Goal: Task Accomplishment & Management: Complete application form

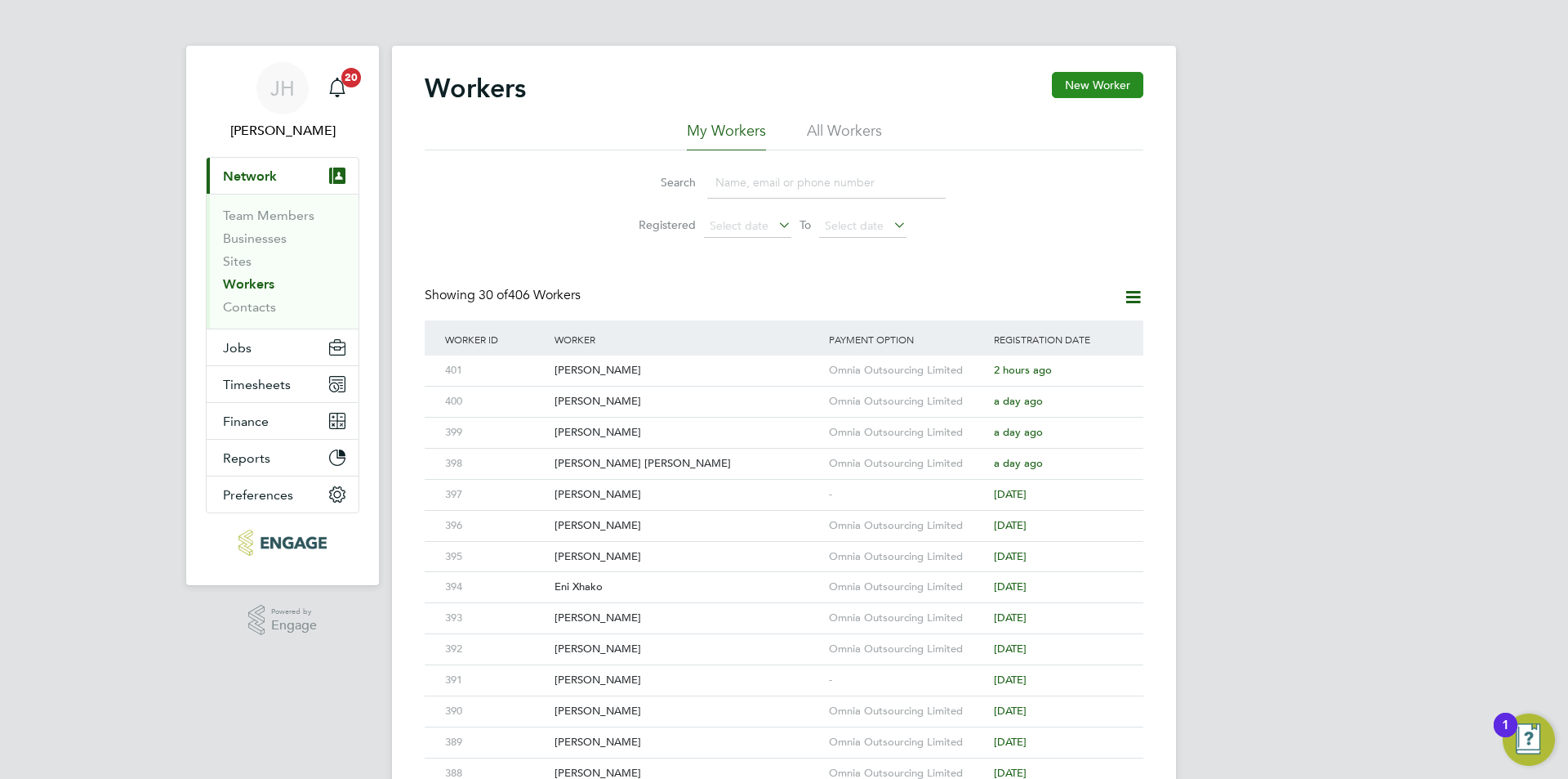
click at [1103, 96] on button "New Worker" at bounding box center [1097, 85] width 91 height 26
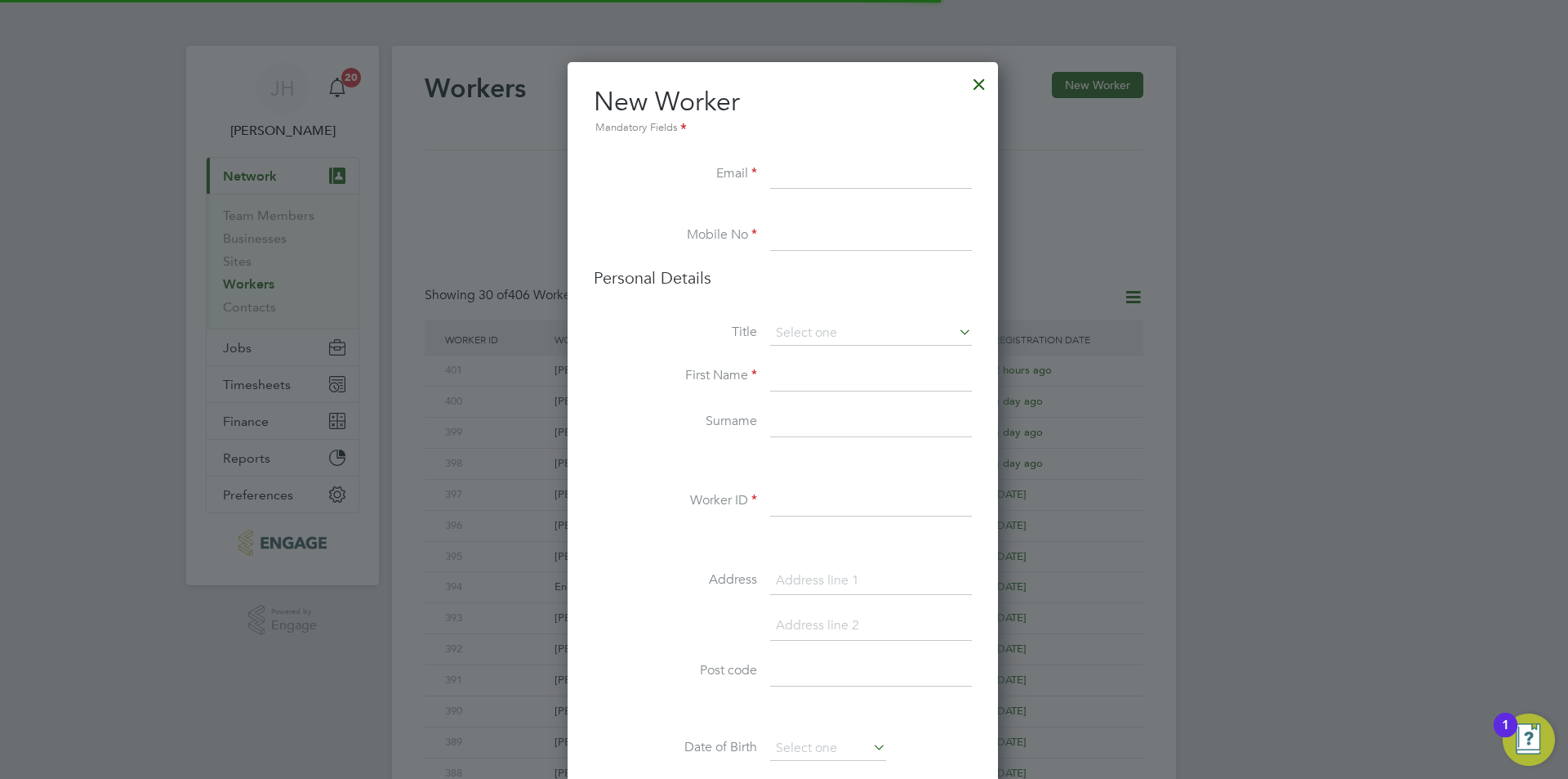
scroll to position [1382, 433]
click at [825, 483] on div "Title First Name Surname Worker ID Address Post code Date of Birth Gender Natio…" at bounding box center [783, 618] width 378 height 593
click at [819, 505] on input at bounding box center [871, 501] width 202 height 29
type input "402"
click at [842, 170] on input at bounding box center [871, 175] width 202 height 29
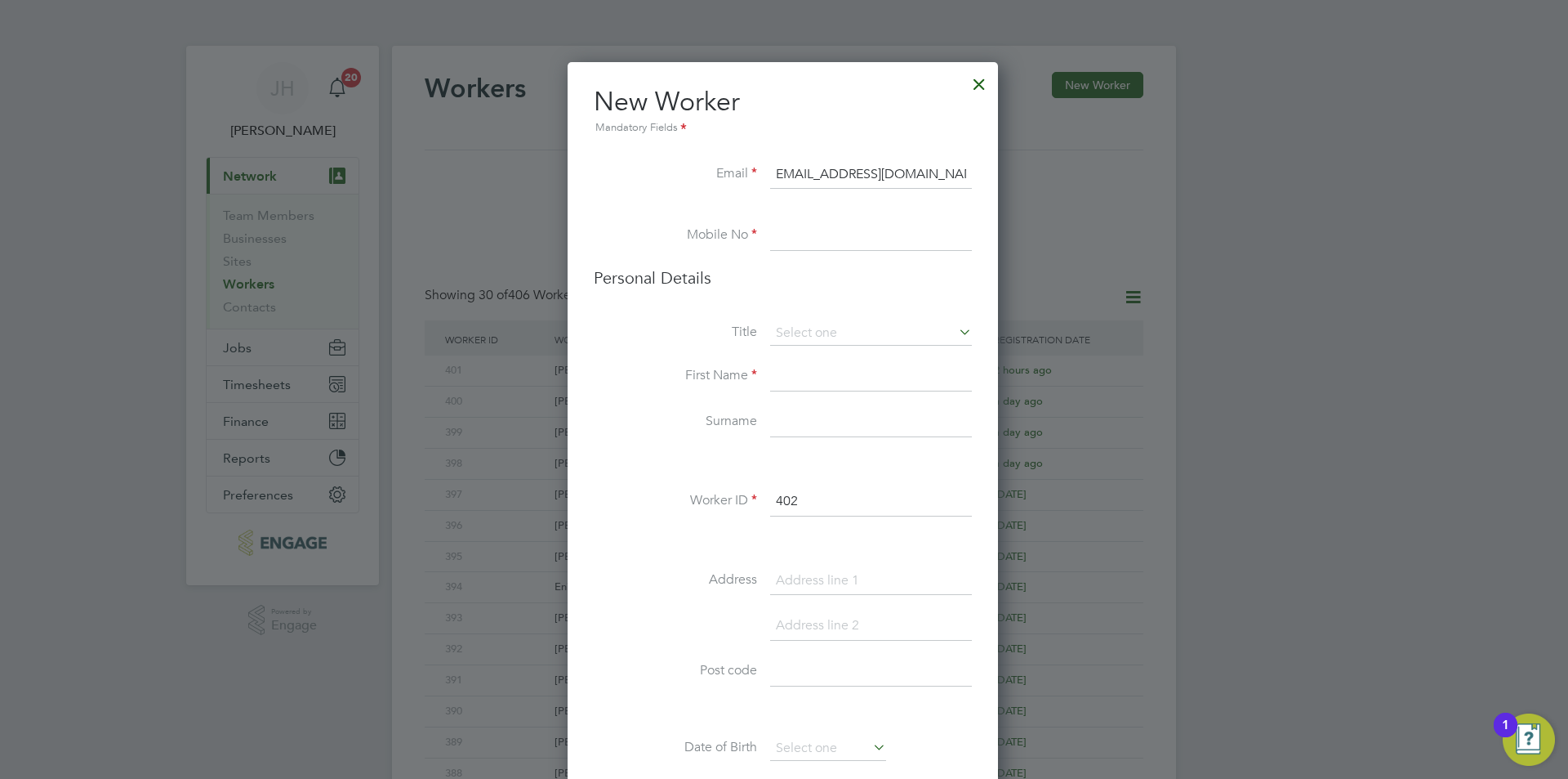
scroll to position [0, 15]
type input "marcuscarpenter28191@gmail.com"
type input "02034342260"
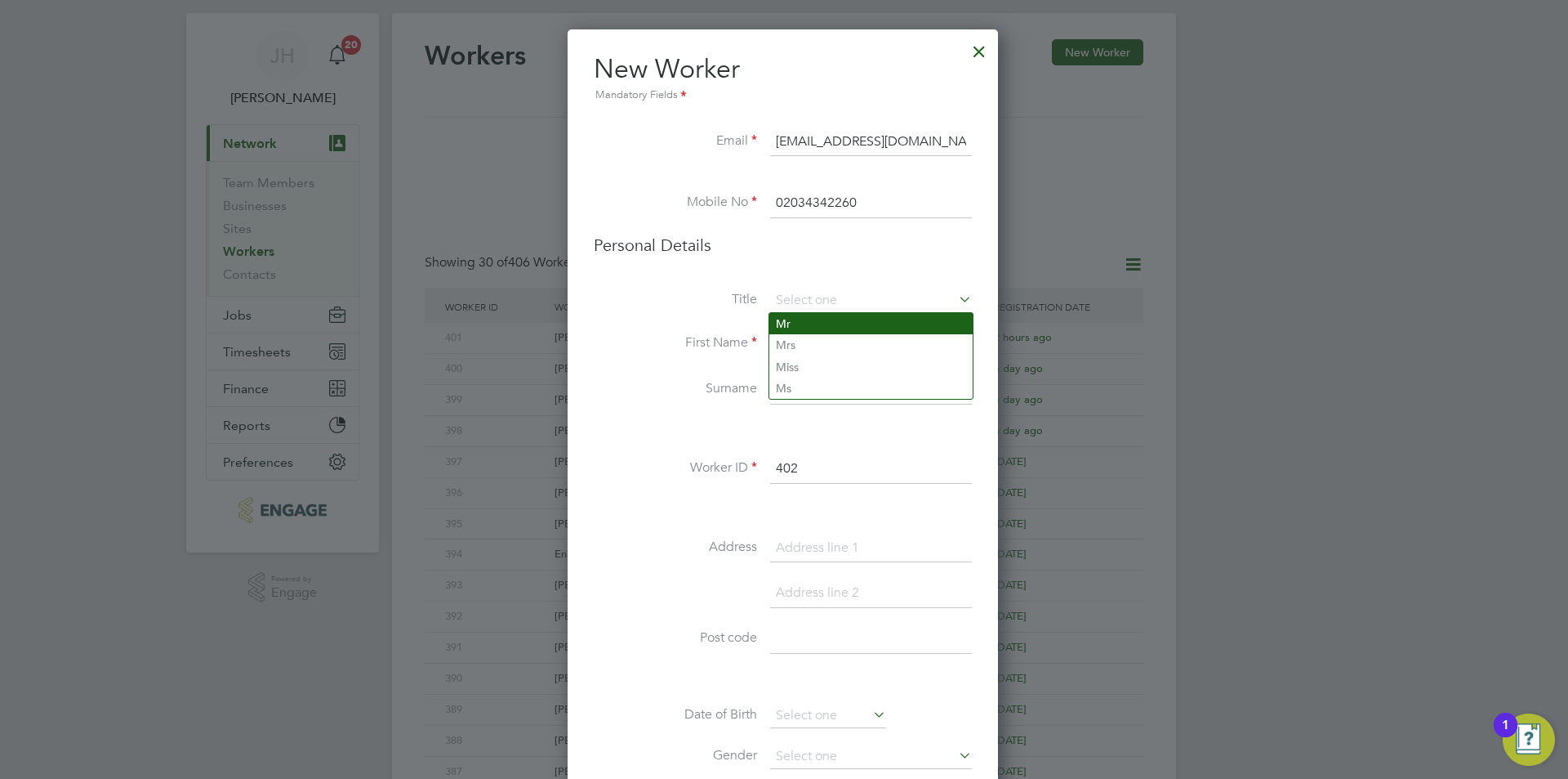
type input "Mr"
type input "Marcus"
type input "c"
type input "Carpenter"
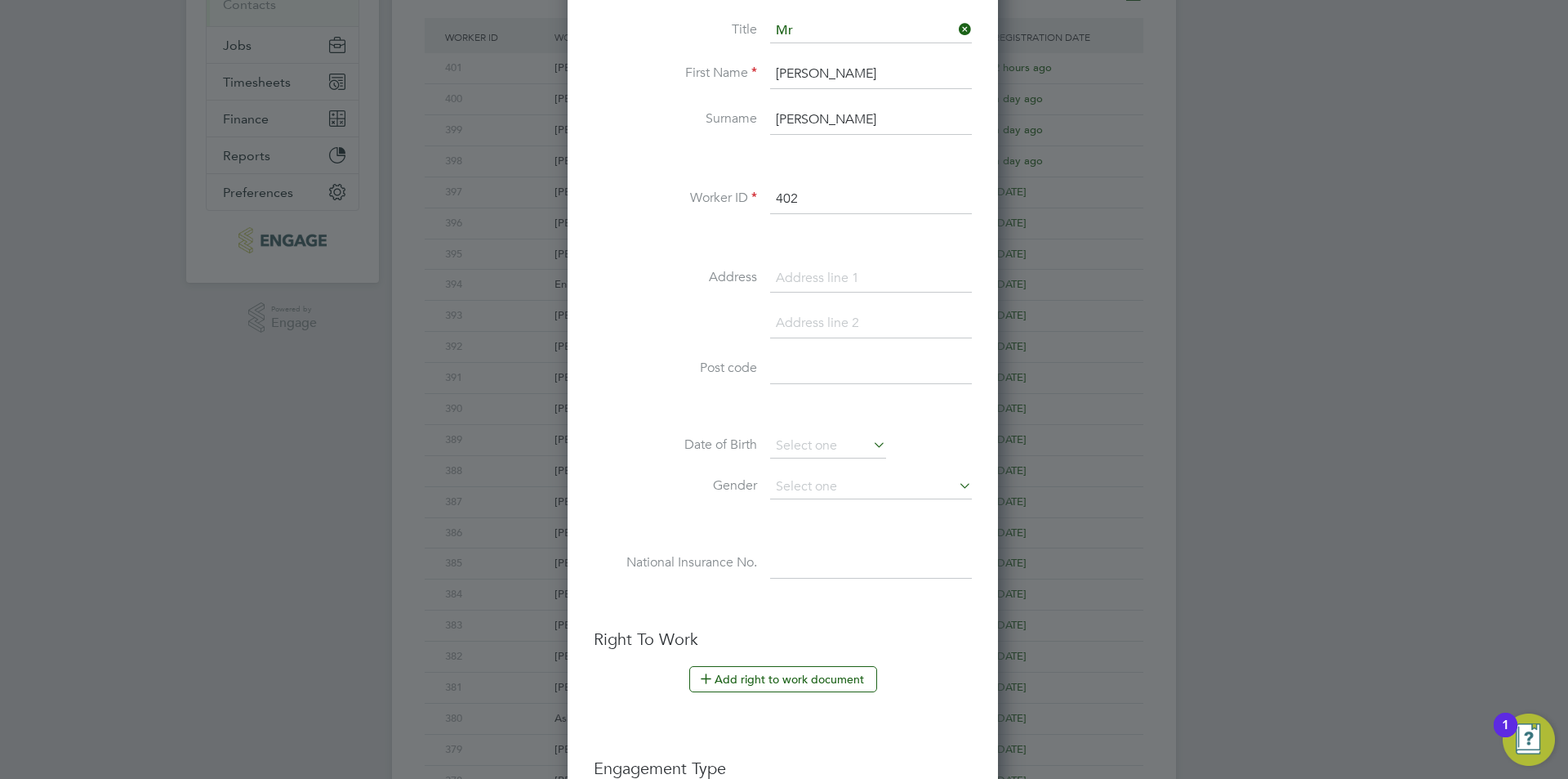
scroll to position [307, 0]
type input "40 Grovelands Road"
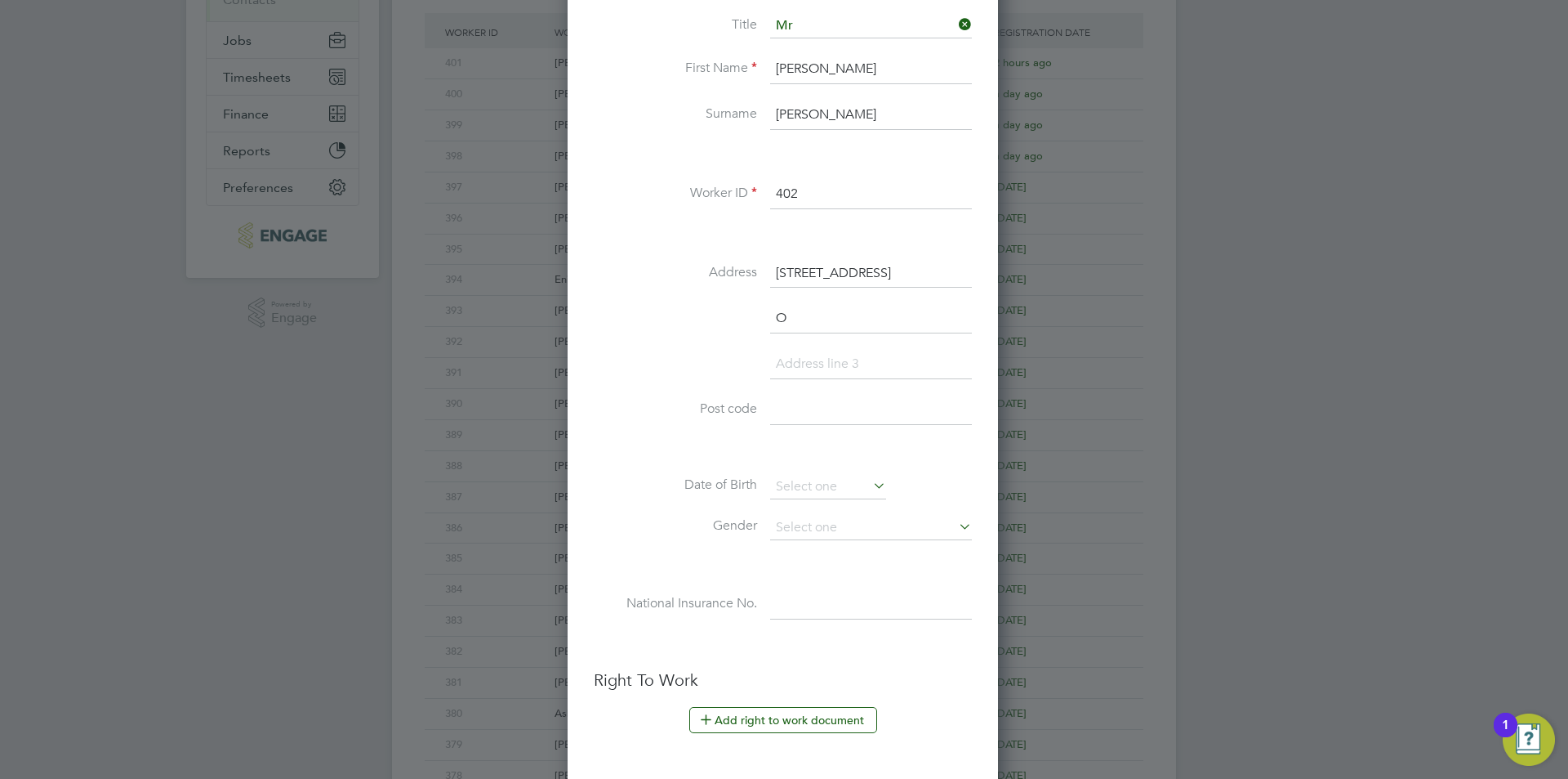
scroll to position [1427, 433]
type input "Oxford"
type input "OX3 8HZ"
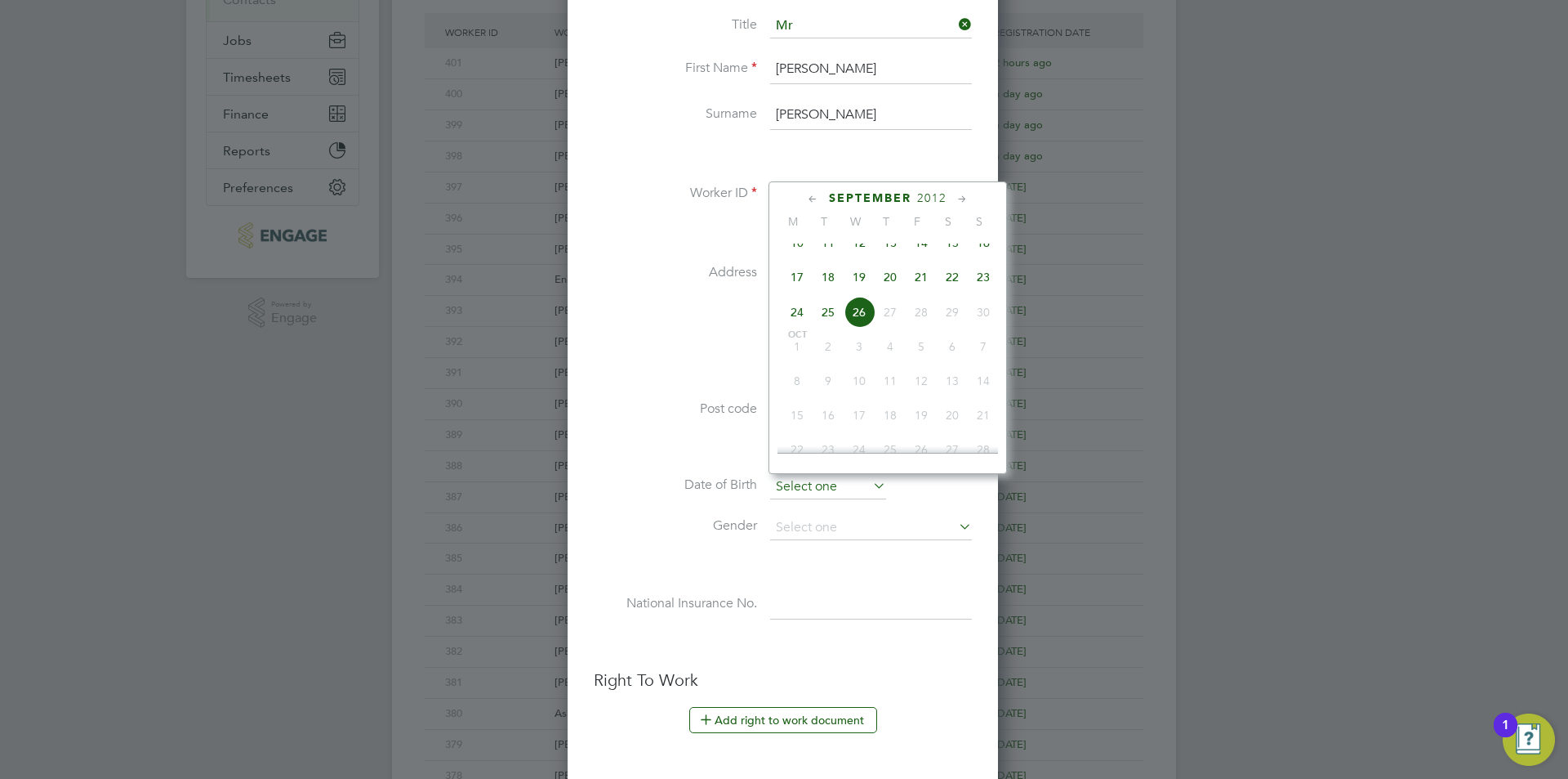
click at [819, 485] on input at bounding box center [827, 487] width 116 height 24
click at [930, 192] on span "2012" at bounding box center [932, 198] width 29 height 14
click at [826, 322] on span "2006" at bounding box center [828, 308] width 31 height 31
click at [858, 243] on span "9" at bounding box center [859, 239] width 31 height 31
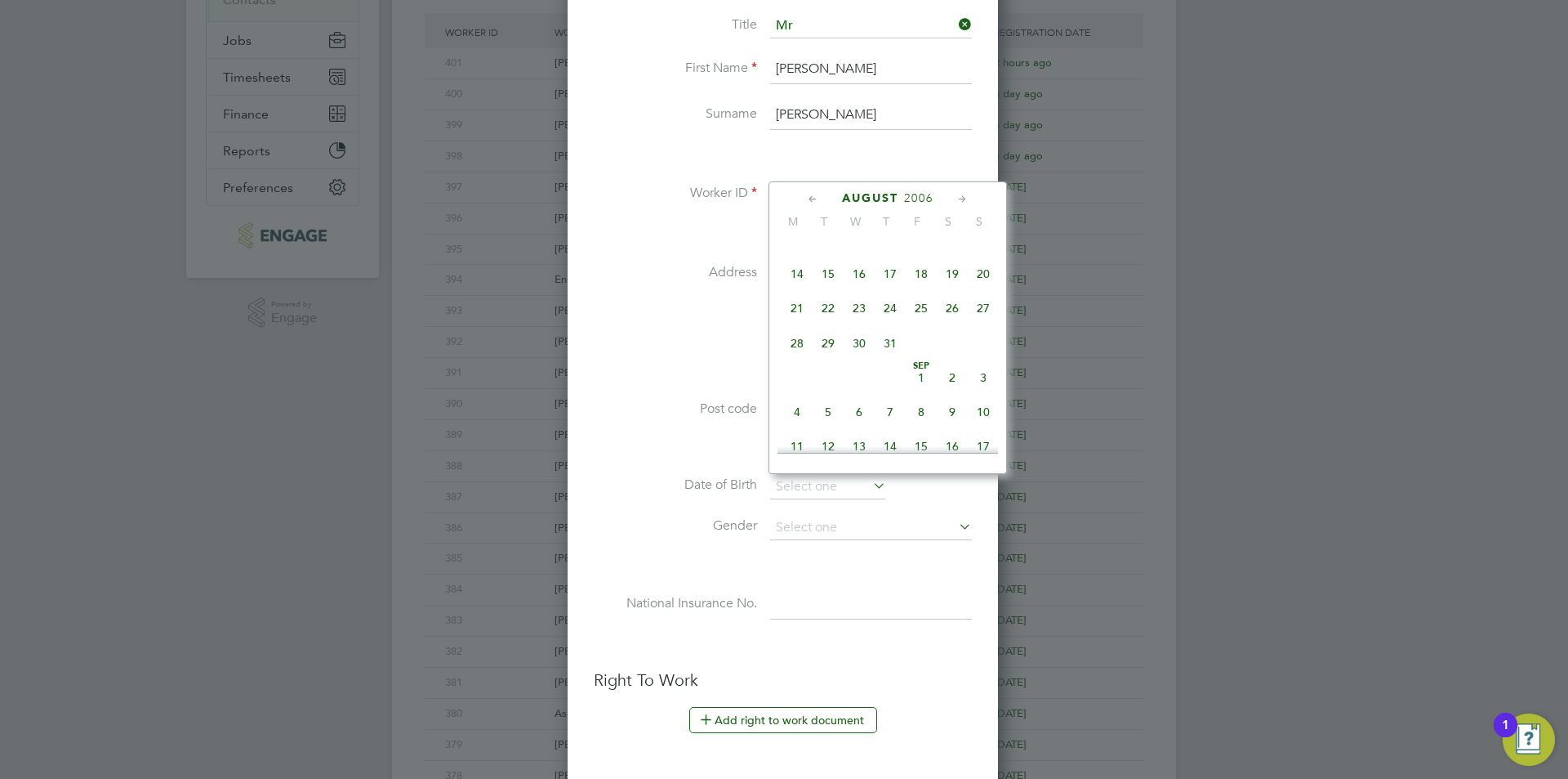
type input "09 Aug 2006"
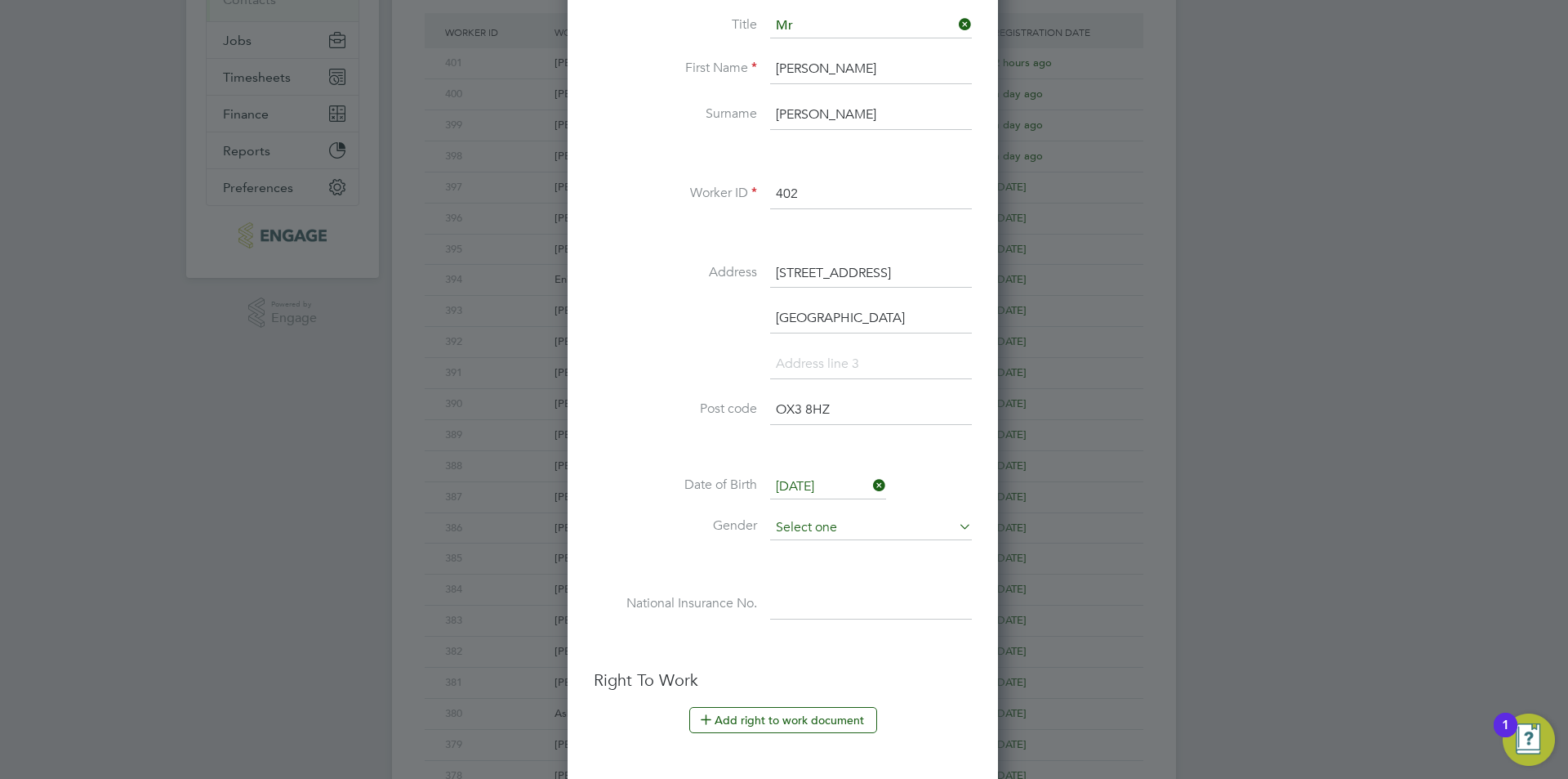
click at [840, 525] on input at bounding box center [871, 527] width 202 height 24
click at [831, 547] on li "[DEMOGRAPHIC_DATA]" at bounding box center [870, 551] width 203 height 21
type input "[DEMOGRAPHIC_DATA]"
click at [822, 604] on input at bounding box center [871, 604] width 202 height 29
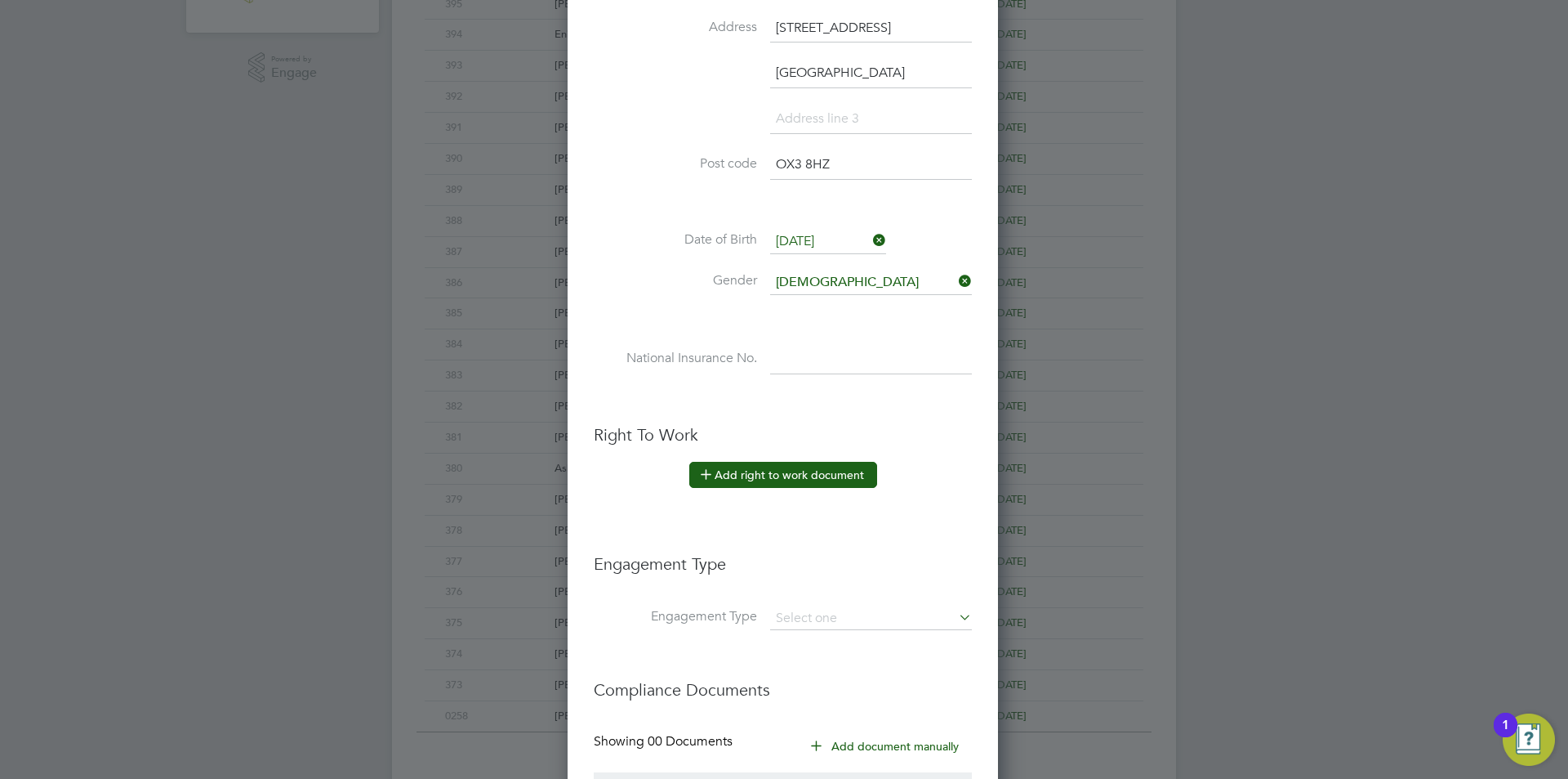
click at [801, 470] on button "Add right to work document" at bounding box center [783, 474] width 187 height 26
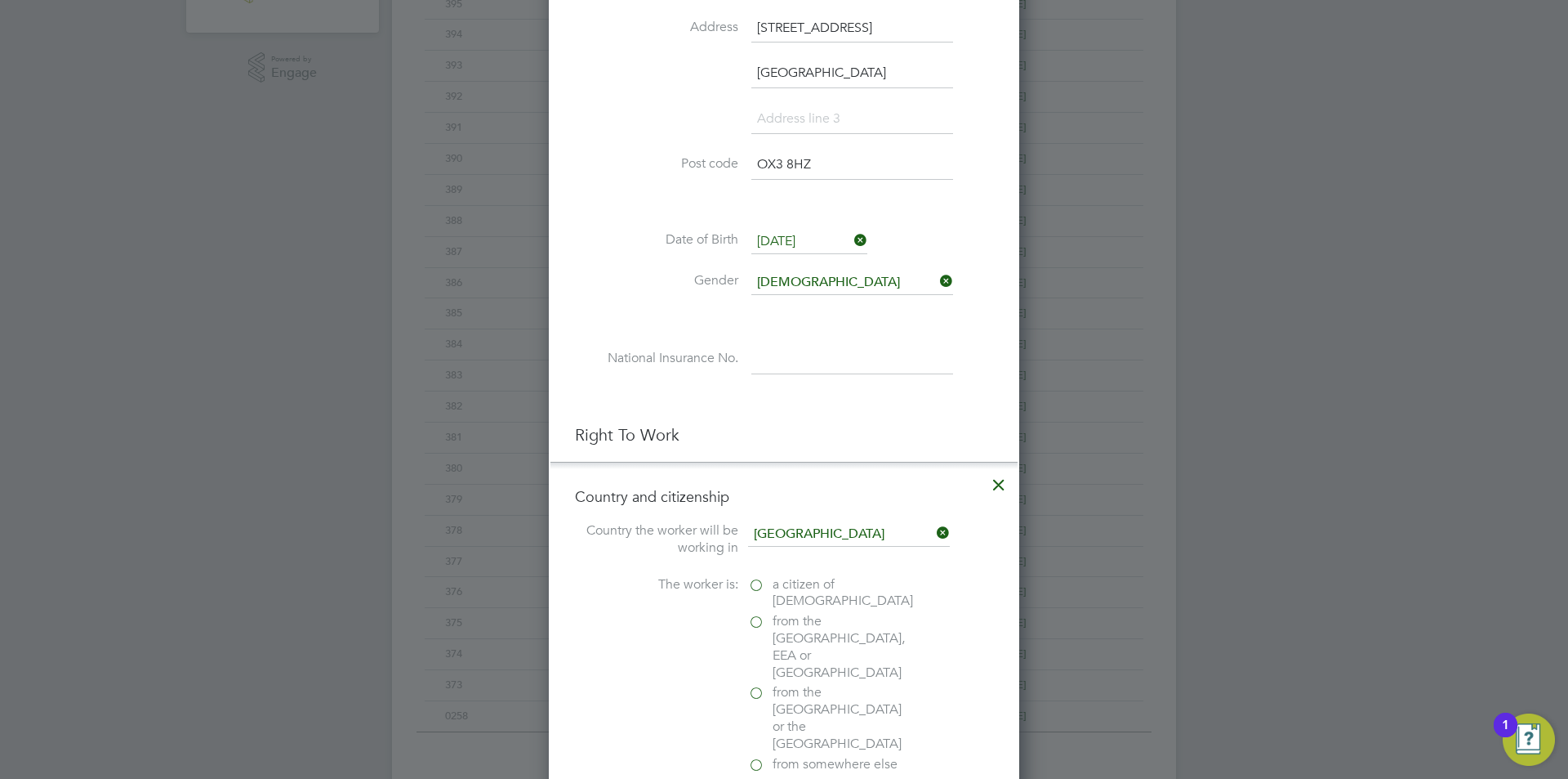
click at [782, 590] on span "a citizen of United Kingdom" at bounding box center [843, 593] width 141 height 34
click at [0, 0] on input "a citizen of United Kingdom" at bounding box center [0, 0] width 0 height 0
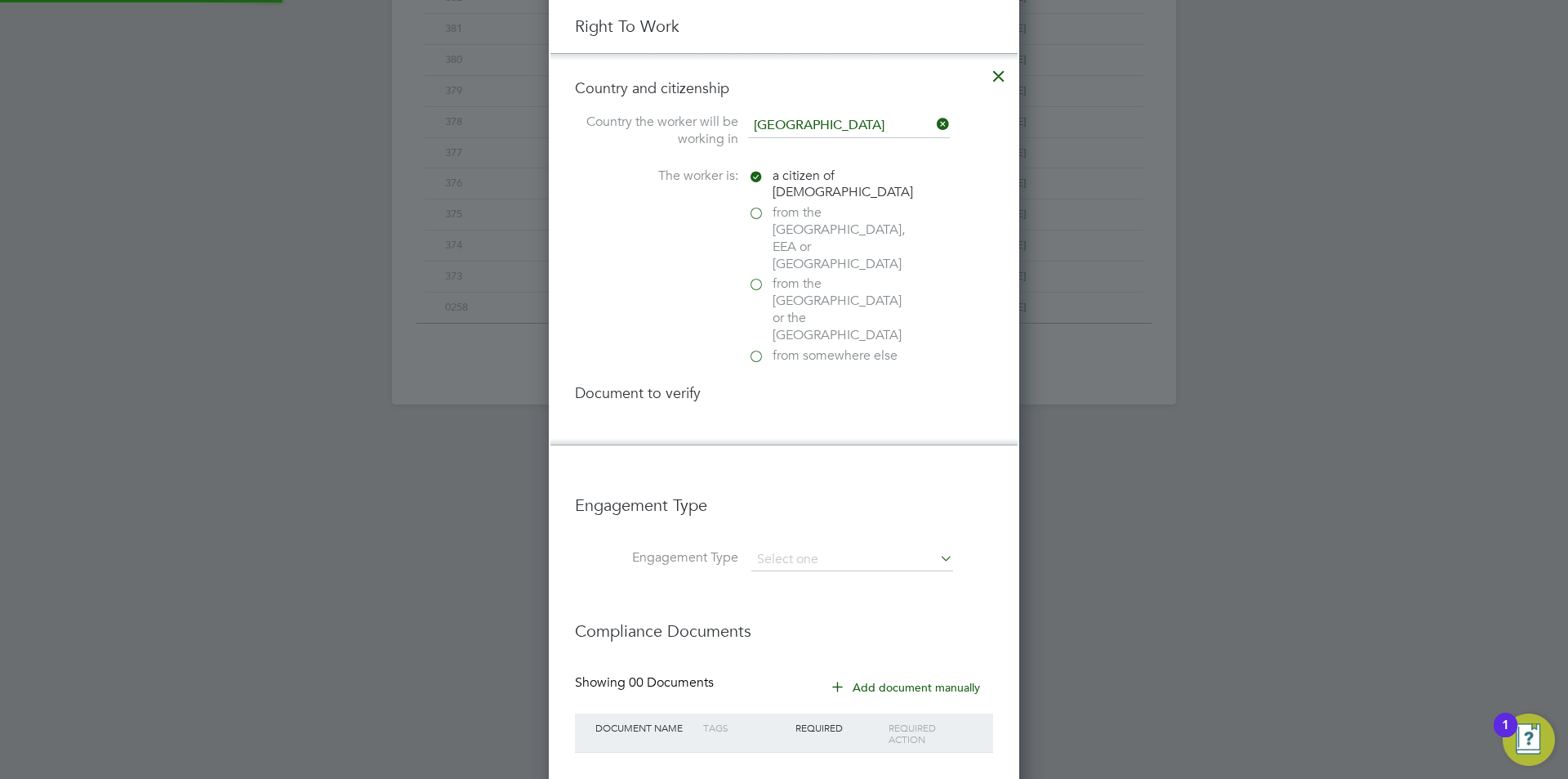
scroll to position [1763, 471]
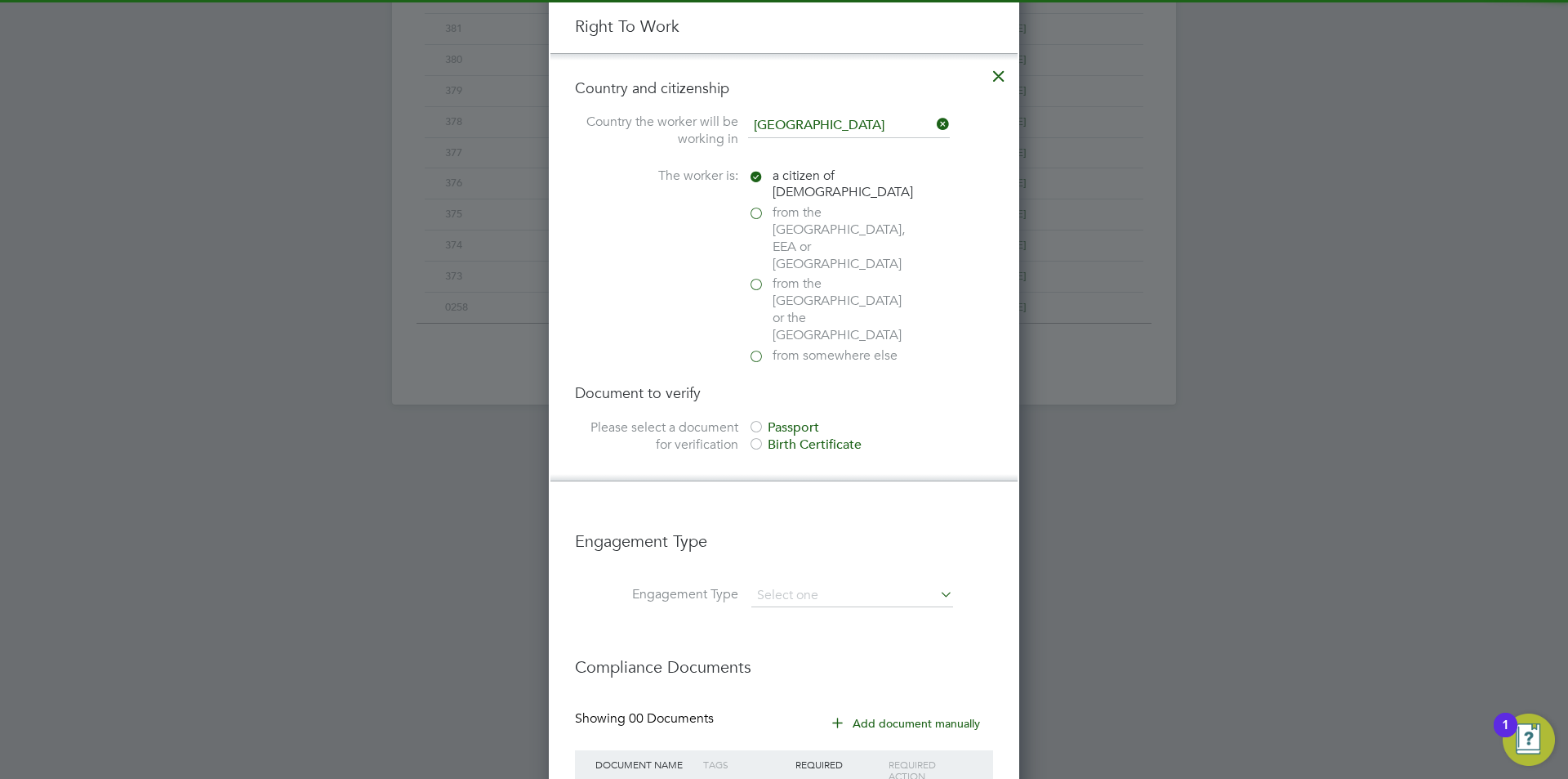
click at [800, 420] on div "Passport" at bounding box center [870, 428] width 245 height 17
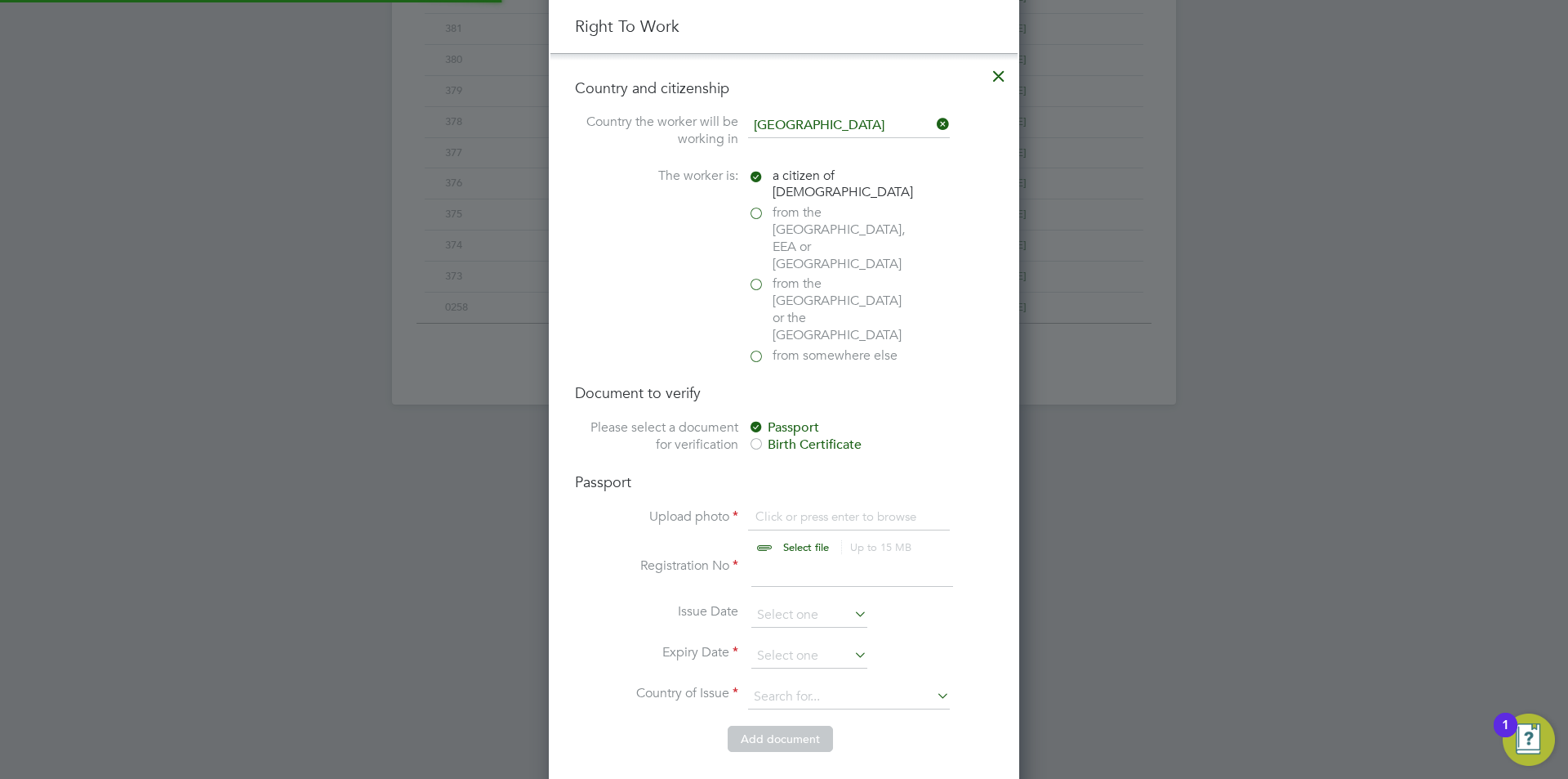
scroll to position [2075, 471]
click at [799, 508] on input "file" at bounding box center [821, 532] width 256 height 49
type input "C:\fakepath\Passport.jpg"
click at [803, 558] on input at bounding box center [852, 572] width 202 height 29
type input "125276280"
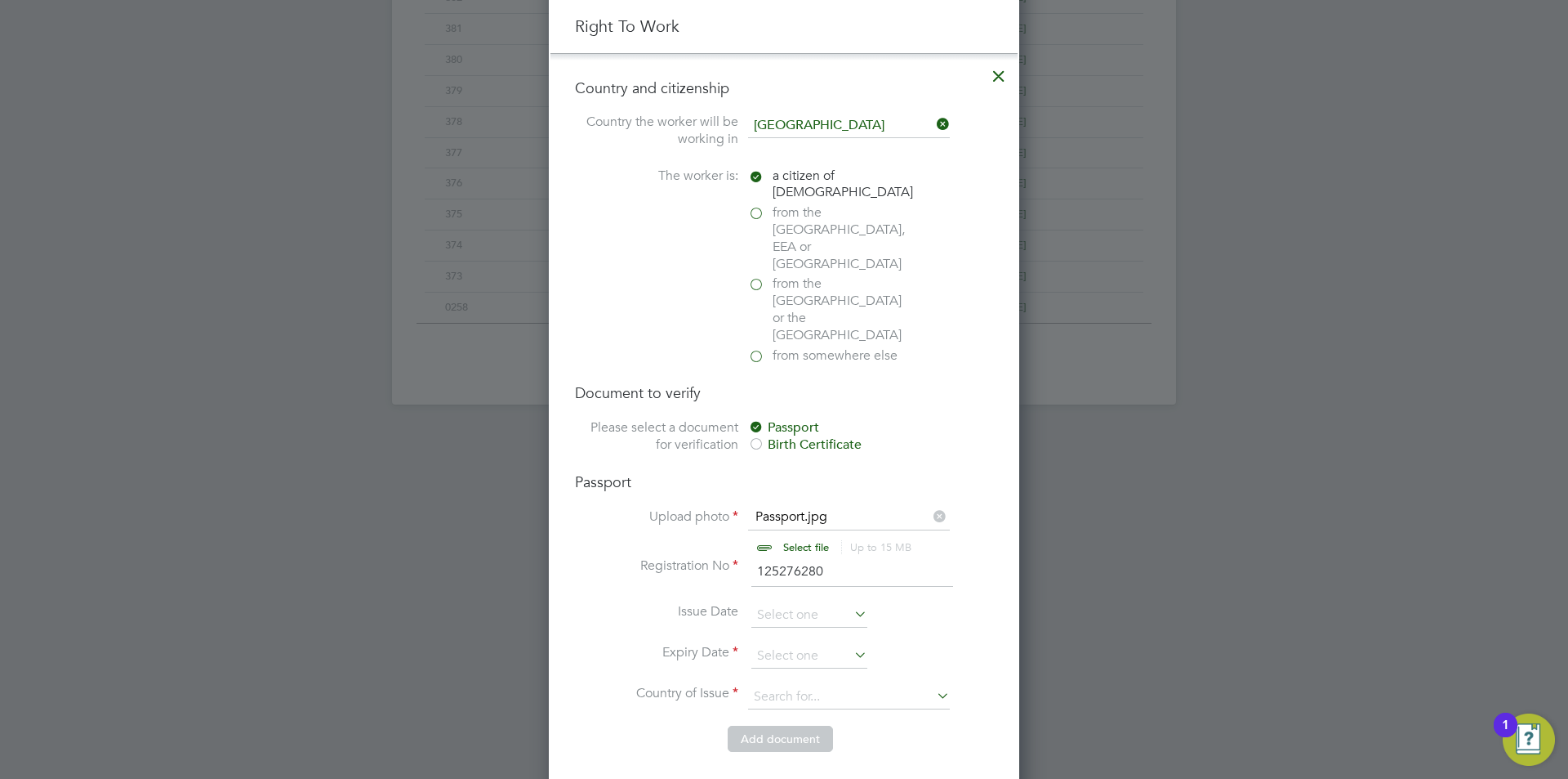
click at [808, 603] on li "Issue Date" at bounding box center [784, 624] width 418 height 41
click at [814, 644] on input at bounding box center [809, 656] width 116 height 24
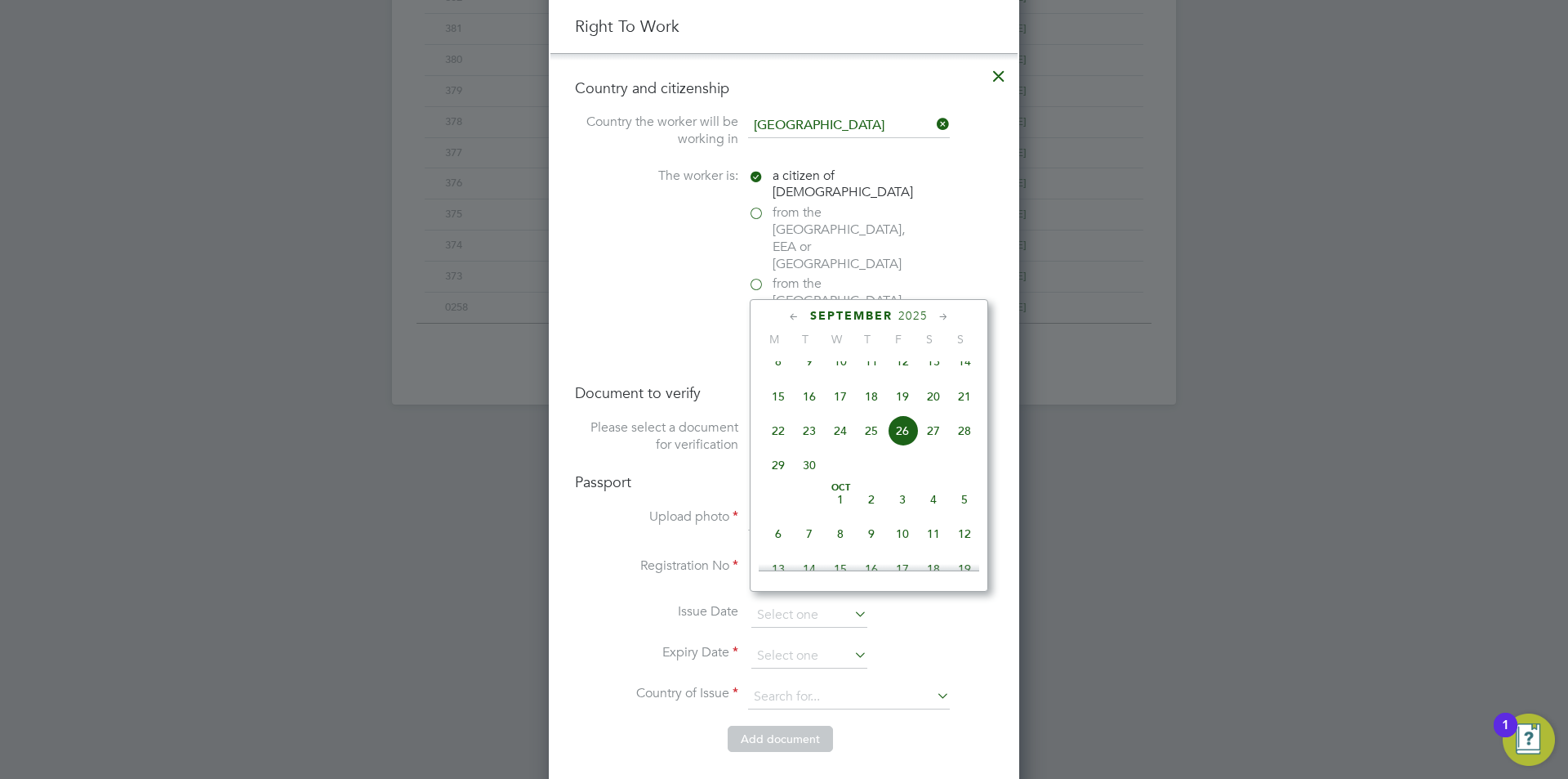
click at [922, 316] on span "2025" at bounding box center [913, 316] width 29 height 14
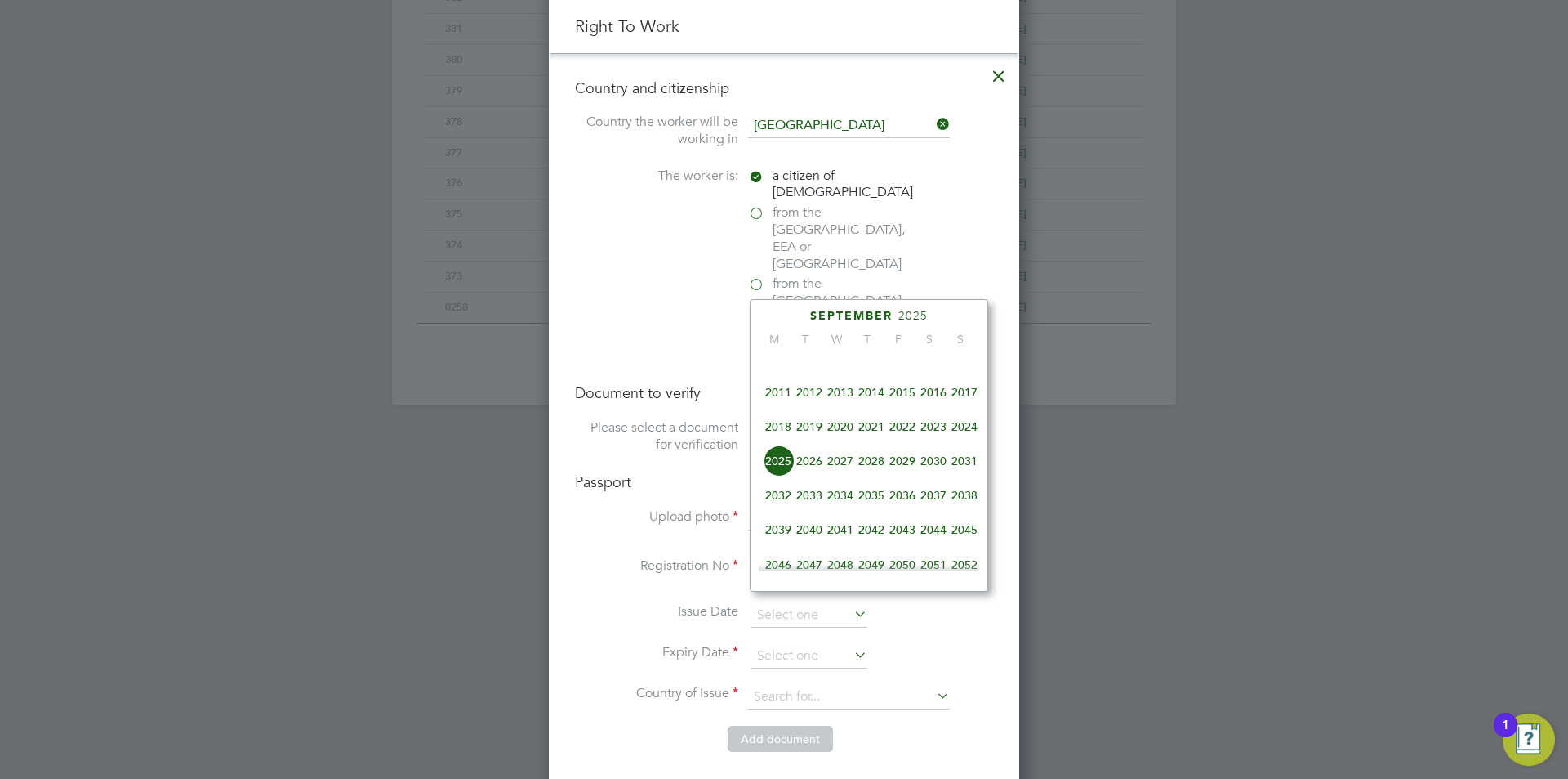
click at [810, 475] on span "2026" at bounding box center [810, 460] width 31 height 31
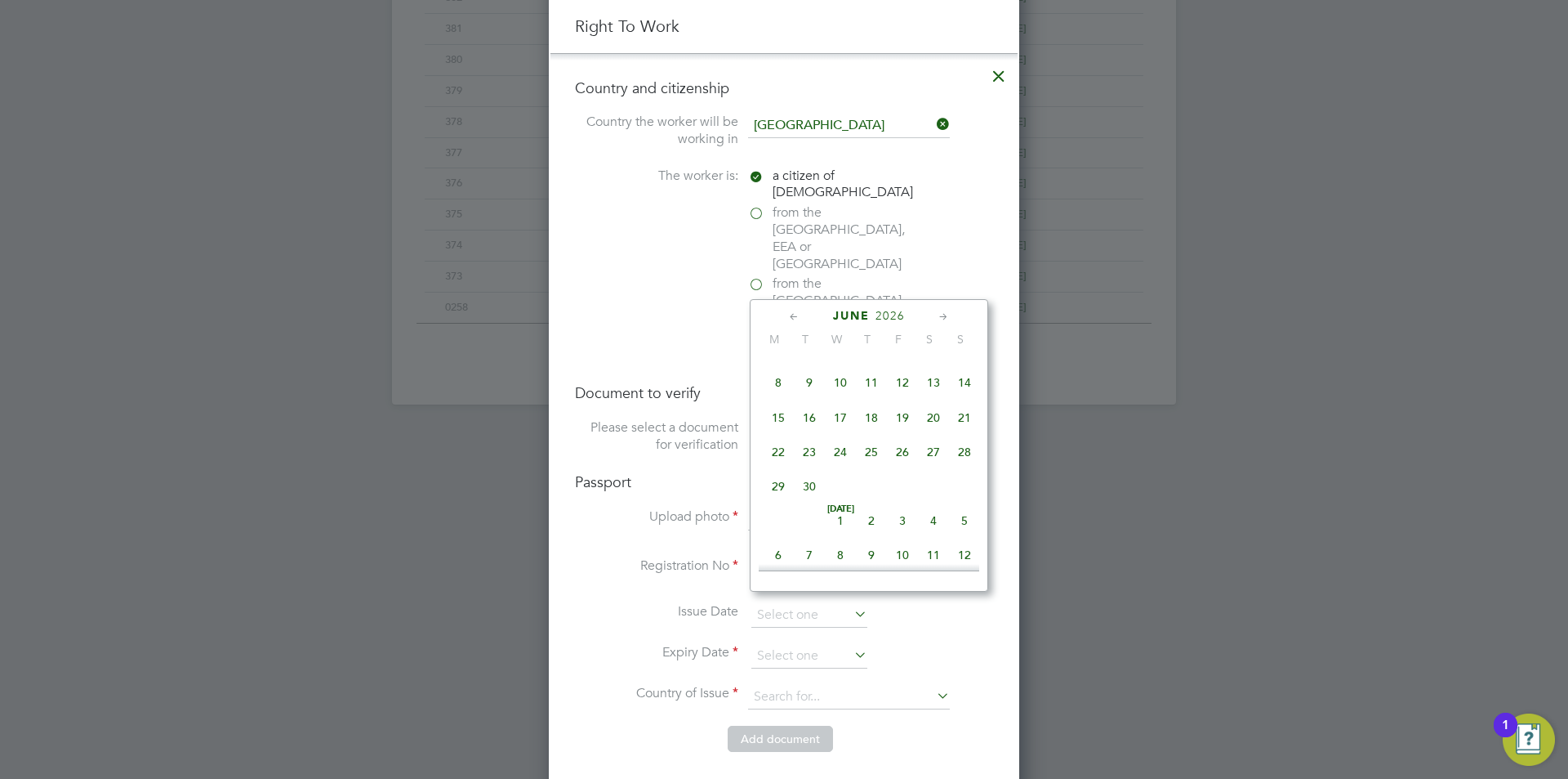
scroll to position [214, 0]
click at [961, 406] on span "17" at bounding box center [964, 404] width 31 height 31
type input "17 May 2026"
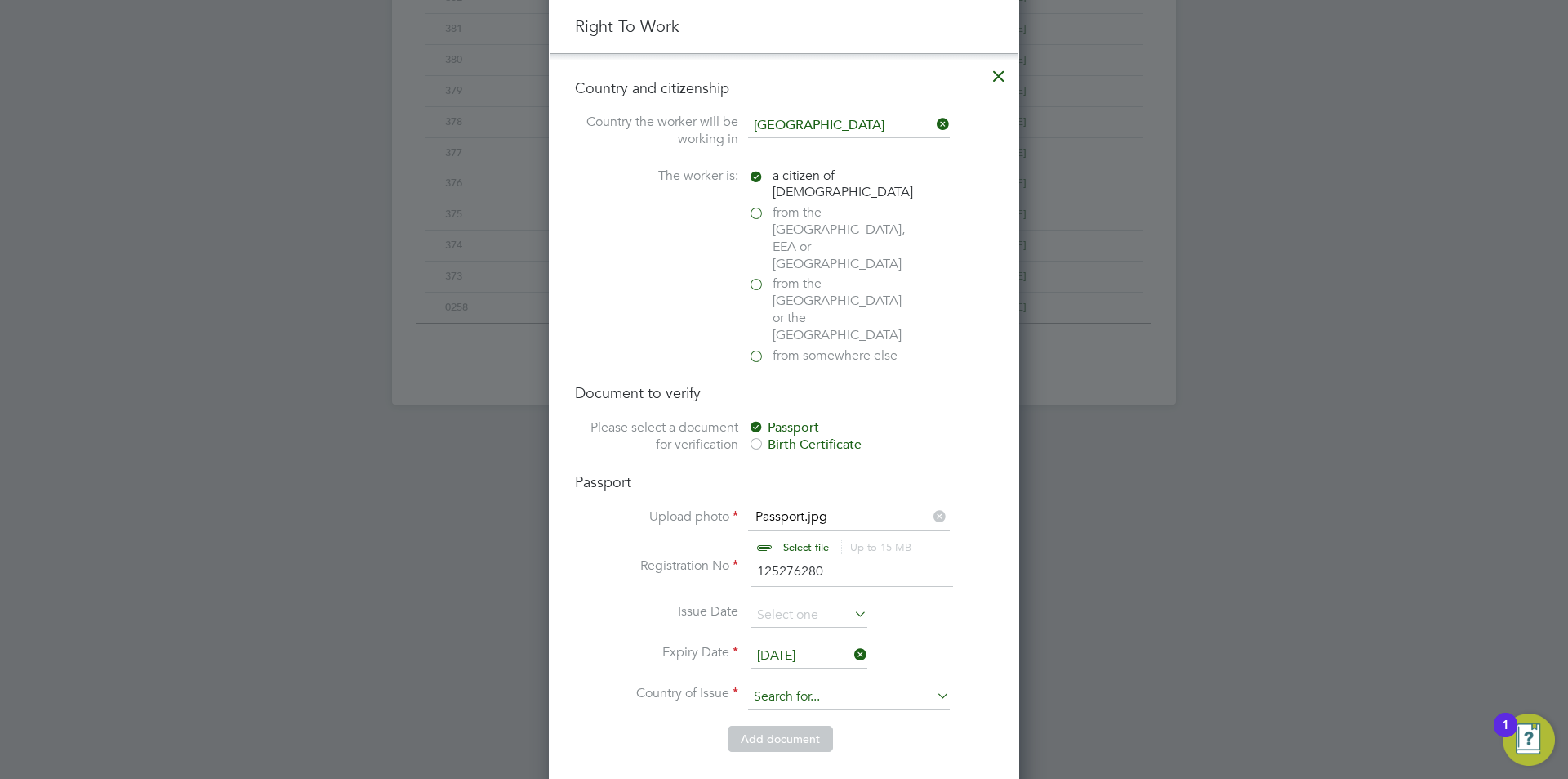
click at [810, 685] on input at bounding box center [849, 696] width 202 height 24
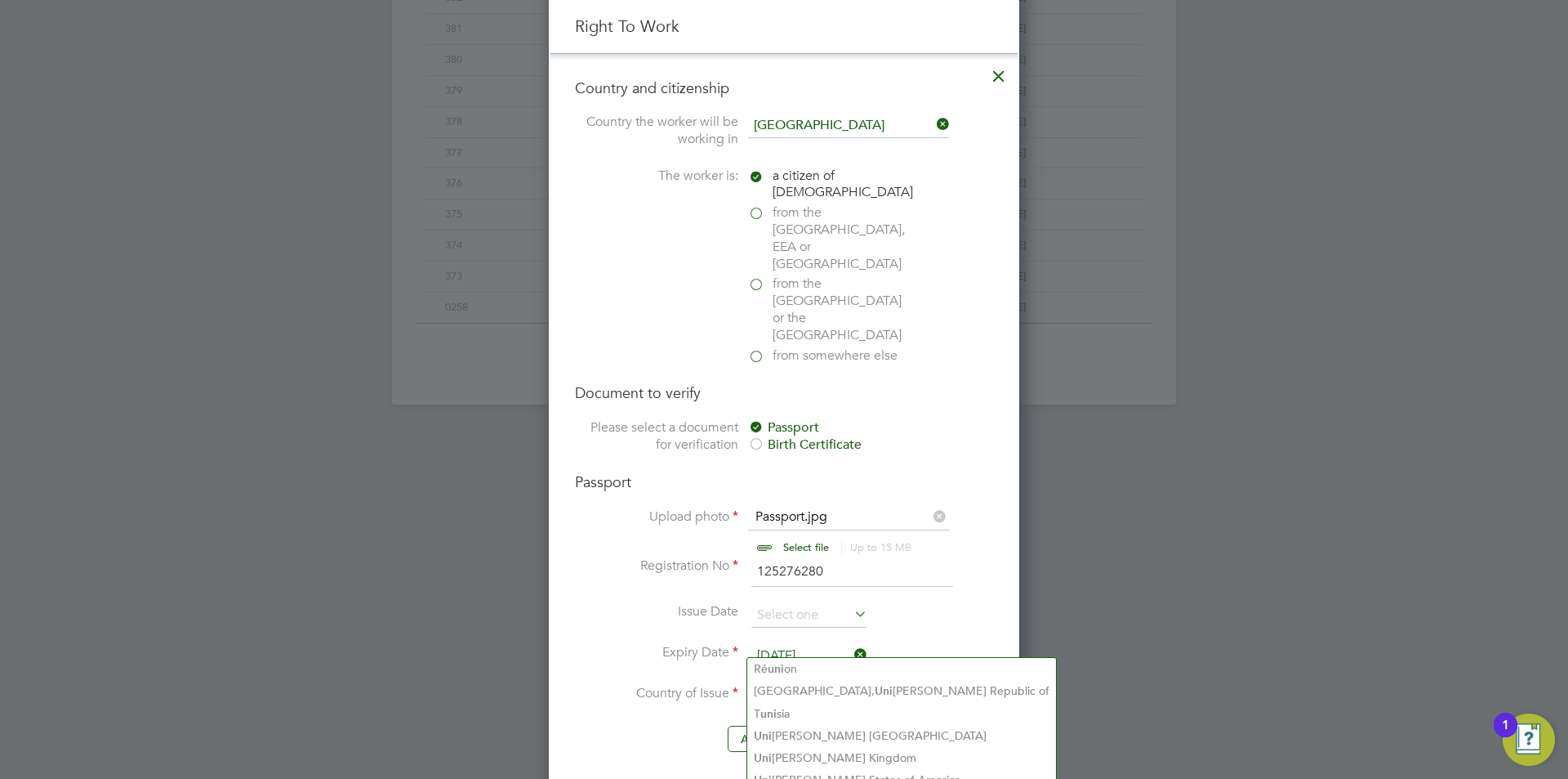
scroll to position [1124, 0]
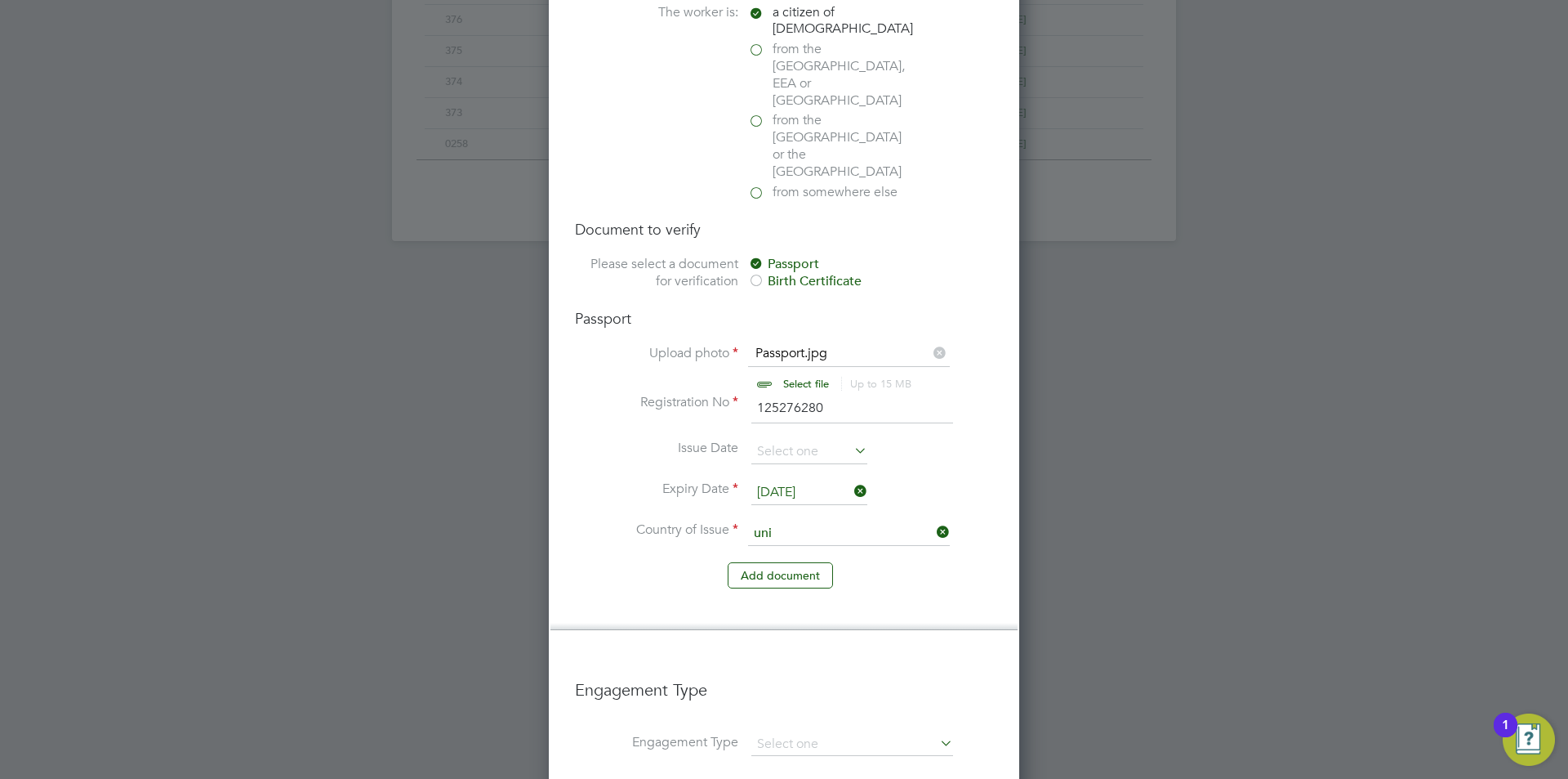
click at [839, 590] on li "Uni ted Kingdom" at bounding box center [902, 594] width 309 height 22
type input "[GEOGRAPHIC_DATA]"
click at [765, 562] on button "Add document" at bounding box center [780, 575] width 106 height 26
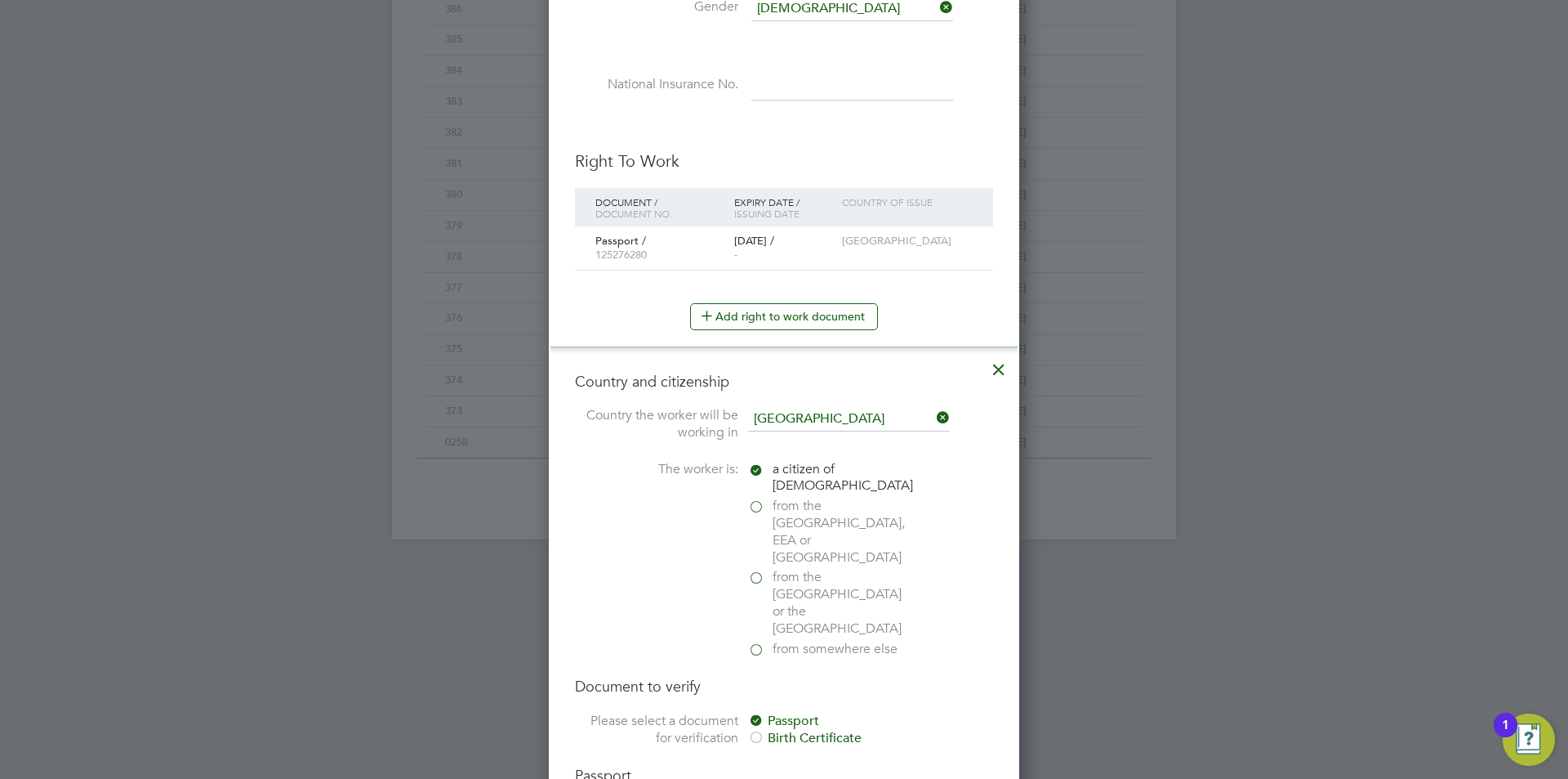
scroll to position [1543, 433]
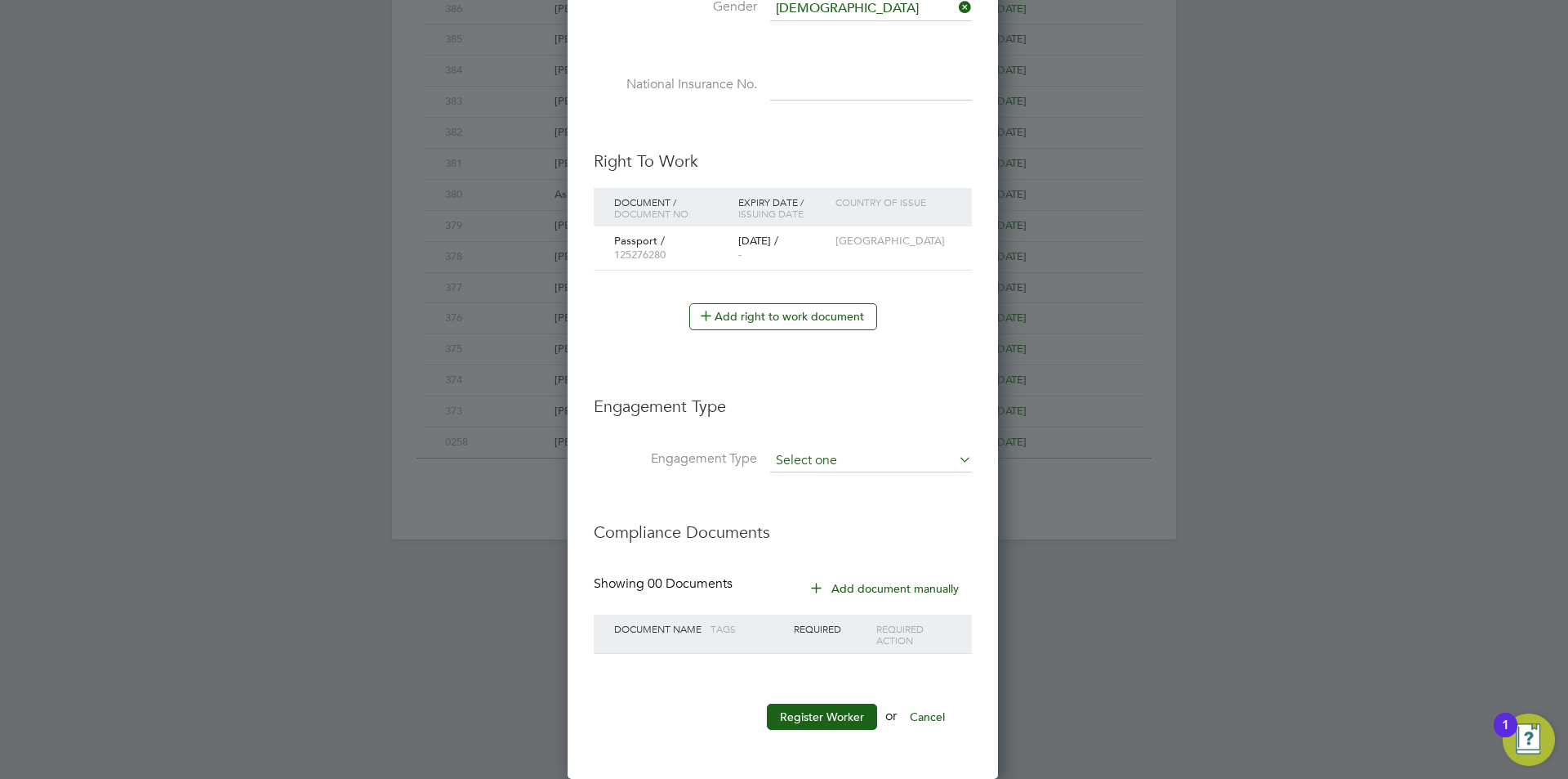
click at [841, 454] on input at bounding box center [871, 461] width 202 height 23
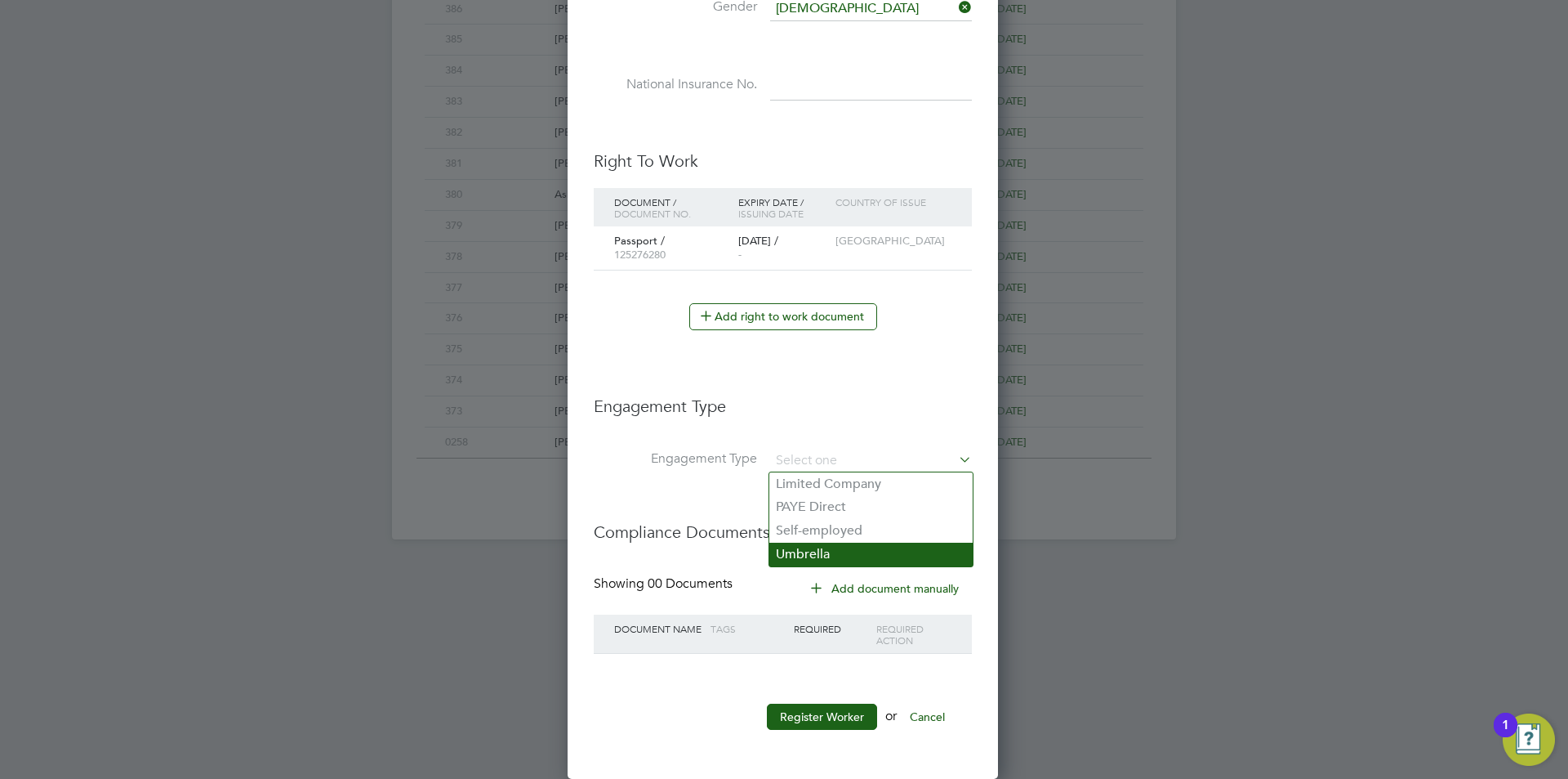
click at [841, 549] on li "Umbrella" at bounding box center [870, 555] width 203 height 23
type input "Umbrella"
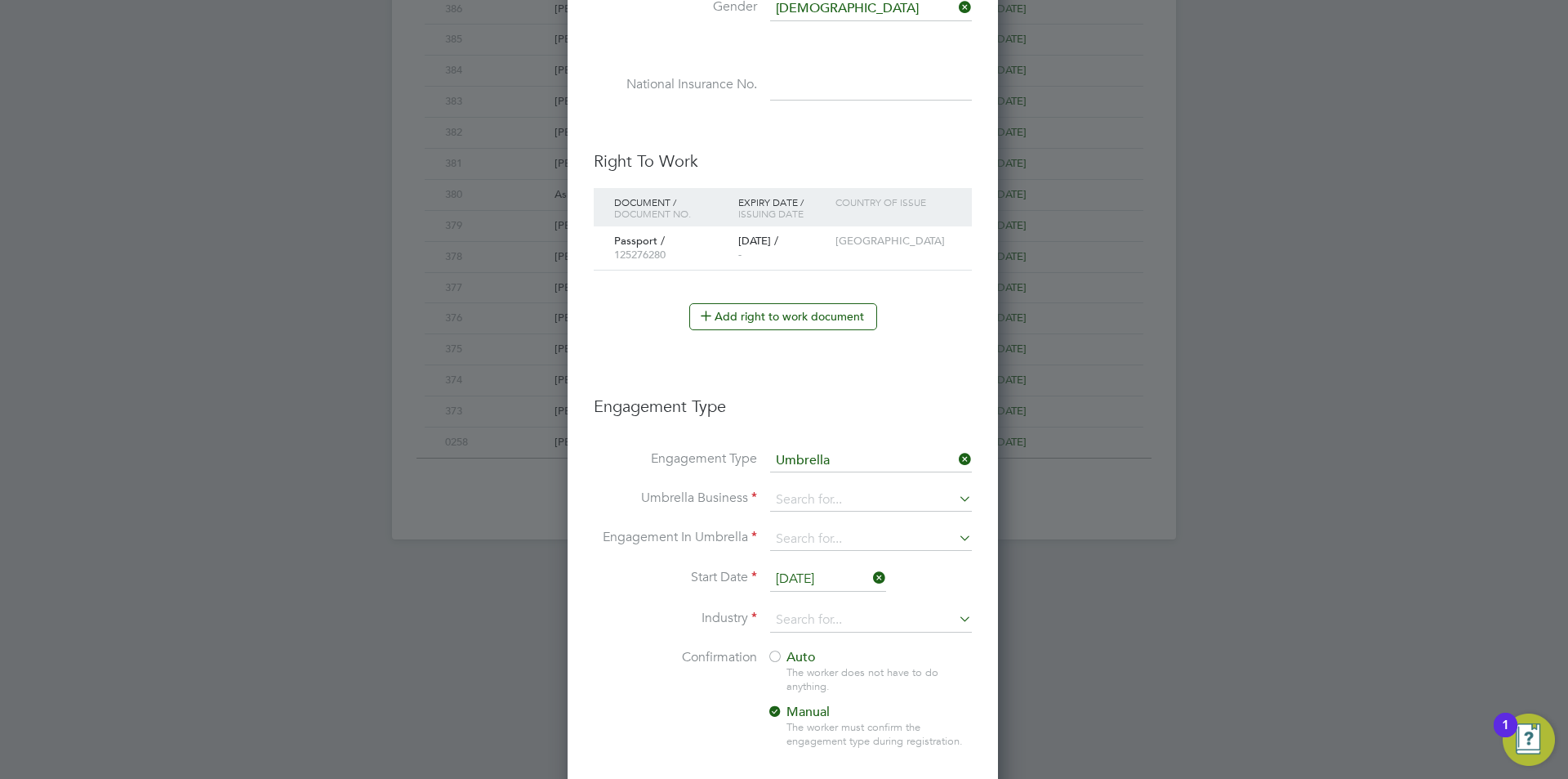
scroll to position [0, 0]
click at [860, 494] on input at bounding box center [871, 500] width 202 height 23
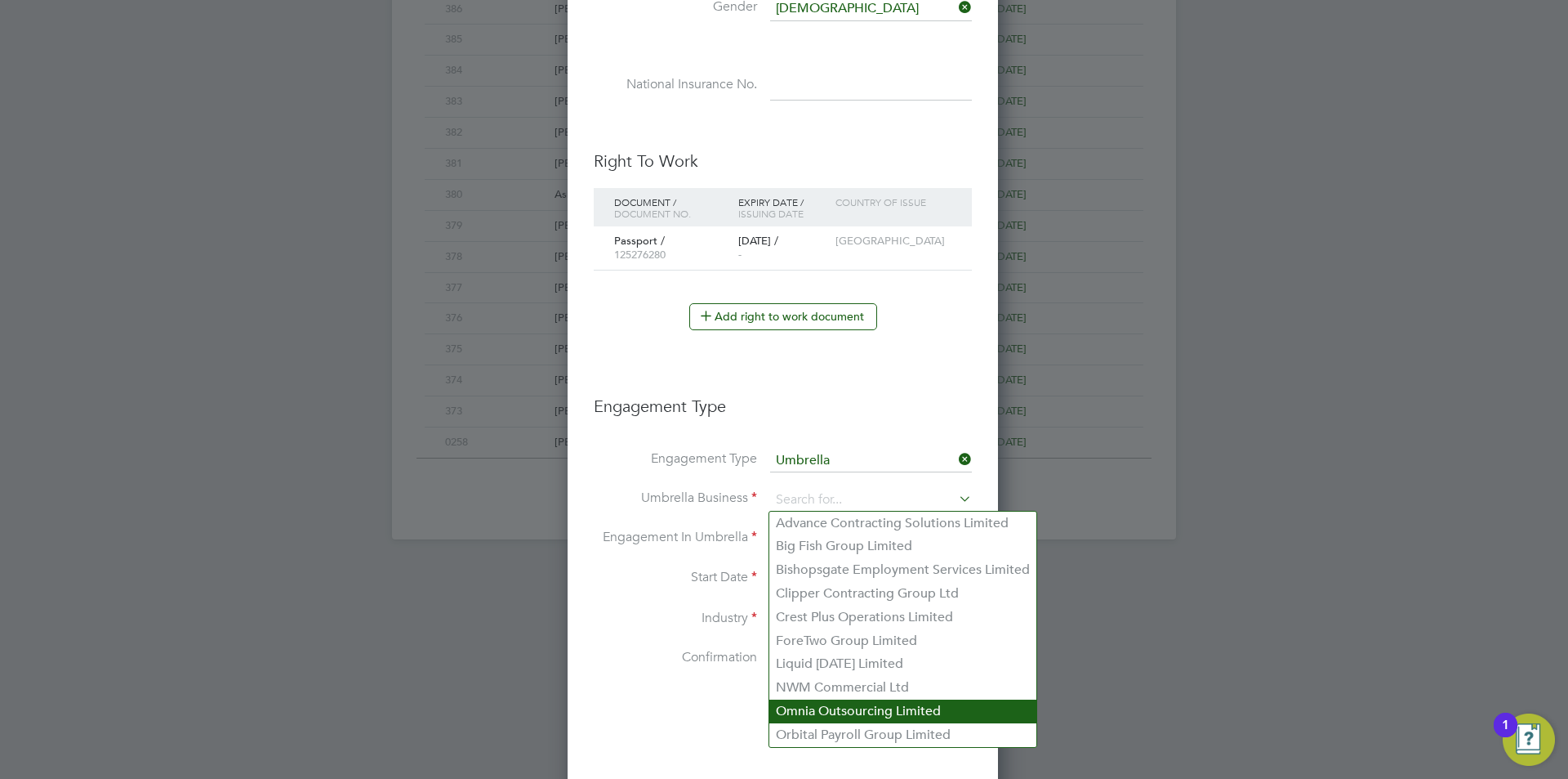
click at [835, 706] on li "Omnia Outsourcing Limited" at bounding box center [902, 711] width 267 height 23
type input "Omnia Outsourcing Limited"
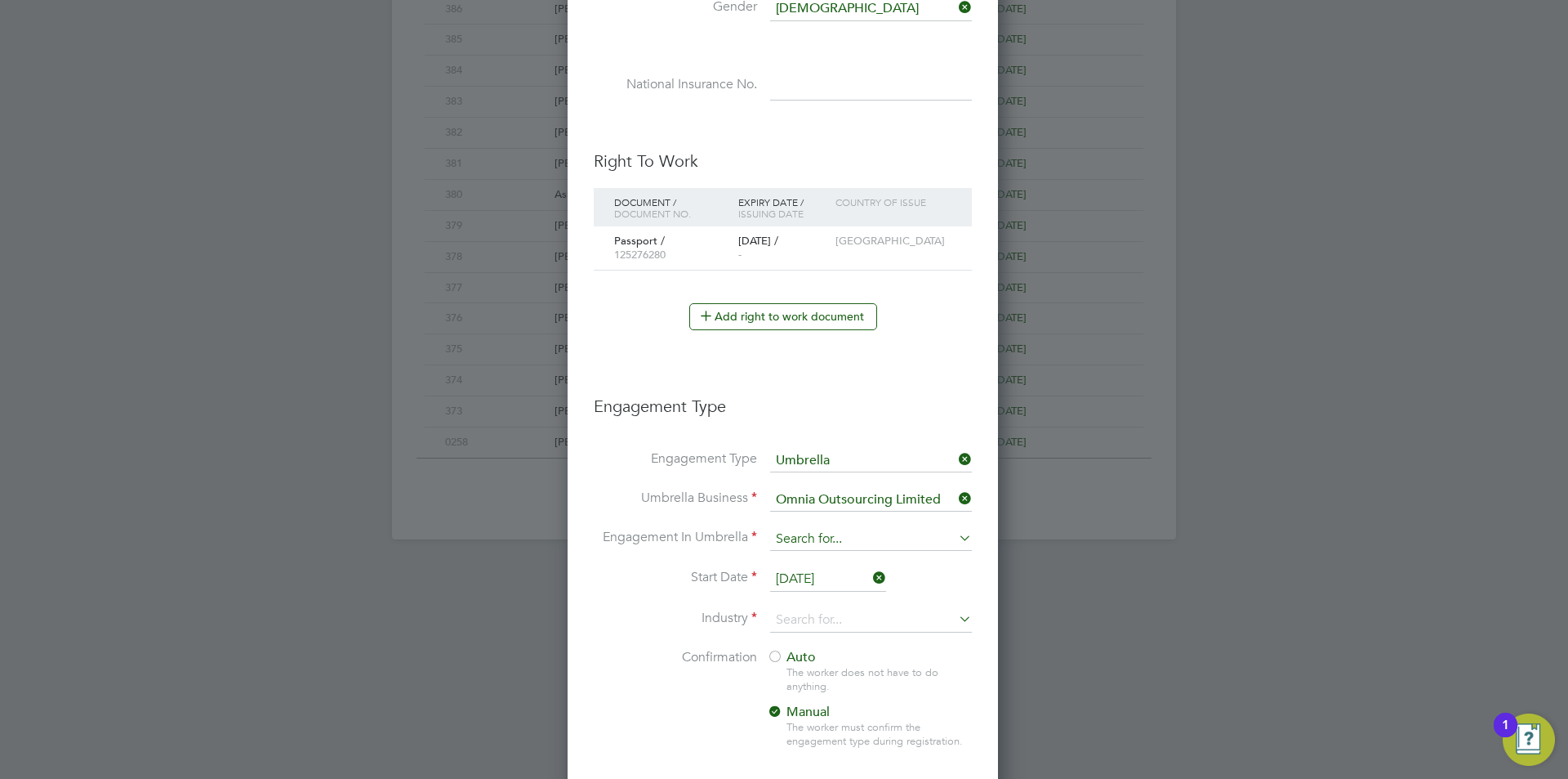
click at [844, 547] on input at bounding box center [871, 539] width 202 height 23
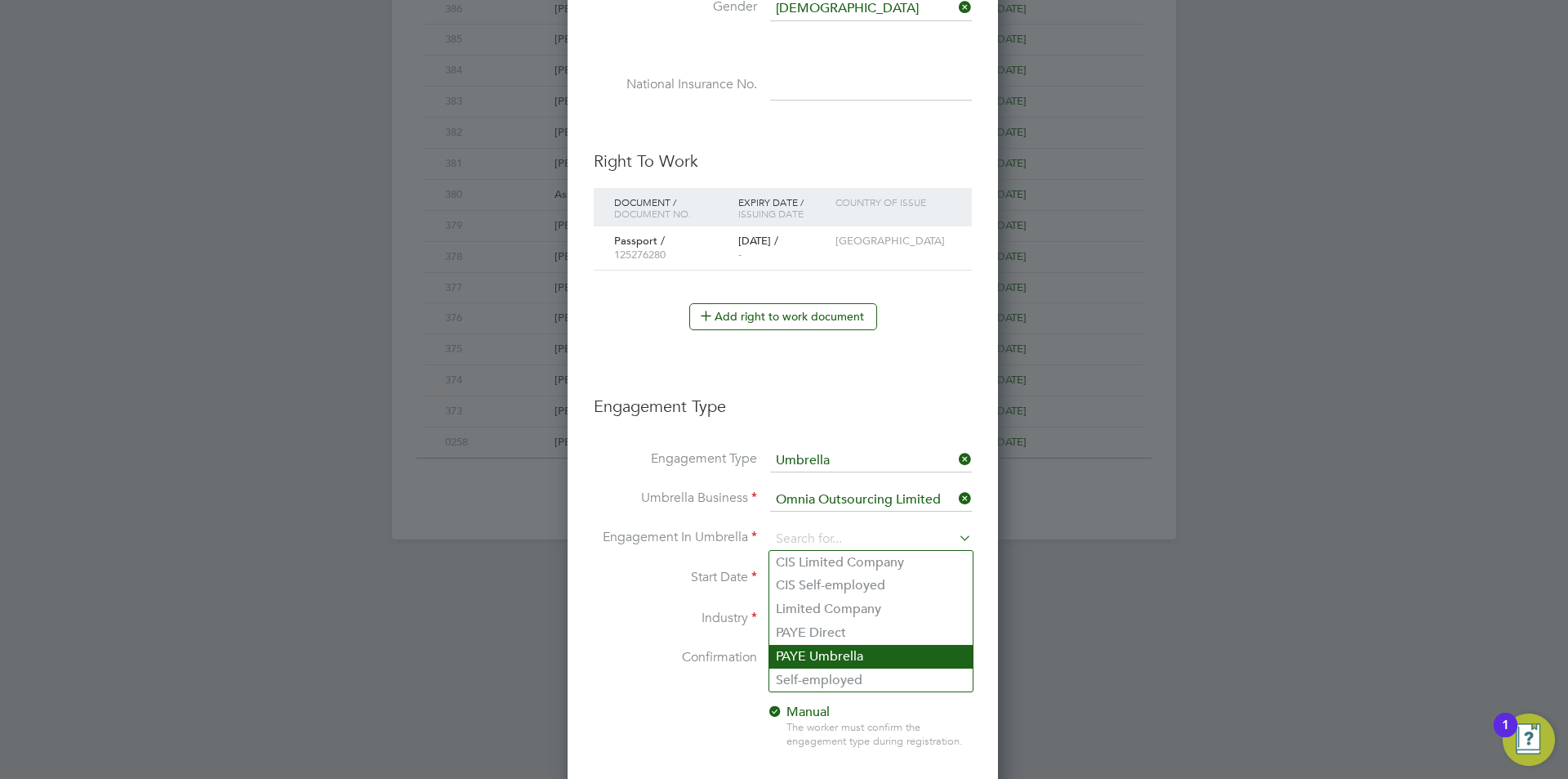
click at [871, 660] on li "PAYE Umbrella" at bounding box center [870, 657] width 203 height 23
type input "PAYE Umbrella"
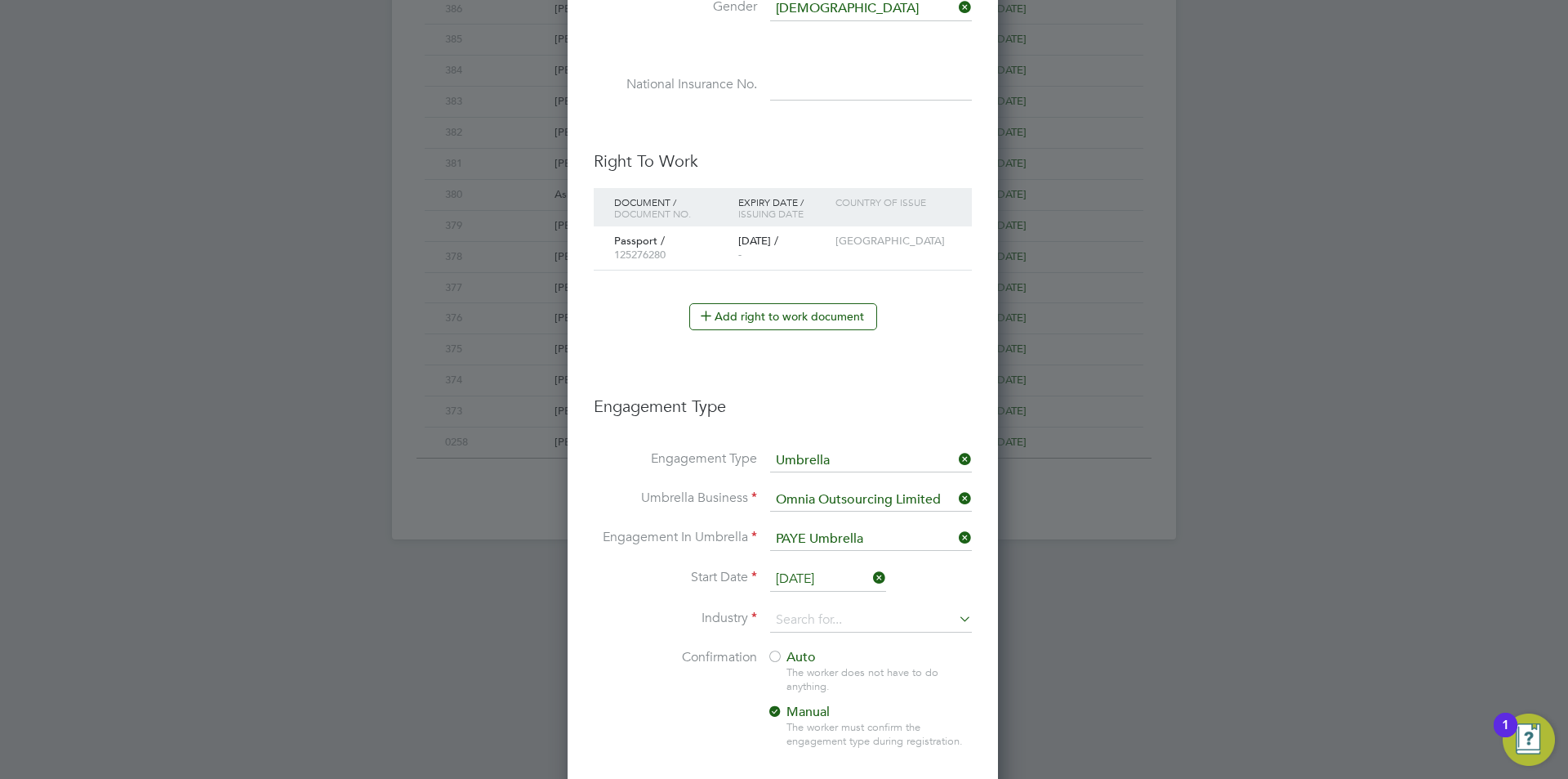
click at [837, 585] on input "26 Sep 2025" at bounding box center [827, 579] width 116 height 24
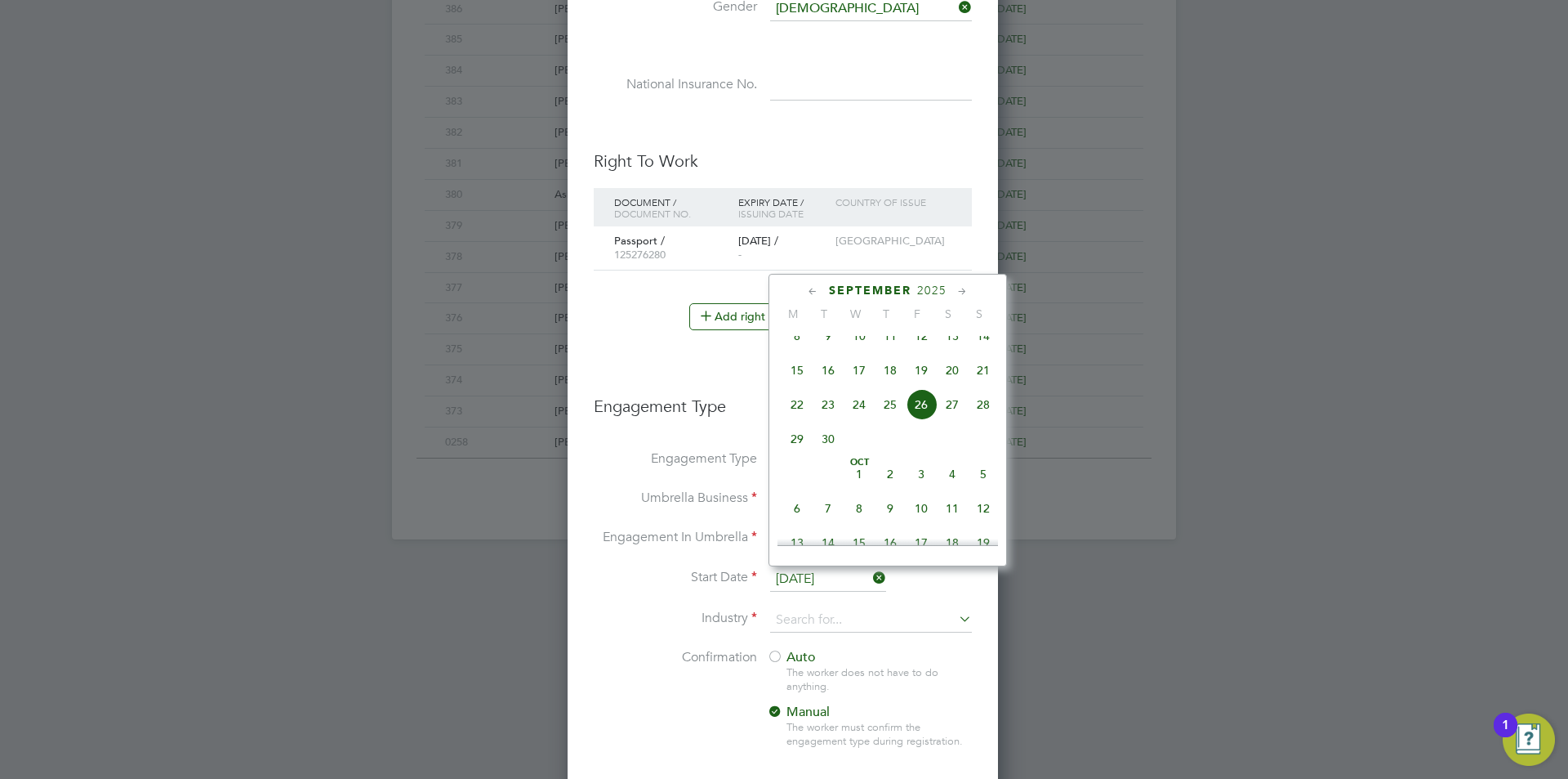
click at [837, 585] on input "26 Sep 2025" at bounding box center [827, 579] width 116 height 24
click at [838, 629] on input at bounding box center [871, 620] width 202 height 24
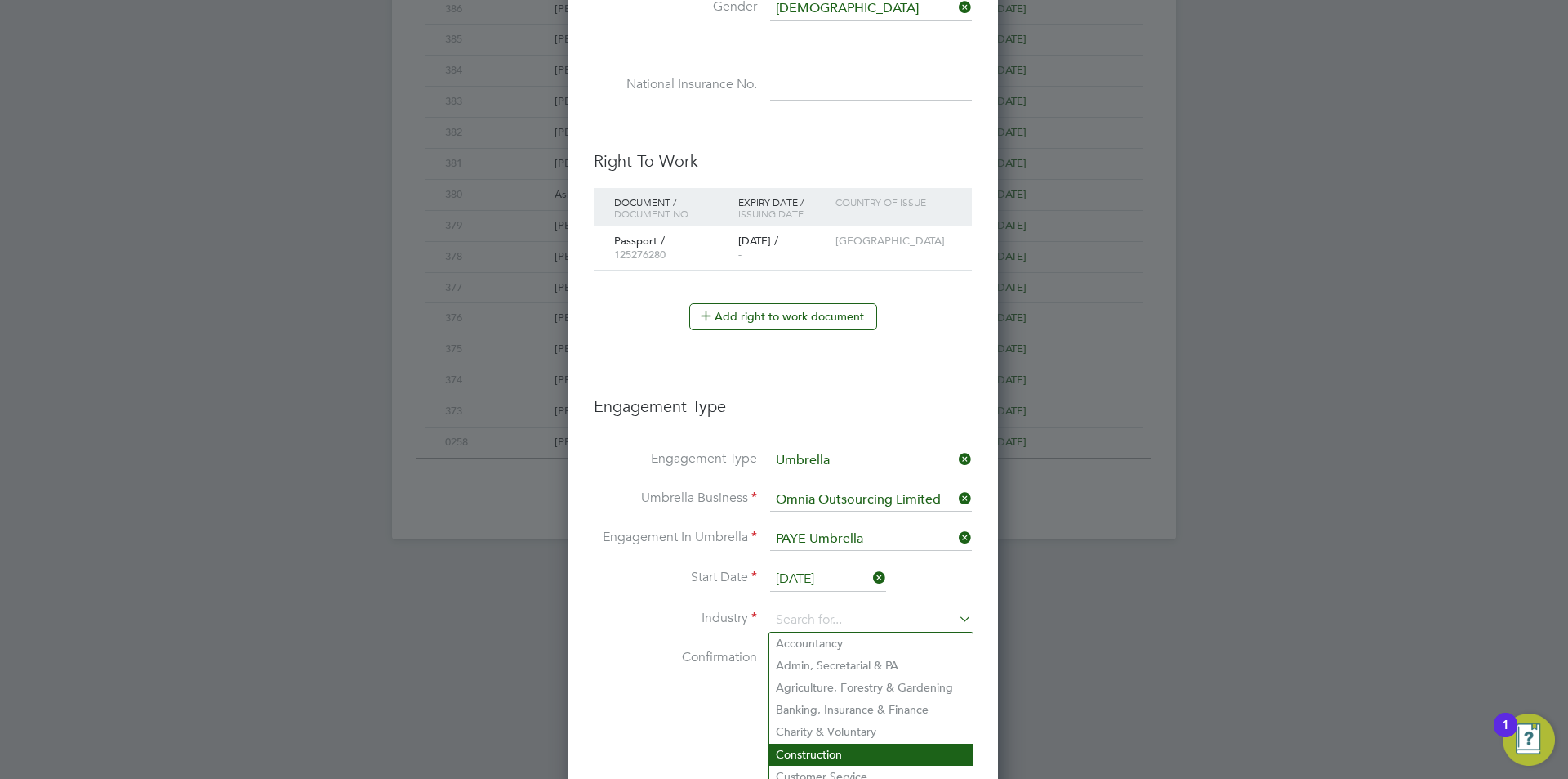
click at [830, 744] on li "Construction" at bounding box center [870, 754] width 203 height 22
type input "Construction"
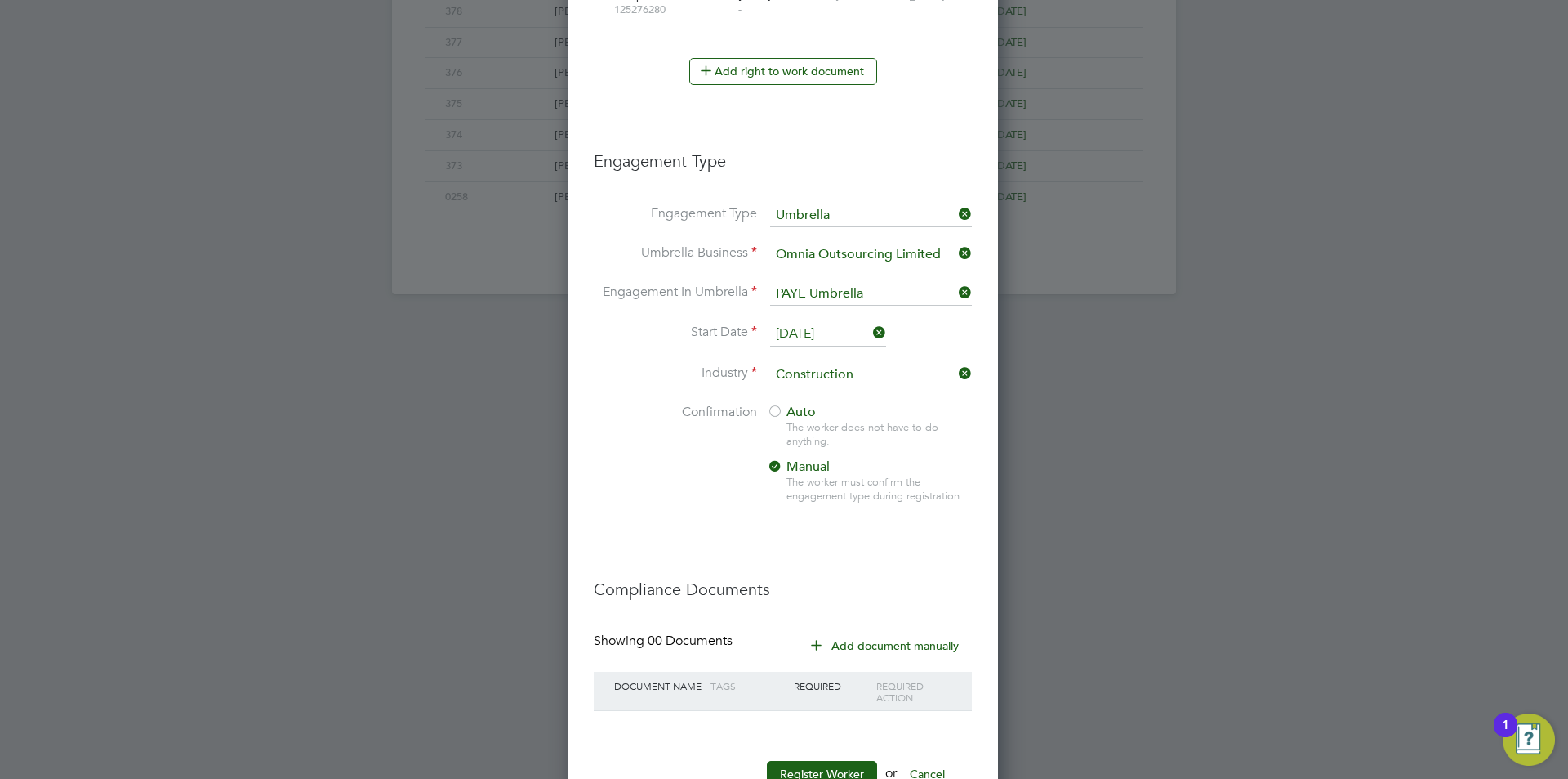
click at [775, 407] on div at bounding box center [775, 412] width 17 height 17
click at [848, 333] on input "26 Sep 2025" at bounding box center [827, 333] width 116 height 24
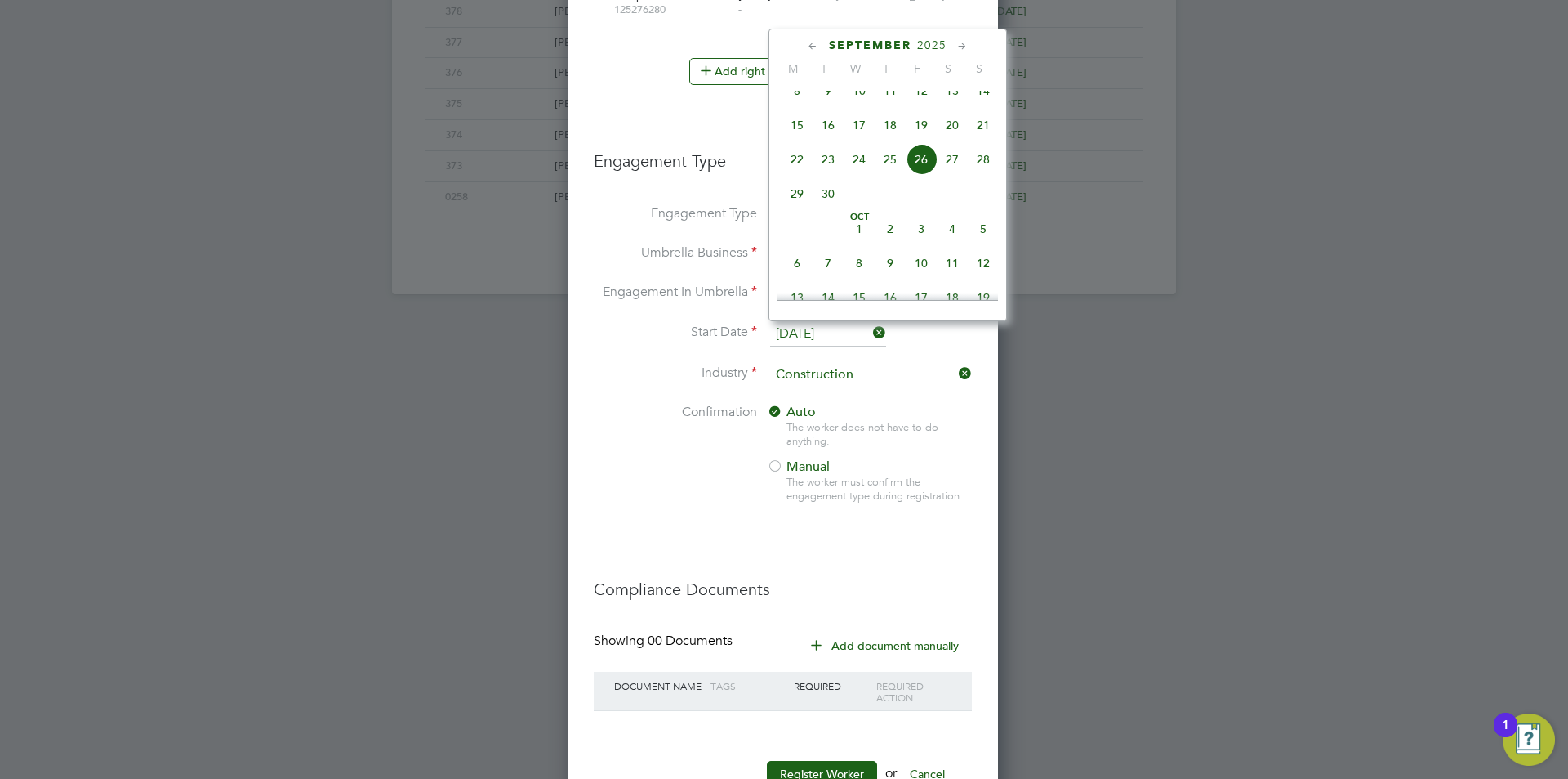
click at [802, 141] on span "15" at bounding box center [797, 125] width 31 height 31
type input "15 Sep 2025"
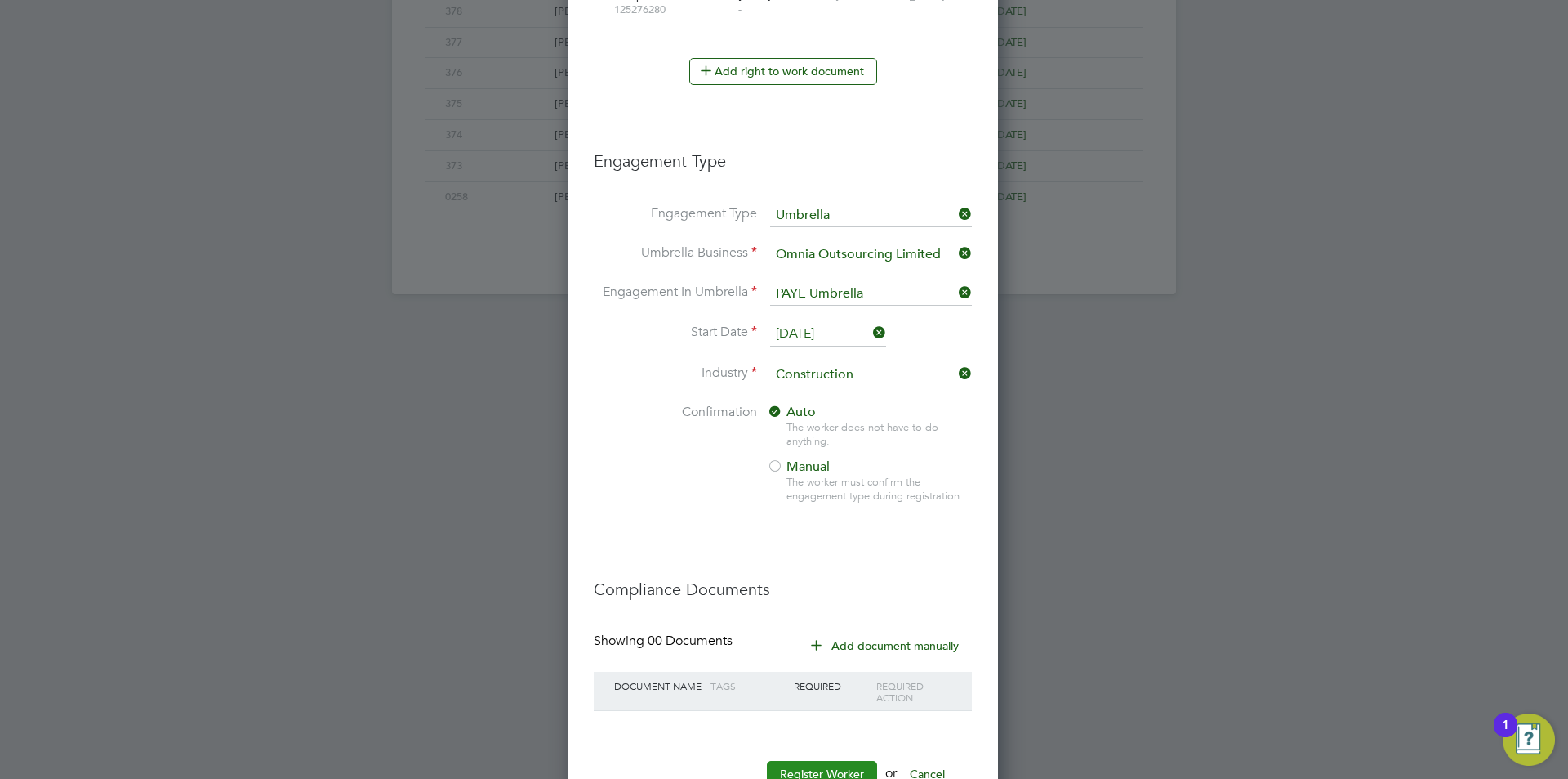
click at [826, 774] on button "Register Worker" at bounding box center [822, 773] width 111 height 26
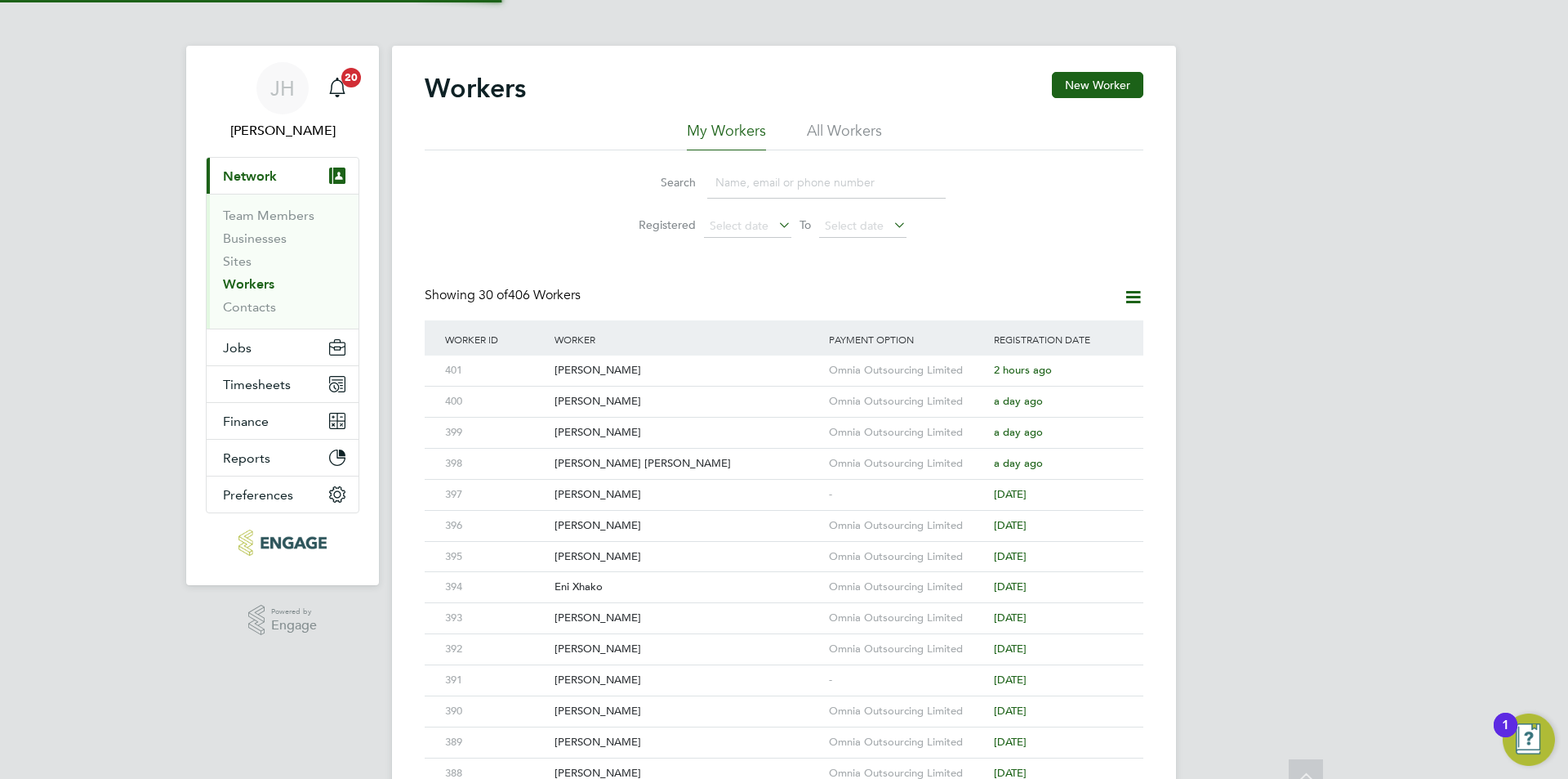
click at [1185, 410] on div "JH Jess Hogan Notifications 20 Applications: Current page: Network Team Members…" at bounding box center [784, 695] width 1568 height 1391
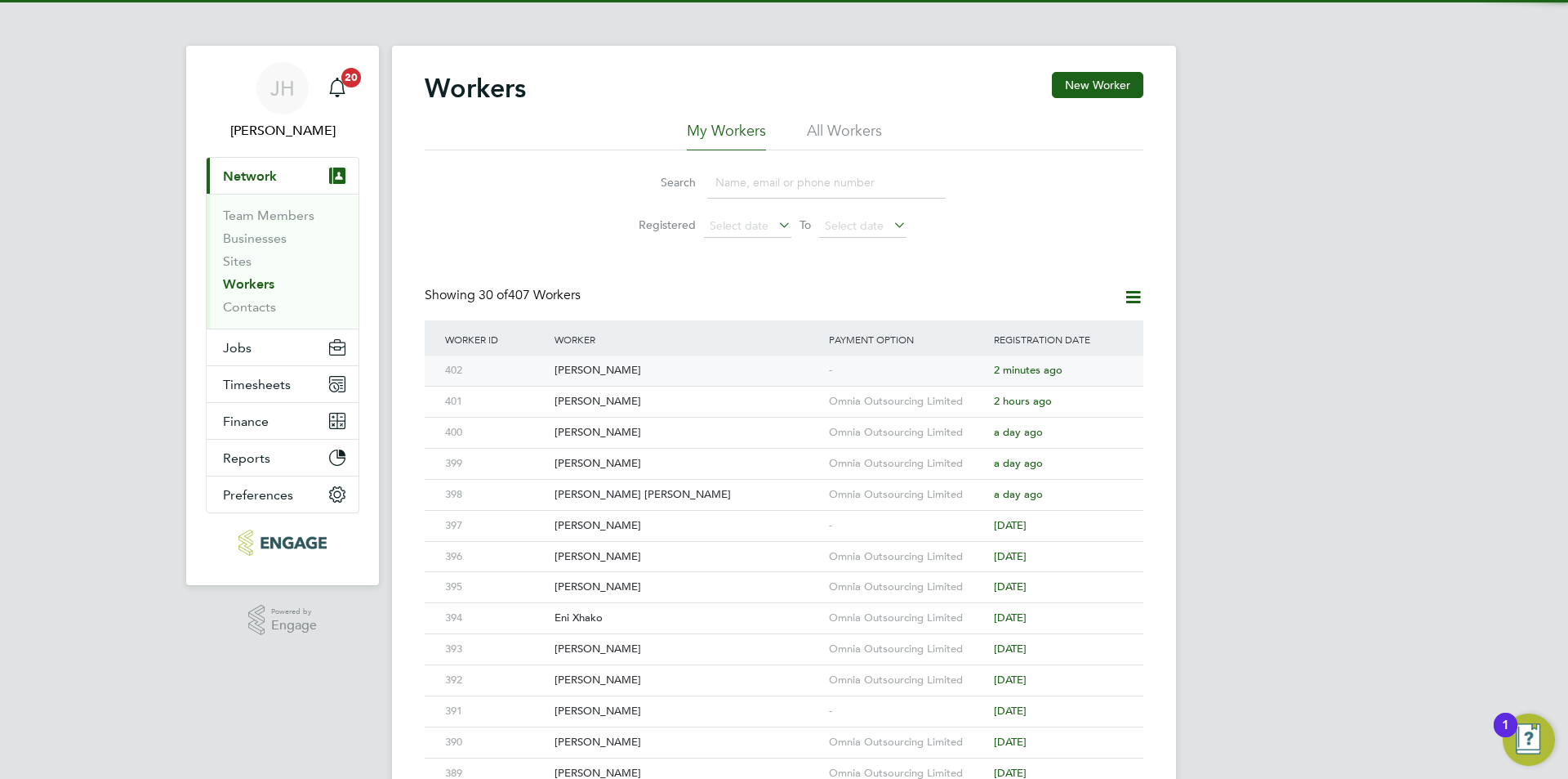
click at [944, 368] on div "-" at bounding box center [908, 370] width 165 height 30
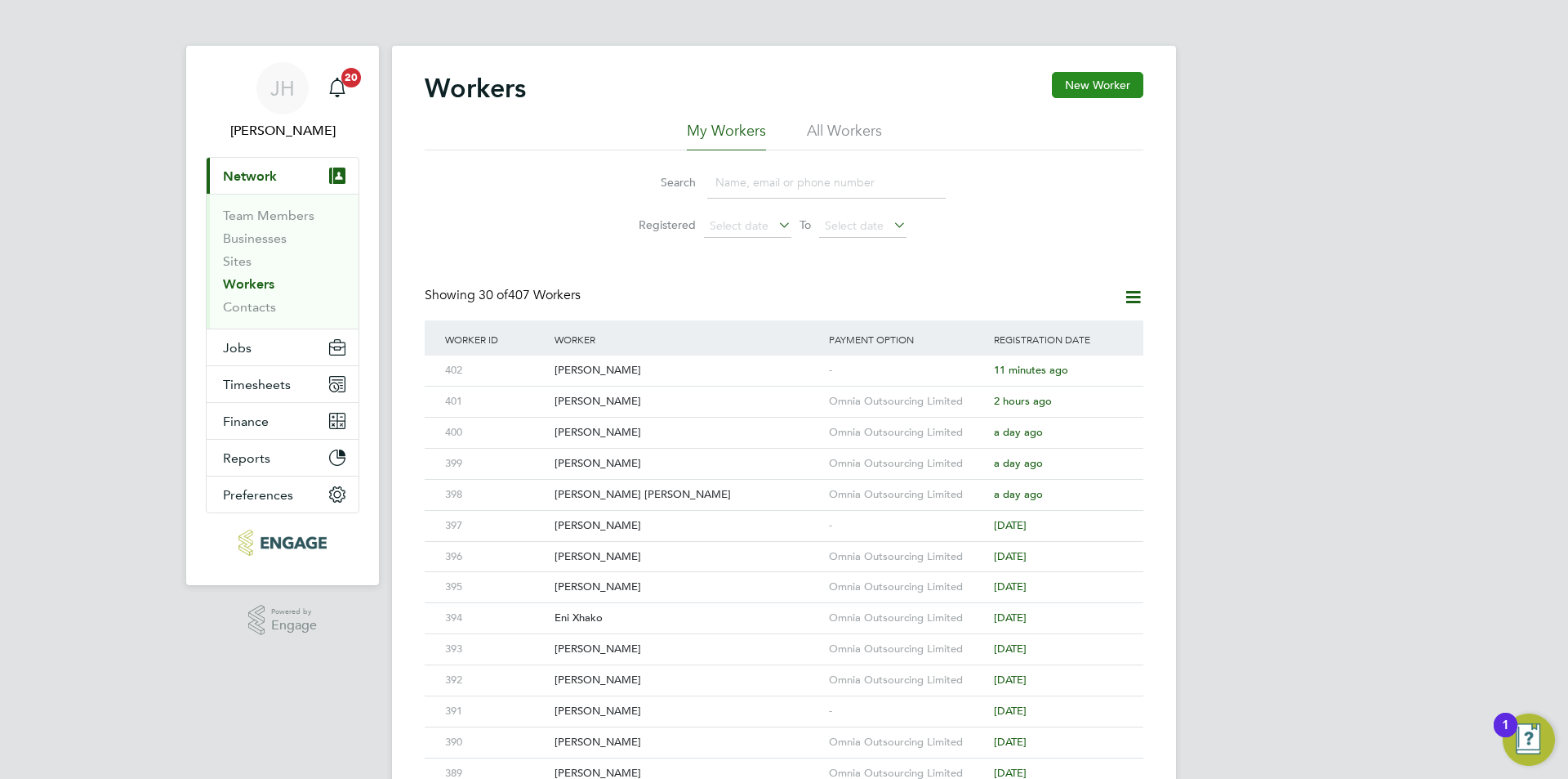
click at [1099, 85] on button "New Worker" at bounding box center [1097, 85] width 91 height 26
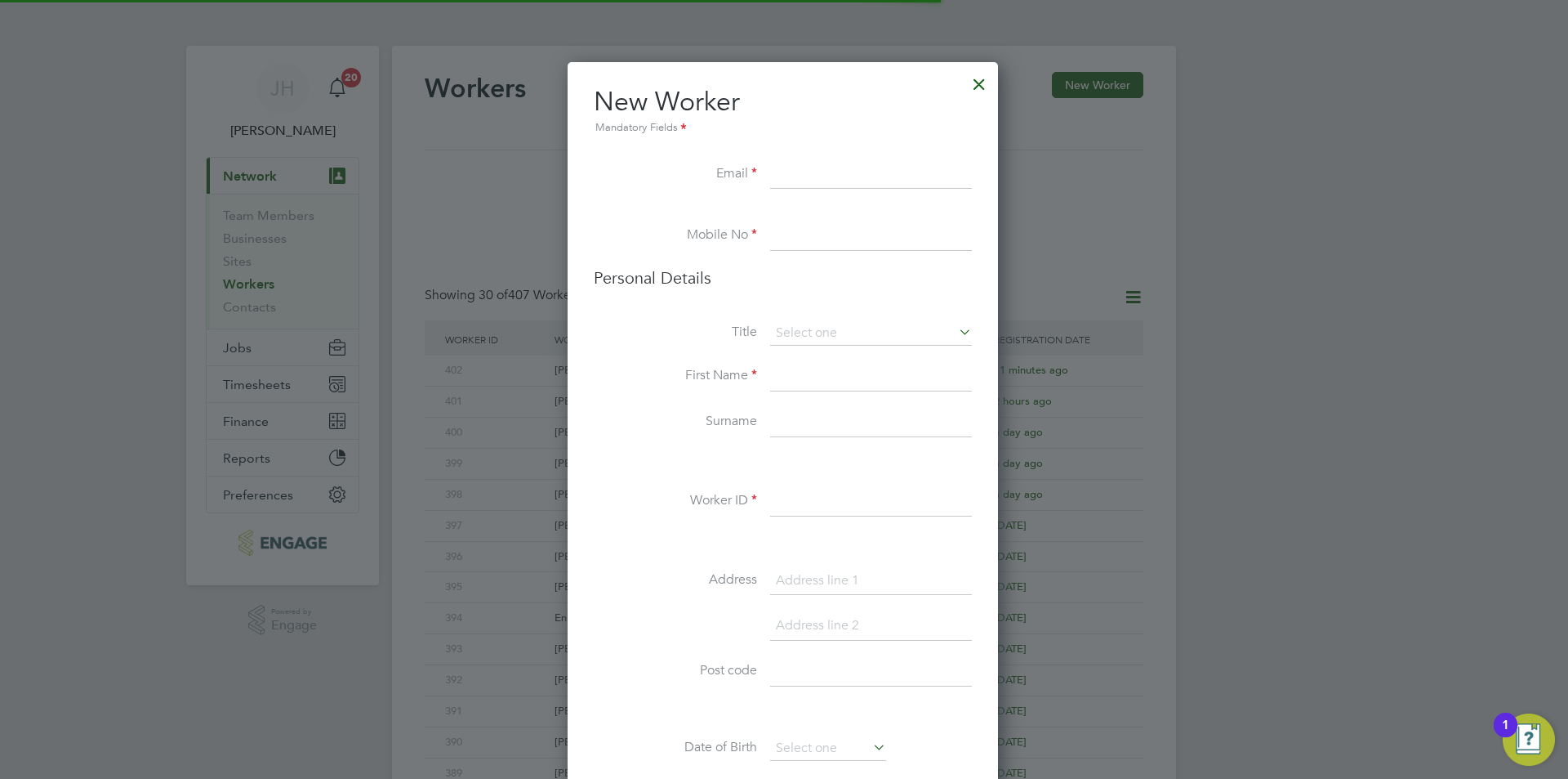
scroll to position [1382, 433]
click at [804, 492] on input at bounding box center [871, 501] width 202 height 29
type input "403"
click at [835, 193] on li "Email" at bounding box center [783, 183] width 378 height 46
click at [845, 173] on input at bounding box center [871, 175] width 202 height 29
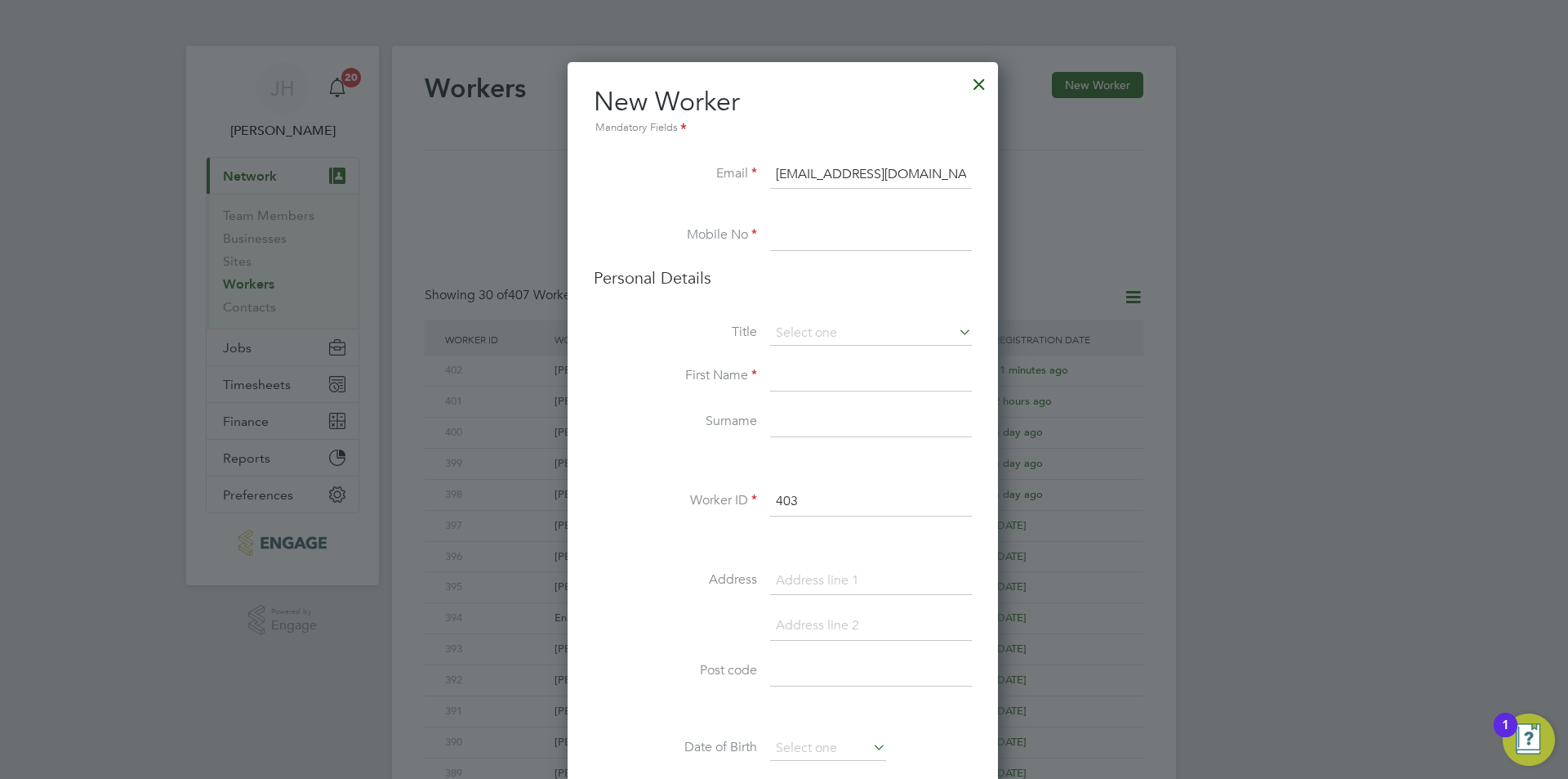
scroll to position [0, 3]
type input "michaelwood829101@gmail.com"
type input "2"
type input "02034342260"
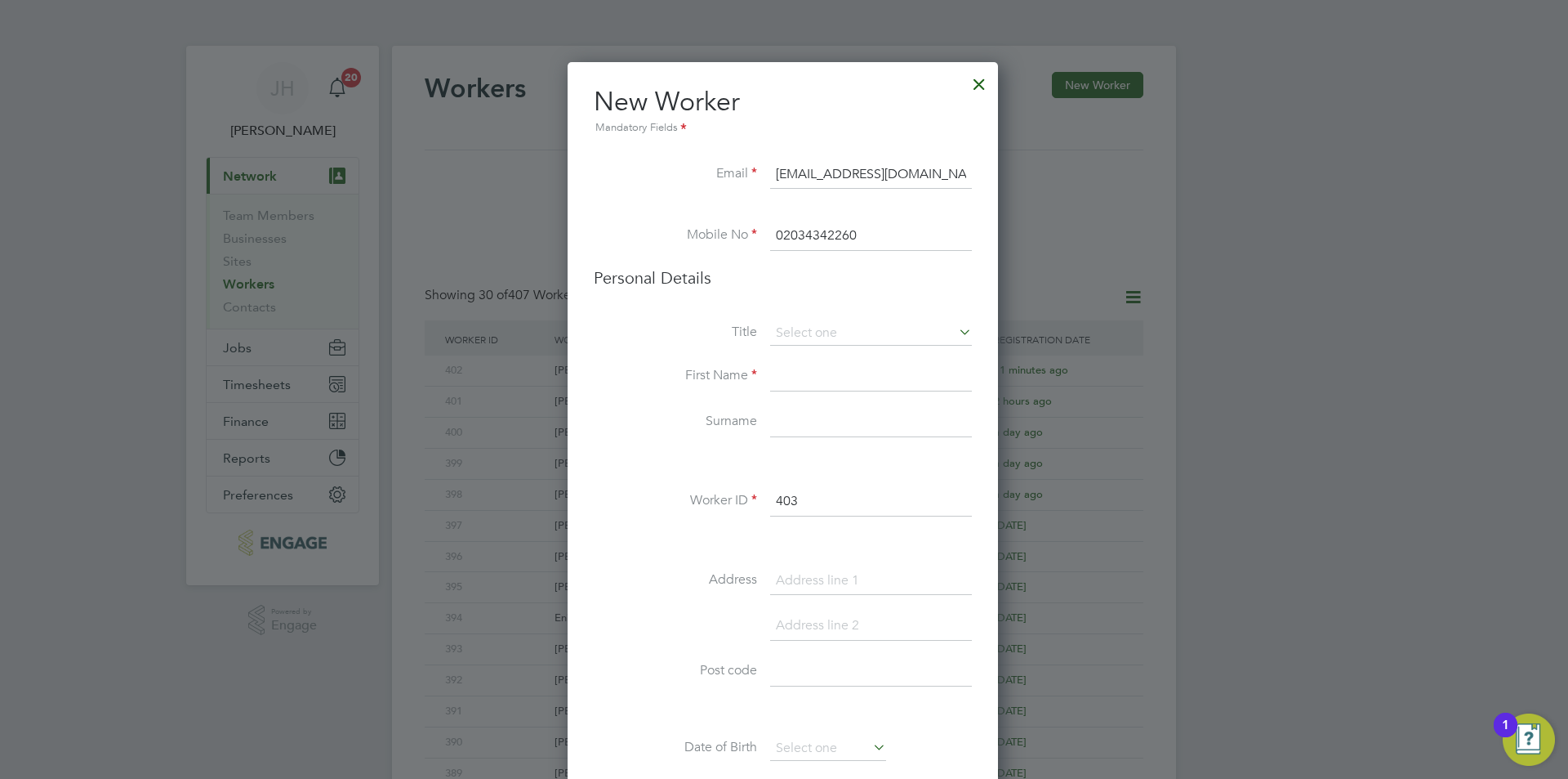
scroll to position [33, 0]
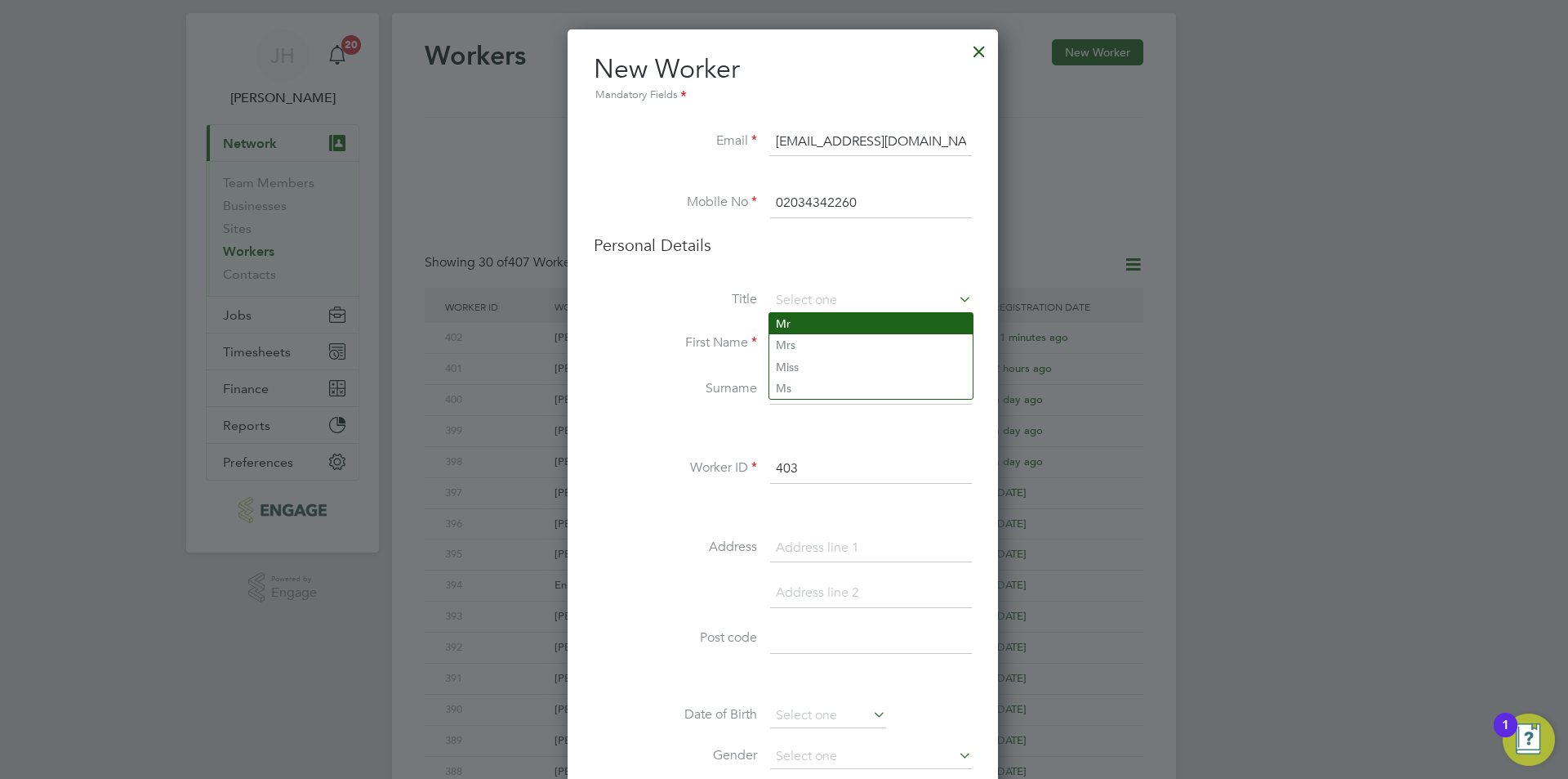
type input "Mr"
type input "Michael"
type input "Wood"
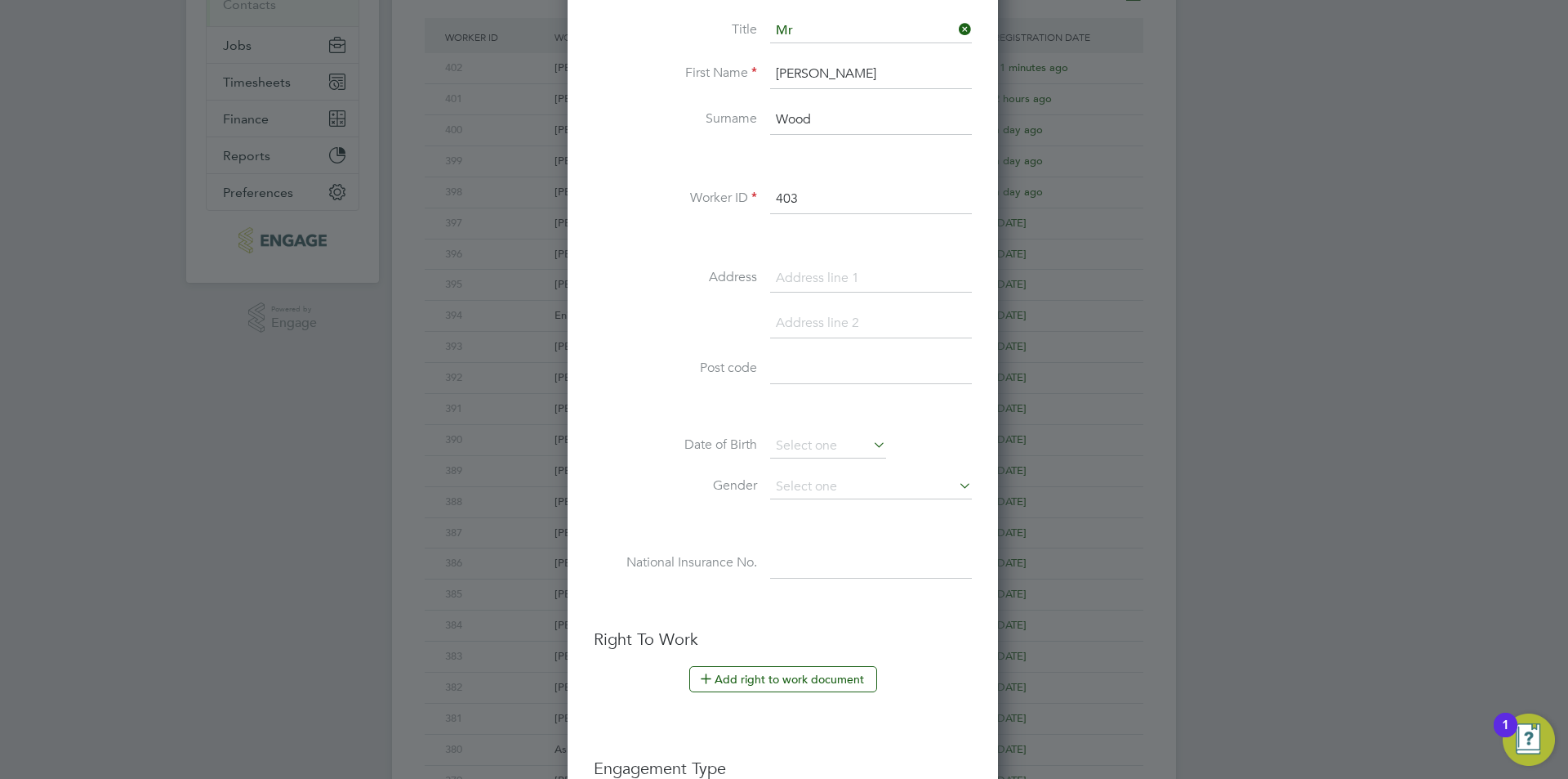
scroll to position [307, 0]
type input "Marlborough Place"
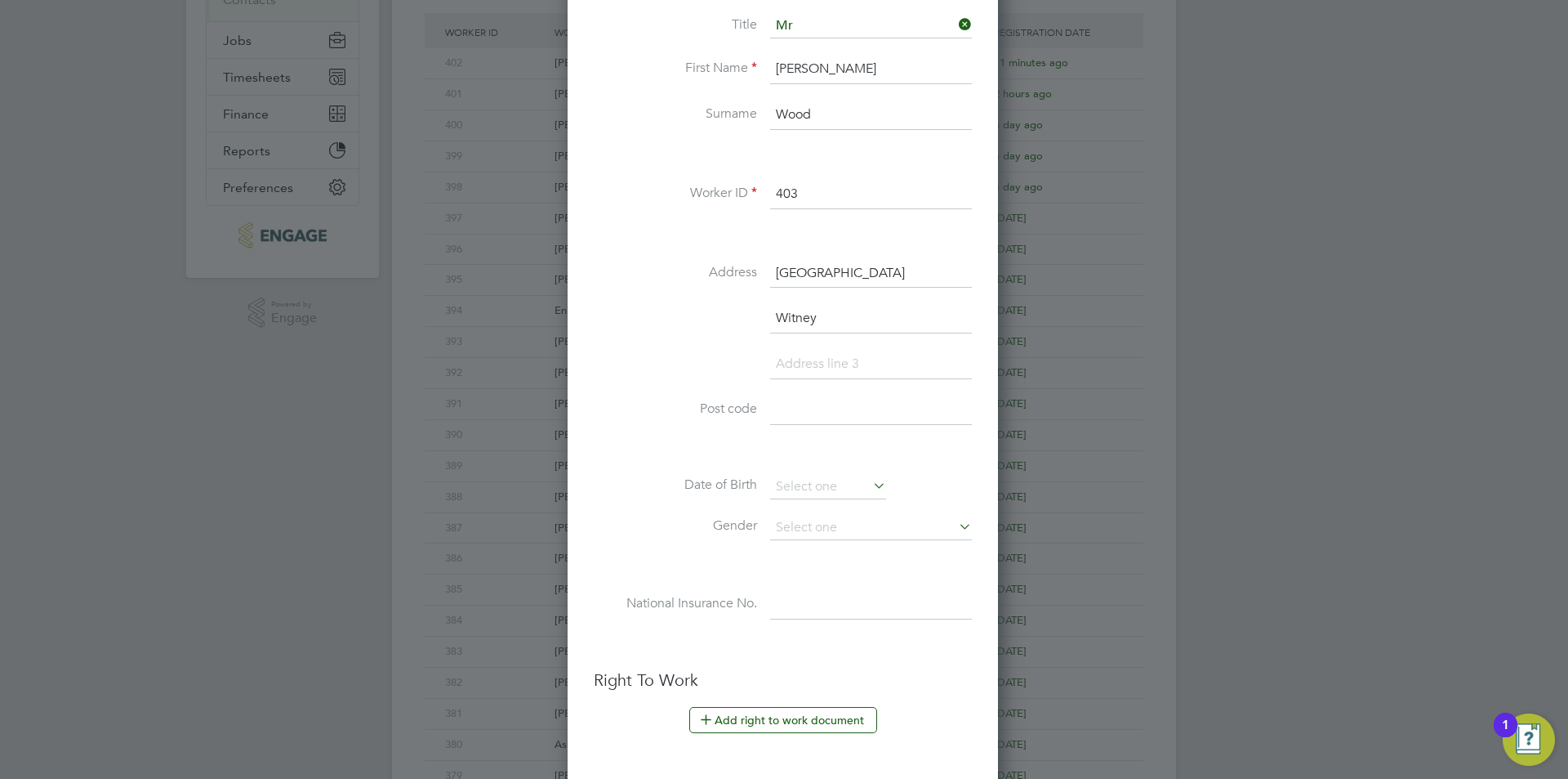
type input "Witney"
type input "OX29 4NB"
click at [790, 504] on li "Date of Birth" at bounding box center [783, 495] width 378 height 41
click at [816, 494] on input at bounding box center [827, 487] width 116 height 24
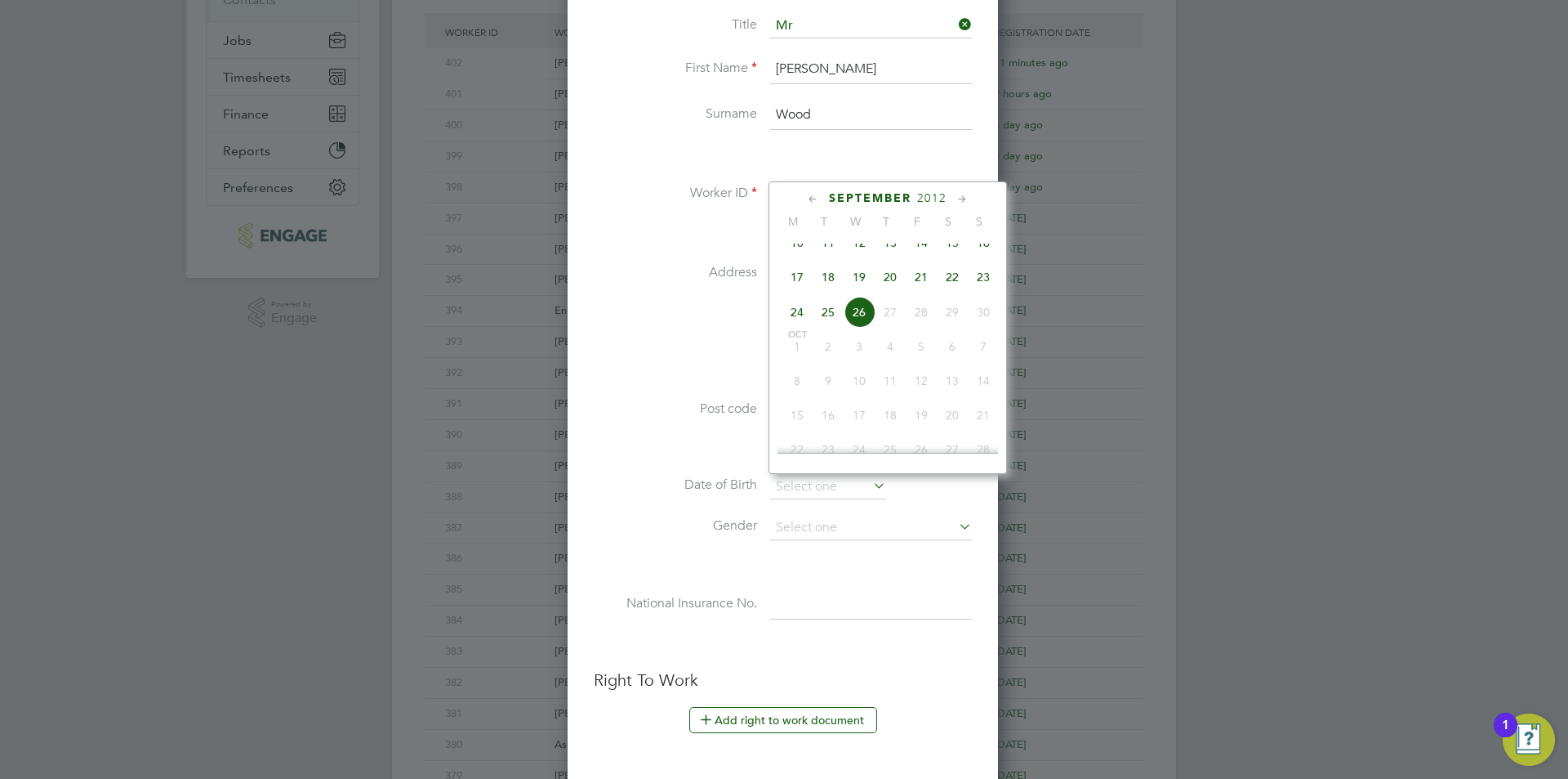
click at [921, 199] on span "2012" at bounding box center [932, 198] width 29 height 14
click at [949, 250] on span "1996" at bounding box center [952, 239] width 31 height 31
click at [831, 322] on span "9" at bounding box center [828, 317] width 31 height 31
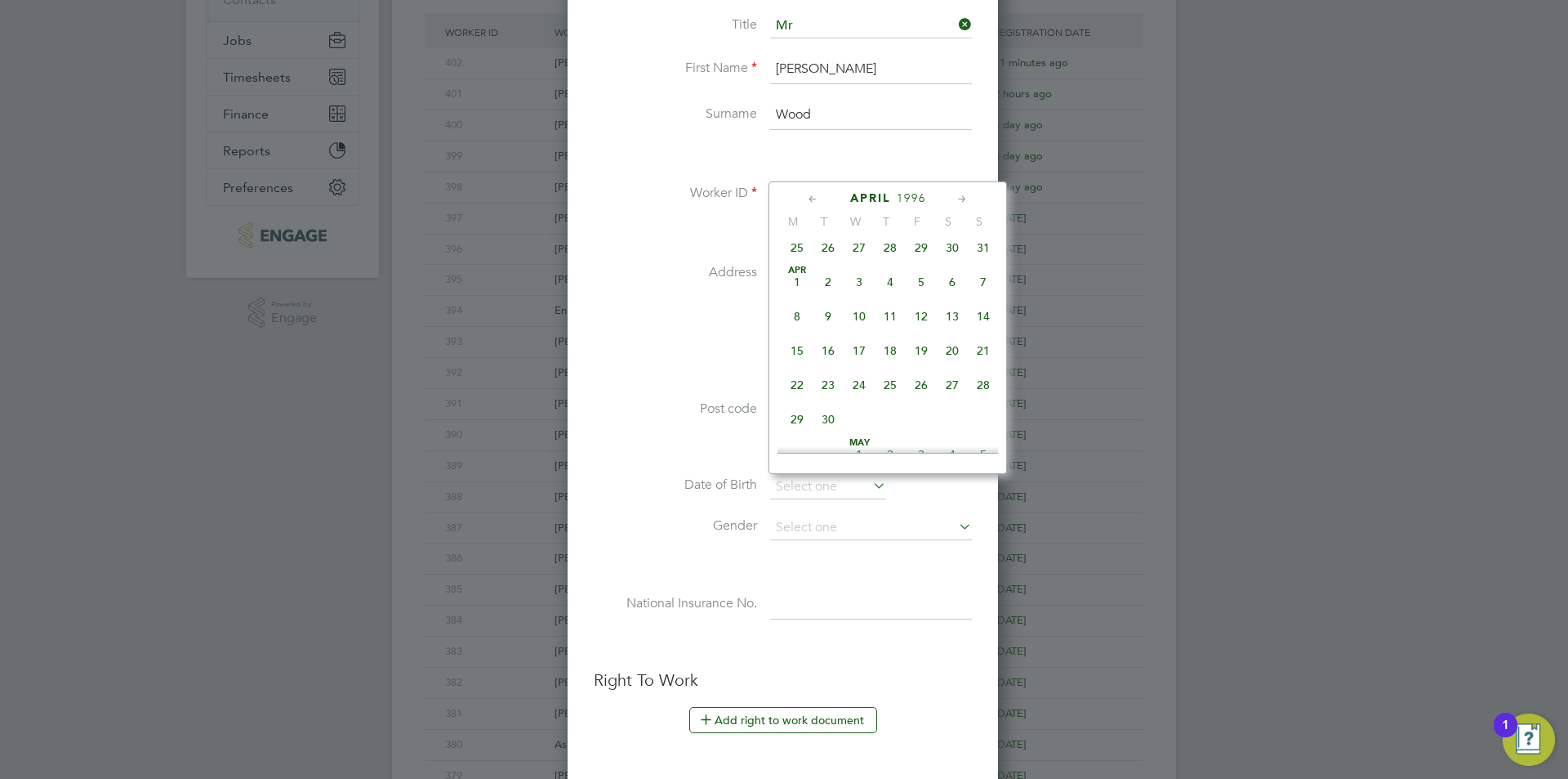
type input "09 Apr 1996"
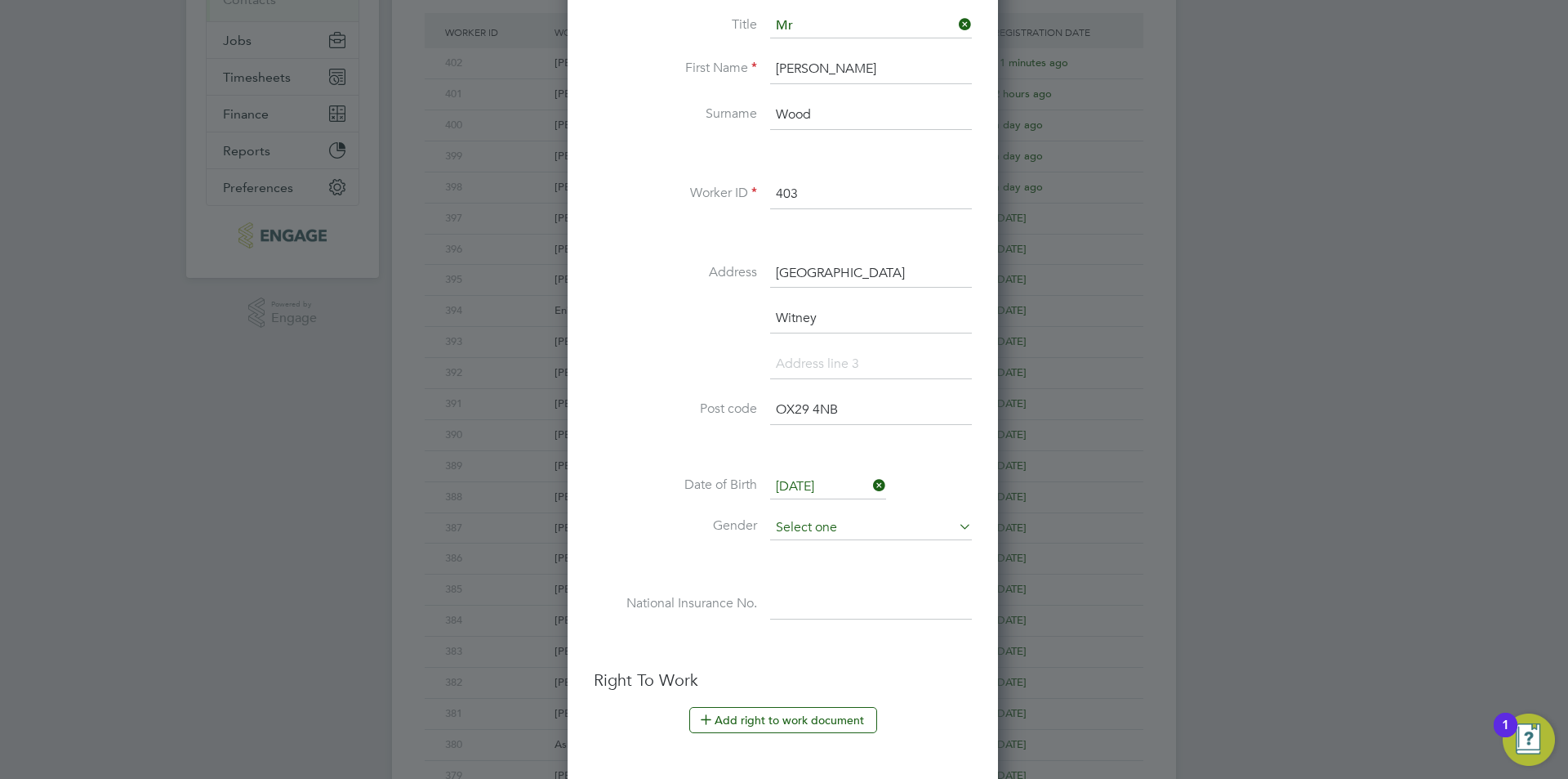
click at [834, 532] on input at bounding box center [871, 527] width 202 height 24
click at [815, 553] on li "Male" at bounding box center [870, 551] width 203 height 21
type input "Male"
click at [830, 631] on li "National Insurance No." at bounding box center [783, 612] width 378 height 46
click at [840, 610] on input at bounding box center [871, 604] width 202 height 29
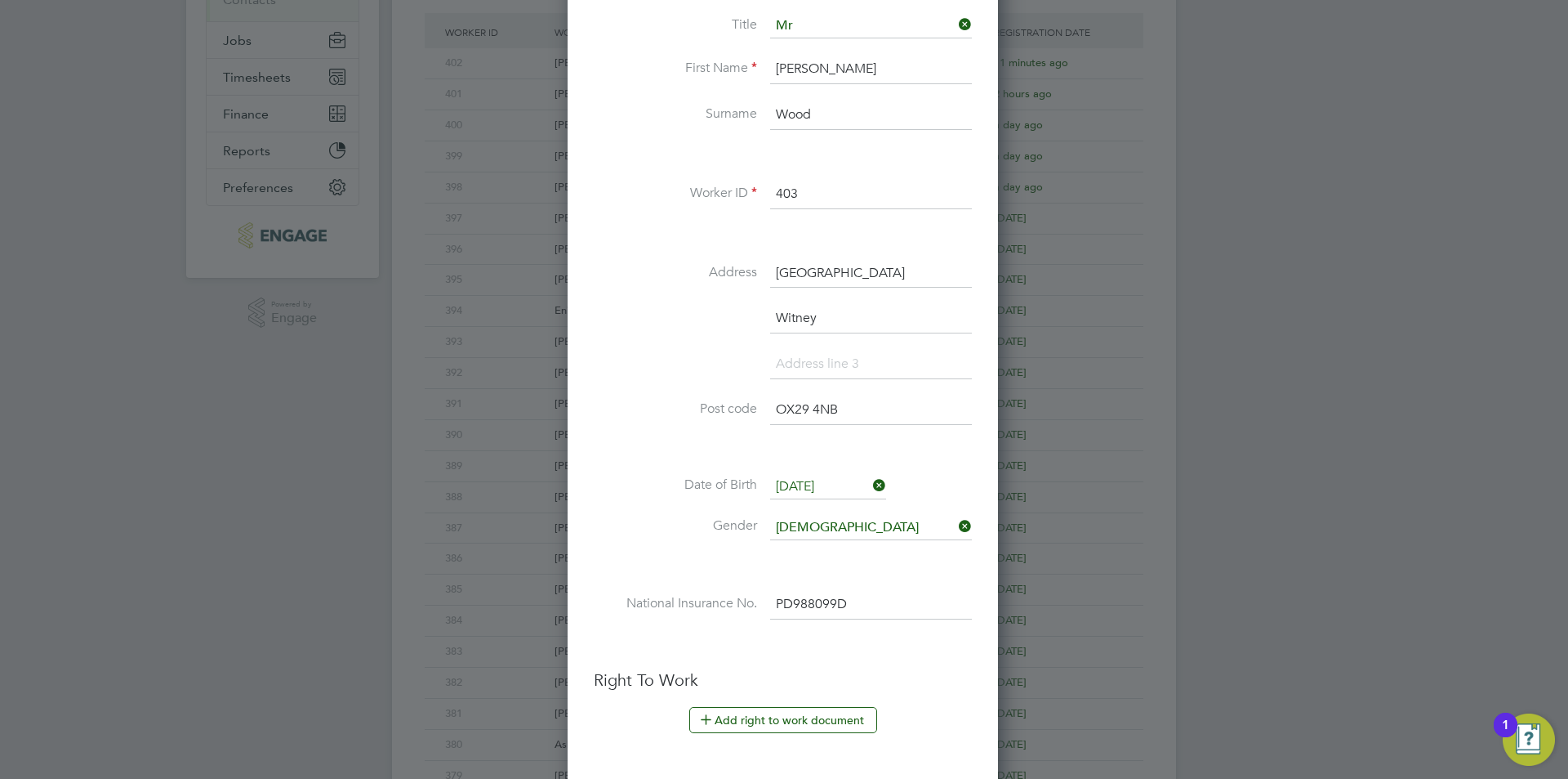
scroll to position [634, 0]
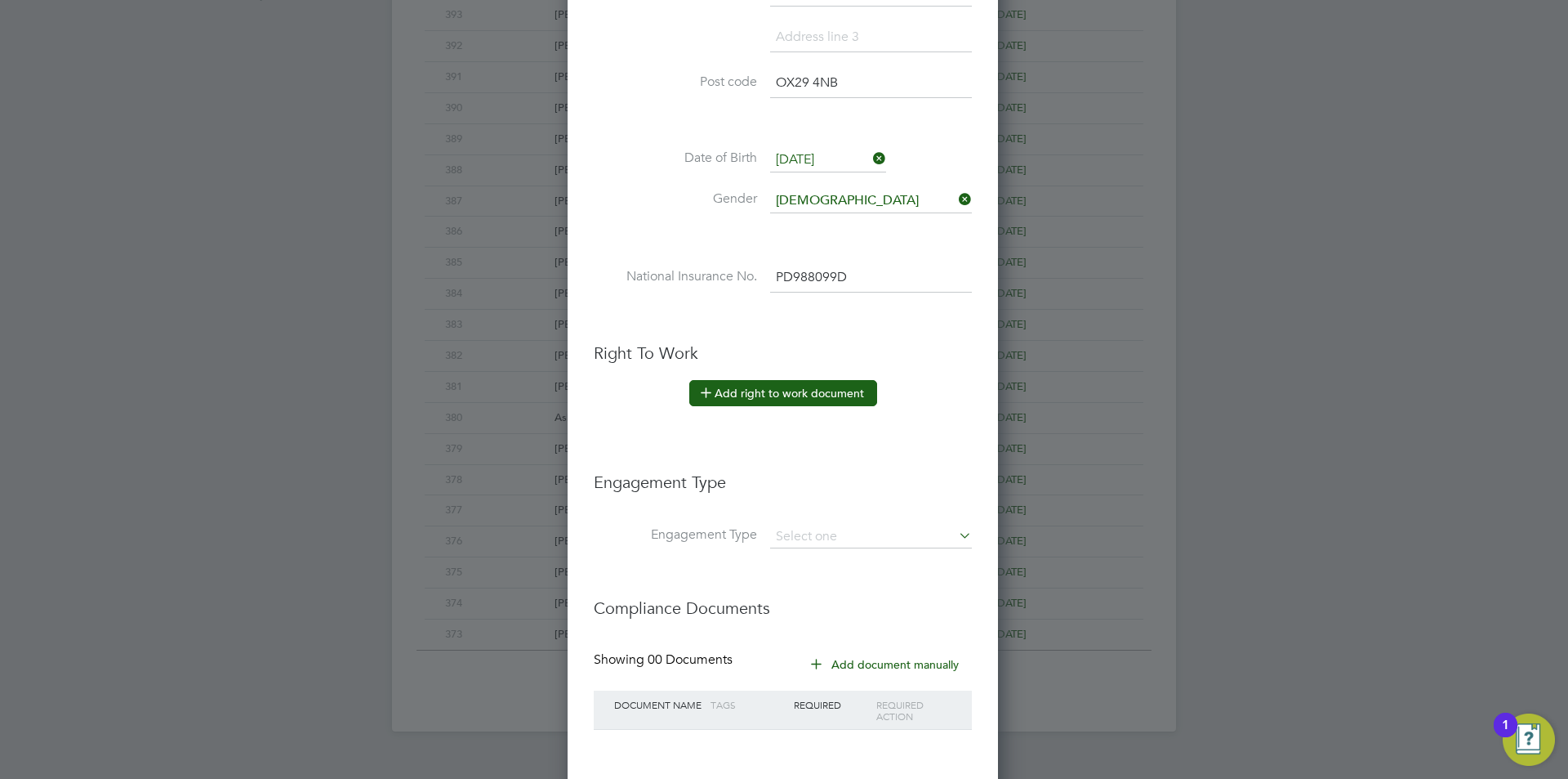
type input "PD988099D"
click at [825, 383] on button "Add right to work document" at bounding box center [783, 392] width 187 height 26
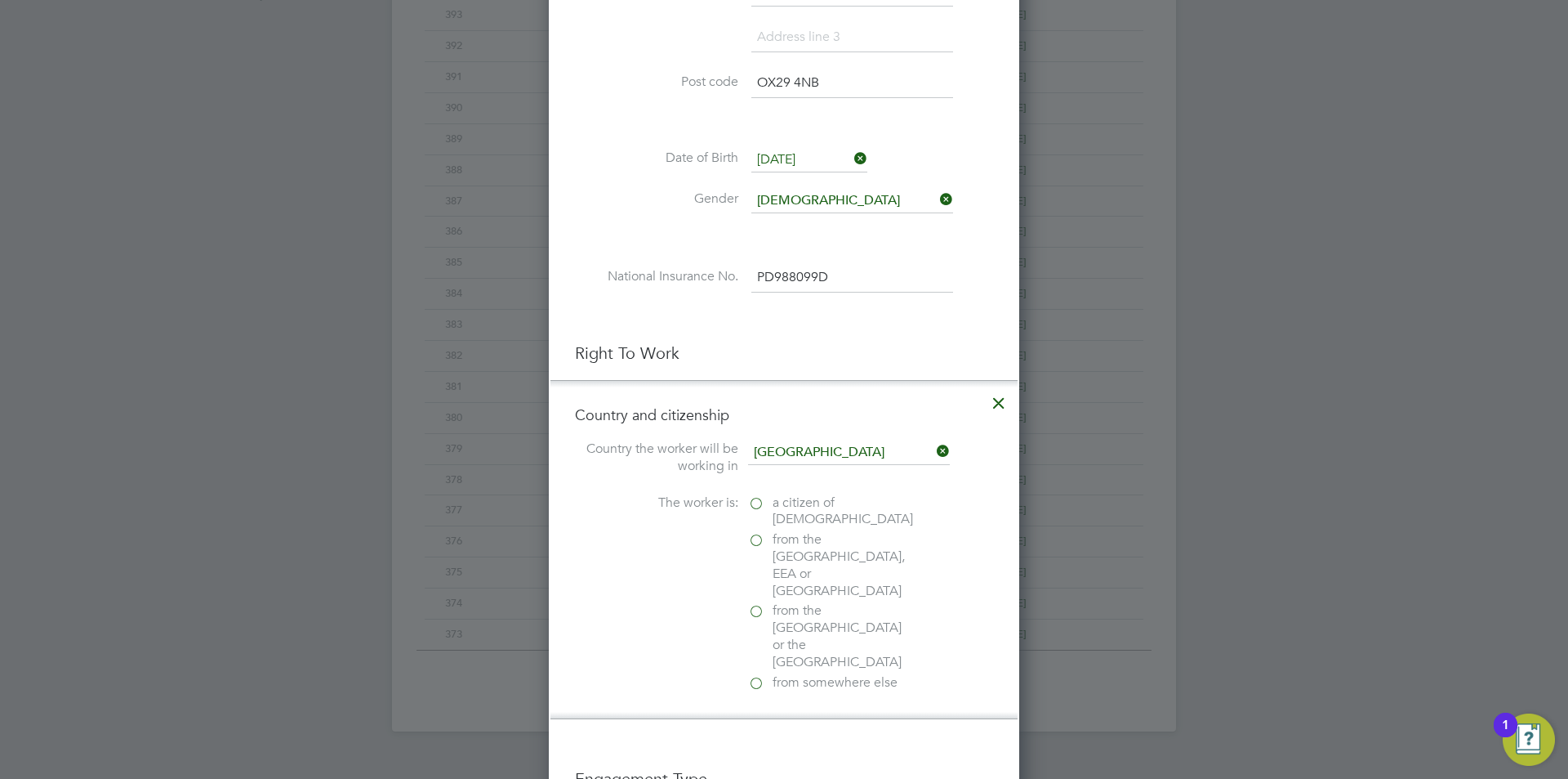
scroll to position [1674, 471]
click at [802, 509] on span "a citizen of United Kingdom" at bounding box center [843, 511] width 141 height 34
click at [0, 0] on input "a citizen of United Kingdom" at bounding box center [0, 0] width 0 height 0
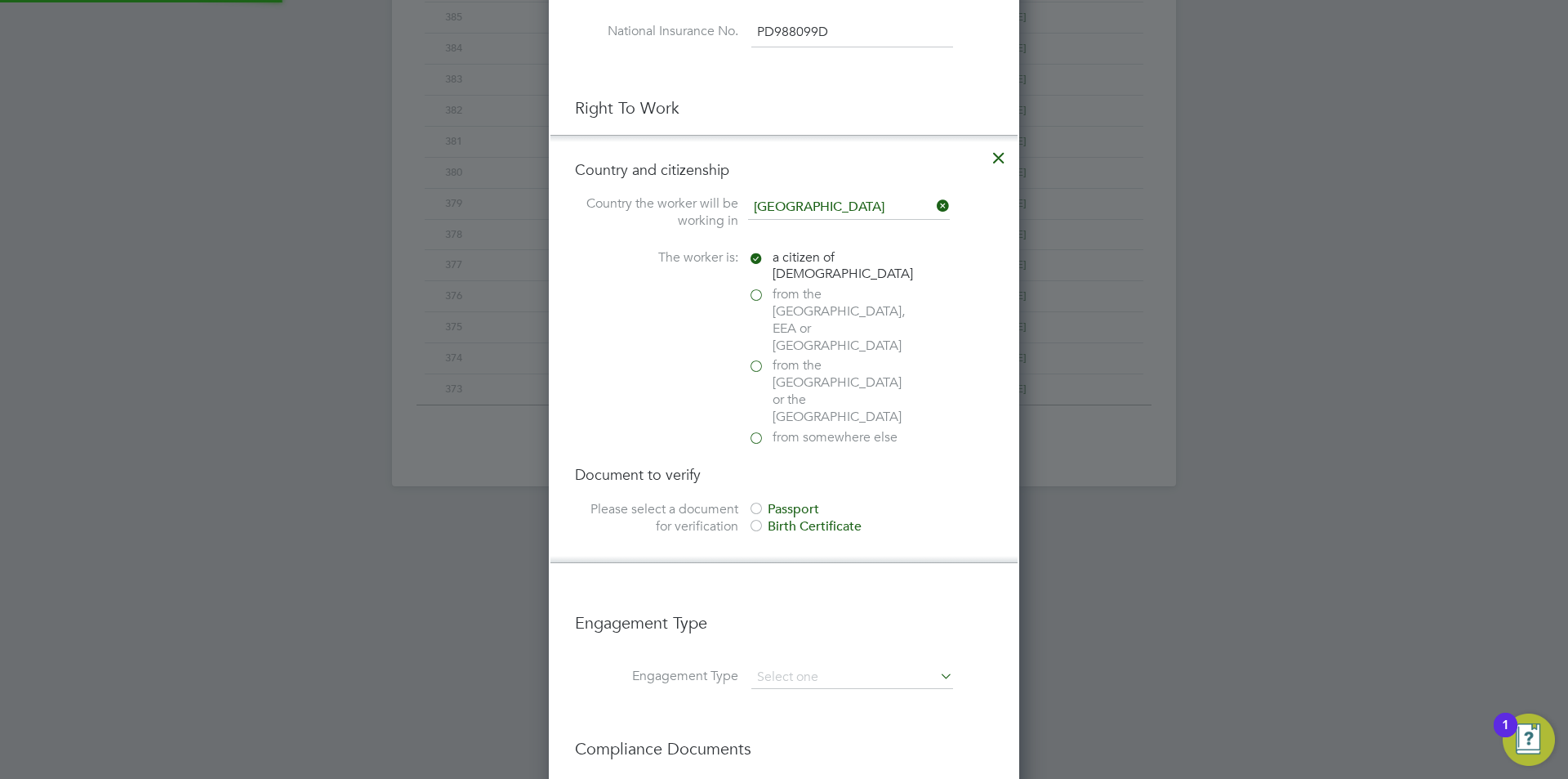
scroll to position [1763, 471]
click at [805, 518] on div "Birth Certificate" at bounding box center [870, 526] width 245 height 17
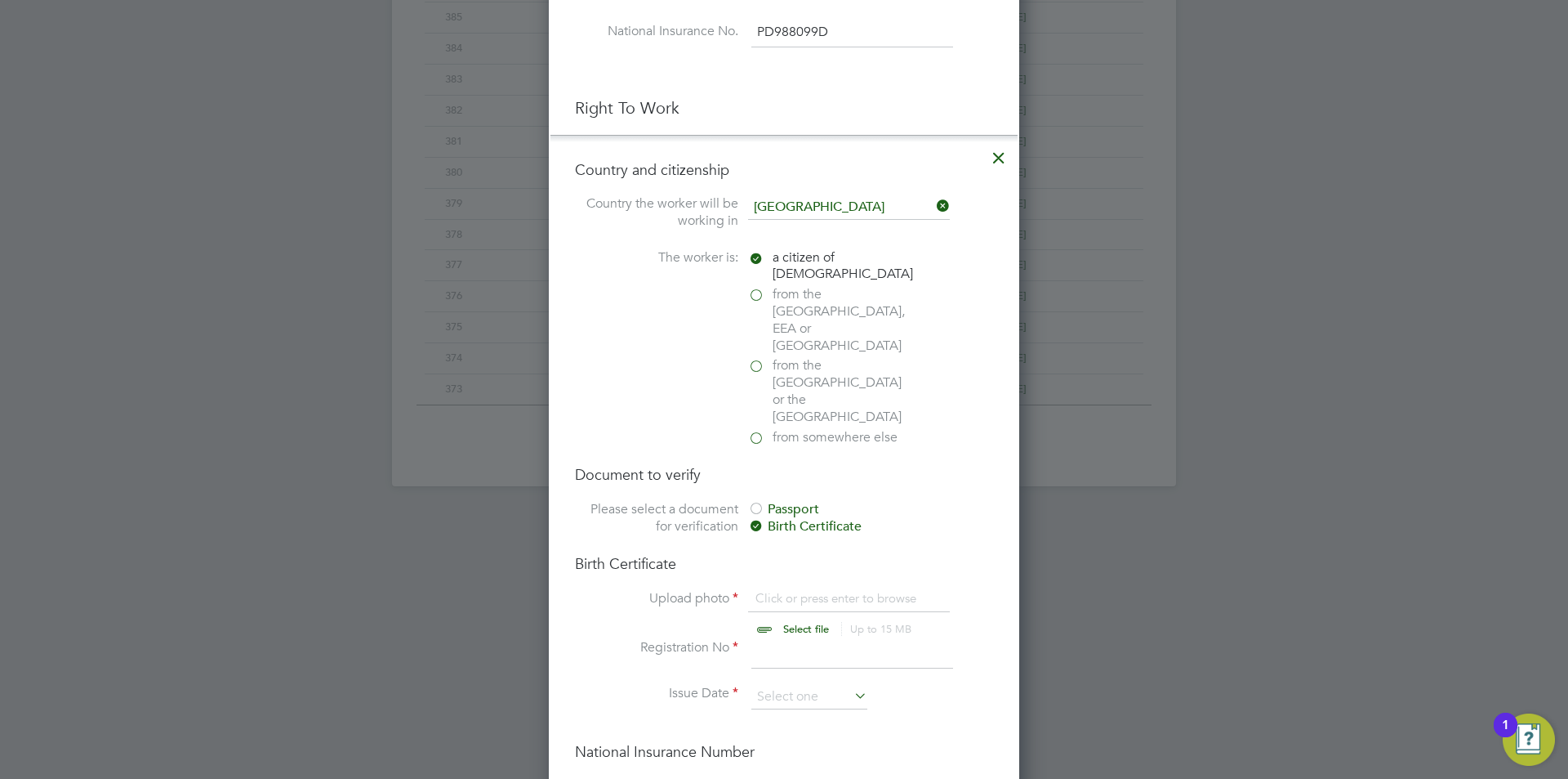
scroll to position [1042, 0]
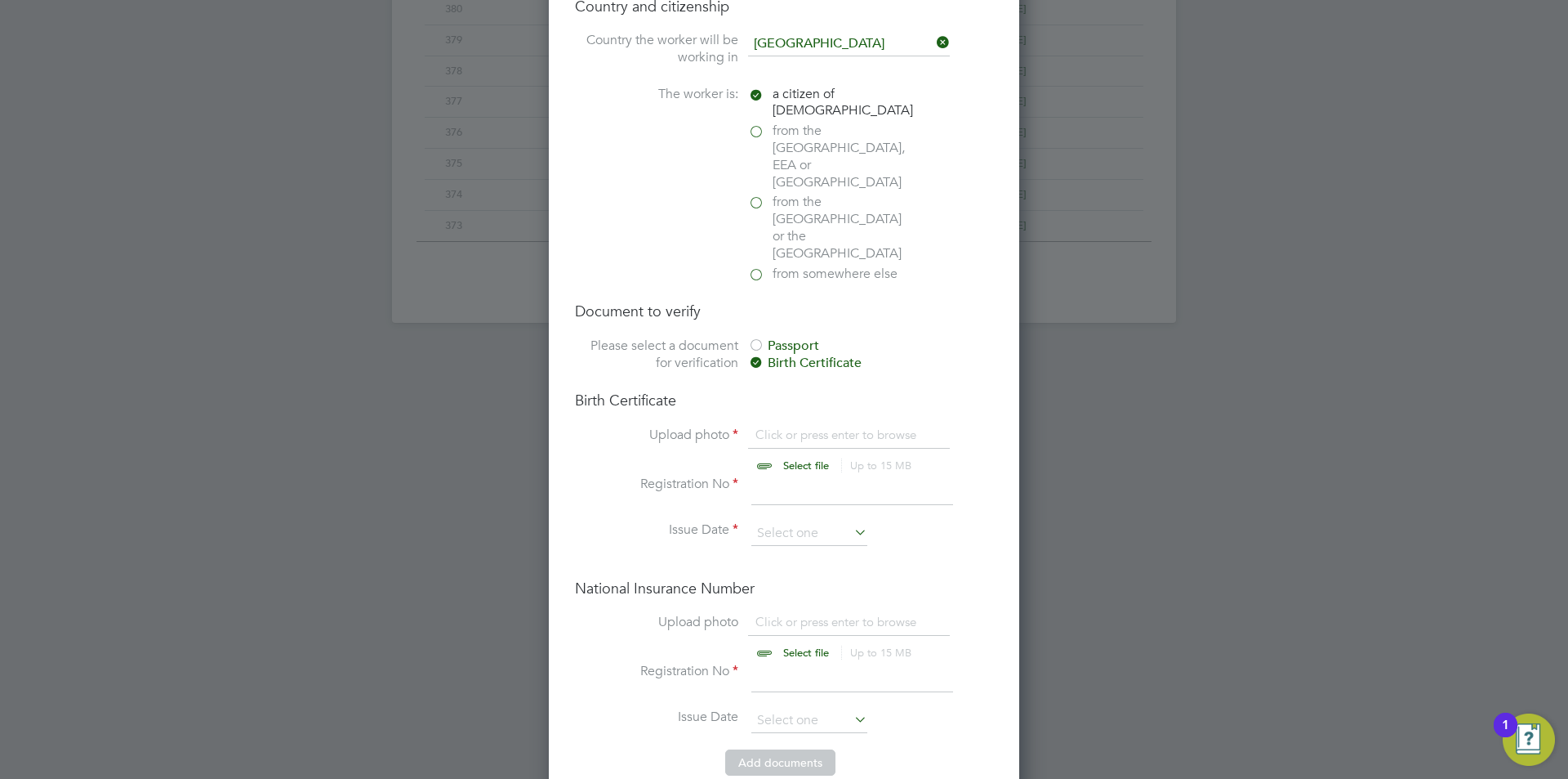
click at [820, 426] on input "file" at bounding box center [821, 451] width 256 height 49
type input "C:\fakepath\Birthcert.jpg"
click at [771, 476] on input at bounding box center [852, 491] width 202 height 29
type input "399184"
click at [817, 522] on input at bounding box center [809, 533] width 116 height 24
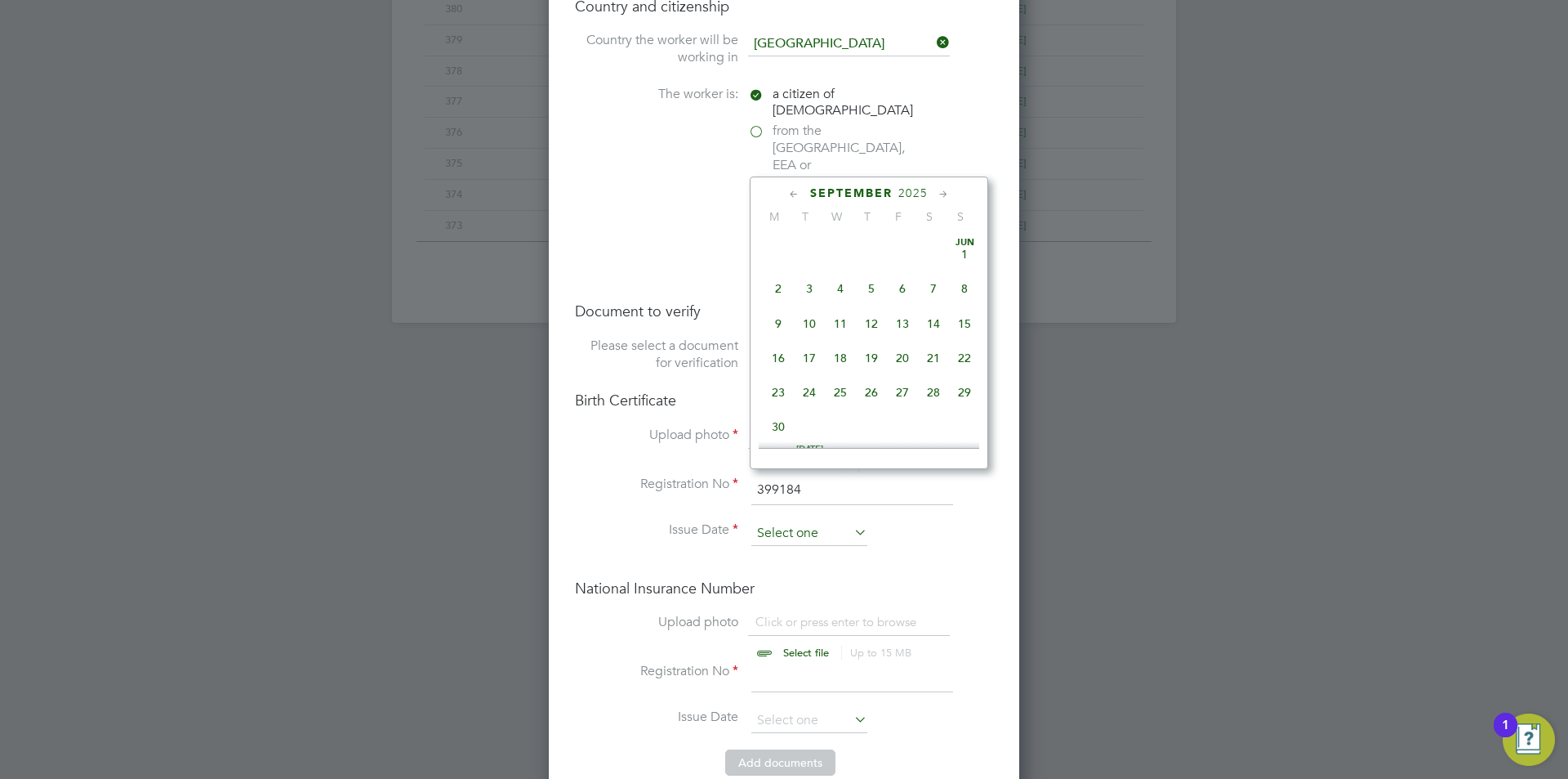
scroll to position [601, 0]
click at [914, 187] on span "2025" at bounding box center [913, 193] width 29 height 14
click at [957, 281] on span "2017" at bounding box center [964, 270] width 31 height 31
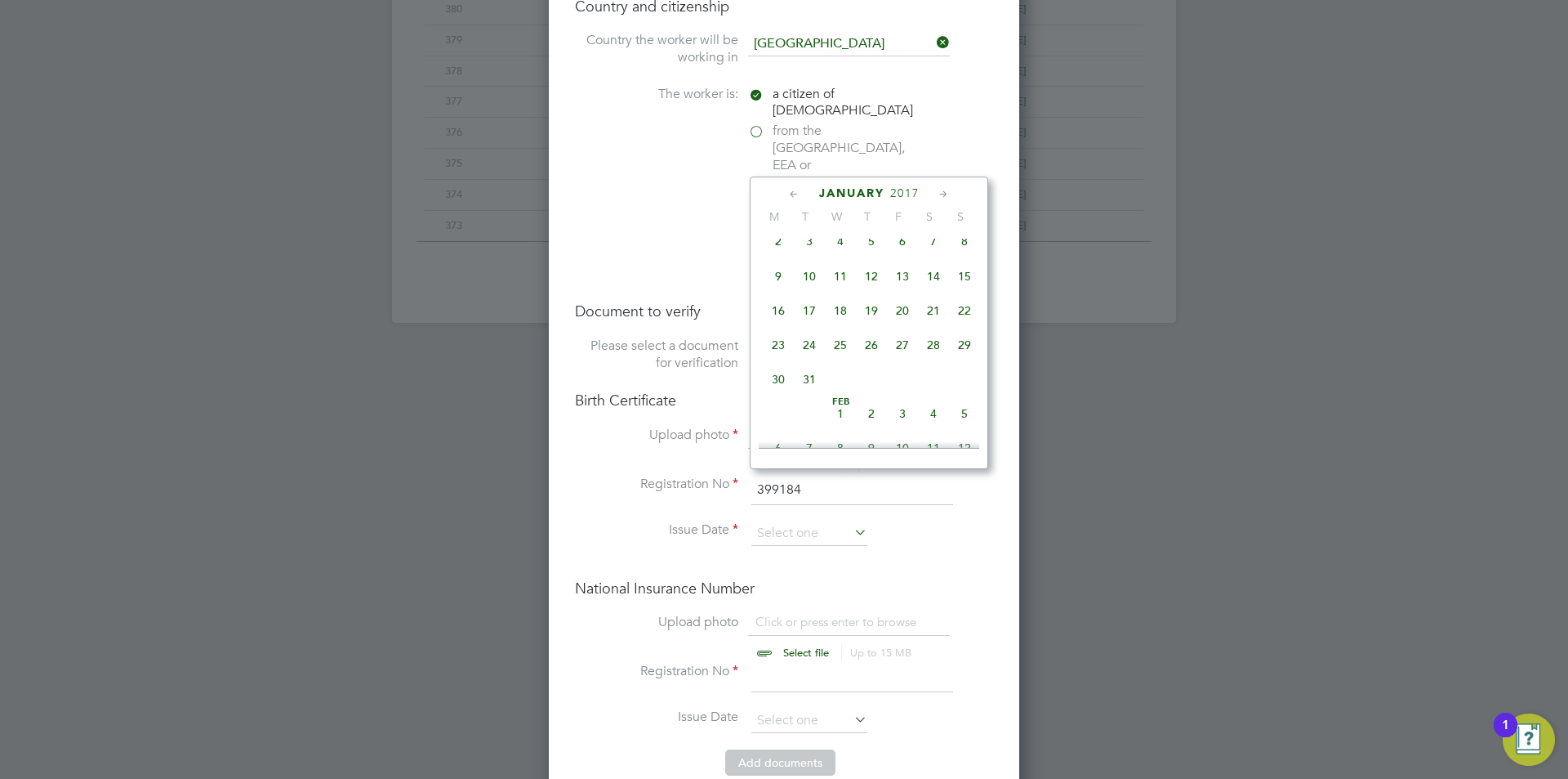
click at [870, 282] on span "12" at bounding box center [872, 276] width 31 height 31
type input "12 Jan 2017"
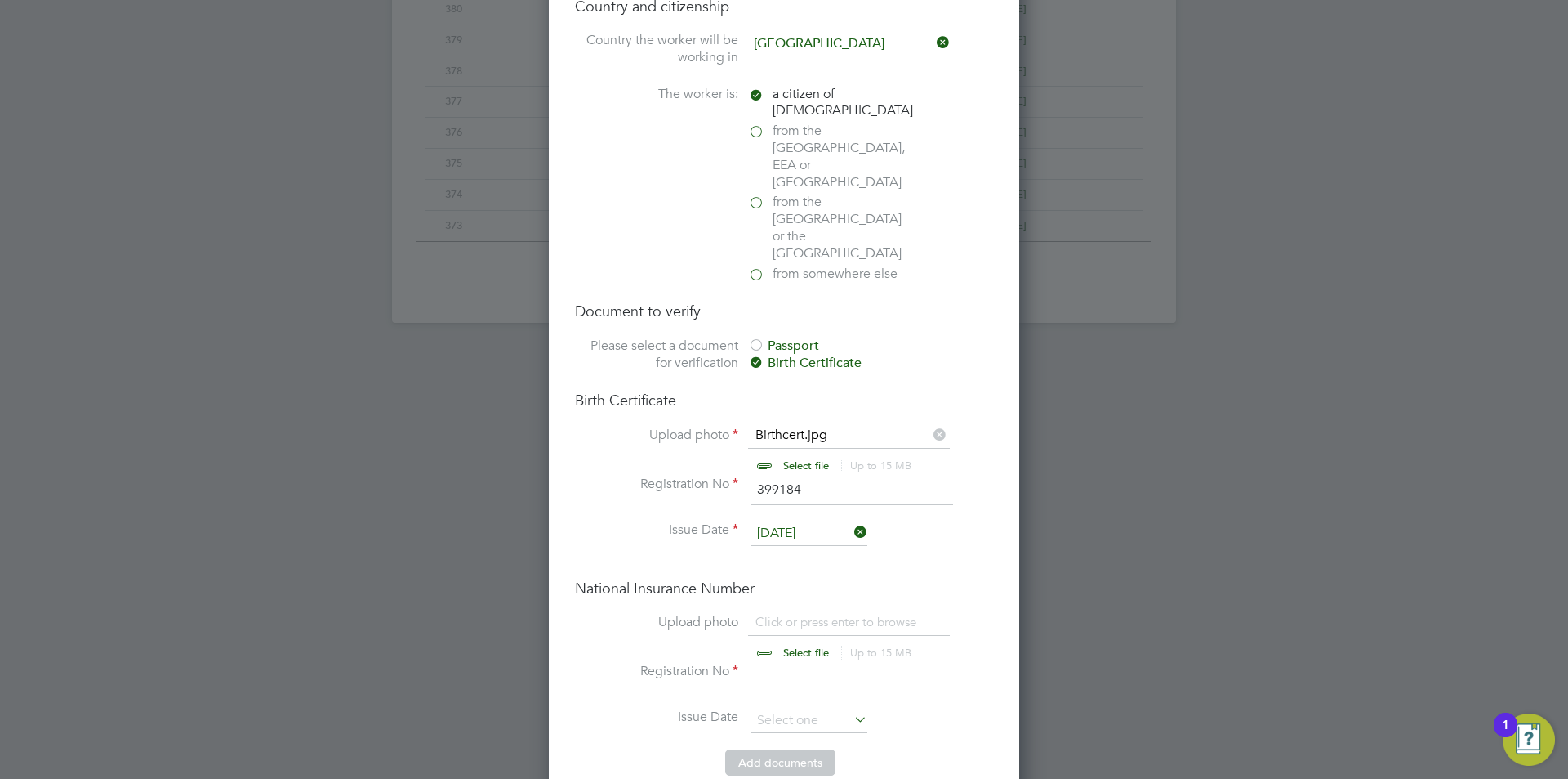
click at [843, 614] on input "file" at bounding box center [821, 638] width 256 height 49
type input "C:\fakepath\NI.jpg"
click at [782, 662] on input at bounding box center [852, 677] width 202 height 29
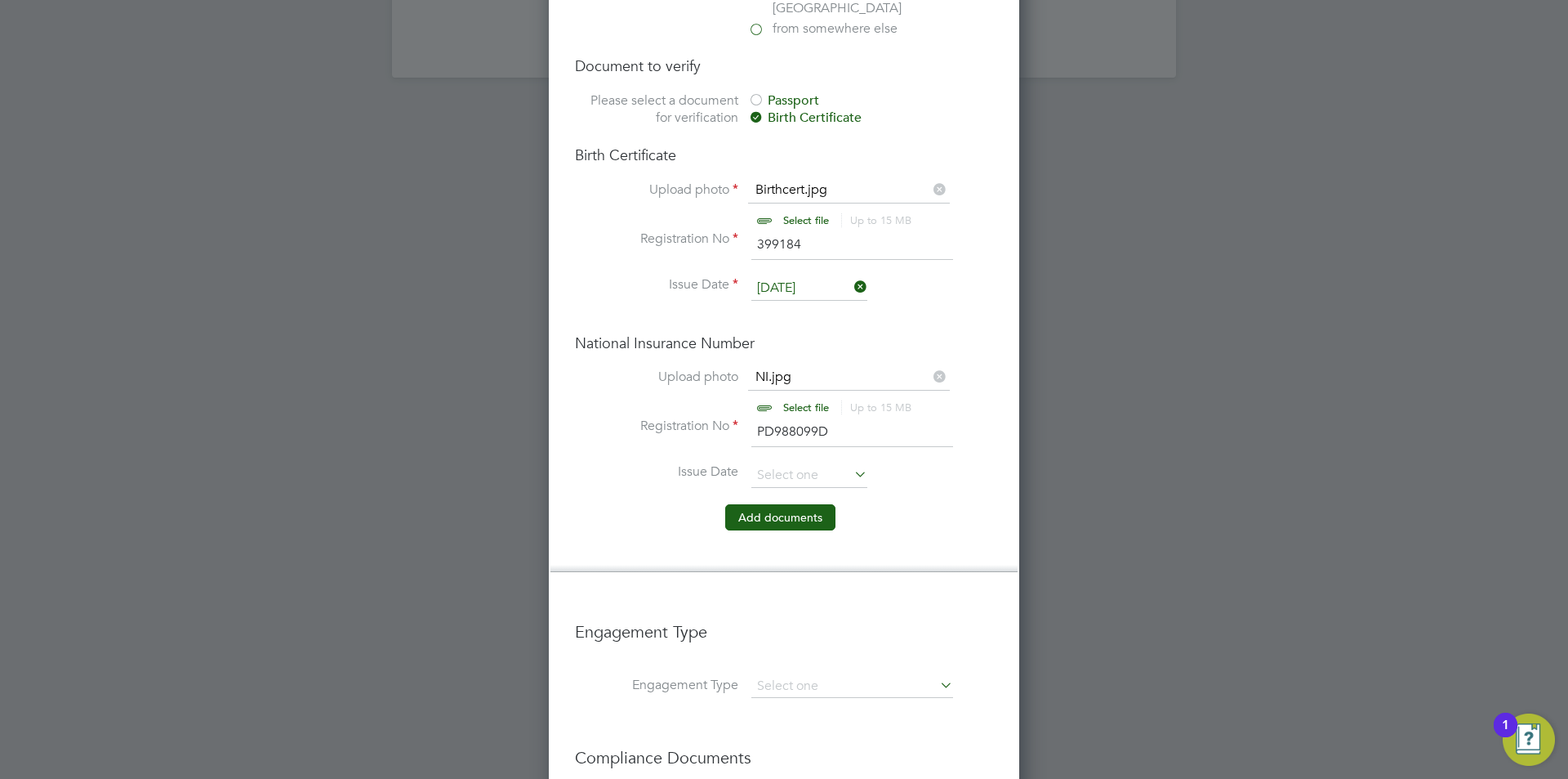
type input "PD988099D"
click at [808, 504] on button "Add document s" at bounding box center [781, 517] width 111 height 26
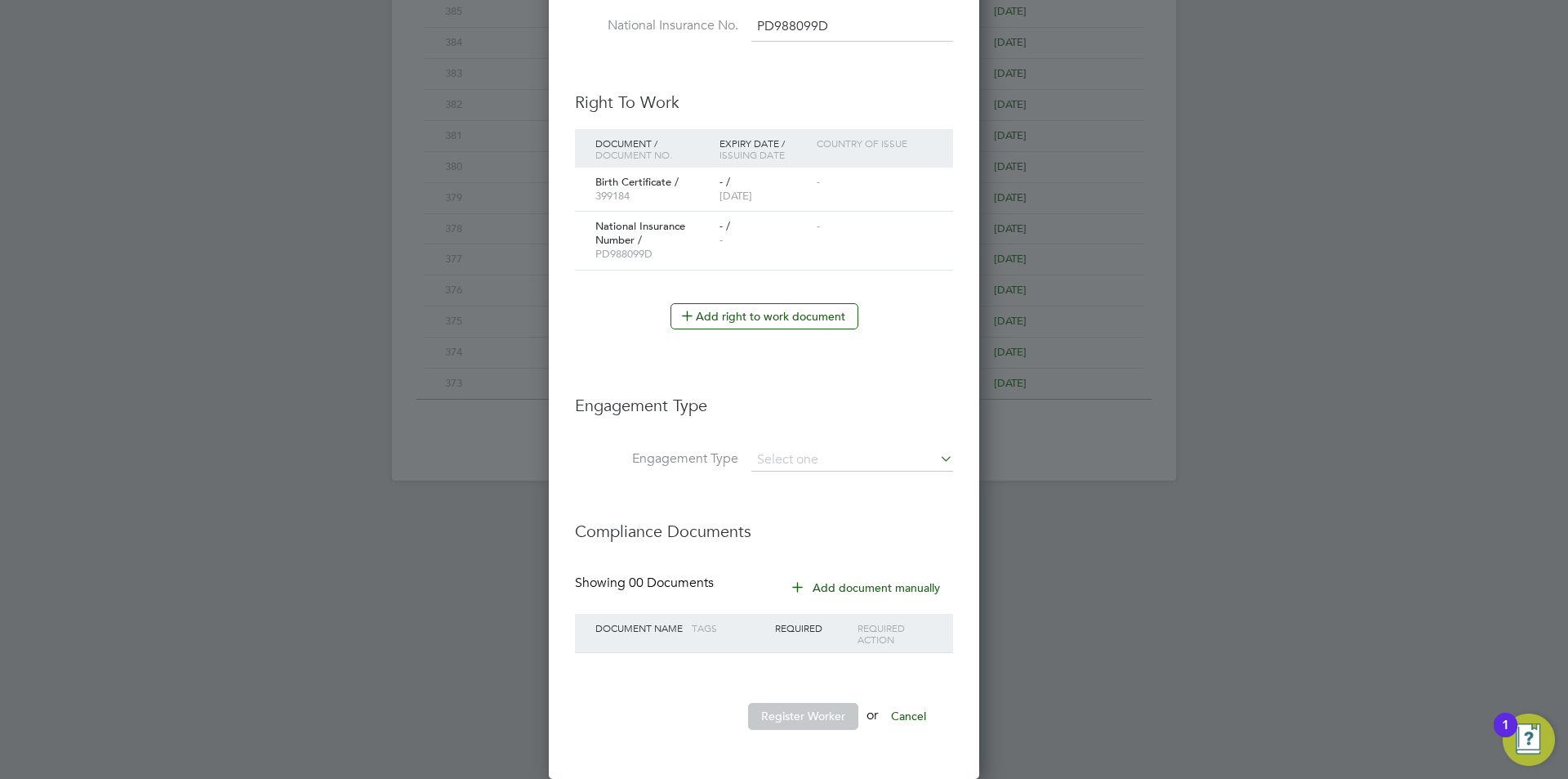
scroll to position [885, 0]
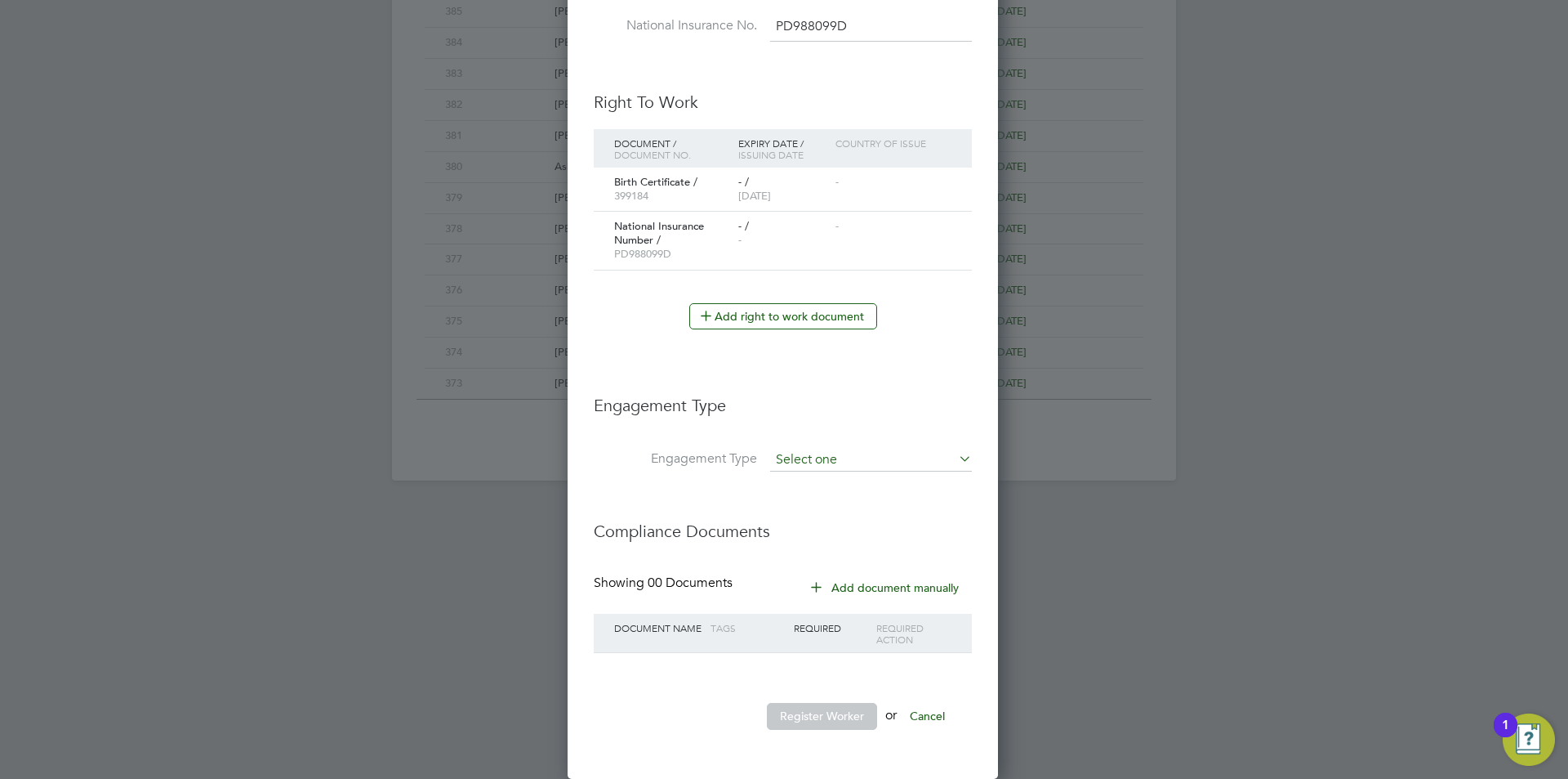
click at [846, 456] on input at bounding box center [871, 460] width 202 height 23
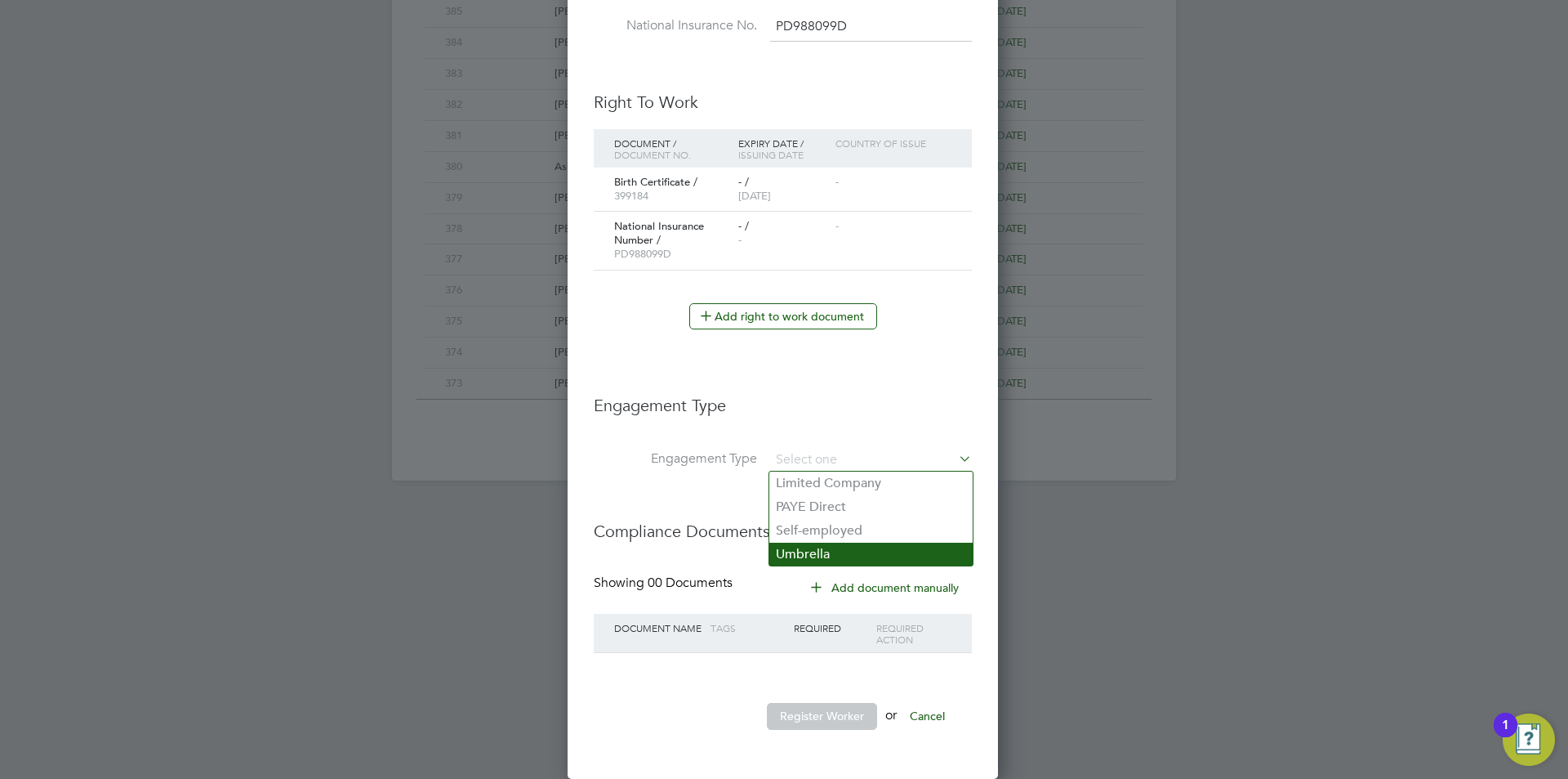
click at [830, 556] on li "Umbrella" at bounding box center [870, 555] width 203 height 23
type input "Umbrella"
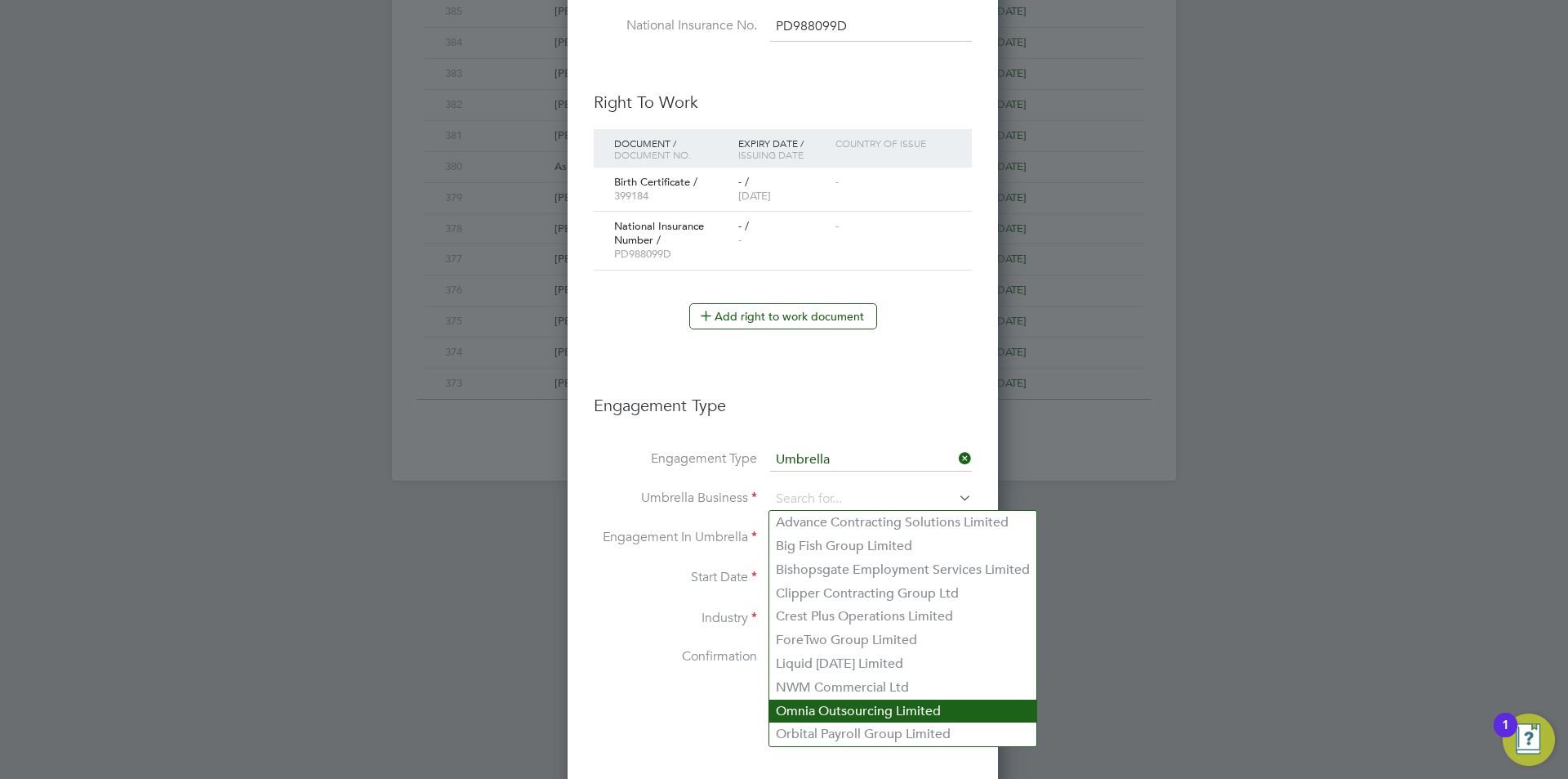
click at [843, 707] on li "Omnia Outsourcing Limited" at bounding box center [902, 711] width 267 height 23
type input "Omnia Outsourcing Limited"
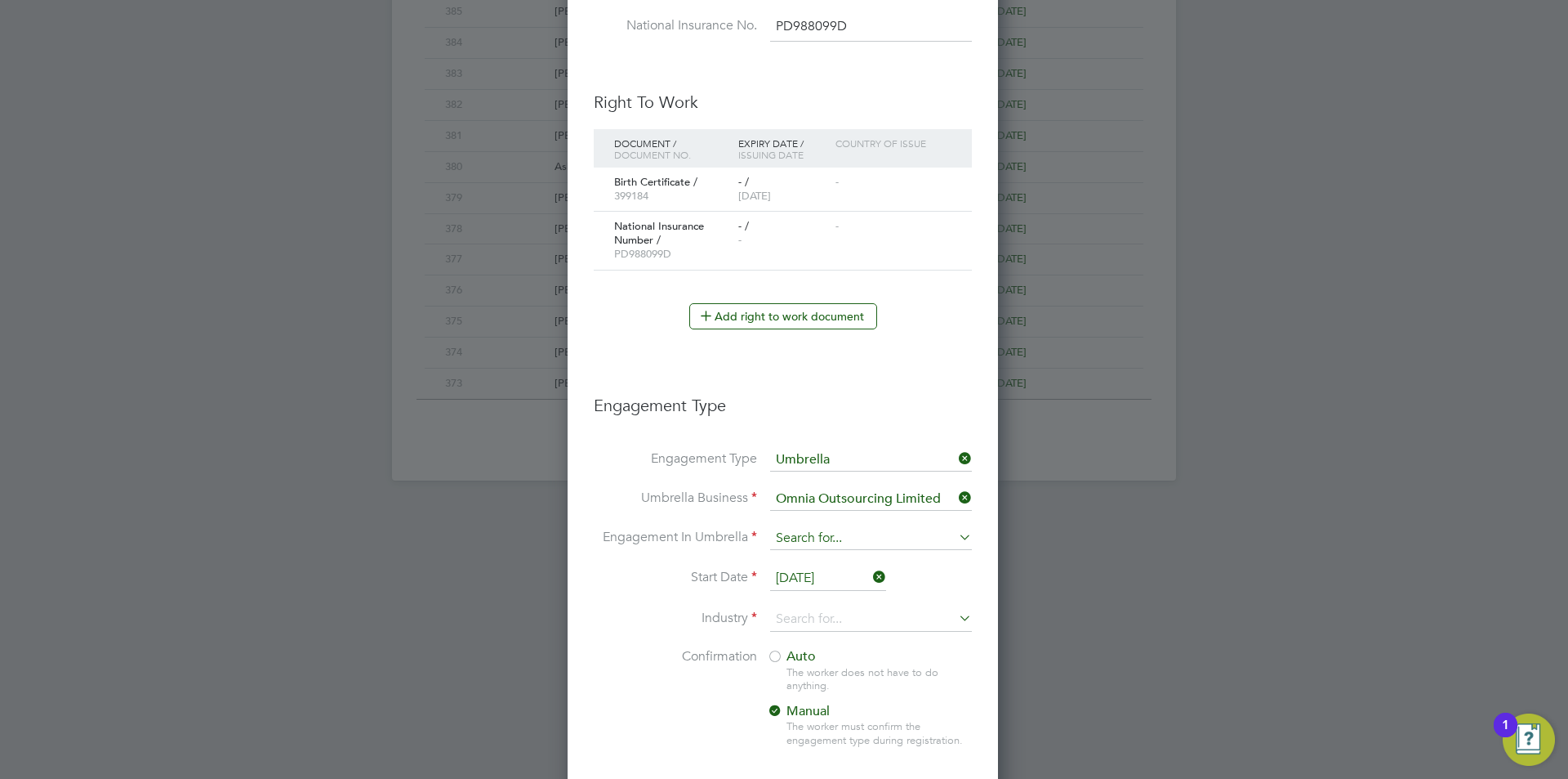
click at [874, 527] on input at bounding box center [871, 539] width 202 height 23
click at [874, 657] on li "PAYE Umbrella" at bounding box center [870, 656] width 203 height 23
type input "PAYE Umbrella"
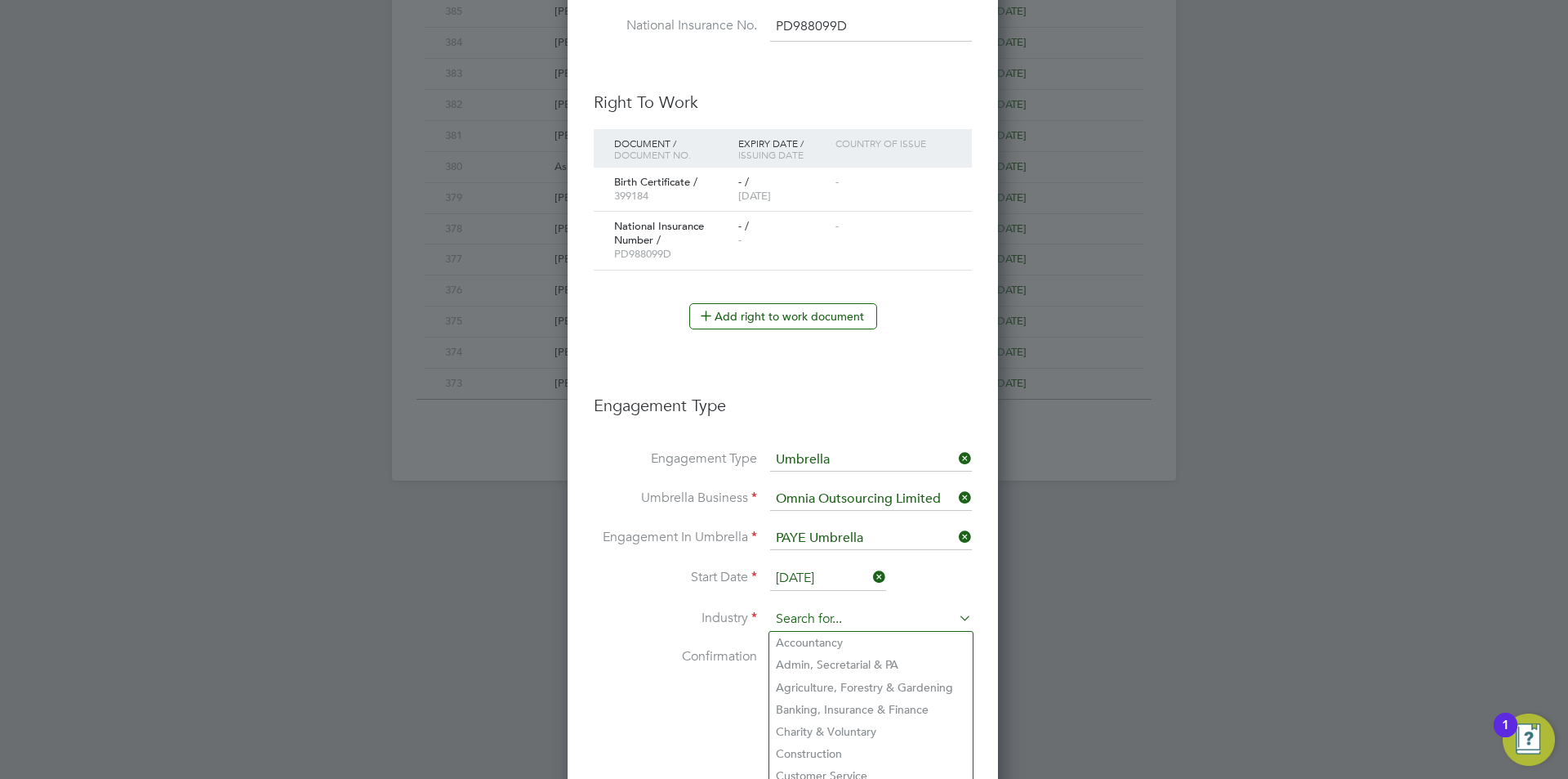
click at [853, 609] on input at bounding box center [871, 619] width 202 height 24
click at [821, 751] on li "Construction" at bounding box center [870, 754] width 203 height 22
type input "Construction"
click at [781, 657] on div at bounding box center [775, 658] width 17 height 17
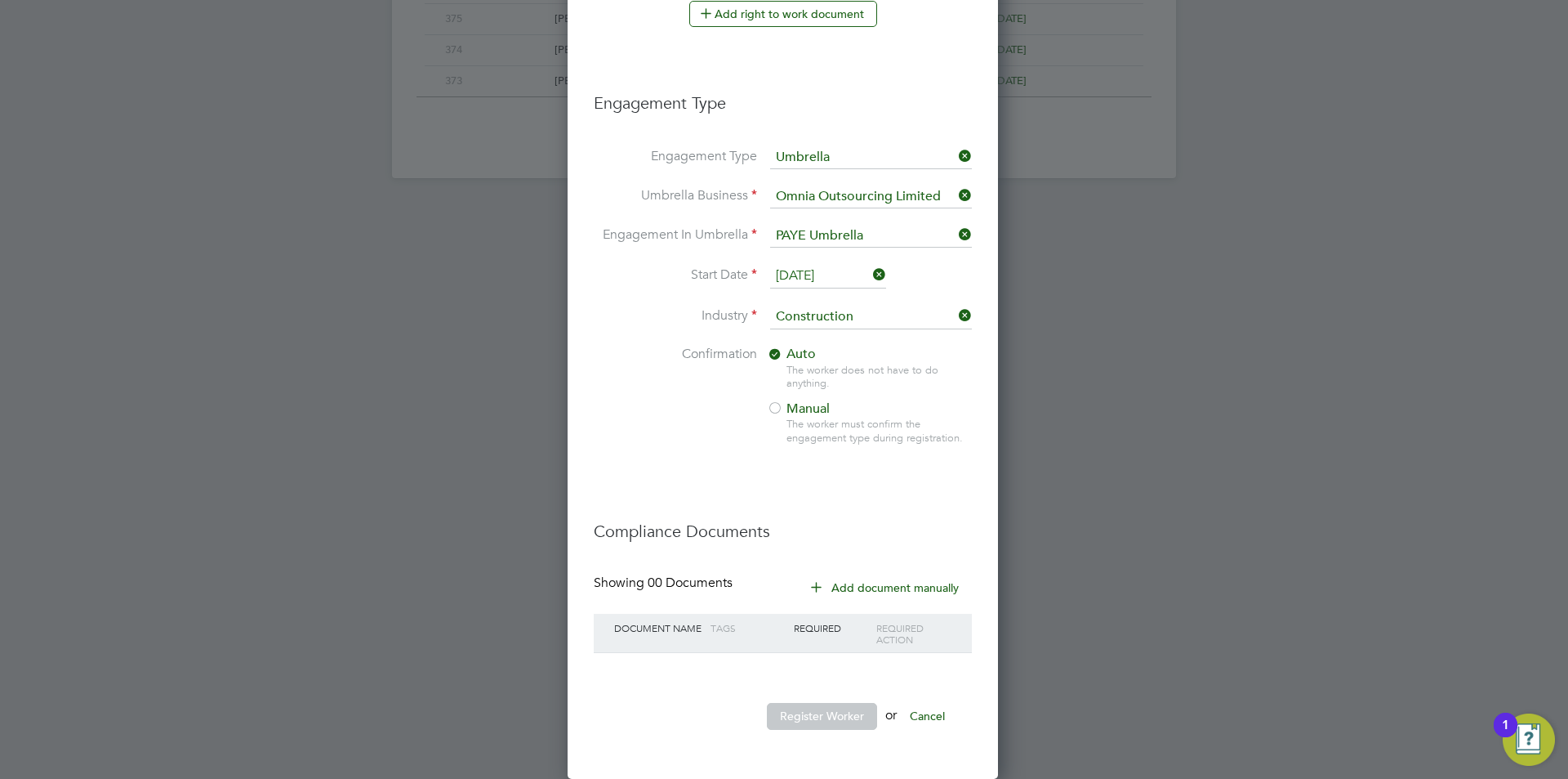
click at [823, 275] on input "26 Sep 2025" at bounding box center [827, 276] width 116 height 24
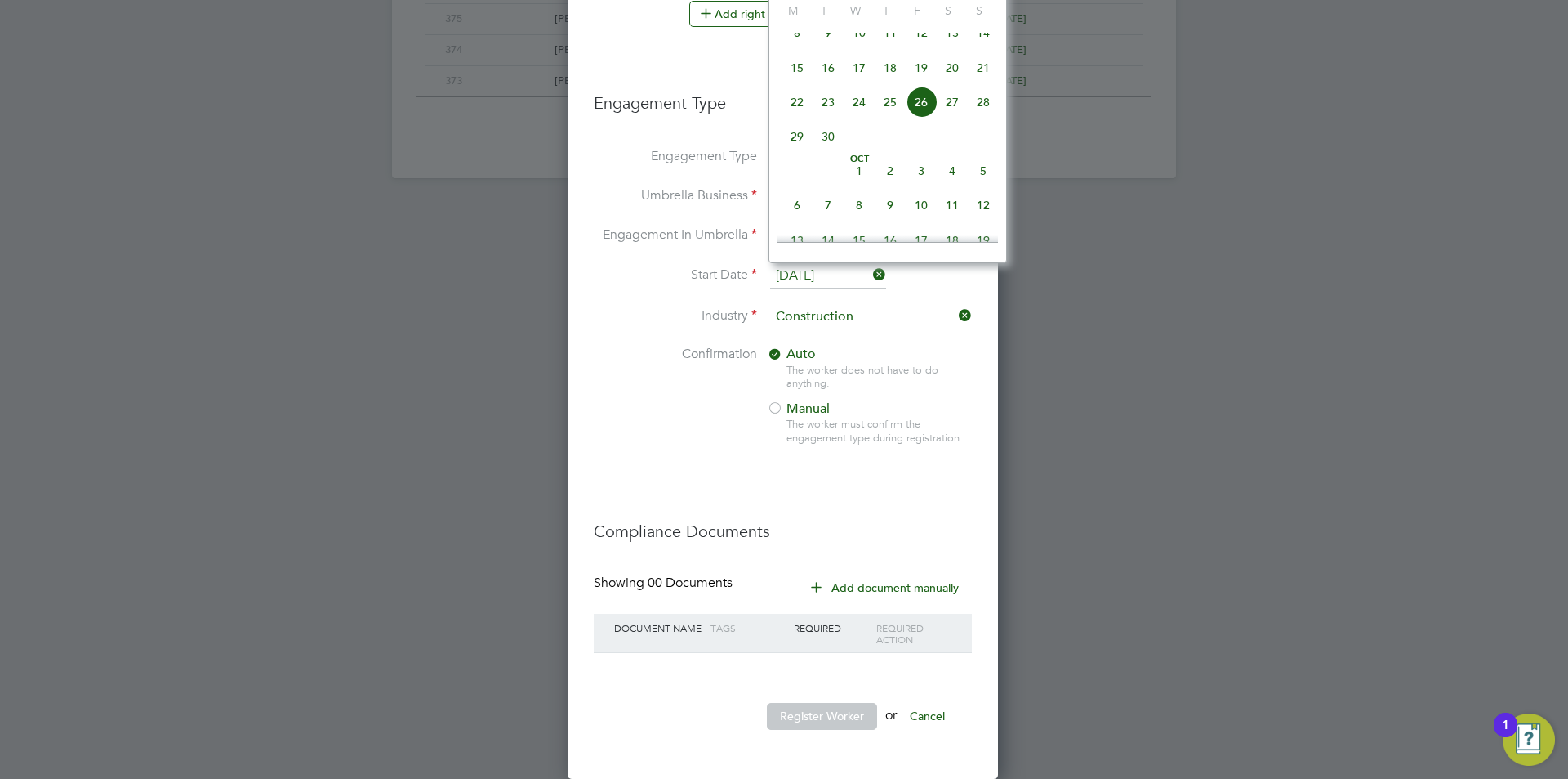
click at [800, 104] on span "22" at bounding box center [797, 102] width 31 height 31
type input "22 Sep 2025"
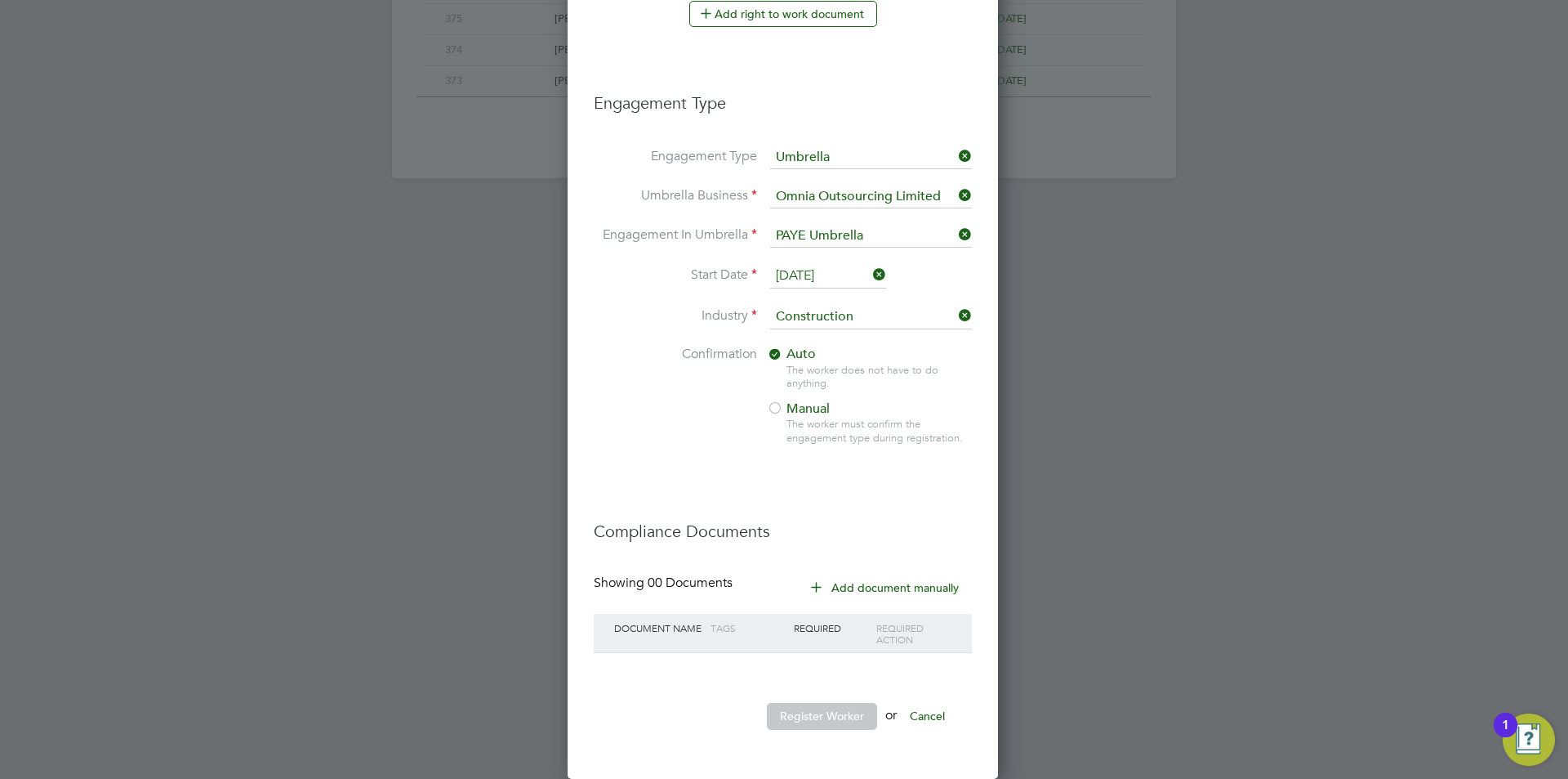
click at [821, 723] on button "Register Worker" at bounding box center [822, 715] width 111 height 26
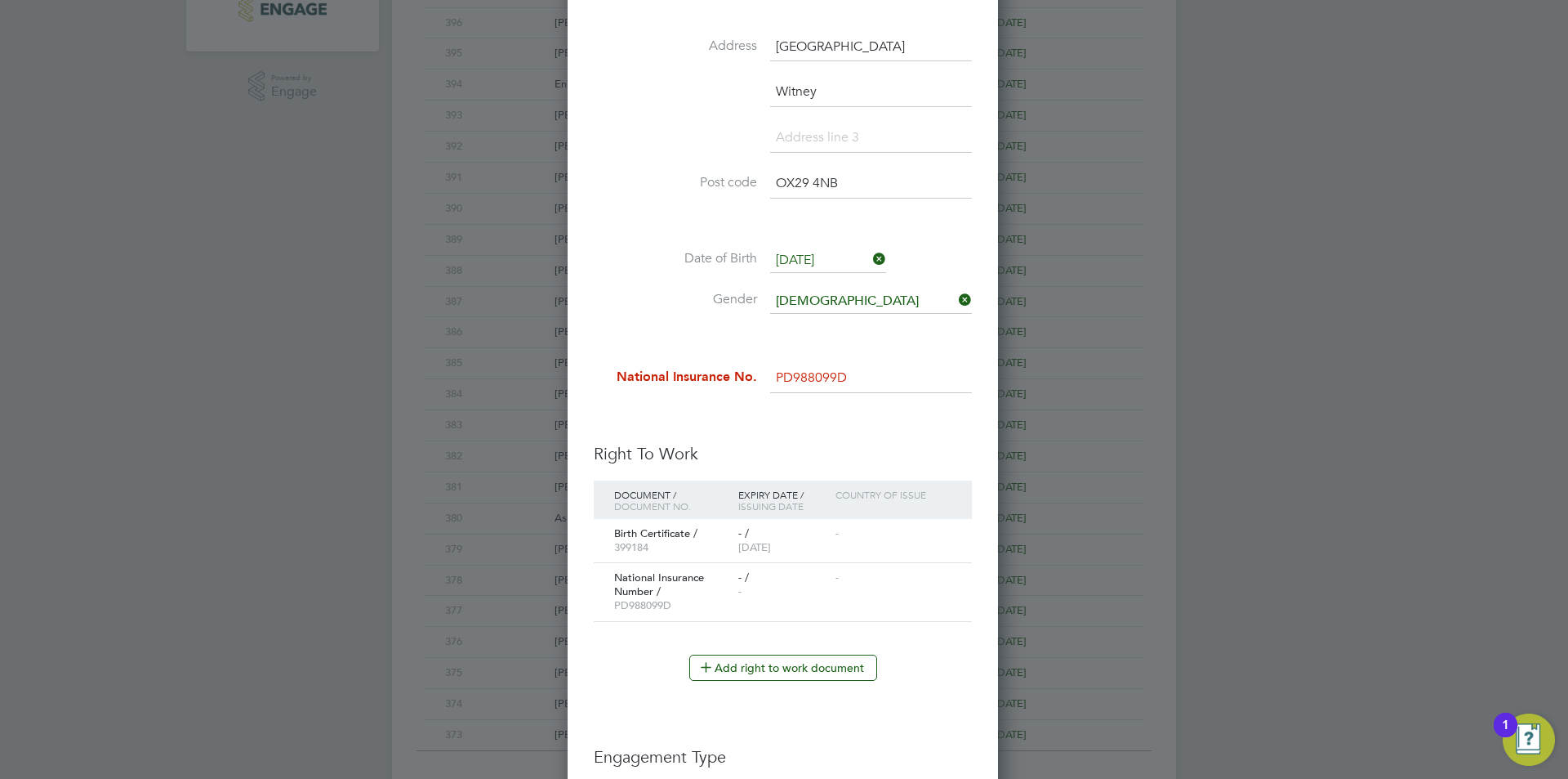
scroll to position [452, 0]
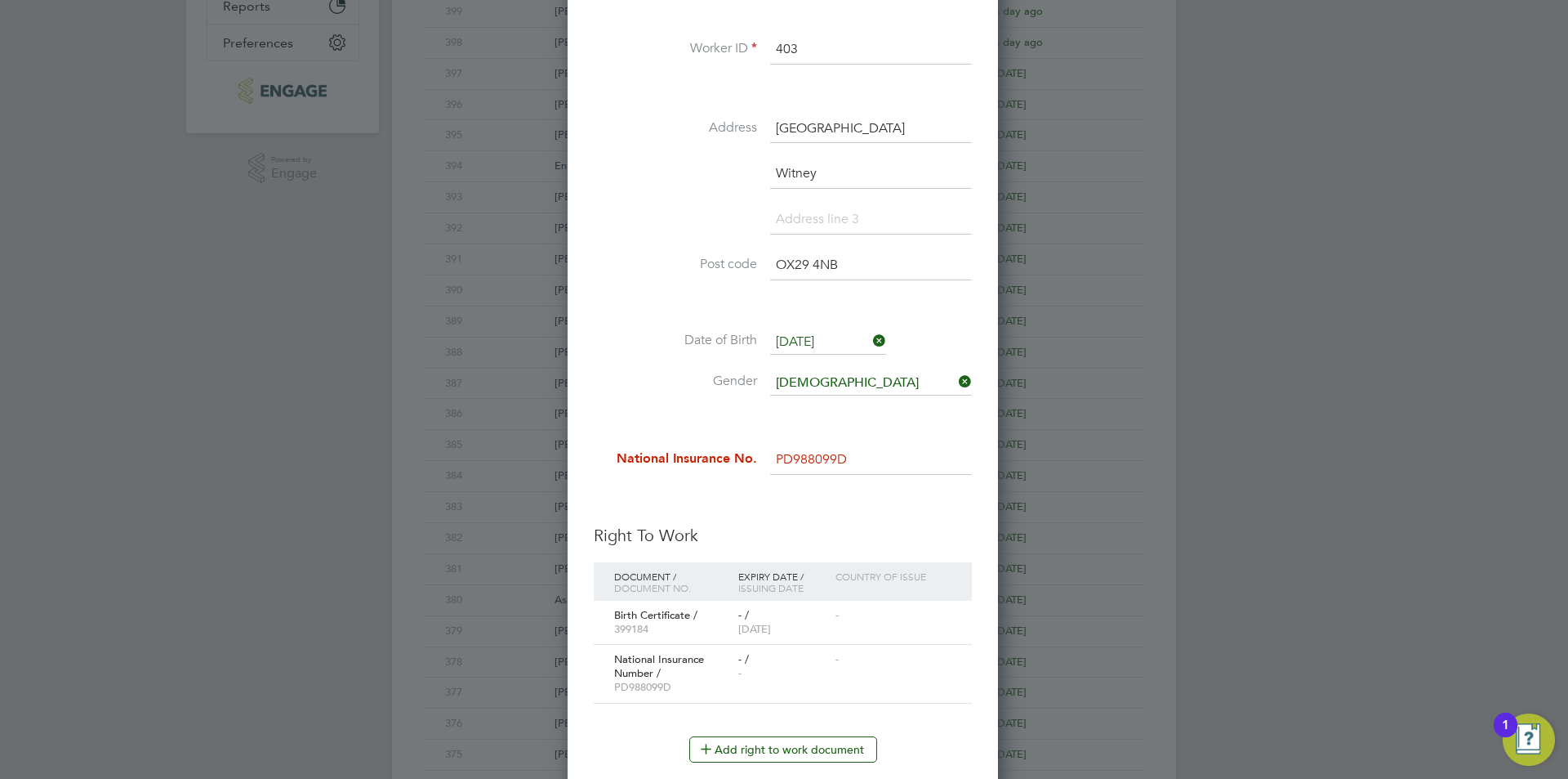
click at [818, 461] on input "PD988099D" at bounding box center [871, 459] width 202 height 29
click at [982, 632] on div "New Worker Mandatory Fields Email michaelwood829101@gmail.com Mobile No 0203434…" at bounding box center [783, 562] width 430 height 1904
click at [790, 452] on input "PD988099D" at bounding box center [871, 459] width 202 height 29
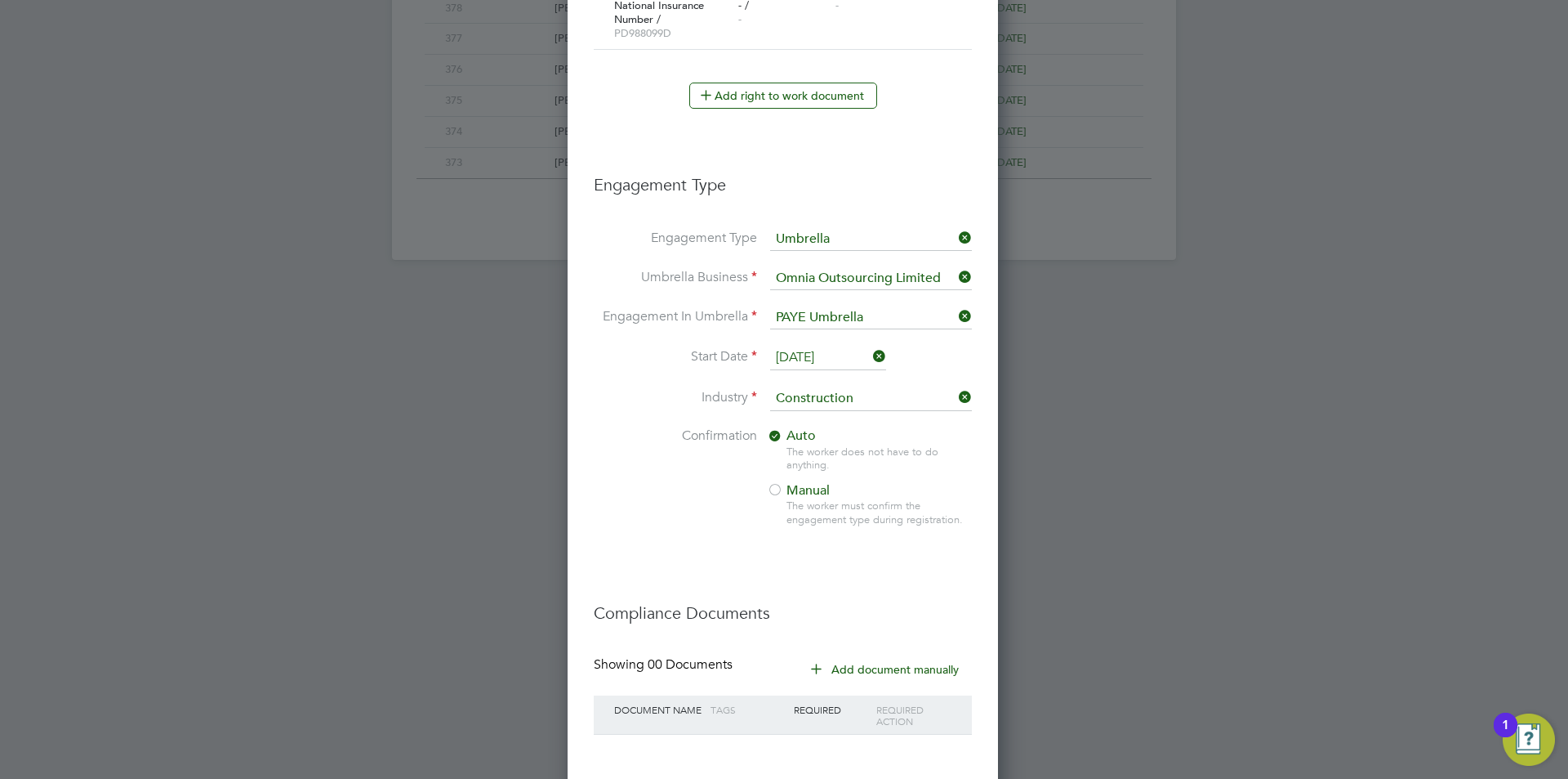
scroll to position [533, 0]
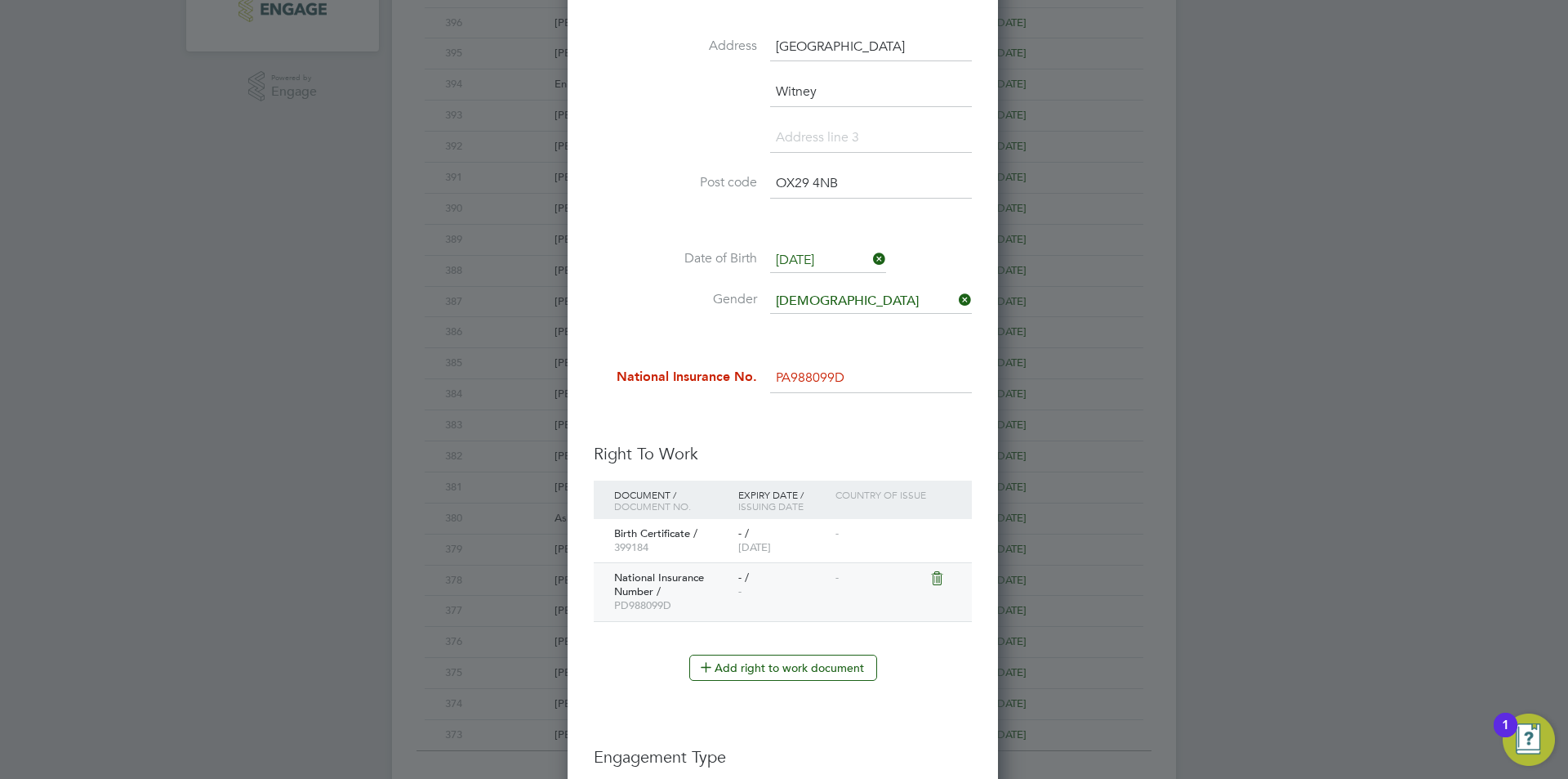
type input "PA 98 80 99 D"
click at [836, 579] on div "-" at bounding box center [879, 578] width 96 height 30
click at [722, 602] on div "National Insurance Number / PD988099D" at bounding box center [672, 593] width 124 height 58
click at [683, 588] on div "National Insurance Number / PD988099D" at bounding box center [672, 593] width 124 height 58
click at [609, 574] on div "National Insurance Number / PD988099D - / - -" at bounding box center [783, 592] width 378 height 59
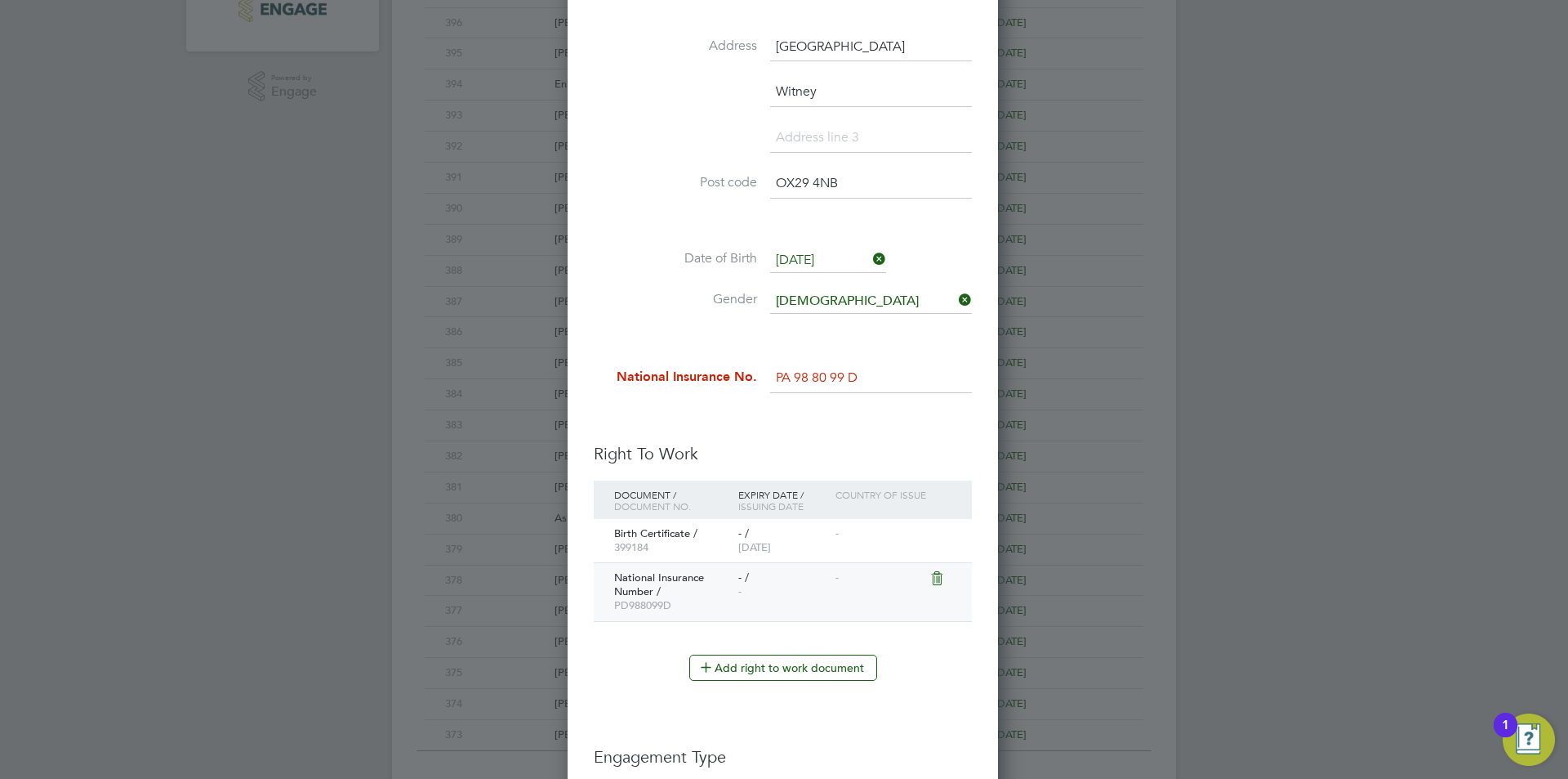
click at [631, 587] on div "National Insurance Number / PD988099D" at bounding box center [672, 593] width 124 height 58
click at [944, 569] on icon at bounding box center [936, 578] width 17 height 19
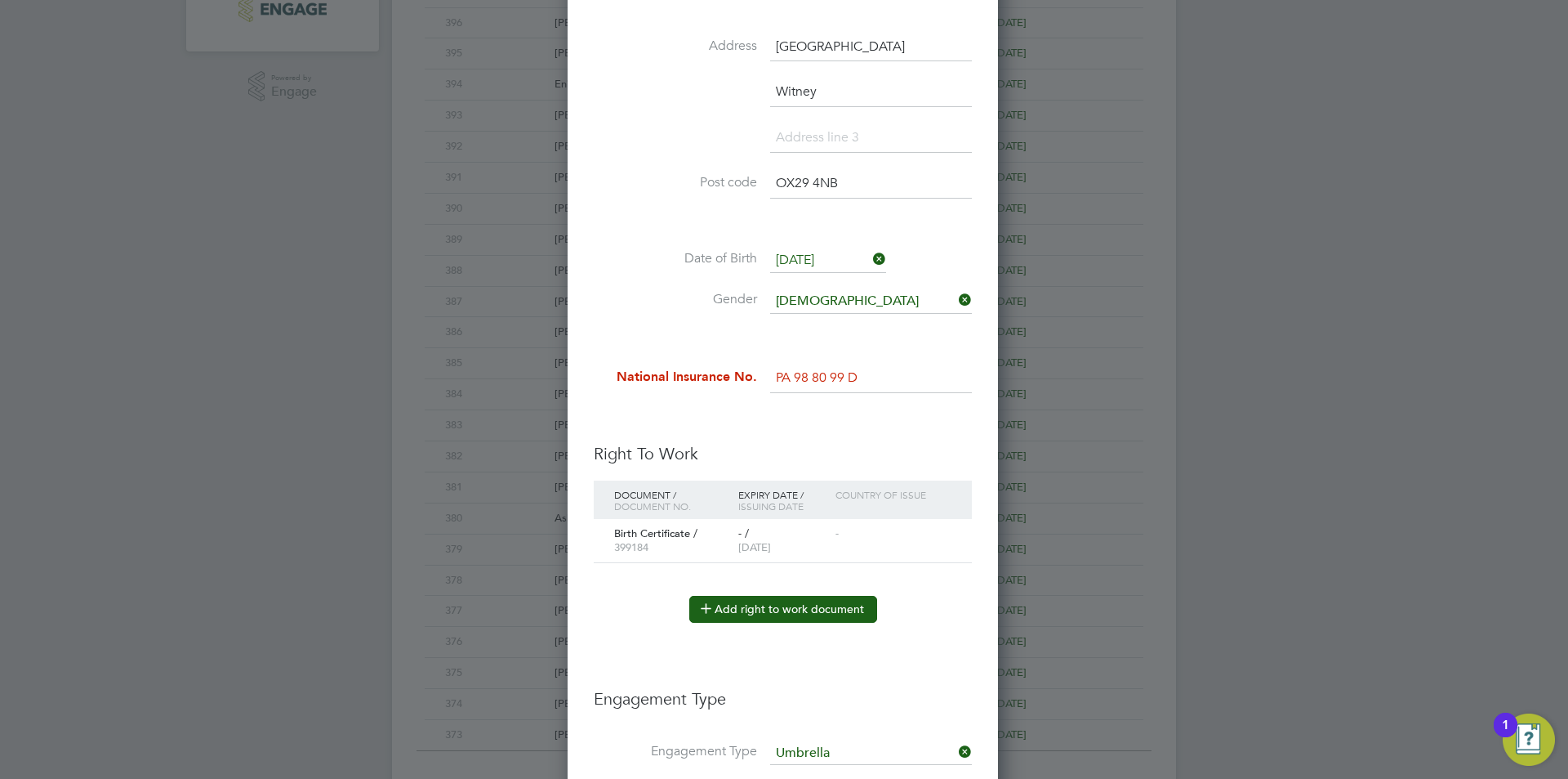
click at [799, 615] on button "Add right to work document" at bounding box center [783, 608] width 187 height 26
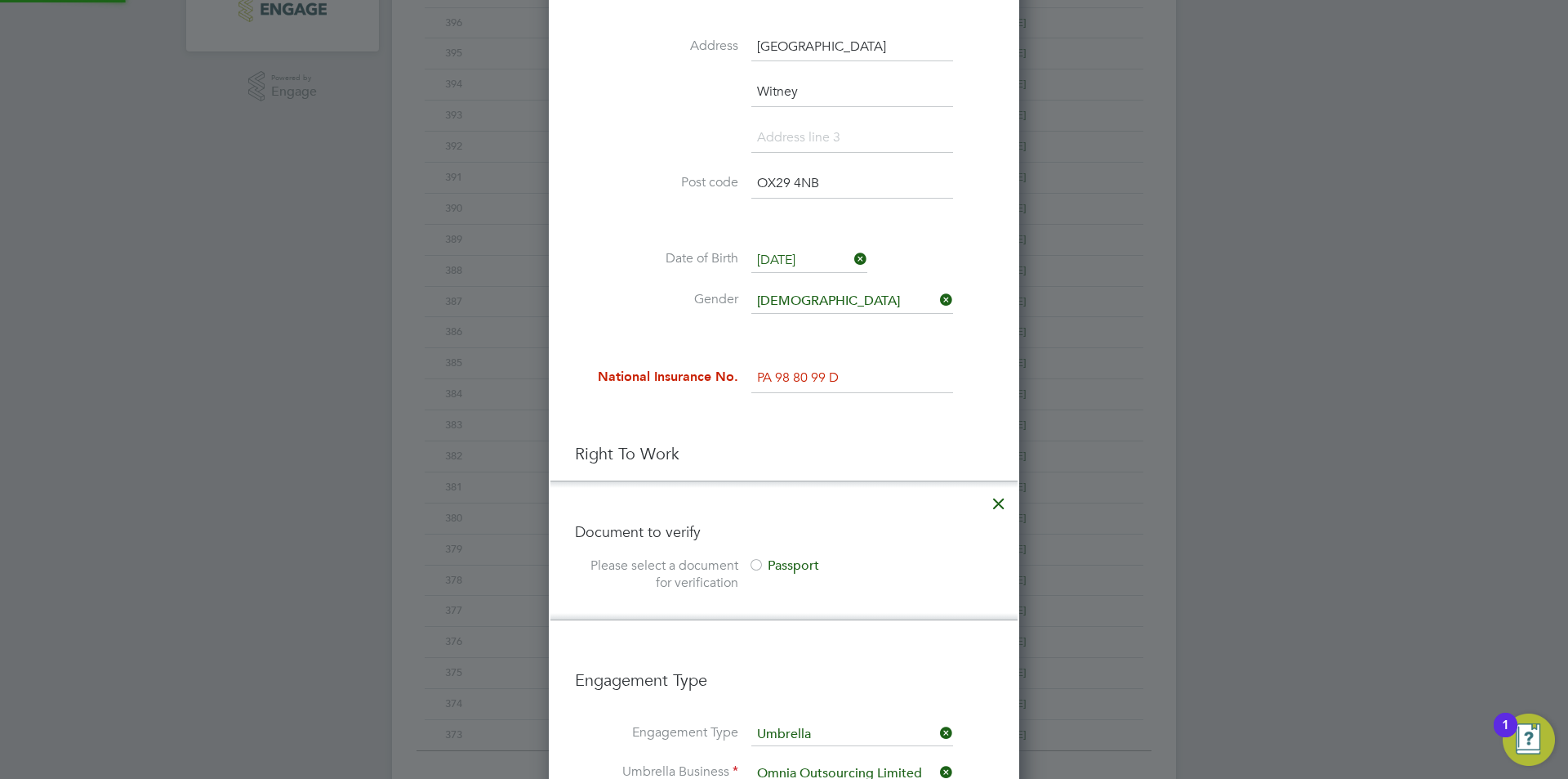
scroll to position [696, 0]
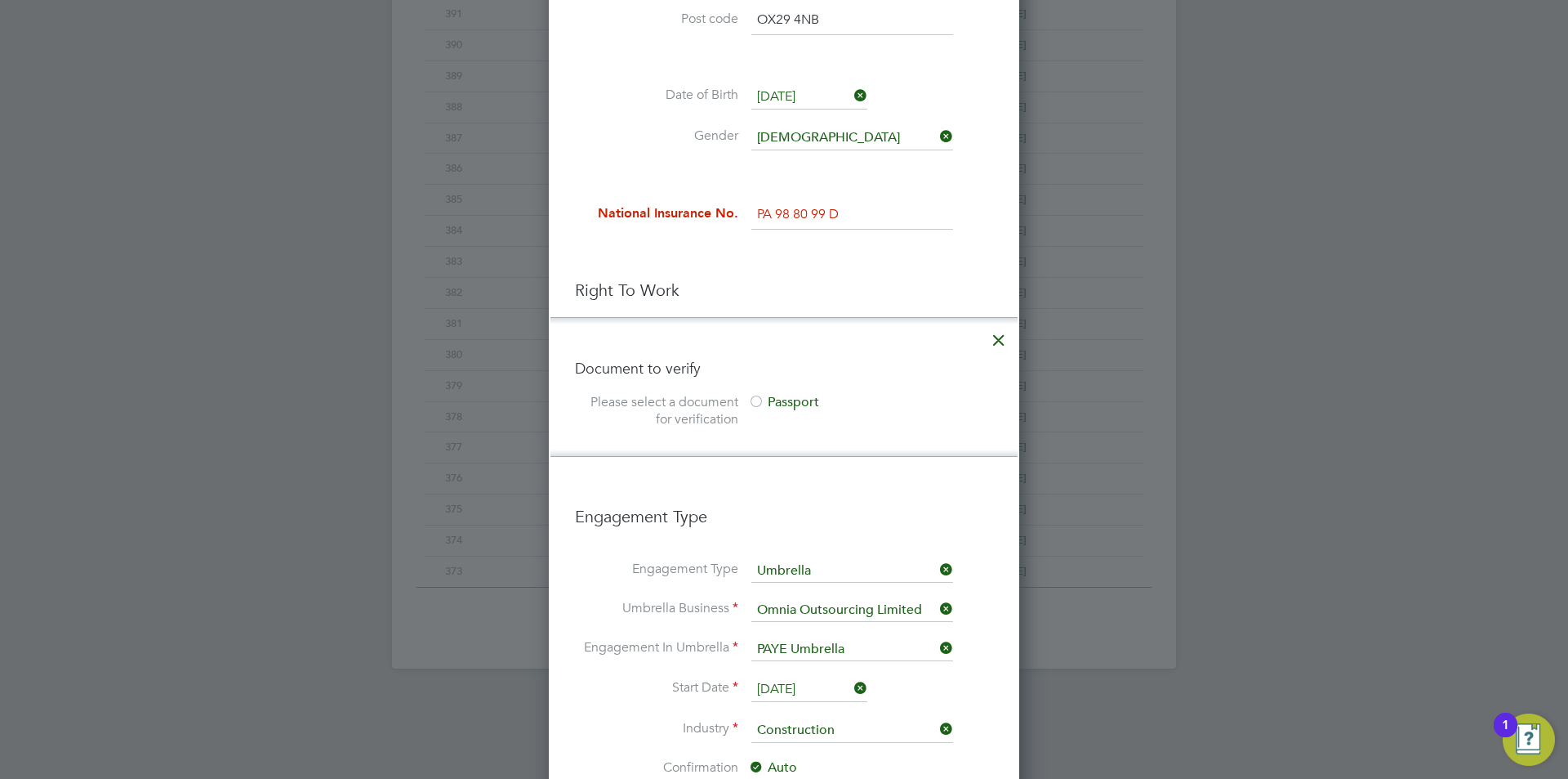
click at [999, 338] on icon at bounding box center [999, 336] width 29 height 29
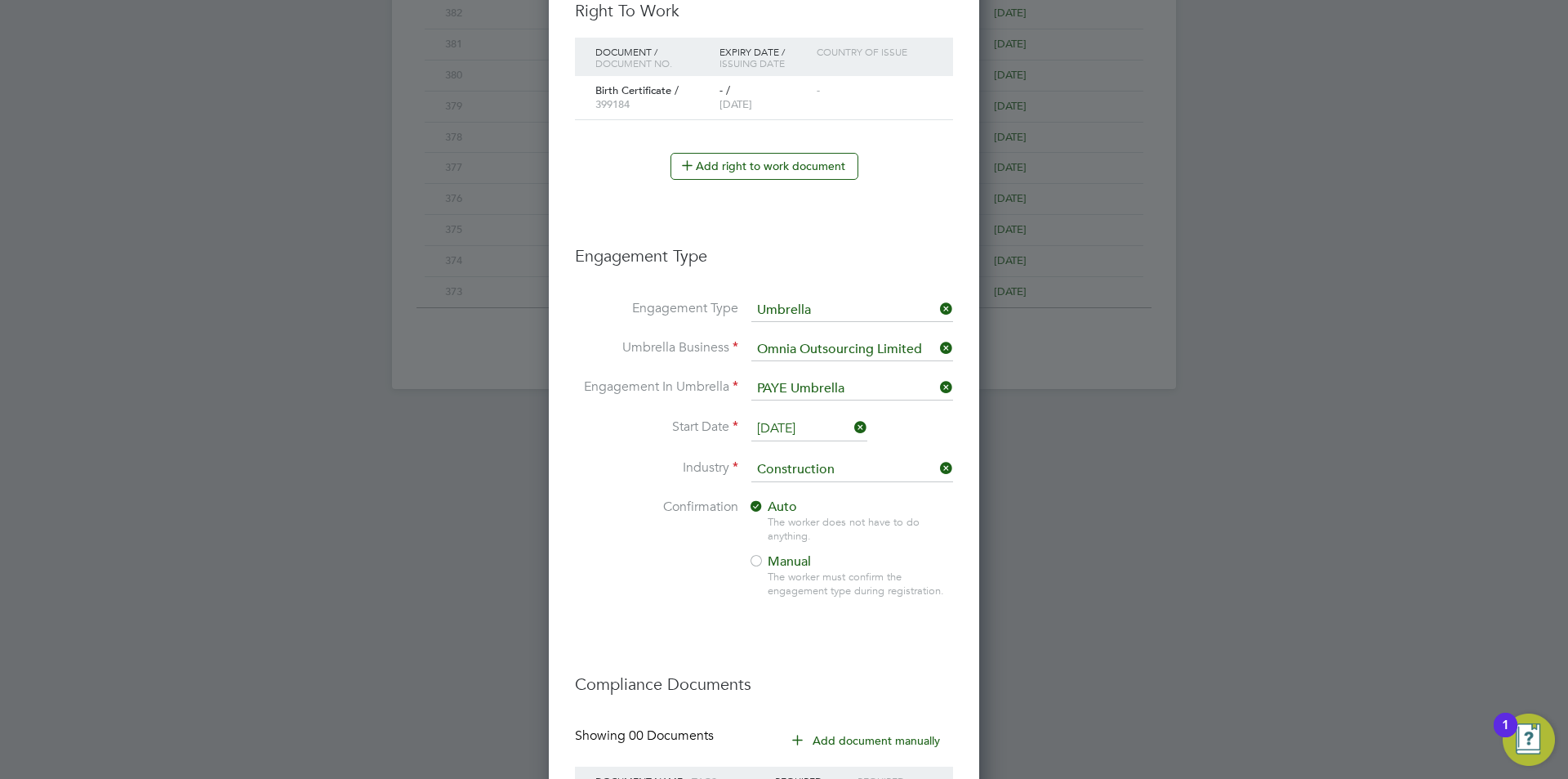
scroll to position [1846, 433]
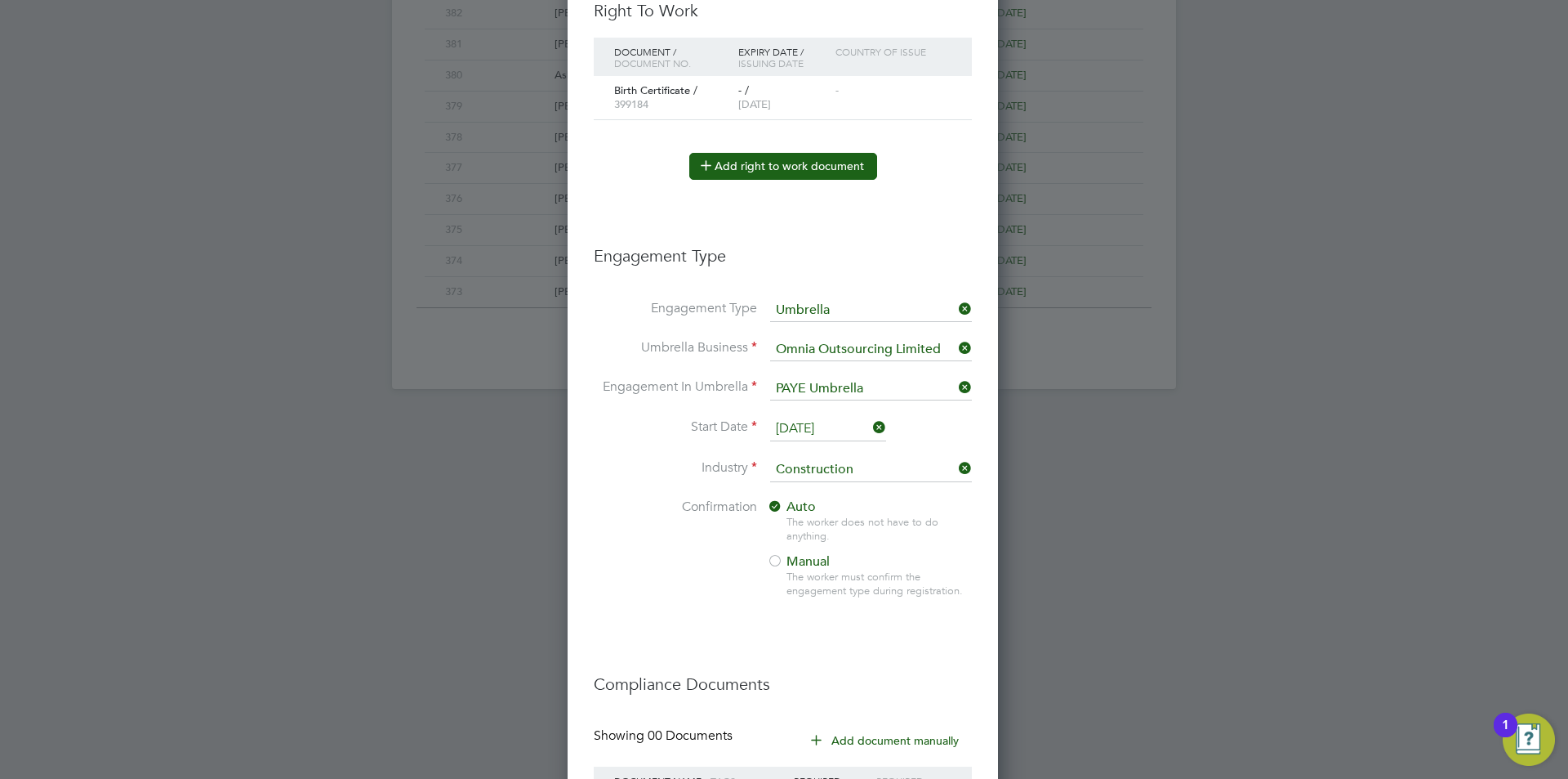
click at [827, 174] on button "Add right to work document" at bounding box center [783, 165] width 187 height 26
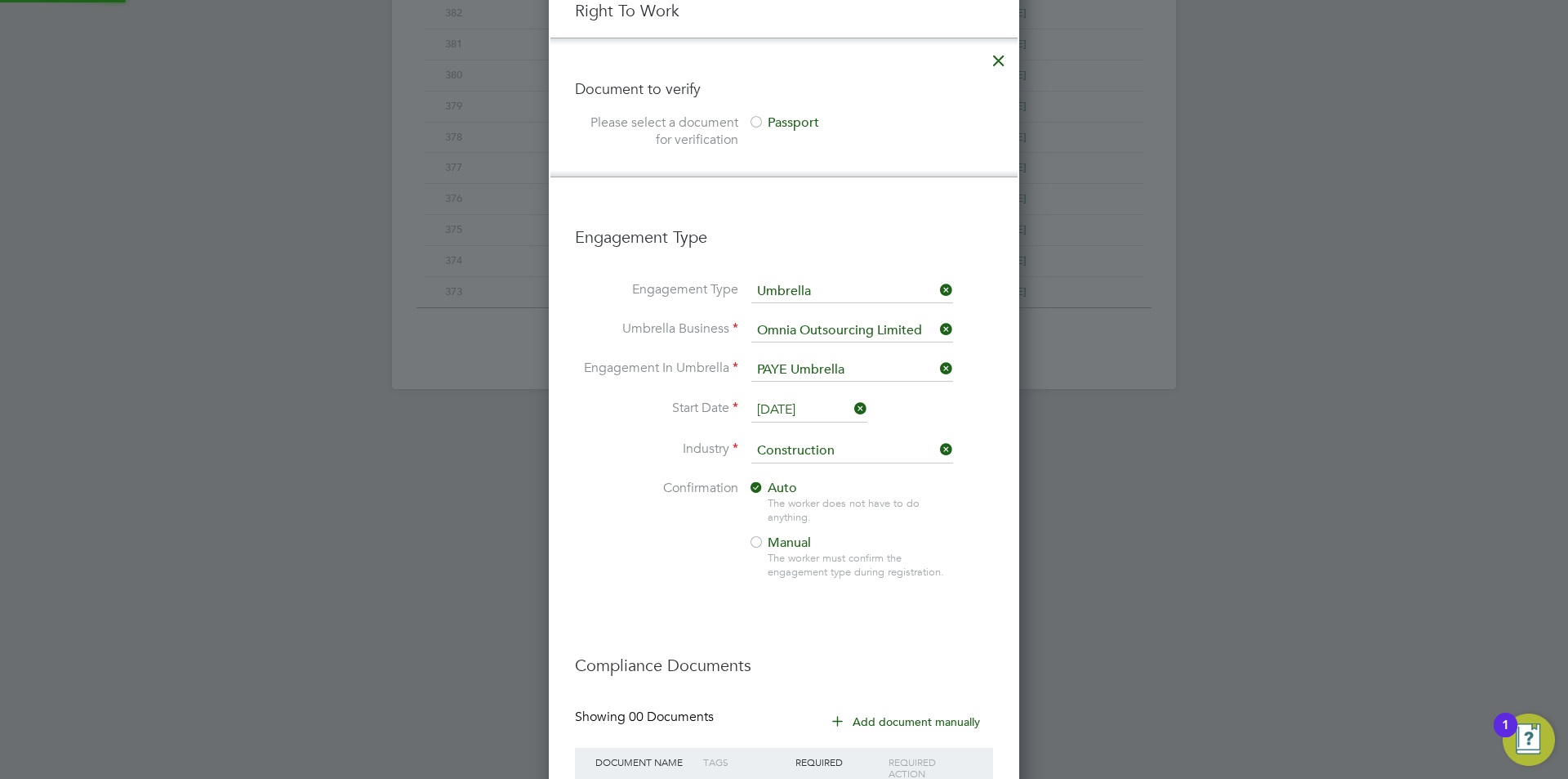
scroll to position [1827, 471]
click at [998, 63] on icon at bounding box center [999, 56] width 29 height 29
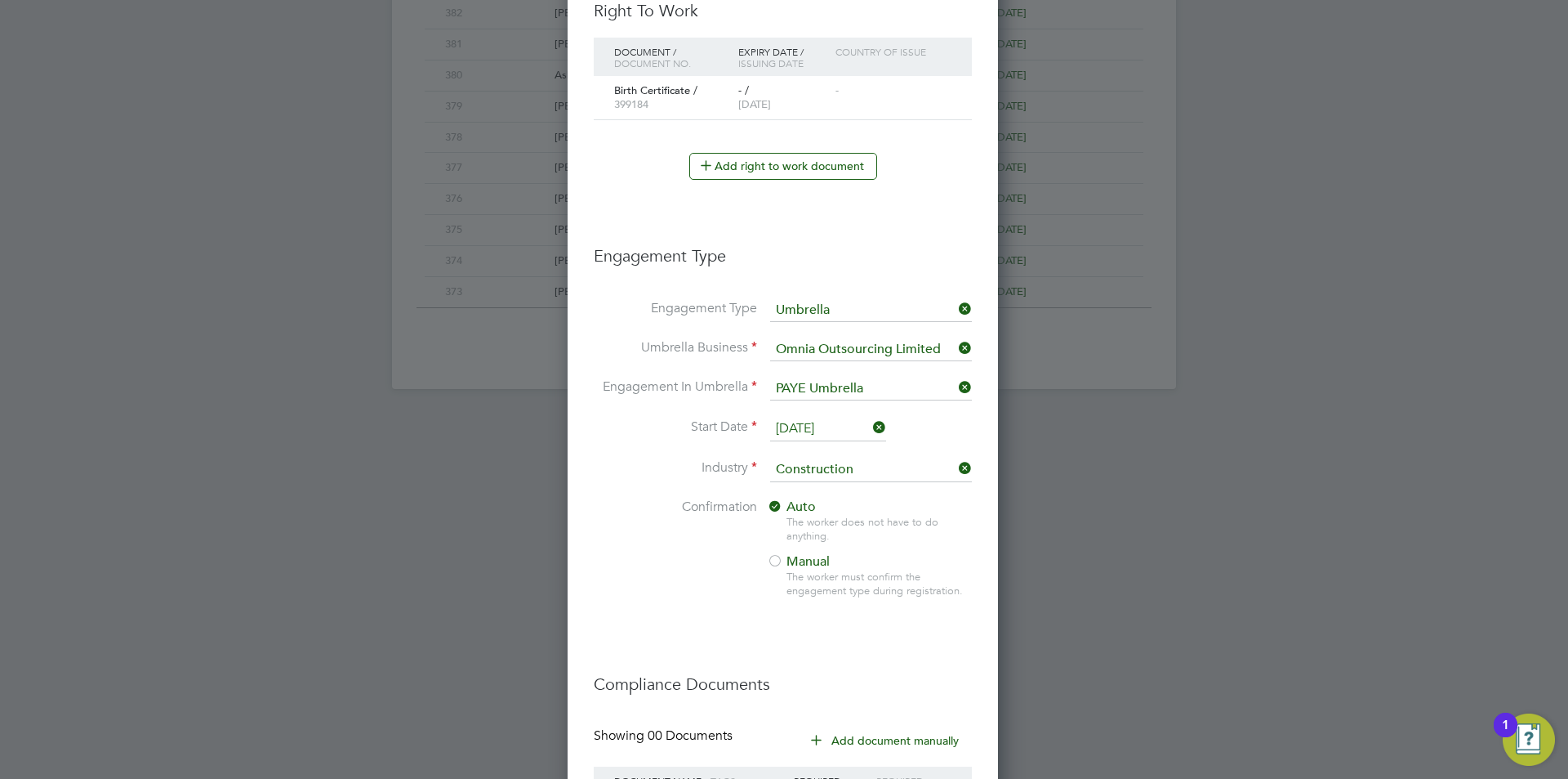
scroll to position [1129, 0]
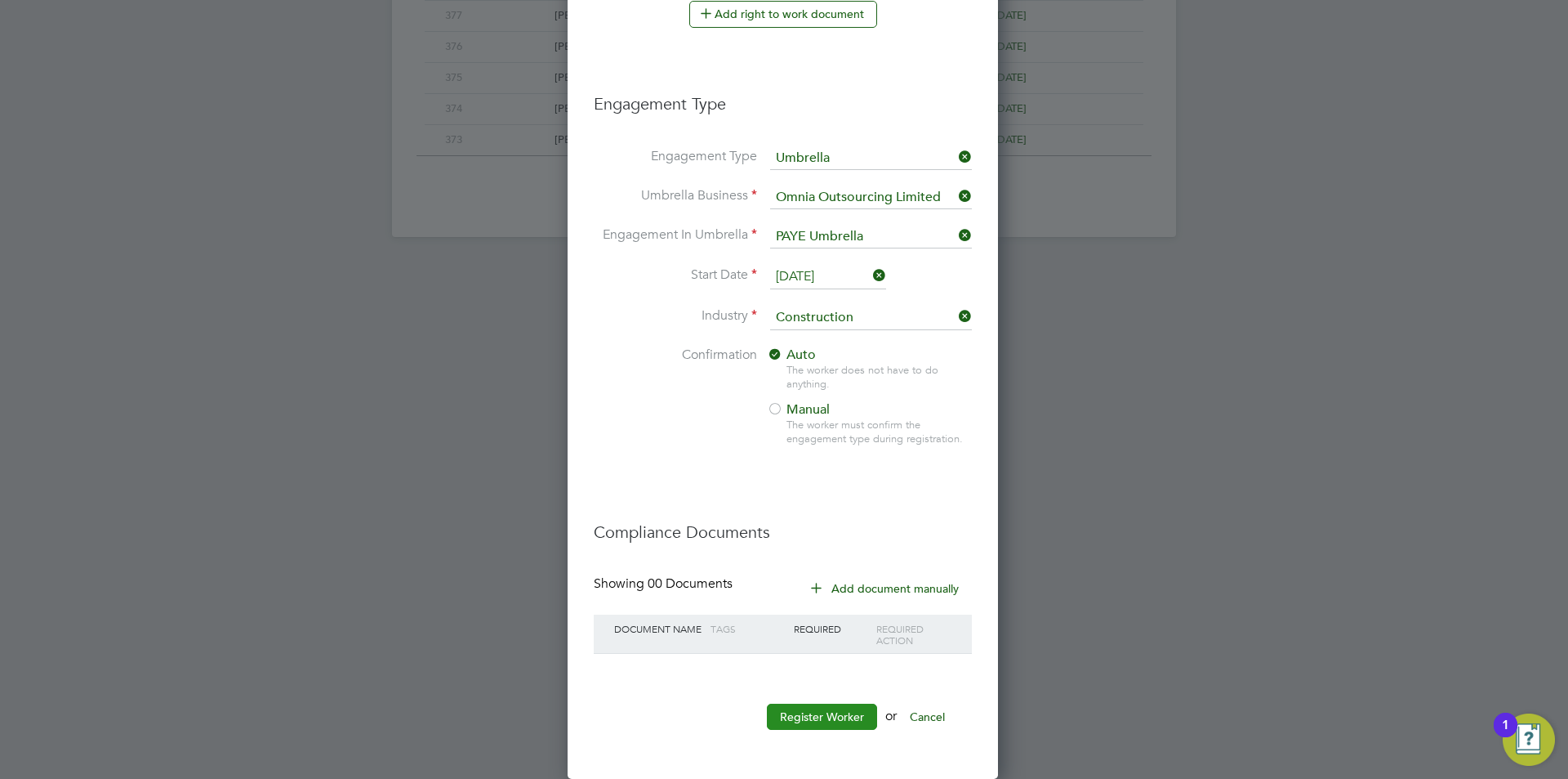
click at [827, 720] on button "Register Worker" at bounding box center [822, 716] width 111 height 26
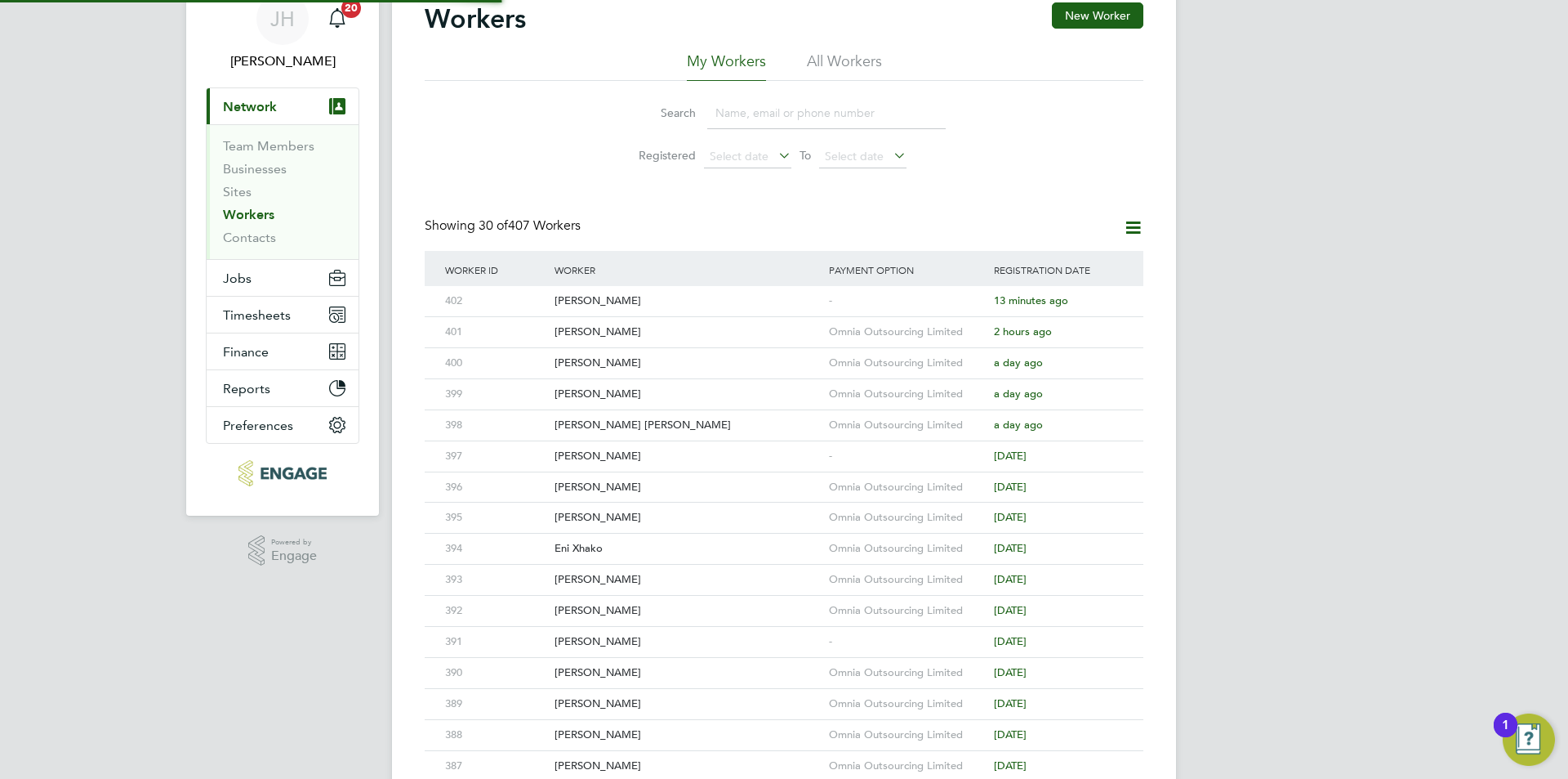
scroll to position [0, 0]
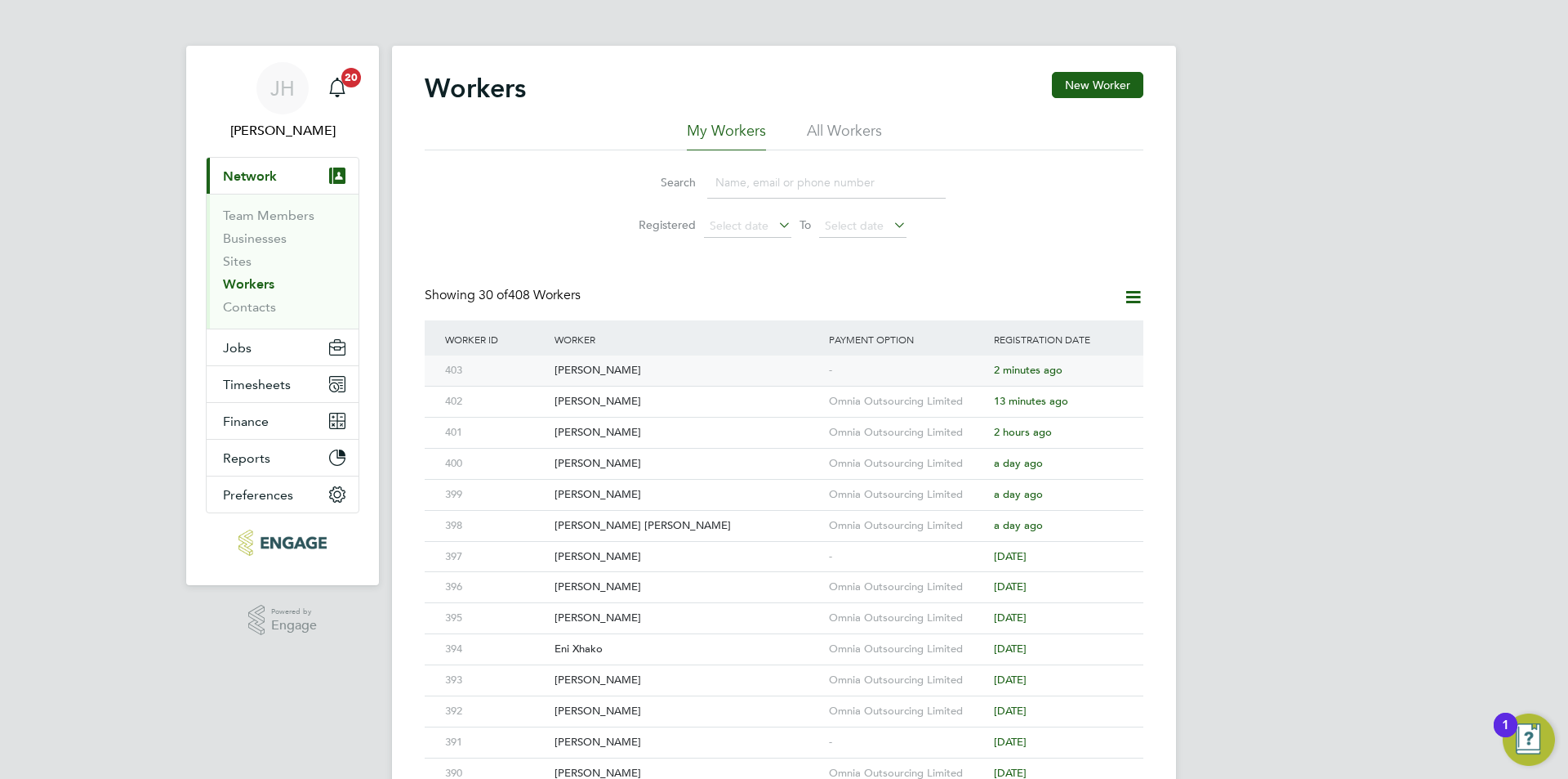
click at [847, 363] on div "-" at bounding box center [908, 370] width 165 height 30
click at [283, 346] on button "Jobs" at bounding box center [283, 347] width 151 height 36
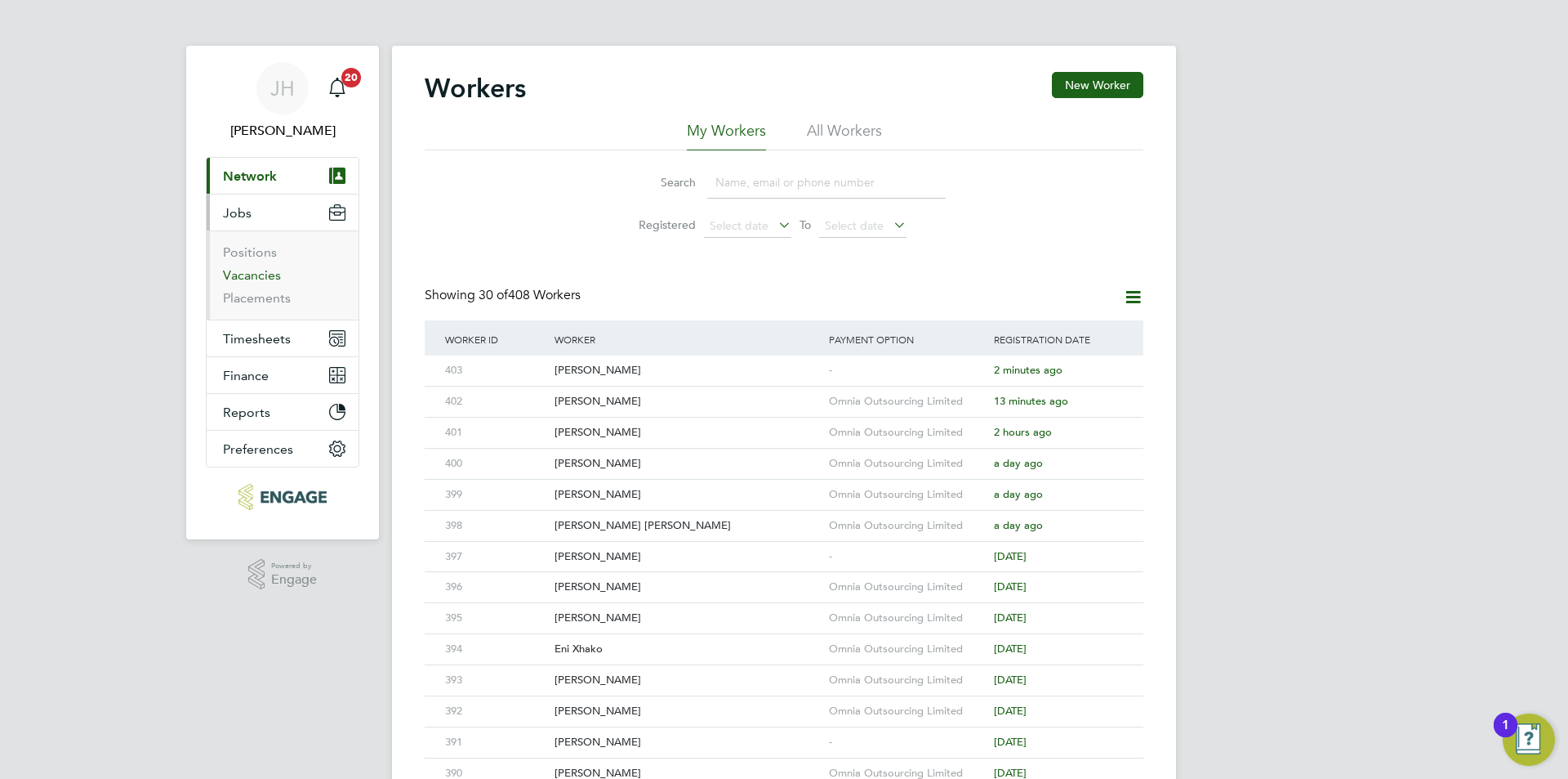
click at [260, 275] on link "Vacancies" at bounding box center [252, 275] width 58 height 16
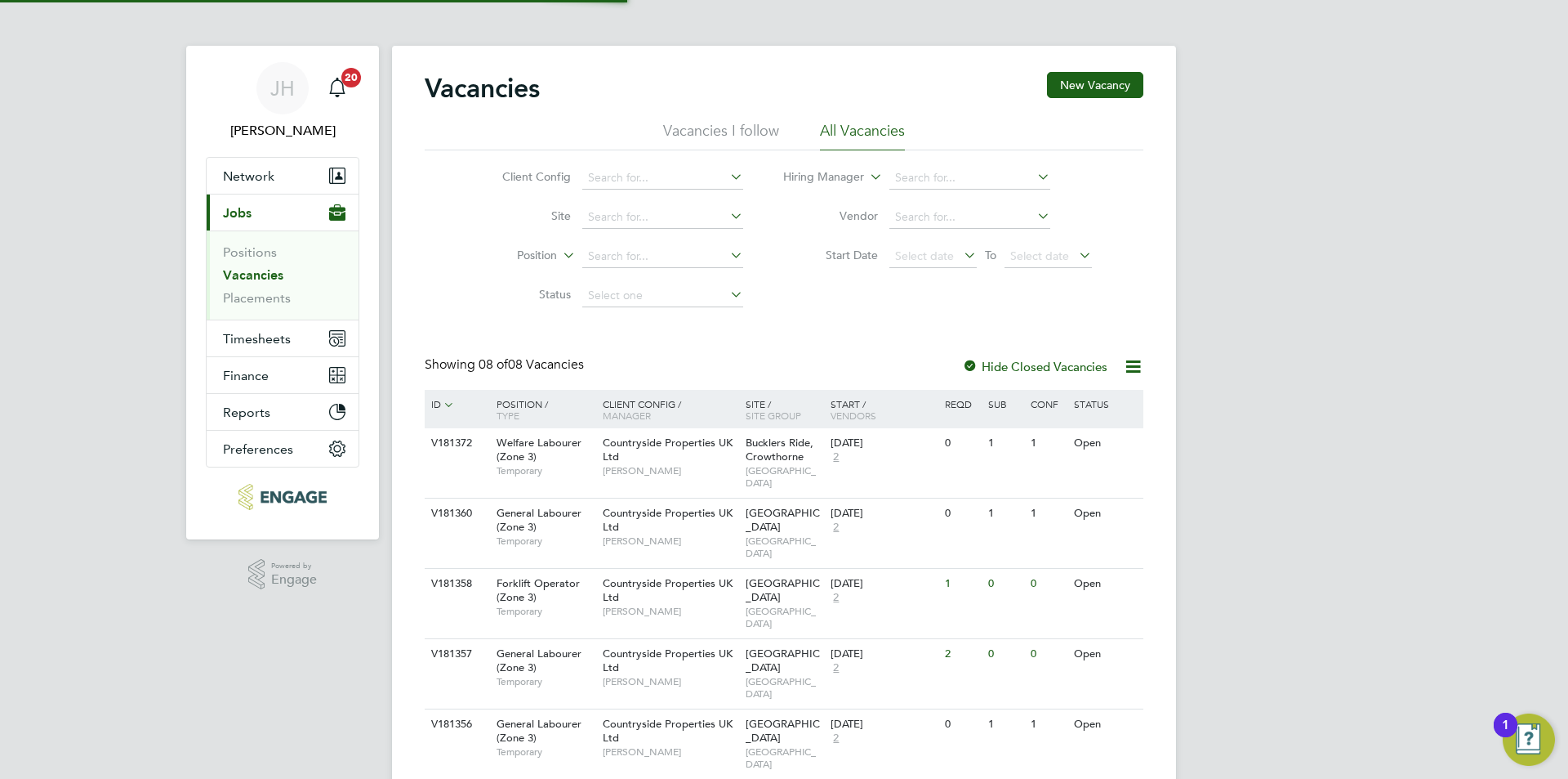
scroll to position [193, 0]
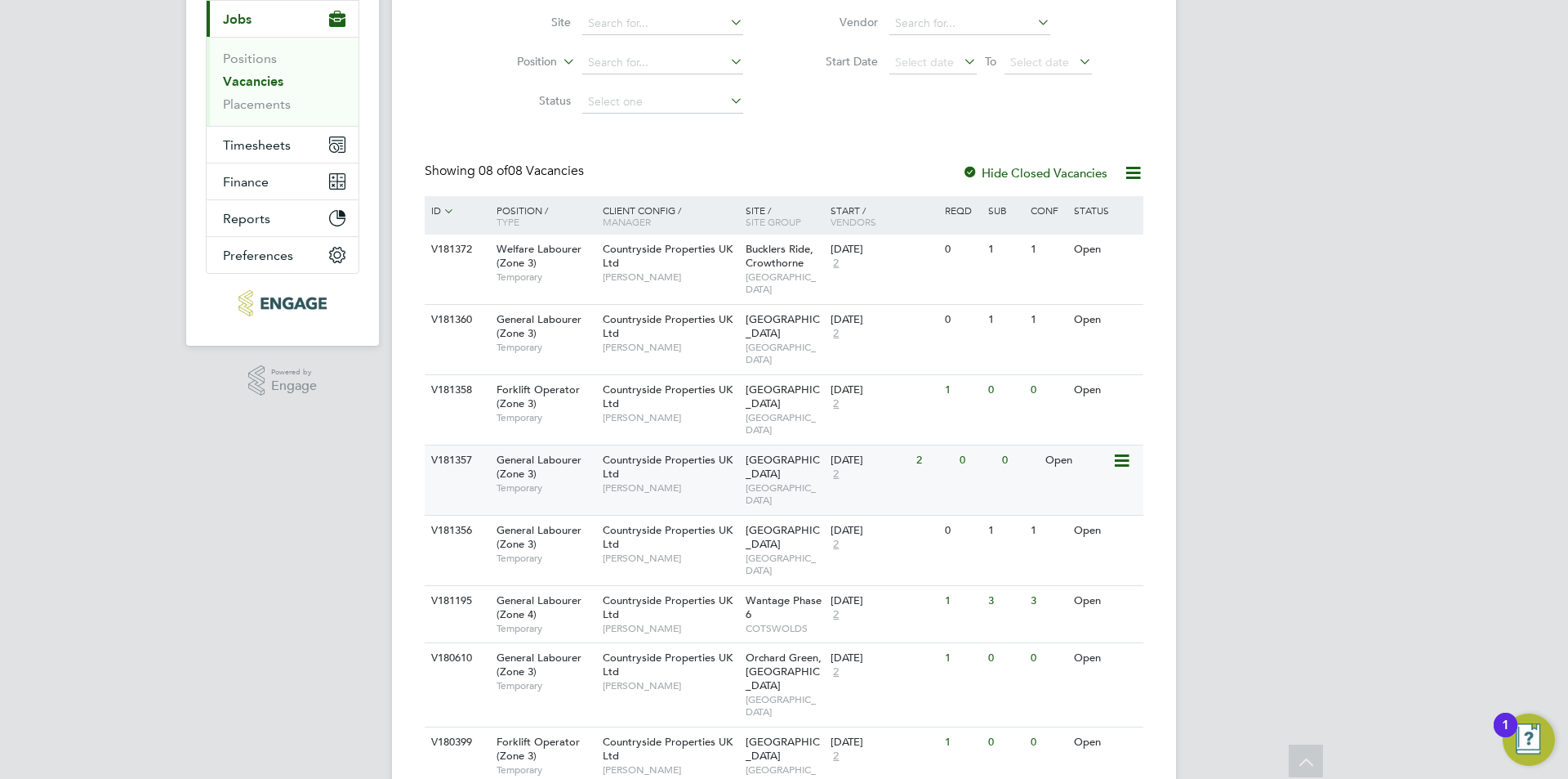
click at [875, 450] on div "24 Sep 2025 2" at bounding box center [869, 466] width 85 height 44
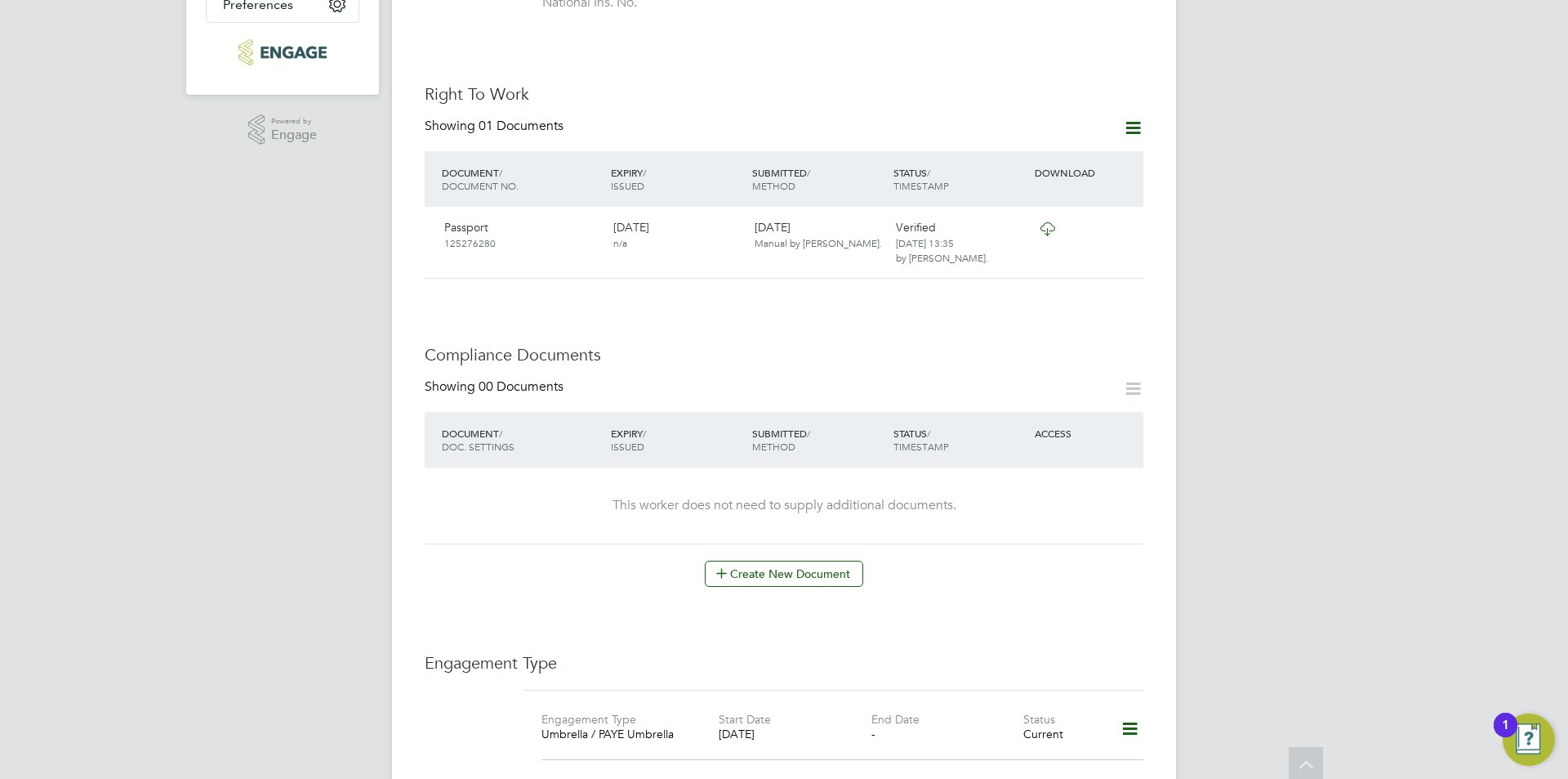
scroll to position [817, 0]
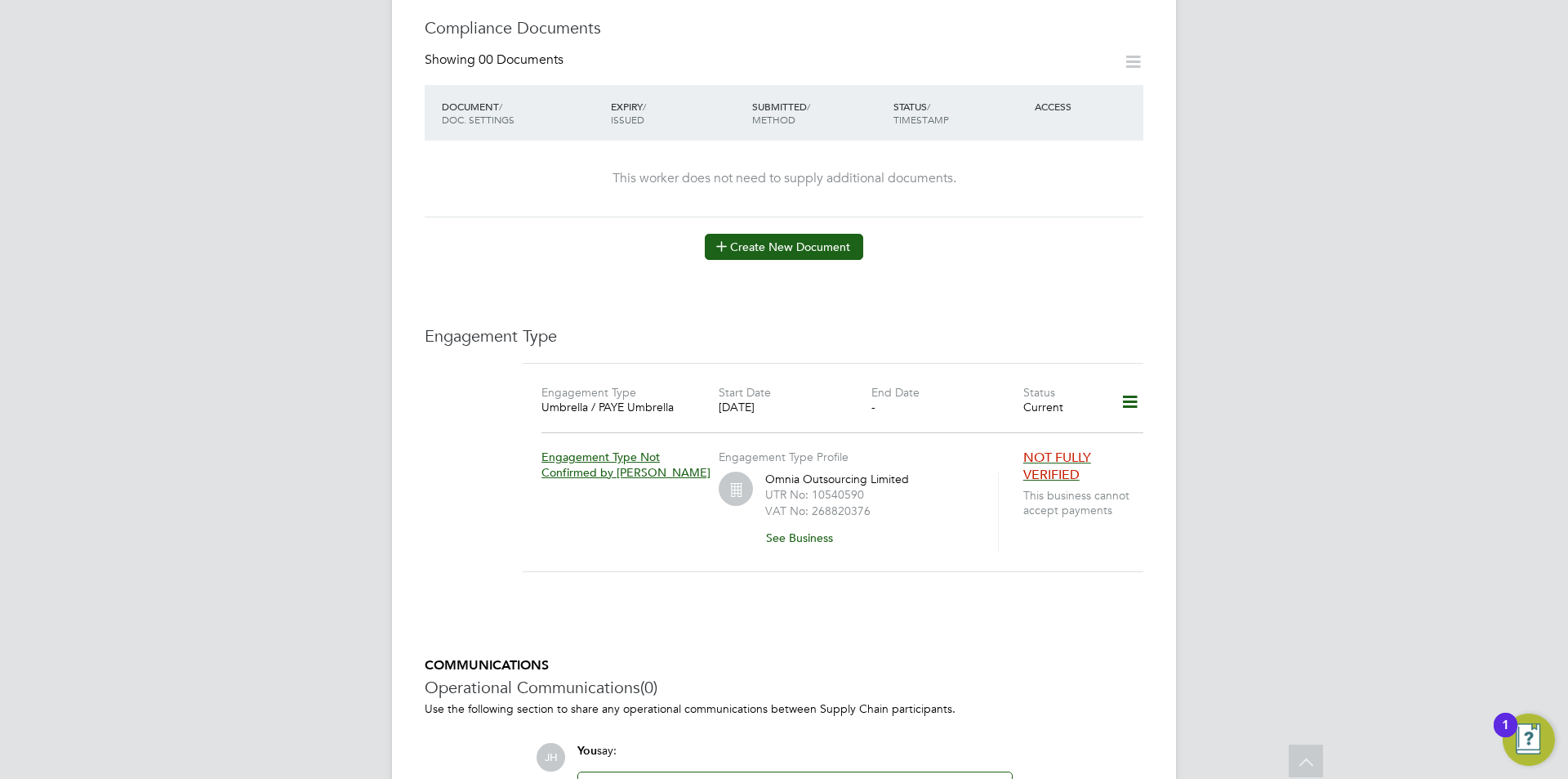
click at [830, 238] on button "Create New Document" at bounding box center [784, 247] width 158 height 26
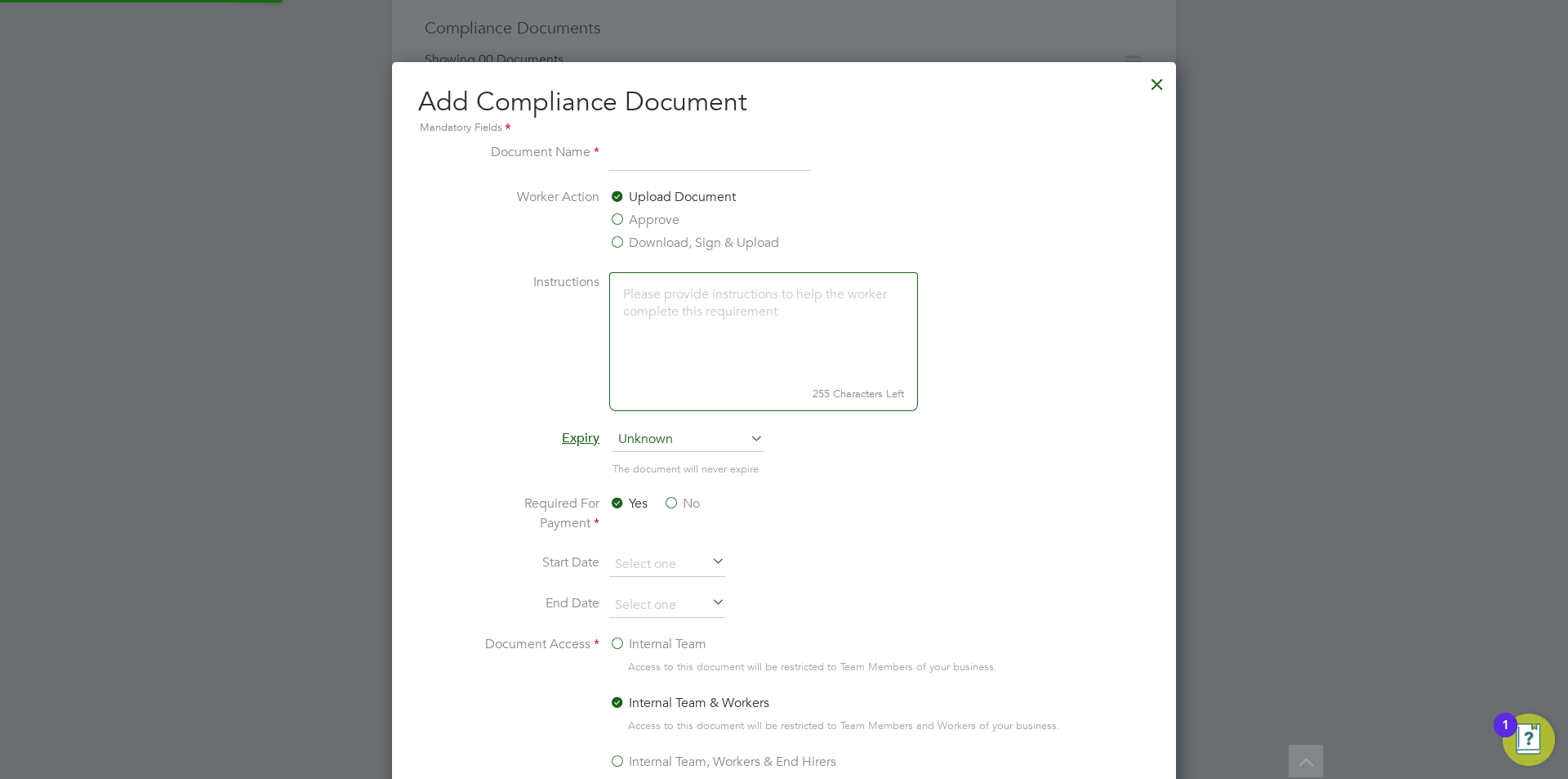
scroll to position [858, 784]
type input "CSCS"
click at [660, 217] on label "Approve" at bounding box center [644, 220] width 70 height 19
click at [0, 0] on input "Approve" at bounding box center [0, 0] width 0 height 0
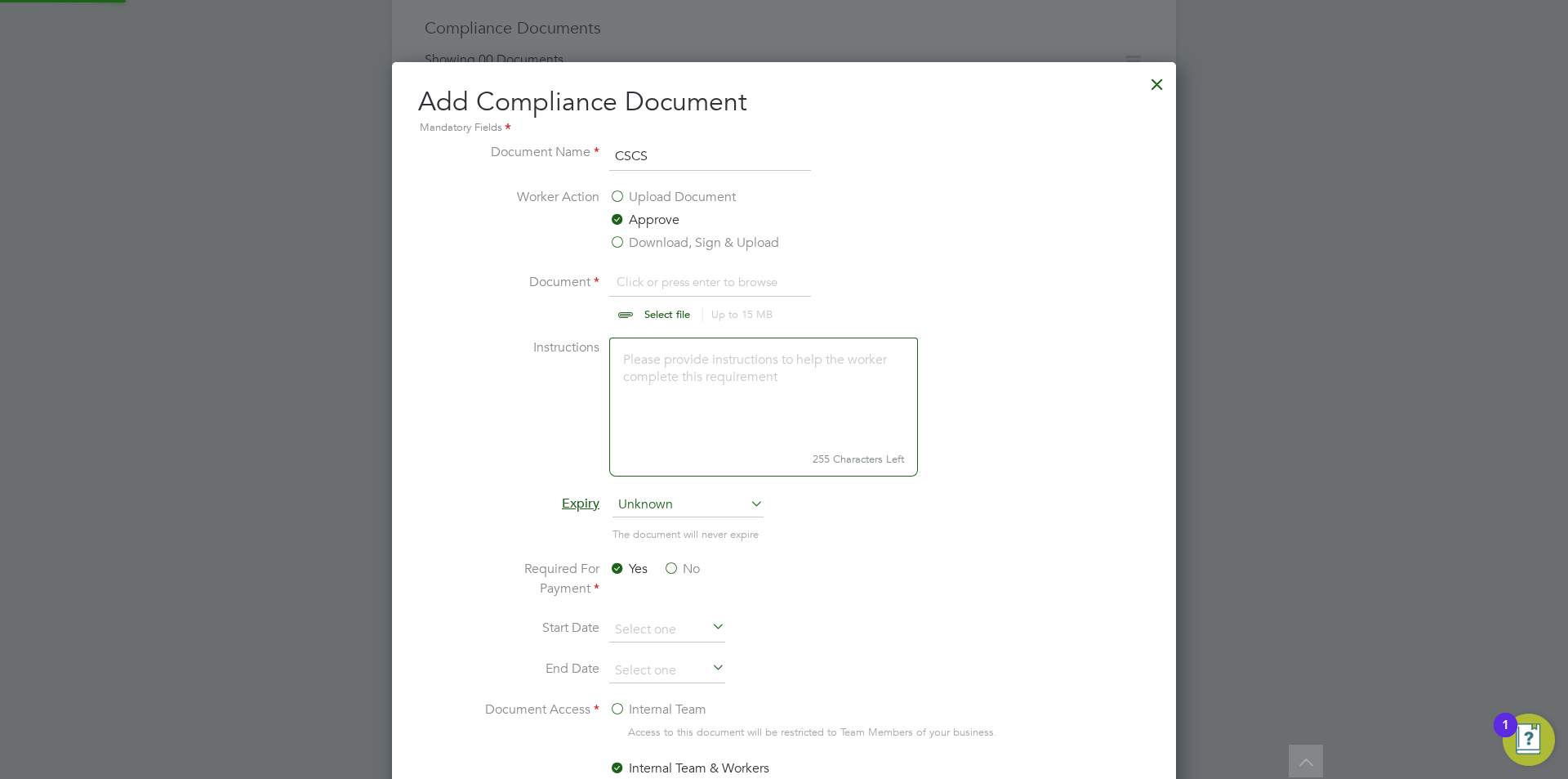
scroll to position [24, 203]
click at [679, 283] on input "file" at bounding box center [683, 296] width 256 height 49
type input "C:\fakepath\CSCStempcard.jpg"
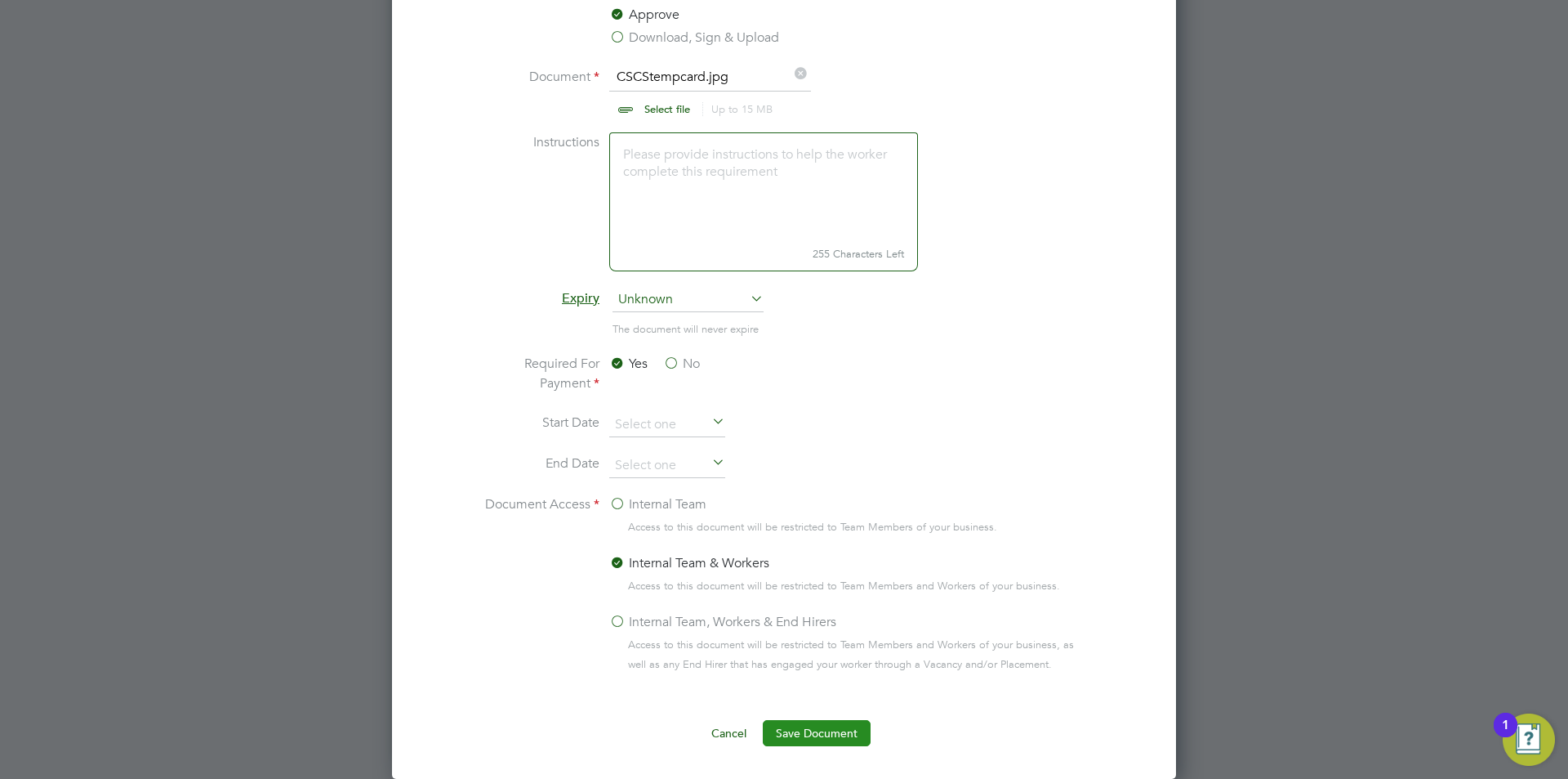
click at [825, 732] on button "Save Document" at bounding box center [817, 732] width 108 height 26
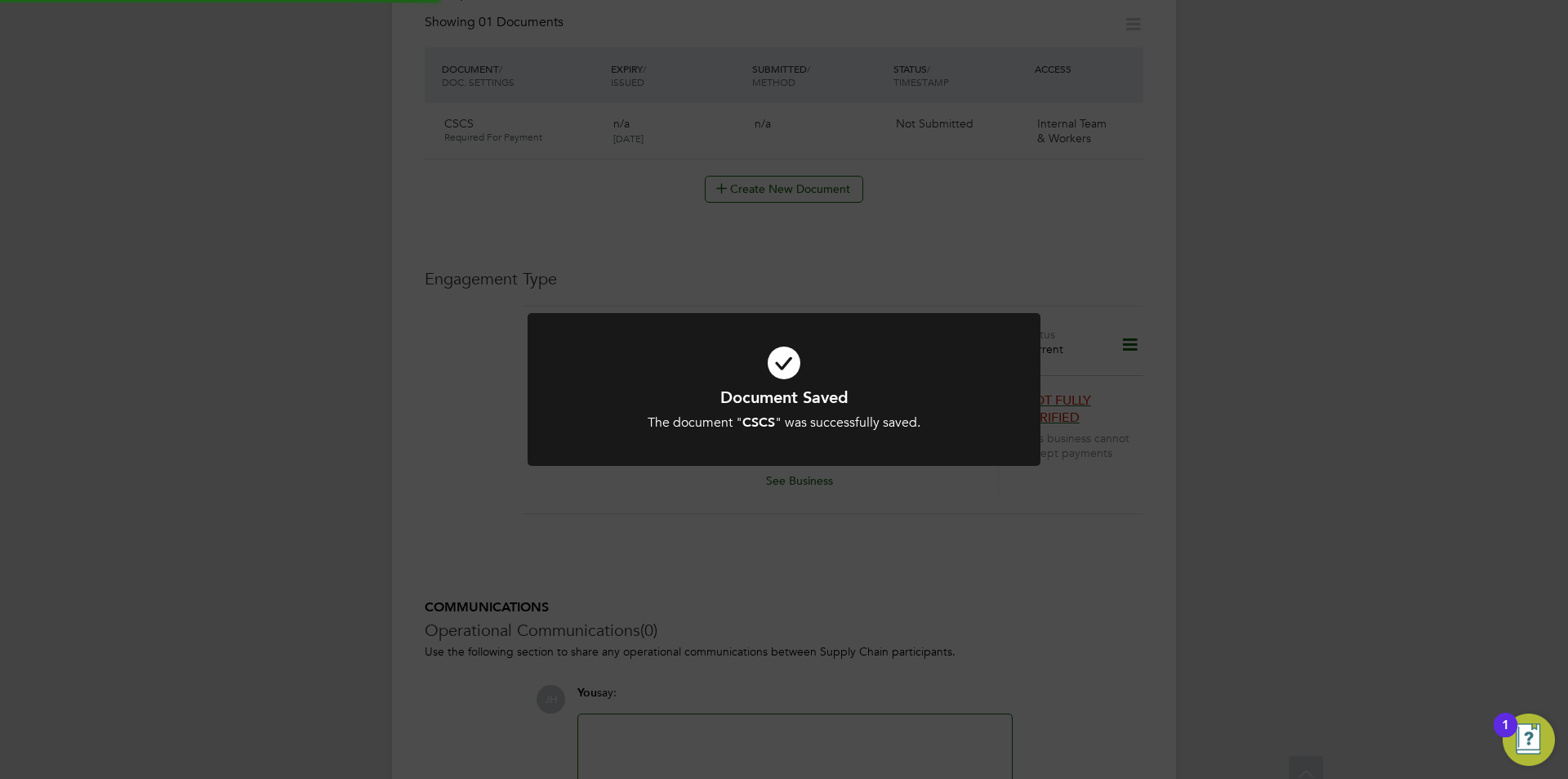
scroll to position [817, 0]
click at [1376, 403] on div "Document Saved The document " CSCS " was successfully saved. Cancel Okay" at bounding box center [784, 390] width 1568 height 779
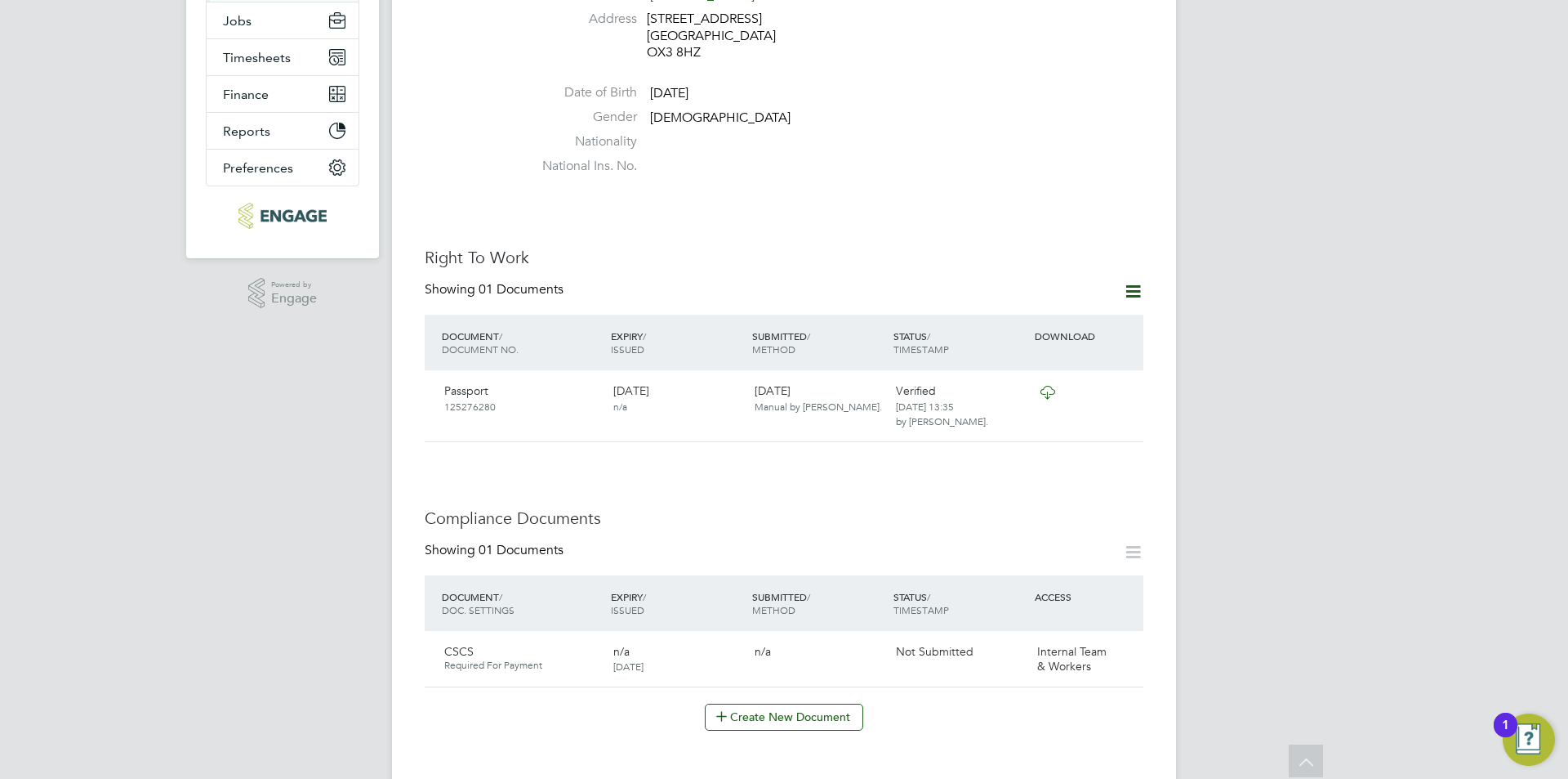
scroll to position [0, 0]
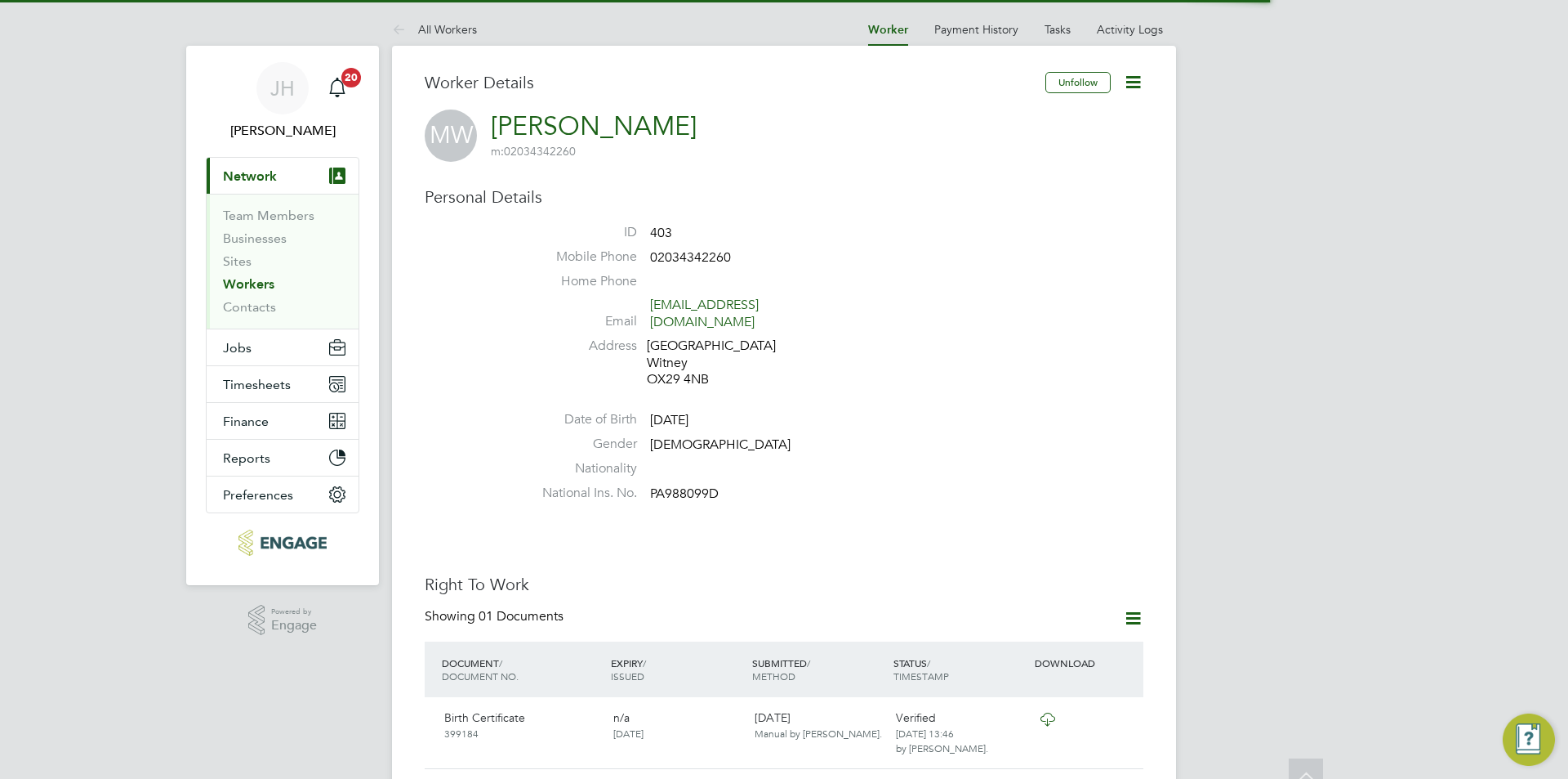
scroll to position [326, 0]
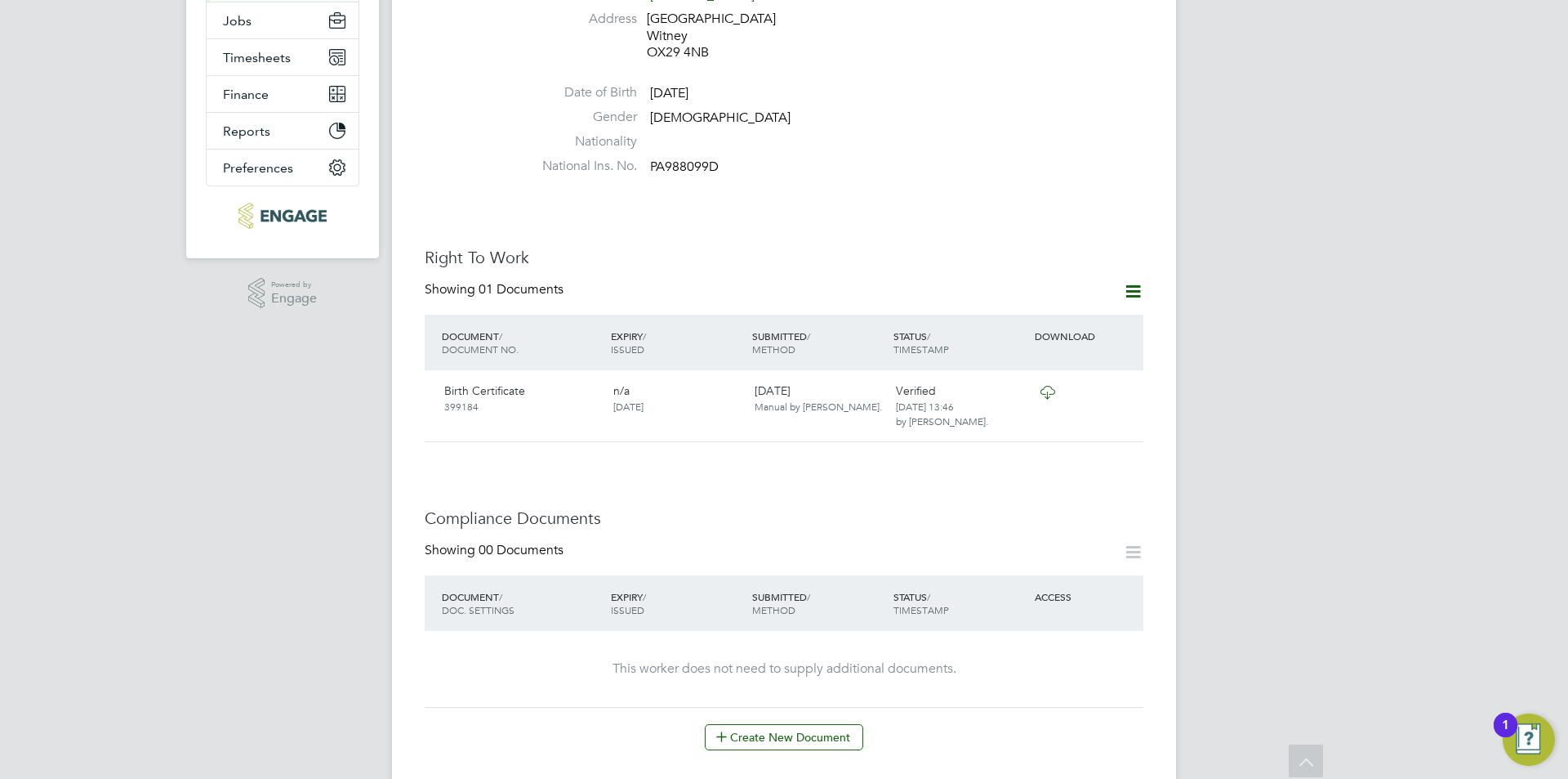
click at [1133, 281] on icon at bounding box center [1133, 290] width 20 height 20
click at [1049, 313] on li "Add Right To Work Document" at bounding box center [1042, 315] width 197 height 23
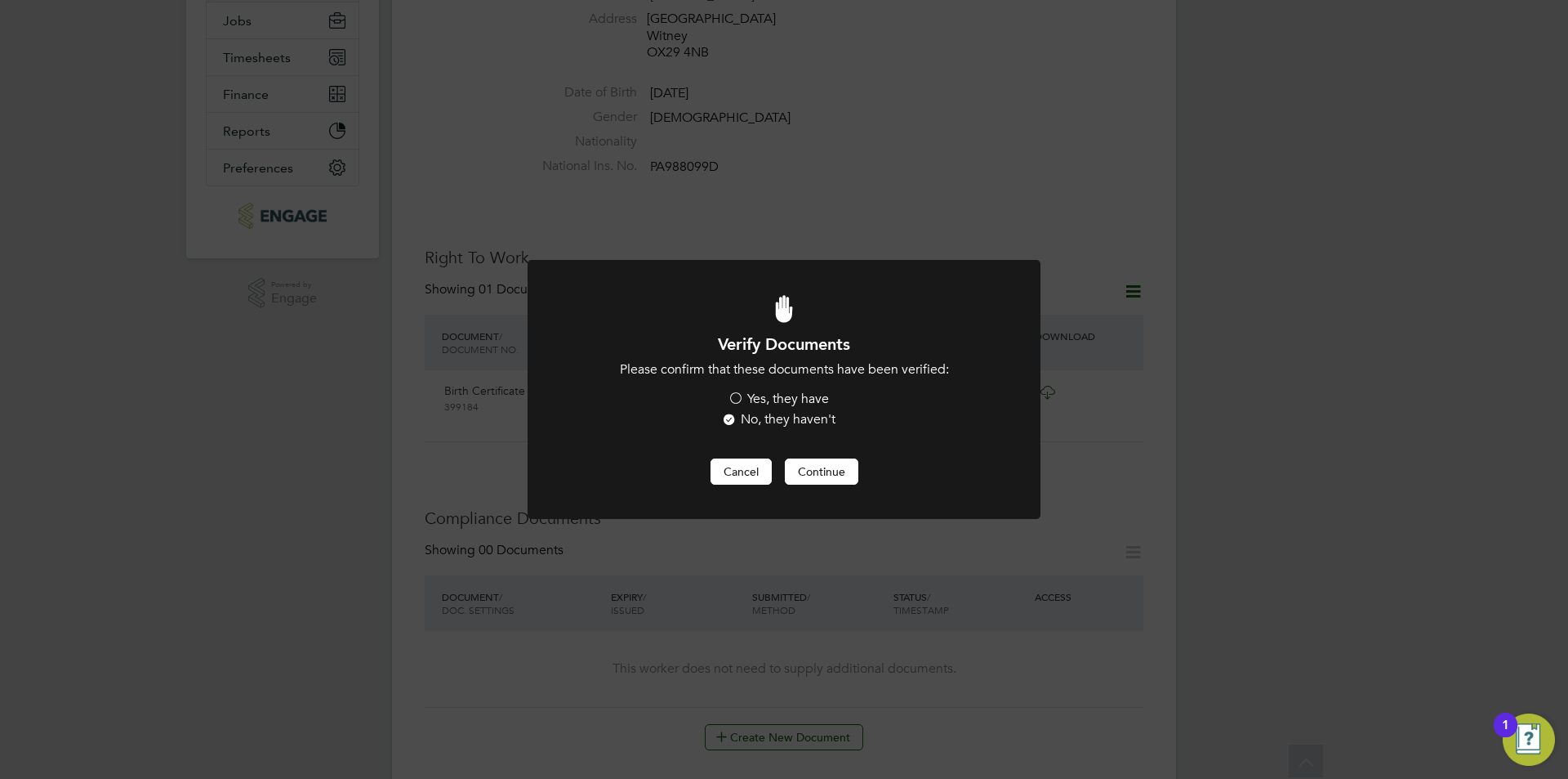
click at [759, 469] on button "Cancel" at bounding box center [741, 471] width 61 height 26
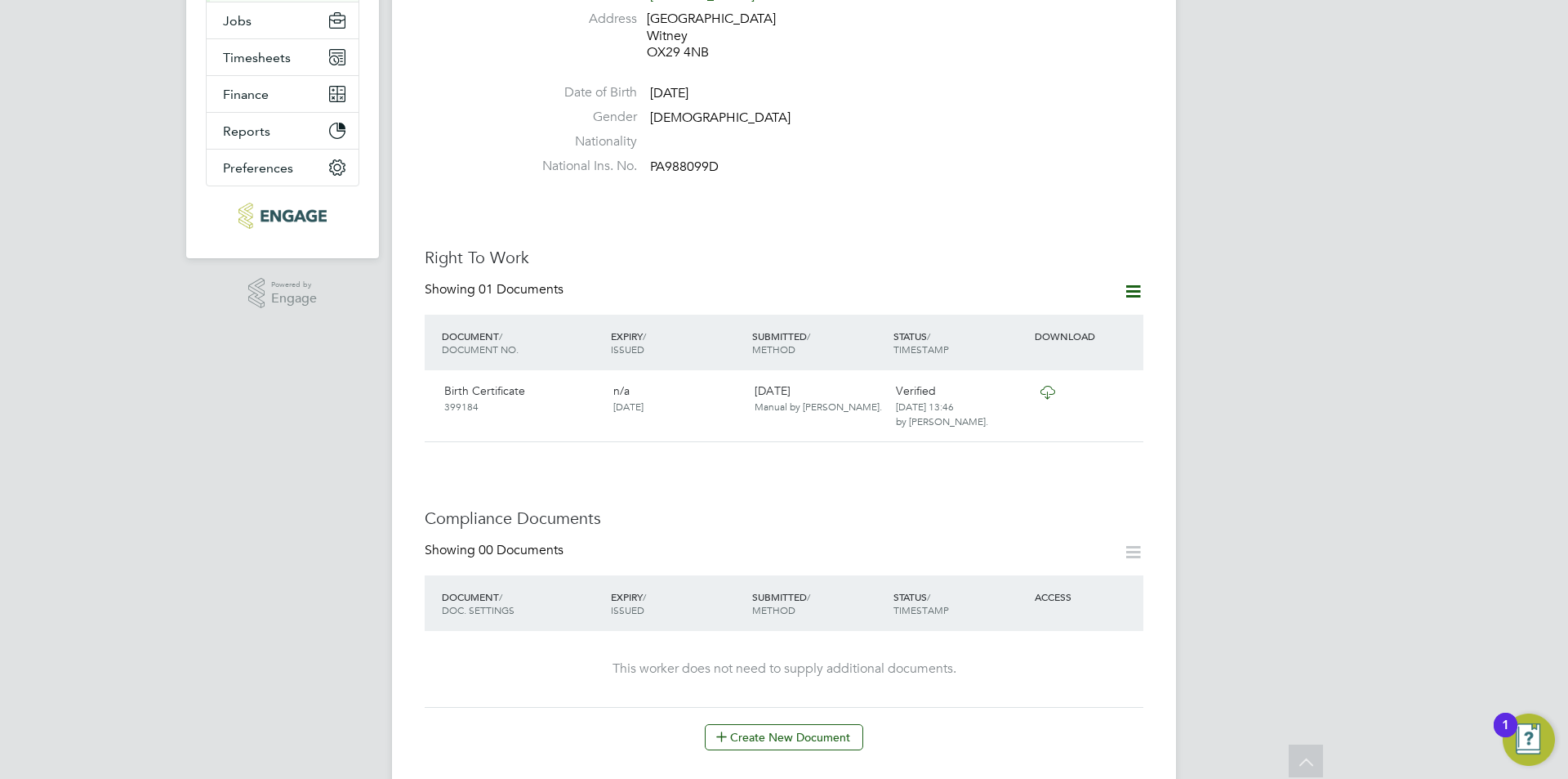
scroll to position [735, 0]
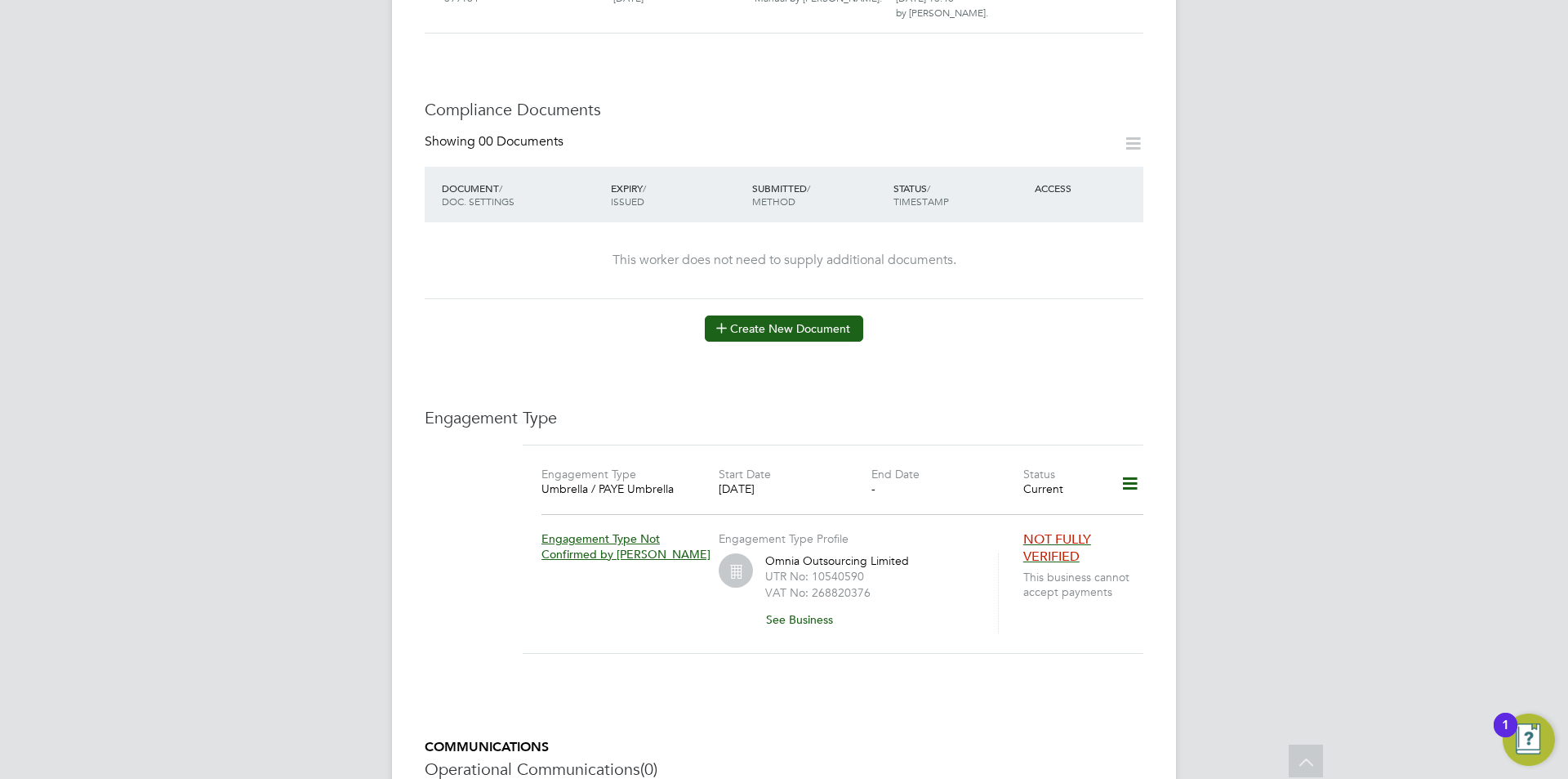
click at [786, 316] on button "Create New Document" at bounding box center [784, 328] width 158 height 26
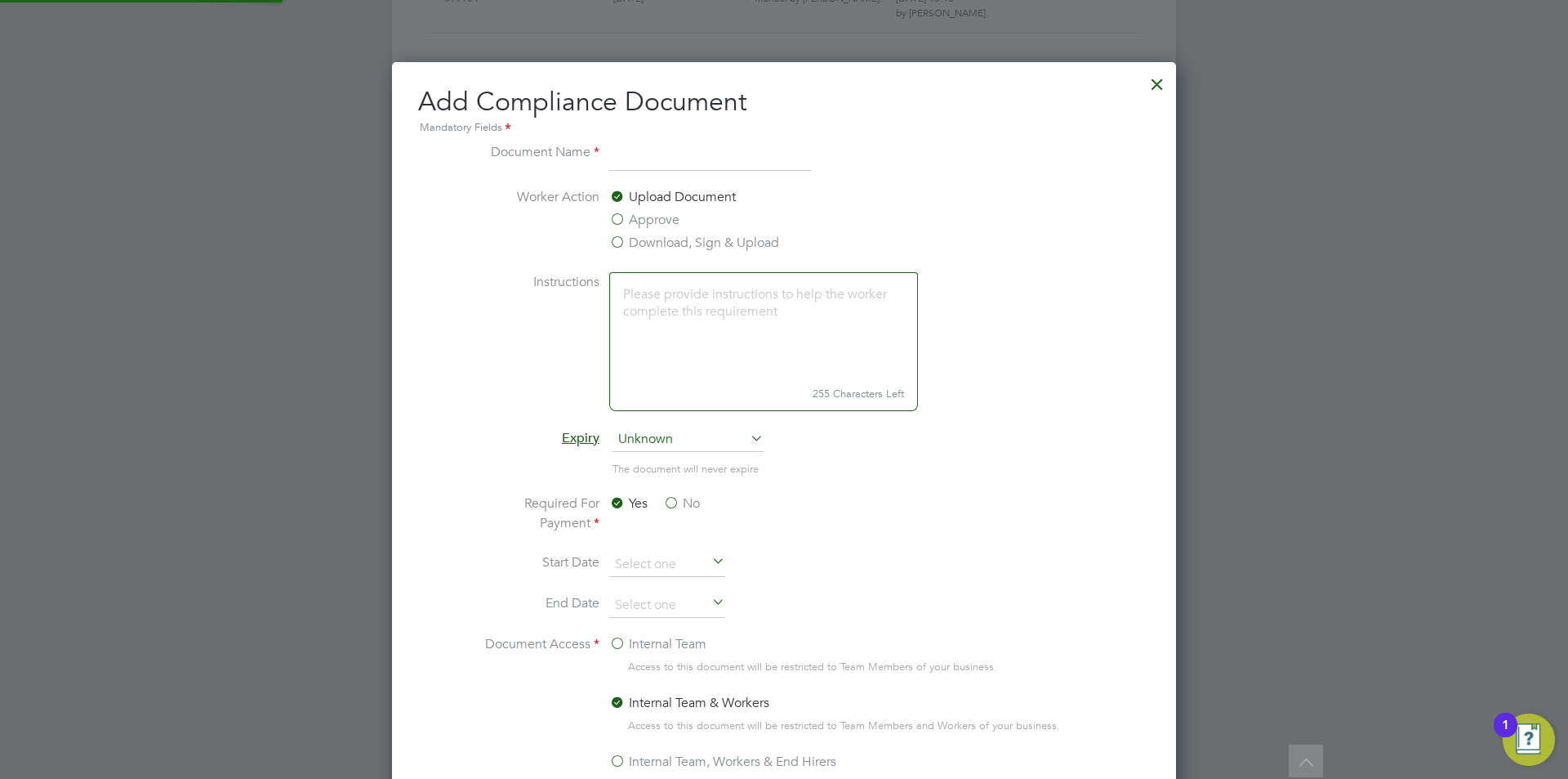
scroll to position [858, 784]
type input "CSCS"
click at [659, 226] on label "Approve" at bounding box center [644, 220] width 70 height 19
click at [0, 0] on input "Approve" at bounding box center [0, 0] width 0 height 0
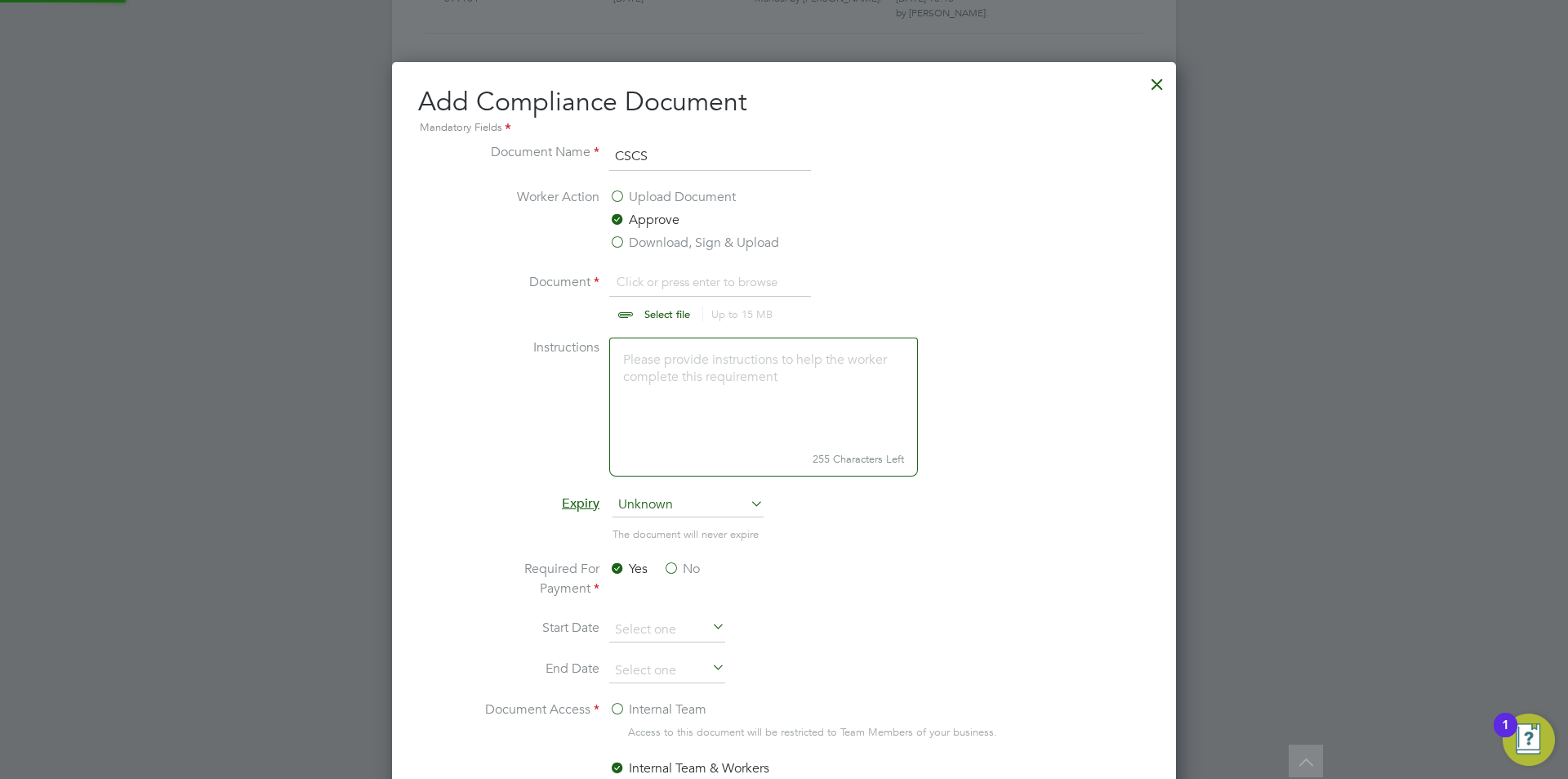
scroll to position [24, 203]
click at [655, 266] on li "Worker Action Upload Document Approve Download, Sign & Upload" at bounding box center [784, 229] width 615 height 85
click at [654, 278] on input "file" at bounding box center [683, 296] width 256 height 49
type input "C:\fakepath\CSCS.jpg"
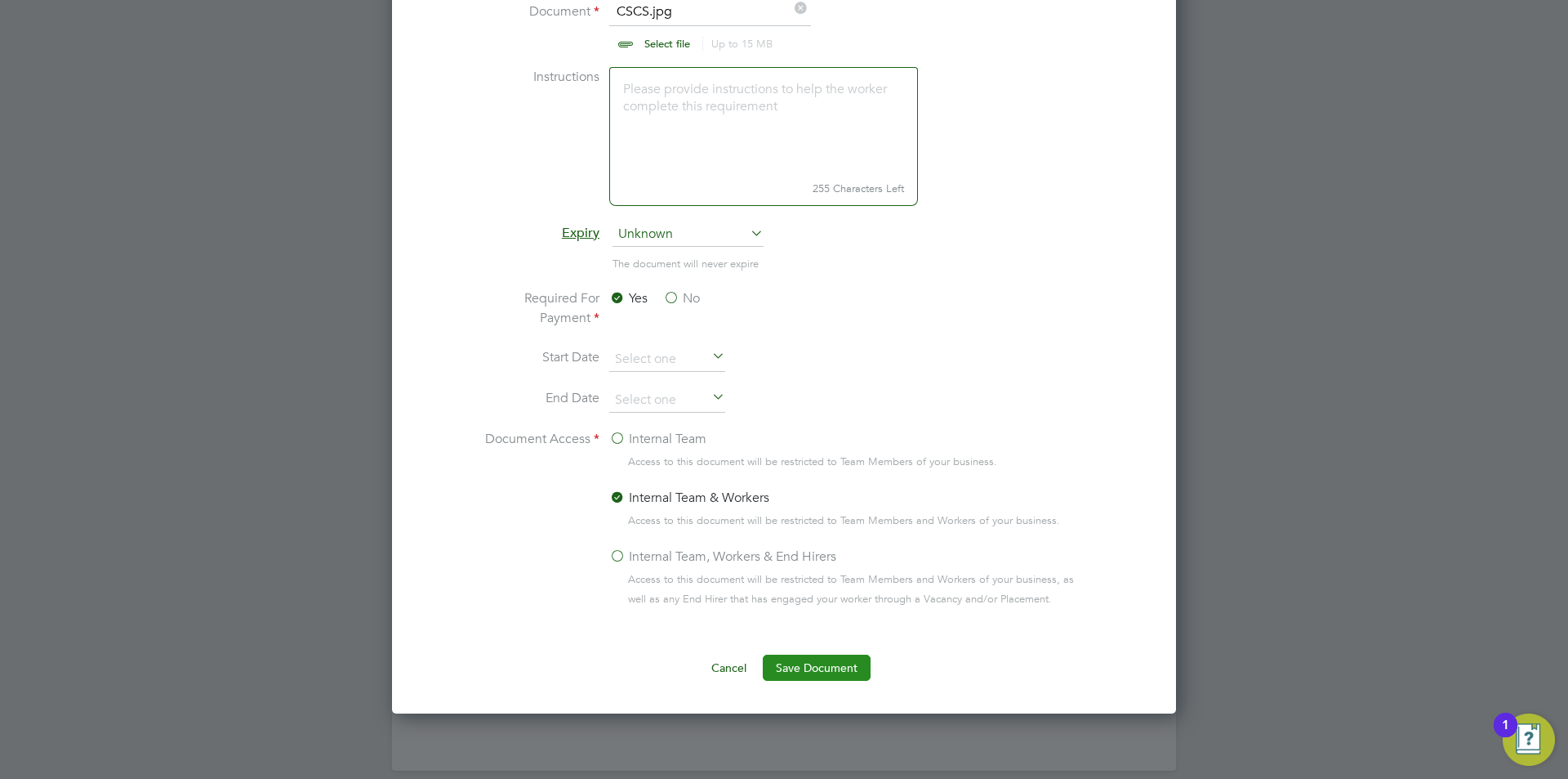
click at [830, 675] on button "Save Document" at bounding box center [817, 667] width 108 height 26
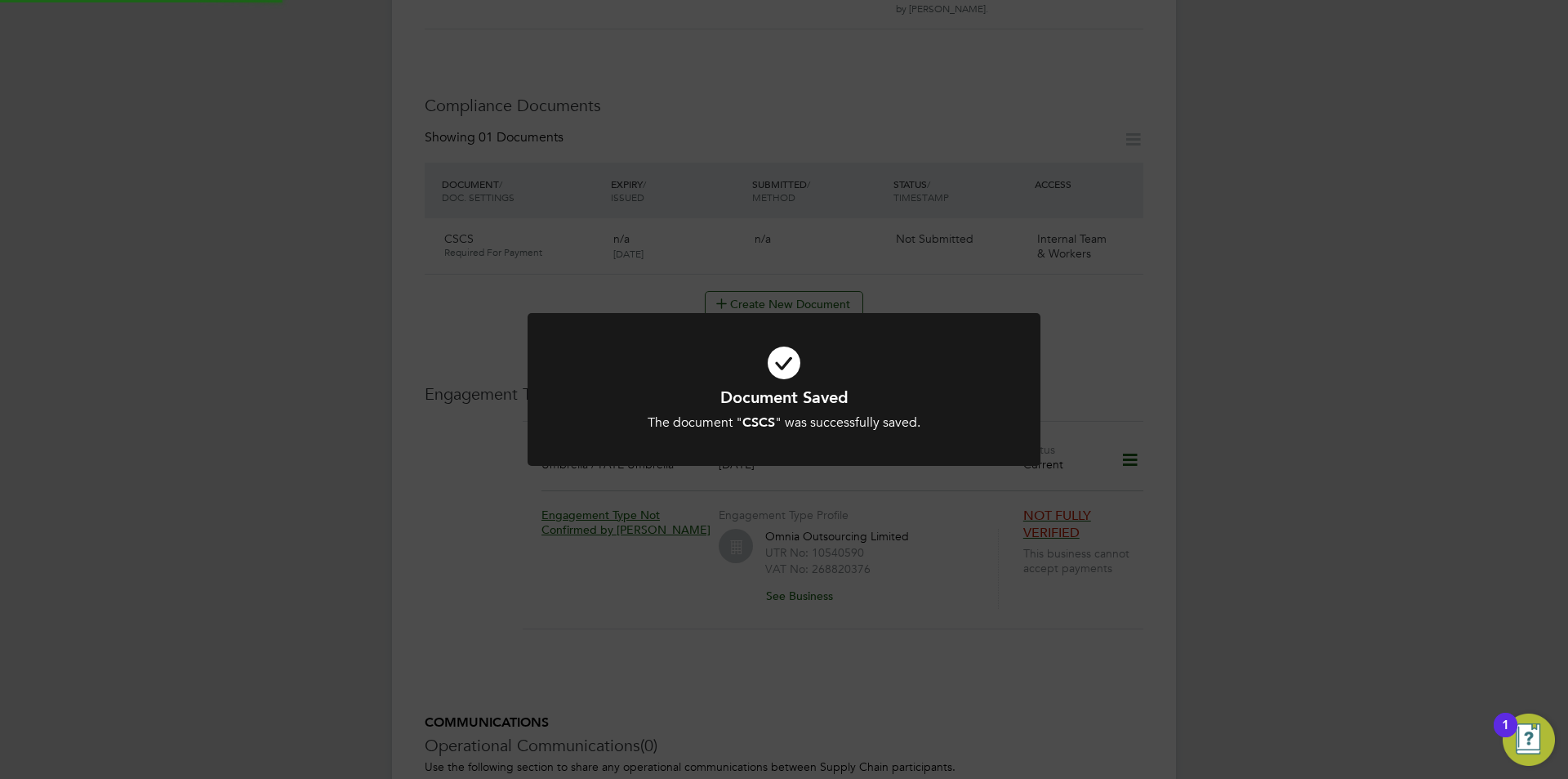
click at [1265, 475] on div "Document Saved The document " CSCS " was successfully saved. Cancel Okay" at bounding box center [784, 390] width 1568 height 779
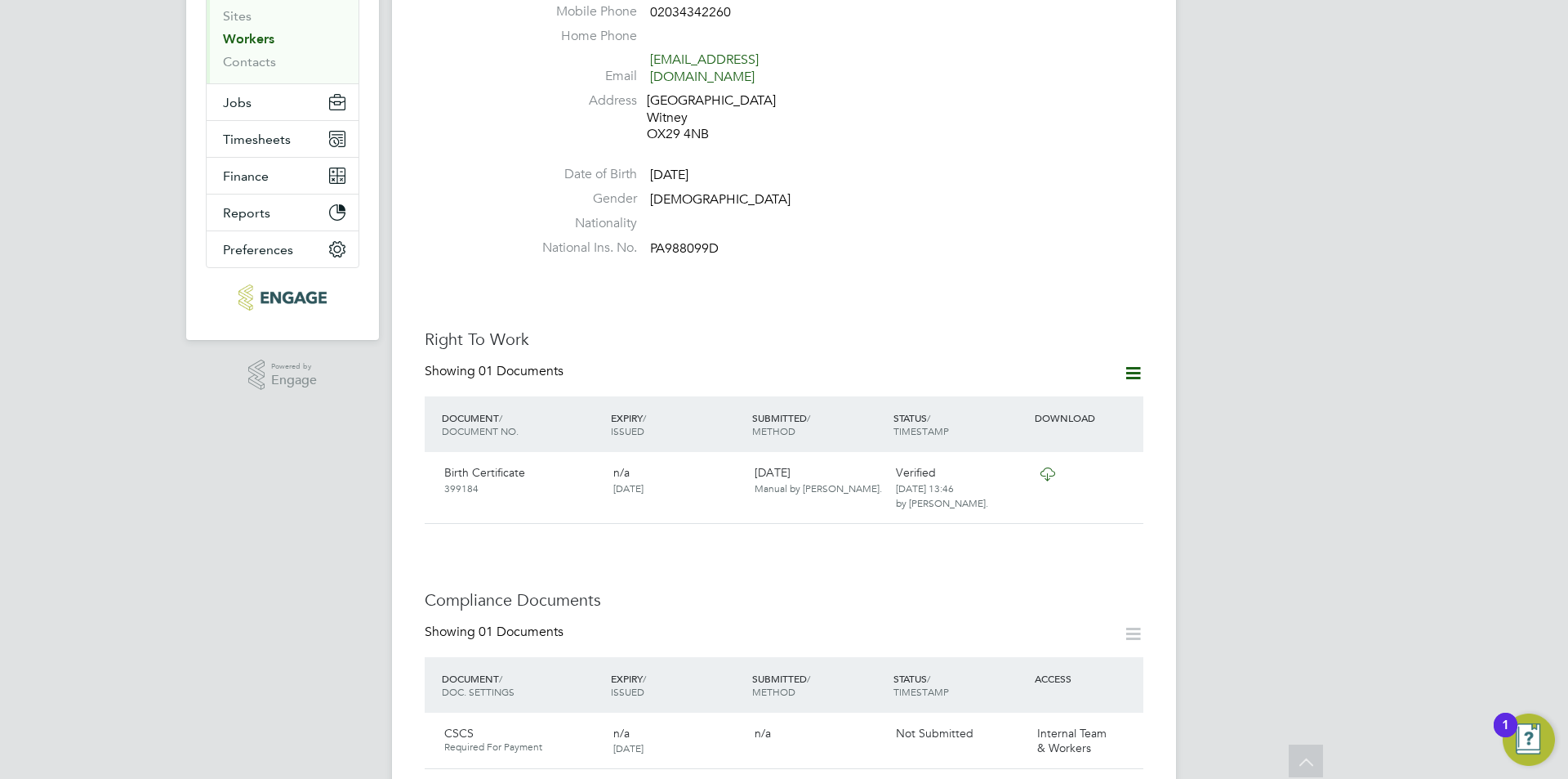
scroll to position [0, 0]
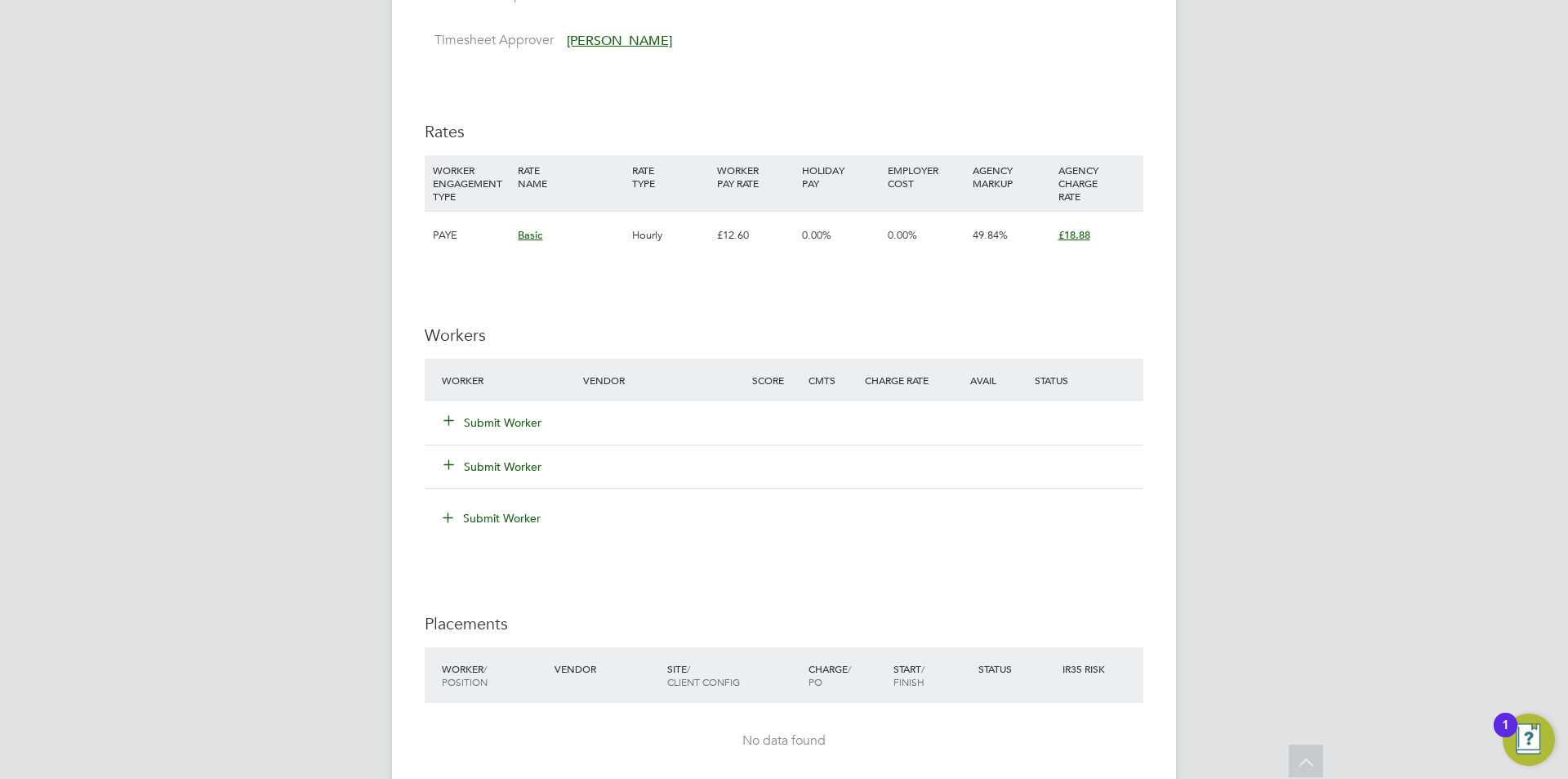
click at [496, 413] on div "Submit Worker" at bounding box center [522, 423] width 169 height 29
click at [498, 414] on button "Submit Worker" at bounding box center [493, 422] width 98 height 17
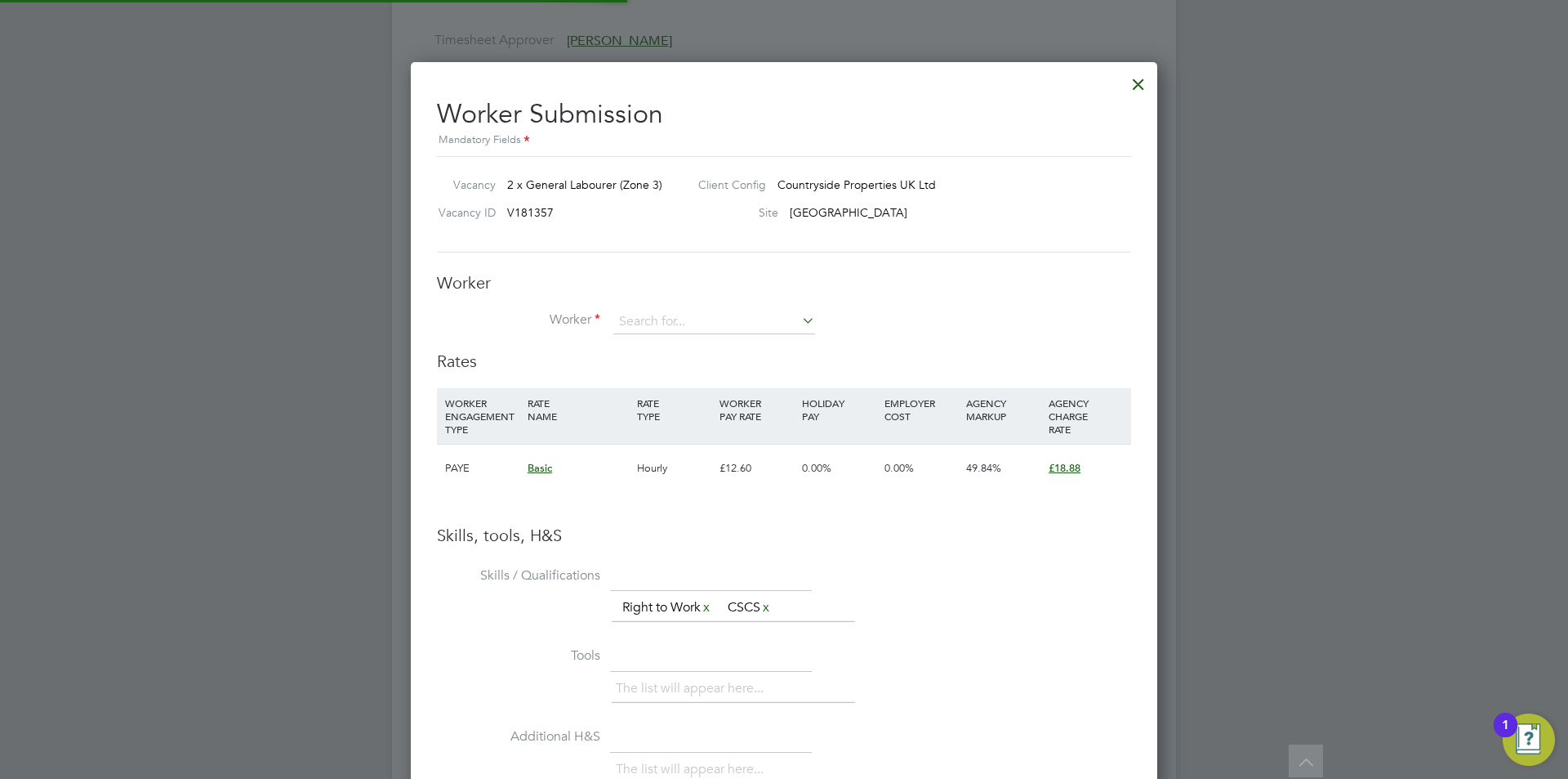
scroll to position [1033, 748]
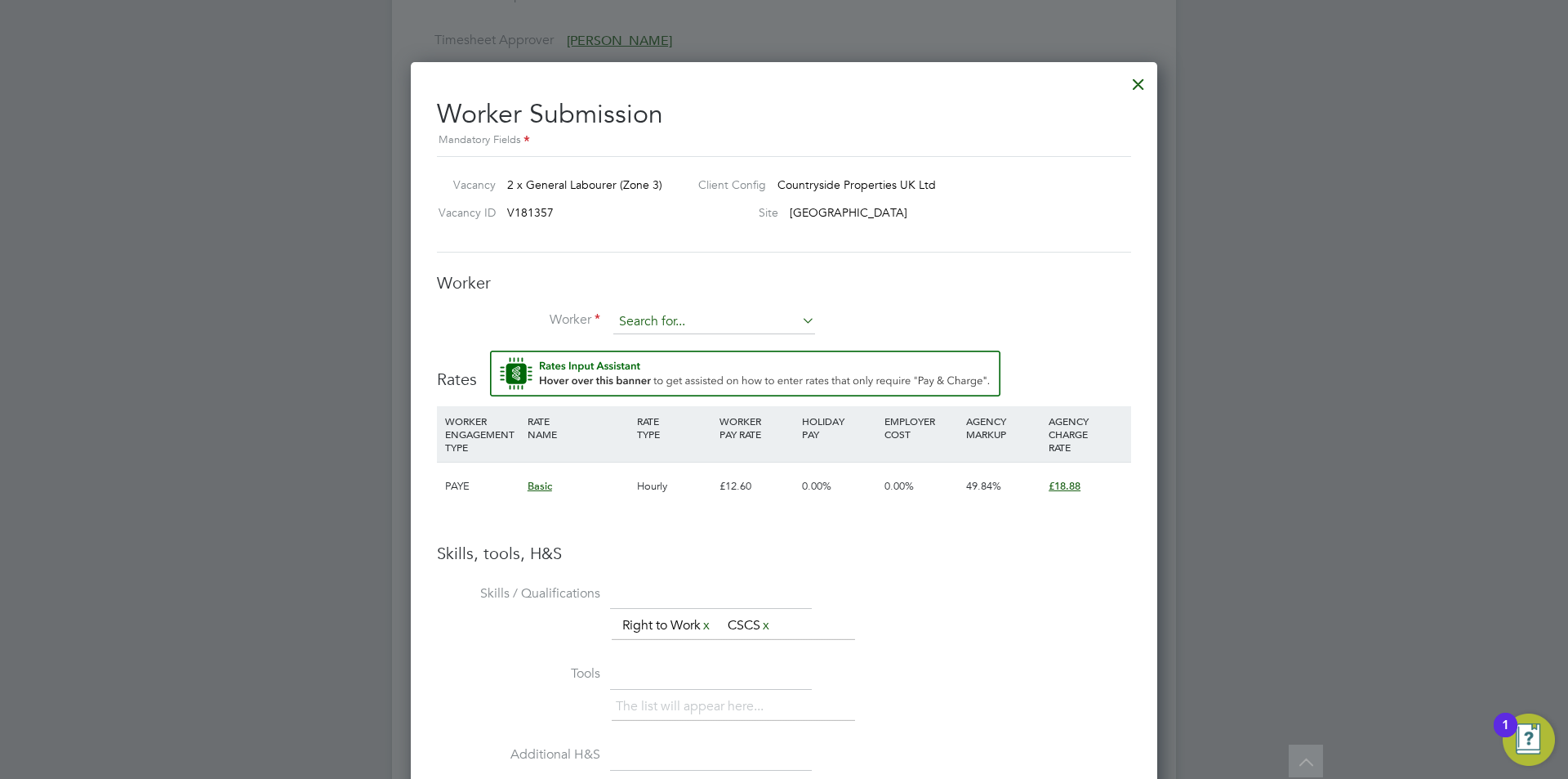
click at [715, 322] on input at bounding box center [715, 322] width 202 height 24
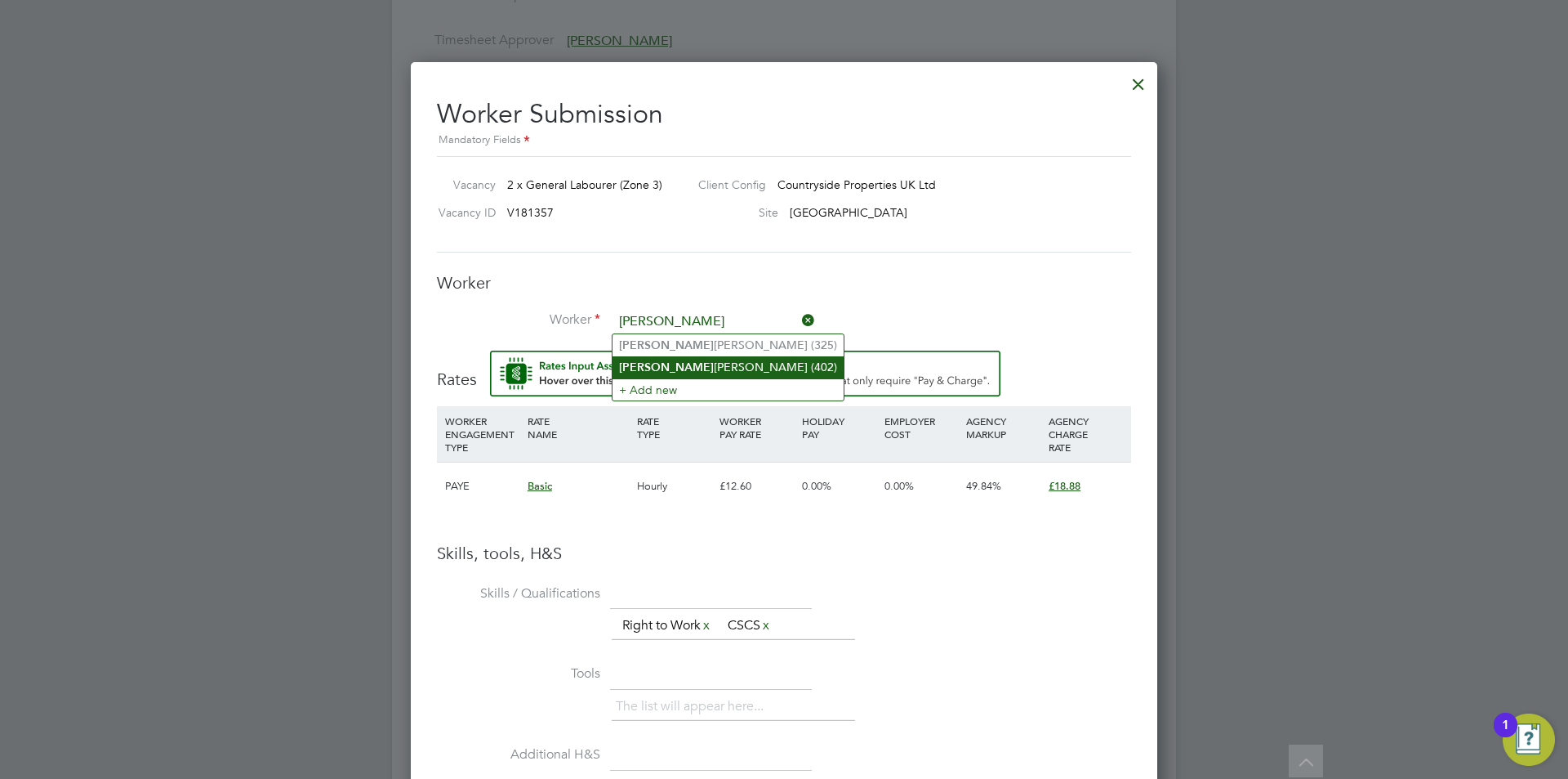
click at [712, 361] on li "Marcus Carpenter (402)" at bounding box center [728, 367] width 231 height 22
type input "Marcus Carpenter (402)"
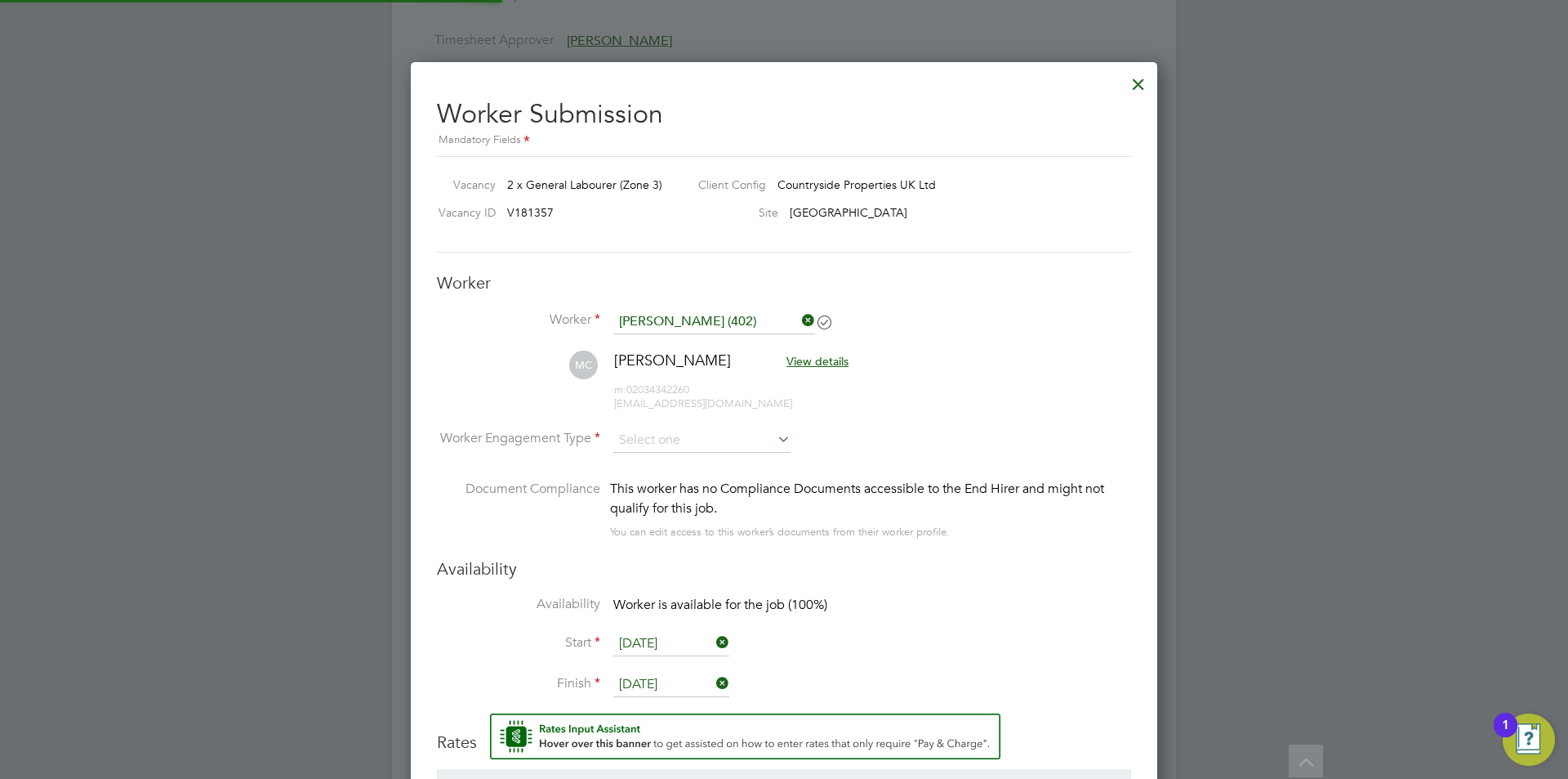
scroll to position [8, 8]
click at [696, 437] on input at bounding box center [702, 440] width 178 height 24
click at [681, 481] on li "PAYE" at bounding box center [702, 485] width 179 height 21
type input "PAYE"
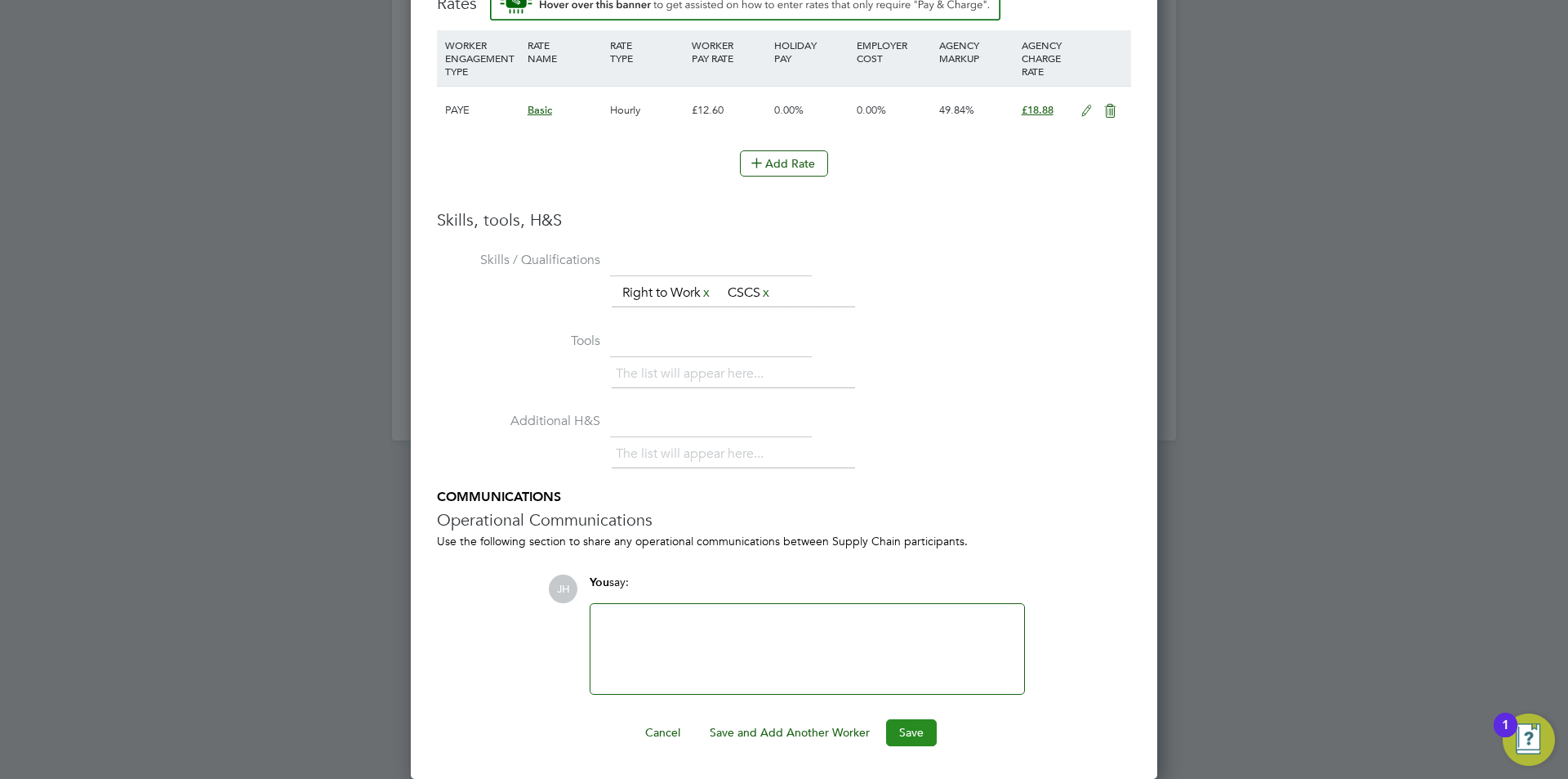
click at [898, 736] on button "Save" at bounding box center [912, 731] width 50 height 26
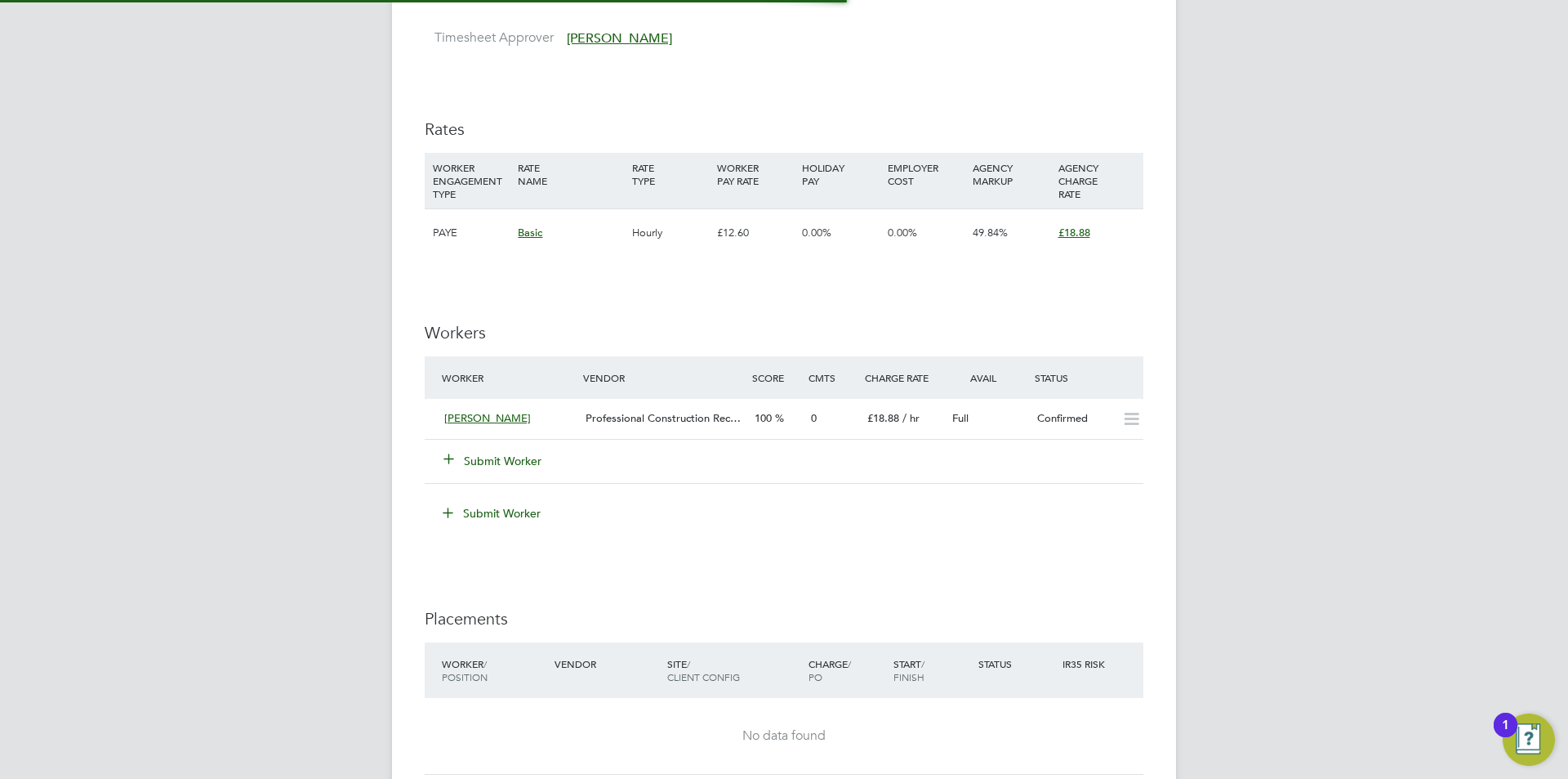
click at [1287, 501] on div "JH Jess Hogan Notifications 20 Applications: Network Team Members Businesses Si…" at bounding box center [784, 109] width 1568 height 2184
click at [501, 472] on div "Submit Worker" at bounding box center [522, 463] width 169 height 29
click at [503, 465] on button "Submit Worker" at bounding box center [493, 463] width 98 height 17
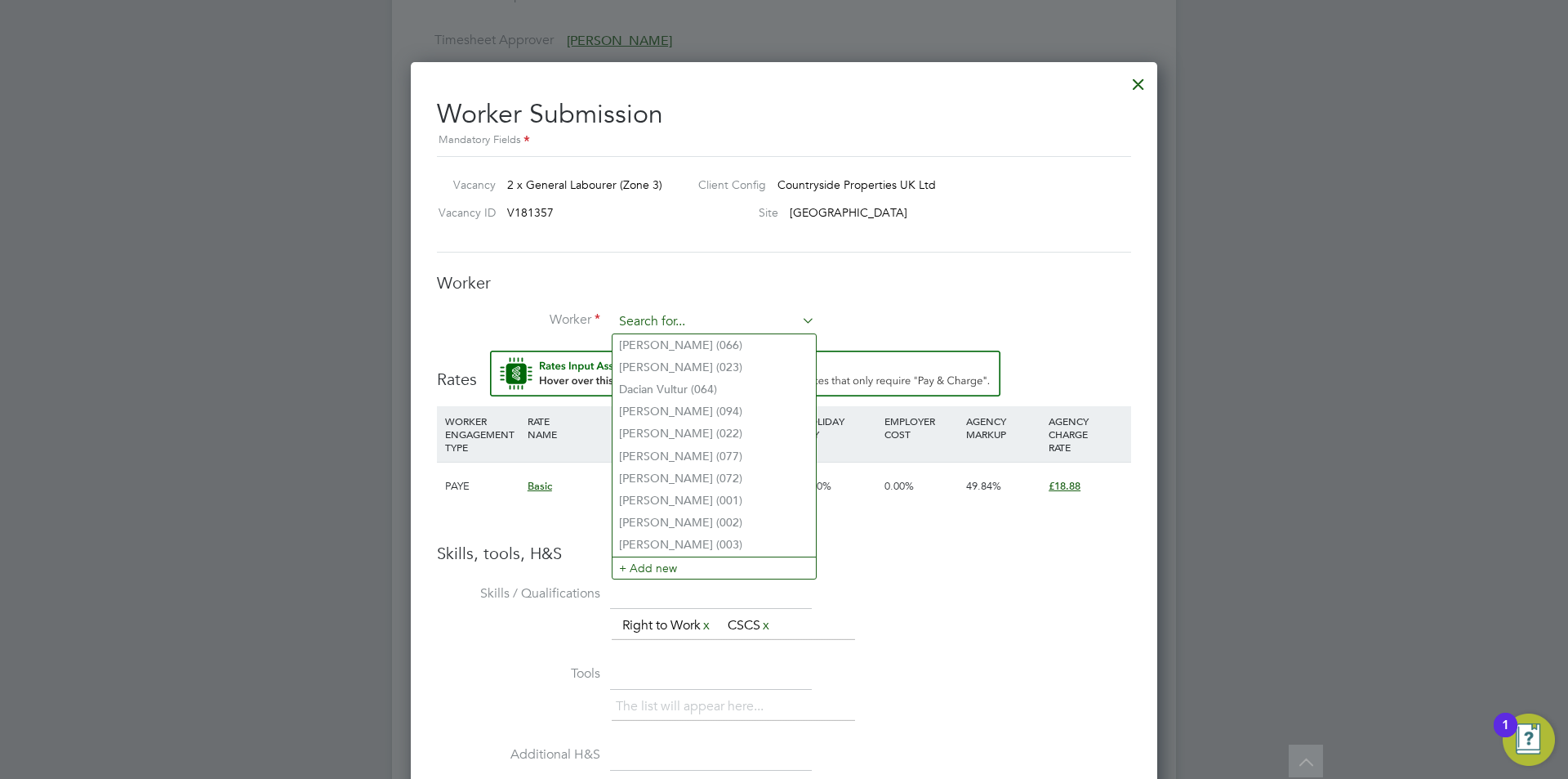
click at [676, 317] on input at bounding box center [715, 322] width 202 height 24
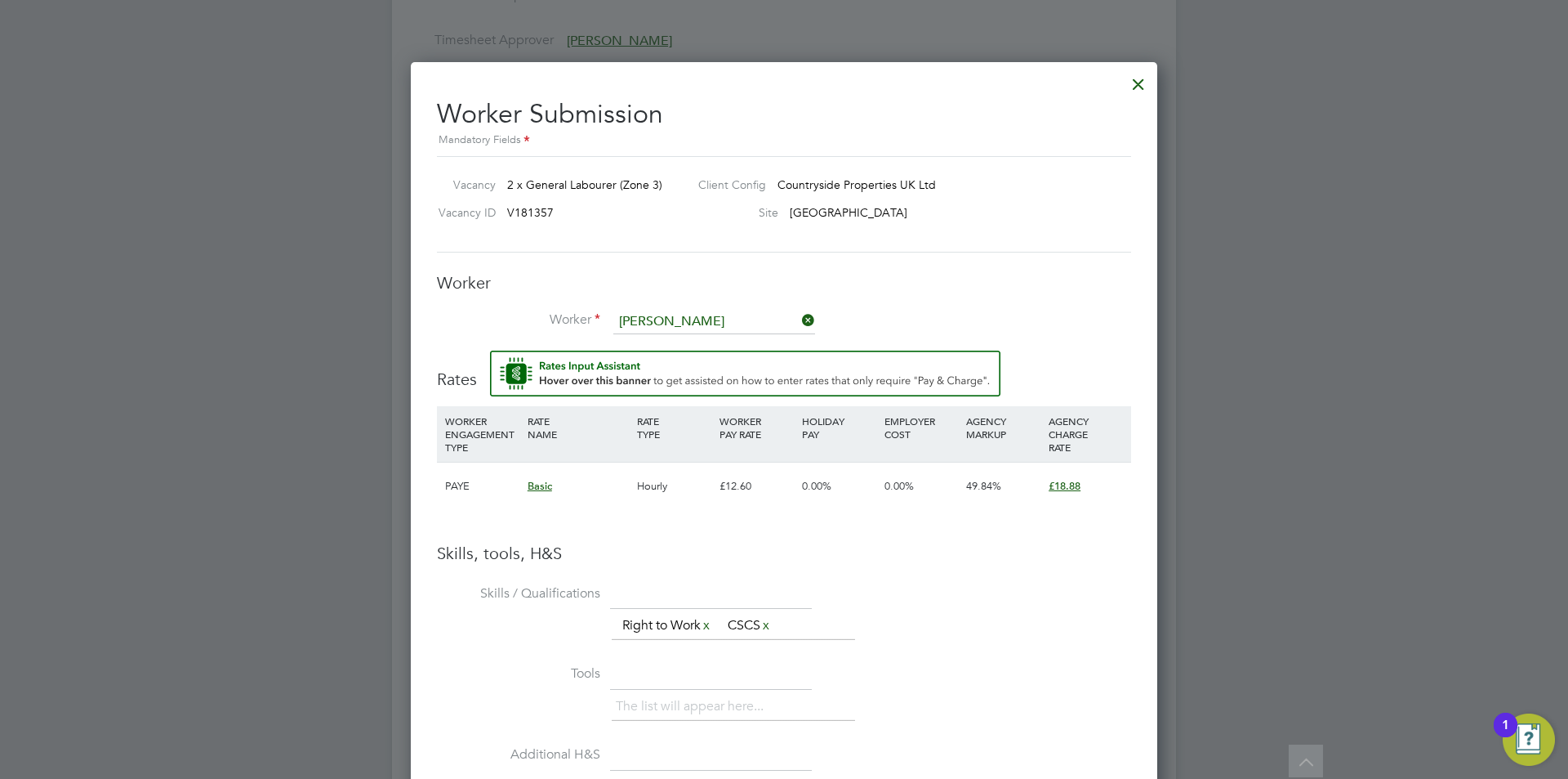
click at [710, 405] on li "Michael Wood (403)" at bounding box center [728, 411] width 231 height 22
type input "Michael Wood (403)"
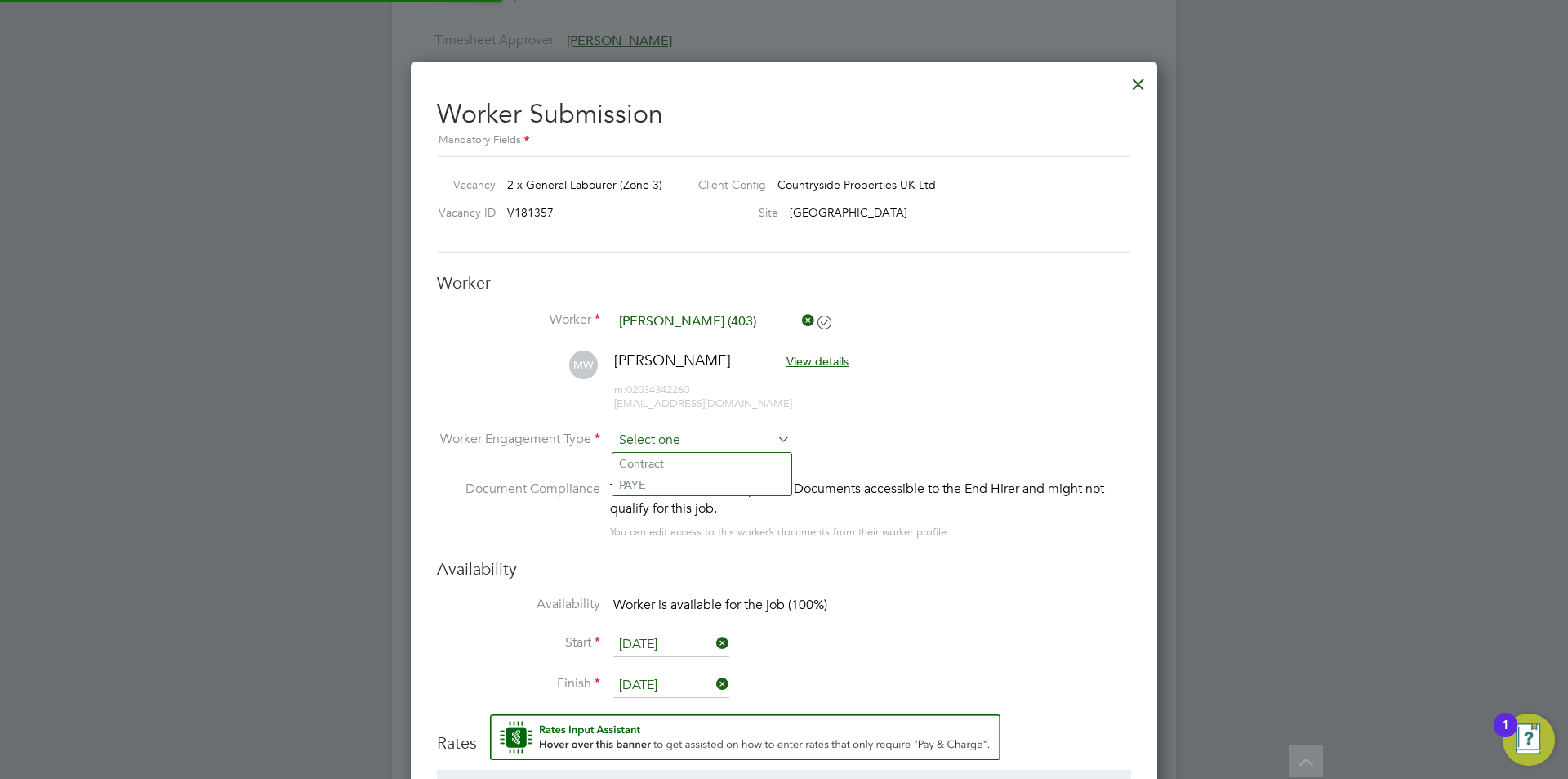
click at [675, 444] on input at bounding box center [702, 440] width 178 height 24
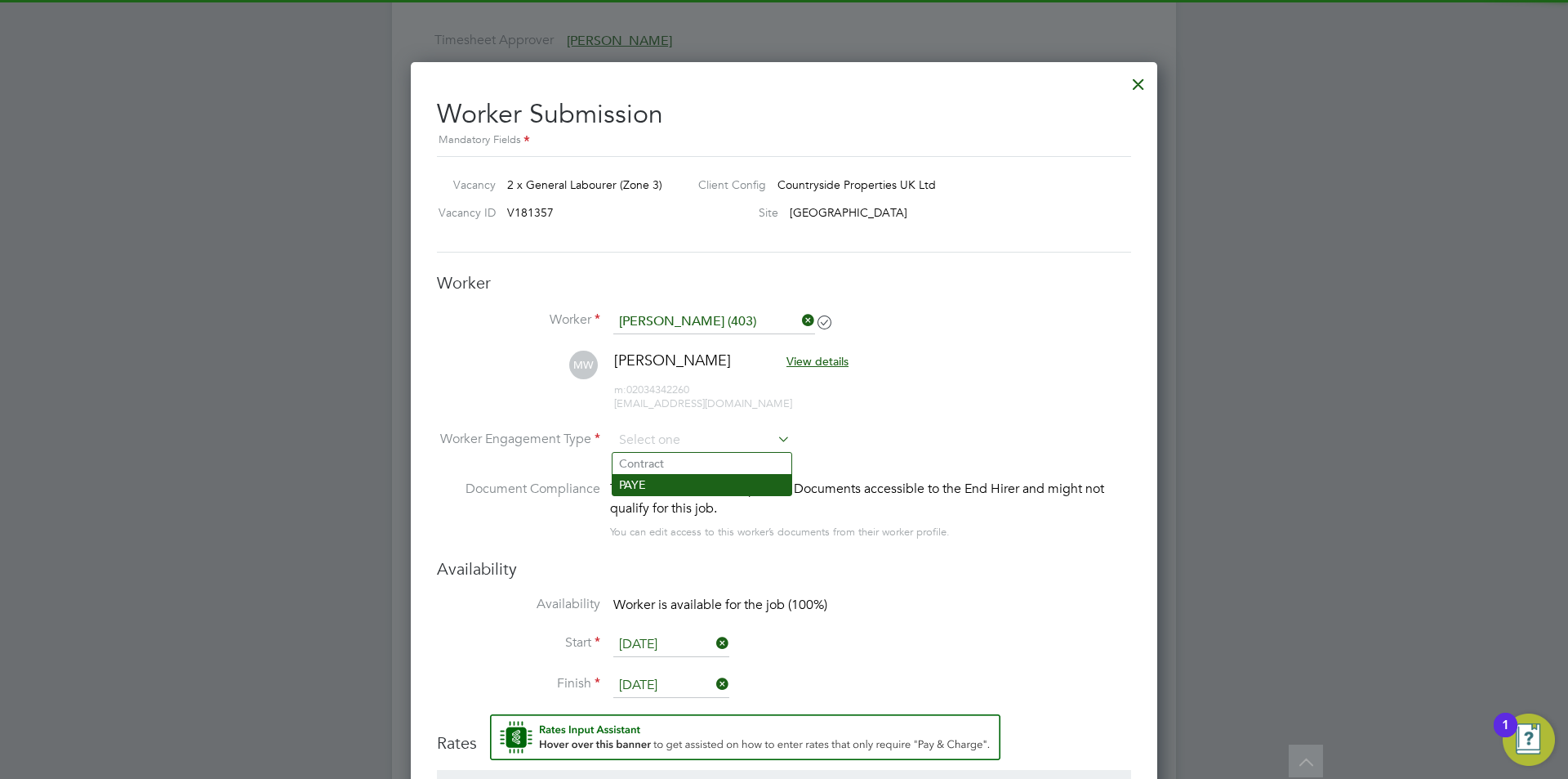
click at [667, 486] on li "PAYE" at bounding box center [702, 485] width 179 height 21
type input "PAYE"
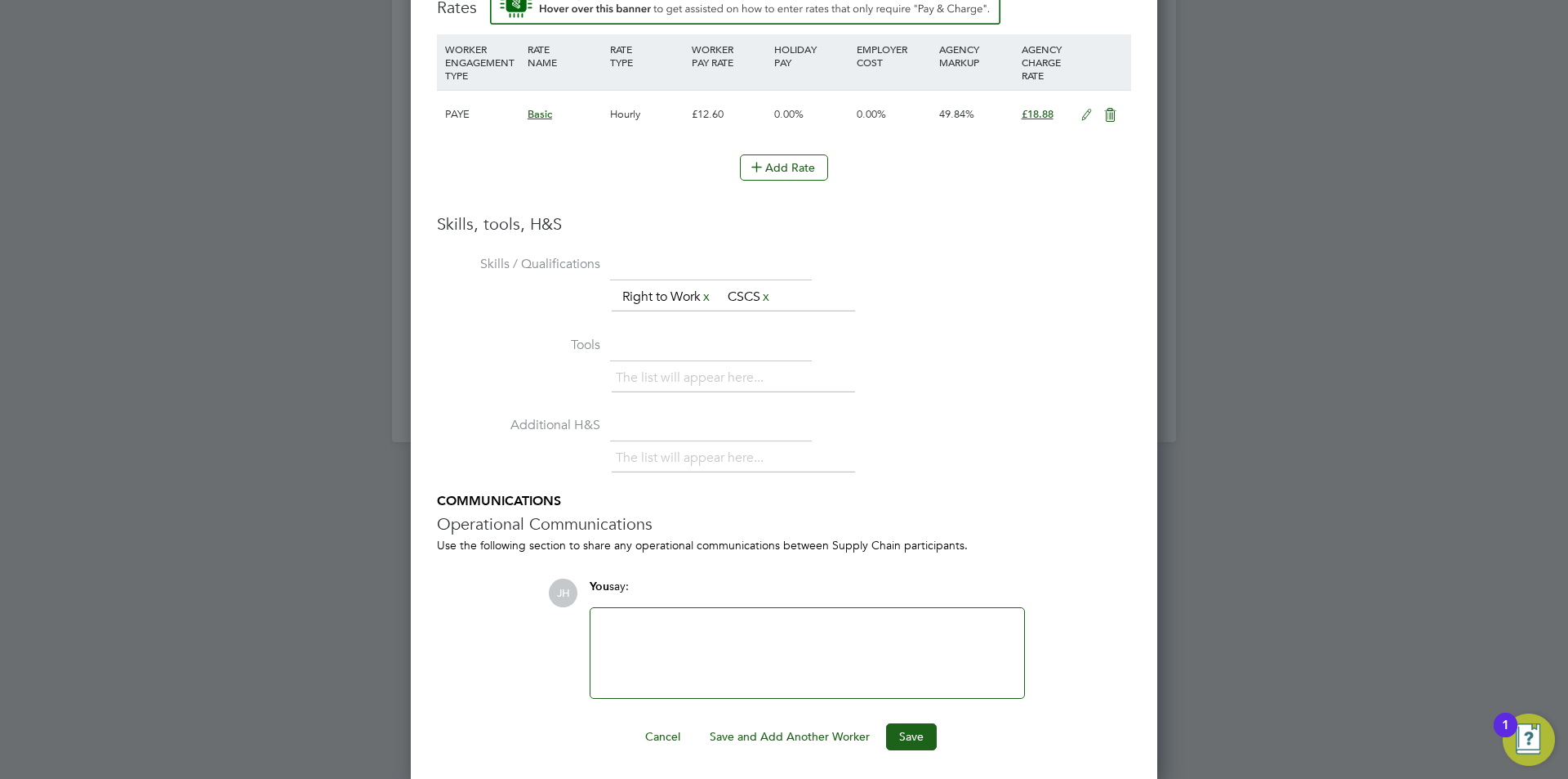
click at [911, 720] on ng-form "Worker Worker Michael Wood (403) MW Michael Wood View details m: 02034342260 mi…" at bounding box center [784, 143] width 694 height 1213
click at [908, 721] on ng-form "Worker Worker Michael Wood (403) MW Michael Wood View details m: 02034342260 mi…" at bounding box center [784, 143] width 694 height 1213
click at [908, 730] on button "Save" at bounding box center [912, 735] width 50 height 26
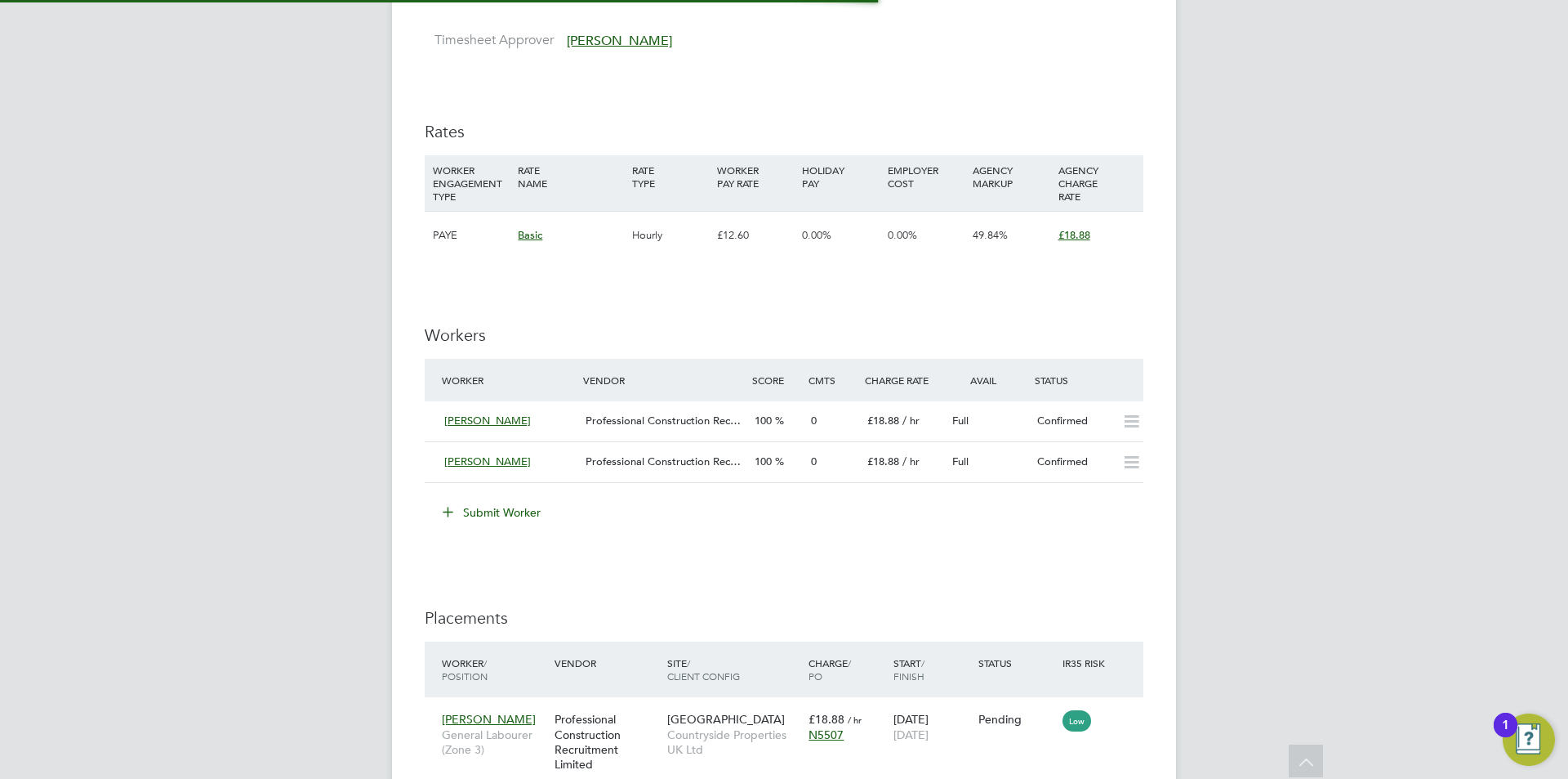
click at [1320, 491] on div "JH Jess Hogan Notifications 20 Applications: Network Team Members Businesses Si…" at bounding box center [784, 161] width 1568 height 2284
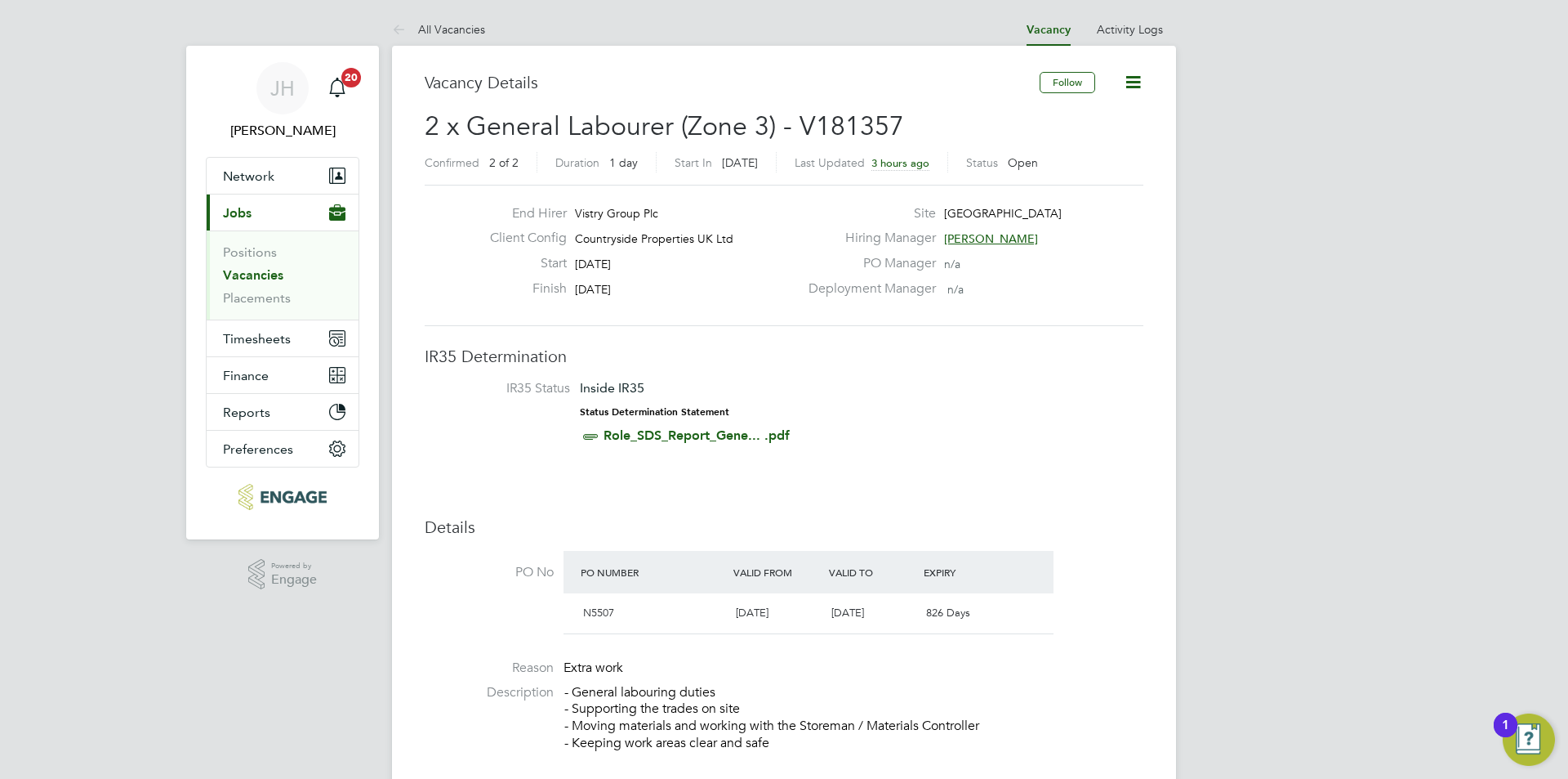
click at [996, 429] on li "IR35 Status Inside IR35 Status Determination Statement Role_SDS_Report_Gene... …" at bounding box center [784, 415] width 686 height 71
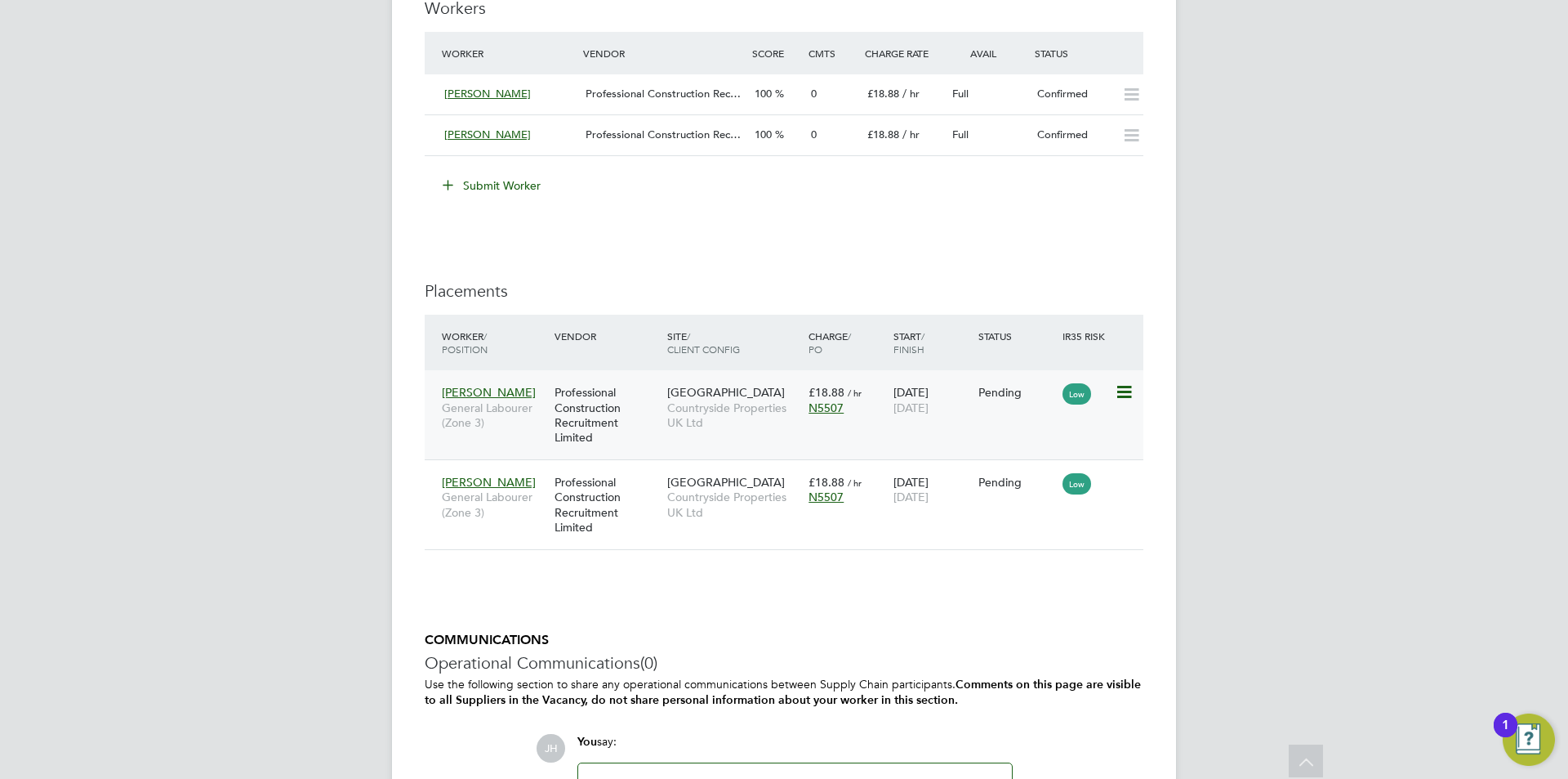
click at [1125, 392] on icon at bounding box center [1122, 392] width 17 height 19
click at [1036, 495] on li "Start" at bounding box center [1049, 493] width 167 height 23
type input "[PERSON_NAME]"
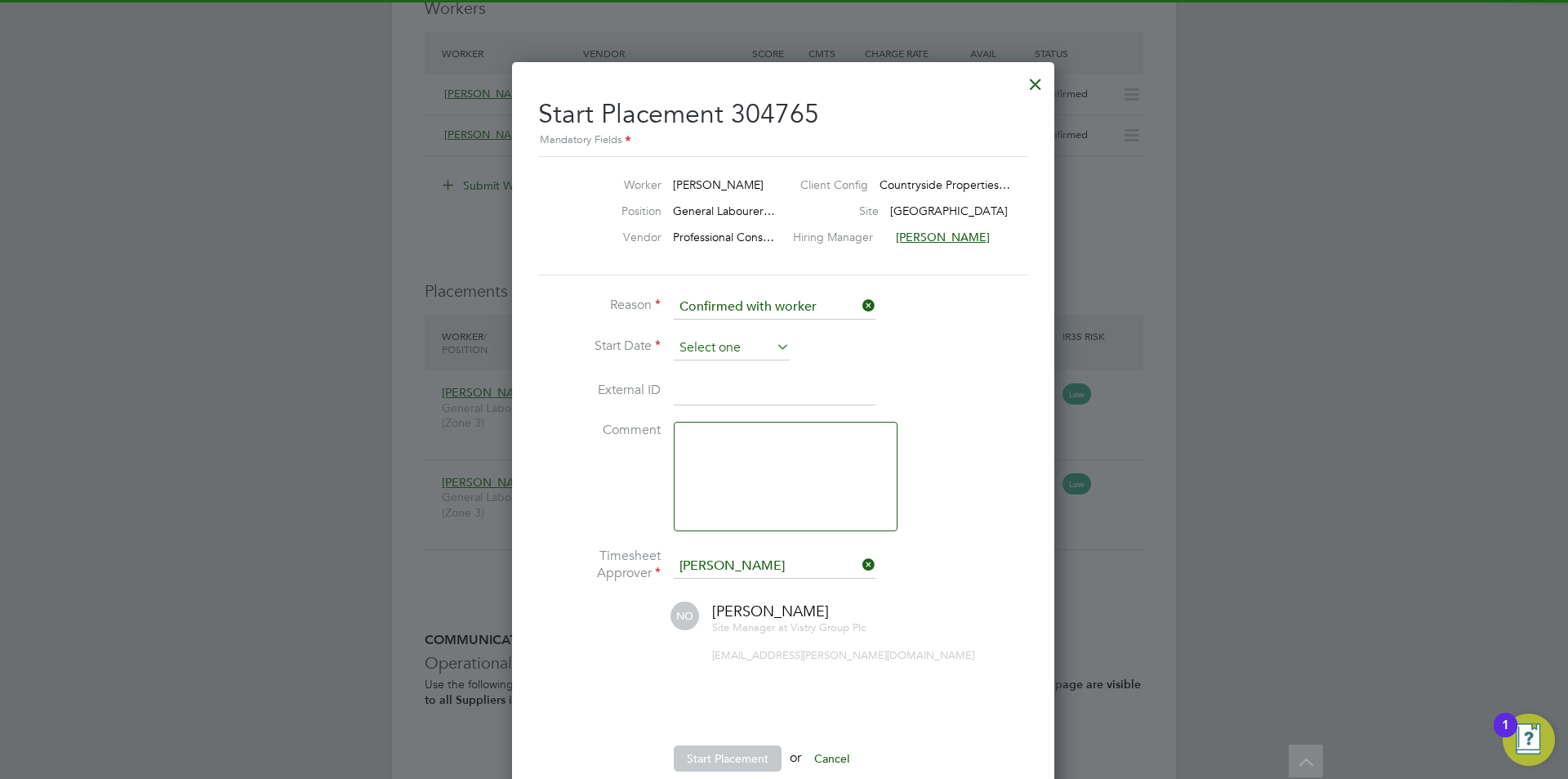
click at [725, 346] on input at bounding box center [731, 348] width 116 height 24
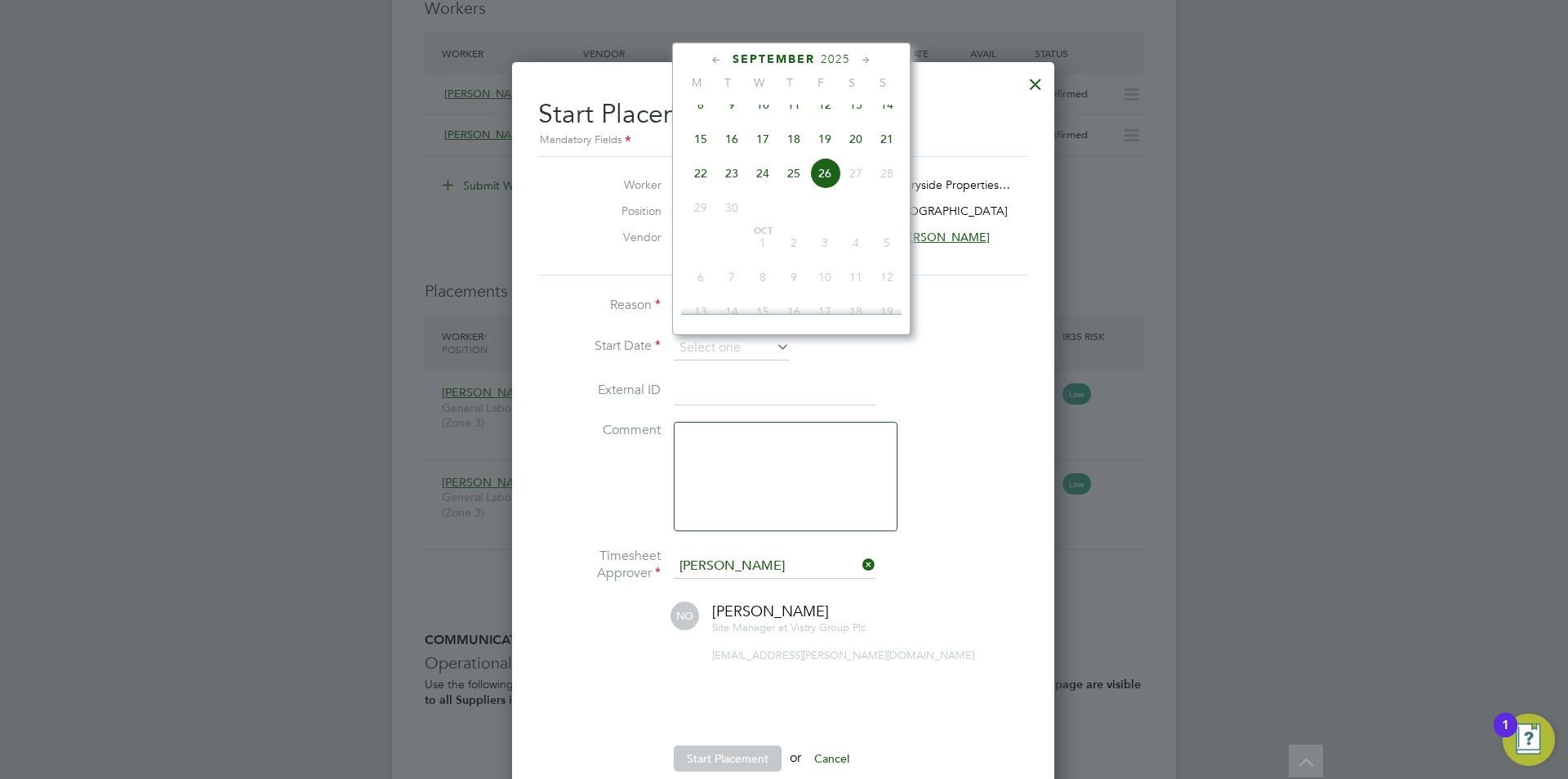
click at [764, 188] on span "24" at bounding box center [763, 173] width 31 height 31
type input "[DATE]"
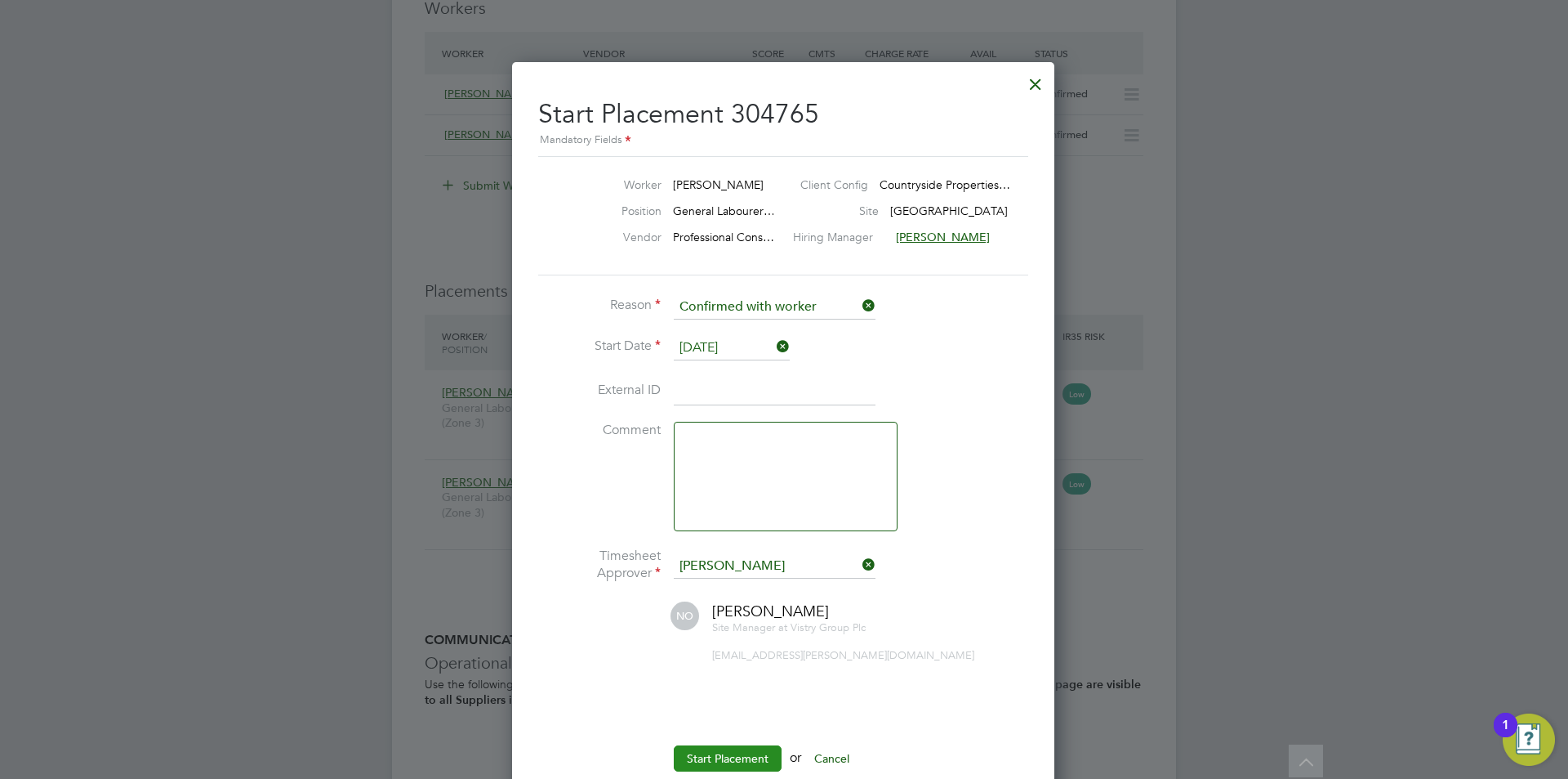
click at [729, 756] on button "Start Placement" at bounding box center [727, 758] width 108 height 26
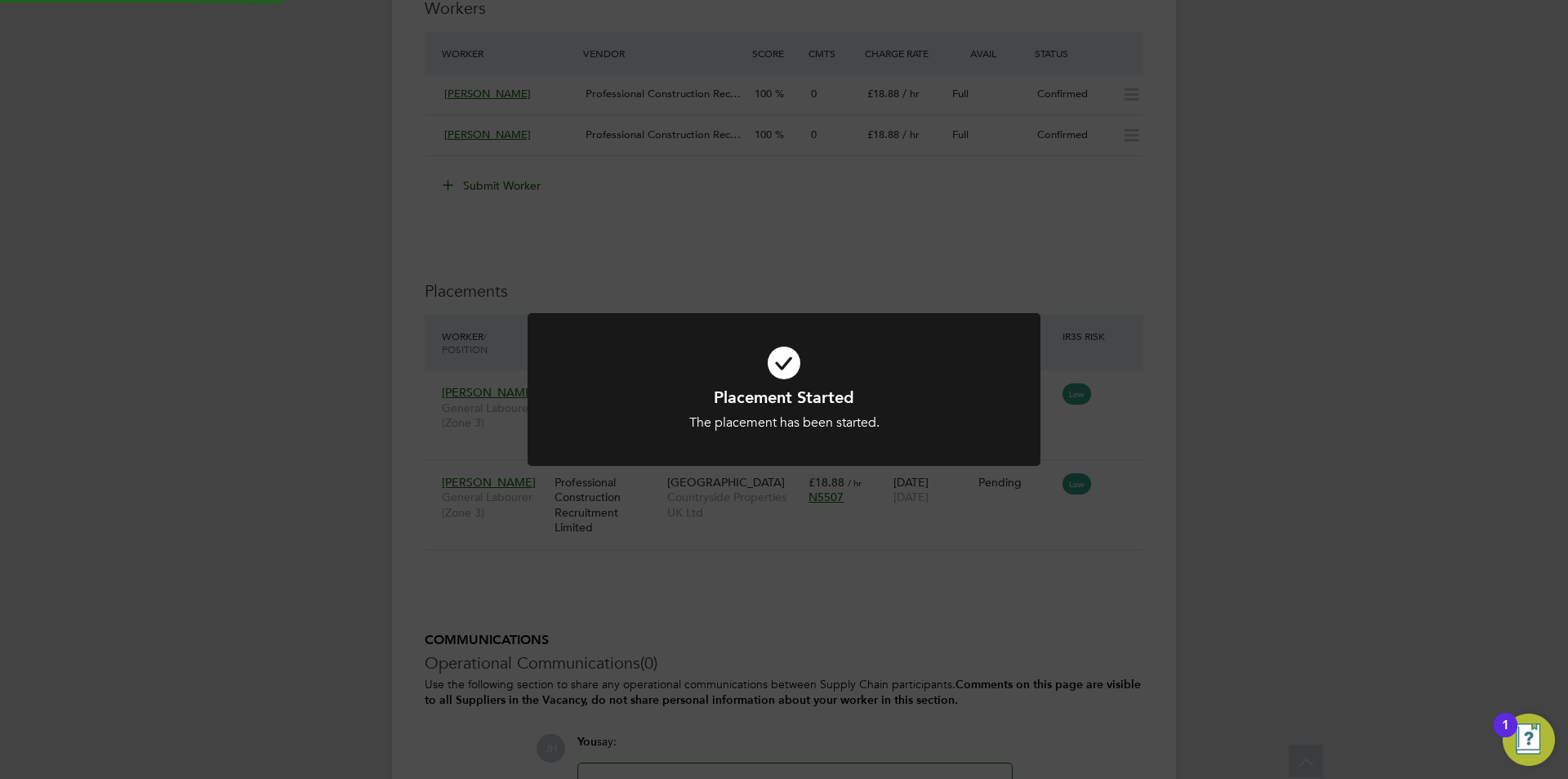
click at [1207, 501] on div "Placement Started The placement has been started. Cancel Okay" at bounding box center [784, 390] width 1568 height 779
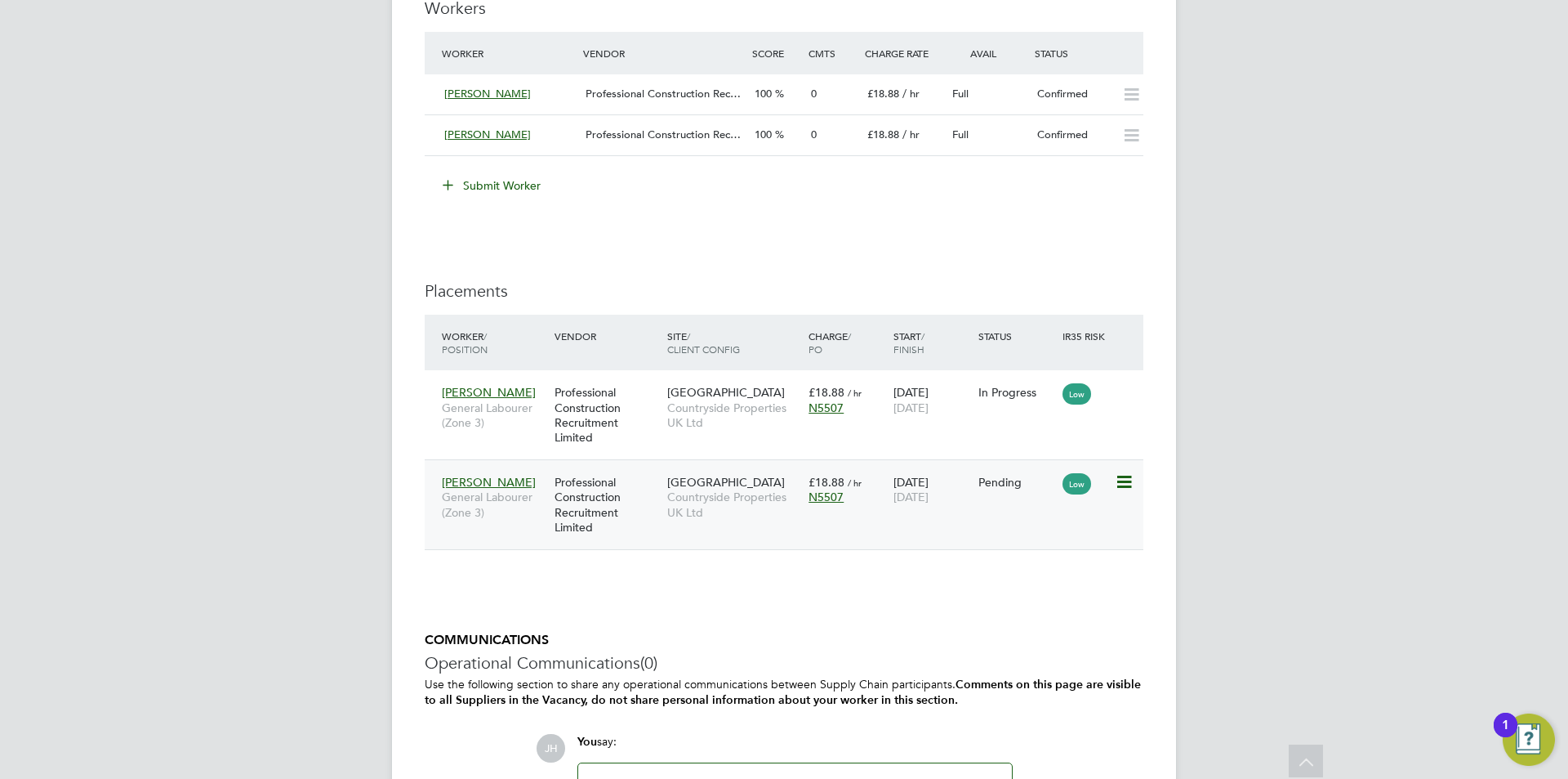
click at [1120, 486] on icon at bounding box center [1122, 482] width 17 height 19
click at [1024, 582] on li "Start" at bounding box center [1049, 583] width 167 height 23
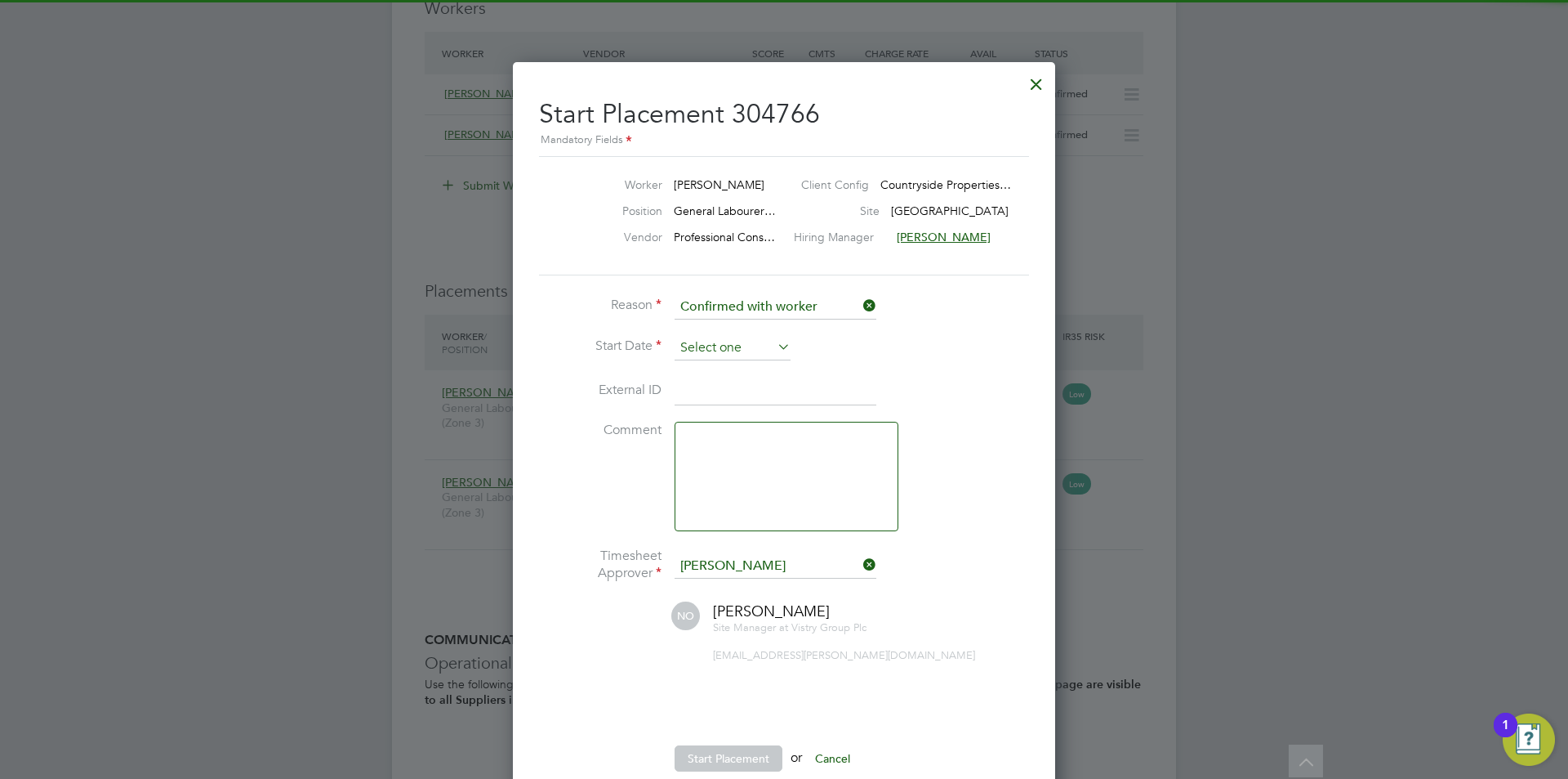
click at [712, 352] on input at bounding box center [732, 348] width 116 height 24
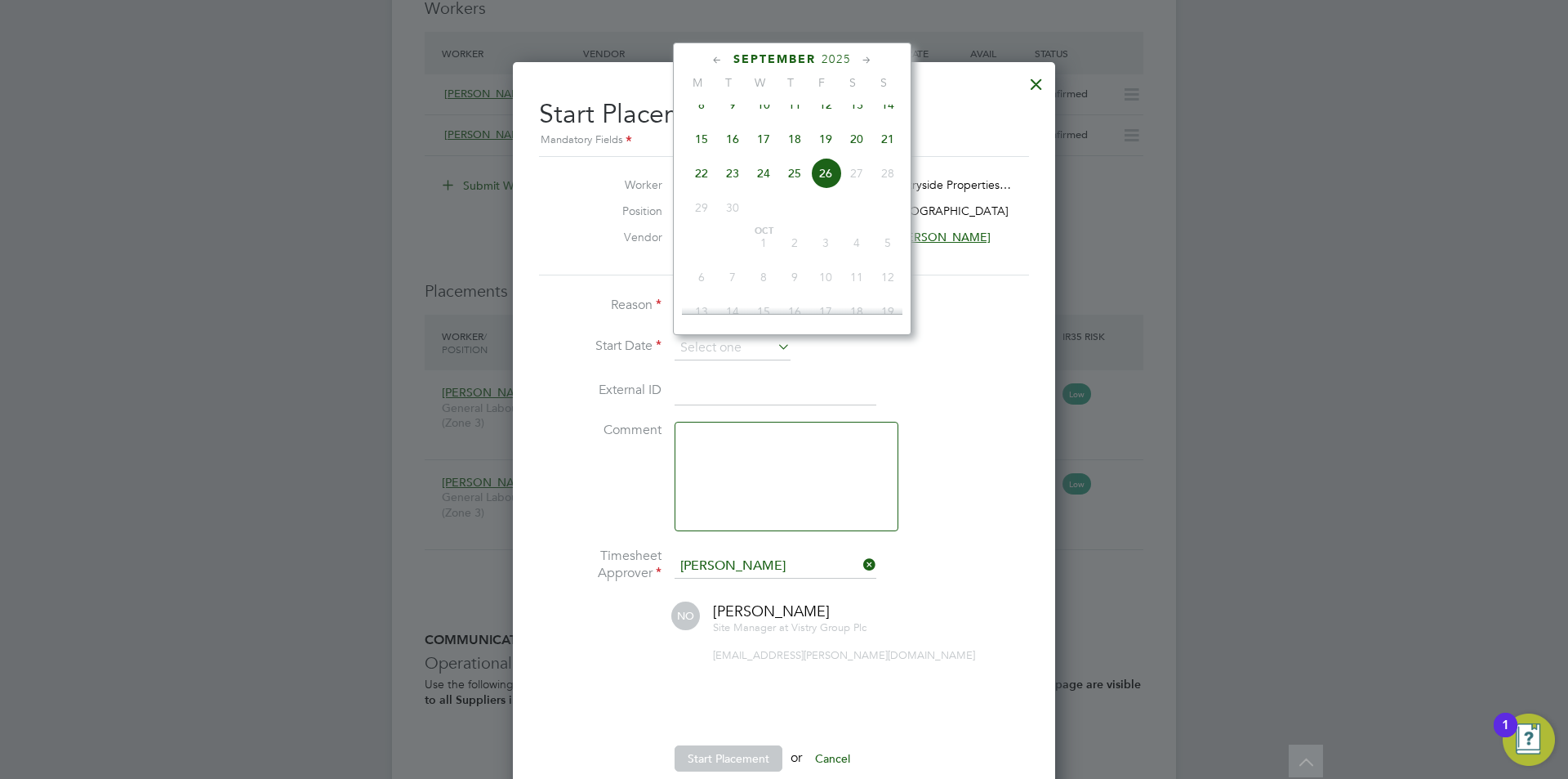
click at [769, 188] on span "24" at bounding box center [763, 173] width 31 height 31
type input "[DATE]"
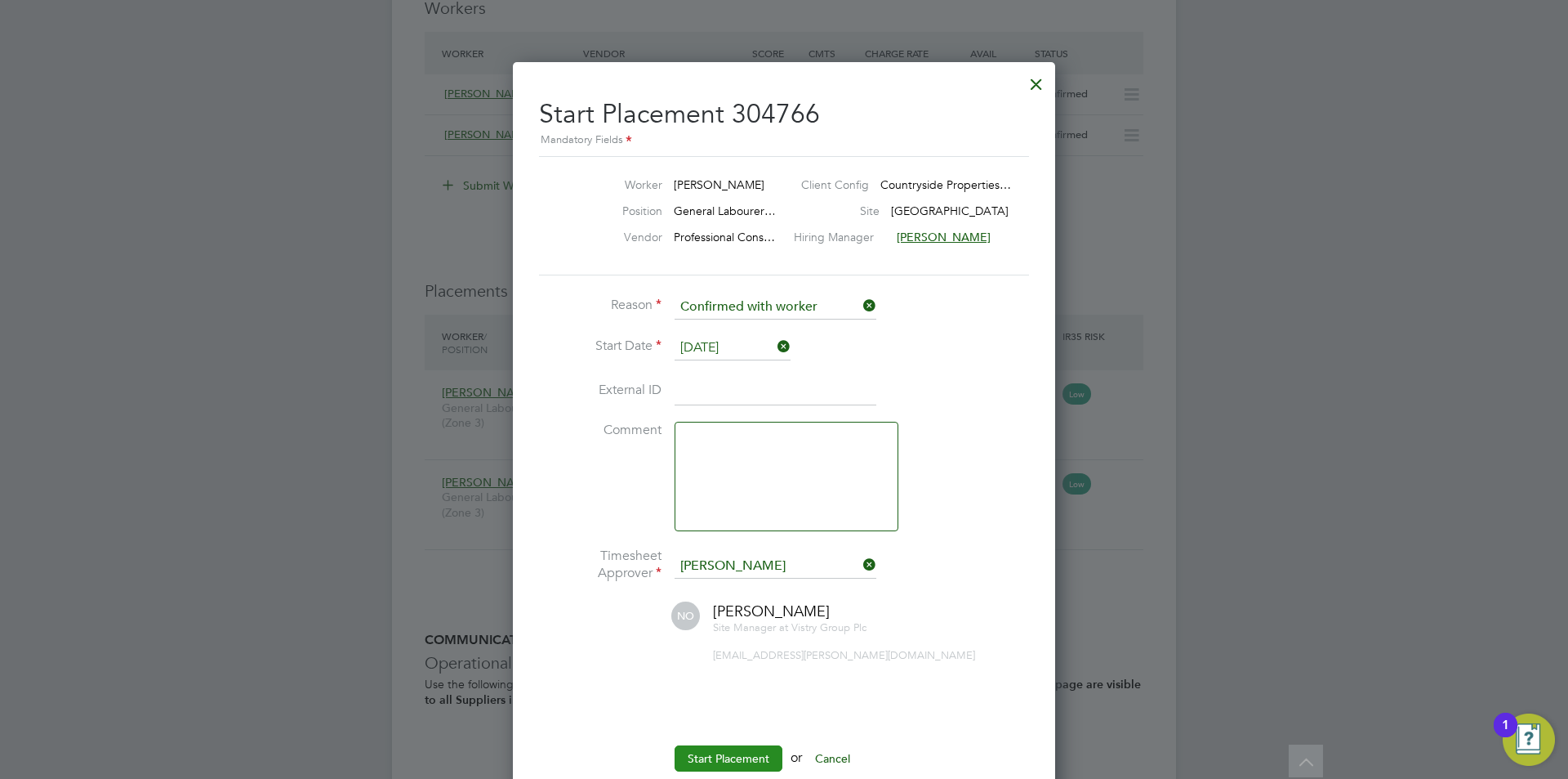
click at [722, 753] on button "Start Placement" at bounding box center [728, 758] width 108 height 26
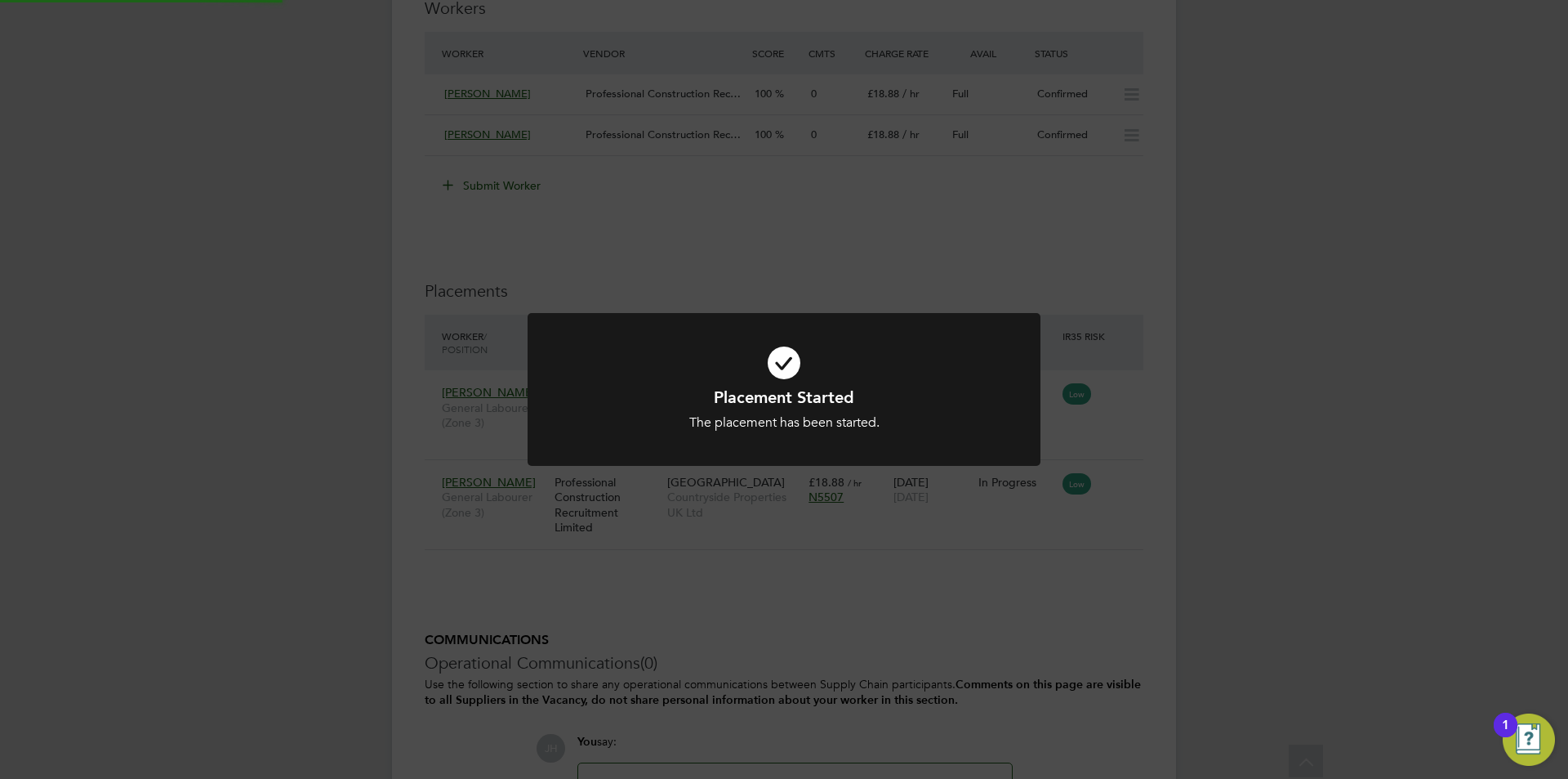
click at [1313, 469] on div "Placement Started The placement has been started. Cancel Okay" at bounding box center [784, 390] width 1568 height 779
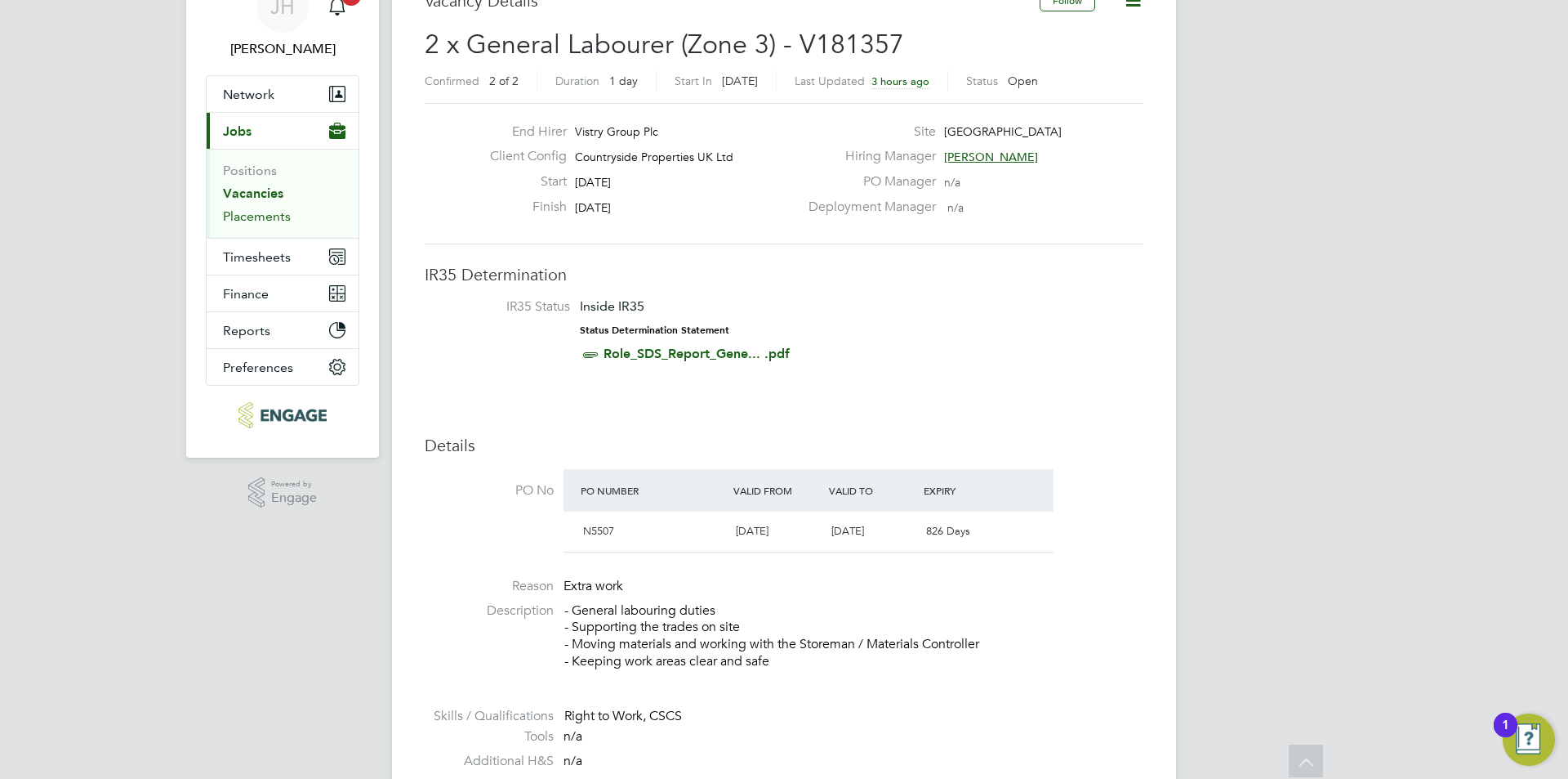
click at [275, 214] on link "Placements" at bounding box center [257, 216] width 68 height 16
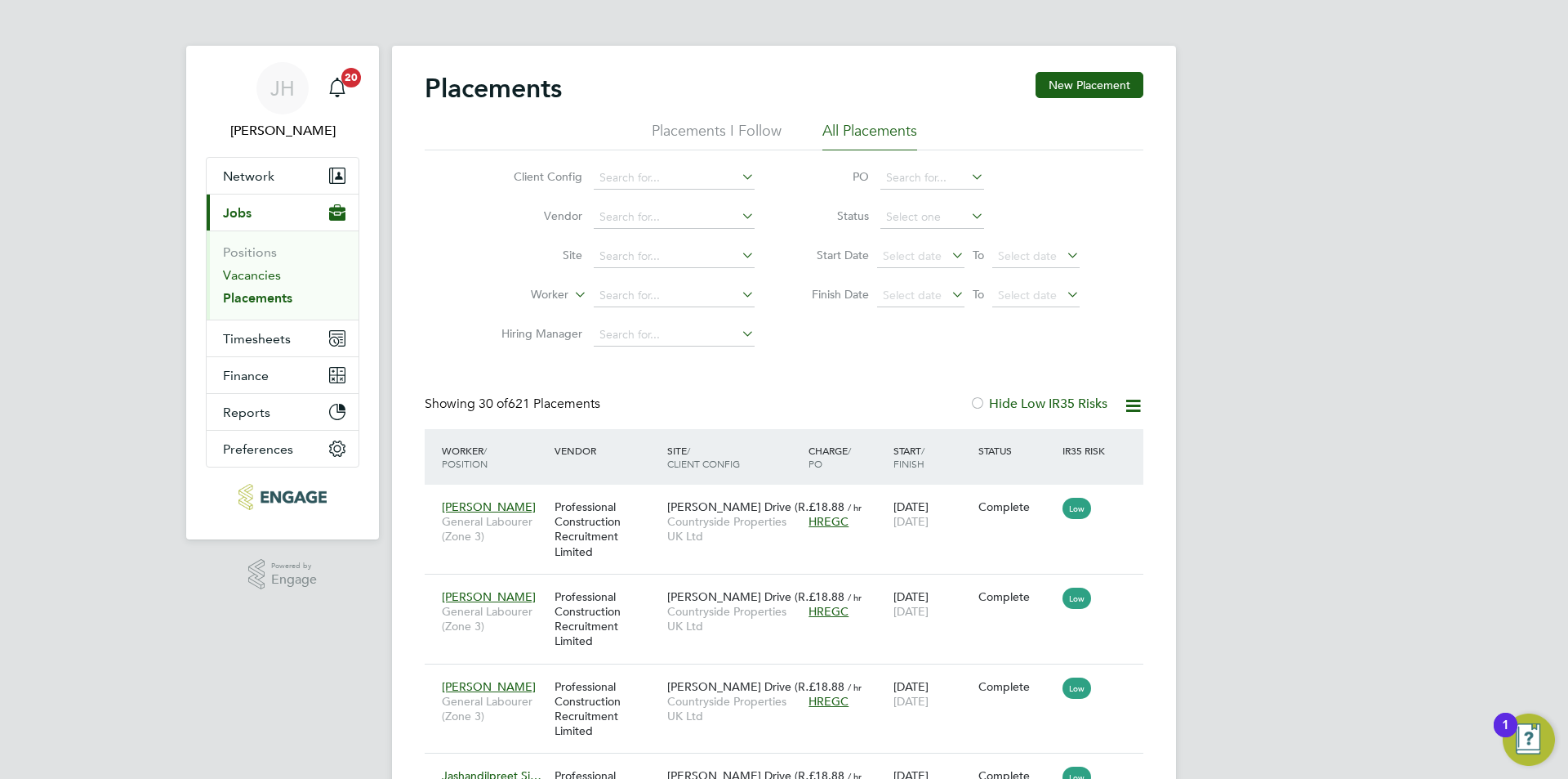
click at [259, 280] on link "Vacancies" at bounding box center [252, 275] width 58 height 16
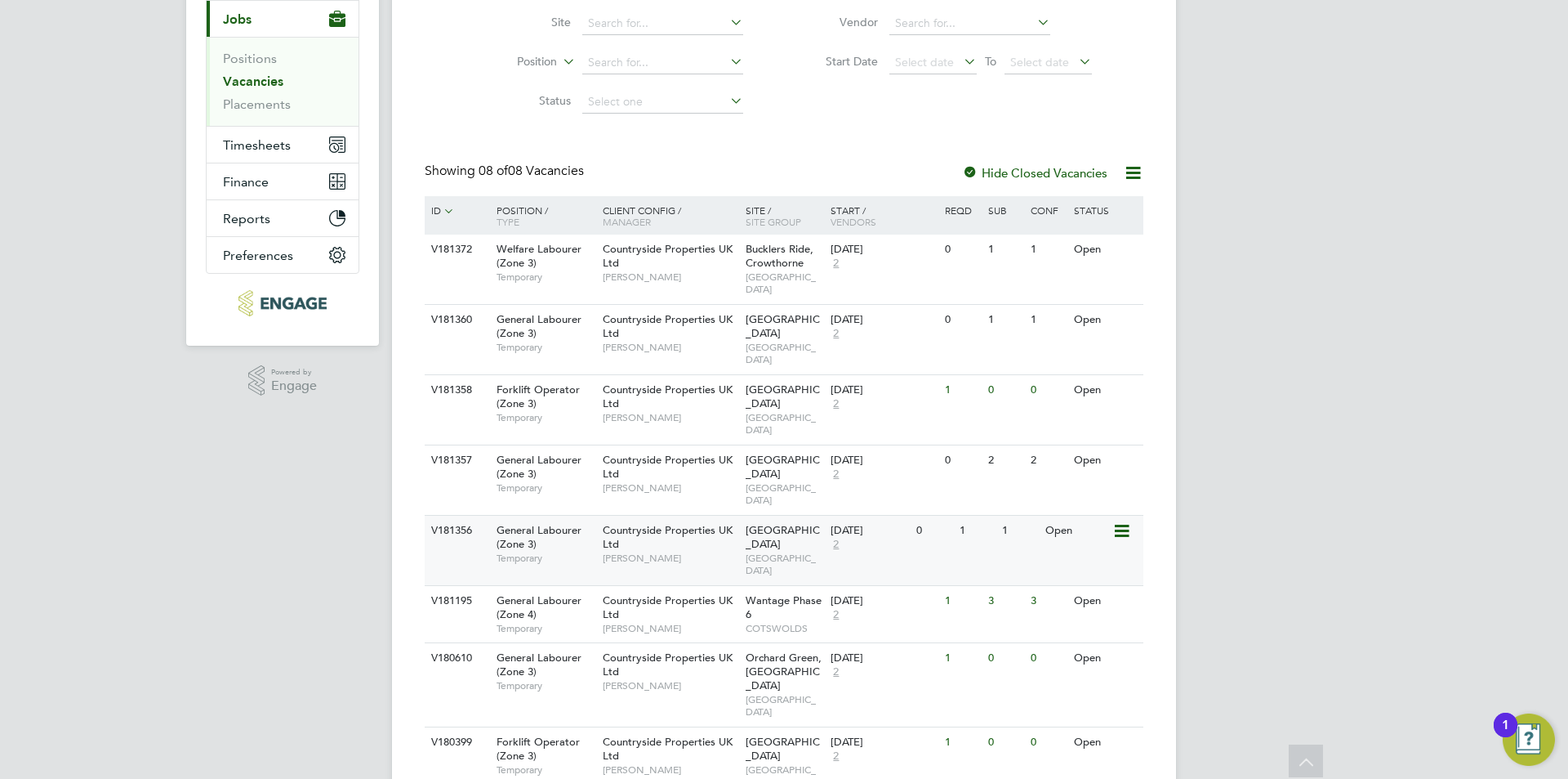
click at [958, 515] on div "V181356 General Labourer (Zone 3) Temporary Countryside Properties UK Ltd Nick …" at bounding box center [784, 550] width 718 height 70
click at [1006, 445] on div "2" at bounding box center [1019, 459] width 43 height 30
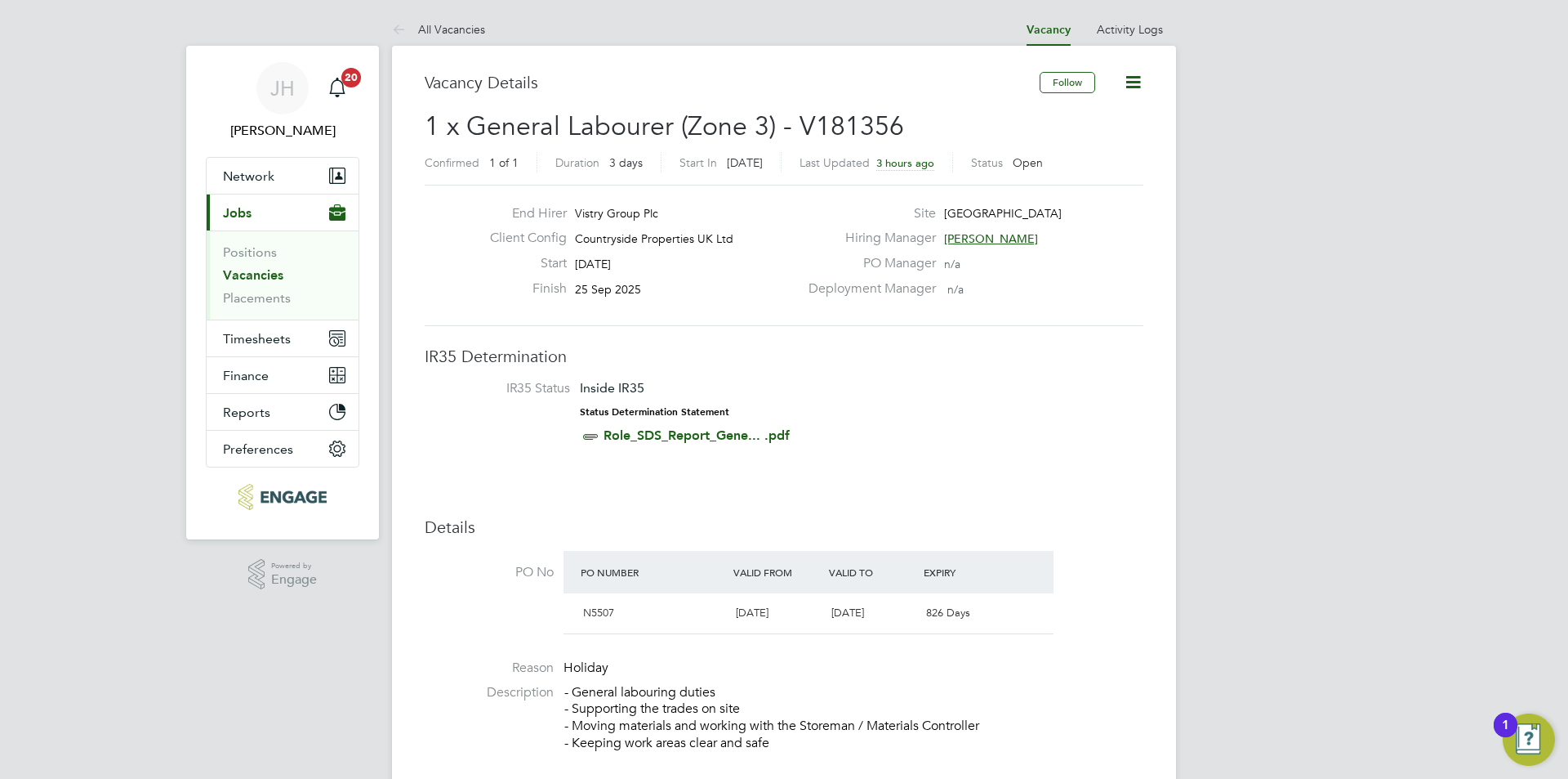
click at [1139, 83] on icon at bounding box center [1133, 82] width 20 height 20
click at [1062, 139] on li "Update Status" at bounding box center [1093, 144] width 95 height 23
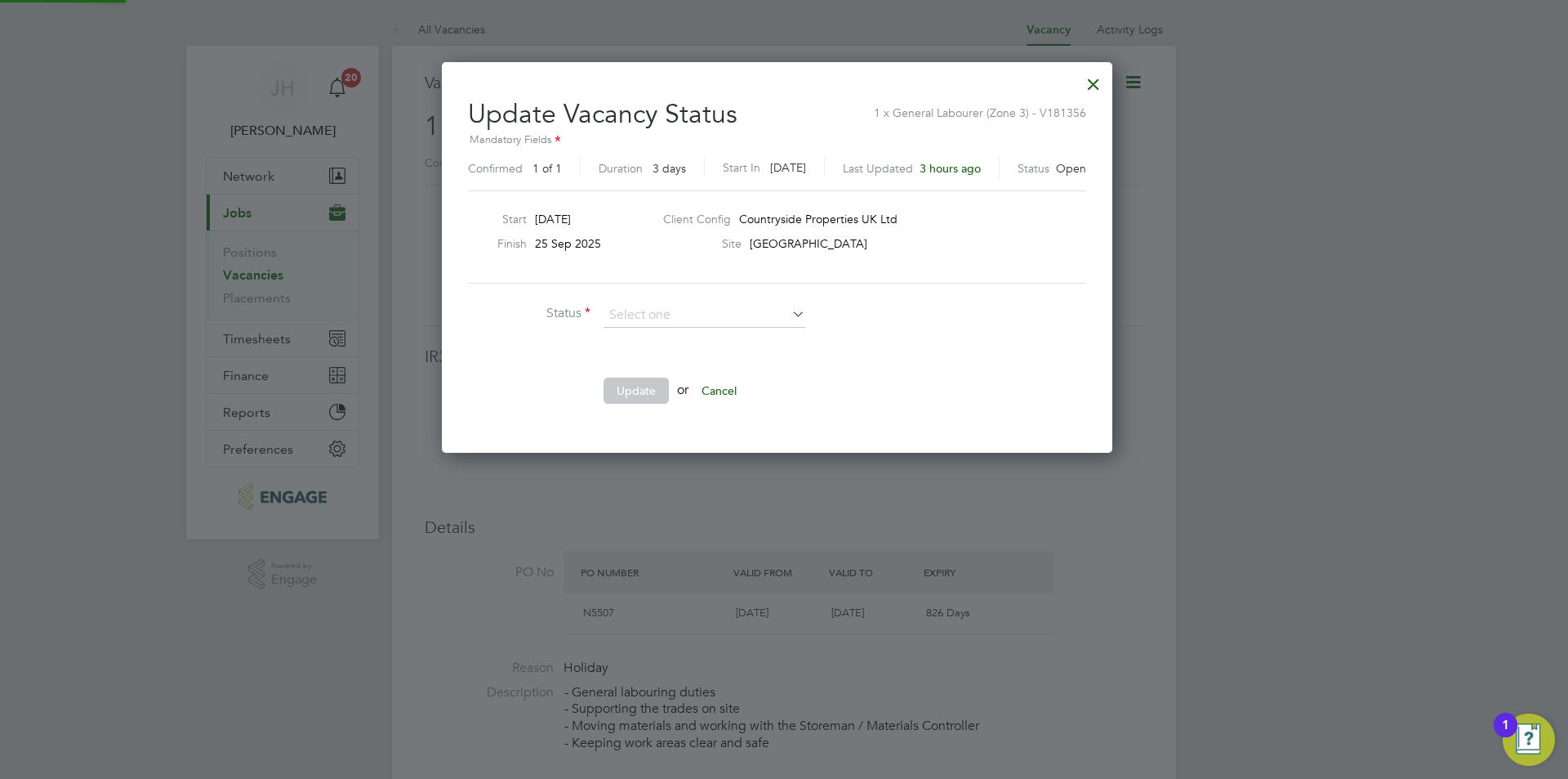
scroll to position [390, 685]
click at [677, 362] on li "Closed" at bounding box center [704, 358] width 203 height 21
type input "Closed"
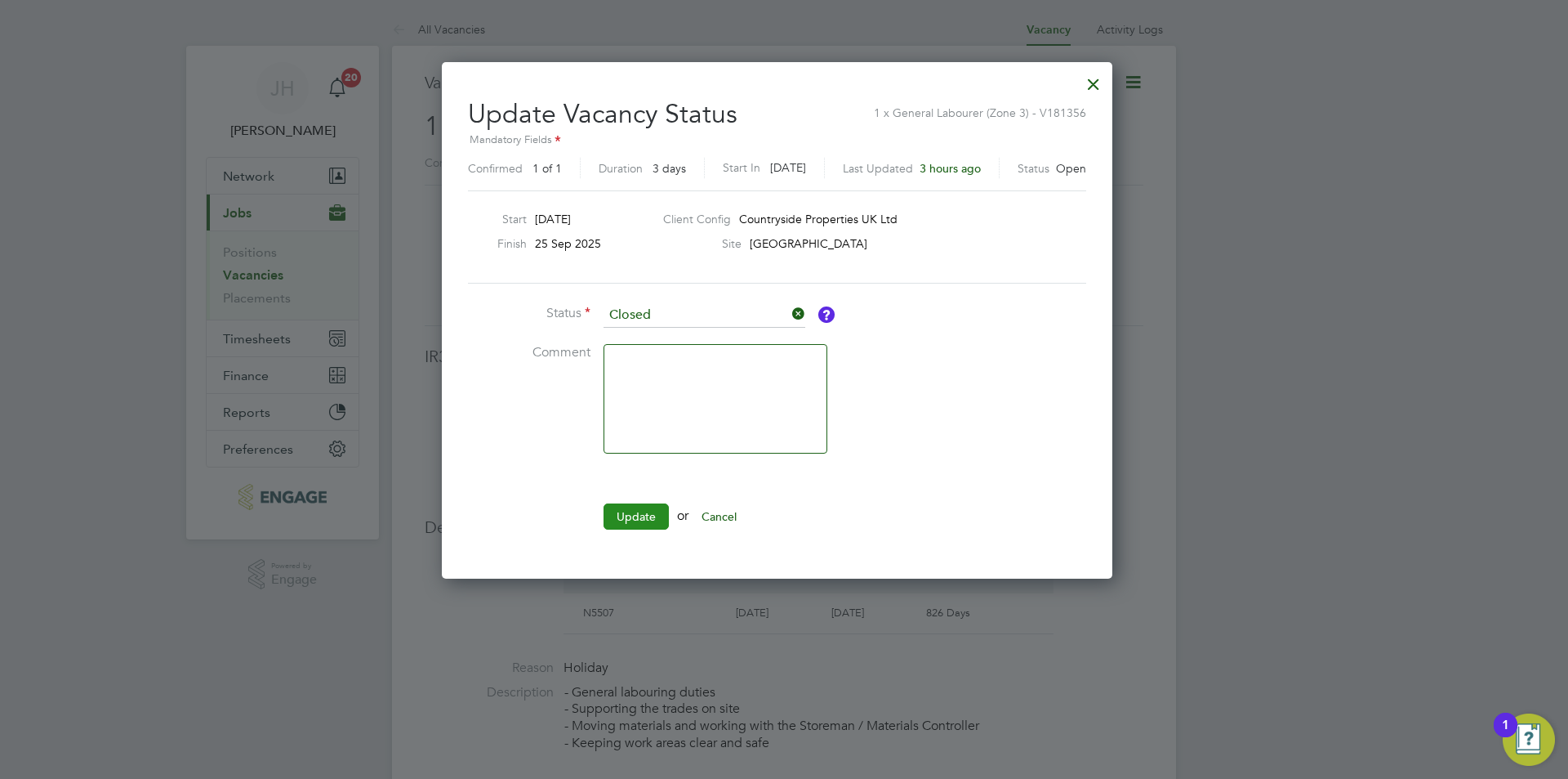
click at [636, 522] on button "Update" at bounding box center [636, 516] width 65 height 26
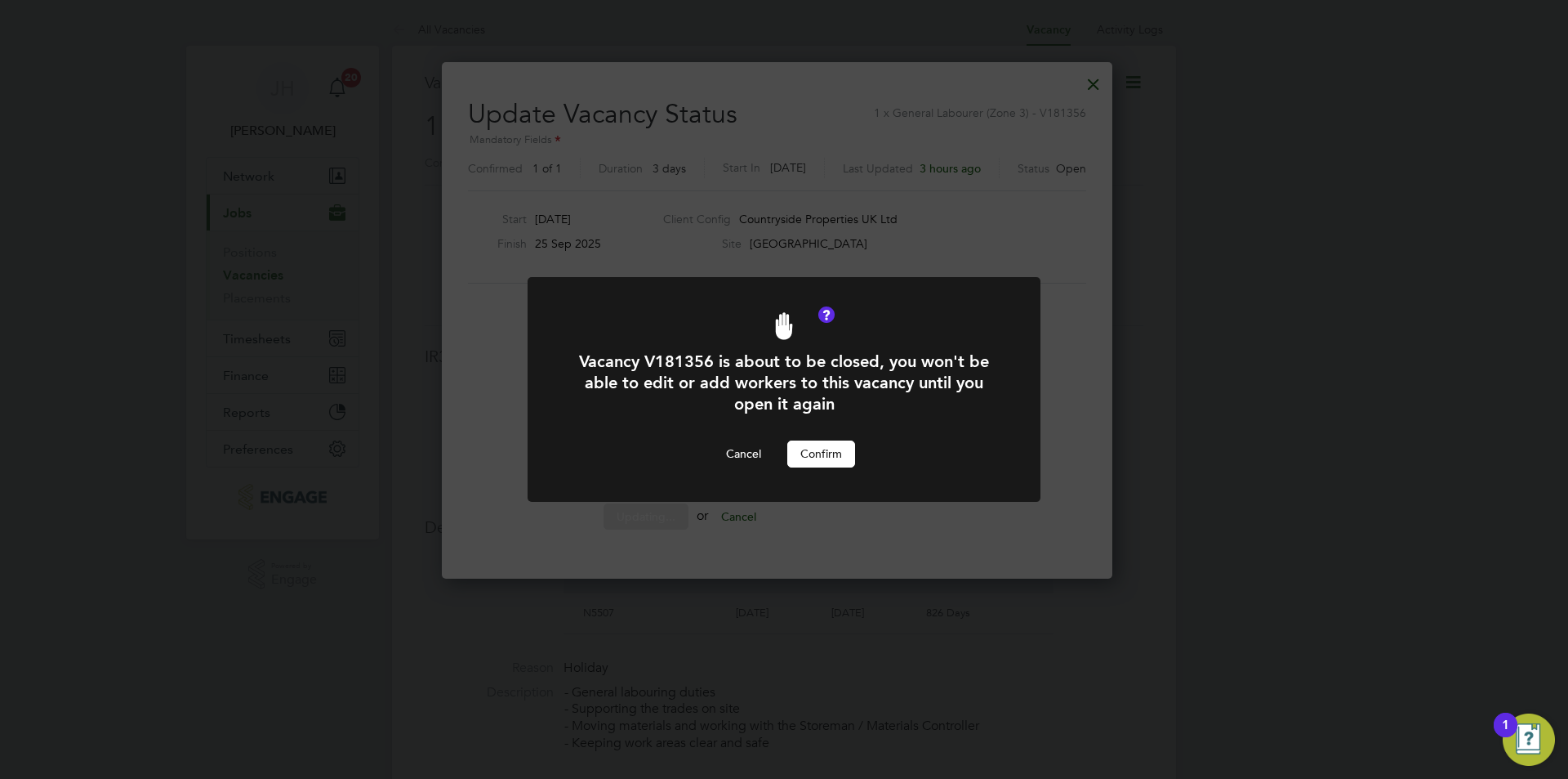
click at [817, 458] on button "Confirm" at bounding box center [821, 453] width 68 height 26
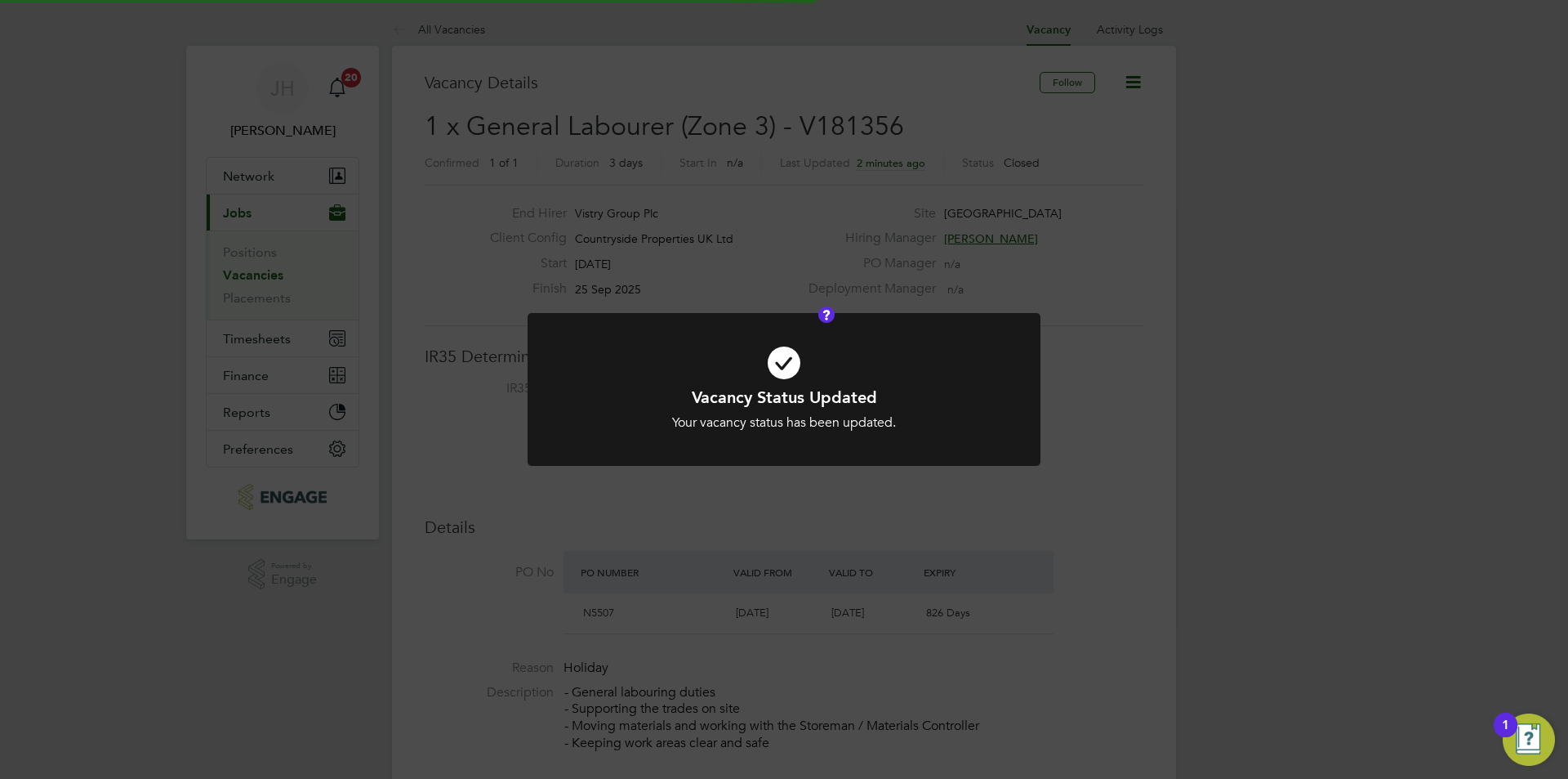
scroll to position [49, 115]
click at [1207, 420] on div "Vacancy Status Updated Your vacancy status has been updated. Cancel Okay" at bounding box center [784, 390] width 1568 height 779
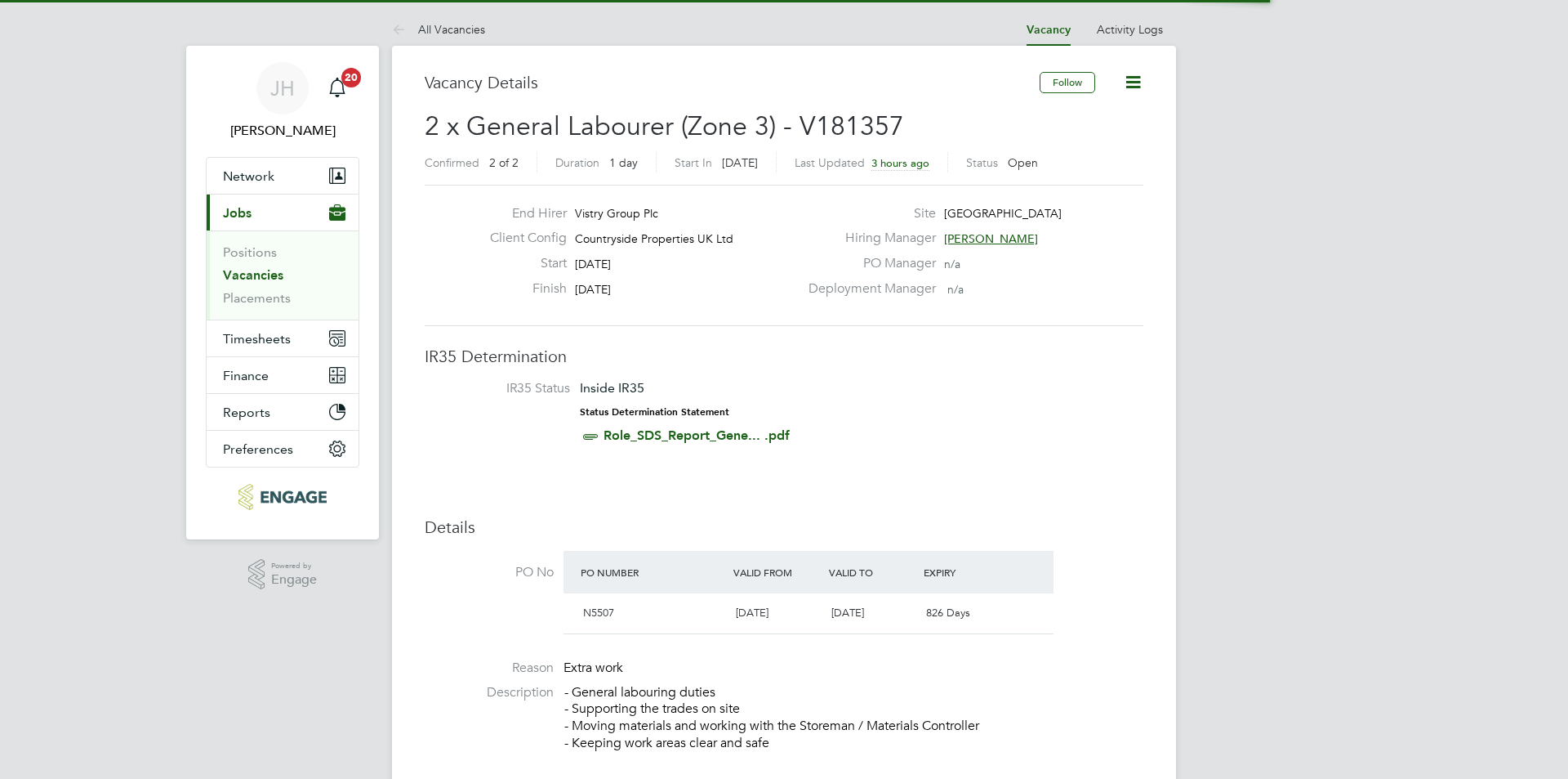
click at [1132, 81] on icon at bounding box center [1133, 82] width 20 height 20
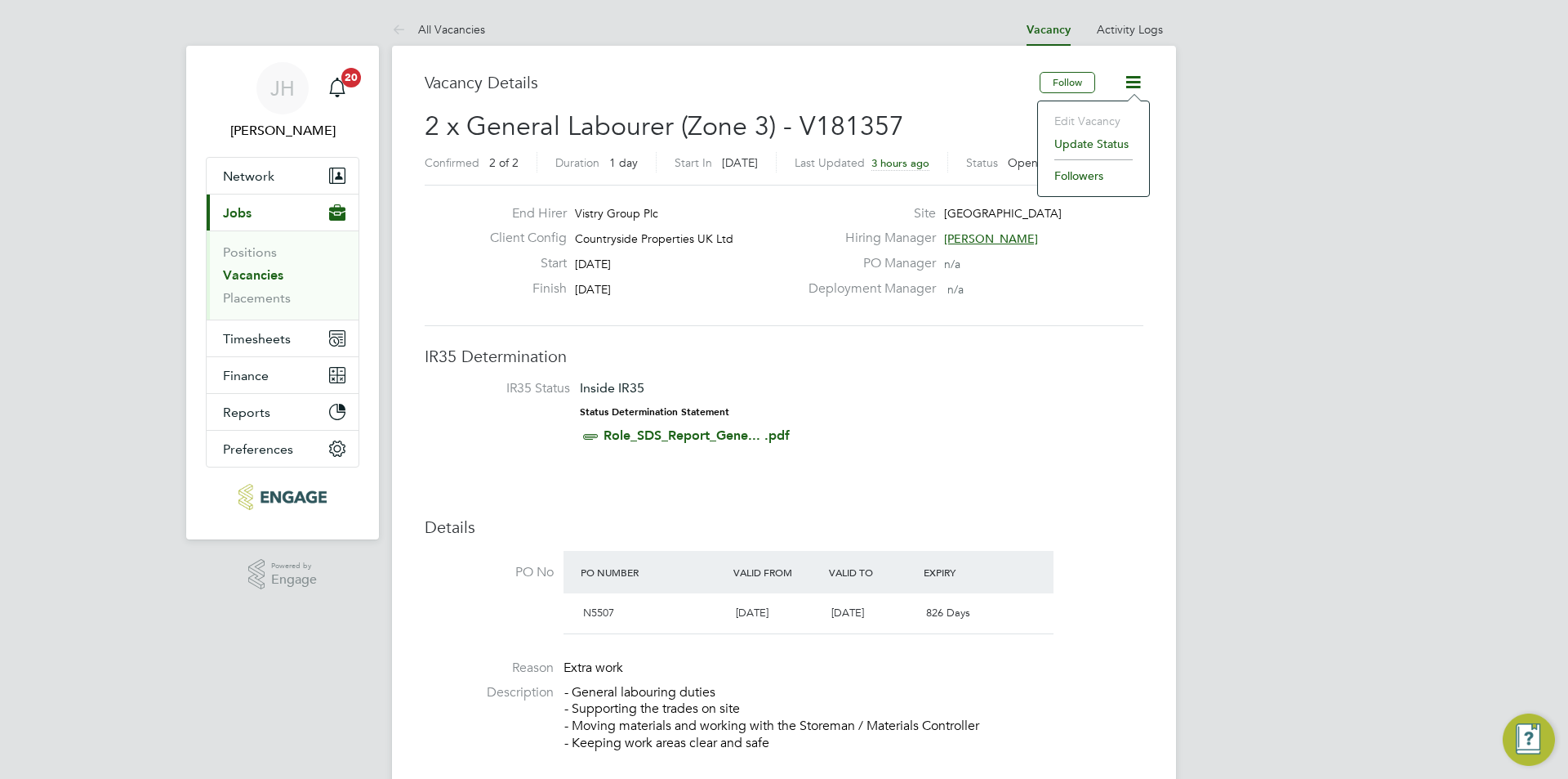
click at [1062, 139] on li "Update Status" at bounding box center [1093, 144] width 95 height 23
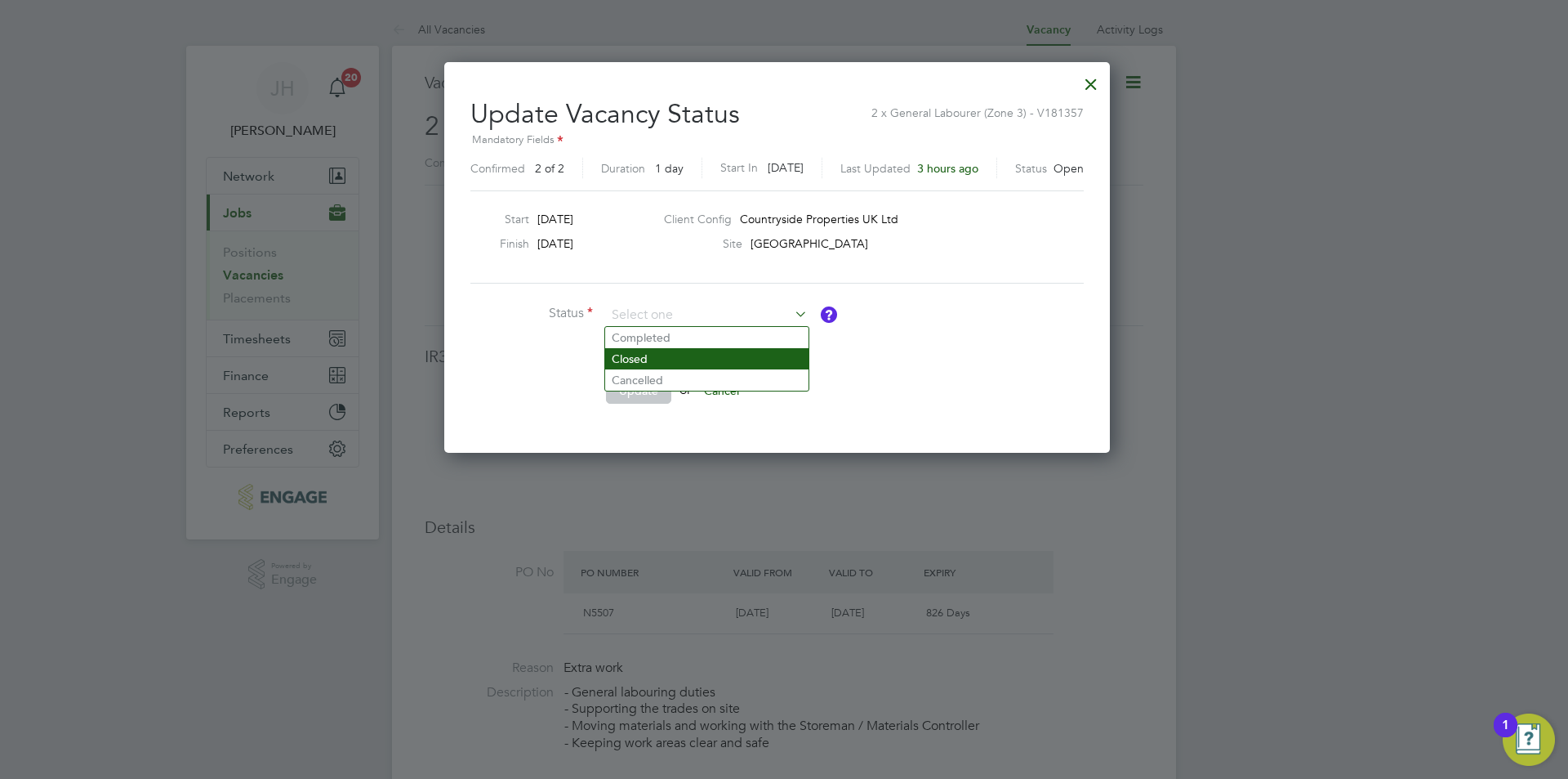
click at [651, 353] on li "Closed" at bounding box center [706, 358] width 203 height 21
type input "Closed"
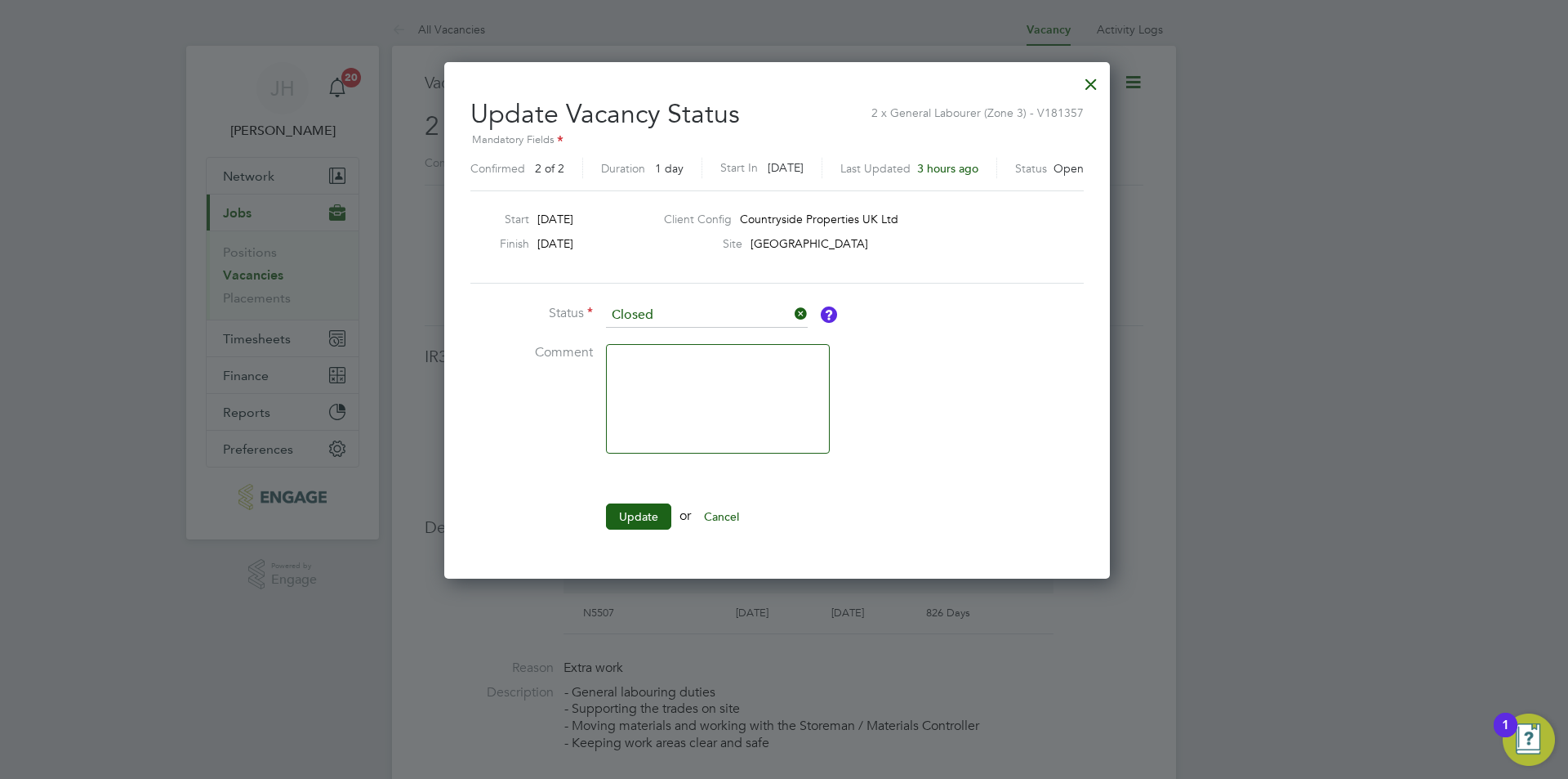
click at [630, 494] on ul "Status Closed Comment Update or Cancel" at bounding box center [715, 424] width 490 height 243
click at [630, 507] on button "Update" at bounding box center [638, 516] width 65 height 26
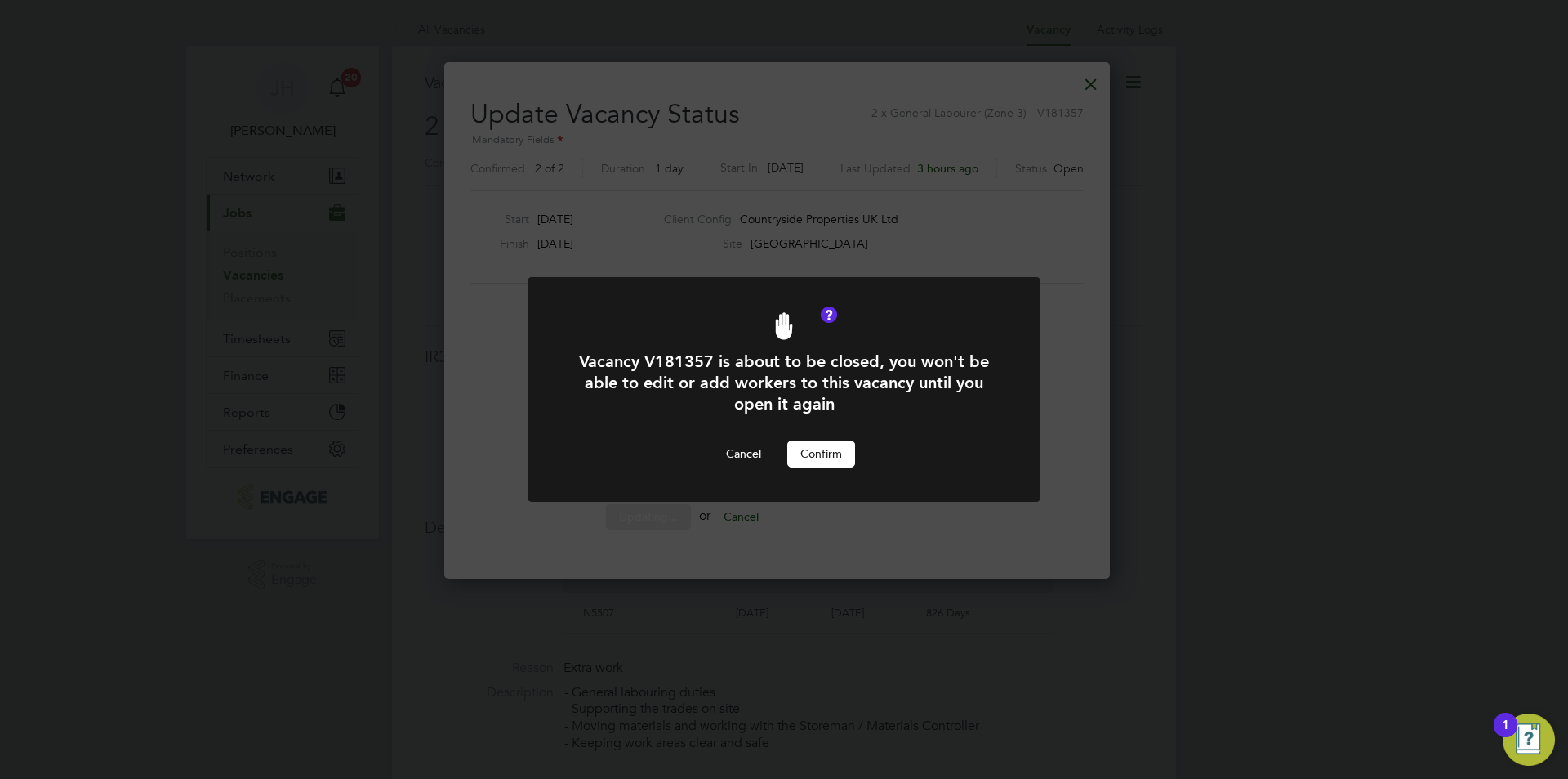
click at [830, 438] on div "Vacancy V181357 is about to be closed, you won't be able to edit or add workers…" at bounding box center [784, 408] width 424 height 116
click at [827, 449] on button "Confirm" at bounding box center [821, 453] width 68 height 26
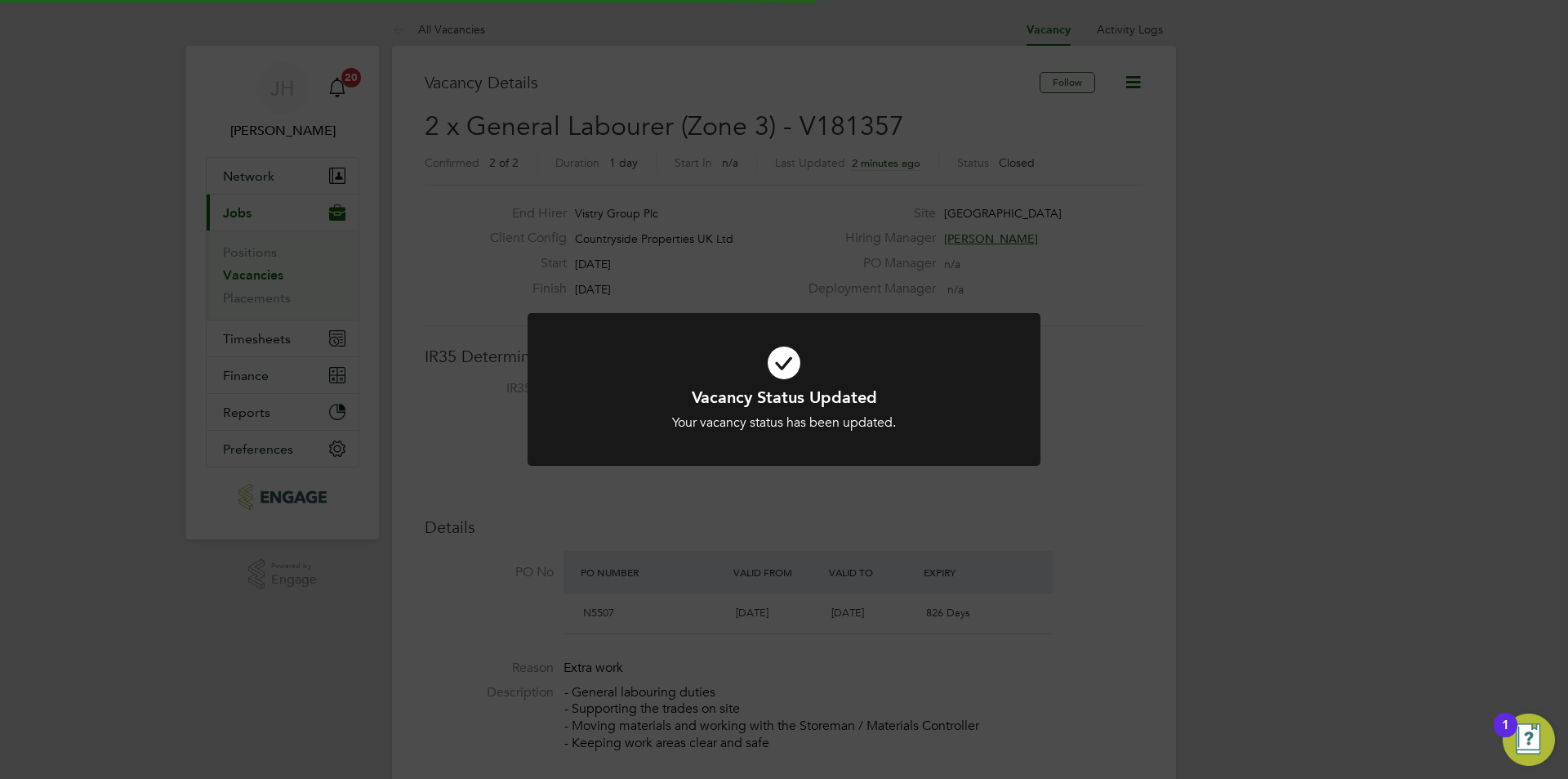
click at [1219, 362] on div "Vacancy Status Updated Your vacancy status has been updated. Cancel Okay" at bounding box center [784, 390] width 1568 height 779
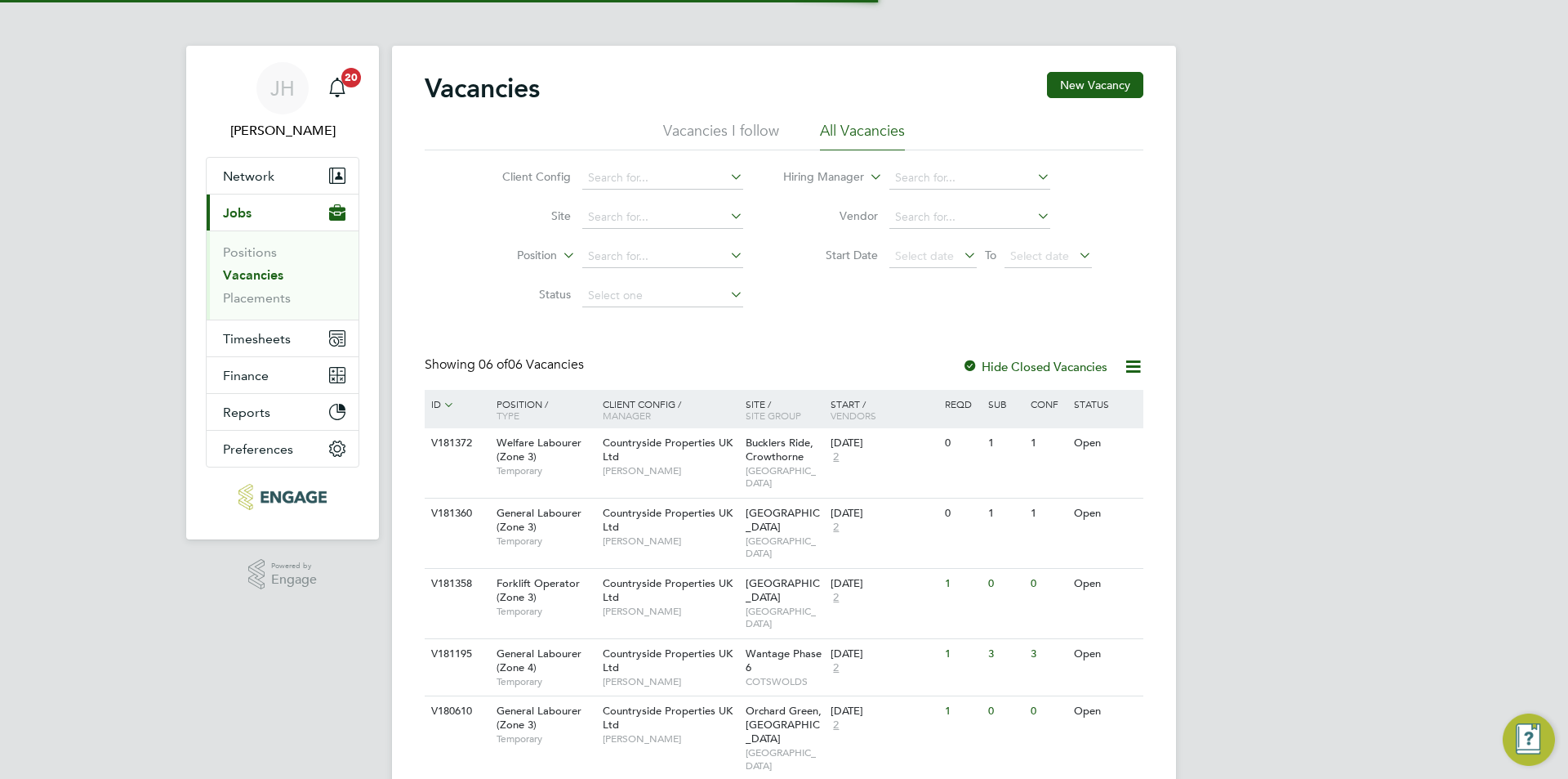
scroll to position [79, 0]
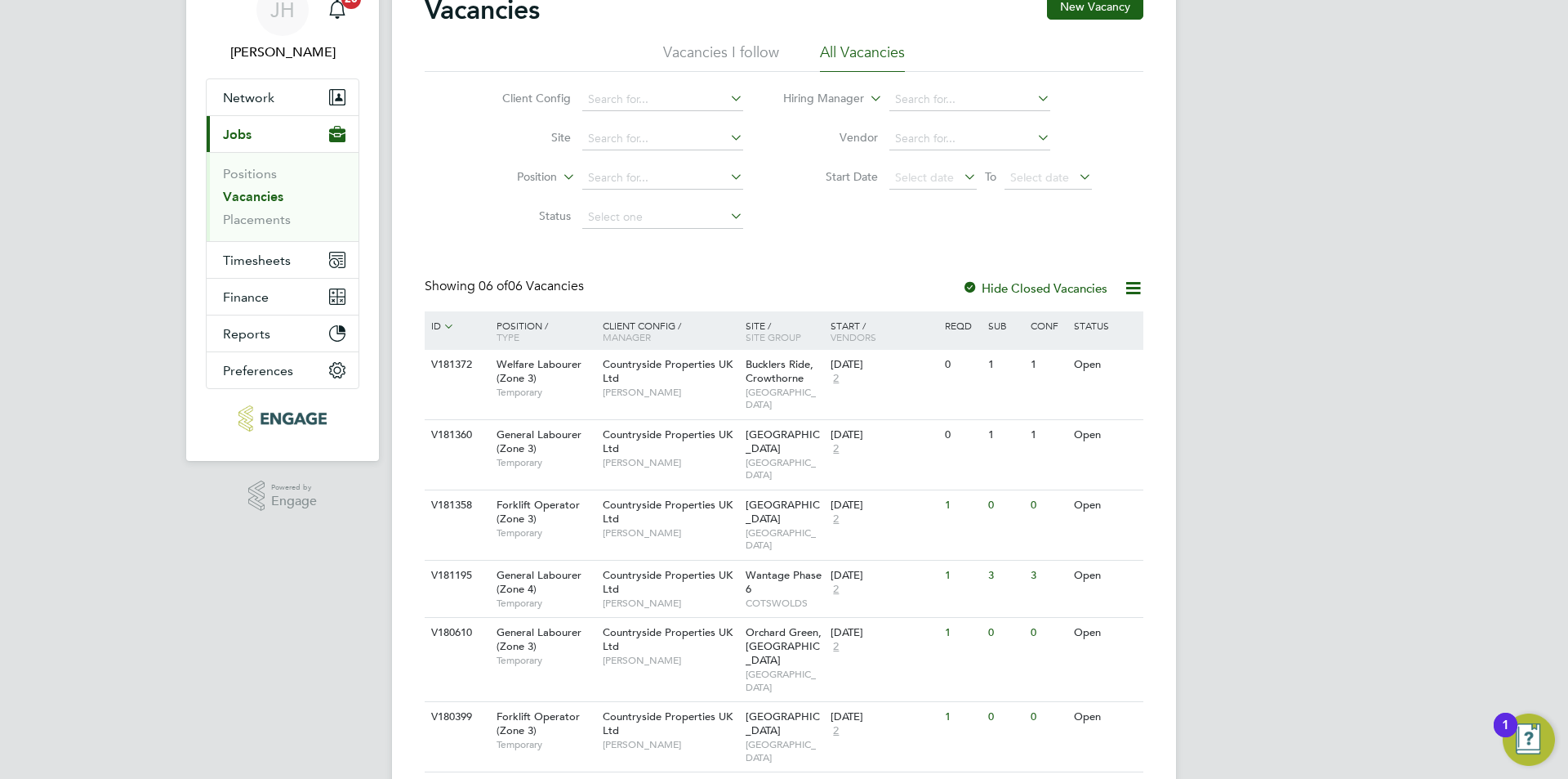
click at [1352, 446] on div "[PERSON_NAME] Notifications 20 Applications: Network Team Members Businesses Si…" at bounding box center [784, 376] width 1568 height 909
click at [928, 505] on div "1" at bounding box center [934, 505] width 43 height 30
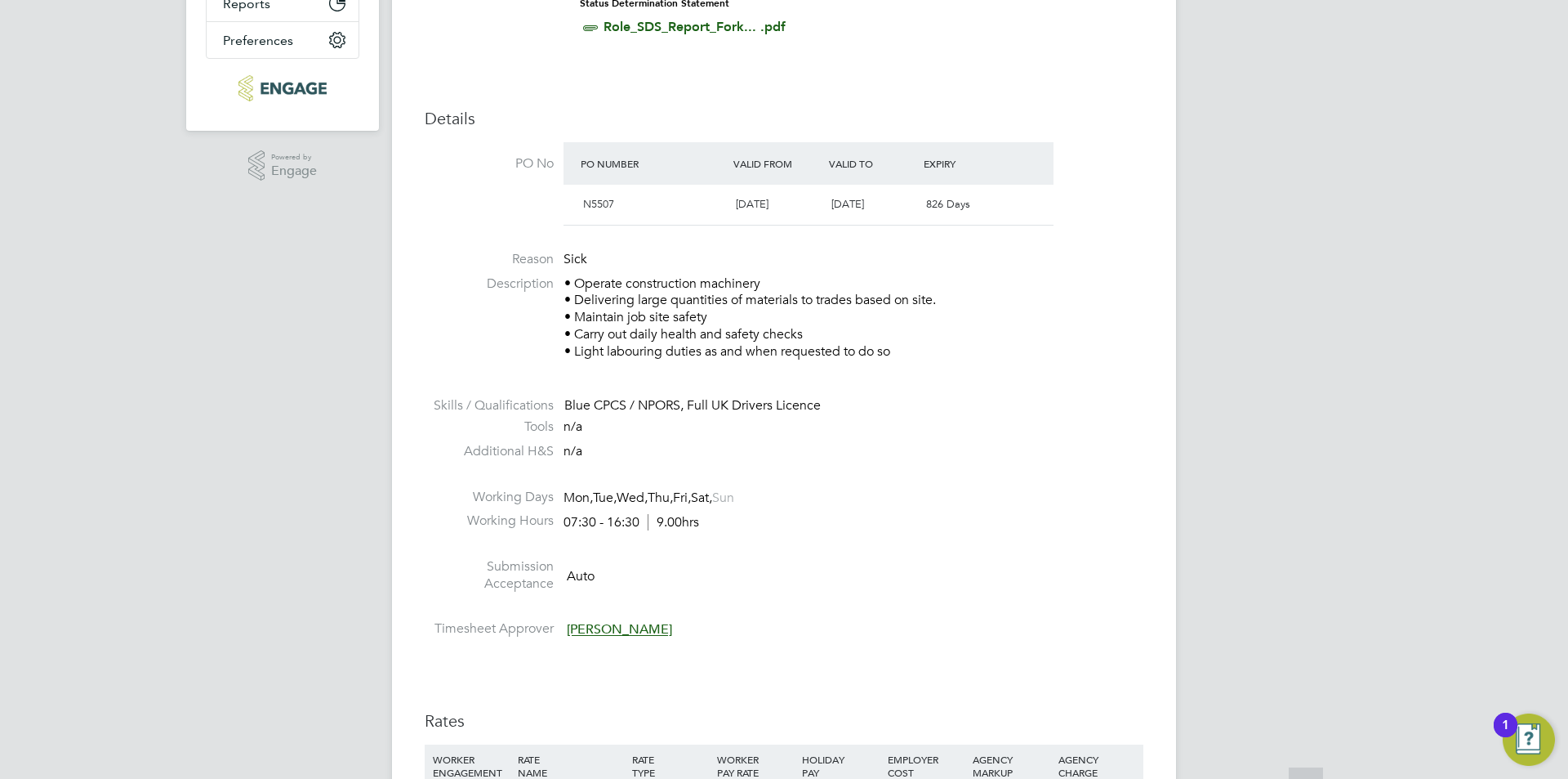
scroll to position [980, 0]
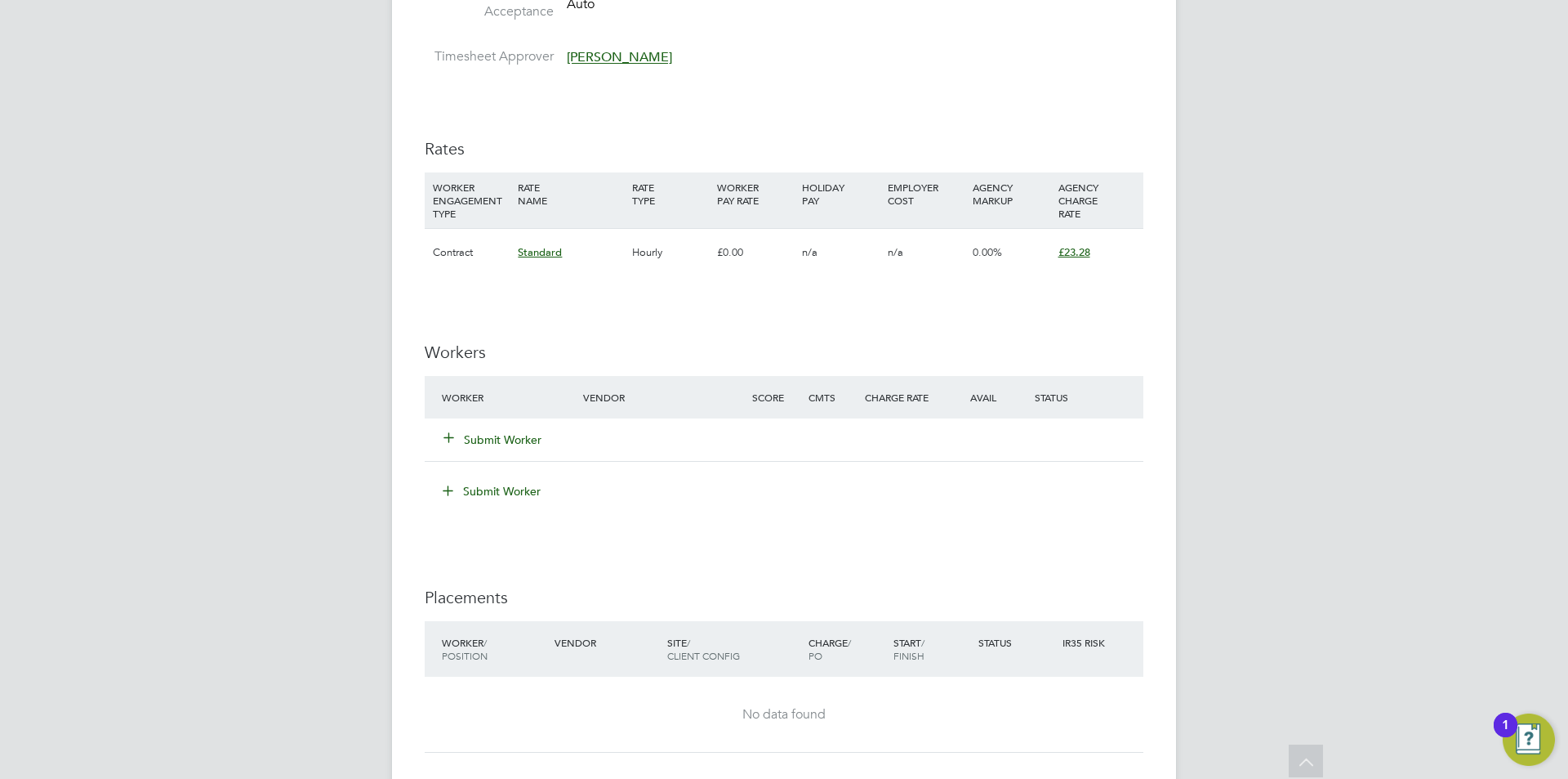
click at [482, 434] on button "Submit Worker" at bounding box center [493, 439] width 98 height 17
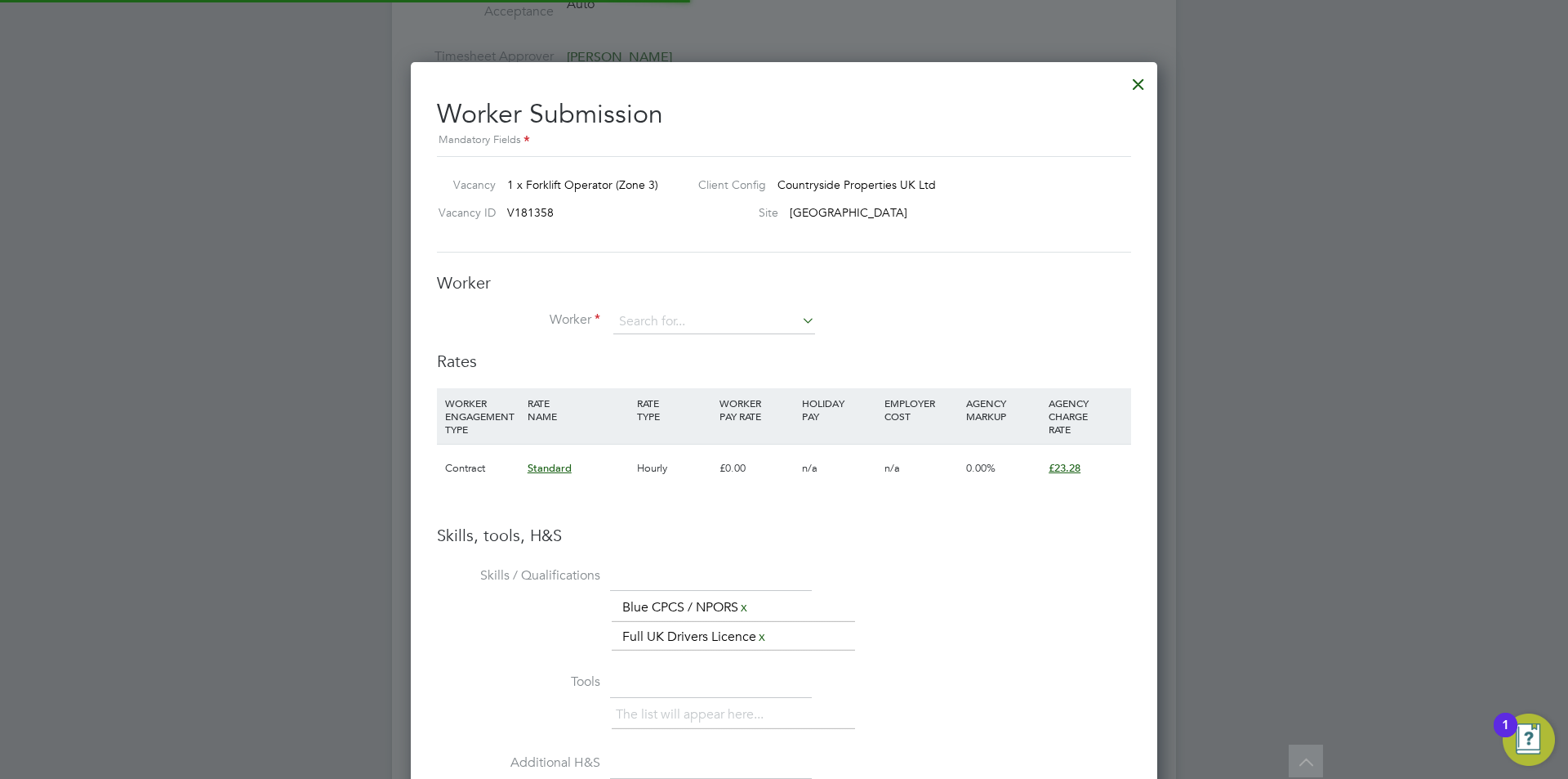
scroll to position [49, 111]
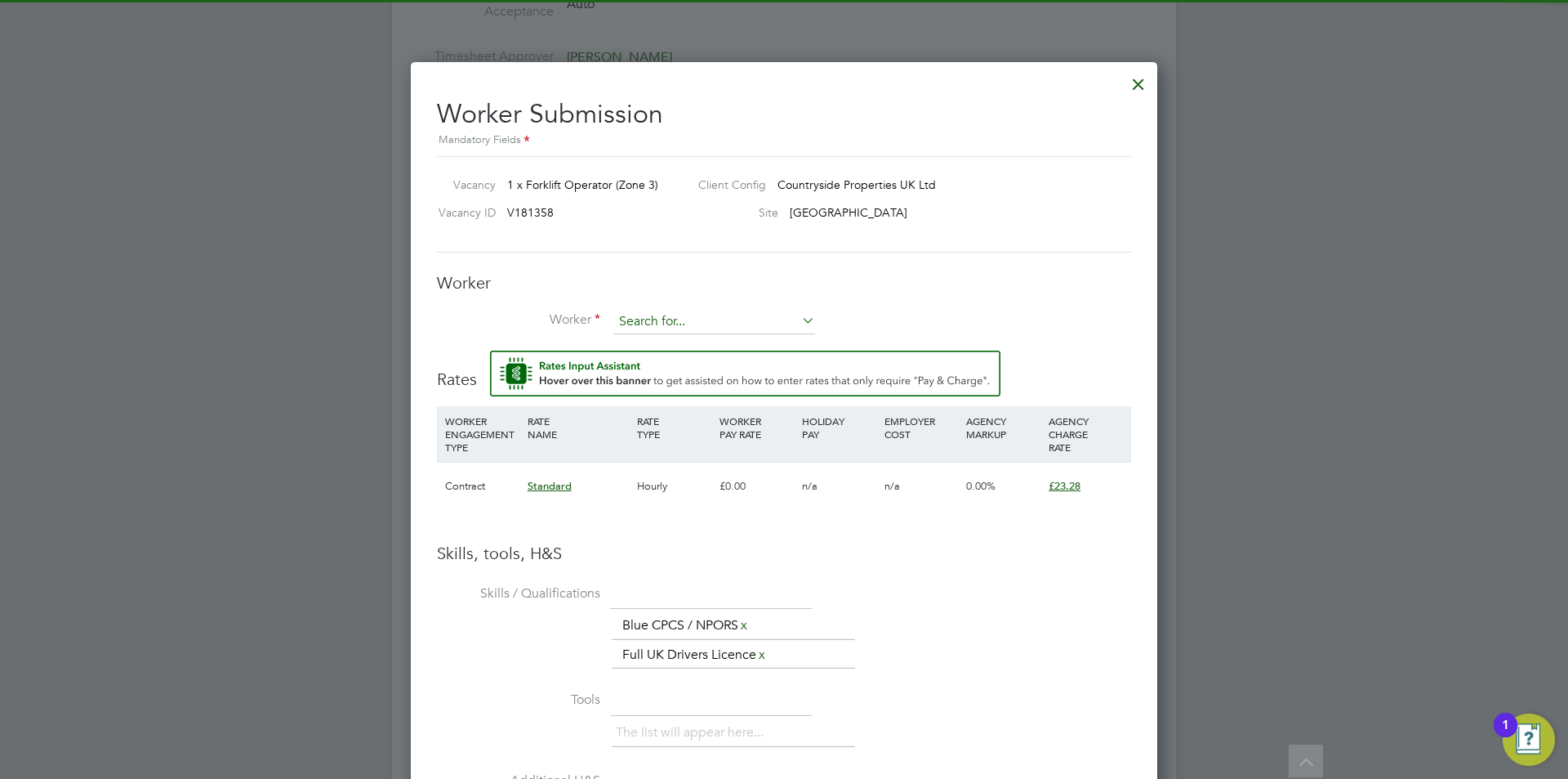
click at [652, 314] on input at bounding box center [715, 322] width 202 height 24
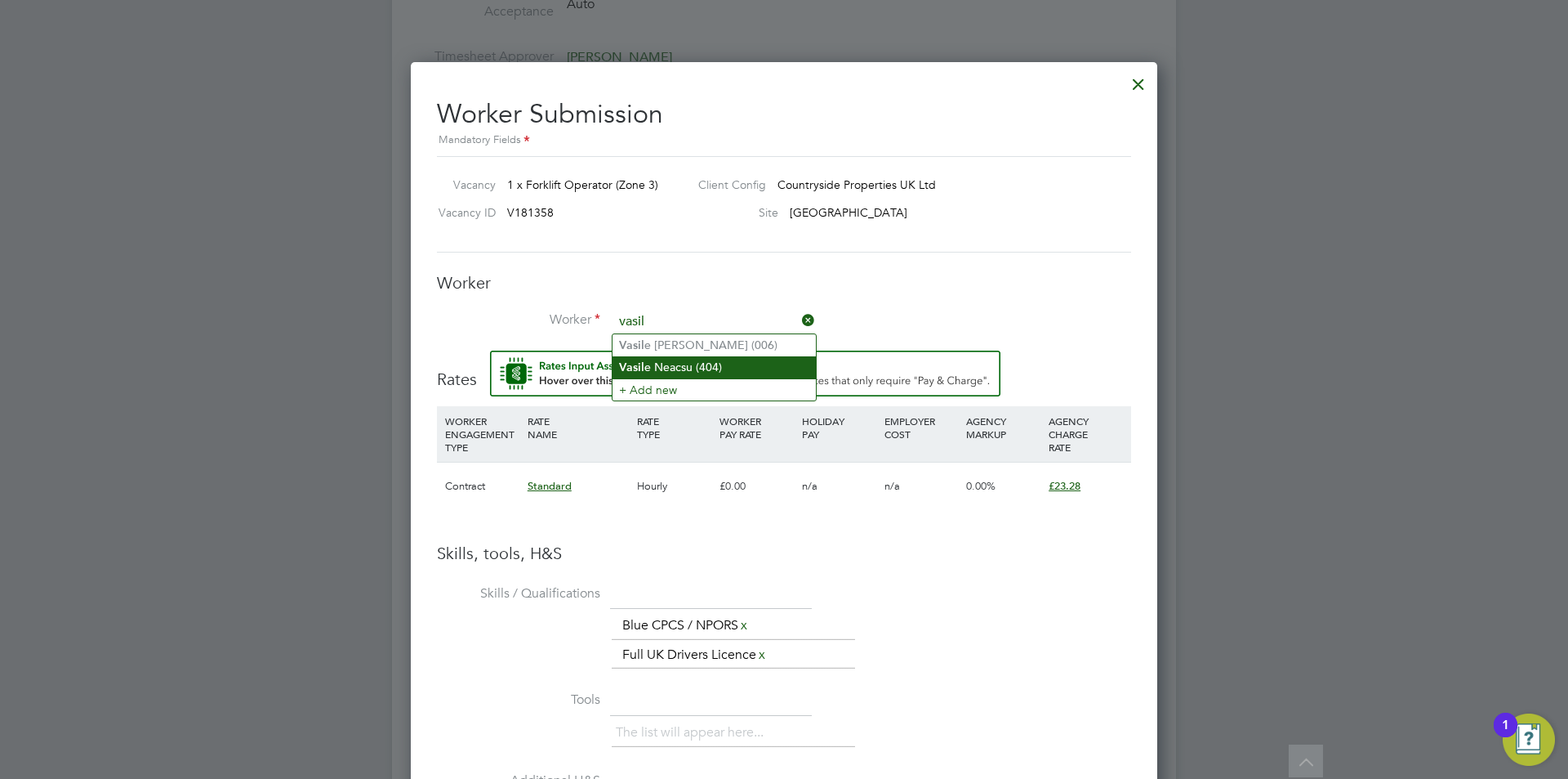
click at [691, 364] on li "[PERSON_NAME] (404)" at bounding box center [714, 367] width 203 height 22
type input "[PERSON_NAME] (404)"
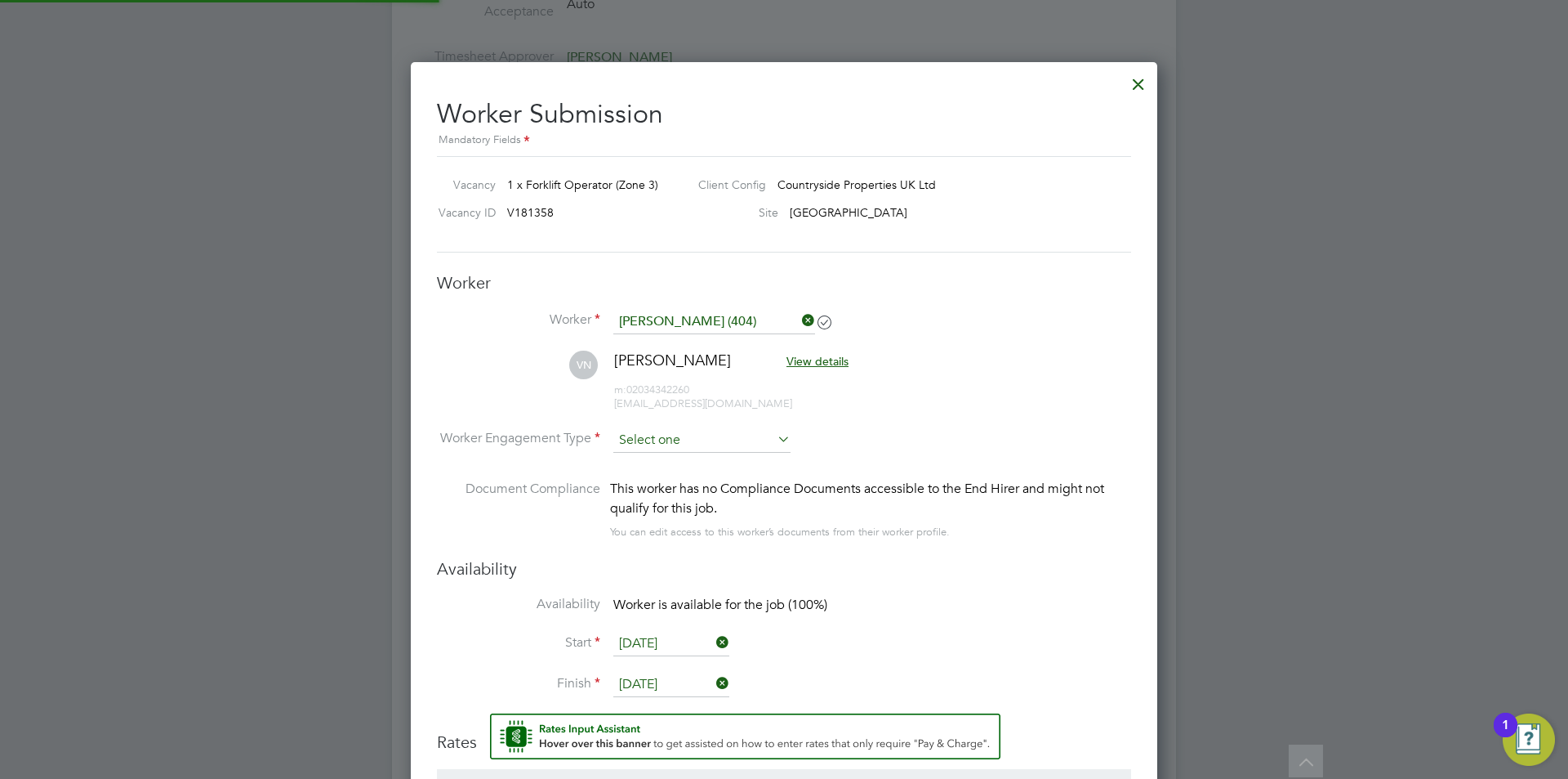
scroll to position [1439, 748]
click at [688, 434] on input at bounding box center [702, 440] width 178 height 24
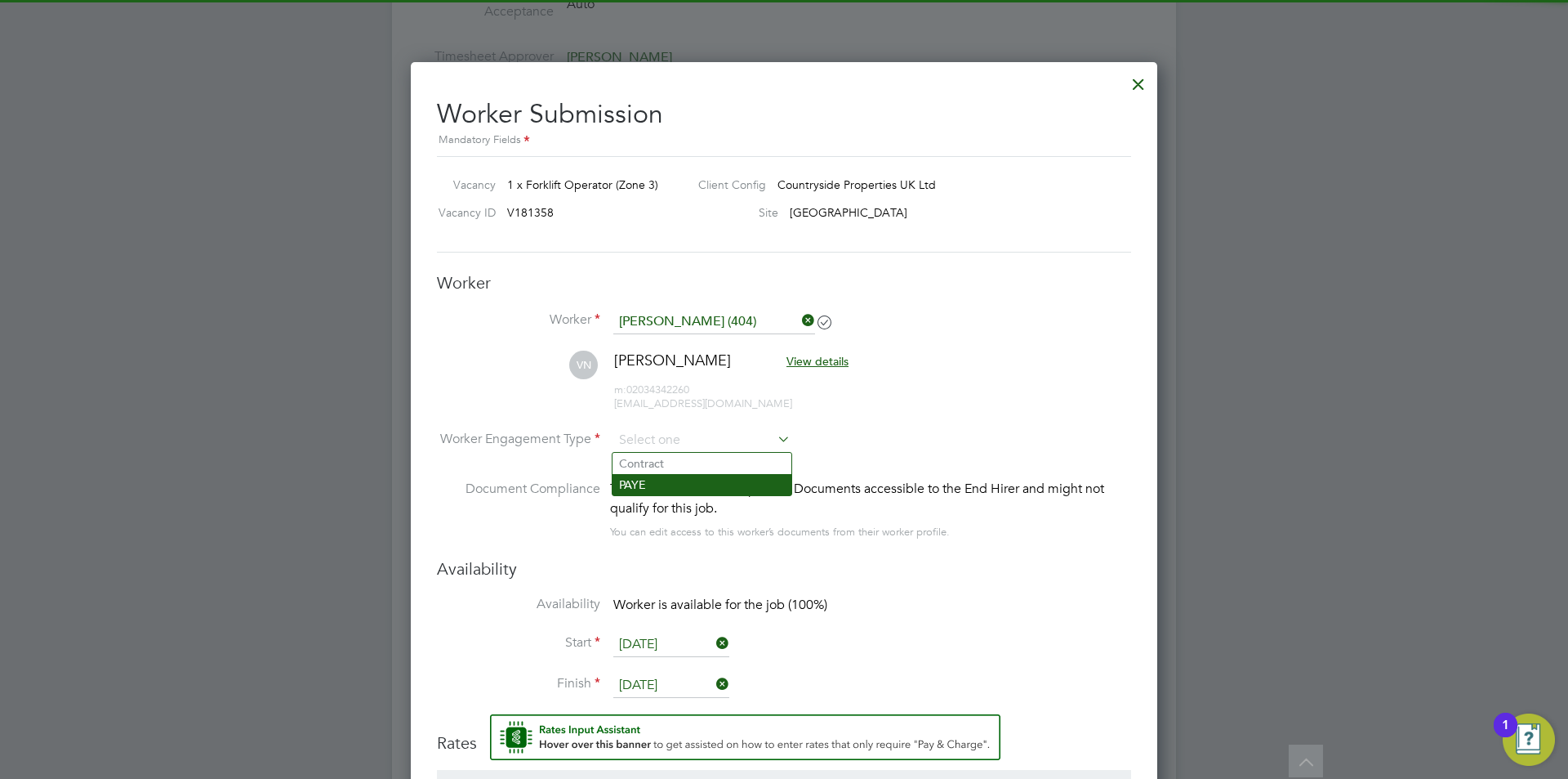
click at [690, 488] on li "PAYE" at bounding box center [702, 485] width 179 height 21
type input "PAYE"
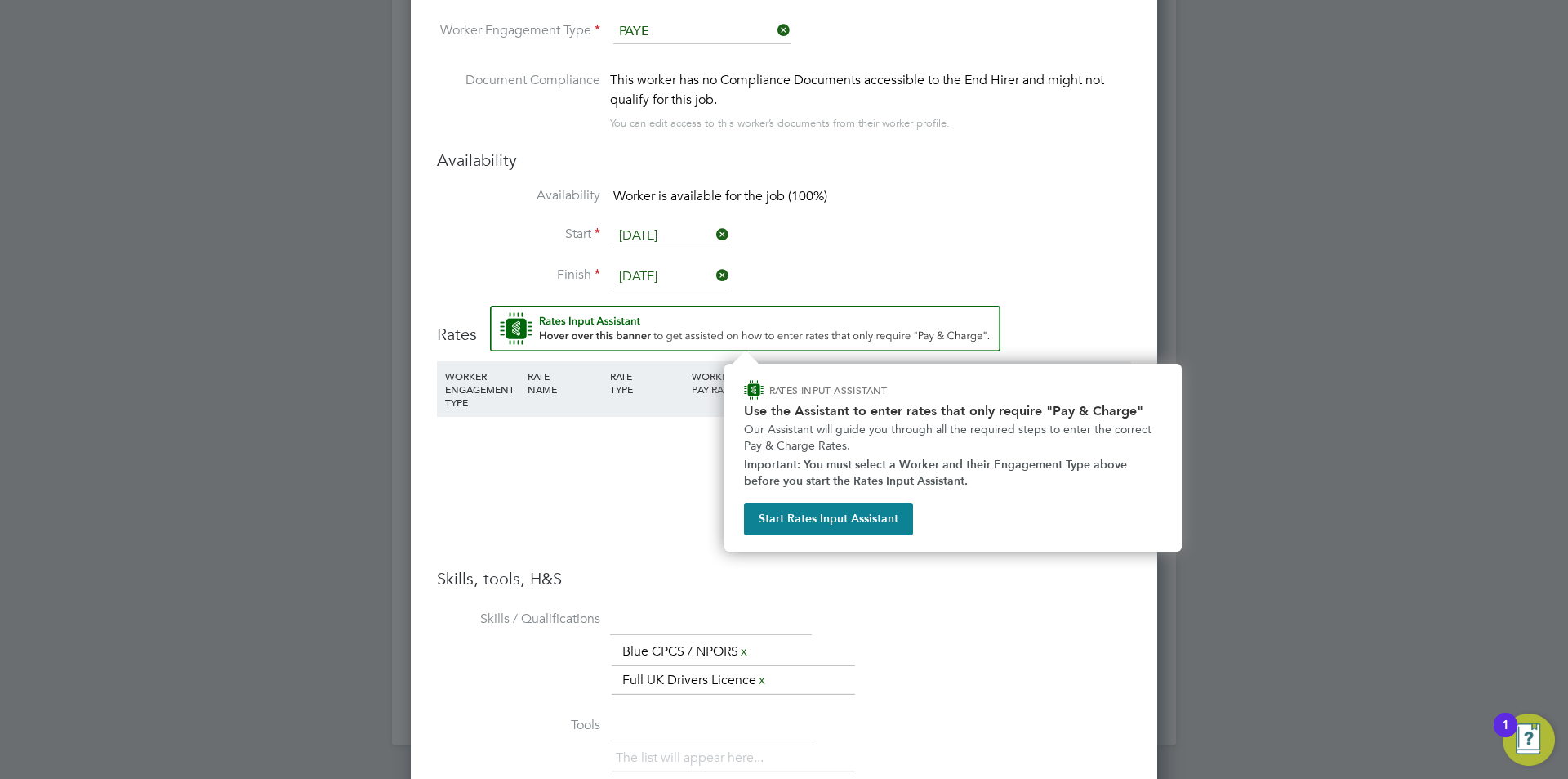
scroll to position [1694, 0]
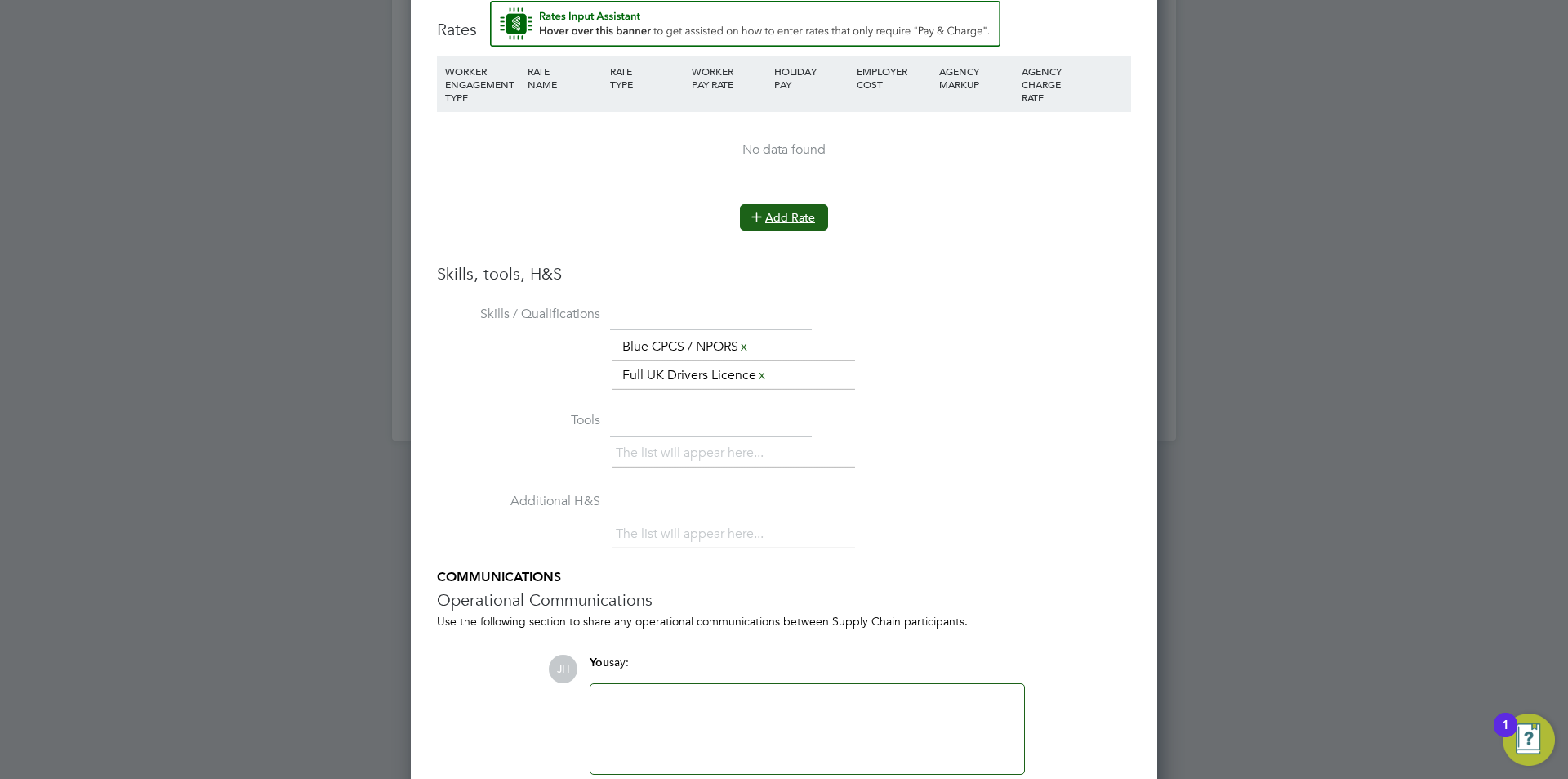
click at [802, 206] on button "Add Rate" at bounding box center [784, 217] width 88 height 26
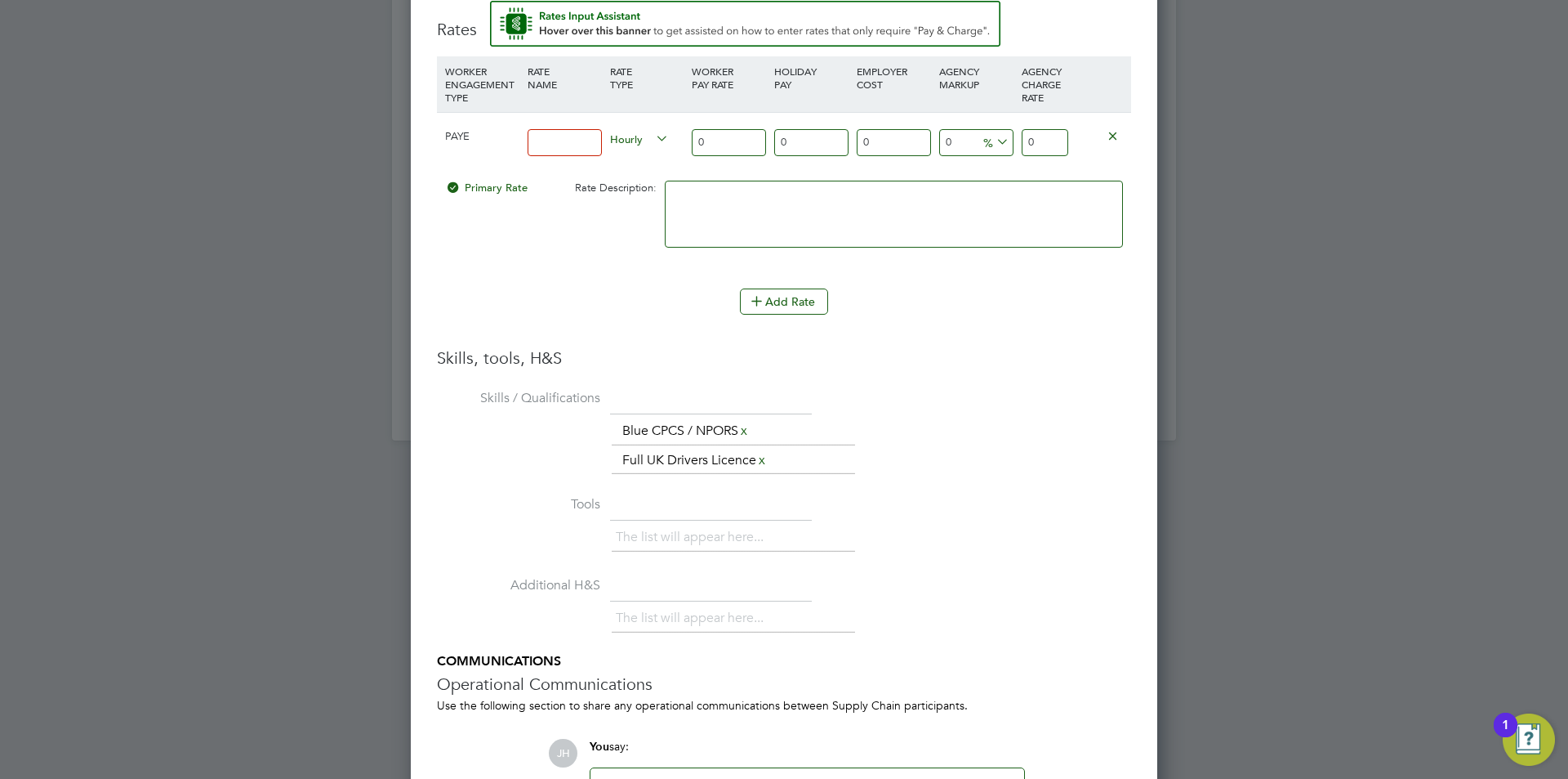
click at [580, 148] on input at bounding box center [564, 143] width 75 height 27
type input "Standard"
click at [1037, 146] on input "0" at bounding box center [1045, 143] width 47 height 27
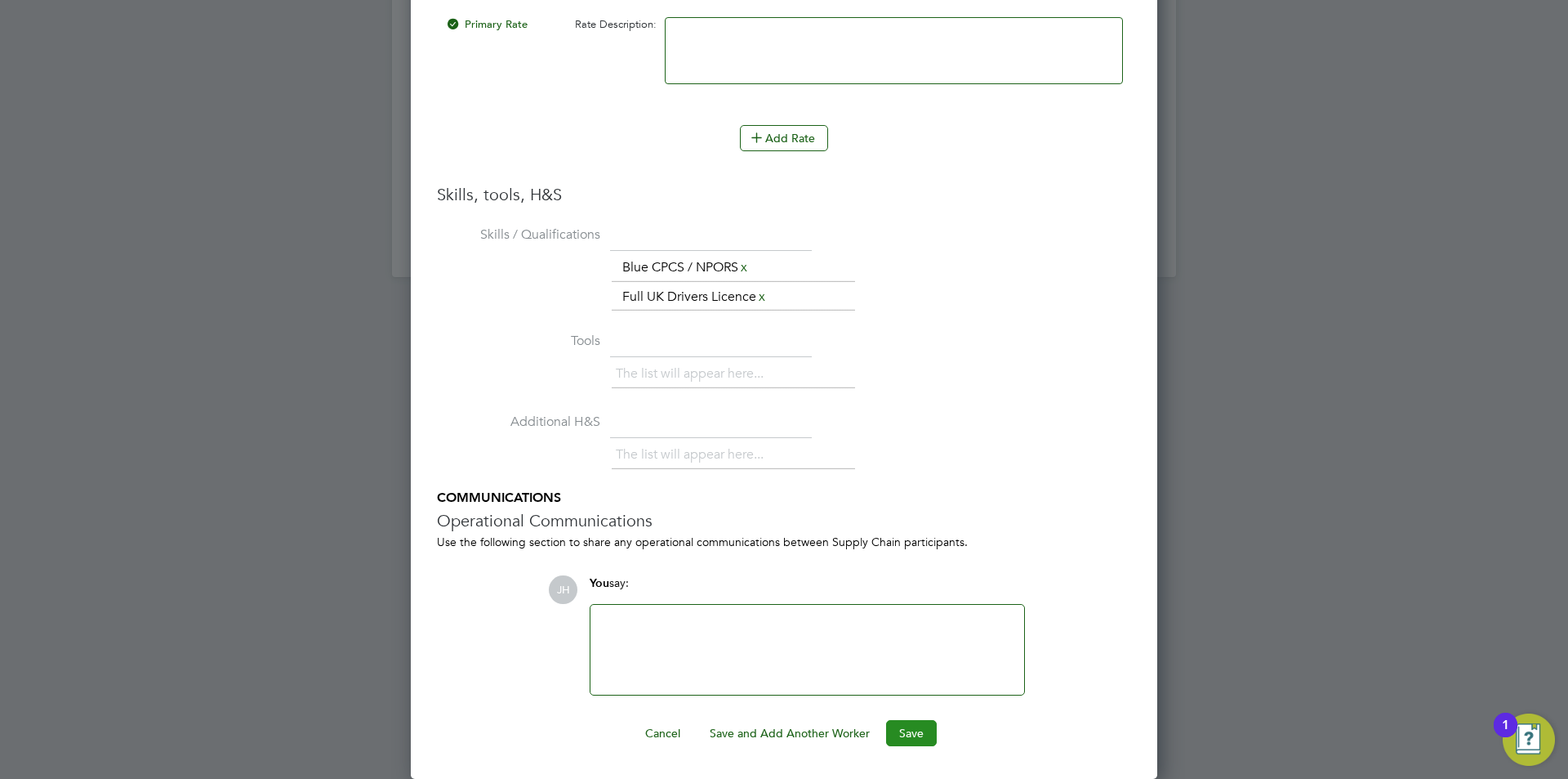
type input "23.28"
click at [902, 735] on button "Save" at bounding box center [912, 732] width 50 height 26
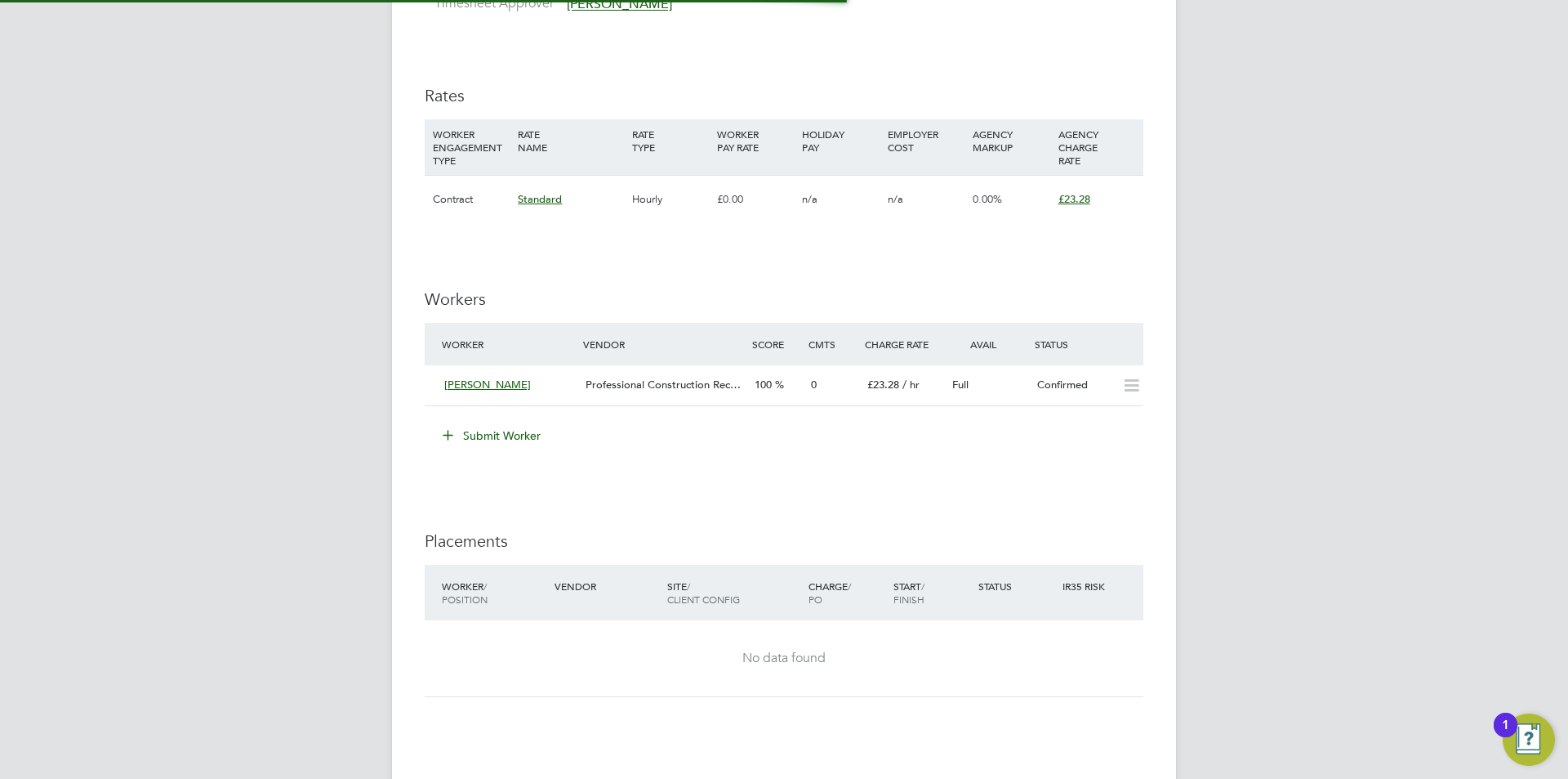
scroll to position [49, 115]
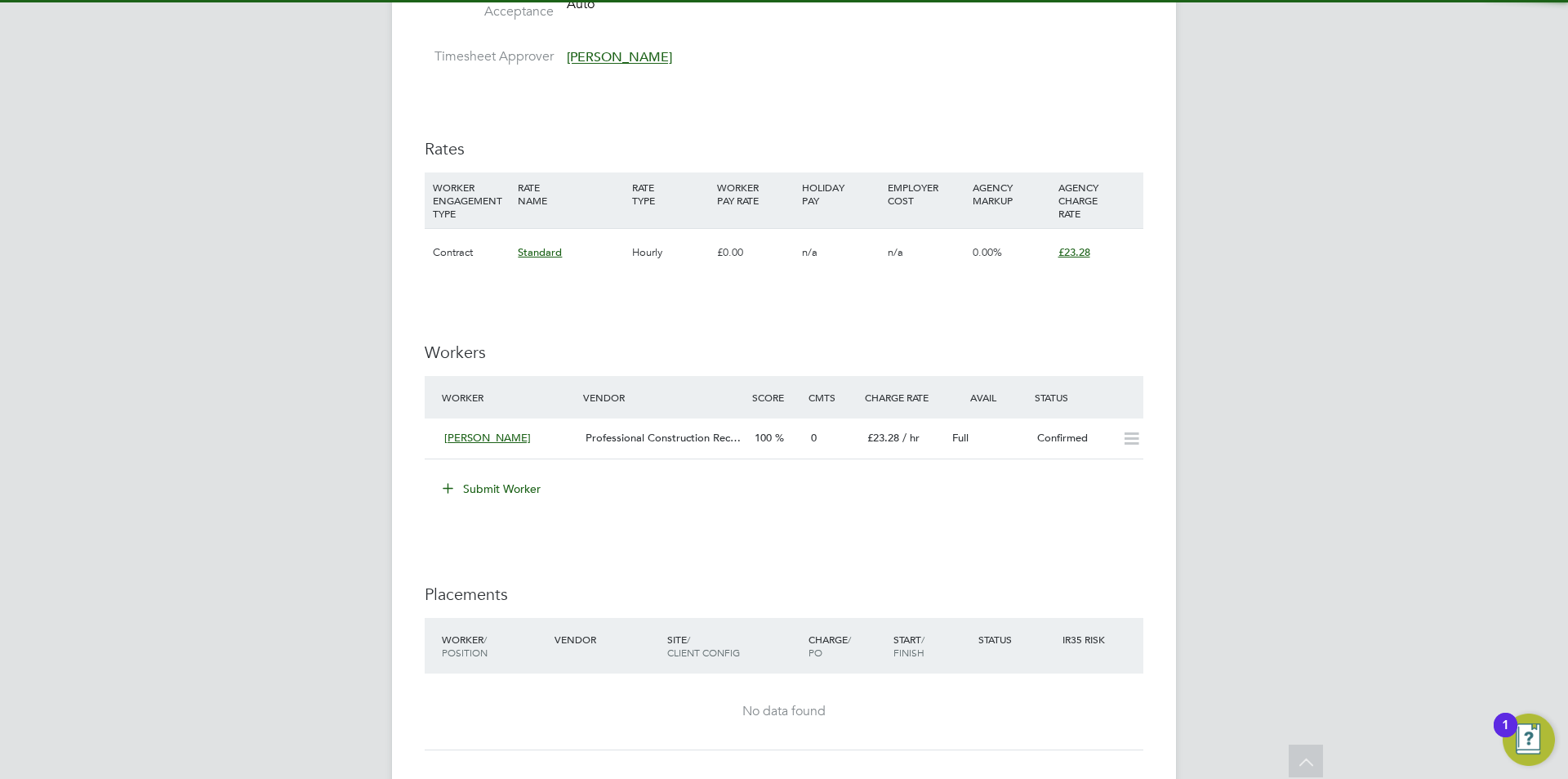
click at [1311, 402] on div "JH Jess Hogan Notifications 20 Applications: Network Team Members Businesses Si…" at bounding box center [784, 98] width 1568 height 2157
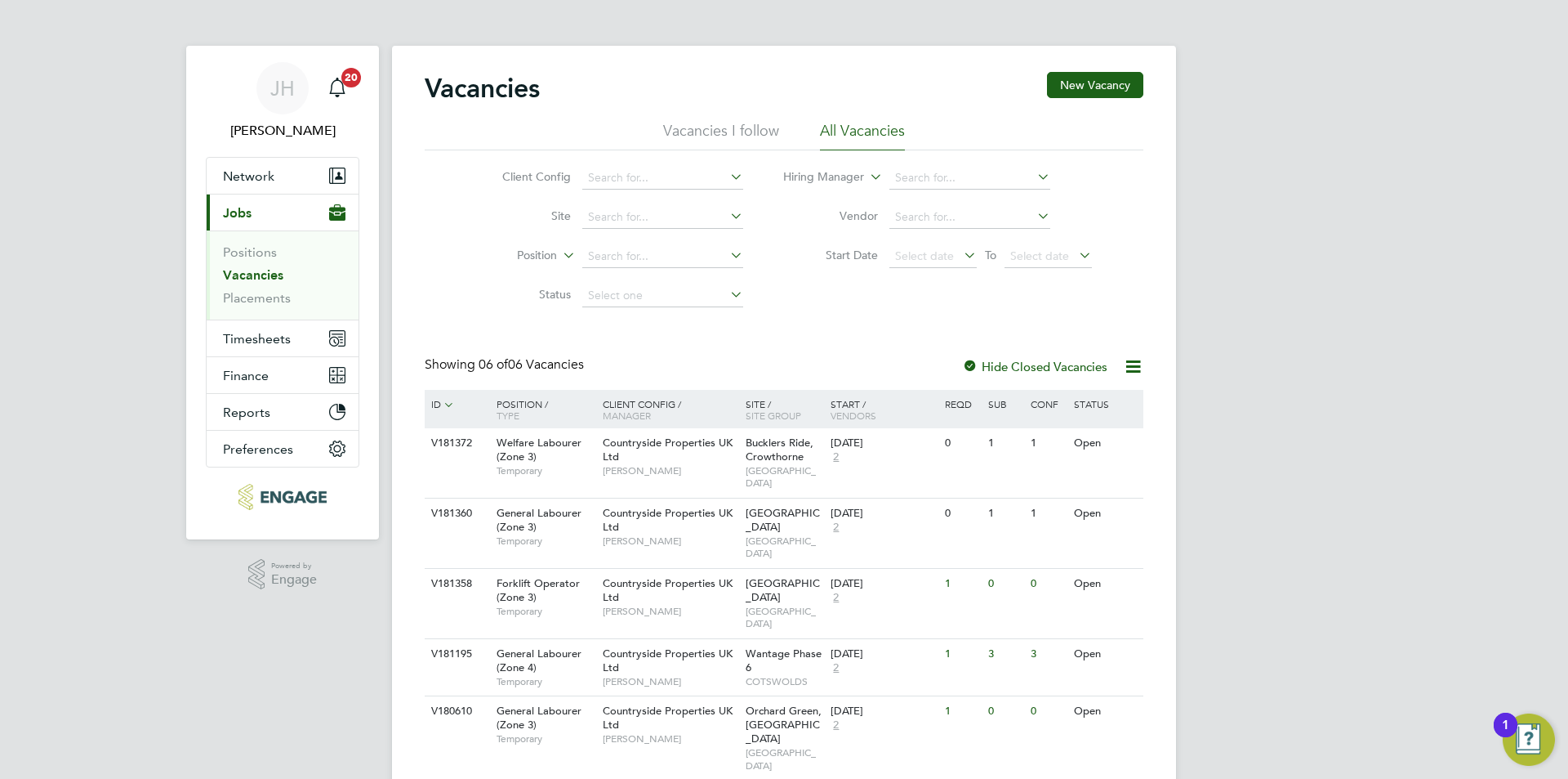
click at [275, 154] on app-nav-user-info "[PERSON_NAME] Notifications 20" at bounding box center [283, 101] width 153 height 111
click at [276, 165] on button "Network" at bounding box center [283, 175] width 151 height 36
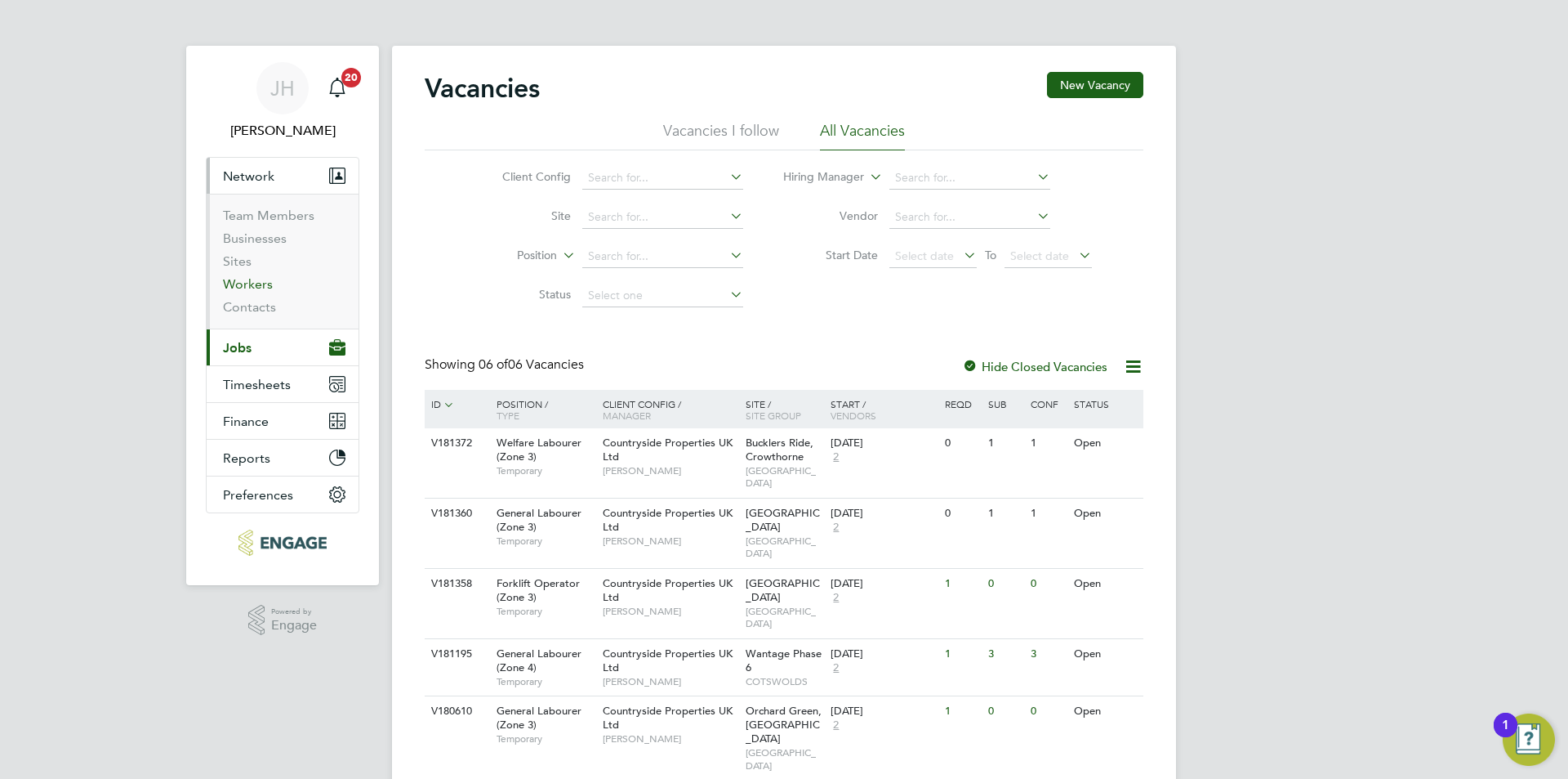
click at [252, 281] on link "Workers" at bounding box center [248, 284] width 50 height 16
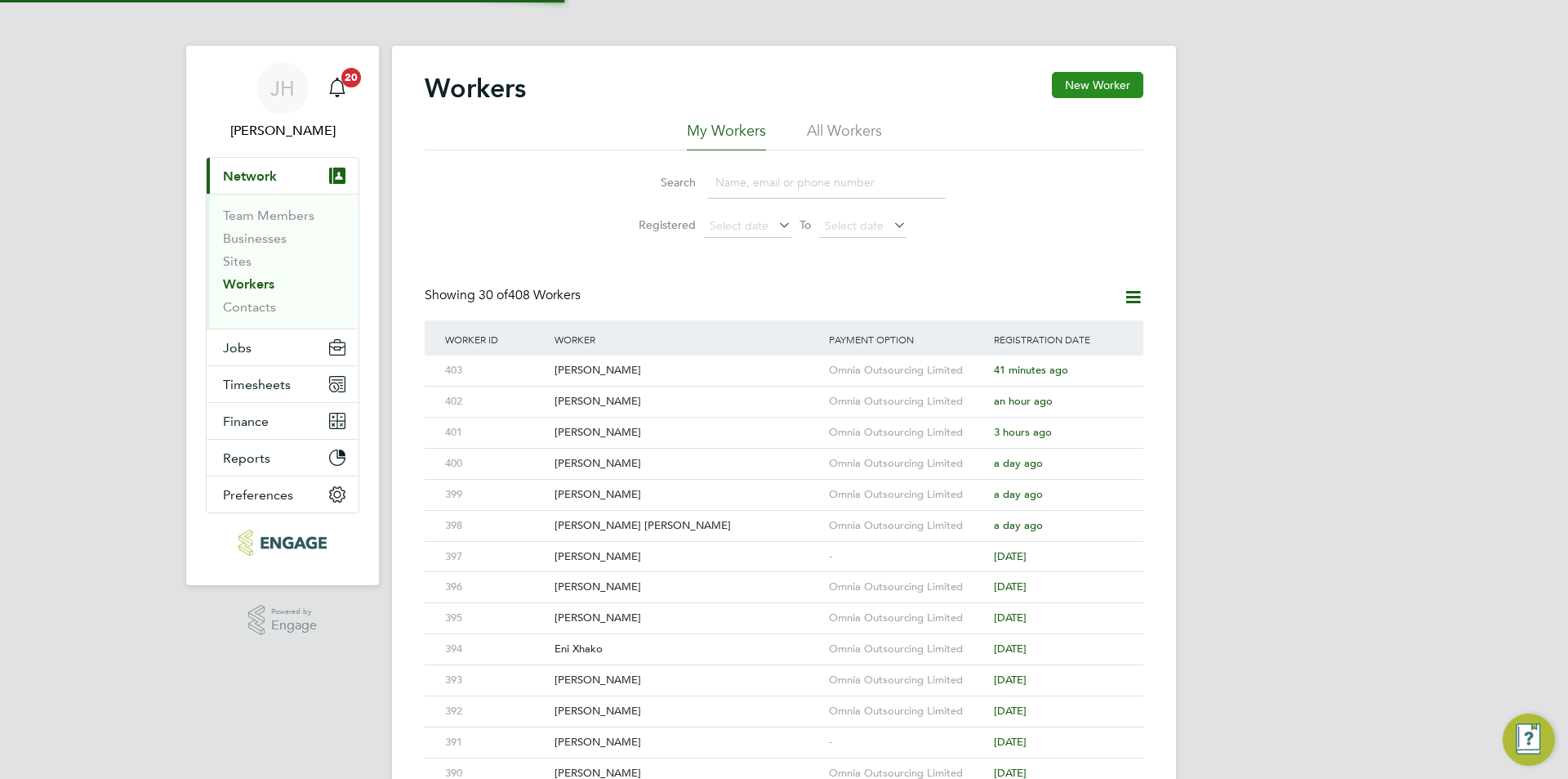
click at [1087, 90] on button "New Worker" at bounding box center [1097, 85] width 91 height 26
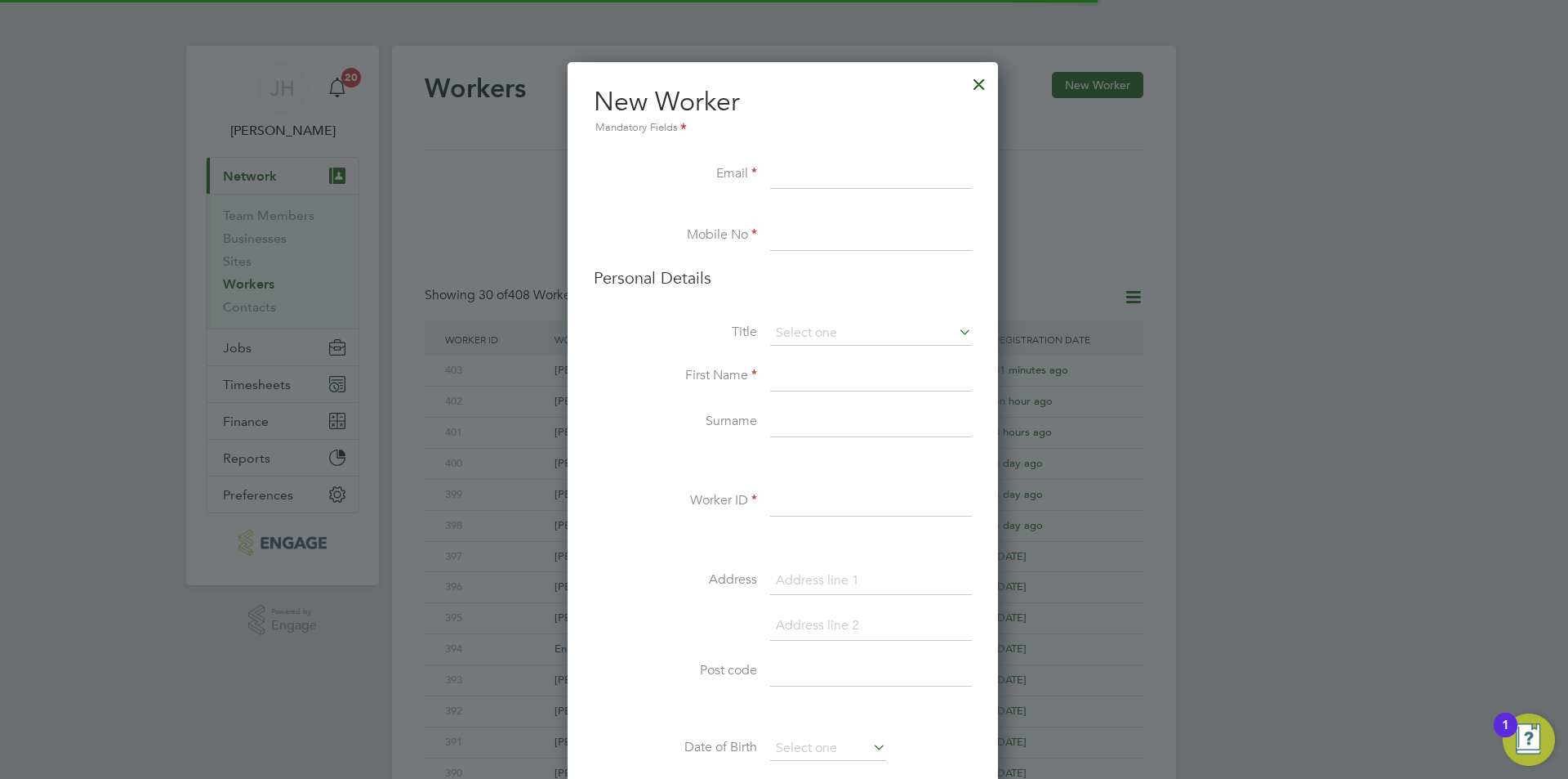
scroll to position [1382, 433]
click at [815, 188] on input at bounding box center [871, 175] width 202 height 29
click at [817, 183] on input at bounding box center [871, 175] width 202 height 29
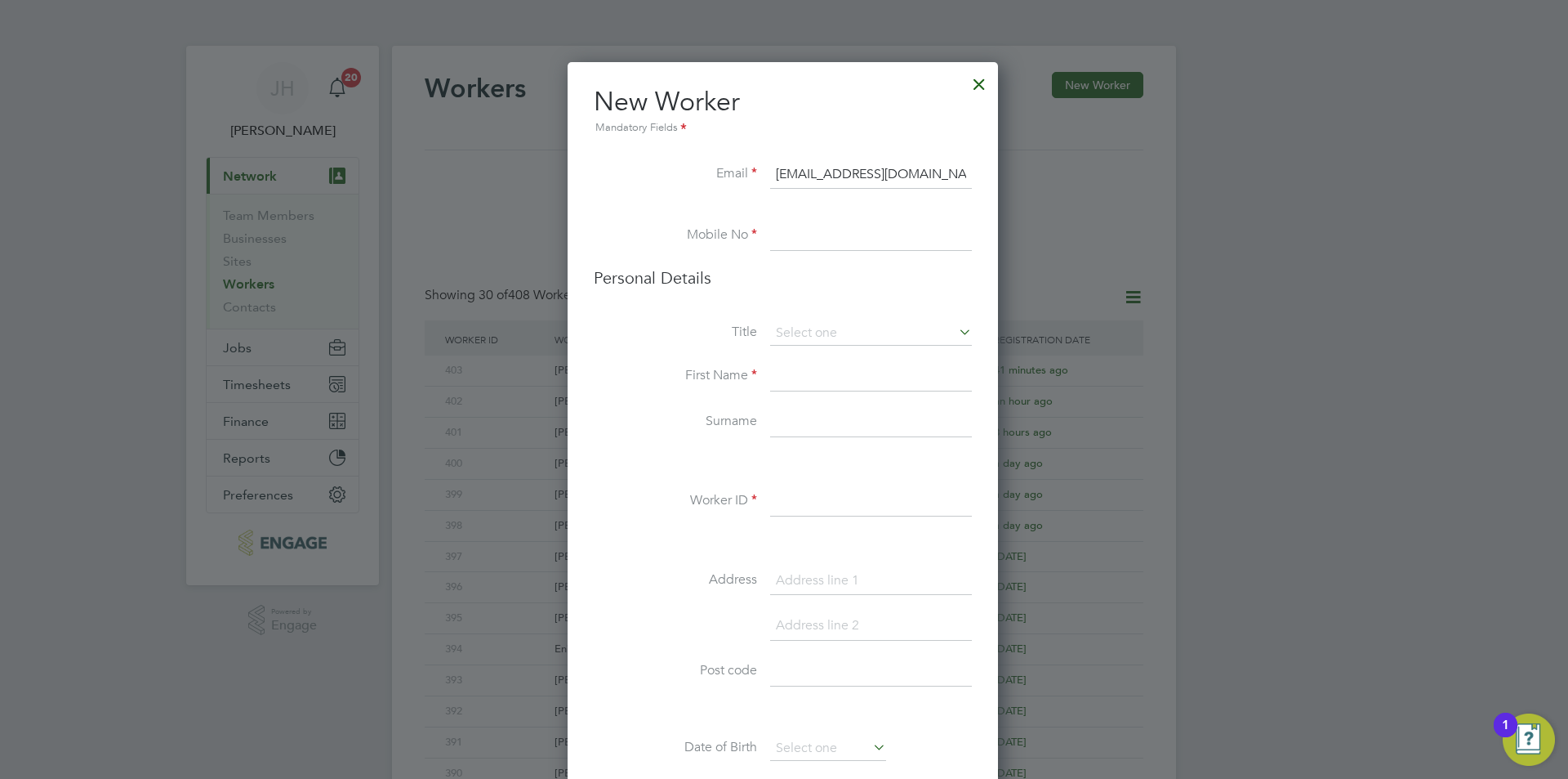
type input "[EMAIL_ADDRESS][DOMAIN_NAME]"
type input "02034342260"
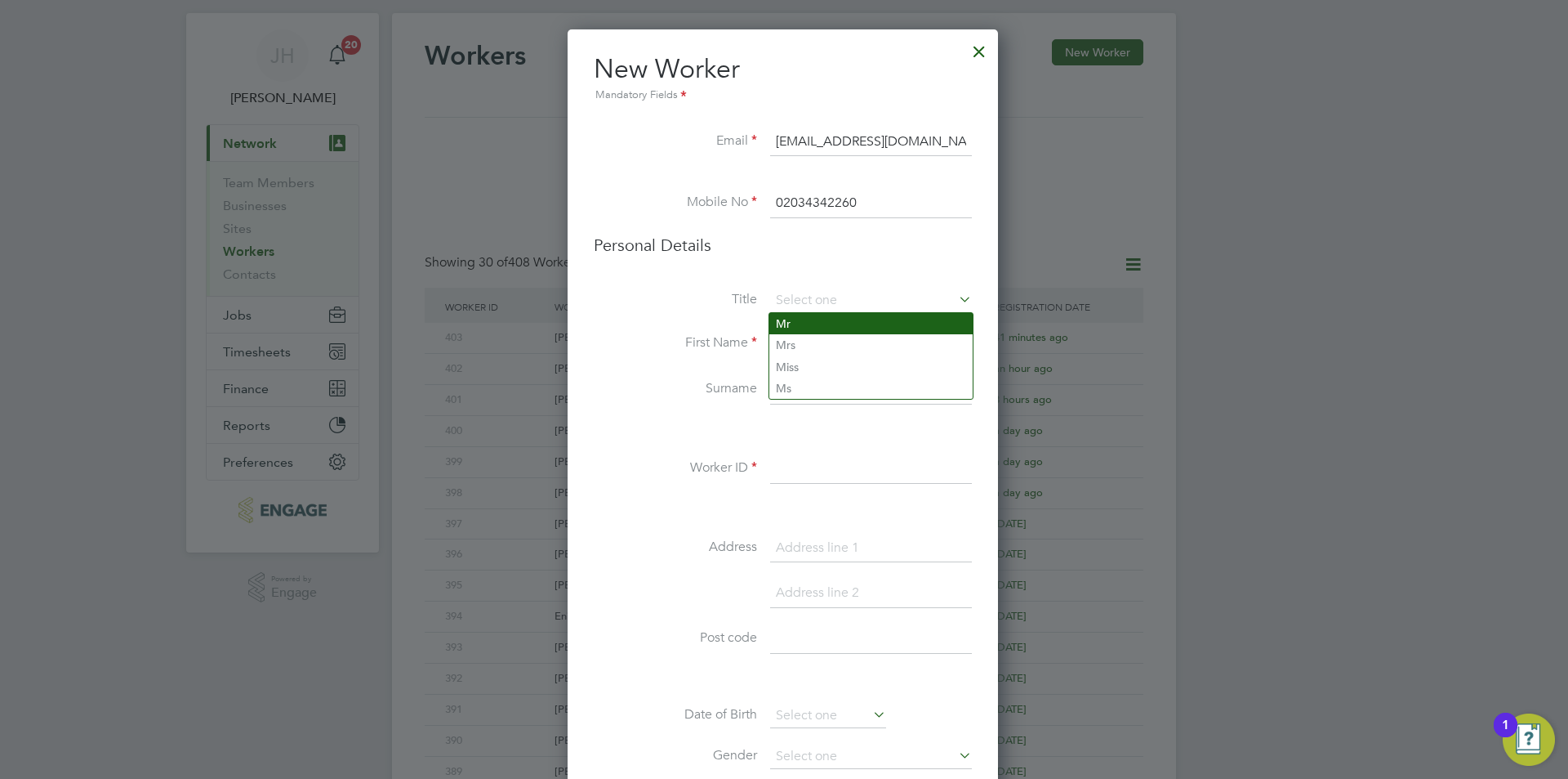
type input "Mr"
type input "[PERSON_NAME]"
type input "Neacsu"
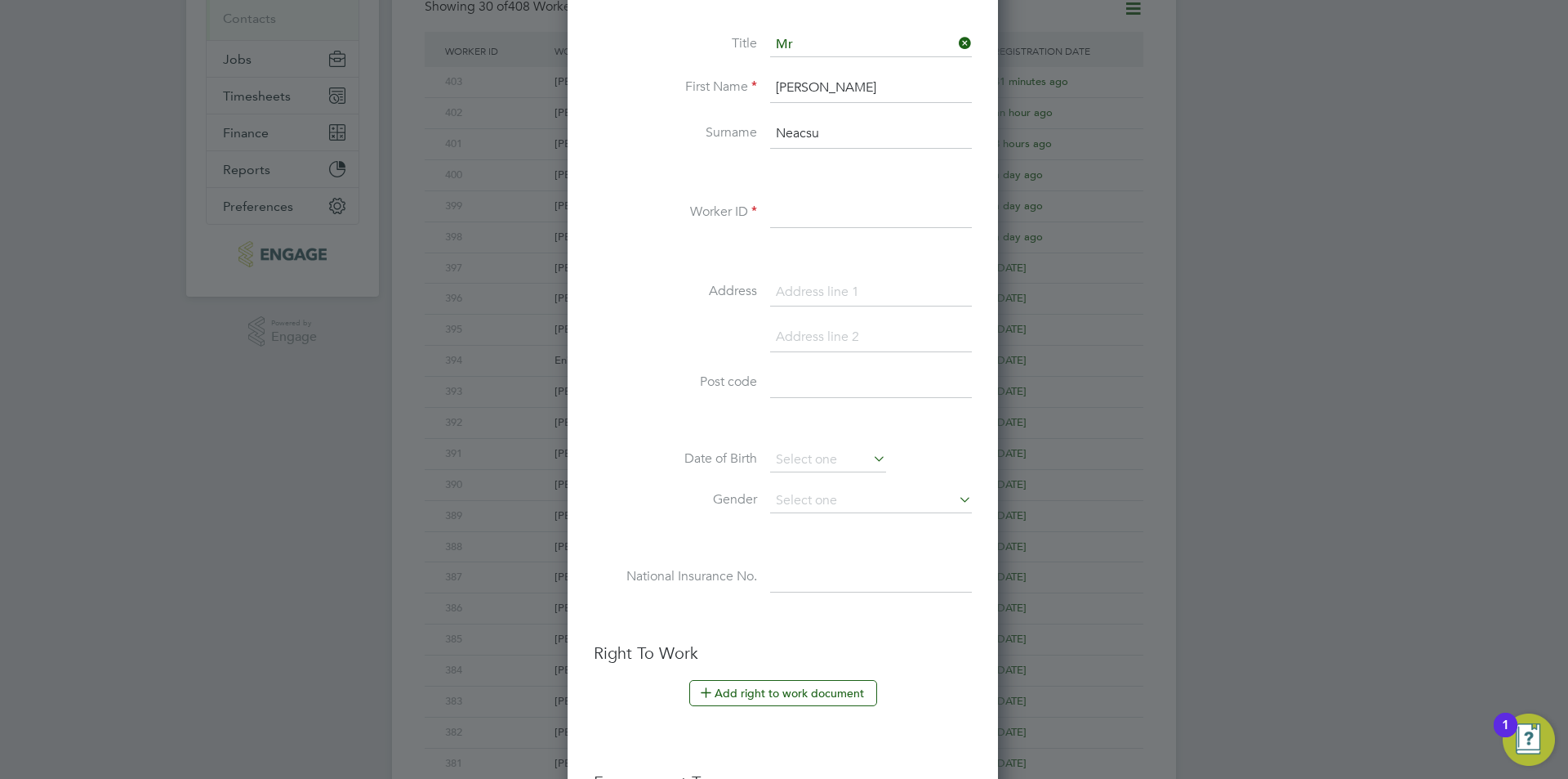
scroll to position [307, 0]
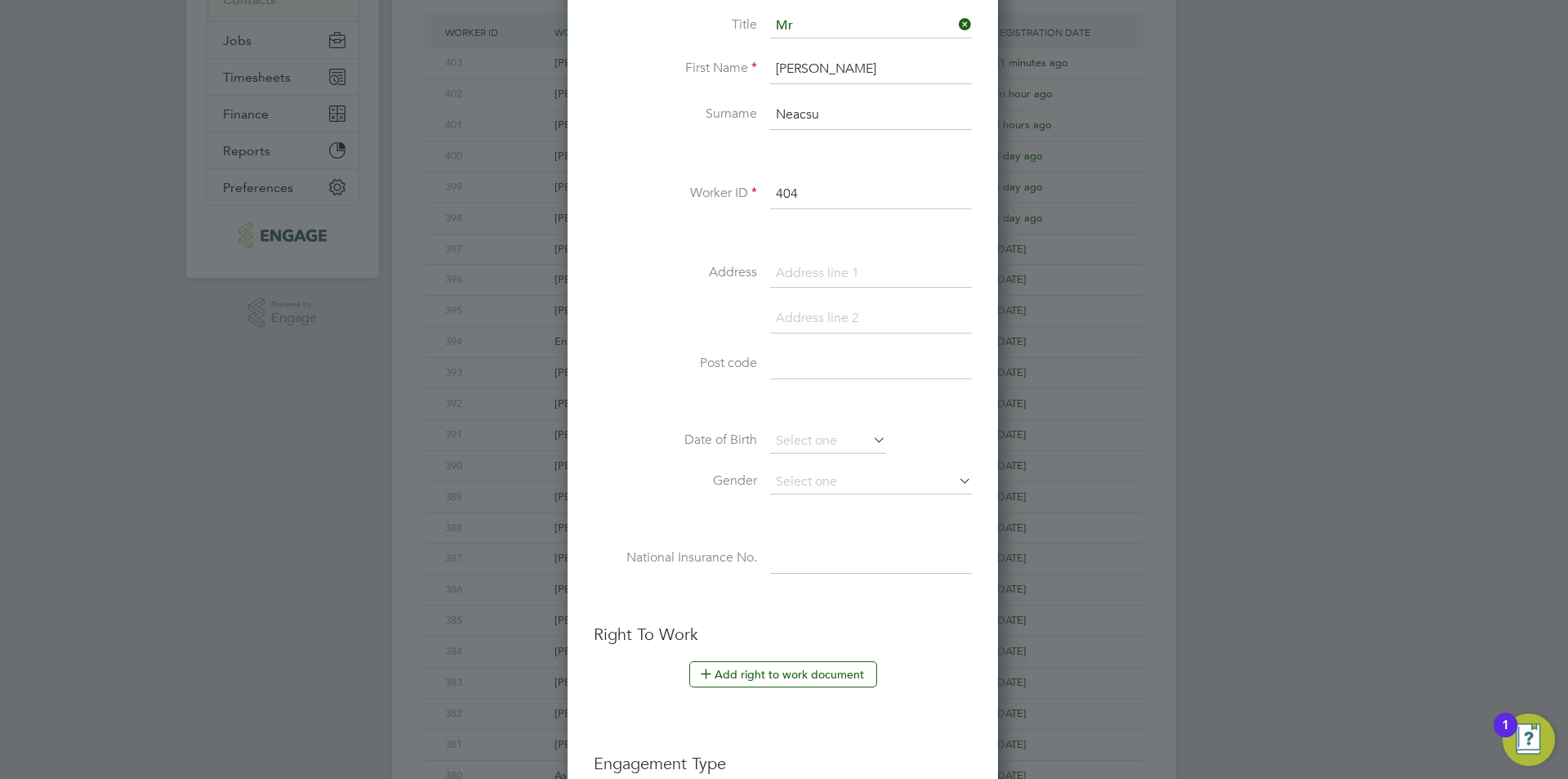
type input "404"
type input "[STREET_ADDRESS]"
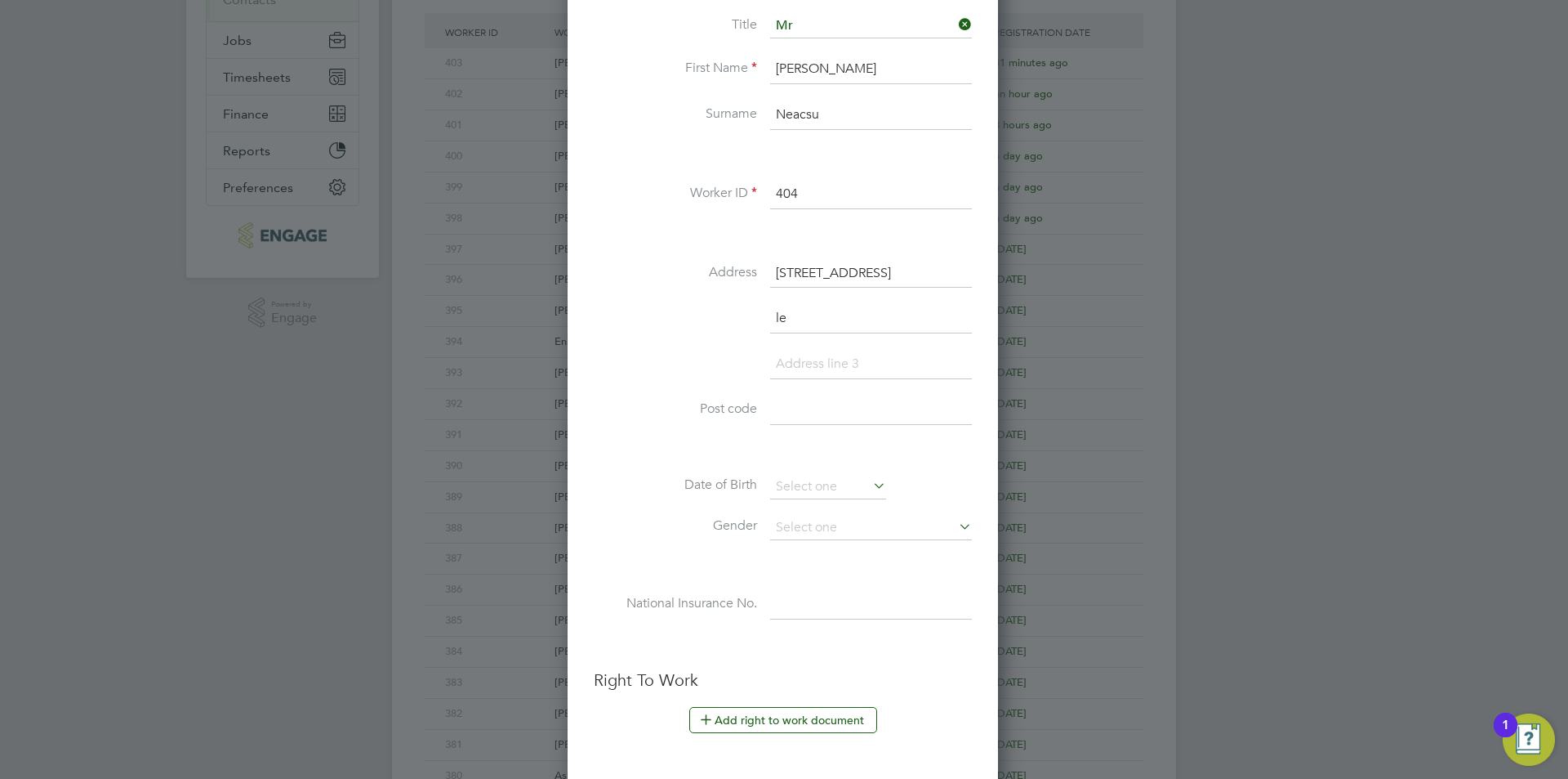
scroll to position [1427, 433]
type input "l"
type input "Leyton"
type input "E10 6JD"
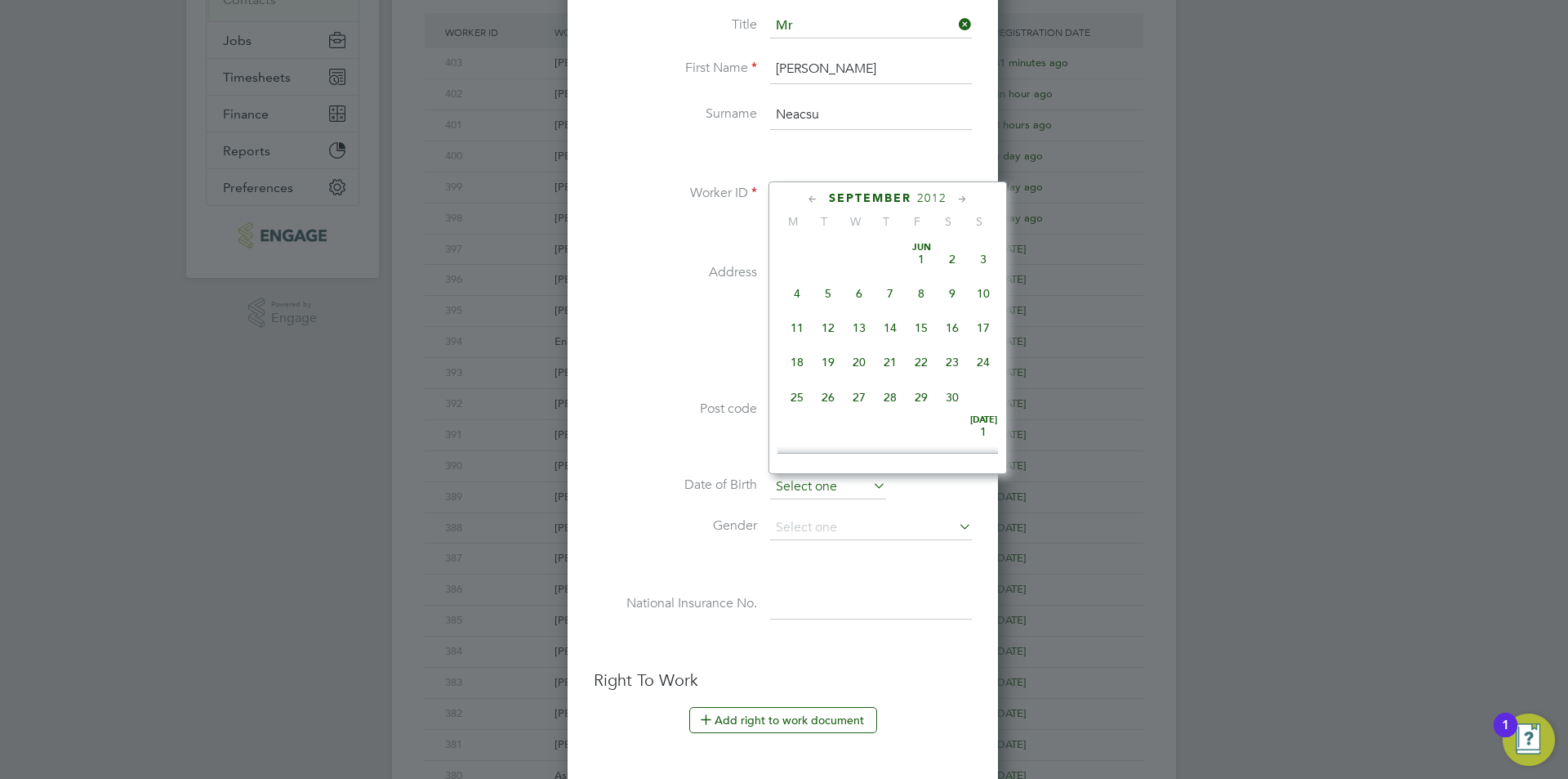
click at [846, 492] on input at bounding box center [827, 487] width 116 height 24
click at [930, 200] on span "2012" at bounding box center [932, 198] width 29 height 14
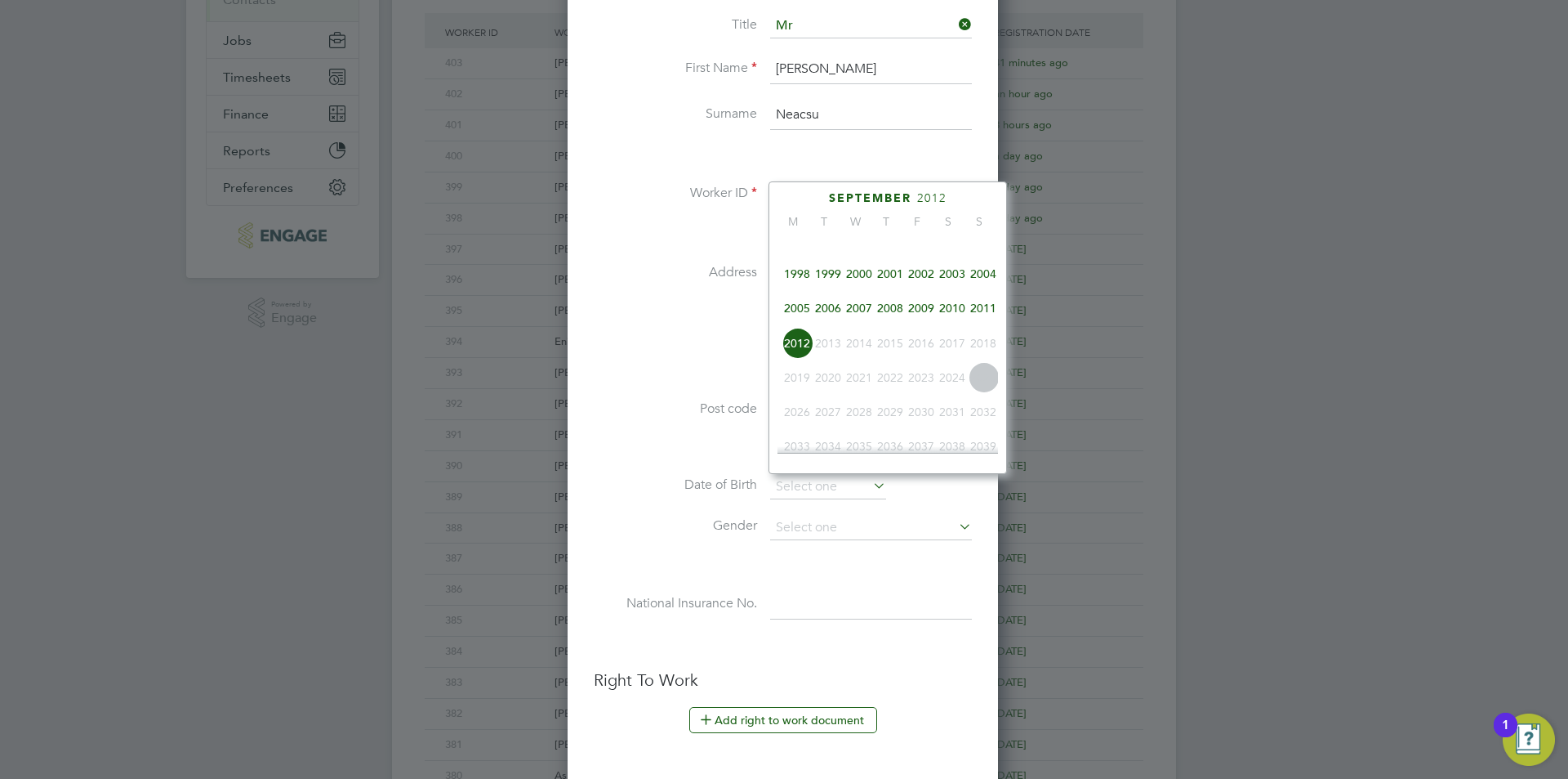
scroll to position [270, 0]
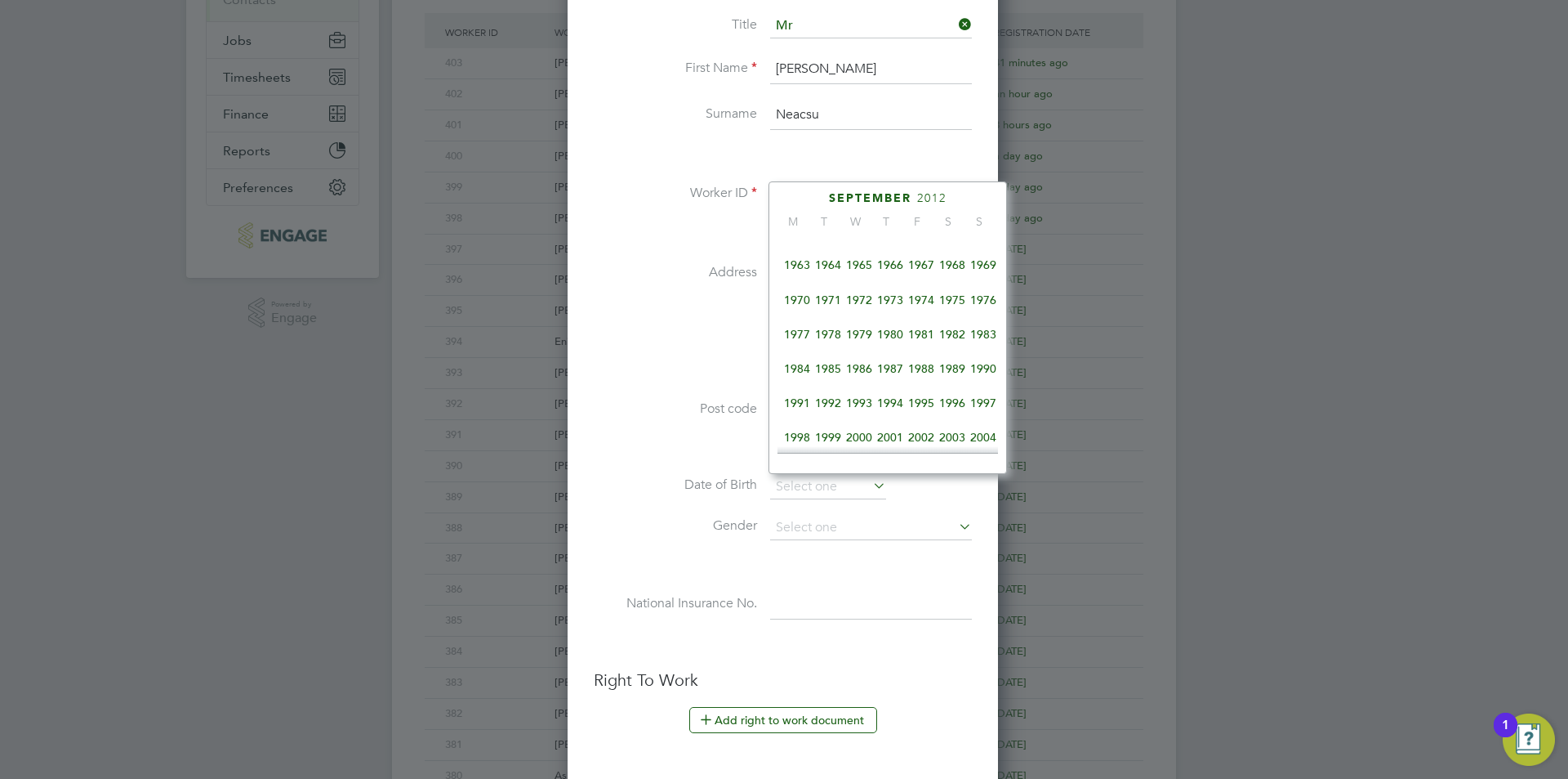
click at [861, 341] on span "1979" at bounding box center [859, 334] width 31 height 31
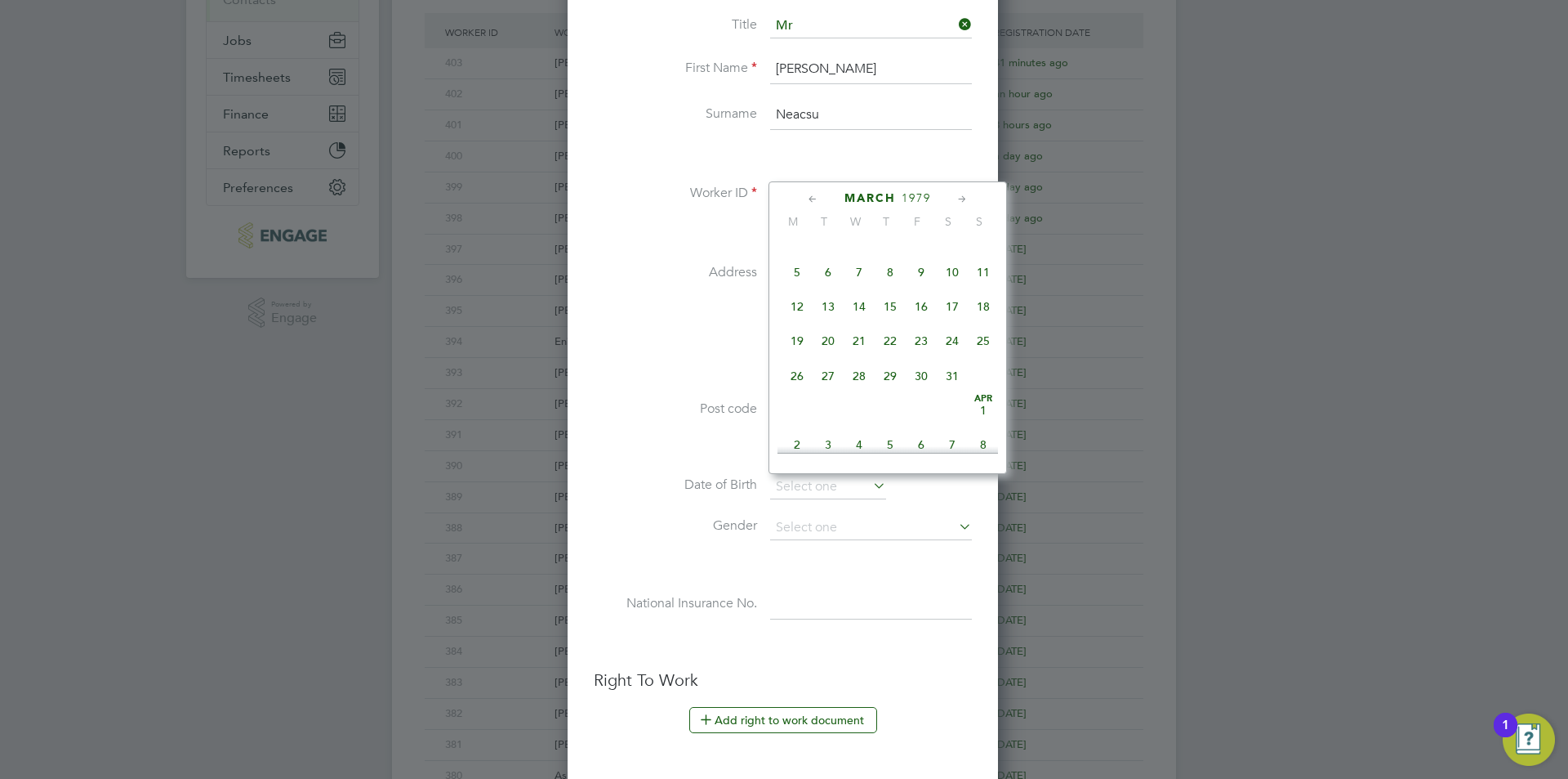
scroll to position [220, 0]
click at [933, 322] on span "26" at bounding box center [921, 315] width 31 height 31
type input "26 Jan 1979"
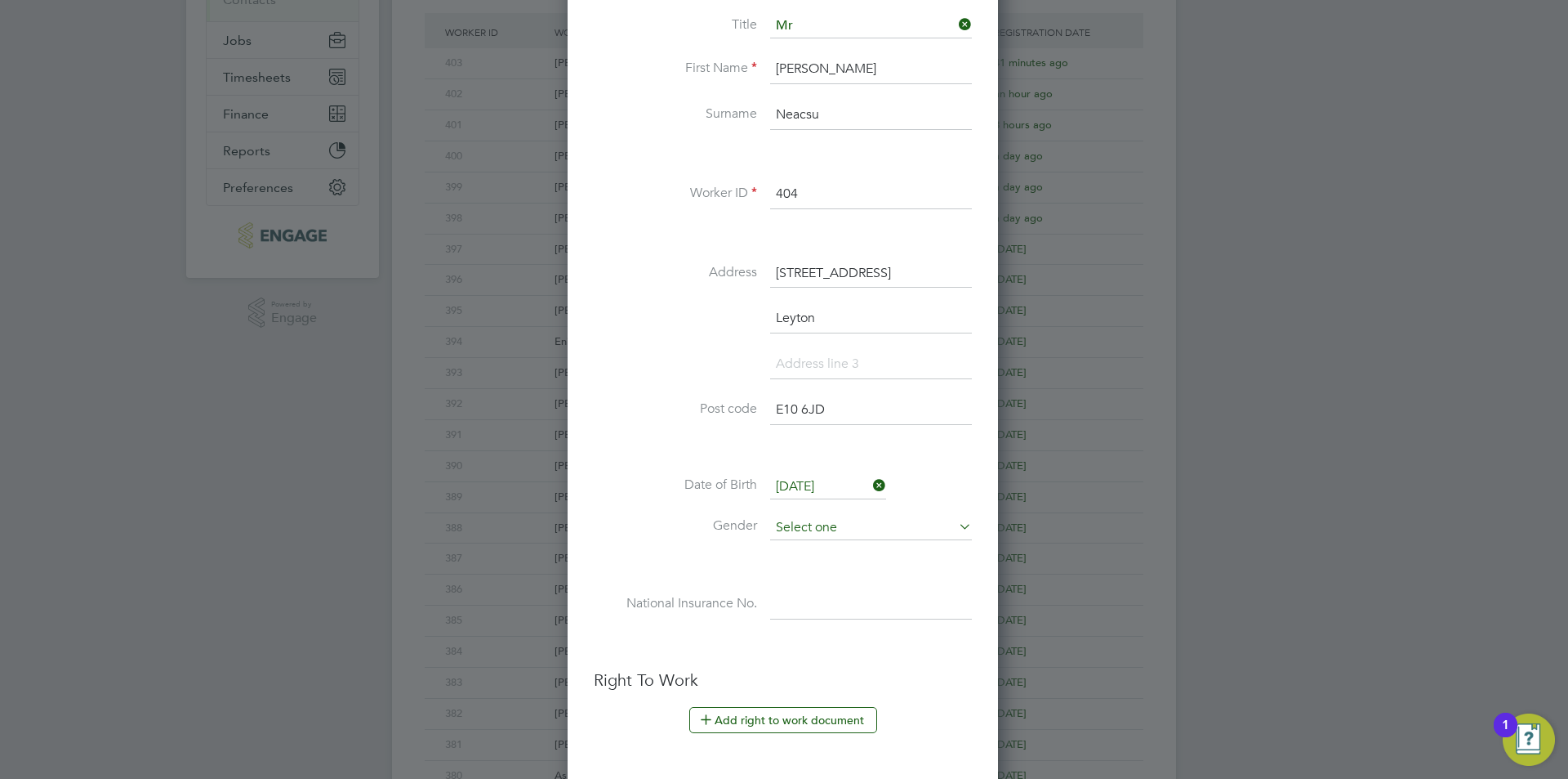
click at [858, 525] on input at bounding box center [871, 527] width 202 height 24
click at [836, 540] on li "Male" at bounding box center [870, 551] width 203 height 21
type input "Male"
click at [836, 602] on input at bounding box center [871, 604] width 202 height 29
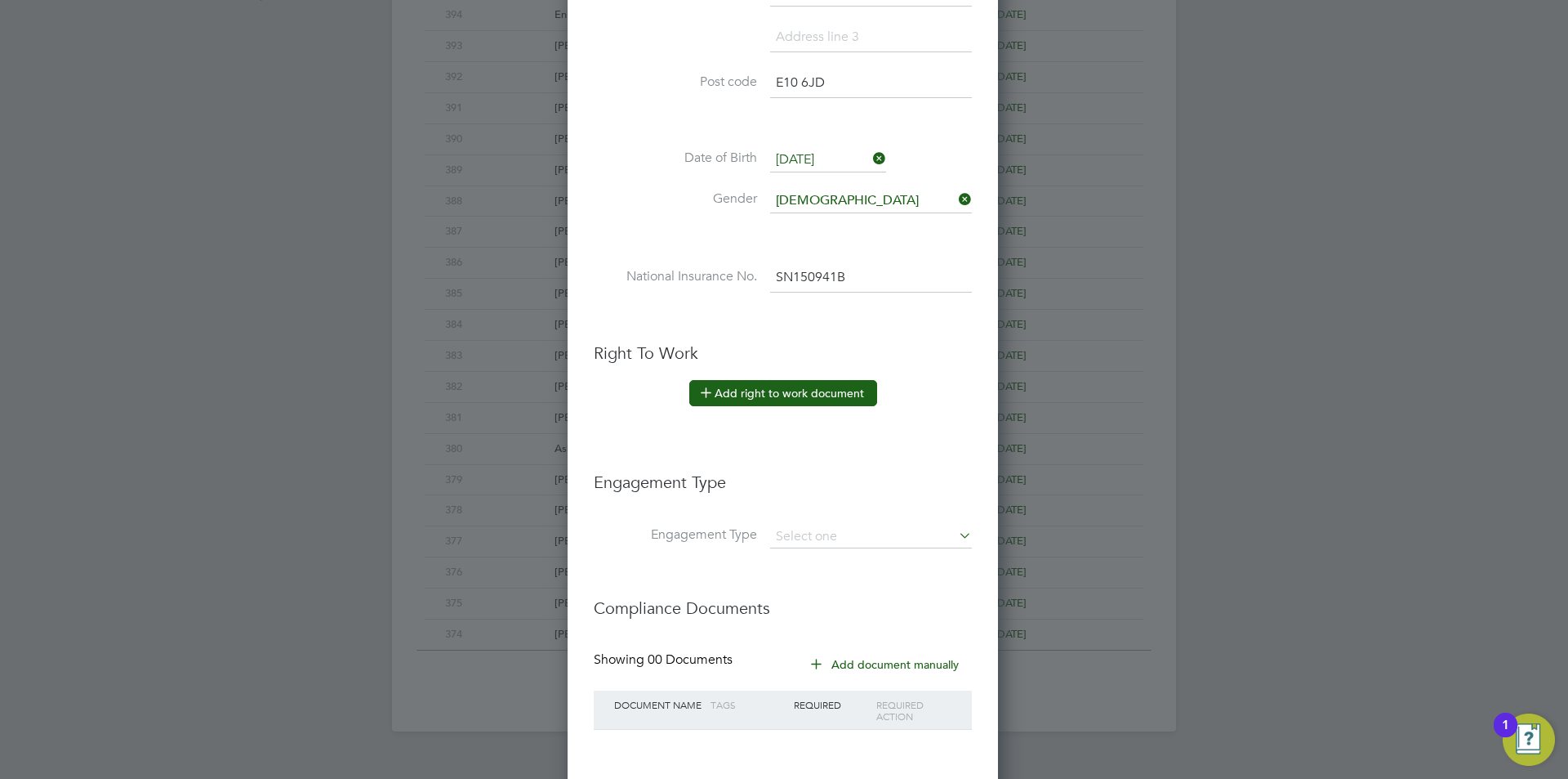
type input "SN 15 09 41 B"
click at [805, 393] on button "Add right to work document" at bounding box center [783, 392] width 187 height 26
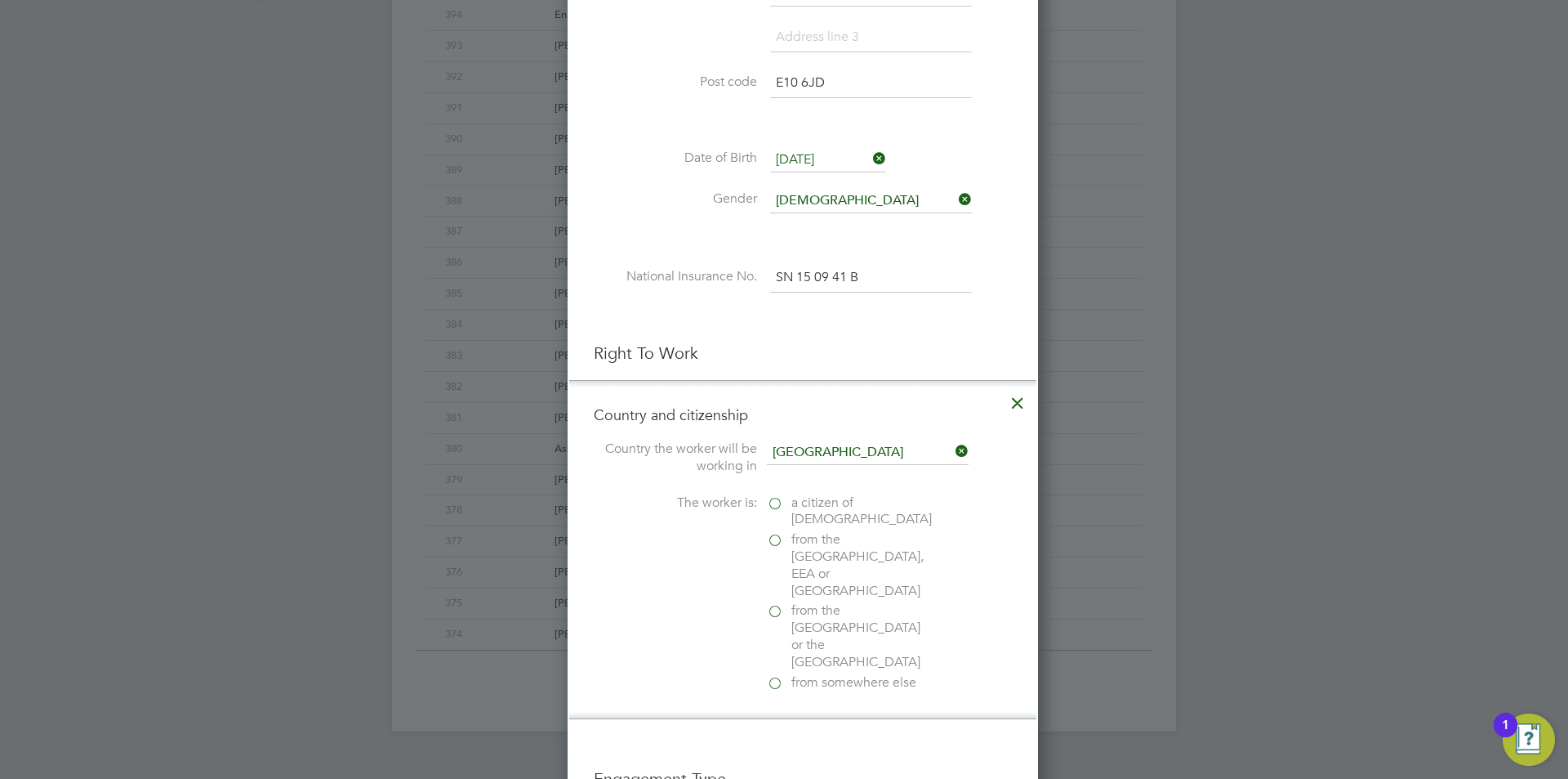
scroll to position [1674, 471]
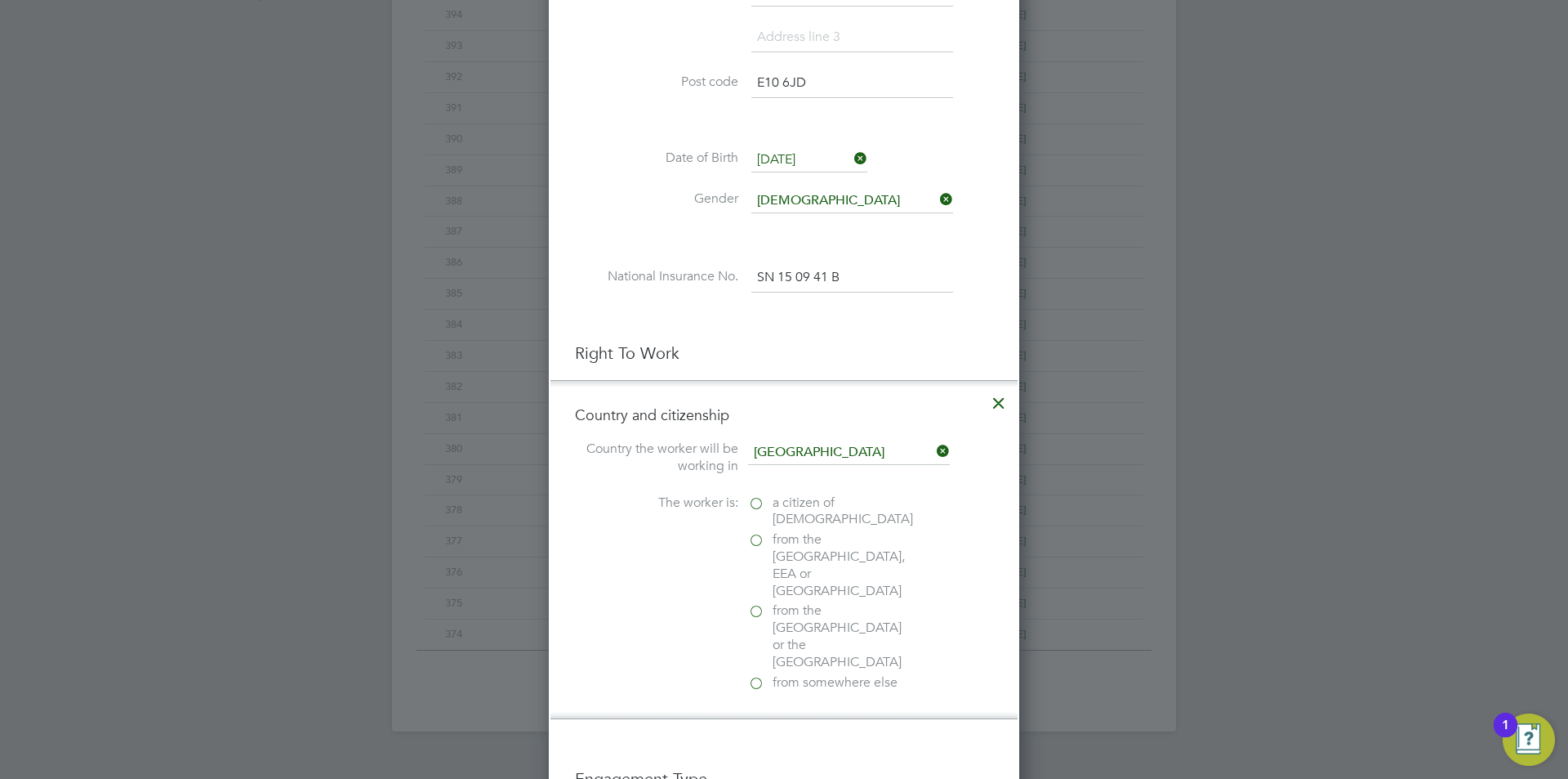
click at [1000, 398] on icon at bounding box center [999, 398] width 29 height 29
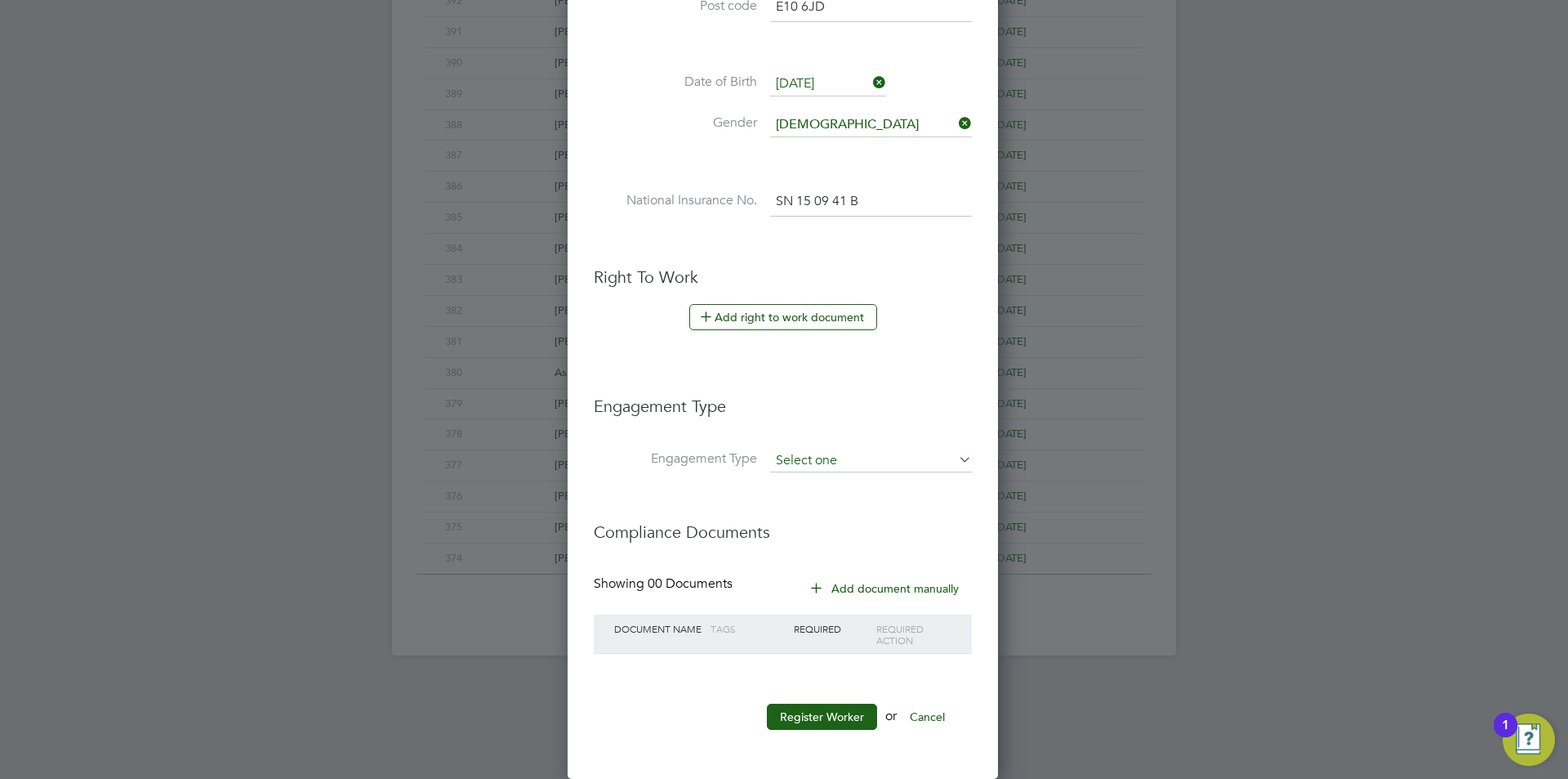
click at [814, 465] on input at bounding box center [871, 461] width 202 height 23
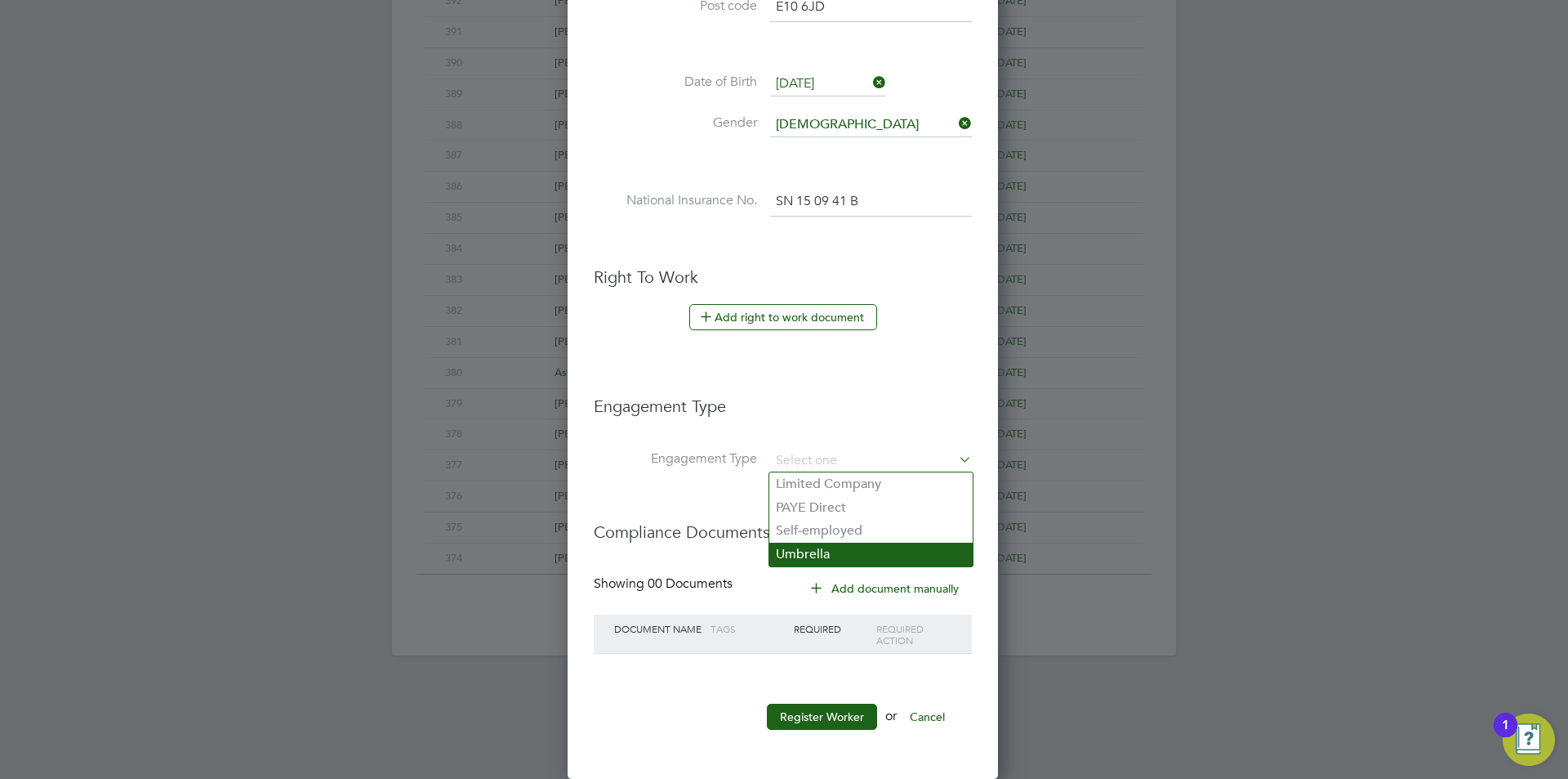
click at [832, 549] on li "Umbrella" at bounding box center [870, 555] width 203 height 23
type input "Umbrella"
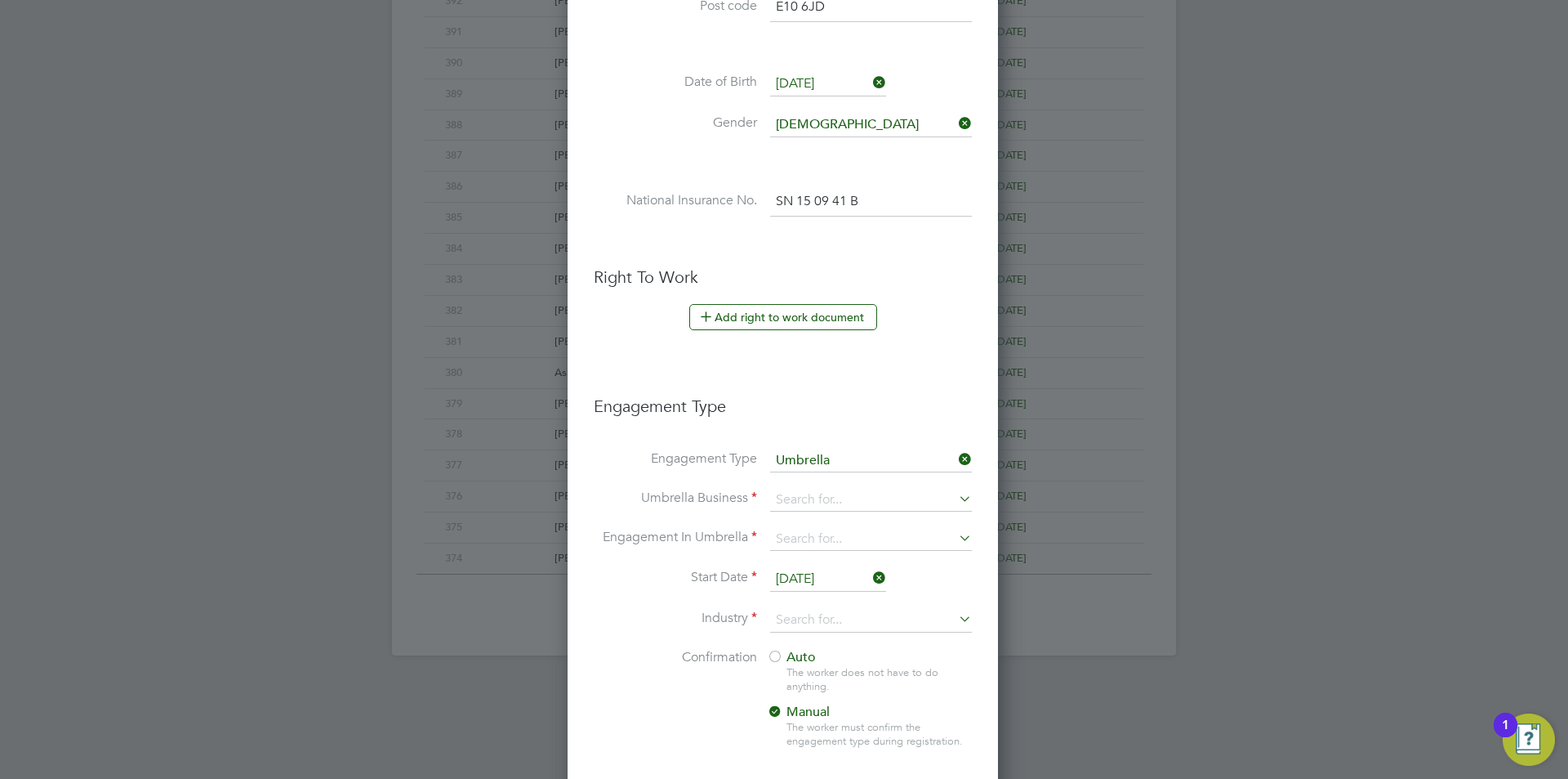
scroll to position [1730, 433]
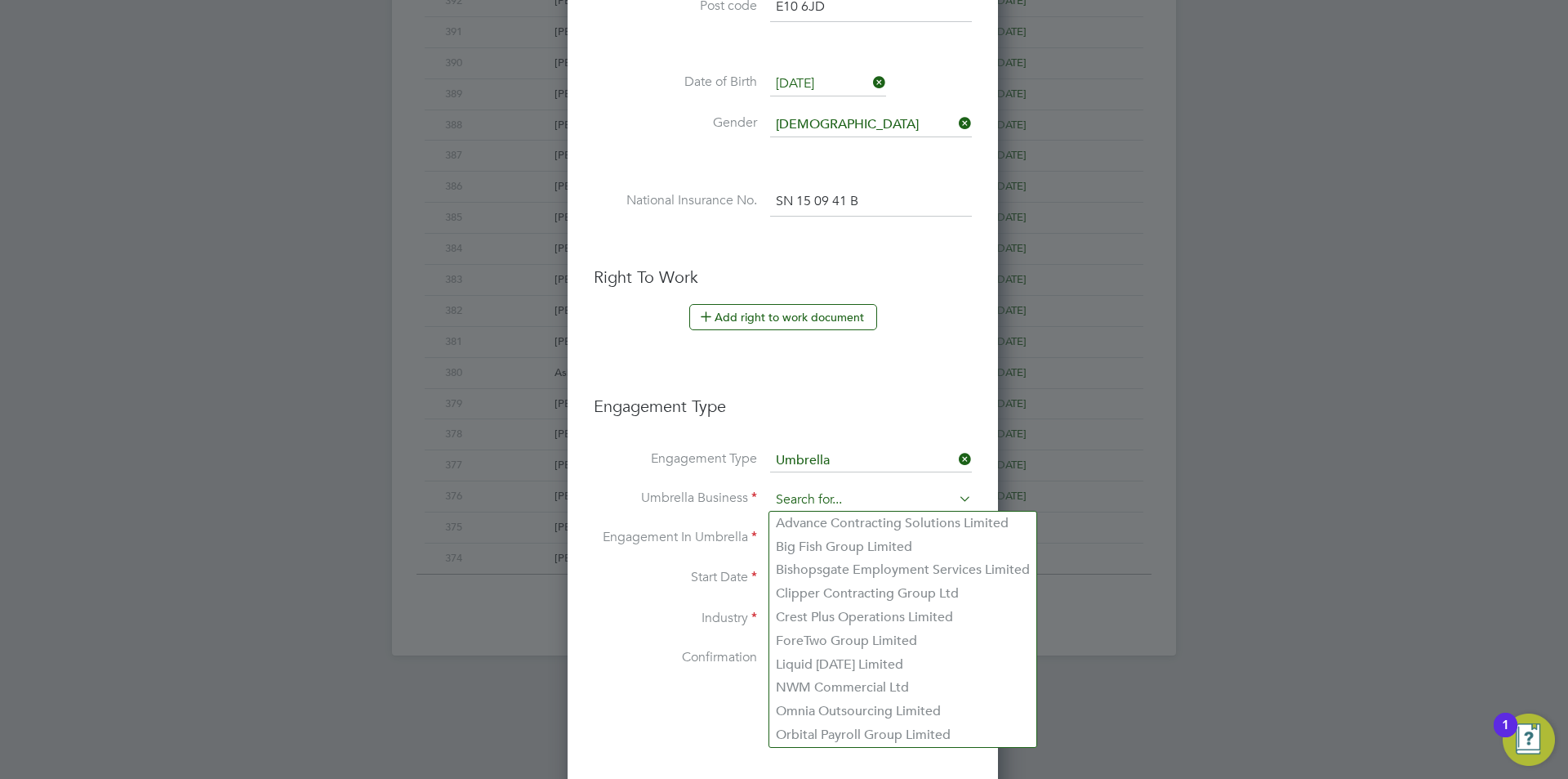
click at [884, 493] on input at bounding box center [871, 500] width 202 height 23
click at [851, 712] on li "Omnia Outsourcing Limited" at bounding box center [902, 711] width 267 height 23
type input "Omnia Outsourcing Limited"
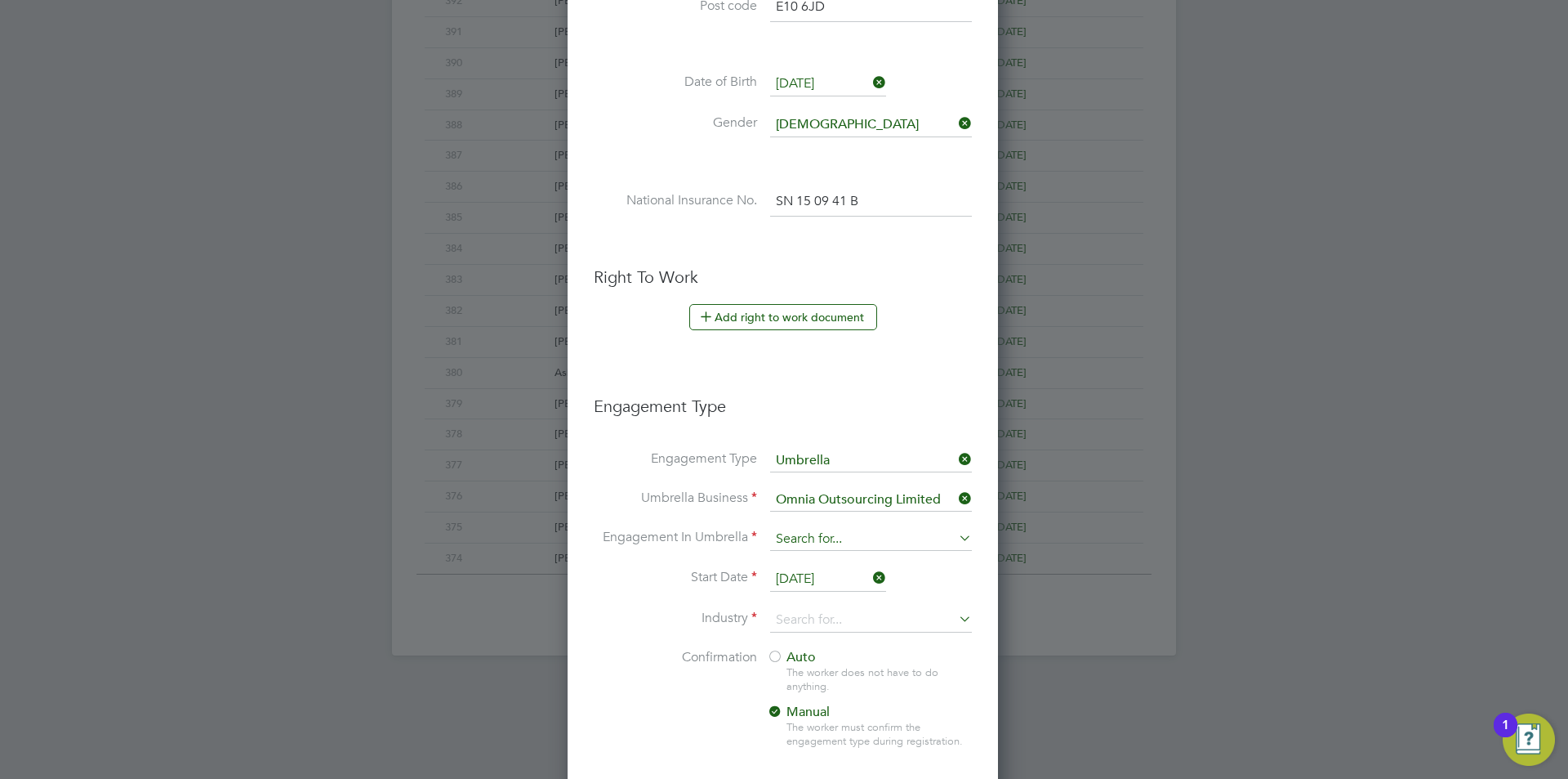
click at [832, 544] on input at bounding box center [871, 539] width 202 height 23
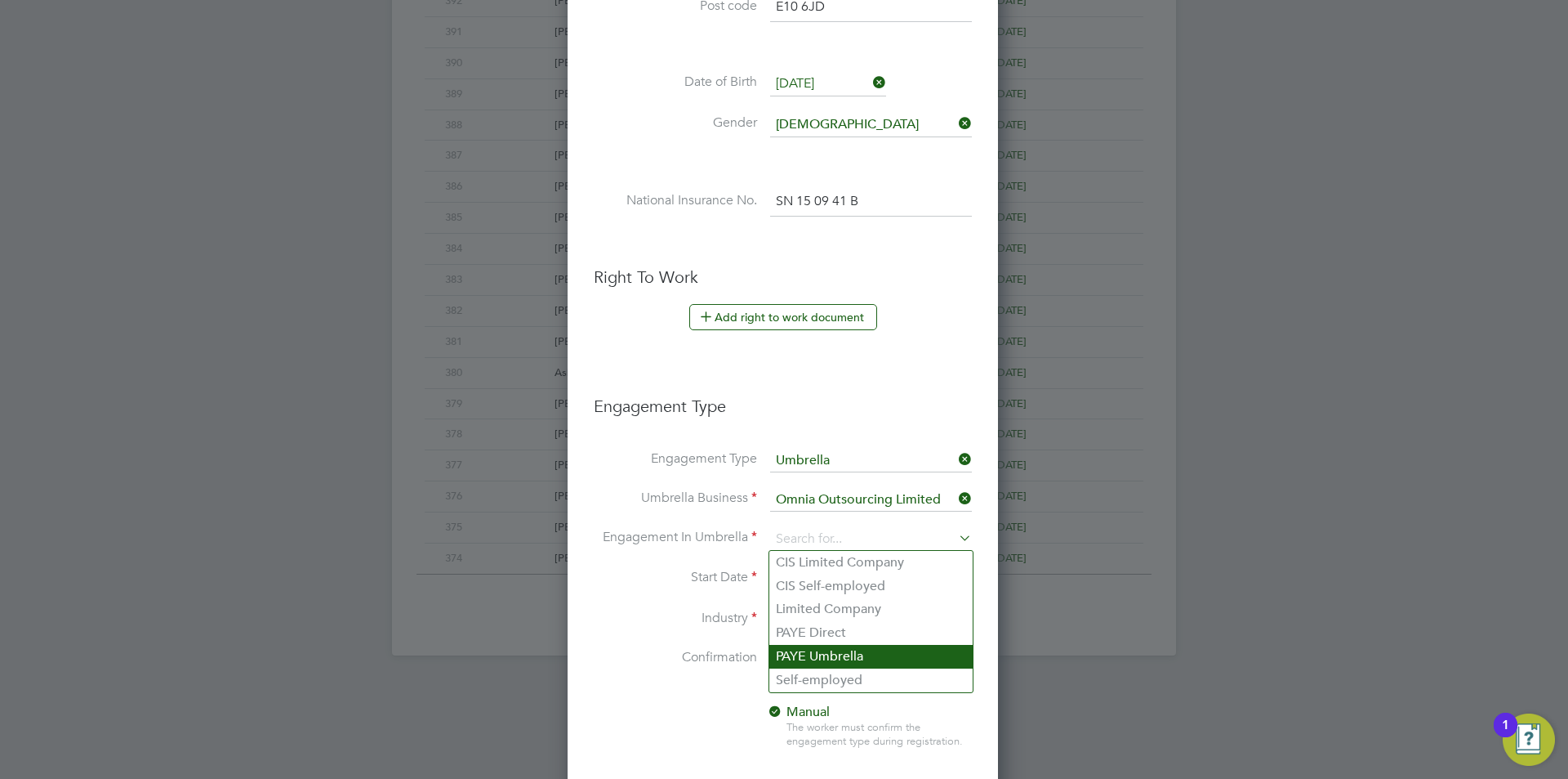
click at [844, 662] on li "PAYE Umbrella" at bounding box center [870, 657] width 203 height 23
type input "PAYE Umbrella"
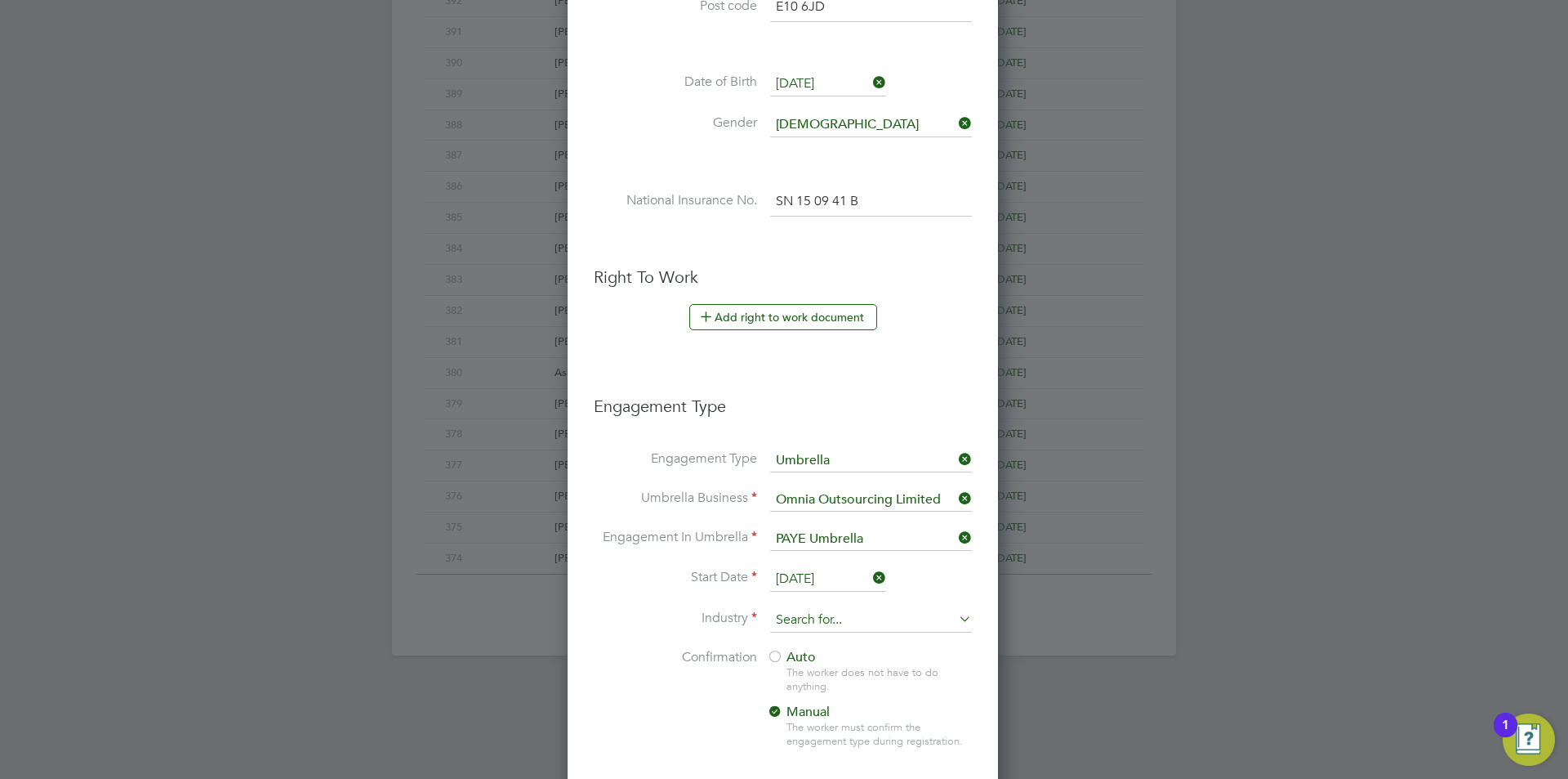
click at [844, 623] on input at bounding box center [871, 620] width 202 height 24
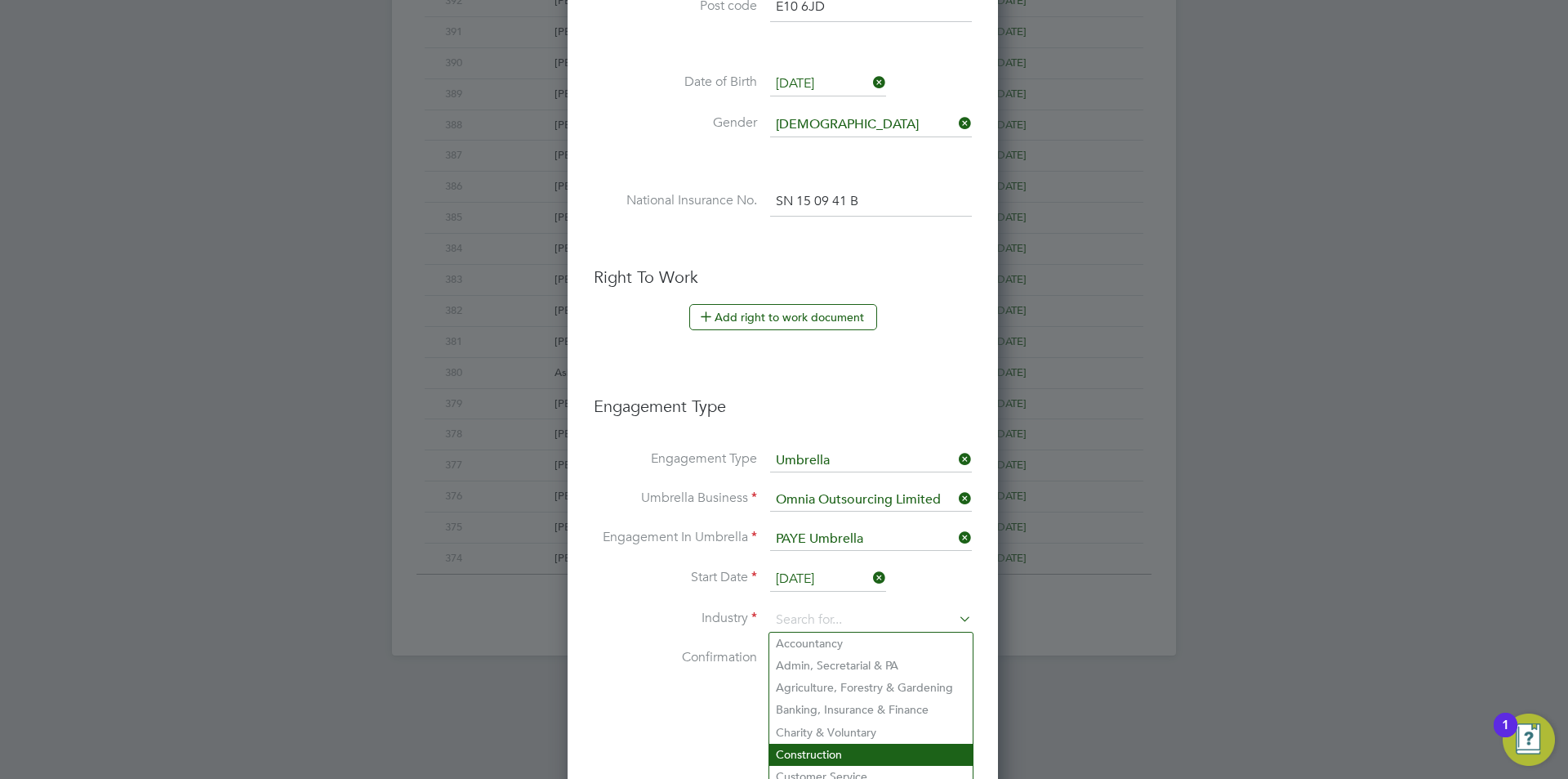
click at [835, 746] on li "Construction" at bounding box center [870, 754] width 203 height 22
type input "Construction"
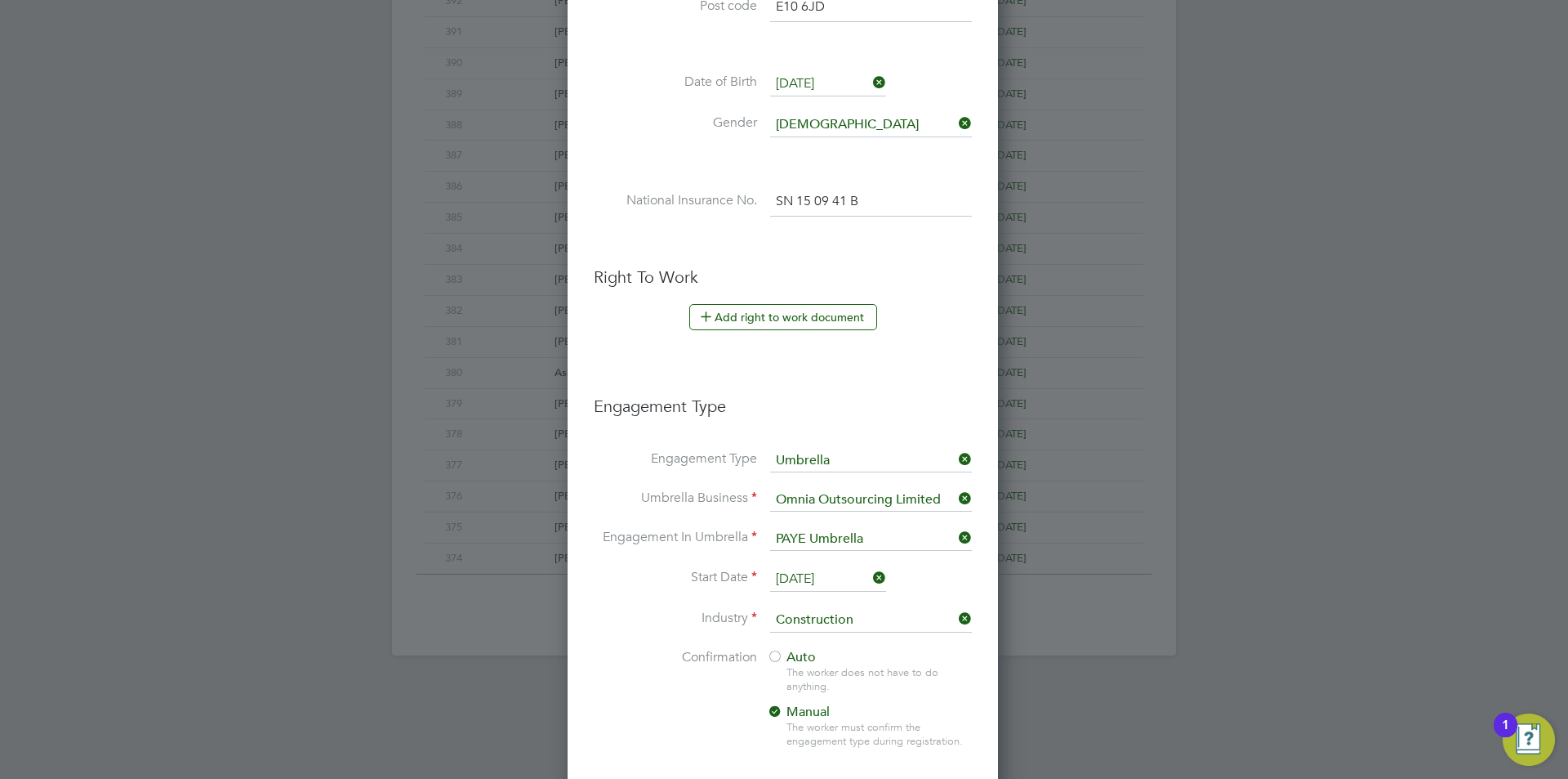
click at [779, 655] on div at bounding box center [775, 658] width 17 height 17
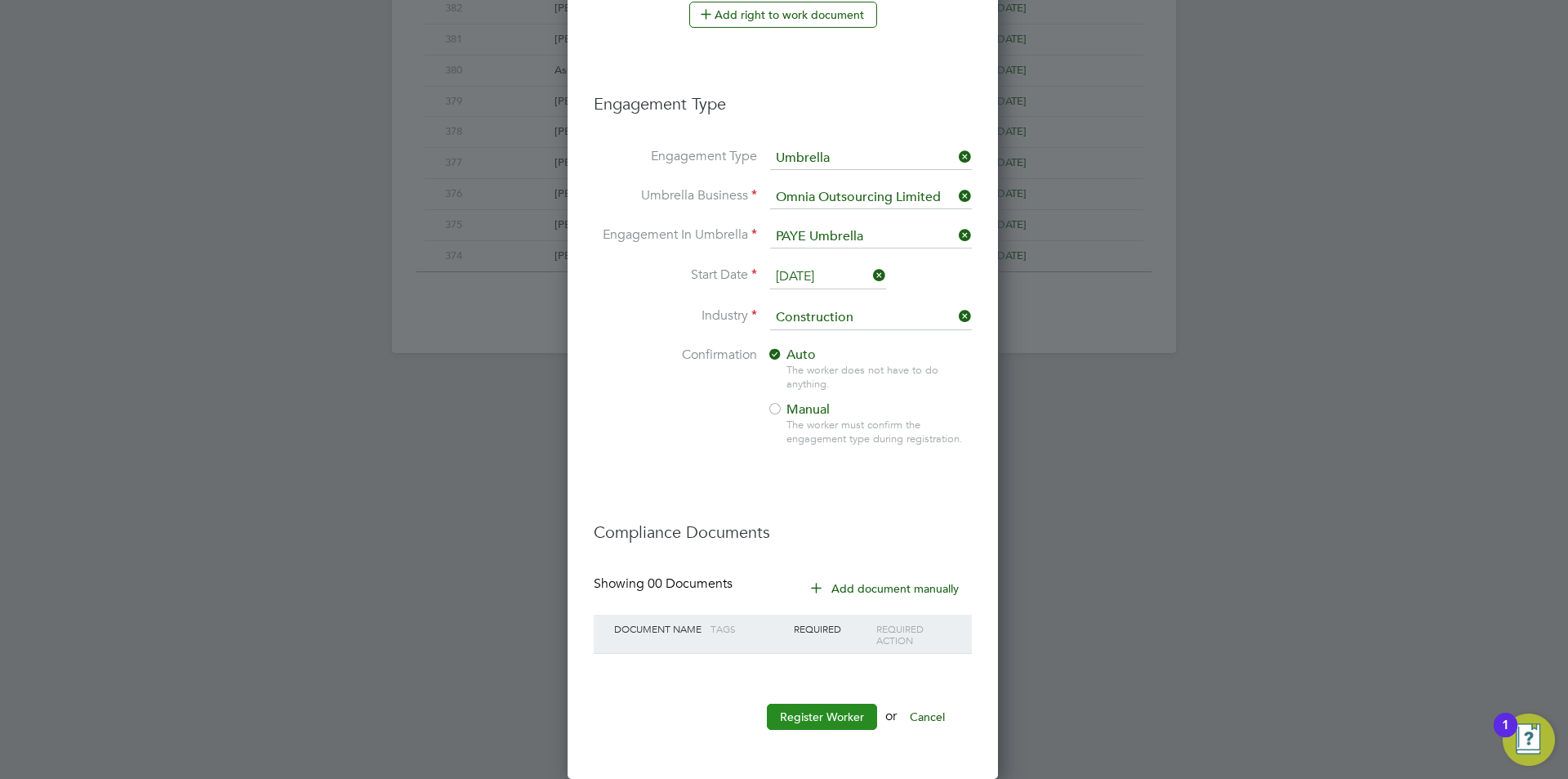
click at [822, 708] on button "Register Worker" at bounding box center [822, 716] width 111 height 26
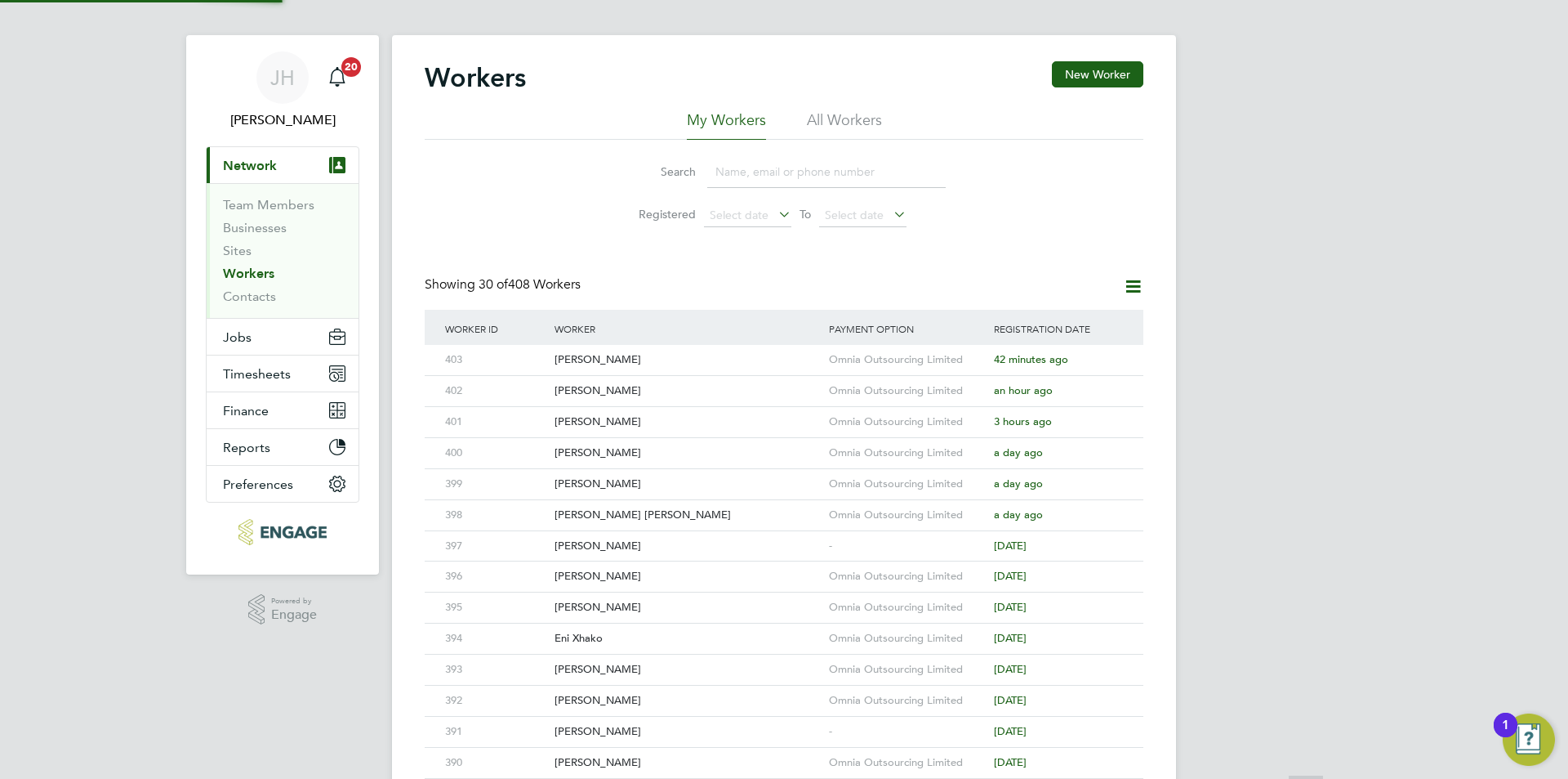
scroll to position [0, 0]
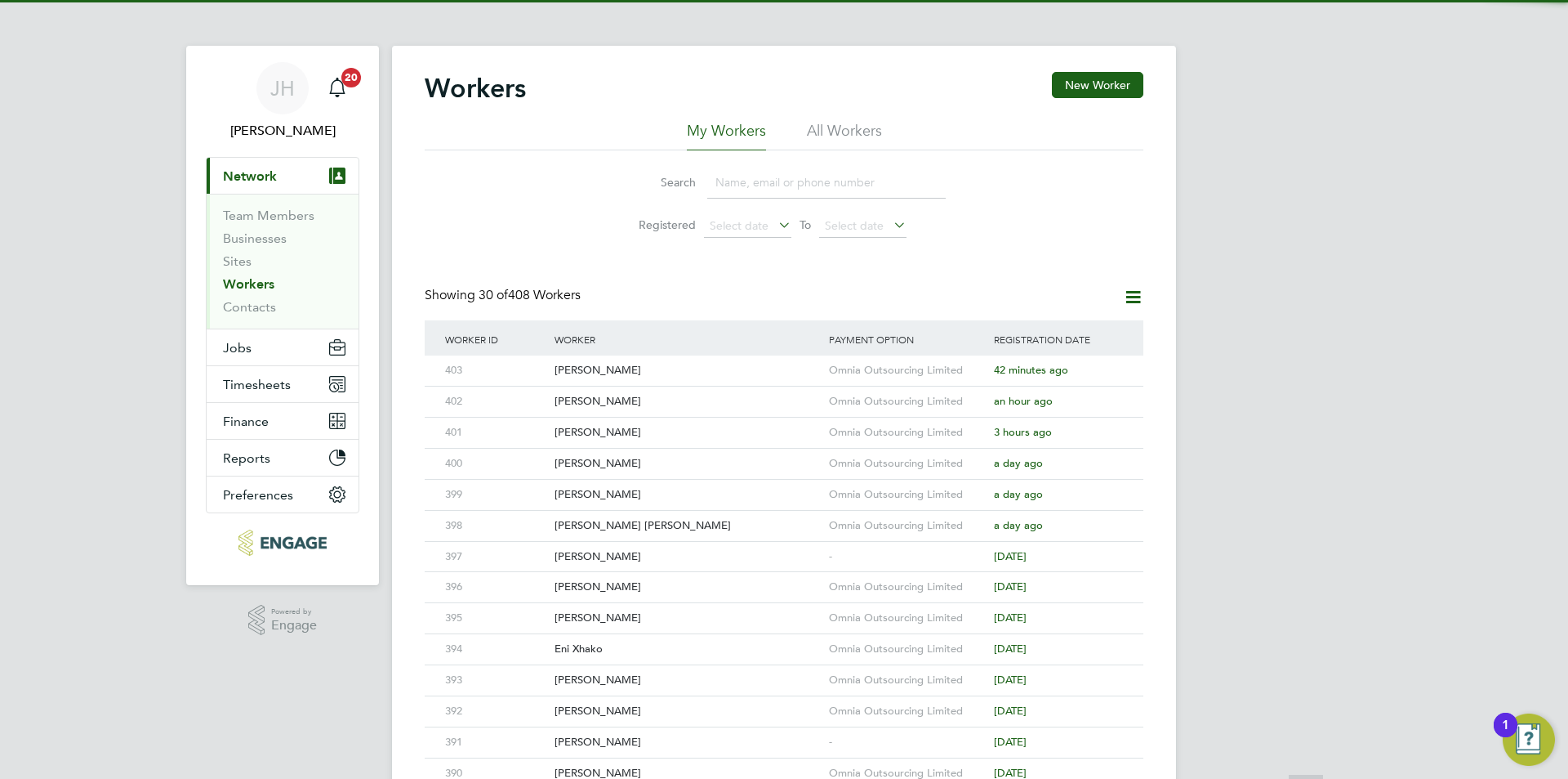
click at [1242, 440] on div "JH Jess Hogan Notifications 20 Applications: Current page: Network Team Members…" at bounding box center [784, 695] width 1568 height 1391
click at [911, 369] on div "-" at bounding box center [908, 370] width 165 height 30
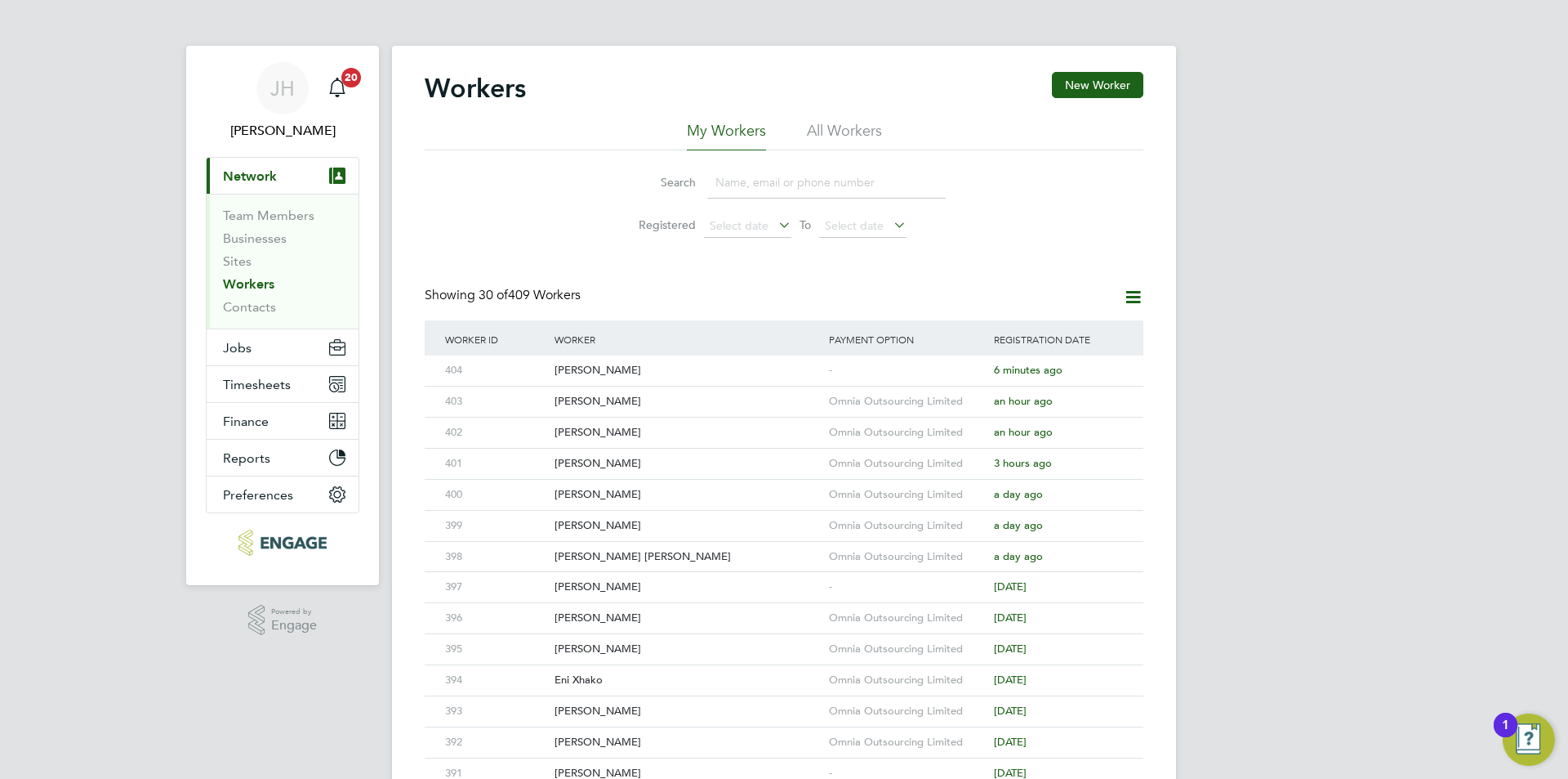
click at [1211, 306] on div "JH Jess Hogan Notifications 20 Applications: Current page: Network Team Members…" at bounding box center [784, 695] width 1568 height 1391
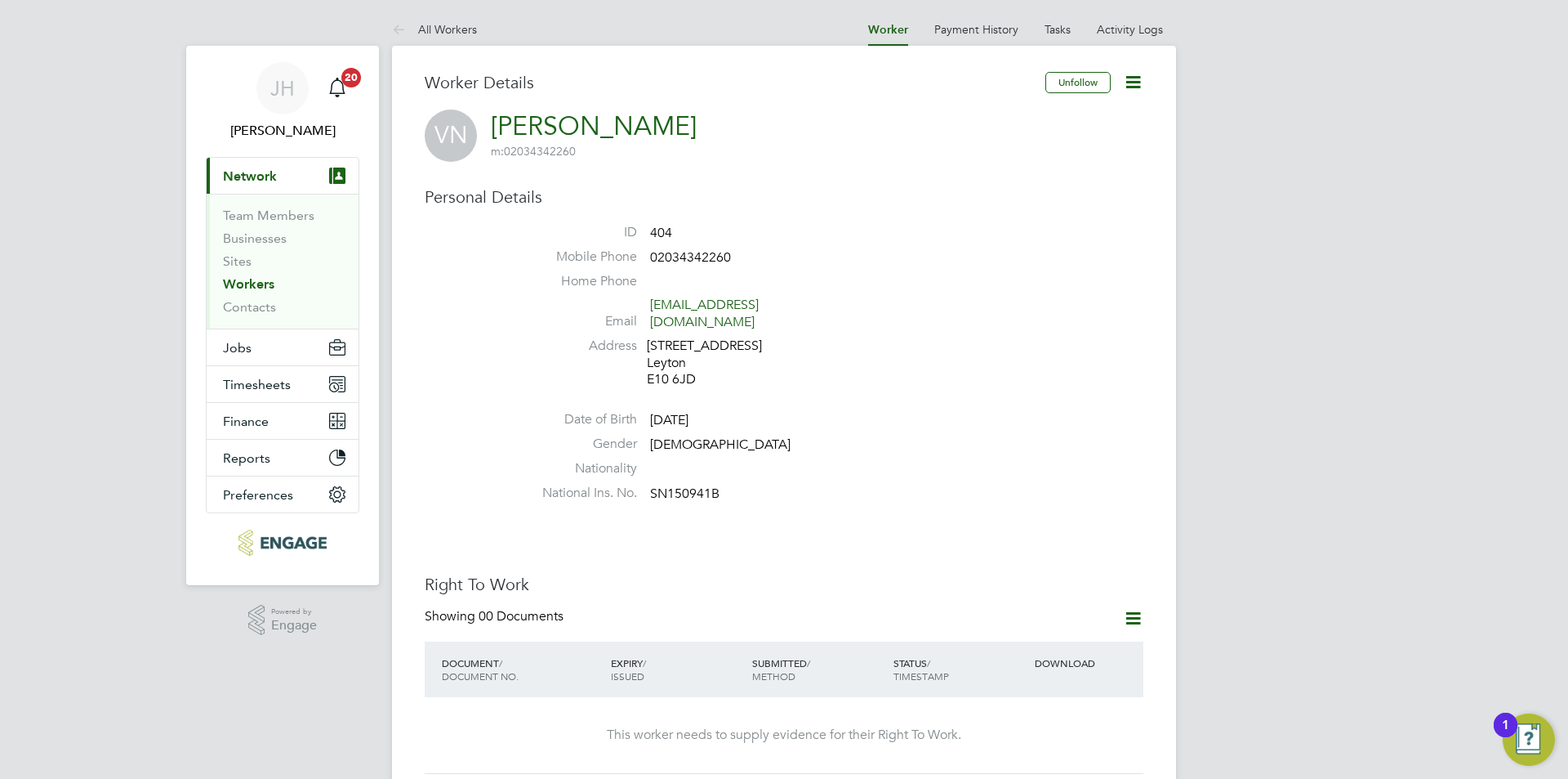
scroll to position [326, 0]
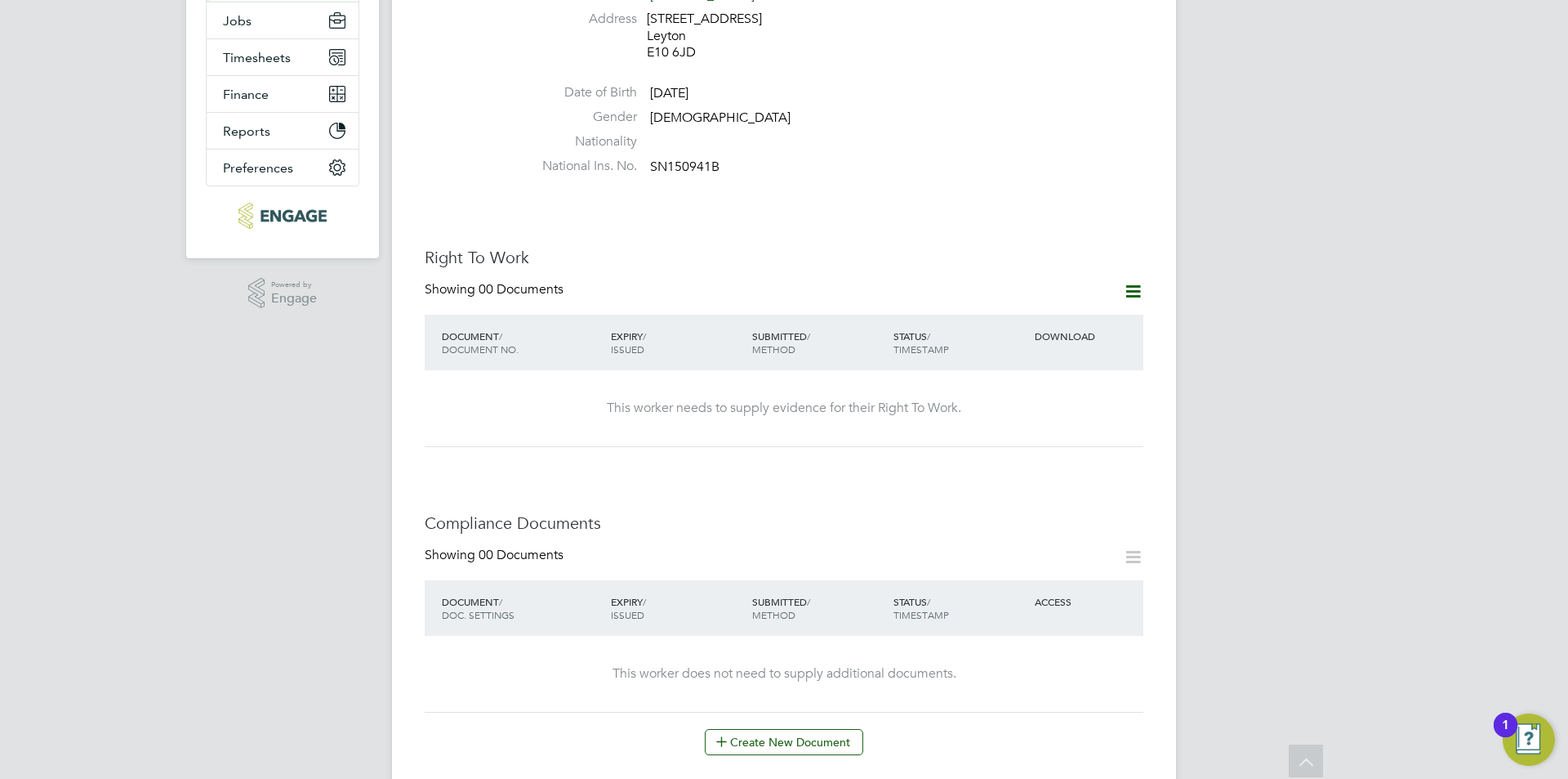
click at [1131, 281] on icon at bounding box center [1133, 290] width 20 height 20
click at [1011, 306] on li "Add Right To Work Document" at bounding box center [1042, 315] width 197 height 23
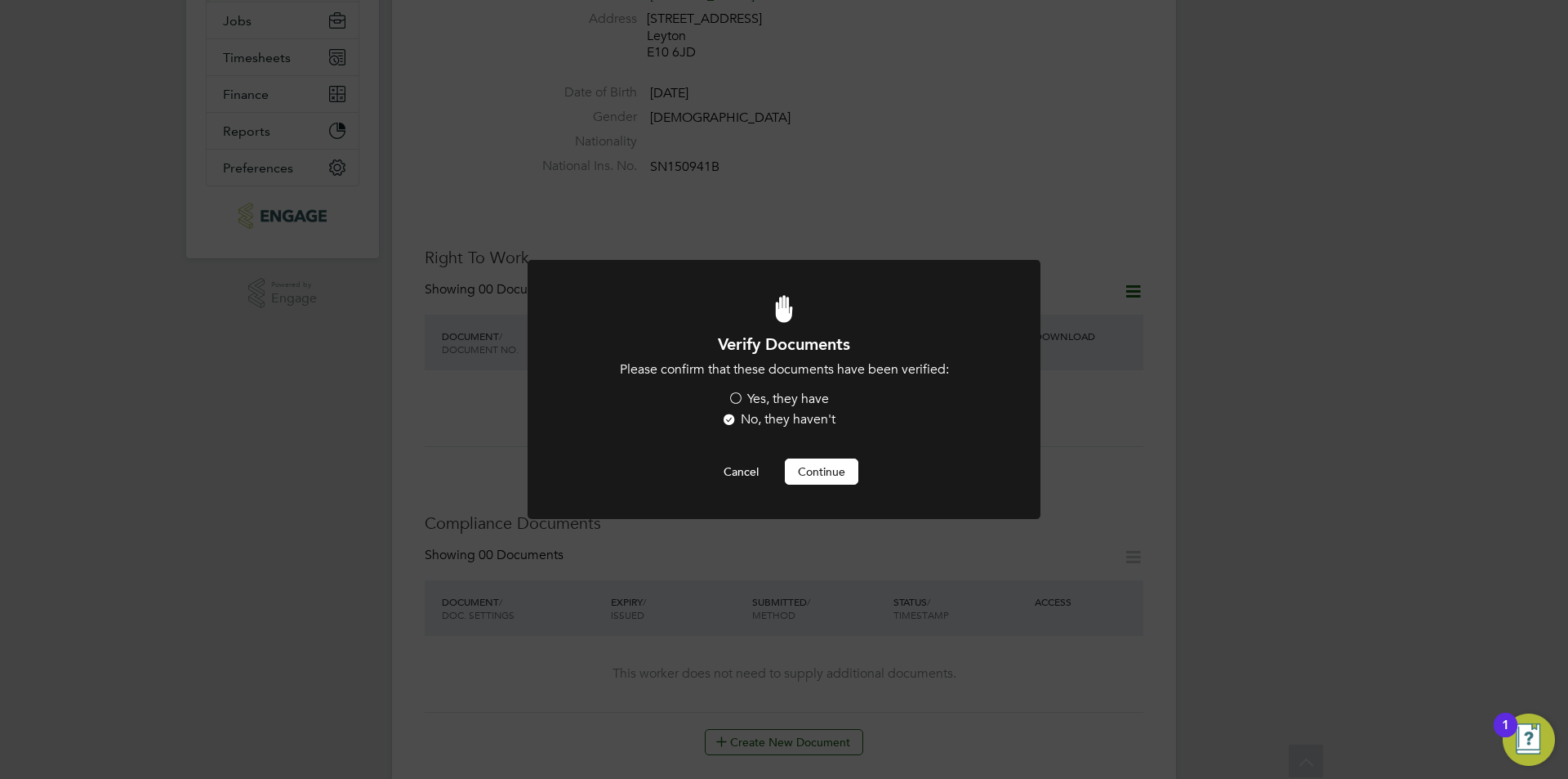
click at [760, 391] on label "Yes, they have" at bounding box center [778, 399] width 101 height 17
click at [0, 0] on input "Yes, they have" at bounding box center [0, 0] width 0 height 0
click at [838, 481] on button "Continue" at bounding box center [821, 471] width 74 height 26
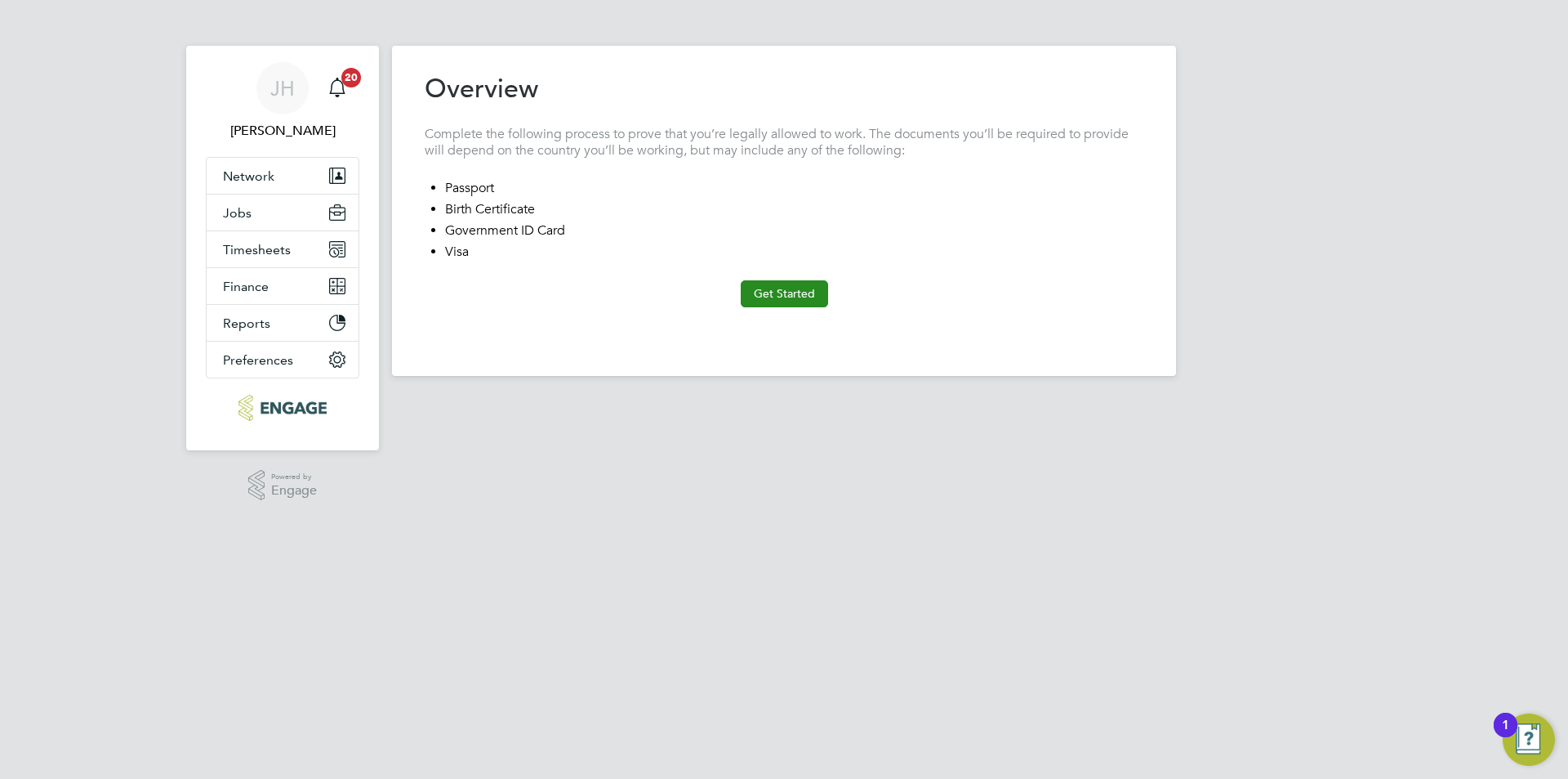
click at [776, 306] on button "Get Started" at bounding box center [784, 293] width 87 height 26
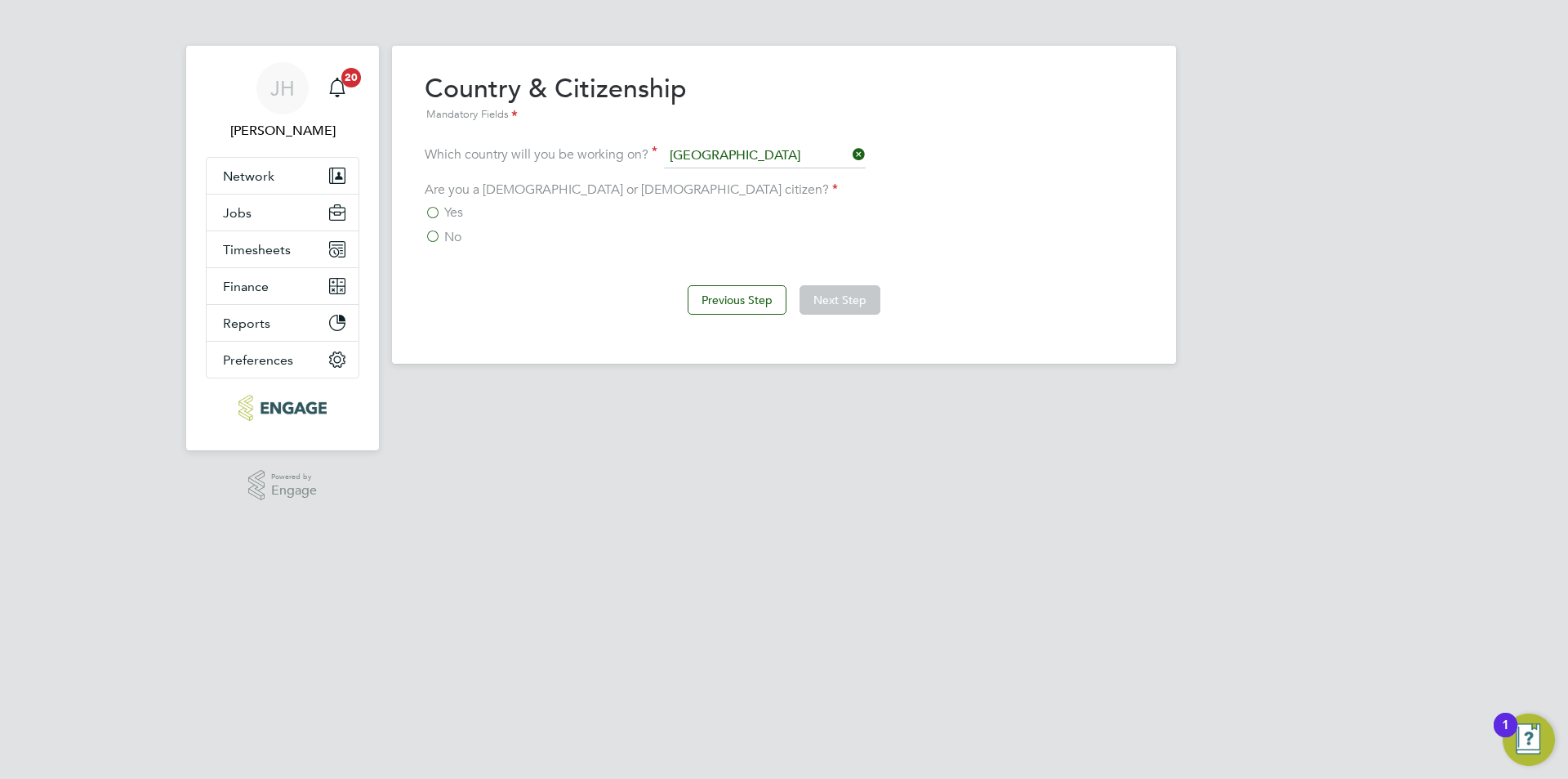
click at [452, 234] on span "No" at bounding box center [453, 237] width 17 height 17
click at [0, 0] on input "No" at bounding box center [0, 0] width 0 height 0
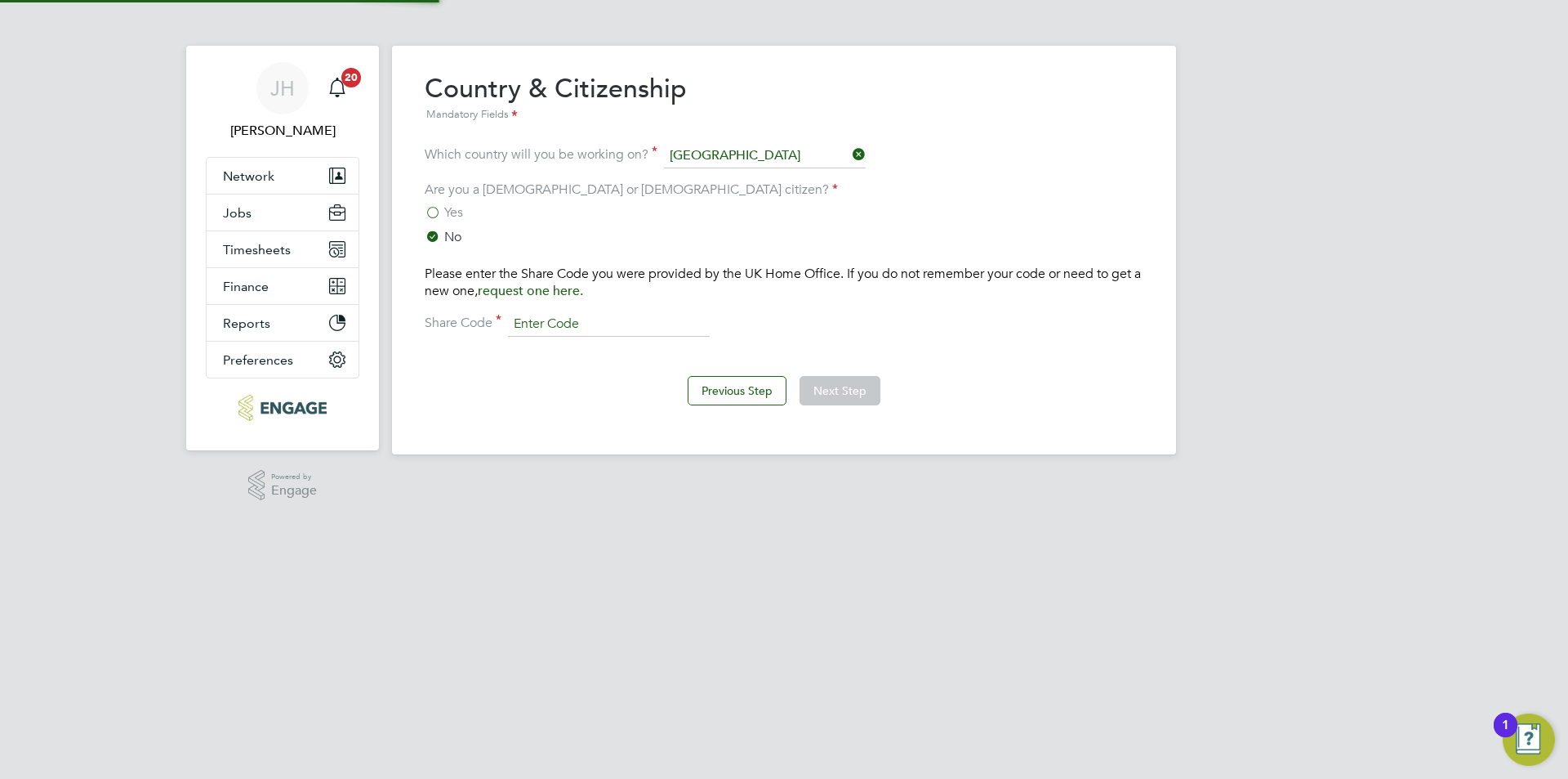
click at [579, 318] on input at bounding box center [609, 323] width 202 height 24
click at [562, 320] on input at bounding box center [609, 323] width 202 height 24
type input "W7ZHFF6ZK"
click at [844, 383] on button "Next Step" at bounding box center [839, 390] width 81 height 29
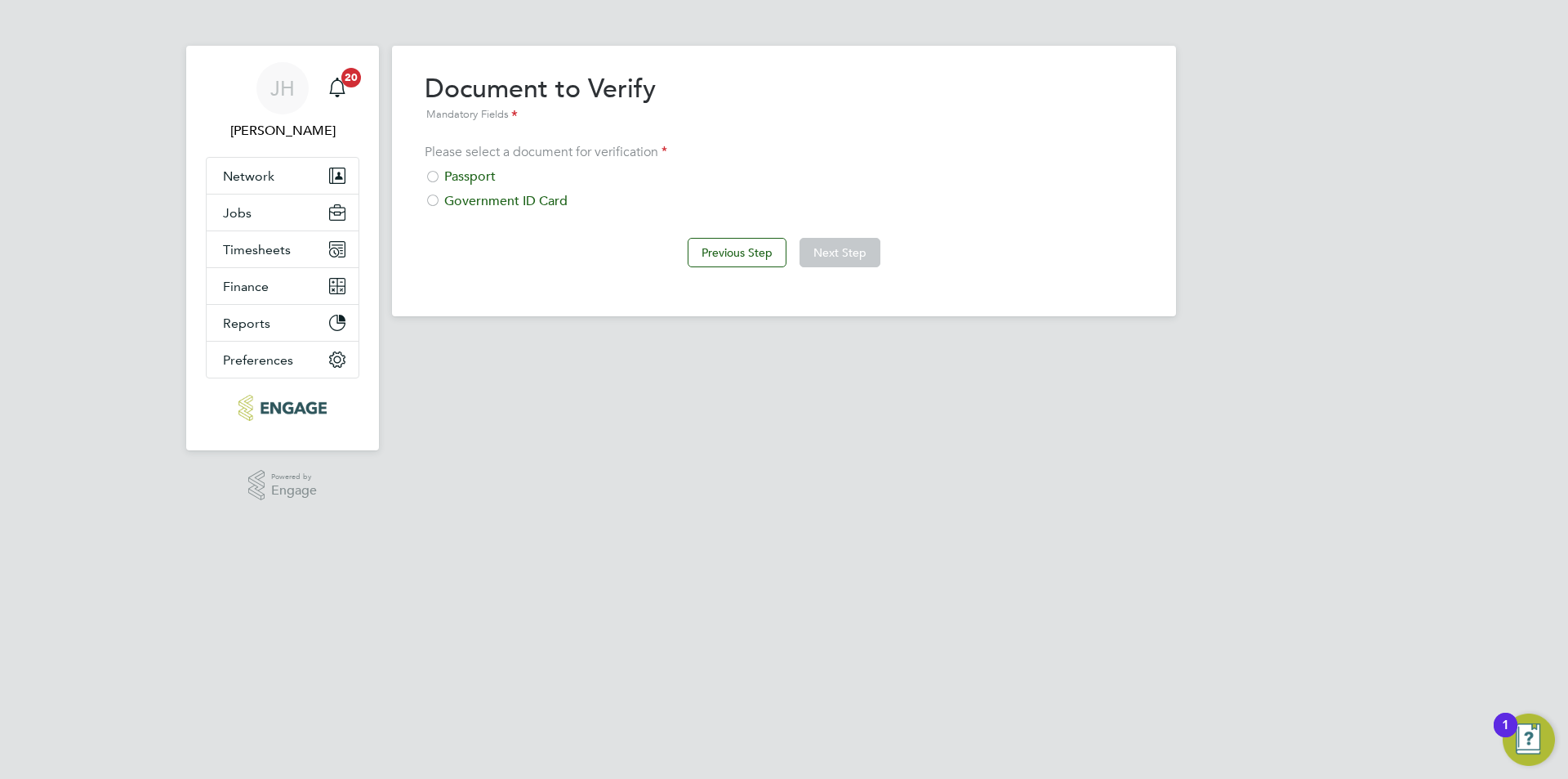
click at [494, 176] on div "Passport" at bounding box center [784, 177] width 718 height 17
click at [854, 259] on button "Next Step" at bounding box center [839, 253] width 81 height 29
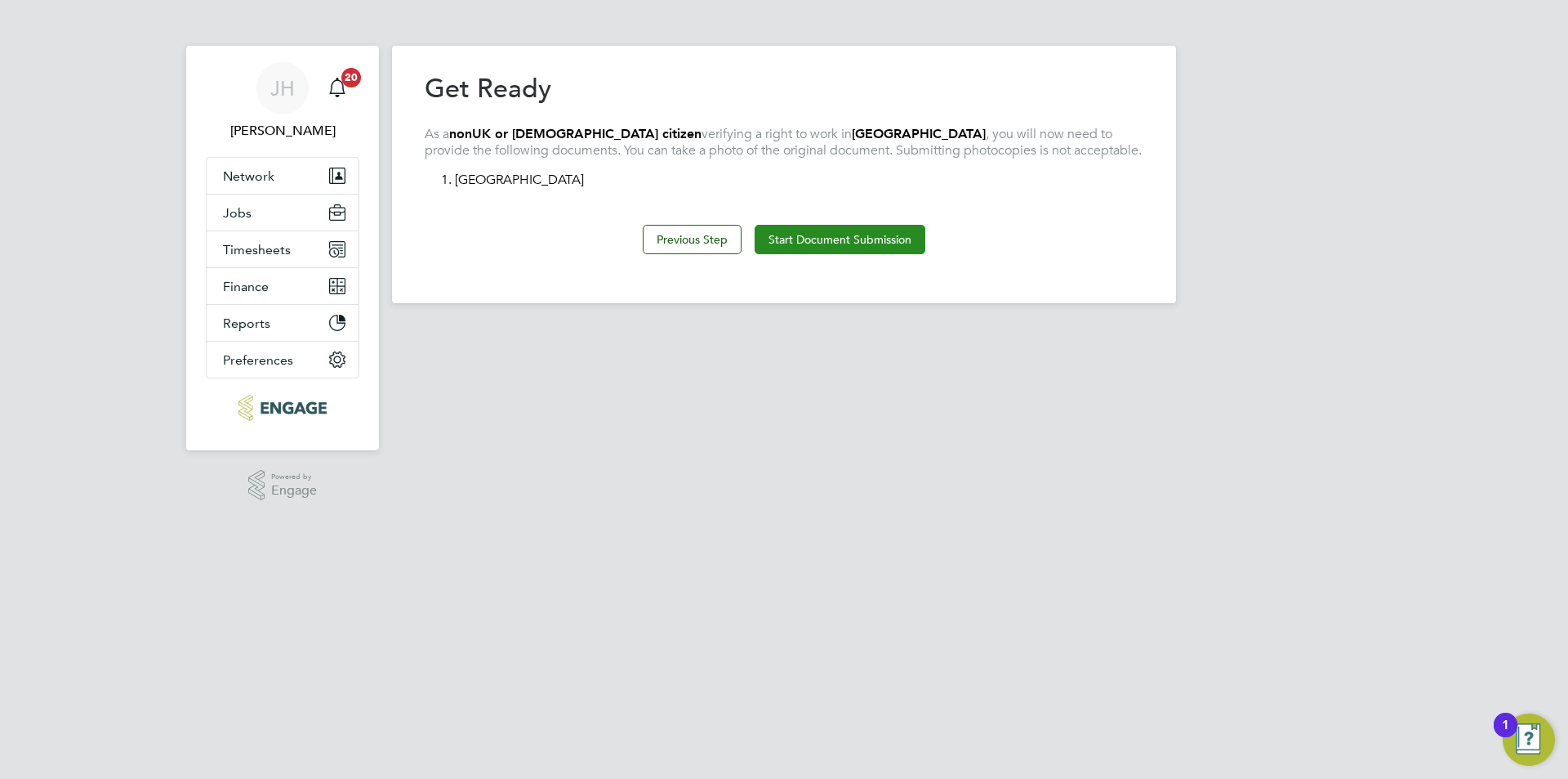
click at [810, 236] on button "Start Document Submission" at bounding box center [840, 239] width 171 height 29
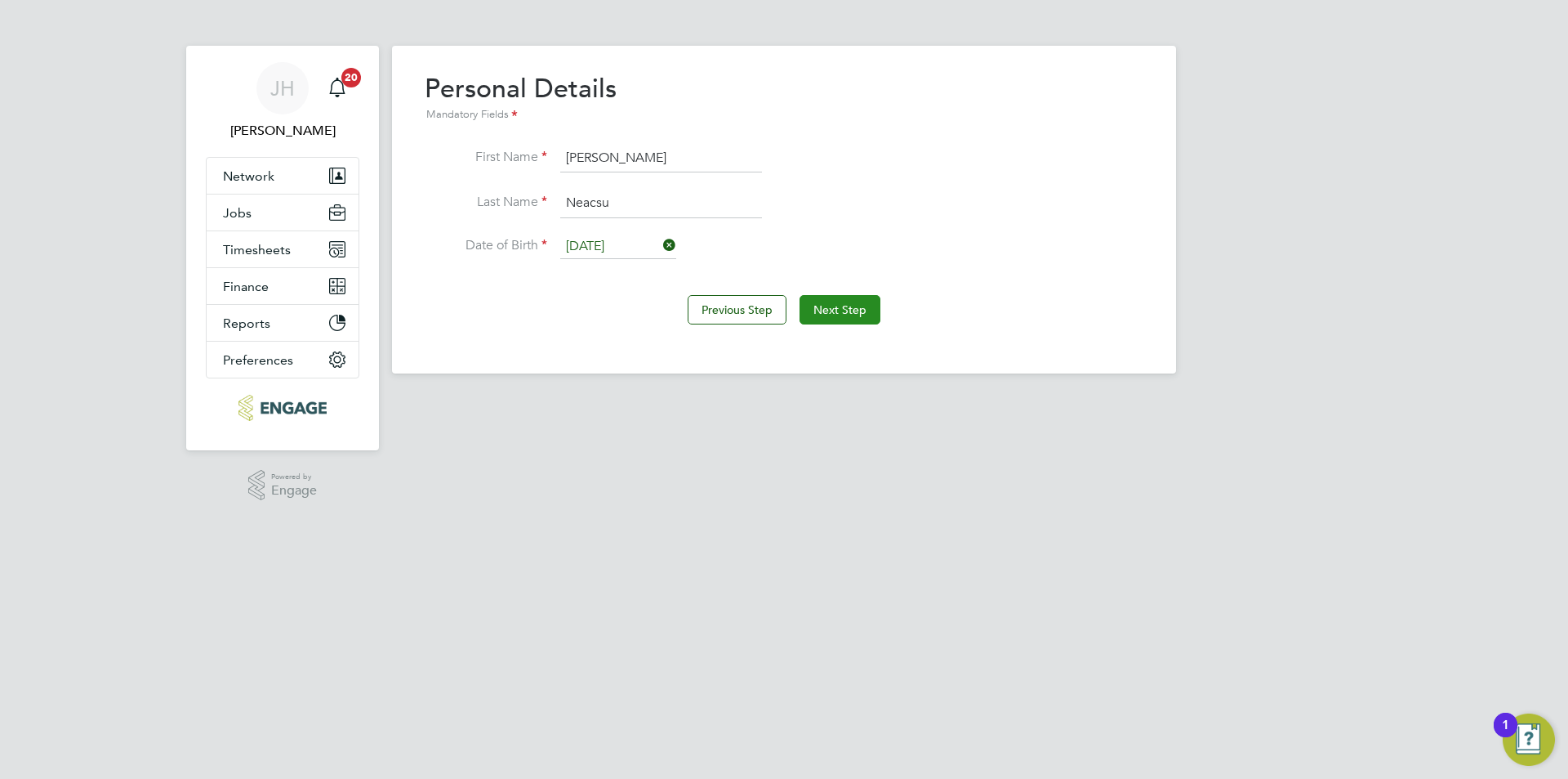
click at [829, 306] on button "Next Step" at bounding box center [839, 310] width 81 height 29
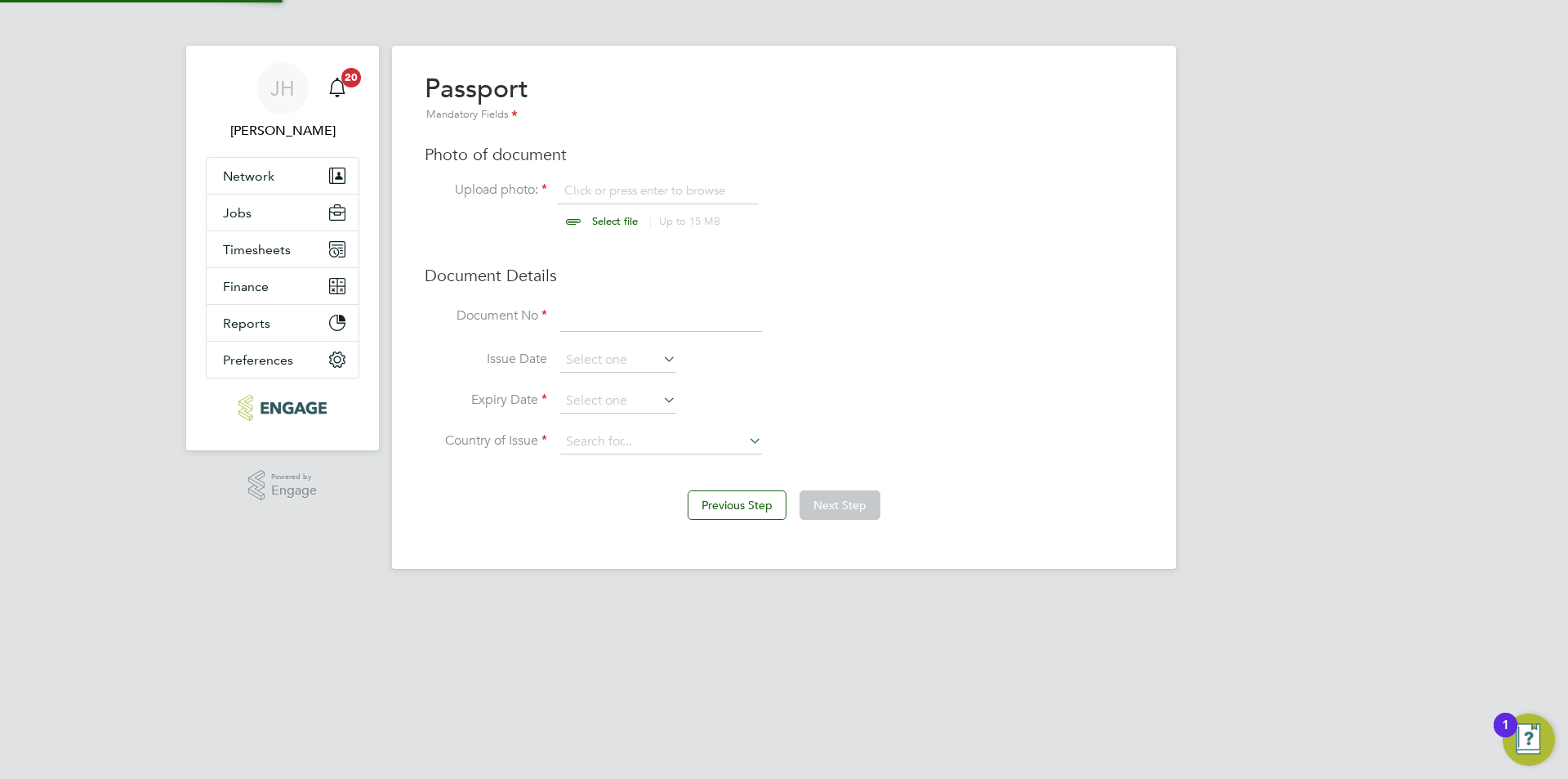
scroll to position [22, 203]
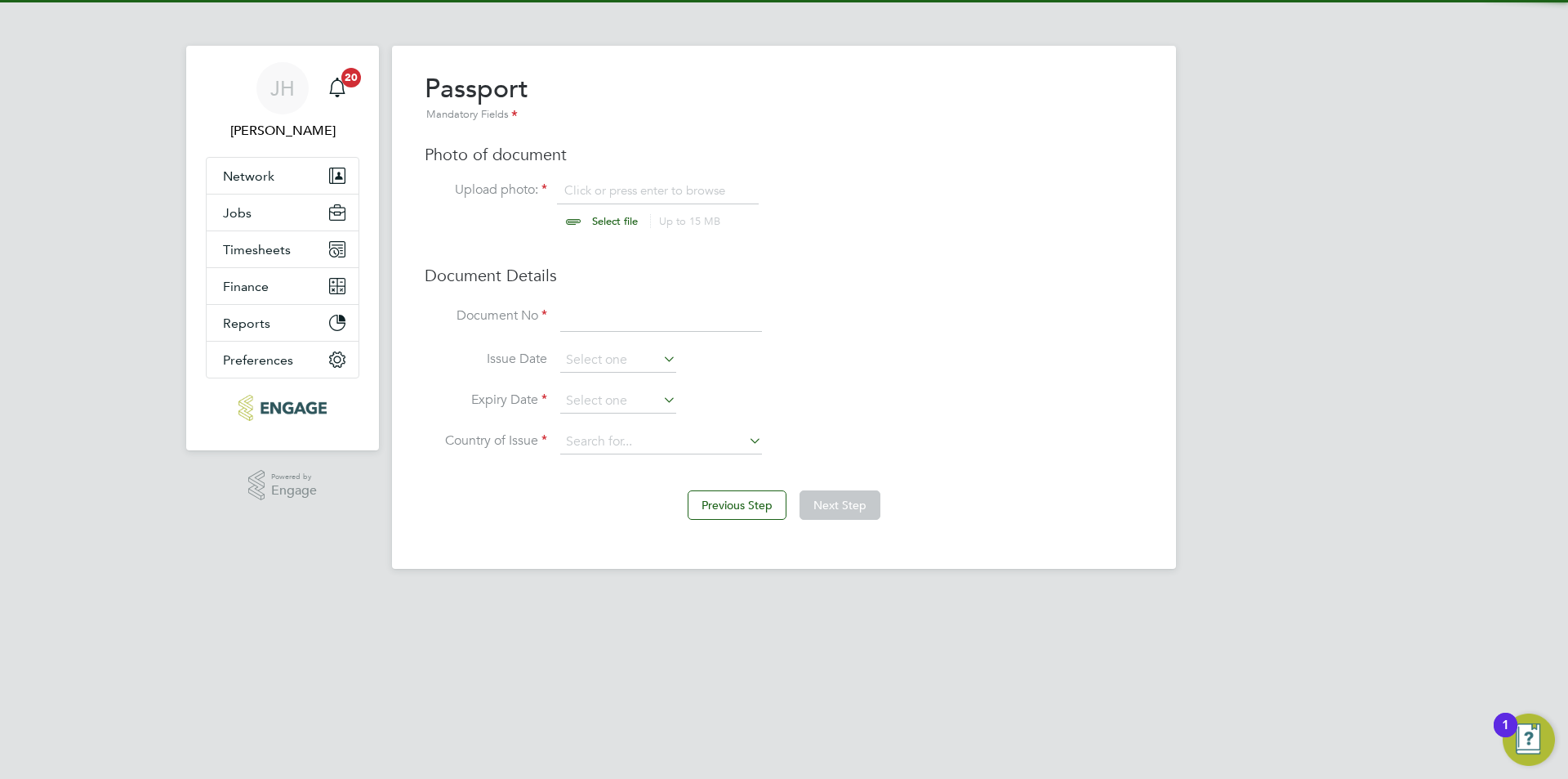
click at [673, 197] on input "file" at bounding box center [630, 207] width 256 height 49
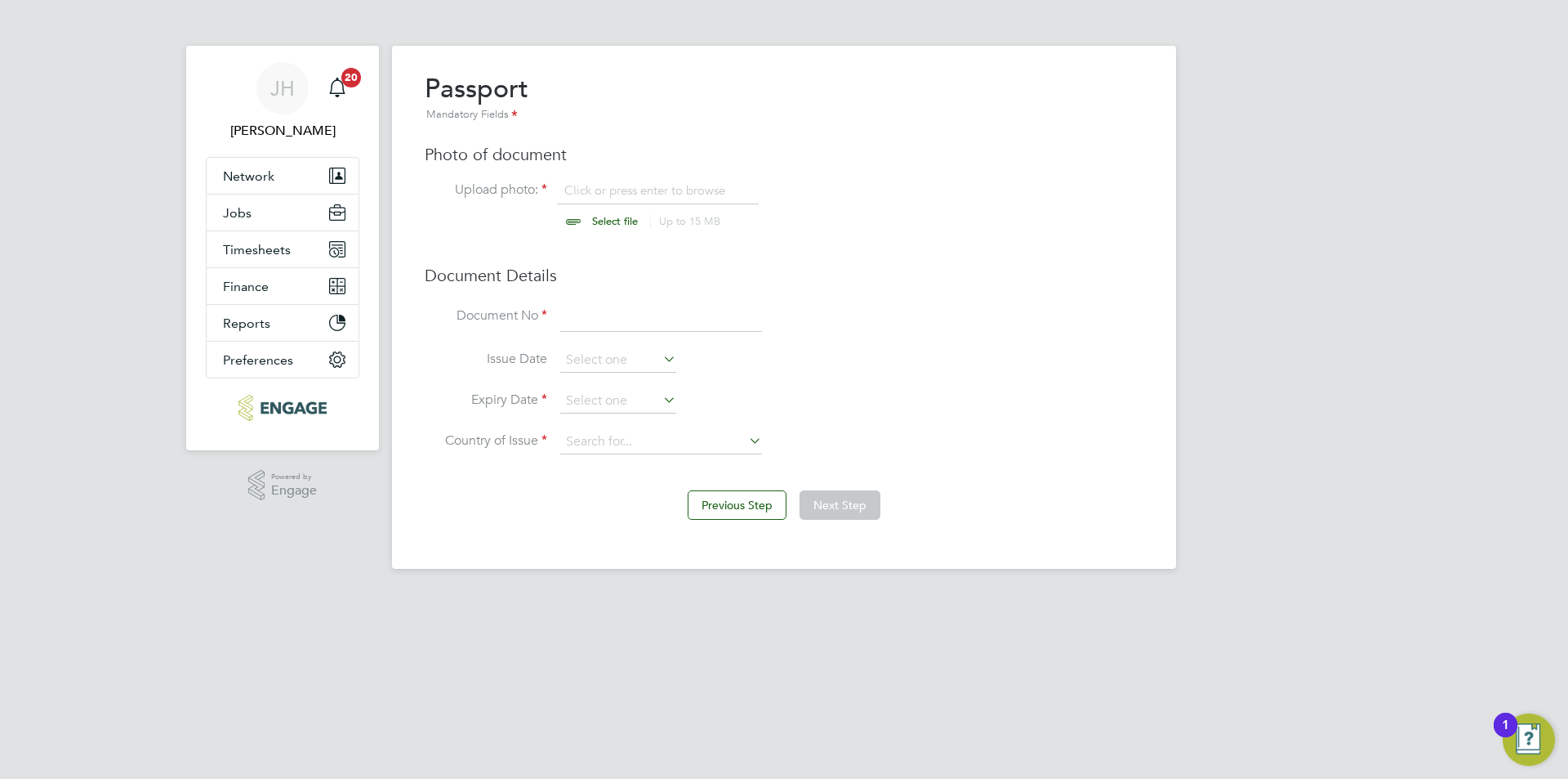
type input "C:\fakepath\Passport.jpeg"
click at [648, 323] on input at bounding box center [661, 317] width 202 height 29
type input "057666267"
click at [635, 401] on input at bounding box center [617, 400] width 116 height 24
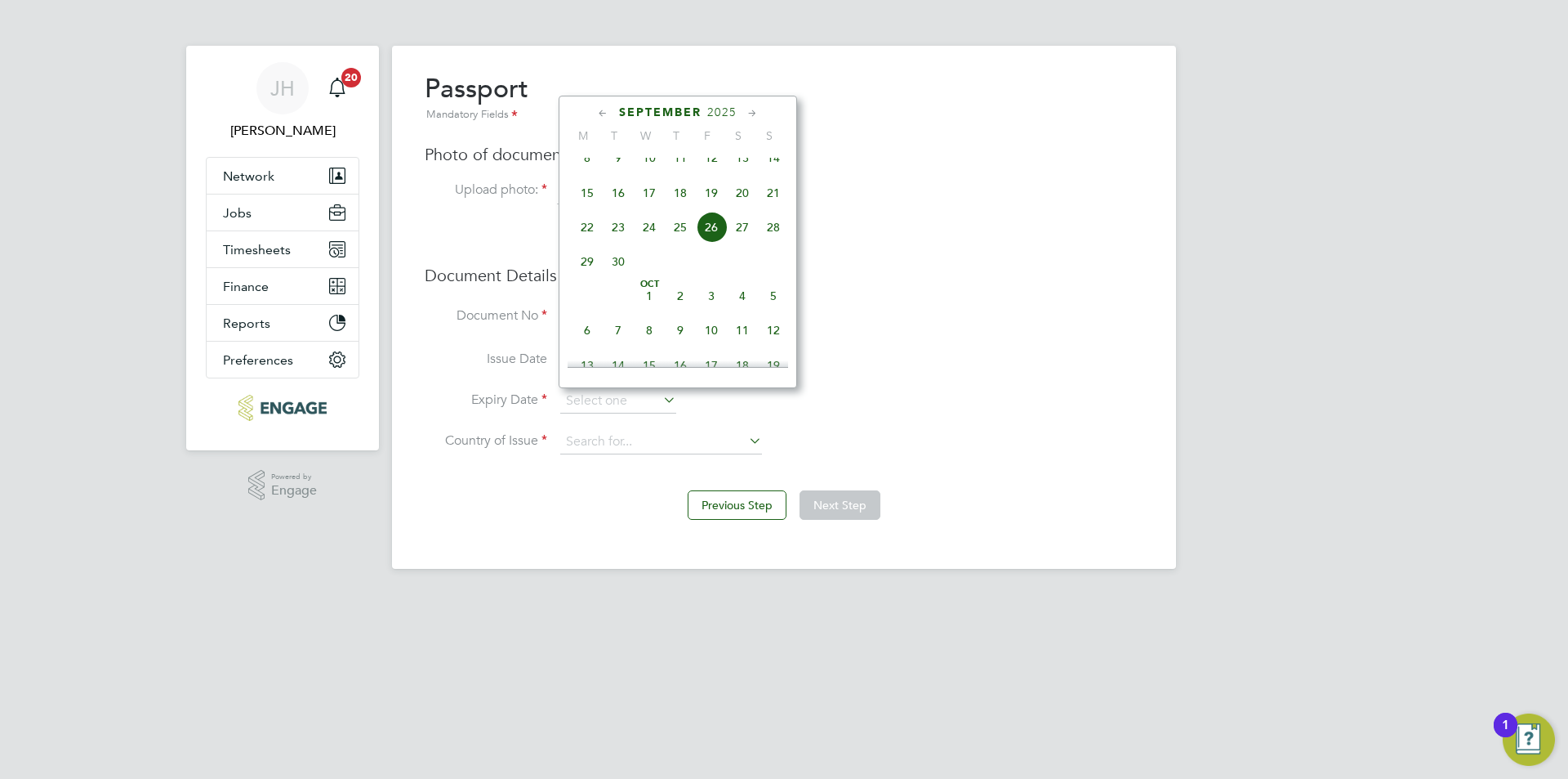
click at [725, 115] on span "2025" at bounding box center [721, 113] width 29 height 14
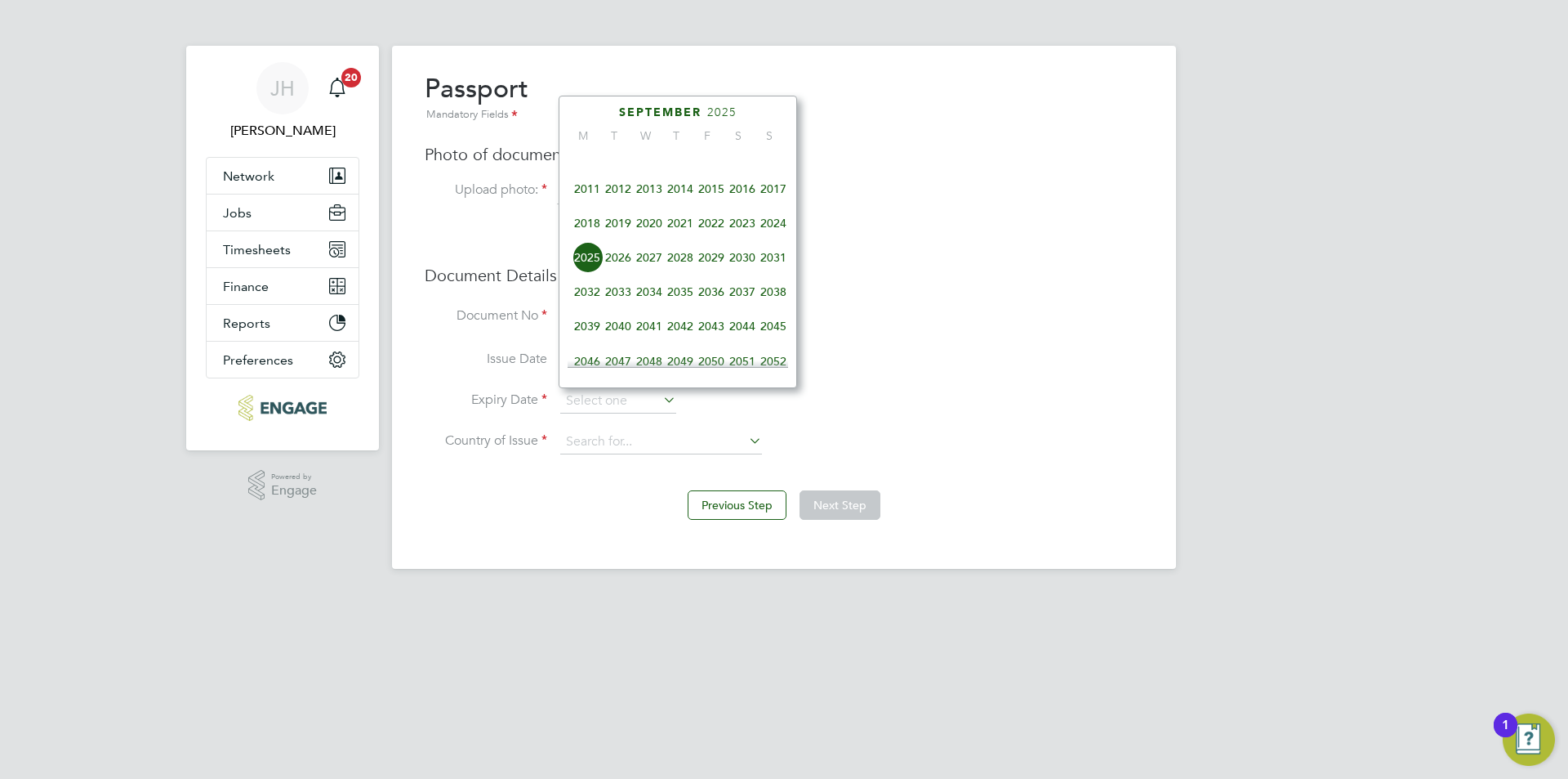
click at [717, 272] on span "2029" at bounding box center [712, 257] width 31 height 31
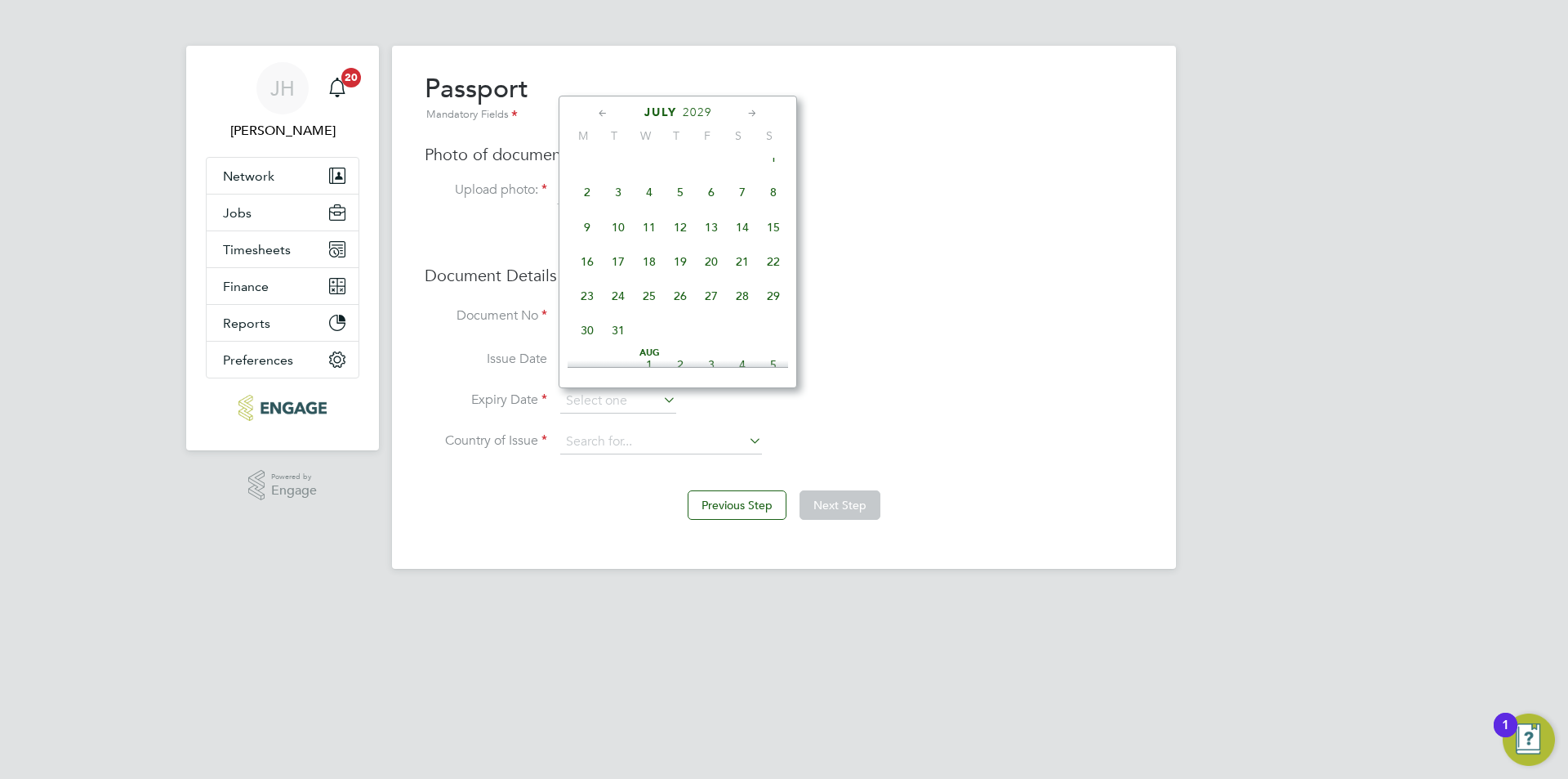
scroll to position [283, 0]
click at [712, 210] on span "29" at bounding box center [712, 201] width 31 height 31
type input "29 Jun 2029"
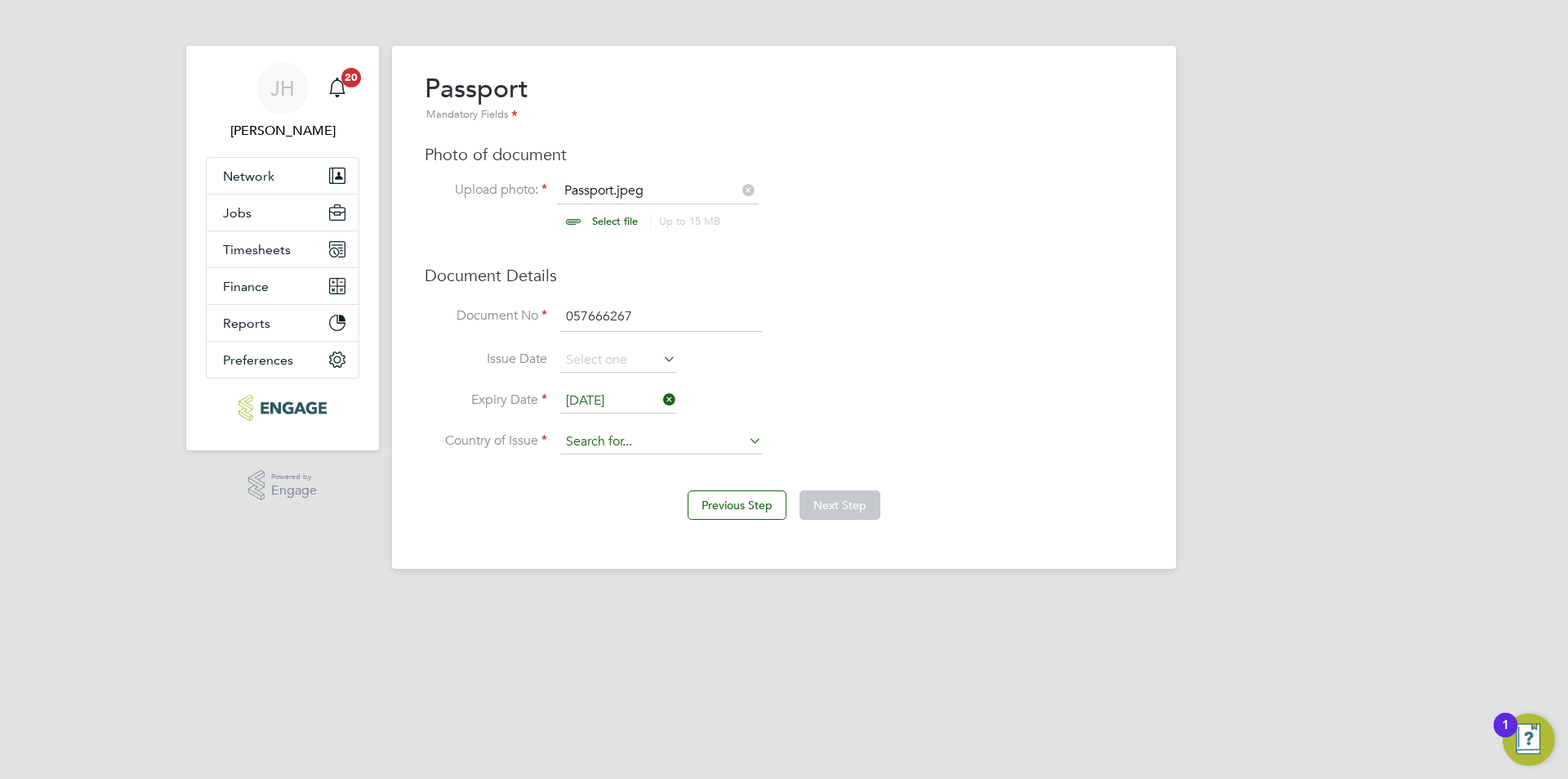
click at [662, 445] on input at bounding box center [661, 441] width 202 height 24
click at [663, 458] on li "Rom ania" at bounding box center [660, 465] width 203 height 22
type input "Romania"
click at [877, 502] on button "Next Step" at bounding box center [839, 505] width 81 height 29
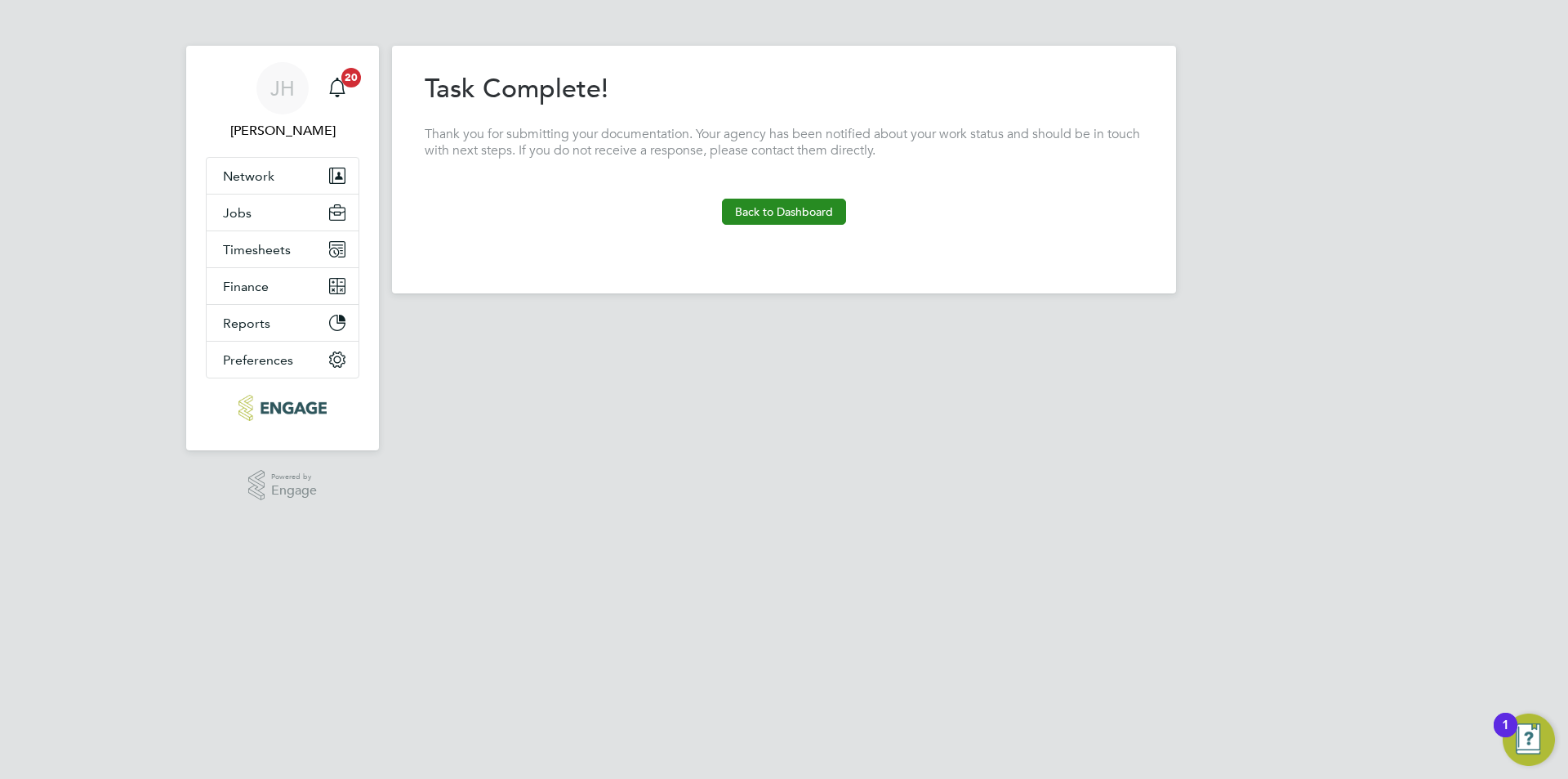
click at [821, 209] on button "Back to Dashboard" at bounding box center [784, 211] width 124 height 26
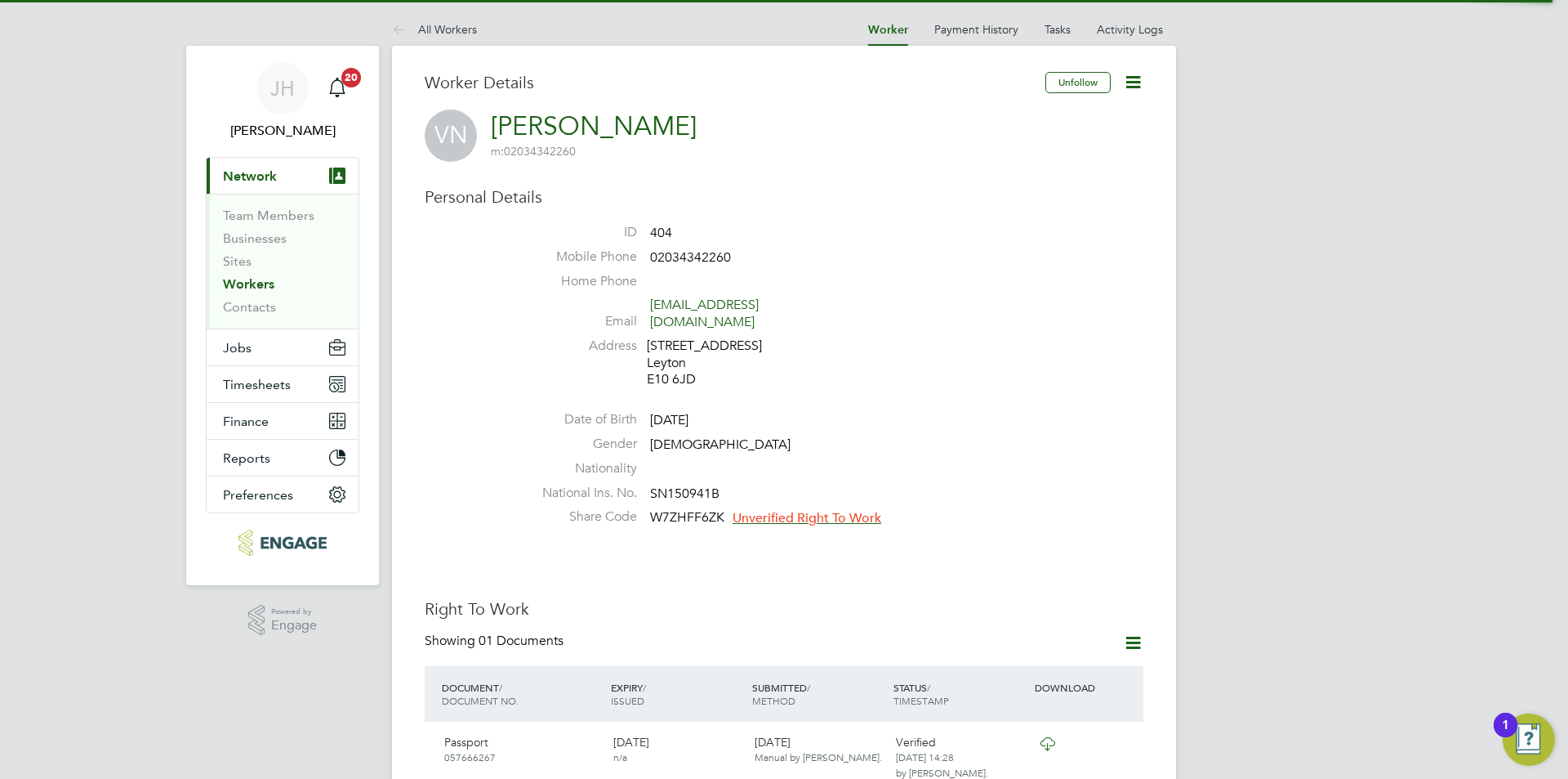
click at [841, 510] on span "Unverified Right To Work" at bounding box center [806, 518] width 149 height 17
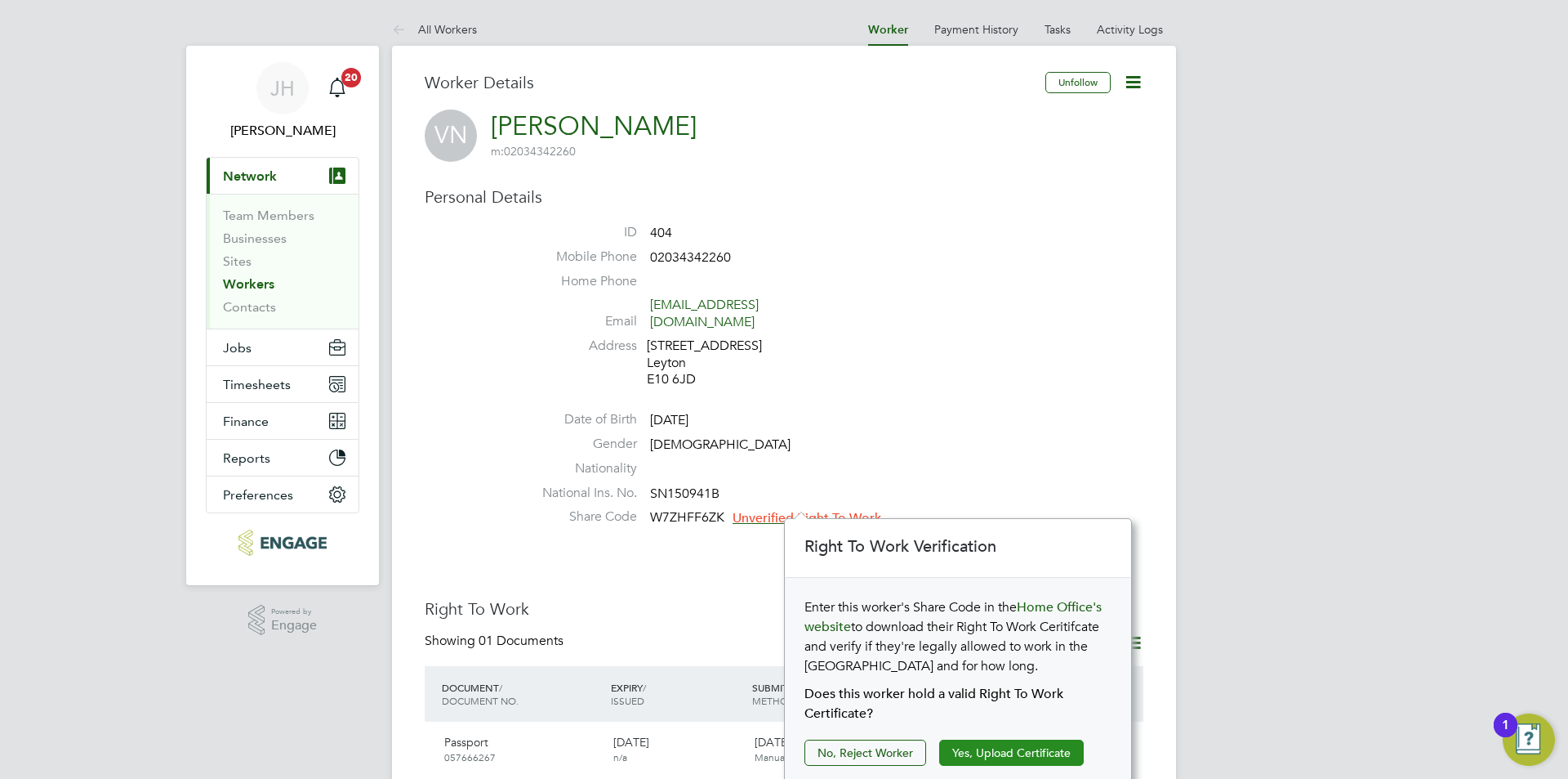
click at [986, 754] on button "Yes, Upload Certificate" at bounding box center [1011, 752] width 145 height 26
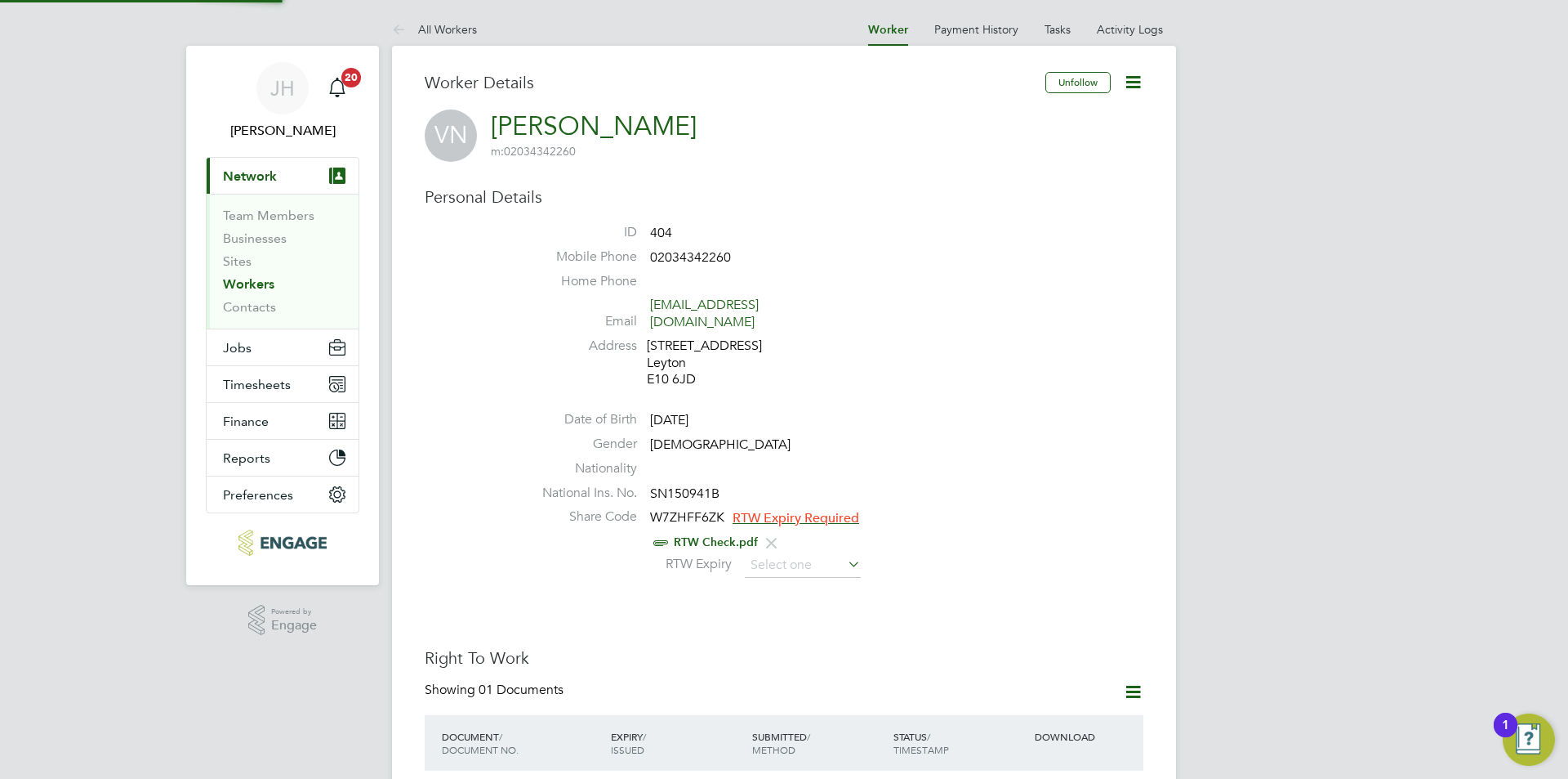
scroll to position [59, 347]
click at [801, 533] on div "RTW Check.pdf" at bounding box center [832, 542] width 620 height 20
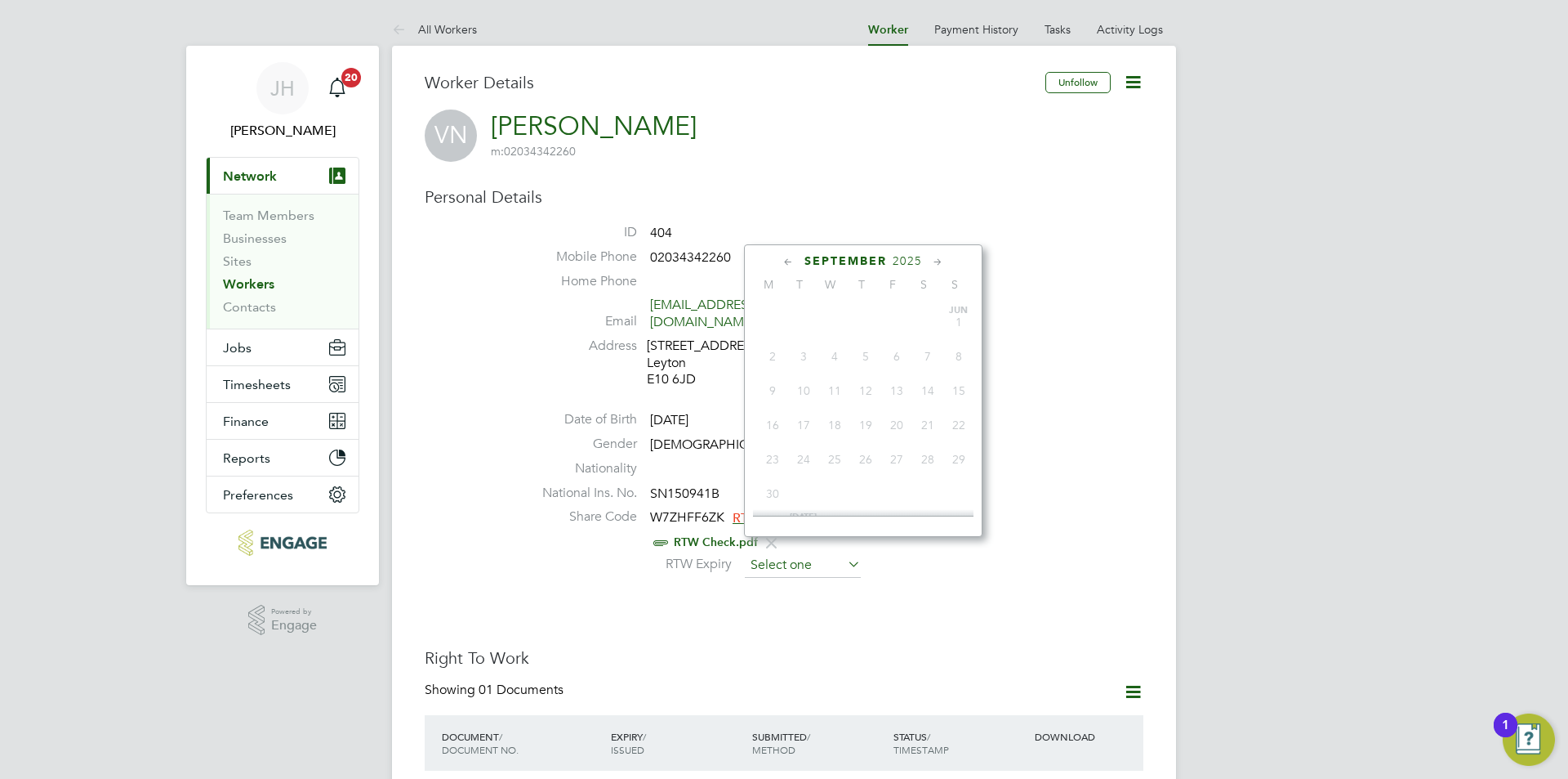
click at [799, 553] on input at bounding box center [802, 564] width 116 height 24
click at [909, 265] on span "2025" at bounding box center [907, 261] width 29 height 14
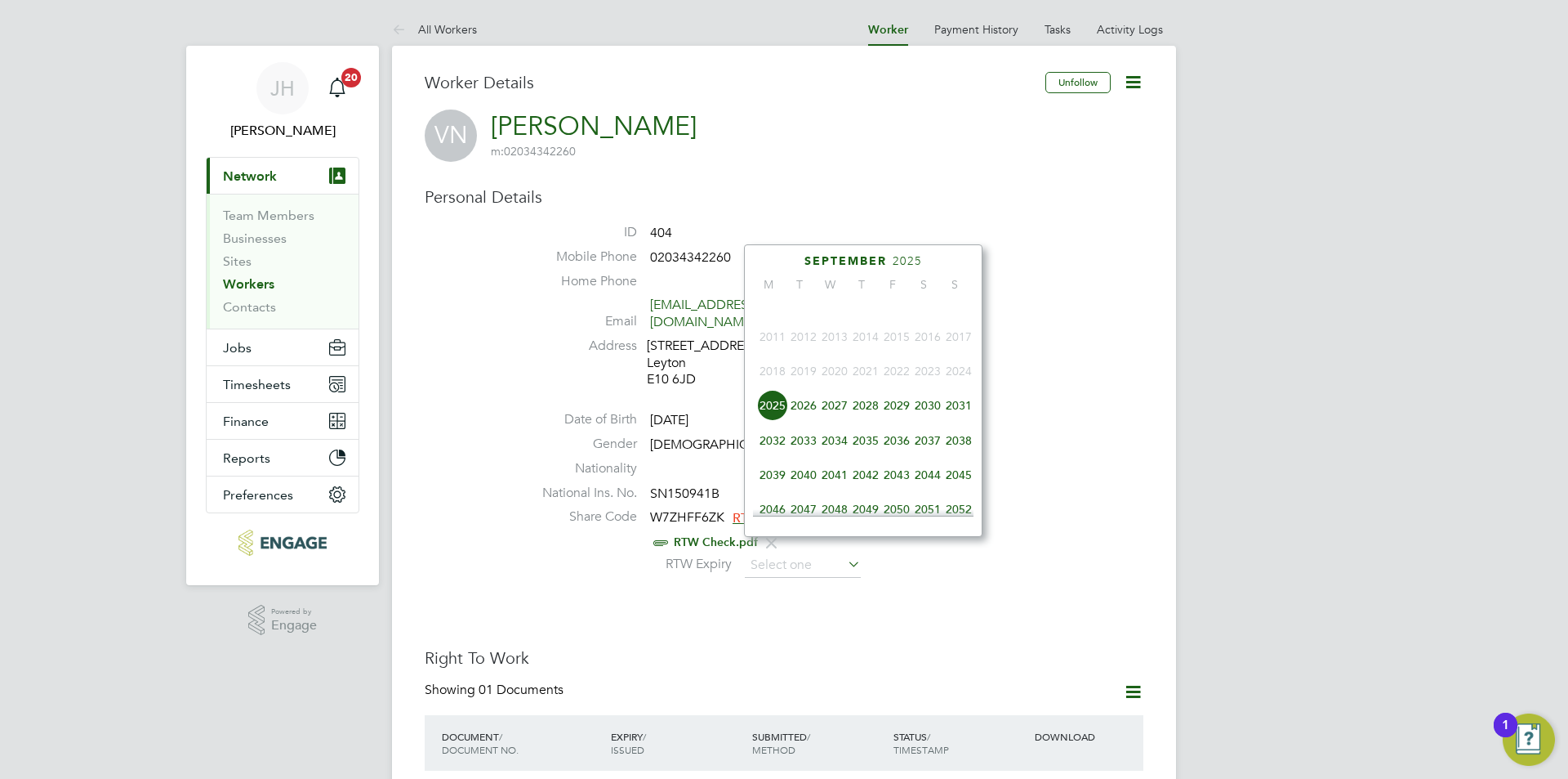
click at [876, 456] on span "2035" at bounding box center [866, 440] width 31 height 31
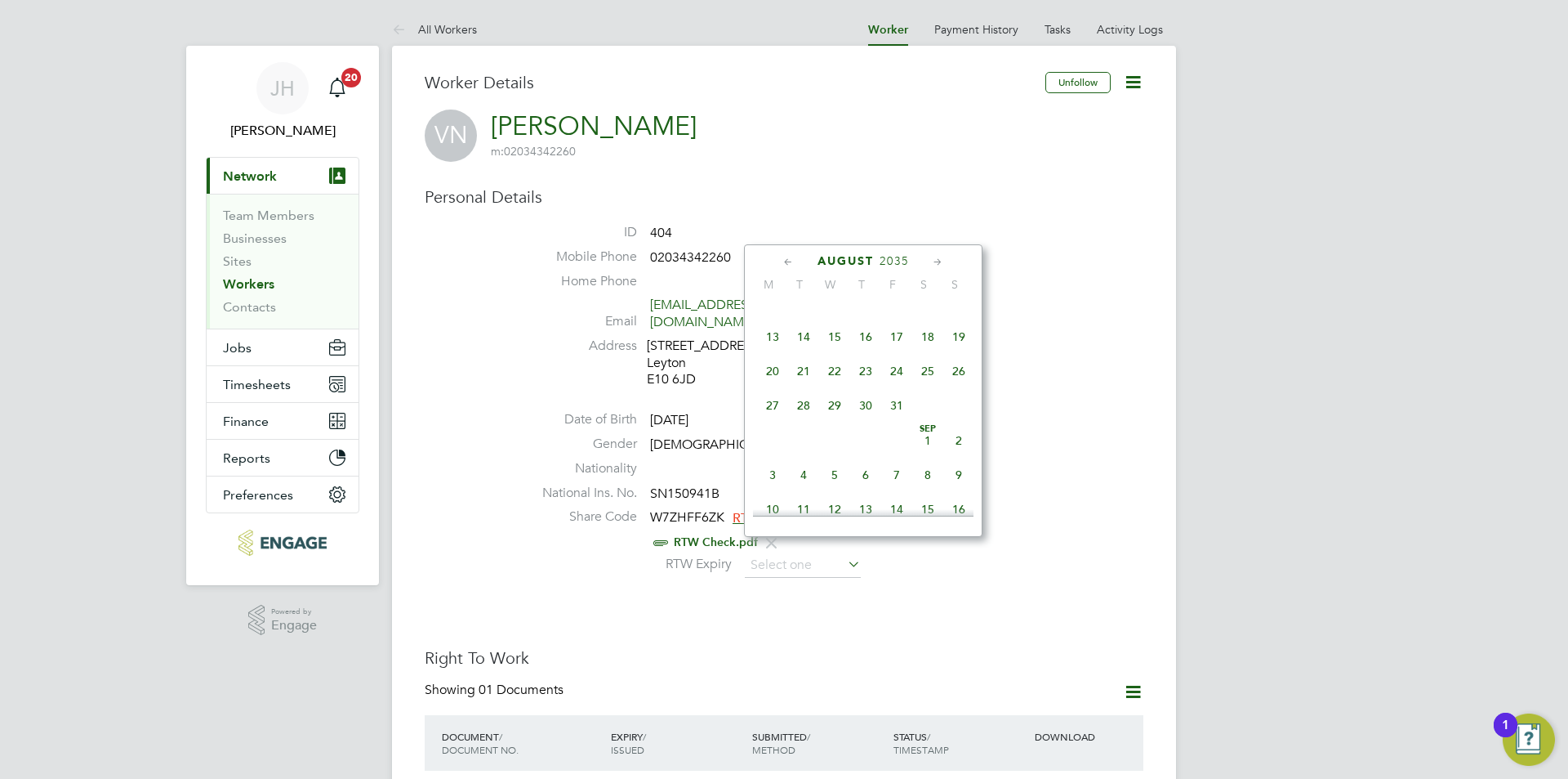
click at [871, 487] on span "6" at bounding box center [866, 475] width 31 height 31
type input "06 Sep 2035"
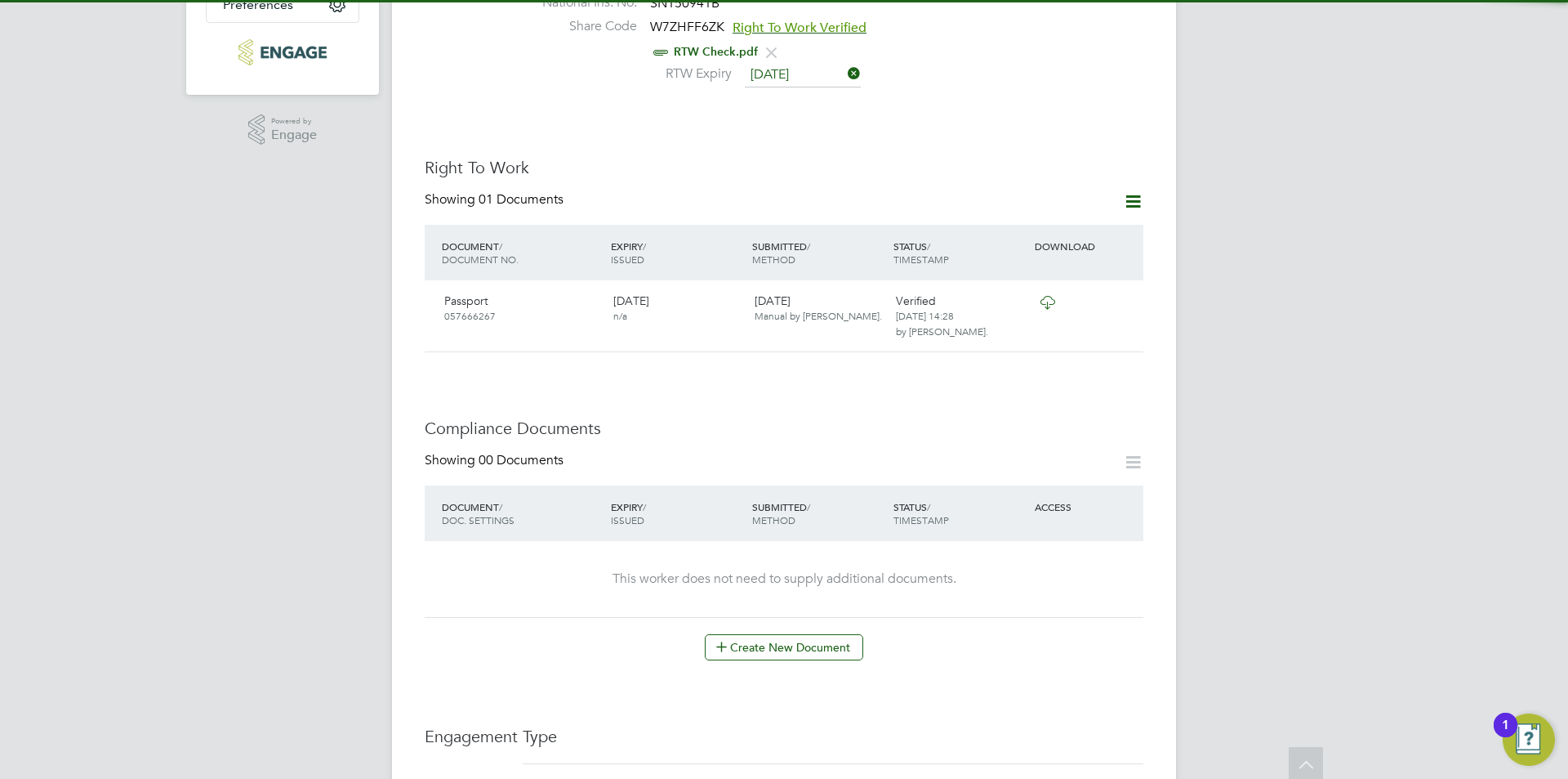
scroll to position [1062, 0]
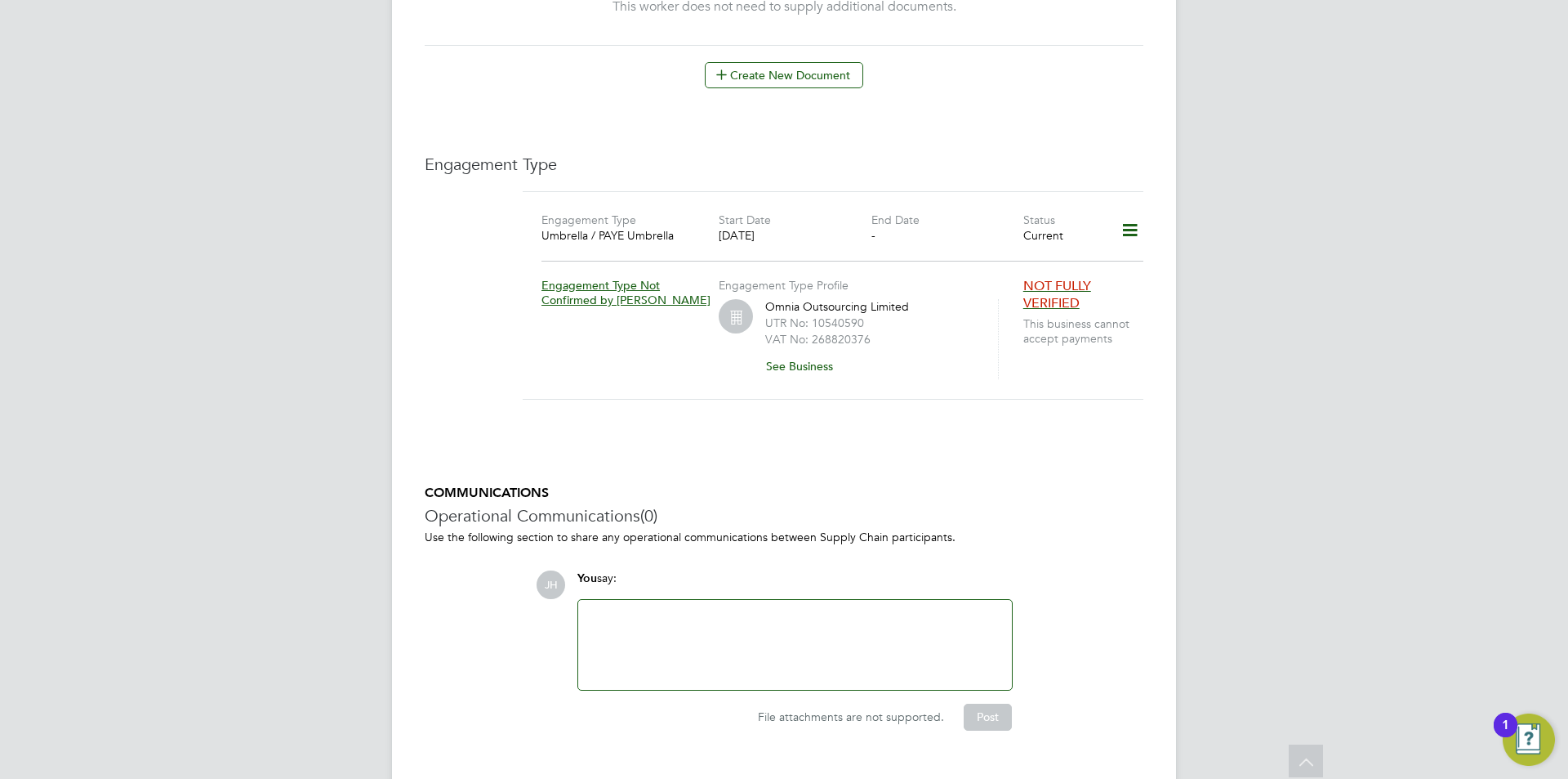
click at [805, 64] on button "Create New Document" at bounding box center [784, 75] width 158 height 26
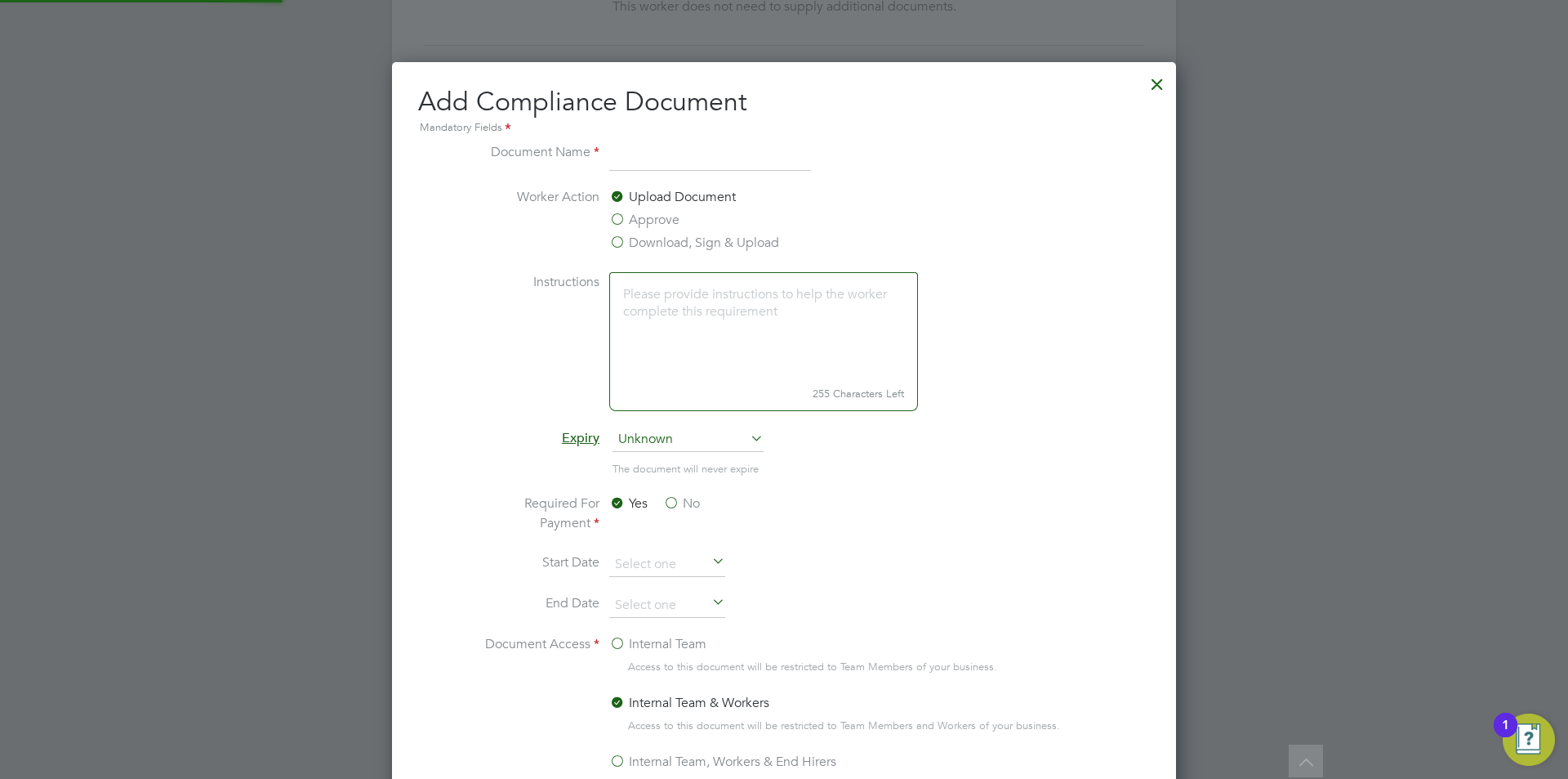
scroll to position [858, 784]
type input "CPCS"
click at [651, 220] on label "Approve" at bounding box center [644, 220] width 70 height 19
click at [0, 0] on input "Approve" at bounding box center [0, 0] width 0 height 0
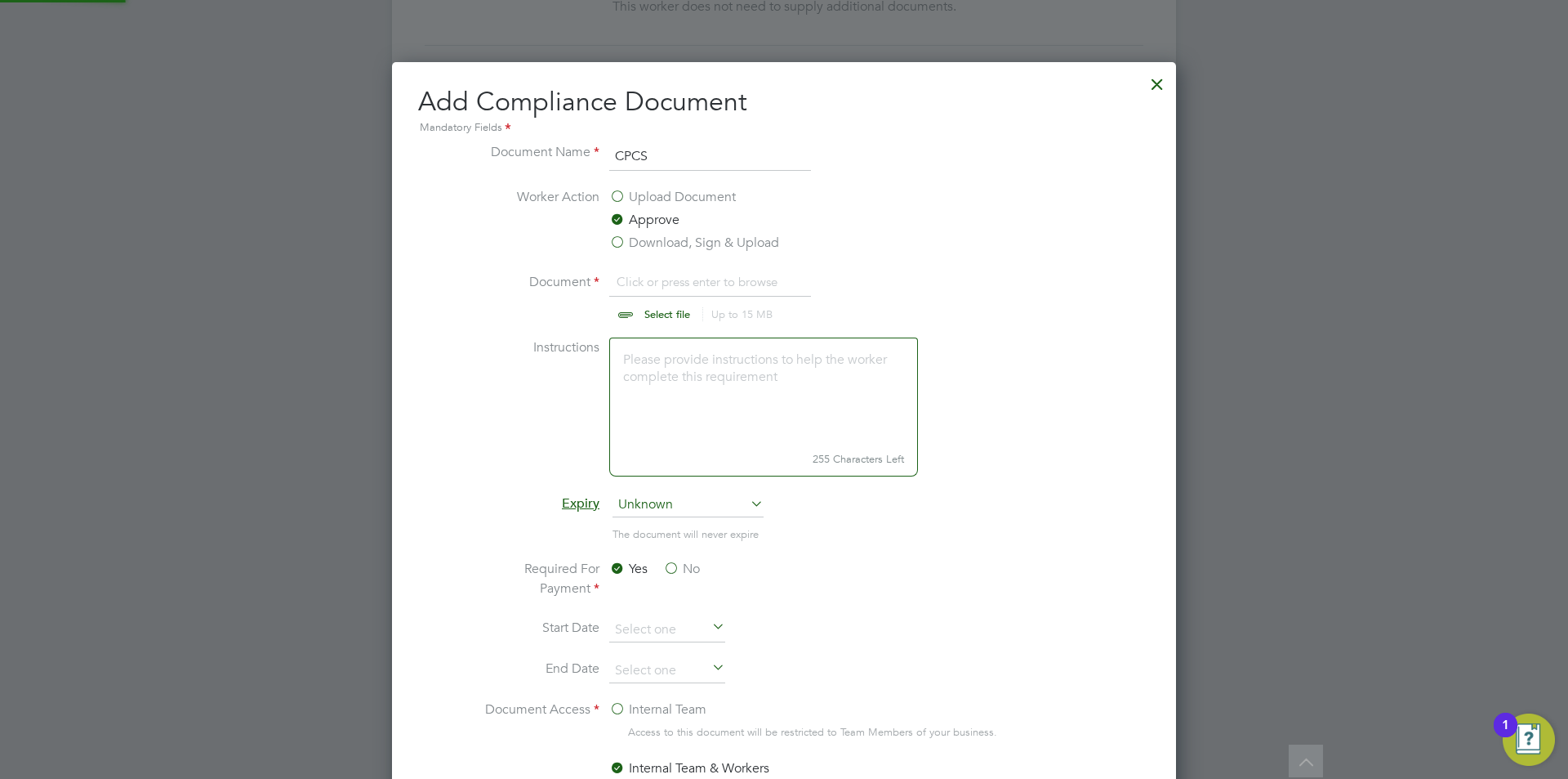
scroll to position [923, 784]
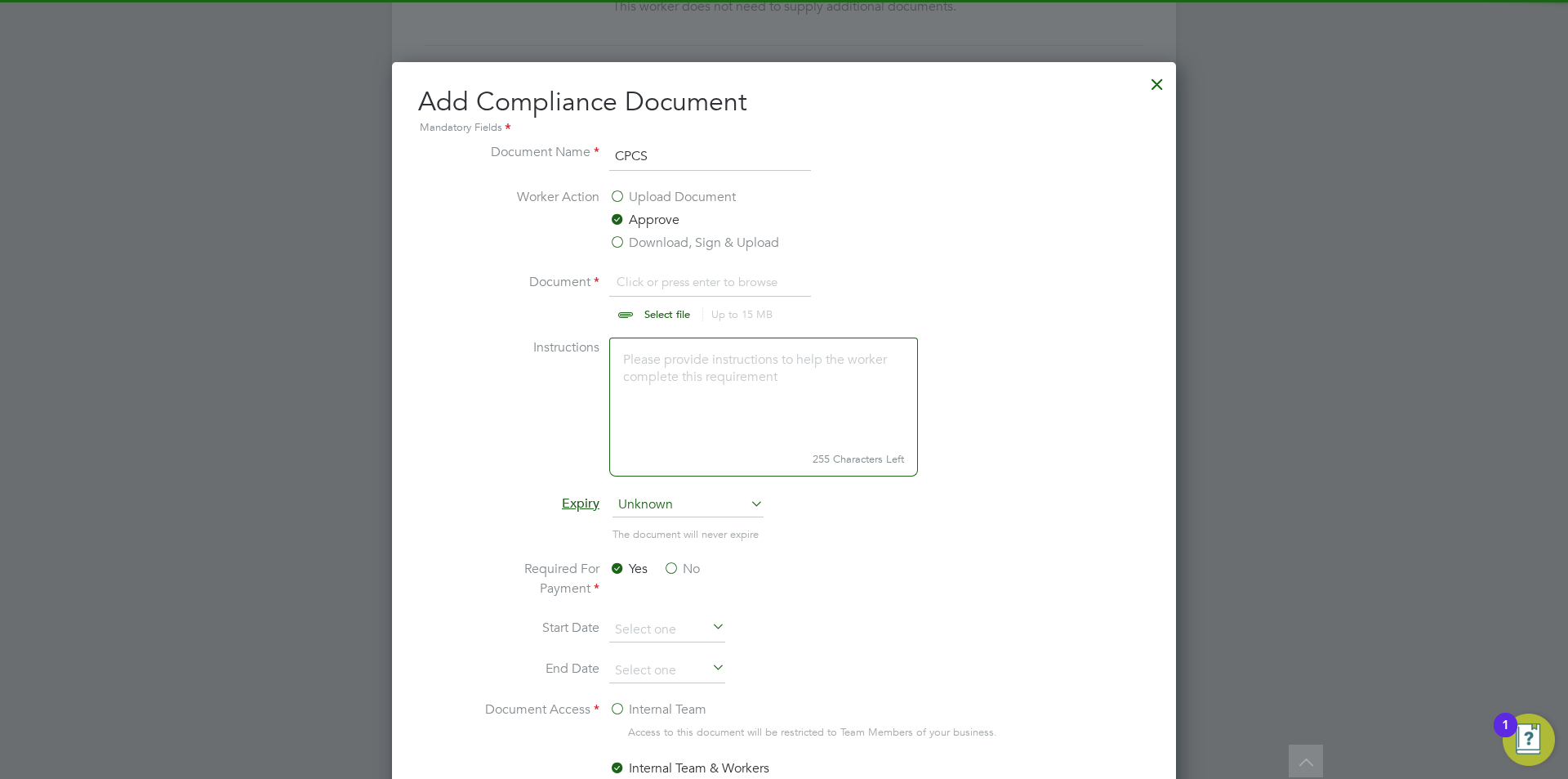
click at [663, 276] on input "file" at bounding box center [683, 296] width 256 height 49
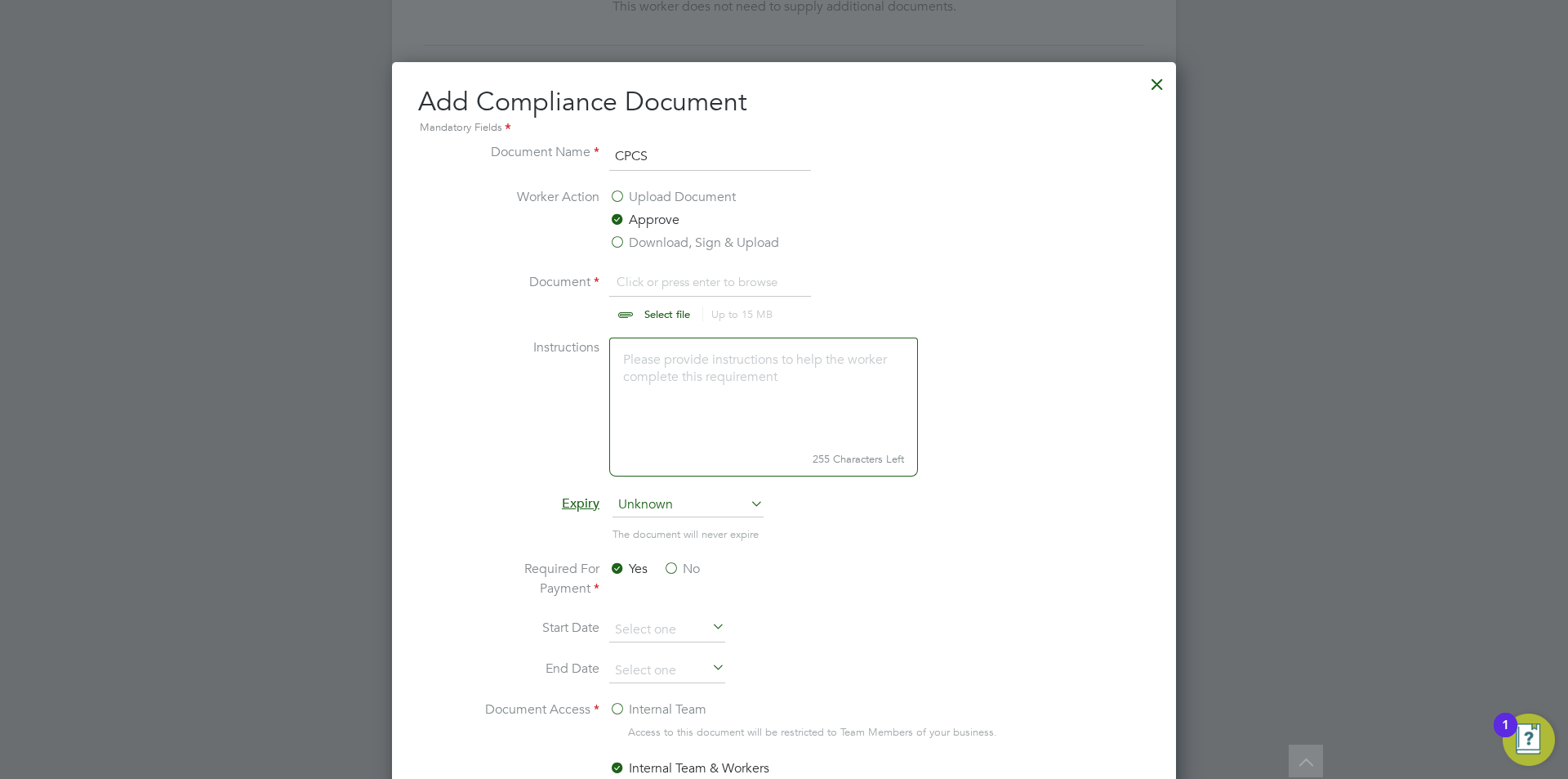
type input "C:\fakepath\CPCS.png"
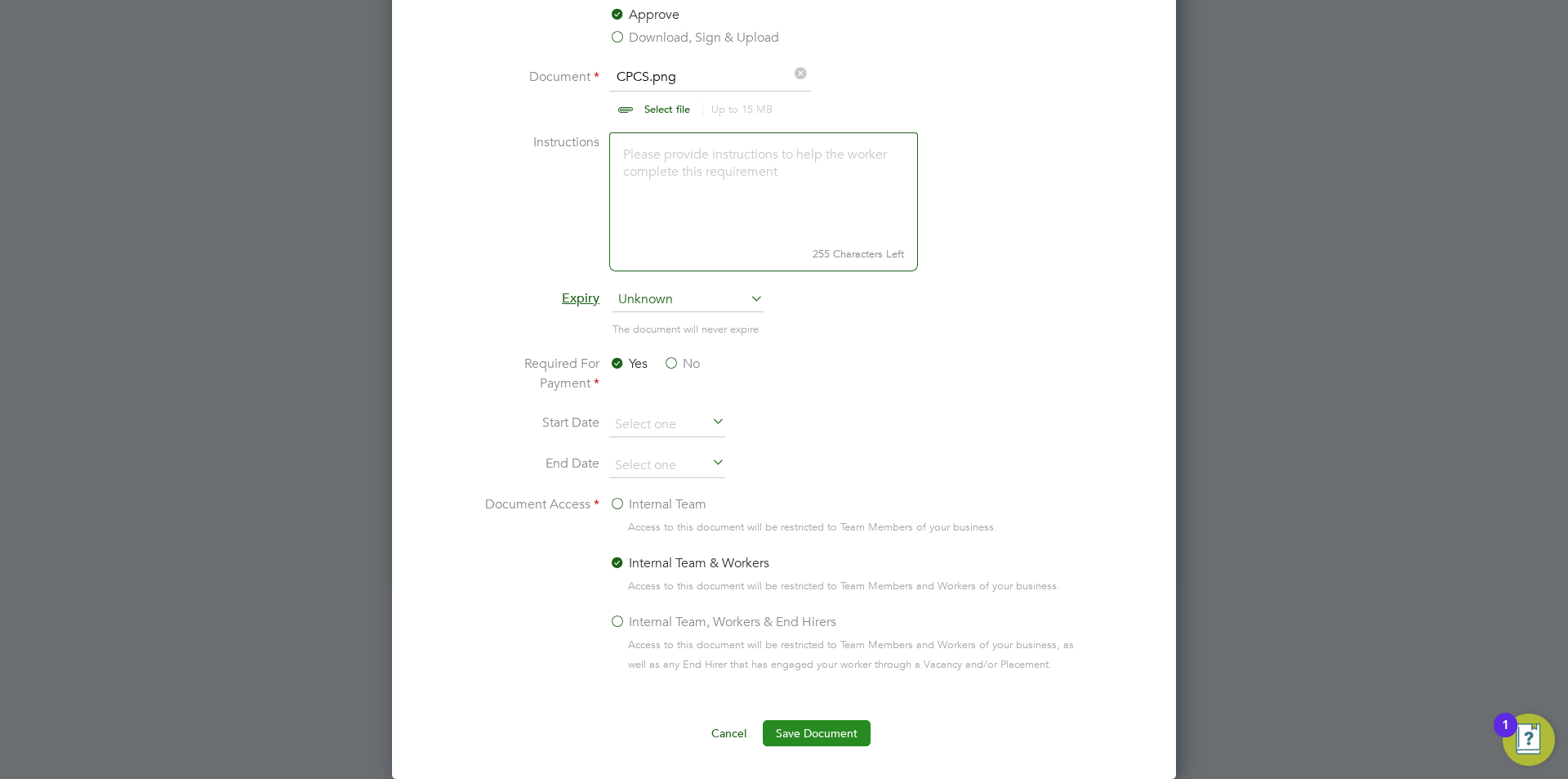
click at [821, 723] on button "Save Document" at bounding box center [817, 732] width 108 height 26
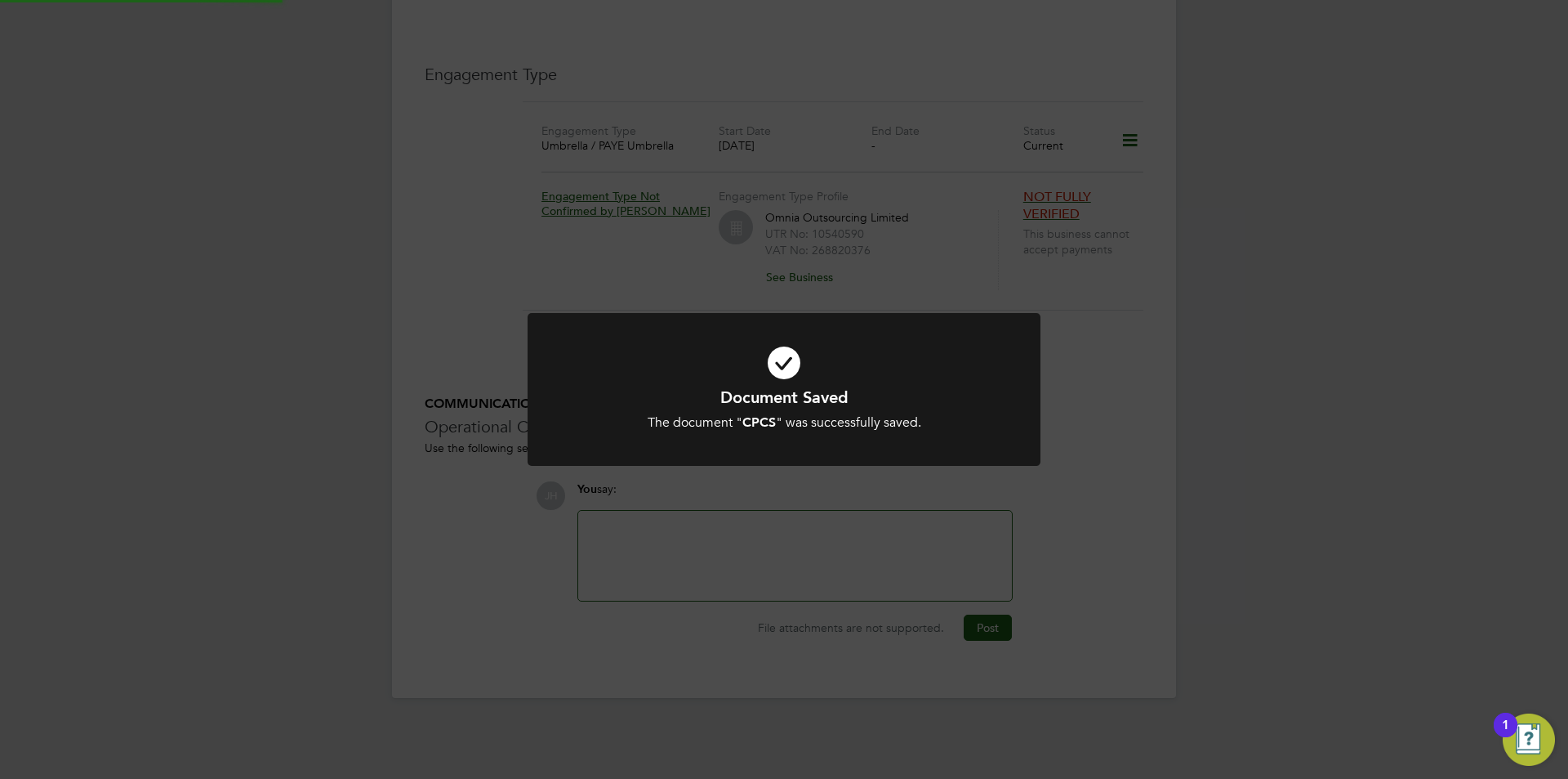
scroll to position [1060, 0]
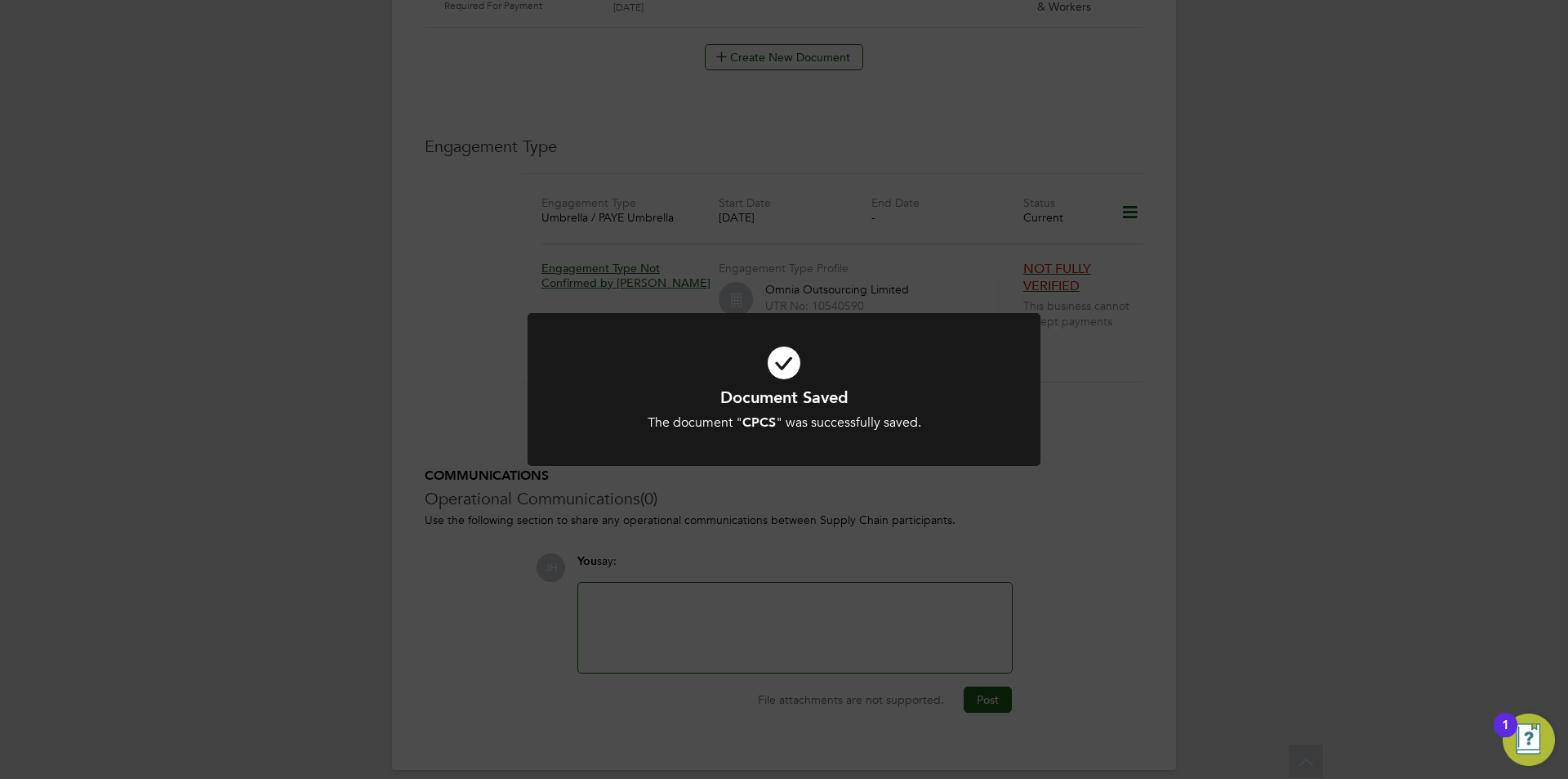
click at [398, 339] on div "Document Saved The document " CPCS " was successfully saved. Cancel Okay" at bounding box center [784, 390] width 1568 height 779
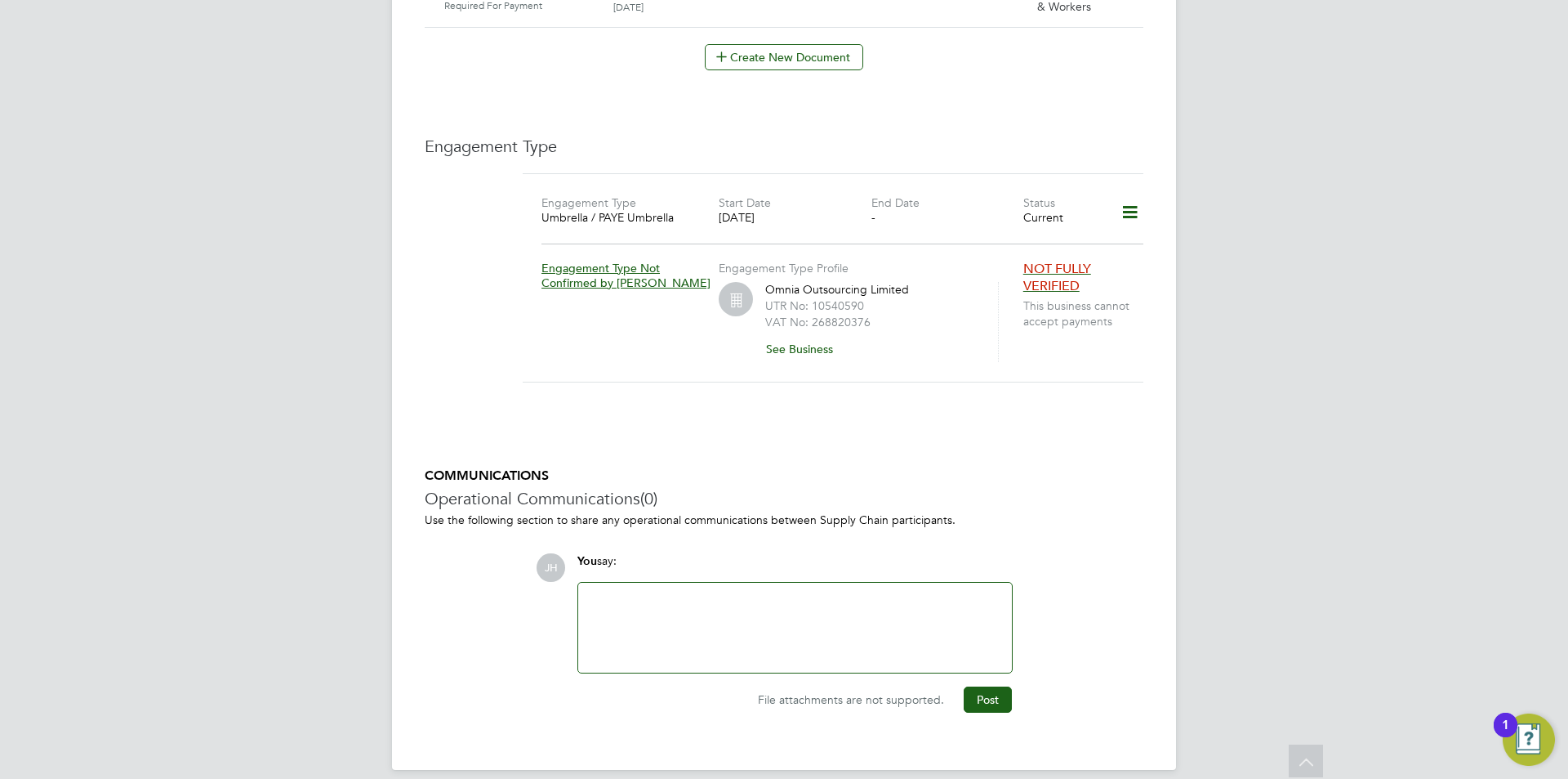
scroll to position [651, 0]
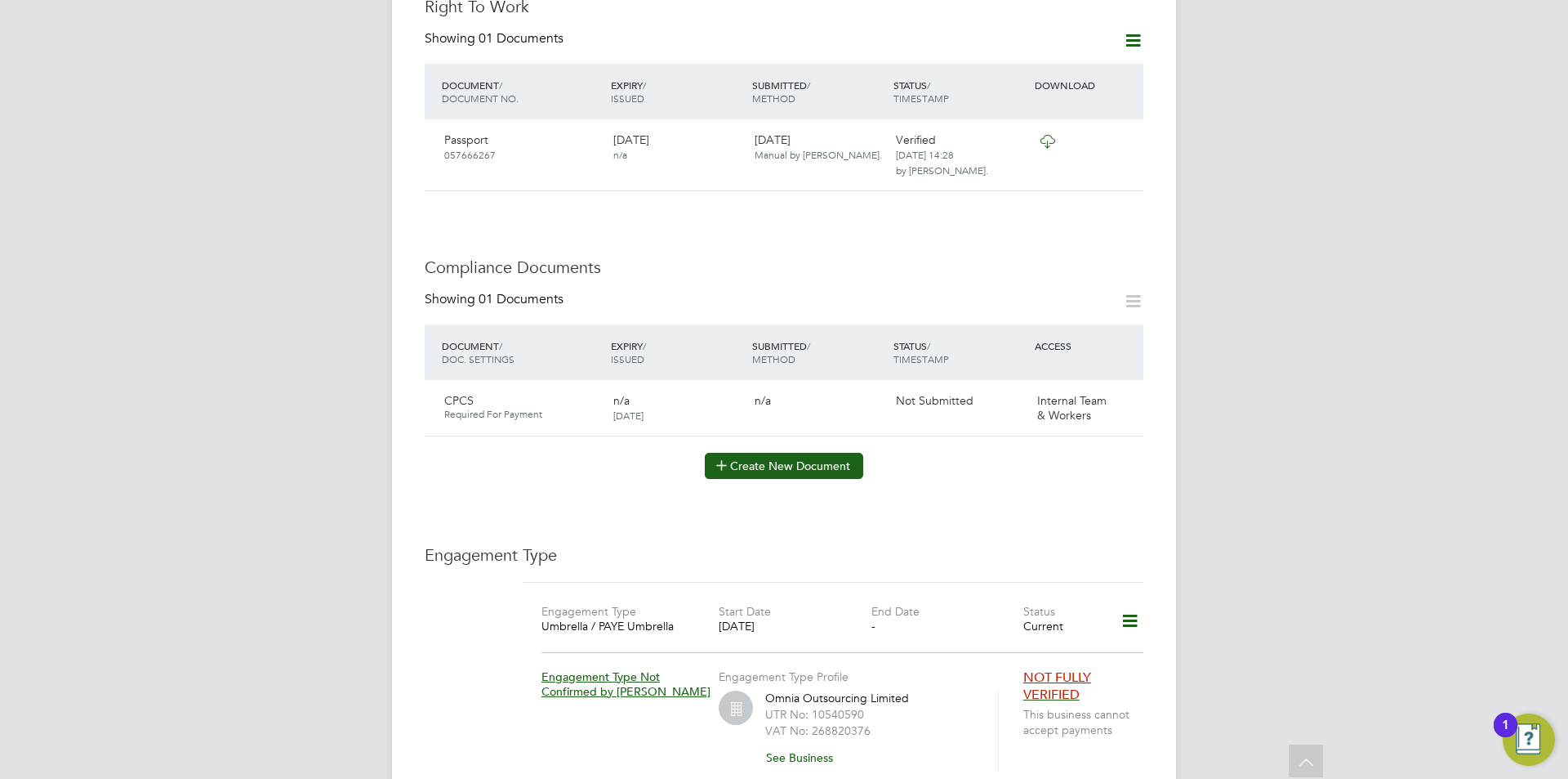
click at [773, 453] on button "Create New Document" at bounding box center [784, 465] width 158 height 26
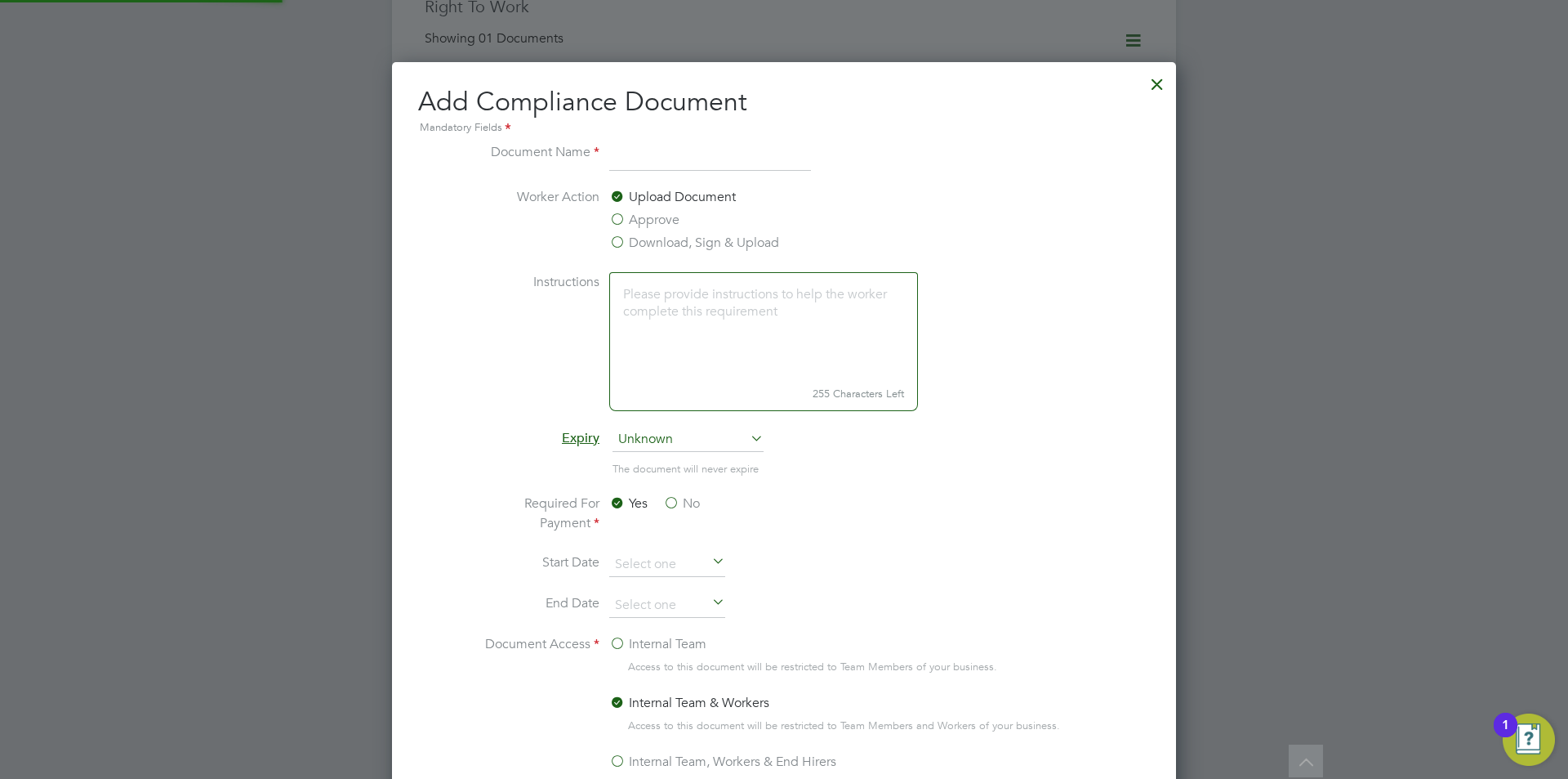
scroll to position [858, 784]
click at [642, 149] on input at bounding box center [710, 156] width 202 height 29
type input "DL"
click at [667, 216] on label "Approve" at bounding box center [644, 220] width 70 height 19
click at [0, 0] on input "Approve" at bounding box center [0, 0] width 0 height 0
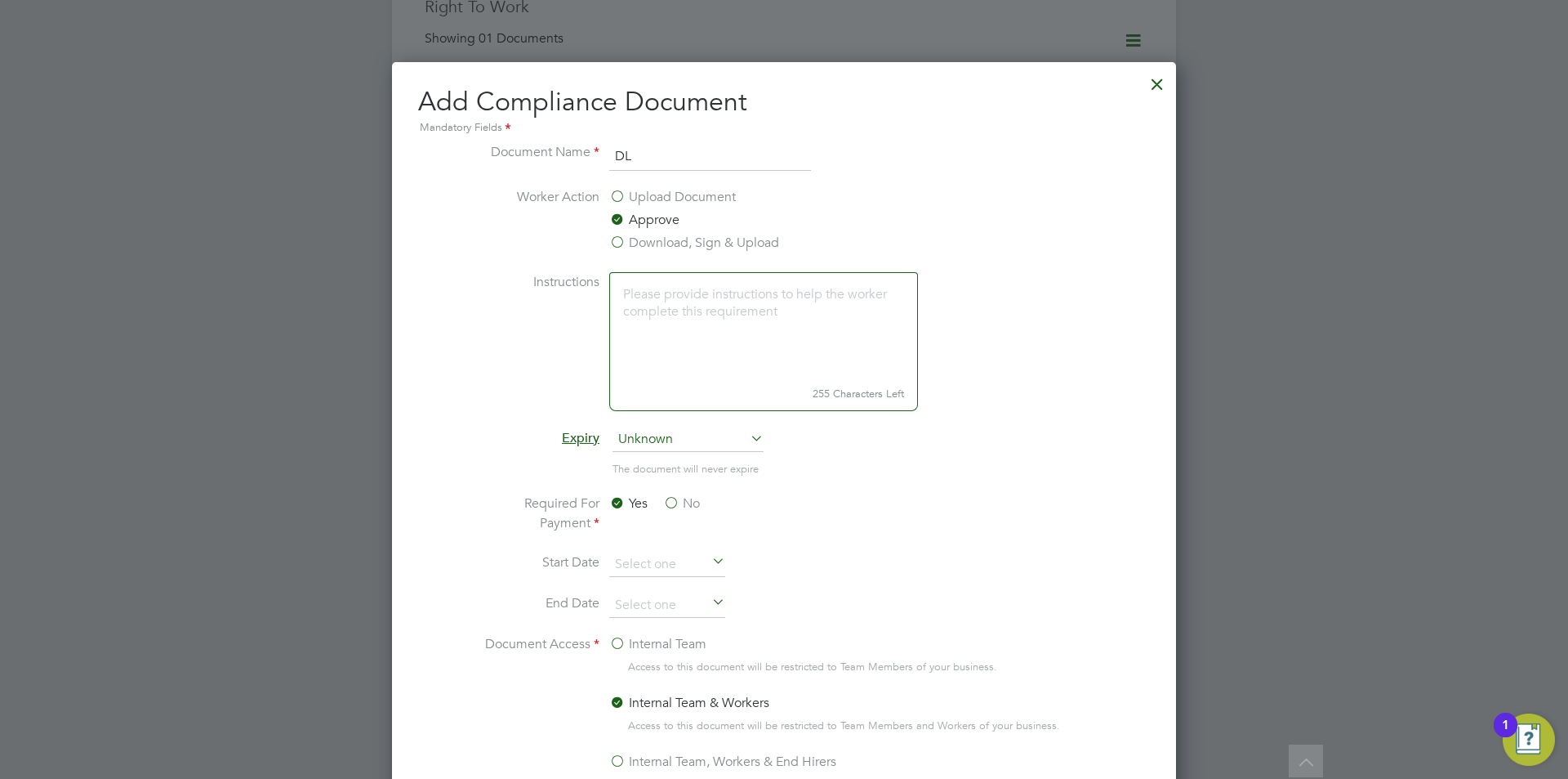
scroll to position [0, 0]
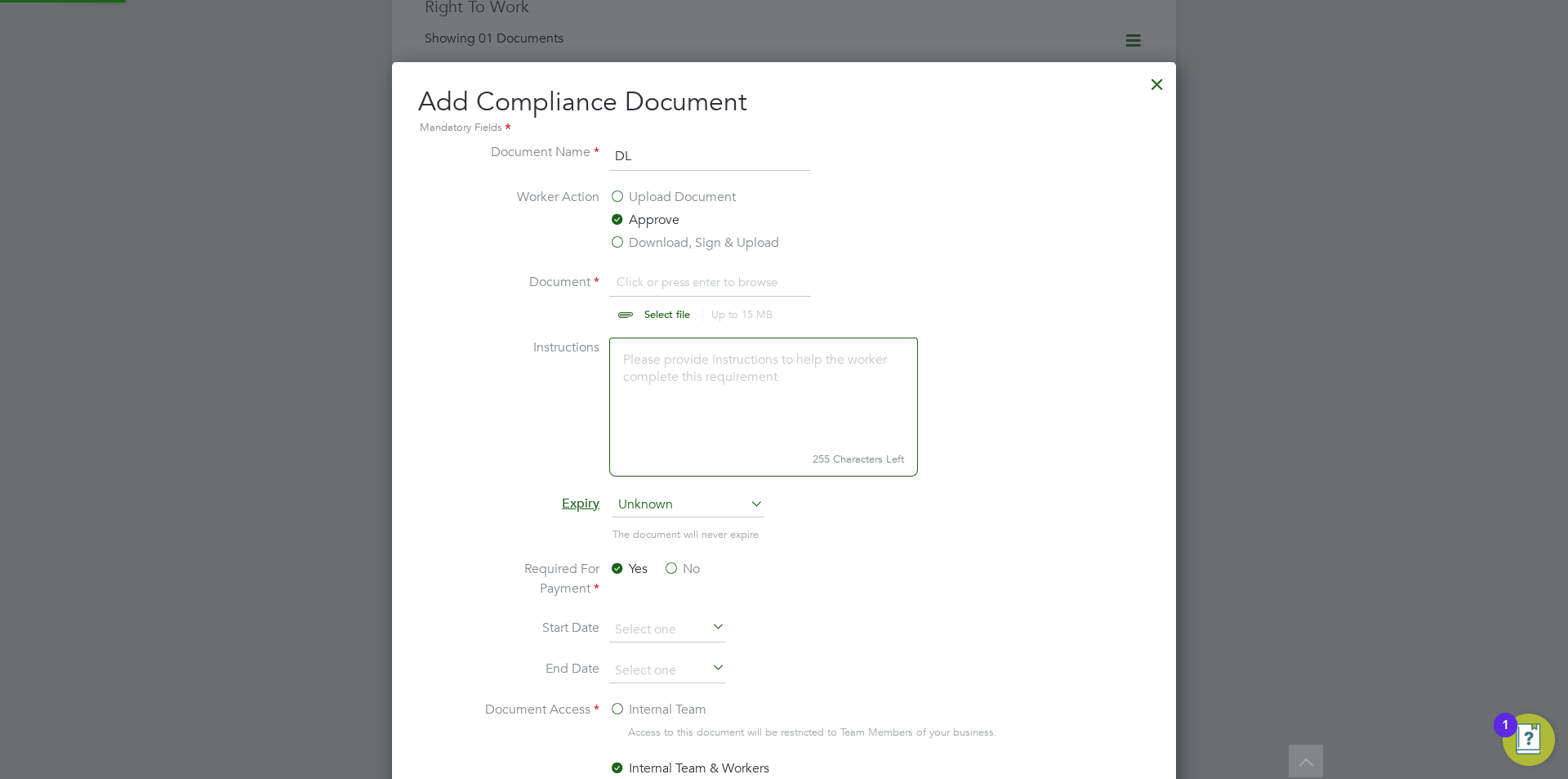
click at [674, 287] on input "file" at bounding box center [683, 296] width 256 height 49
type input "C:\fakepath\DL.png"
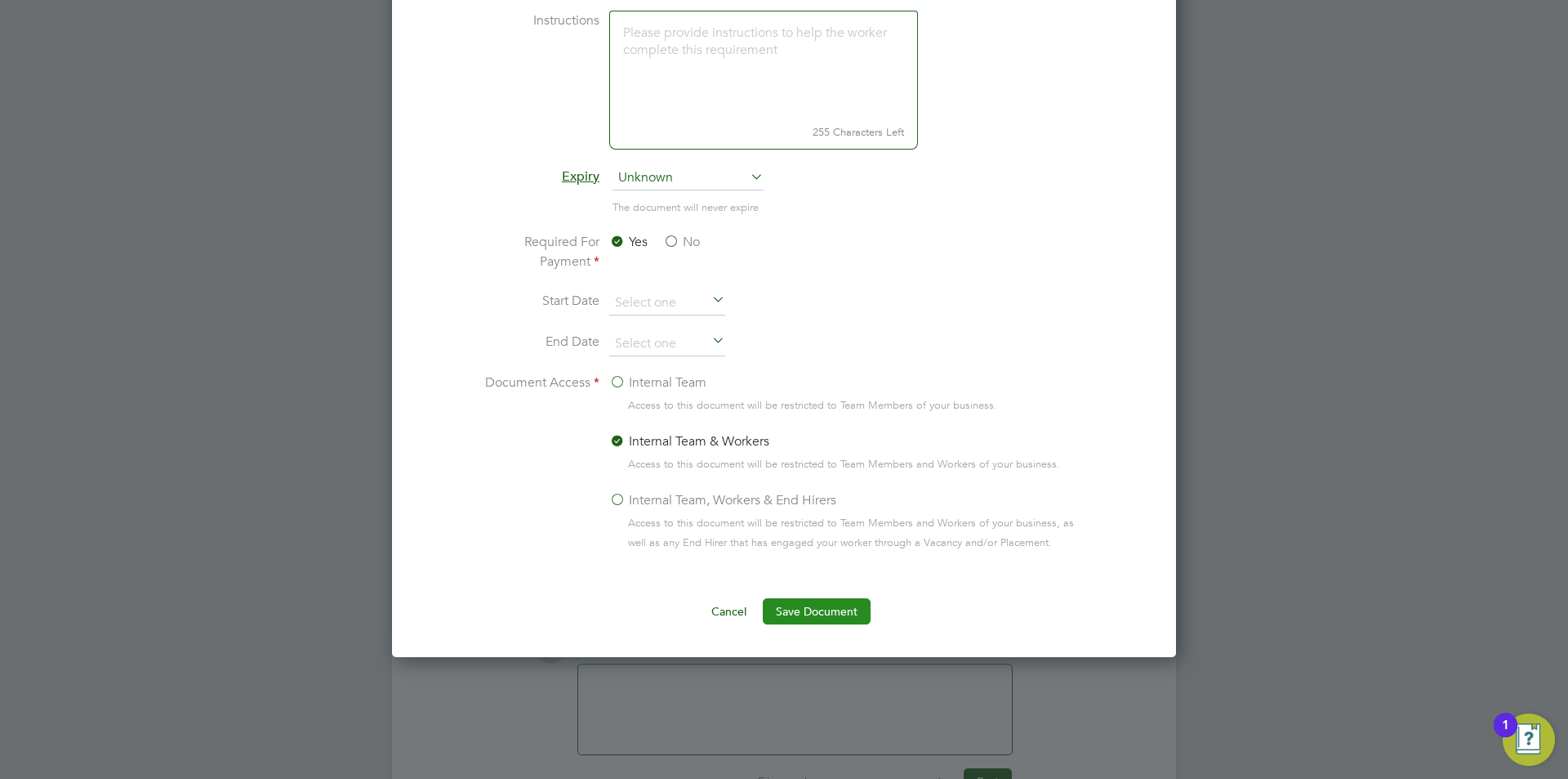
click at [843, 625] on button "Save Document" at bounding box center [817, 611] width 108 height 26
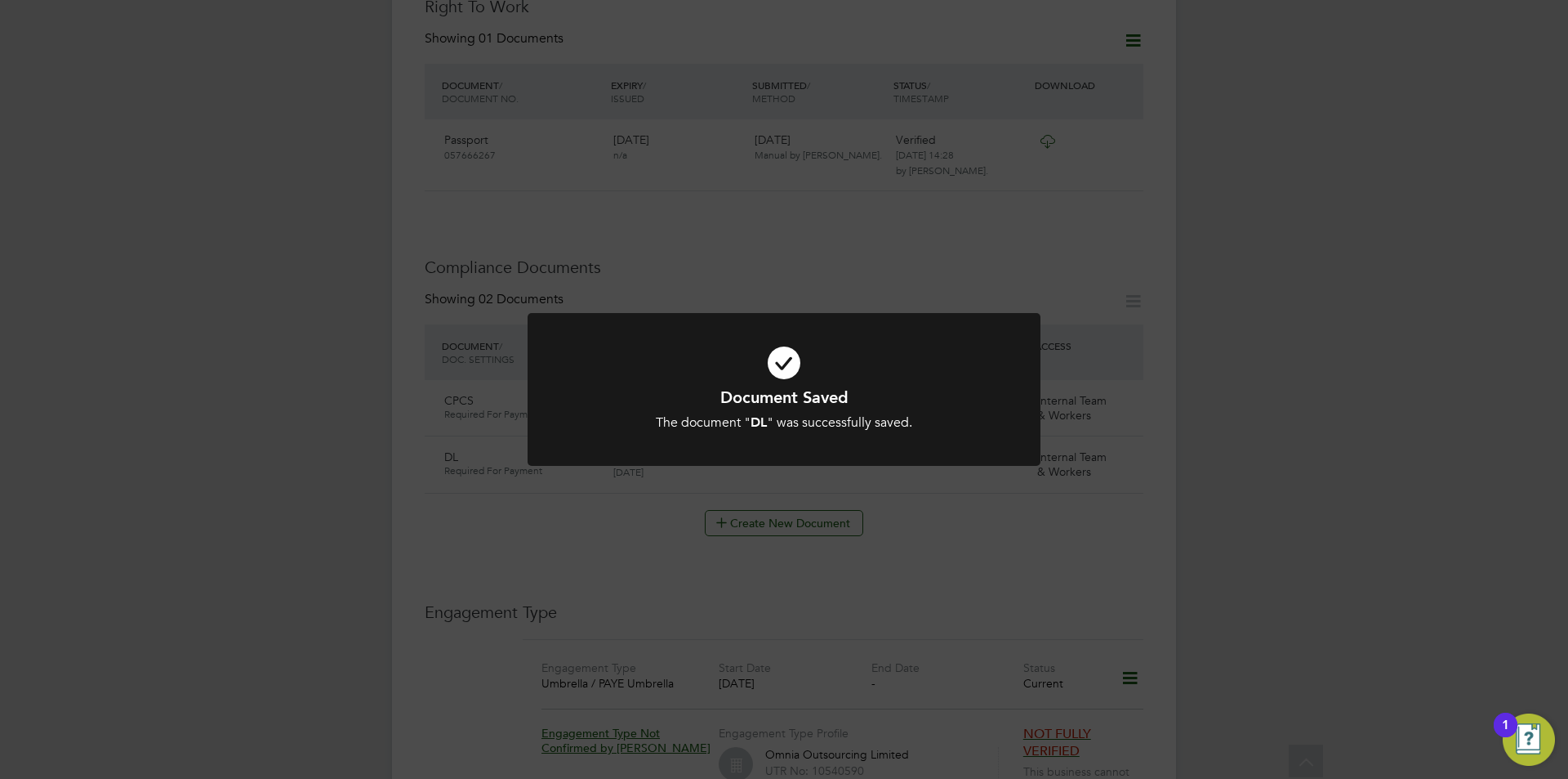
click at [1194, 445] on div "Document Saved The document " DL " was successfully saved. Cancel Okay" at bounding box center [784, 390] width 1568 height 779
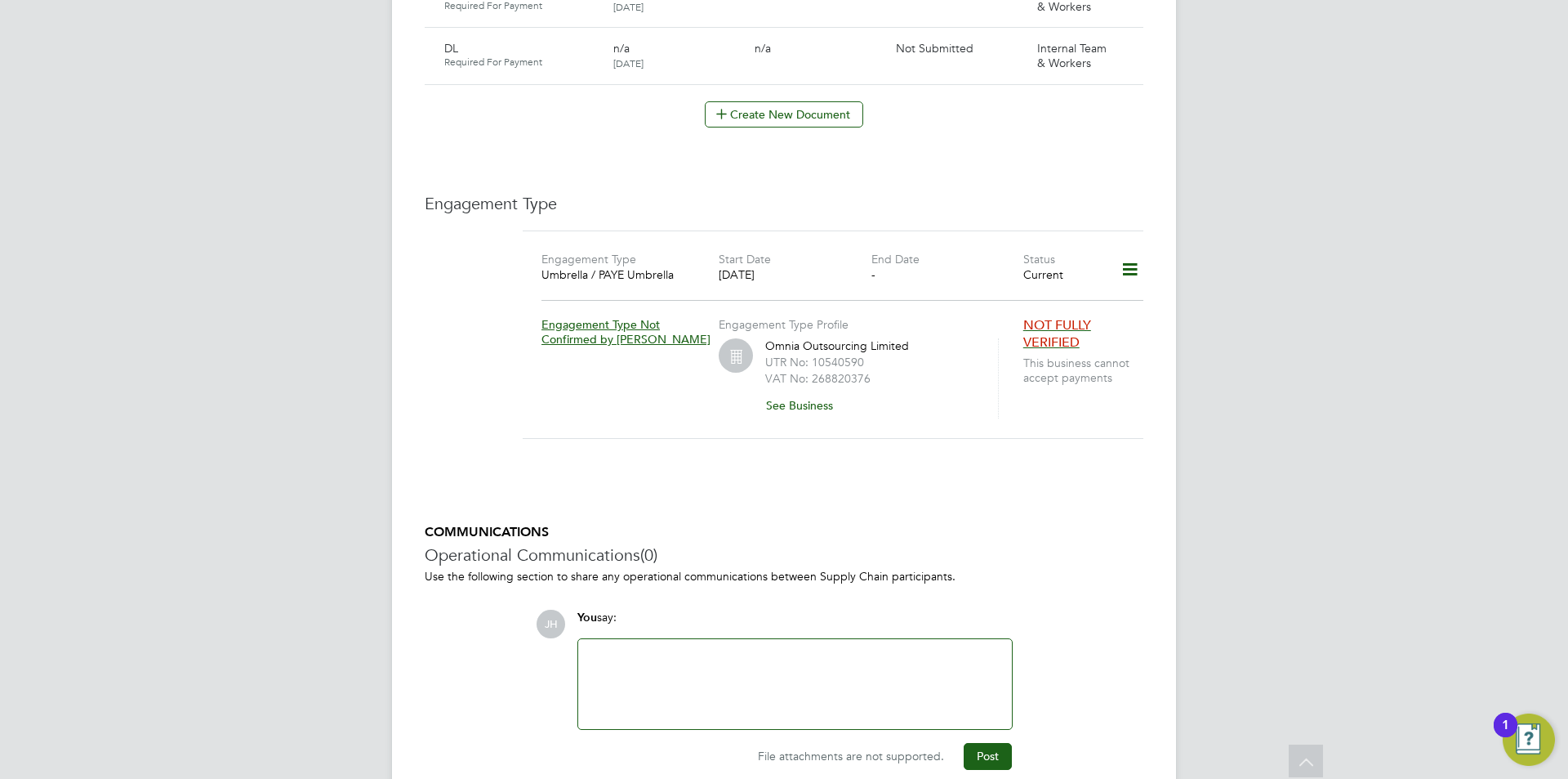
click at [753, 649] on div at bounding box center [795, 684] width 414 height 70
click at [992, 743] on button "Post" at bounding box center [988, 756] width 49 height 26
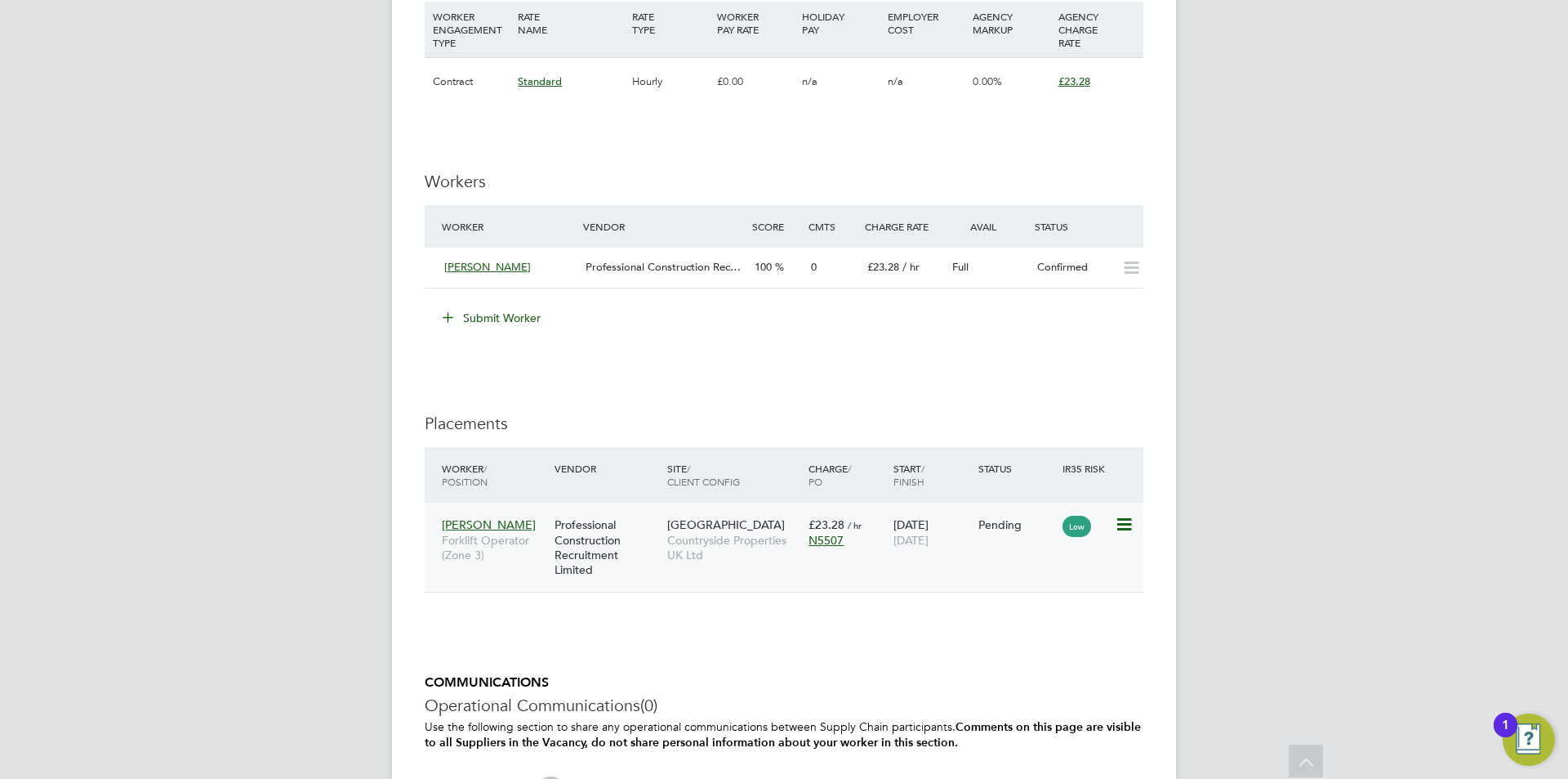
click at [1123, 522] on icon at bounding box center [1122, 525] width 17 height 19
click at [1051, 625] on li "Start" at bounding box center [1049, 627] width 167 height 23
type input "[PERSON_NAME]"
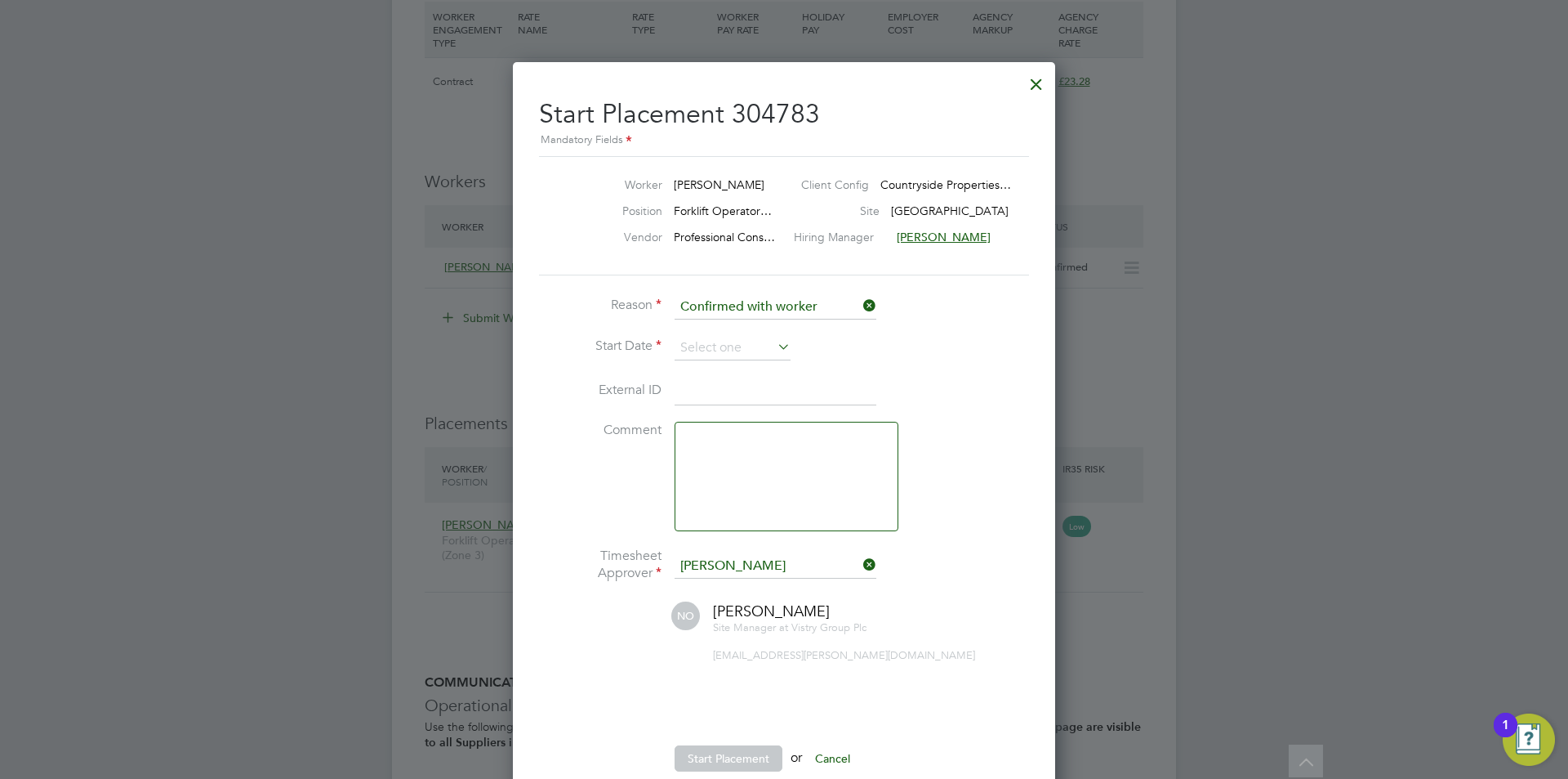
click at [691, 334] on li "Reason Confirmed with worker" at bounding box center [784, 316] width 490 height 41
click at [701, 340] on input at bounding box center [732, 348] width 116 height 24
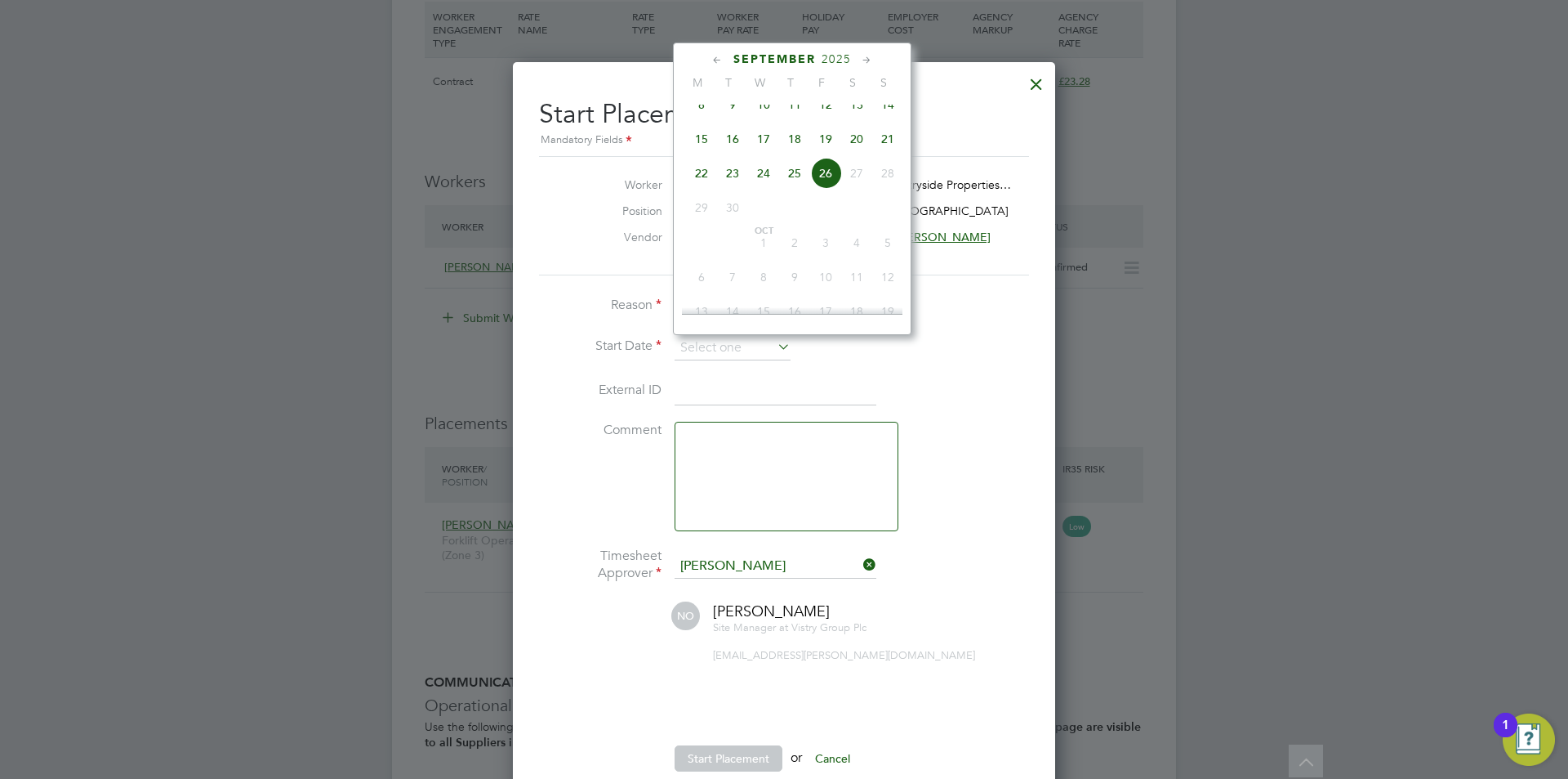
click at [767, 188] on span "24" at bounding box center [763, 173] width 31 height 31
type input "[DATE]"
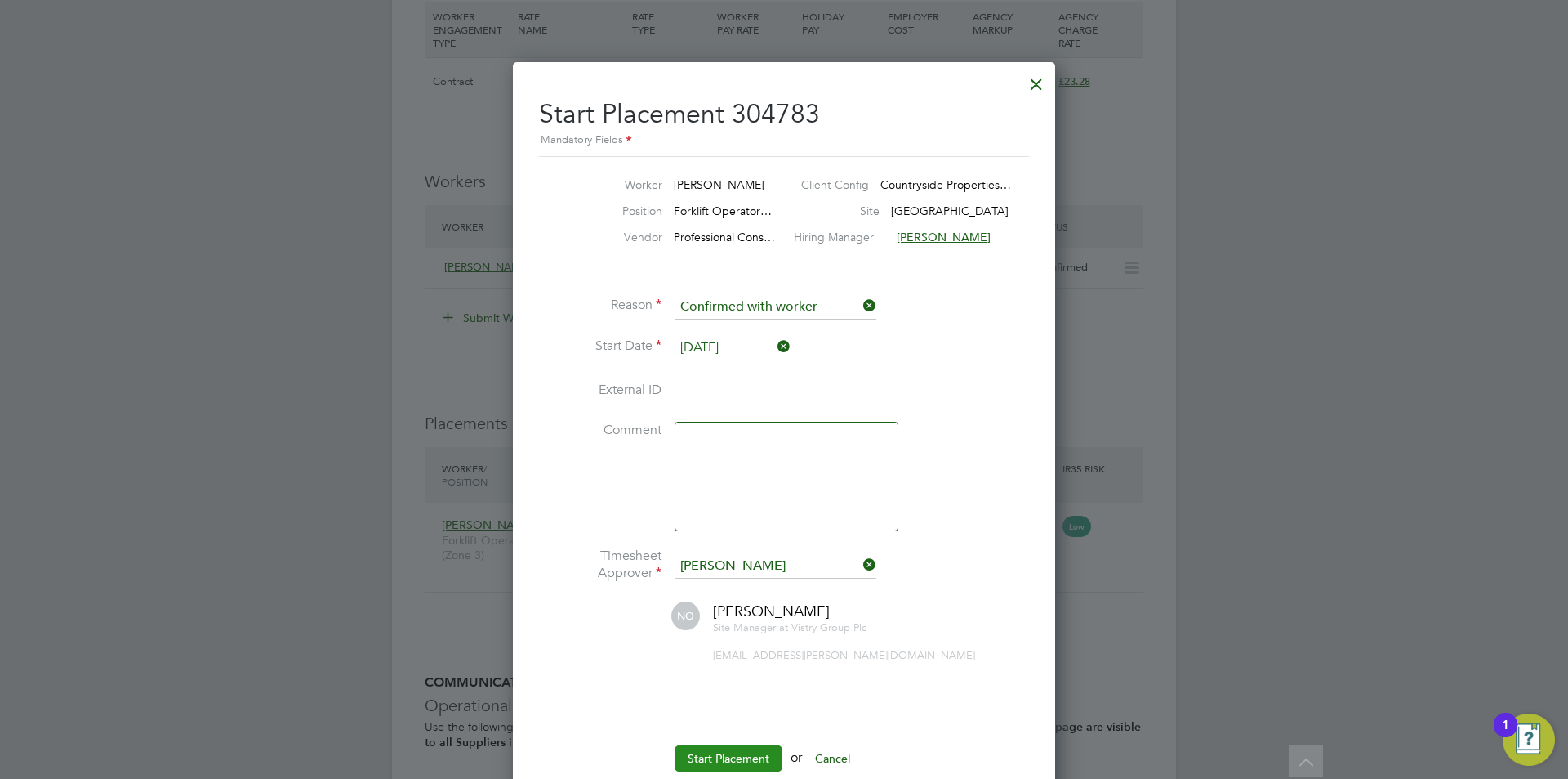
click at [732, 753] on button "Start Placement" at bounding box center [728, 758] width 108 height 26
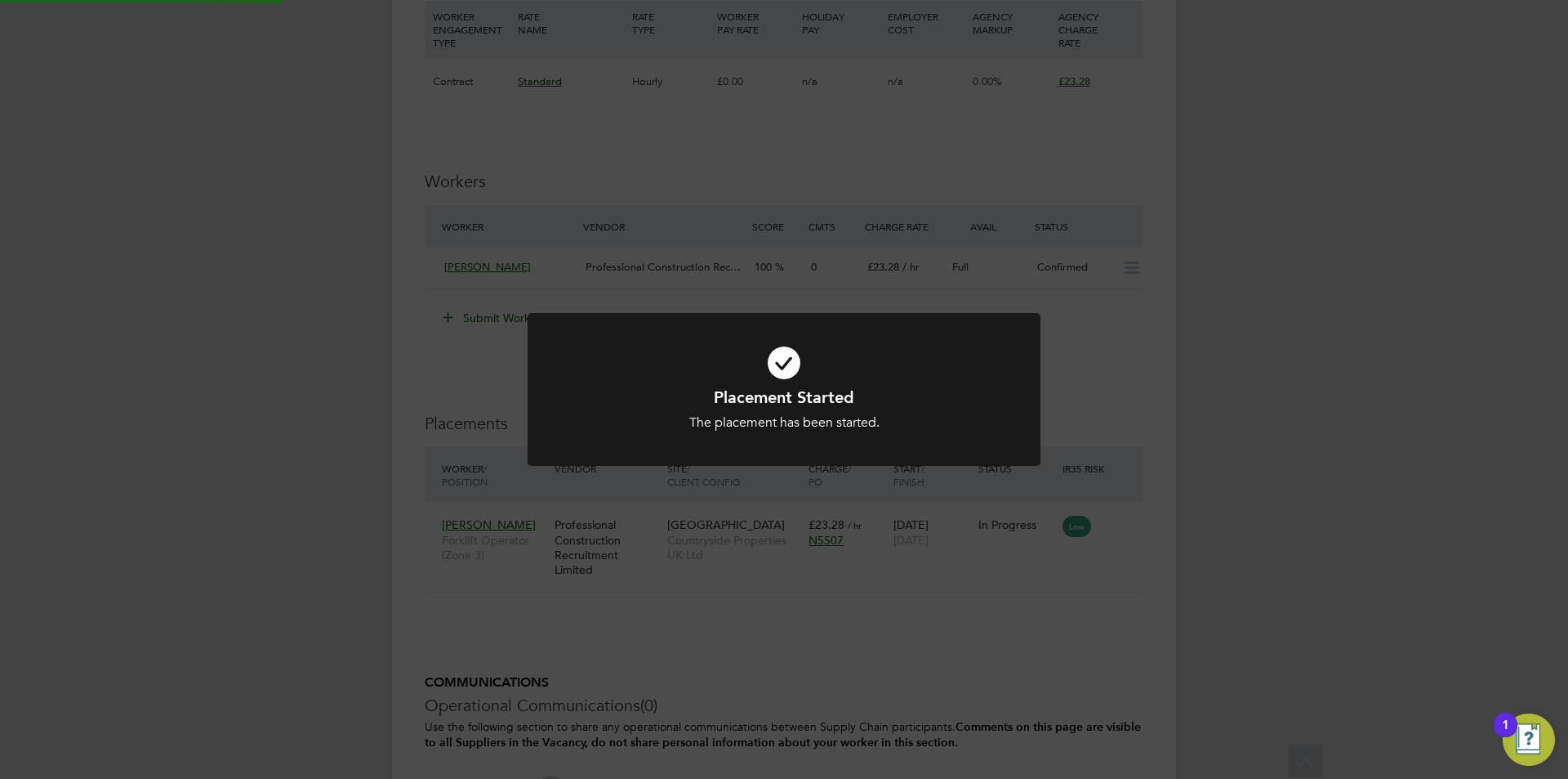
click at [1246, 393] on div "Placement Started The placement has been started. Cancel Okay" at bounding box center [784, 390] width 1568 height 779
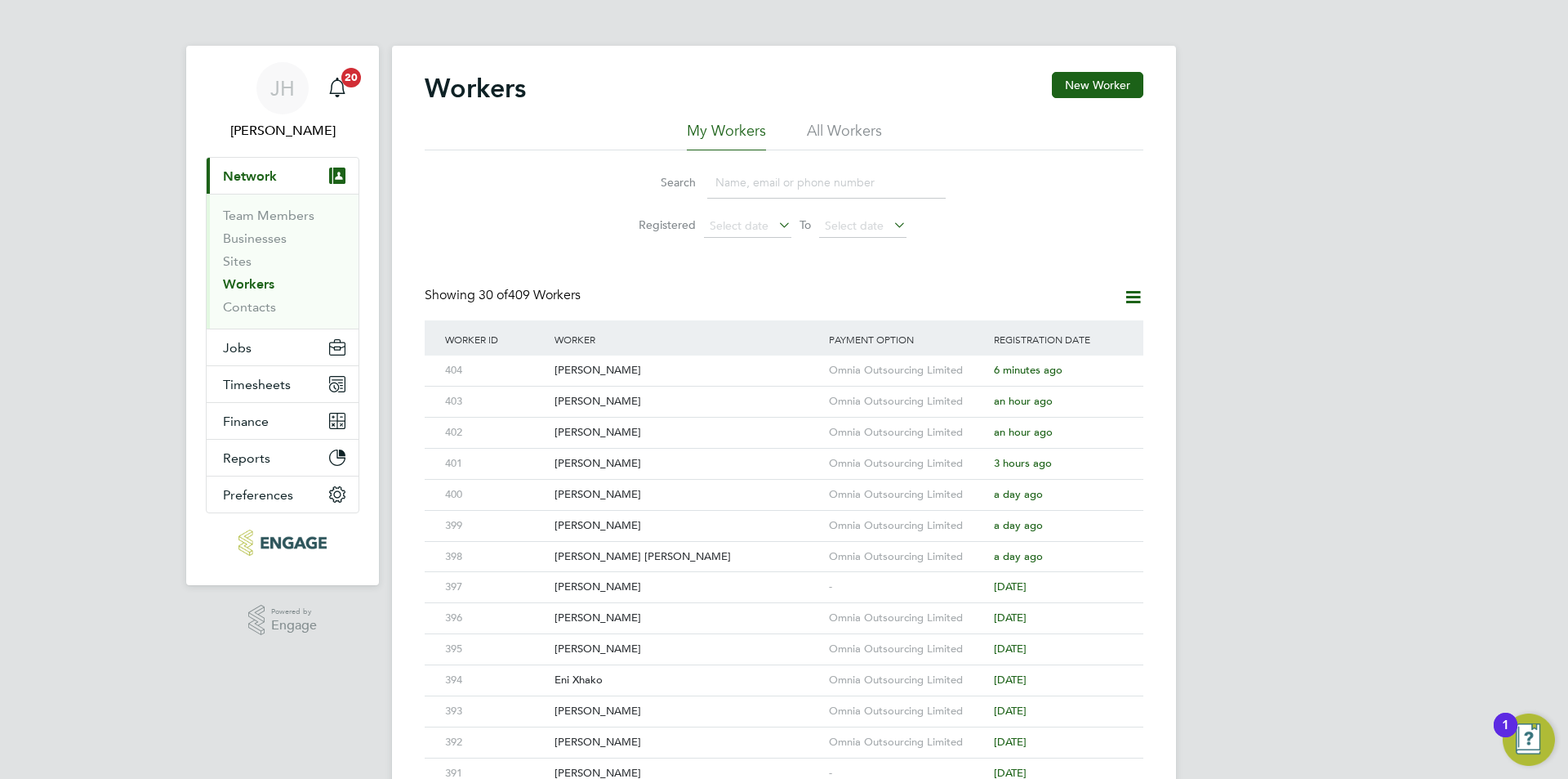
click at [1239, 476] on div "[PERSON_NAME] Notifications 20 Applications: Current page: Network Team Members…" at bounding box center [784, 695] width 1568 height 1391
click at [1193, 419] on div "[PERSON_NAME] Notifications 20 Applications: Current page: Network Team Members…" at bounding box center [784, 695] width 1568 height 1391
click at [271, 355] on button "Jobs" at bounding box center [283, 347] width 151 height 36
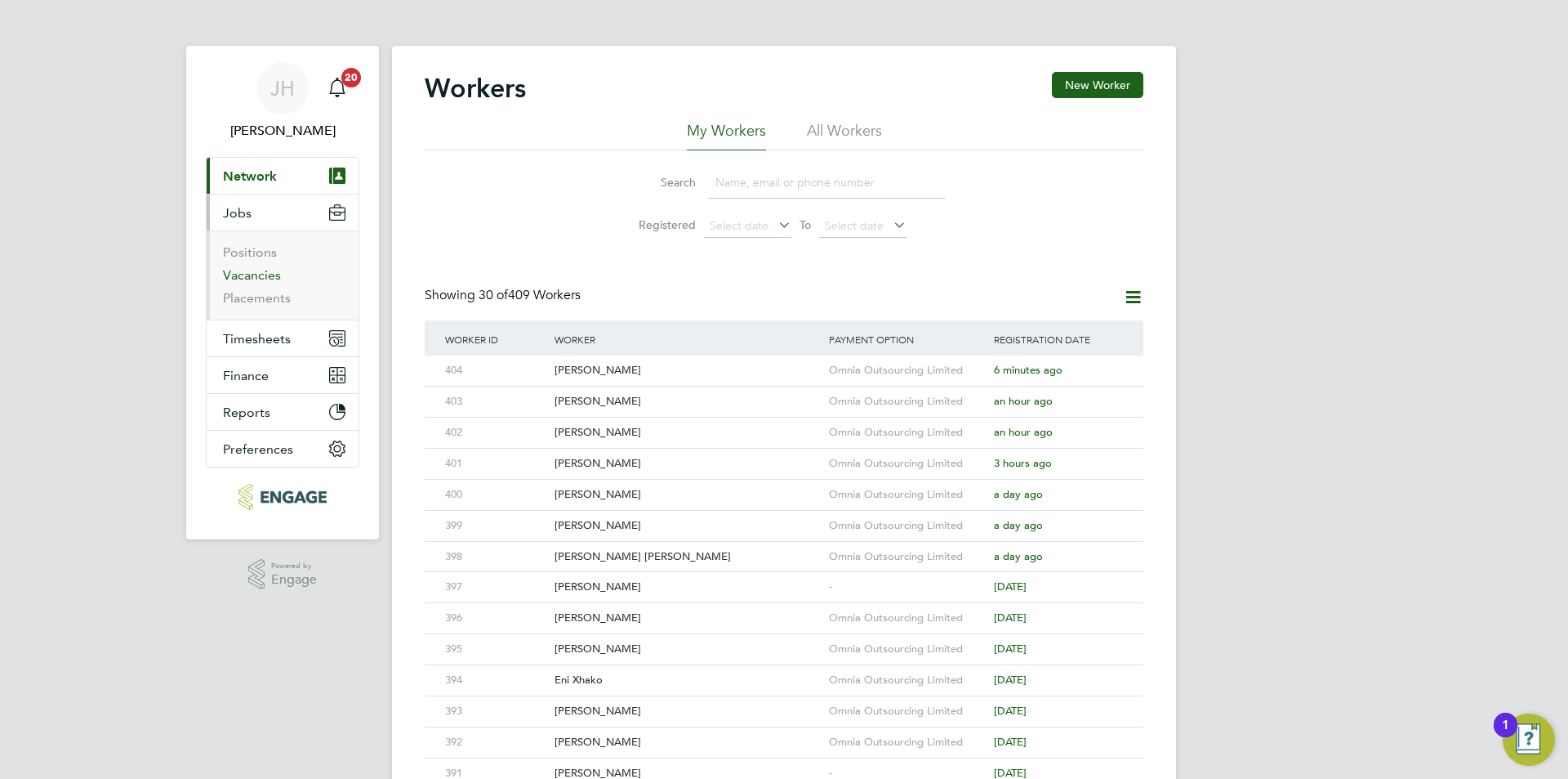
click at [269, 275] on link "Vacancies" at bounding box center [252, 275] width 58 height 16
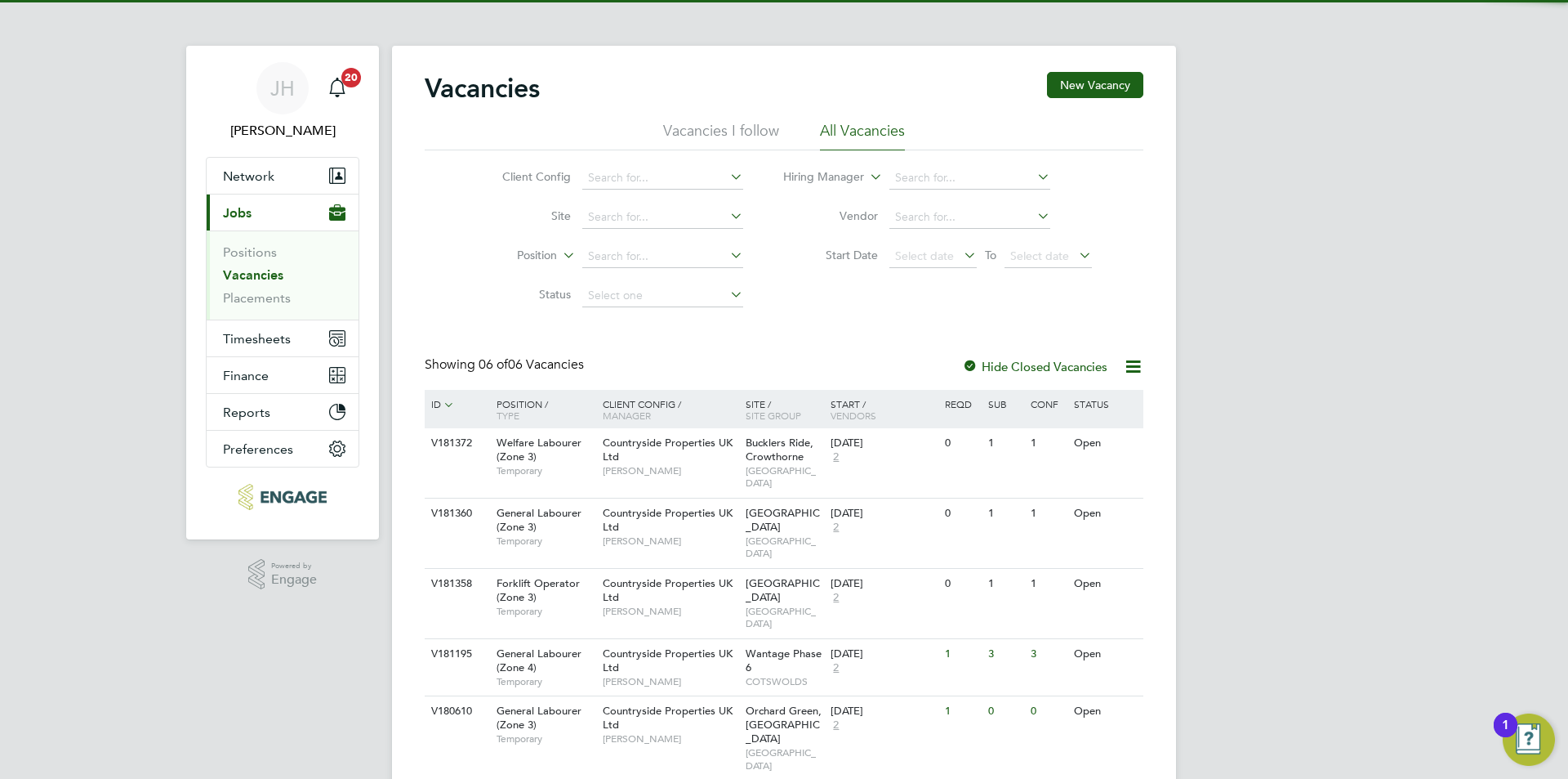
scroll to position [79, 0]
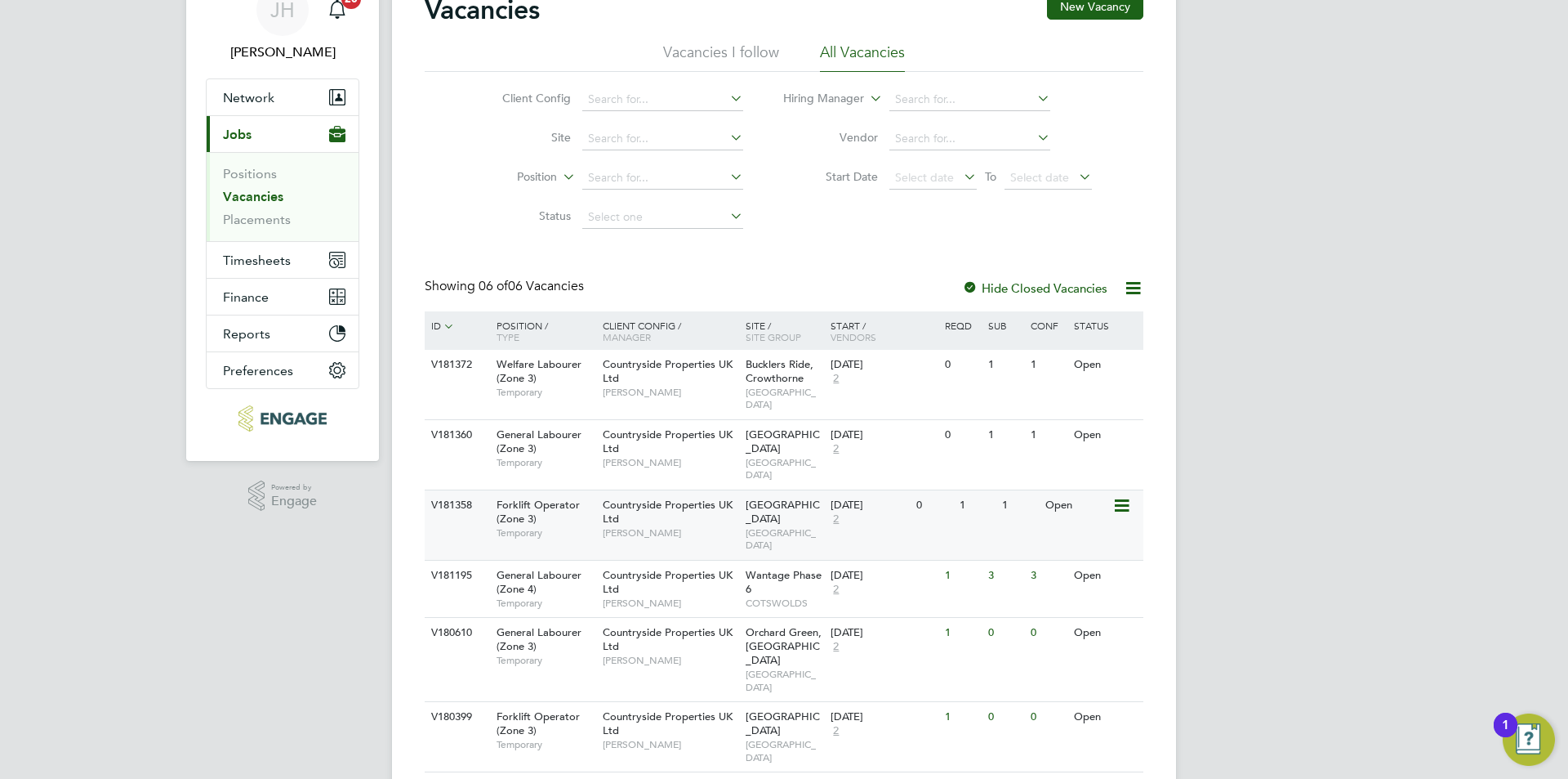
click at [958, 506] on div "1" at bounding box center [977, 505] width 43 height 30
